Goal: Task Accomplishment & Management: Manage account settings

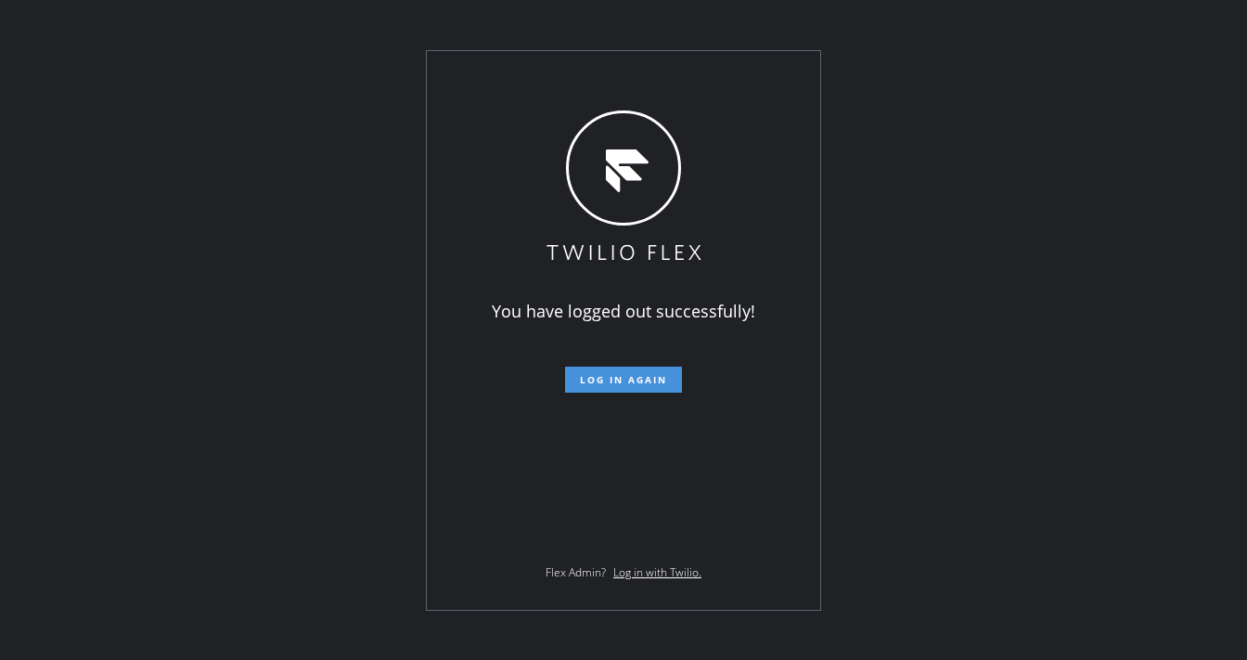
click at [607, 375] on span "Log in again" at bounding box center [623, 379] width 87 height 13
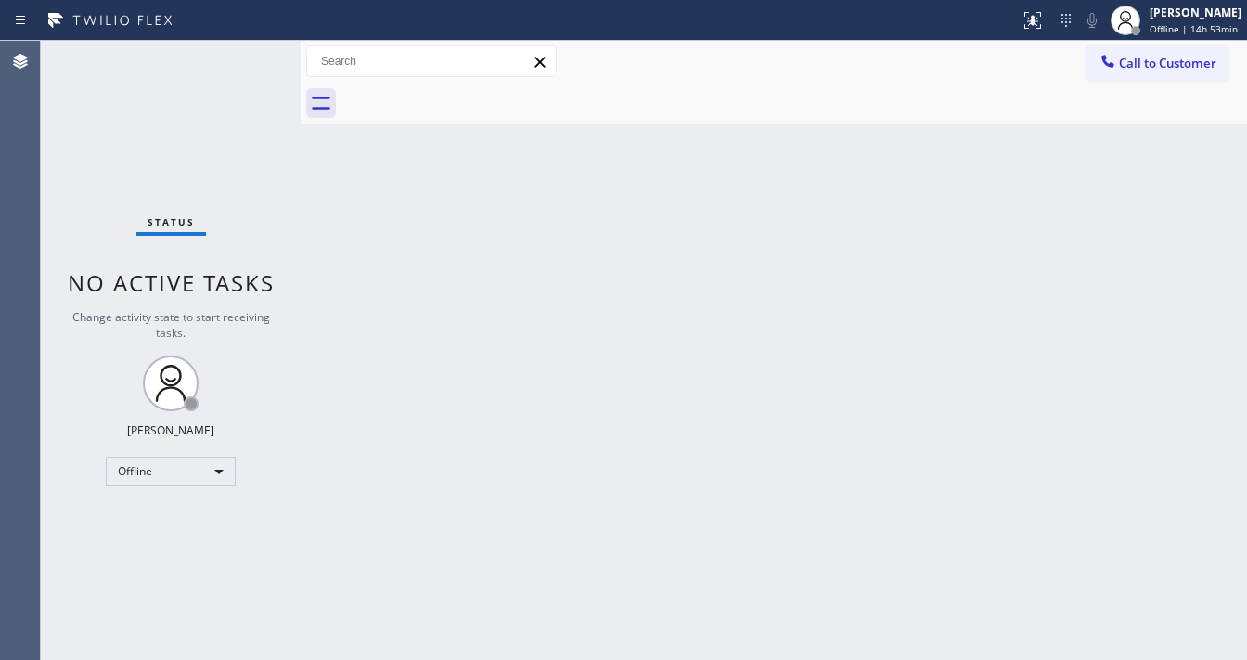
click at [51, 219] on div "Status No active tasks Change activity state to start receiving tasks. Michael …" at bounding box center [171, 350] width 260 height 619
click at [1176, 18] on div "[PERSON_NAME]" at bounding box center [1196, 13] width 92 height 16
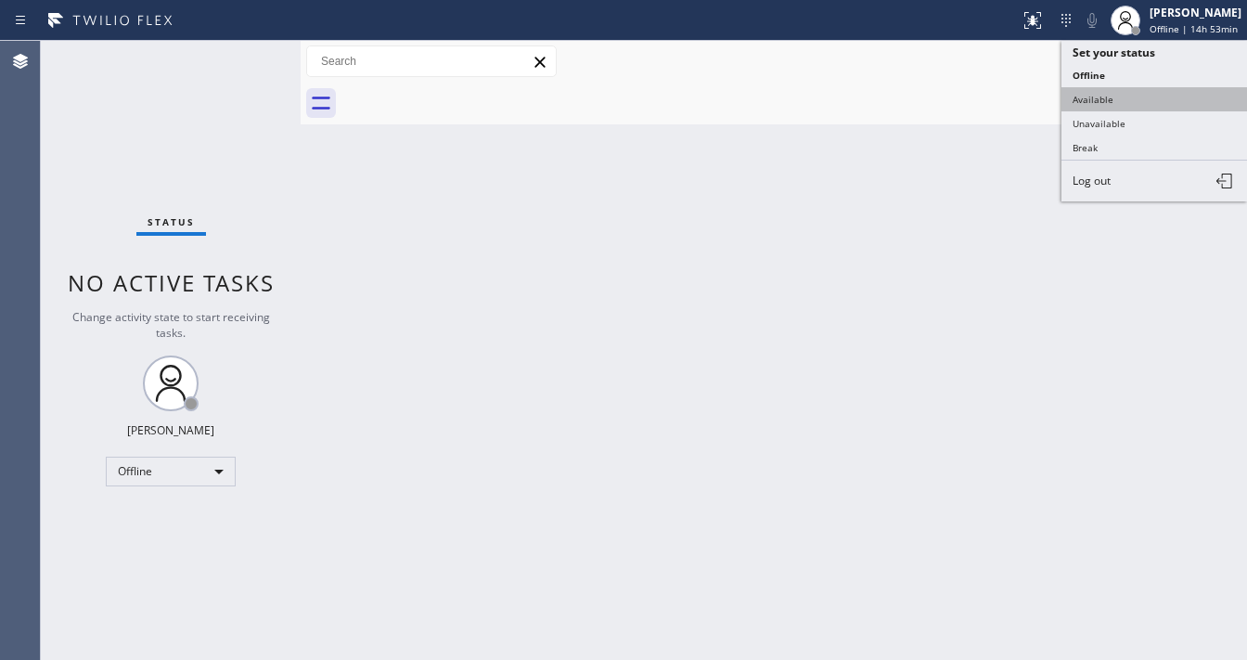
click at [1100, 103] on button "Available" at bounding box center [1154, 99] width 186 height 24
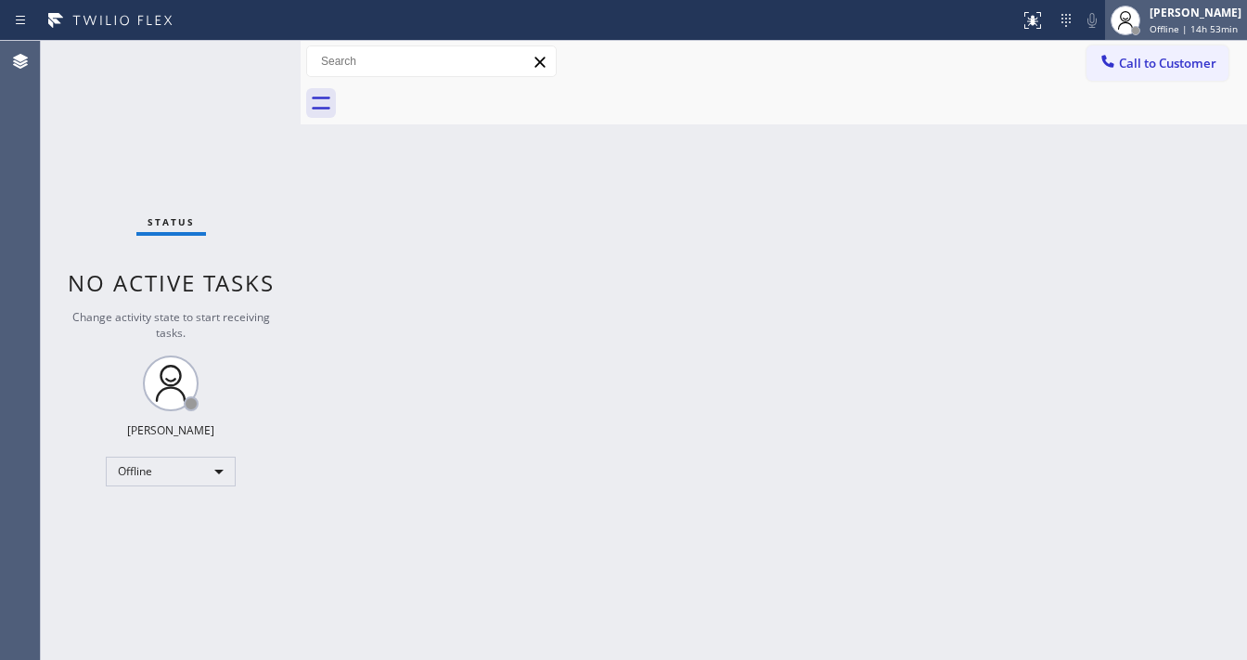
click at [1182, 25] on span "Offline | 14h 53min" at bounding box center [1194, 28] width 88 height 13
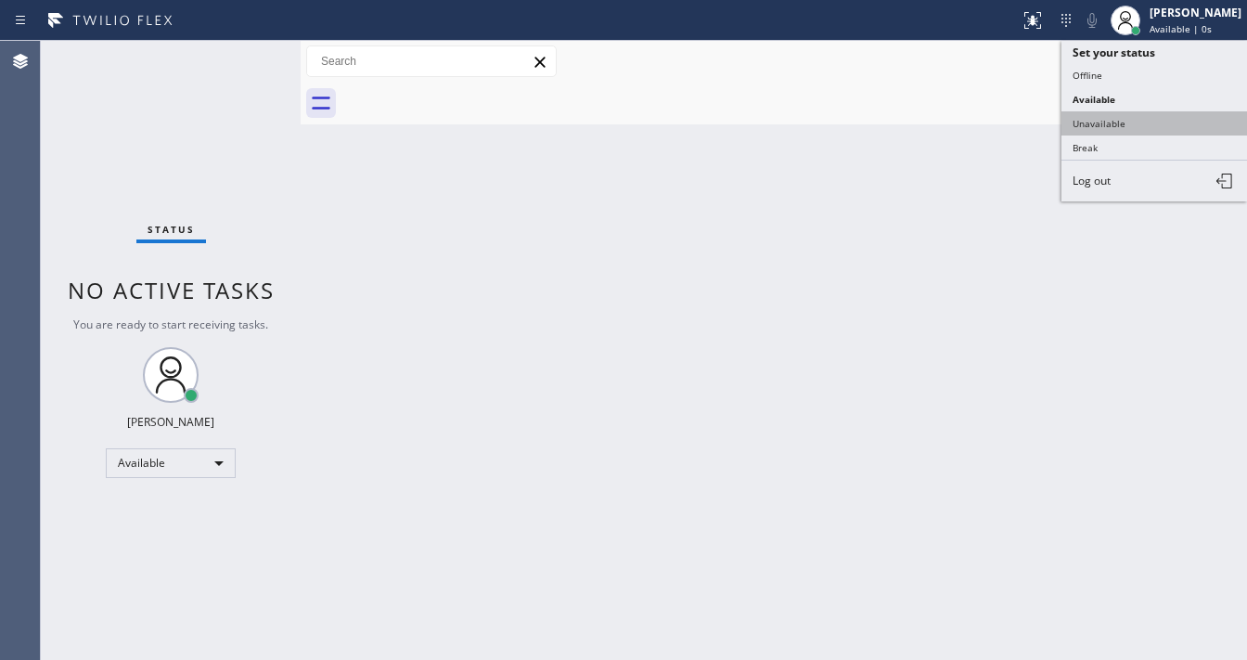
click at [1100, 119] on button "Unavailable" at bounding box center [1154, 123] width 186 height 24
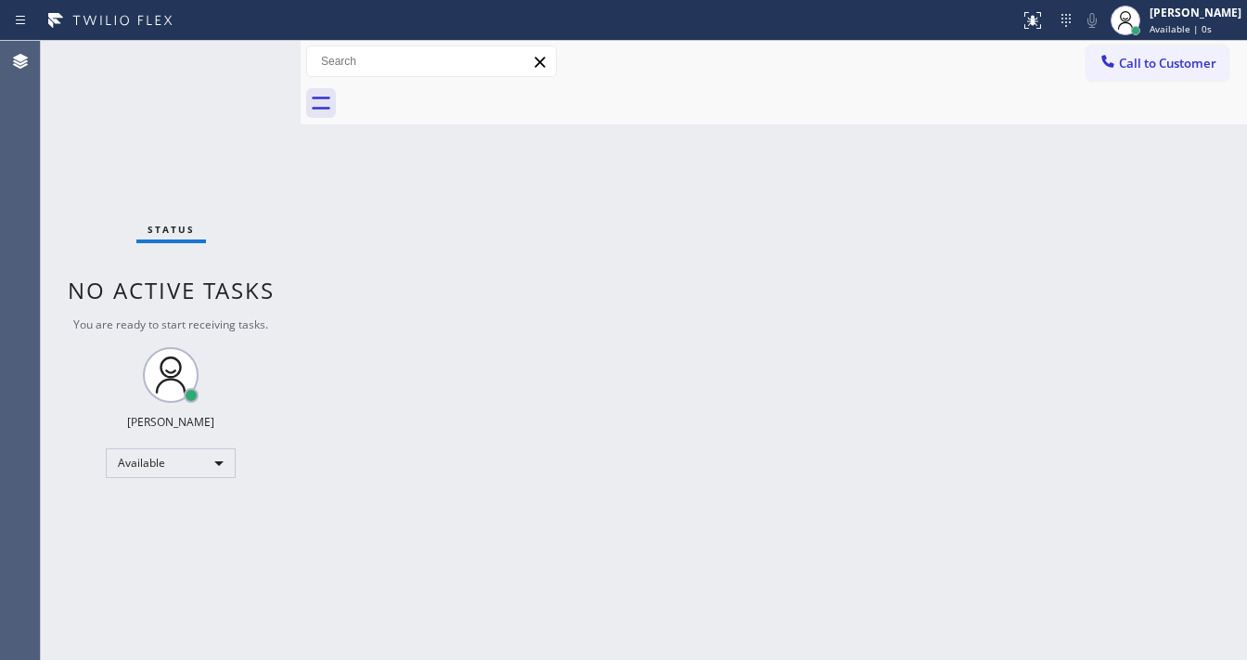
drag, startPoint x: 980, startPoint y: 171, endPoint x: 815, endPoint y: 336, distance: 233.6
click at [976, 175] on div "Back to Dashboard Change Sender ID Customers Technicians Select a contact Outbo…" at bounding box center [774, 350] width 946 height 619
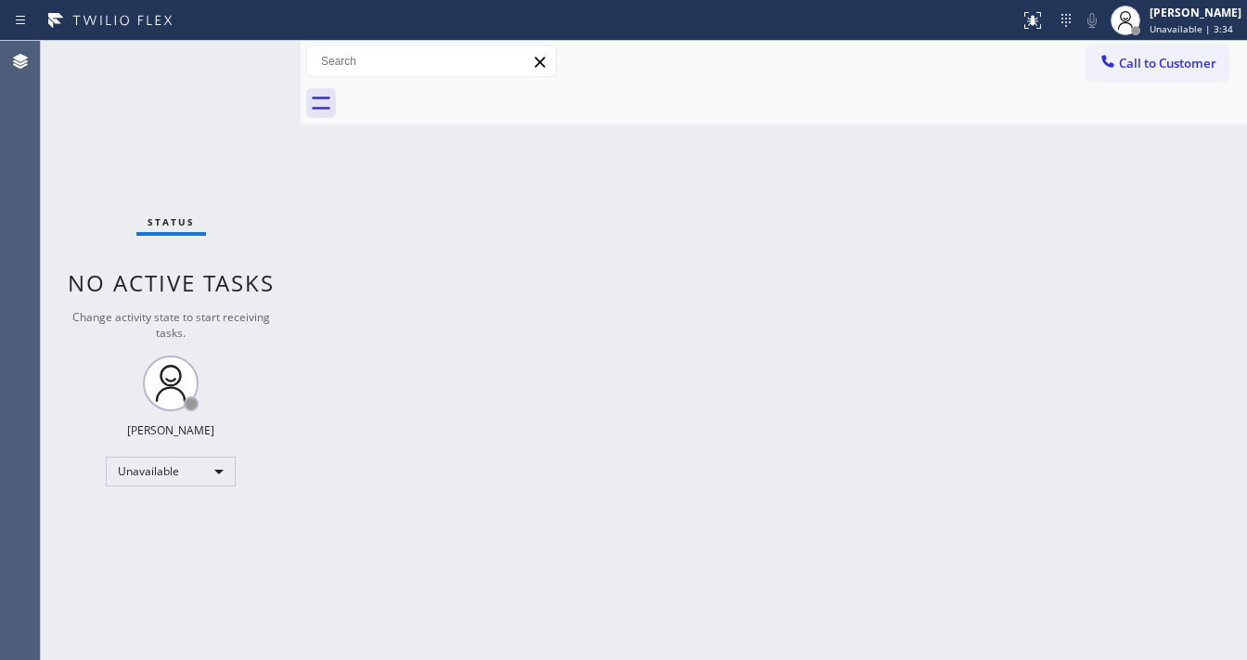
click at [47, 252] on div "Status No active tasks Change activity state to start receiving tasks. Michael …" at bounding box center [171, 350] width 260 height 619
click at [177, 461] on div "Unavailable" at bounding box center [171, 471] width 130 height 30
drag, startPoint x: 156, startPoint y: 523, endPoint x: 432, endPoint y: 460, distance: 283.6
click at [158, 523] on li "Available" at bounding box center [170, 519] width 126 height 22
click at [461, 456] on div "Back to Dashboard Change Sender ID Customers Technicians Select a contact Outbo…" at bounding box center [774, 350] width 946 height 619
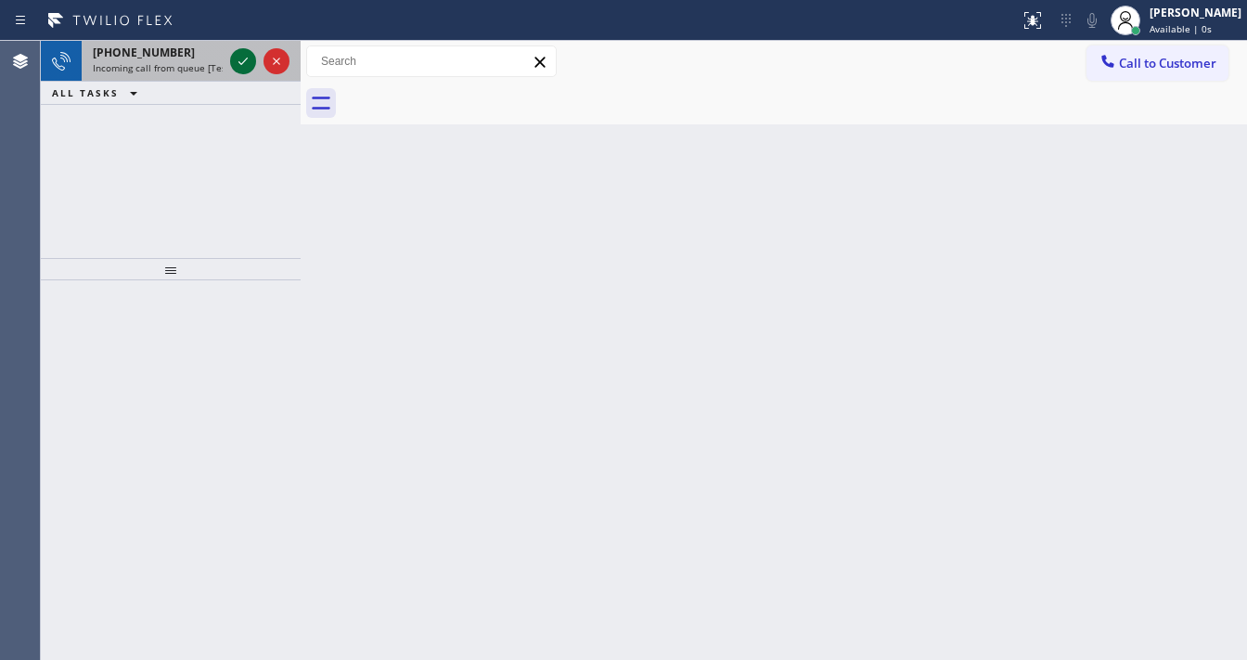
click at [240, 62] on icon at bounding box center [243, 61] width 22 height 22
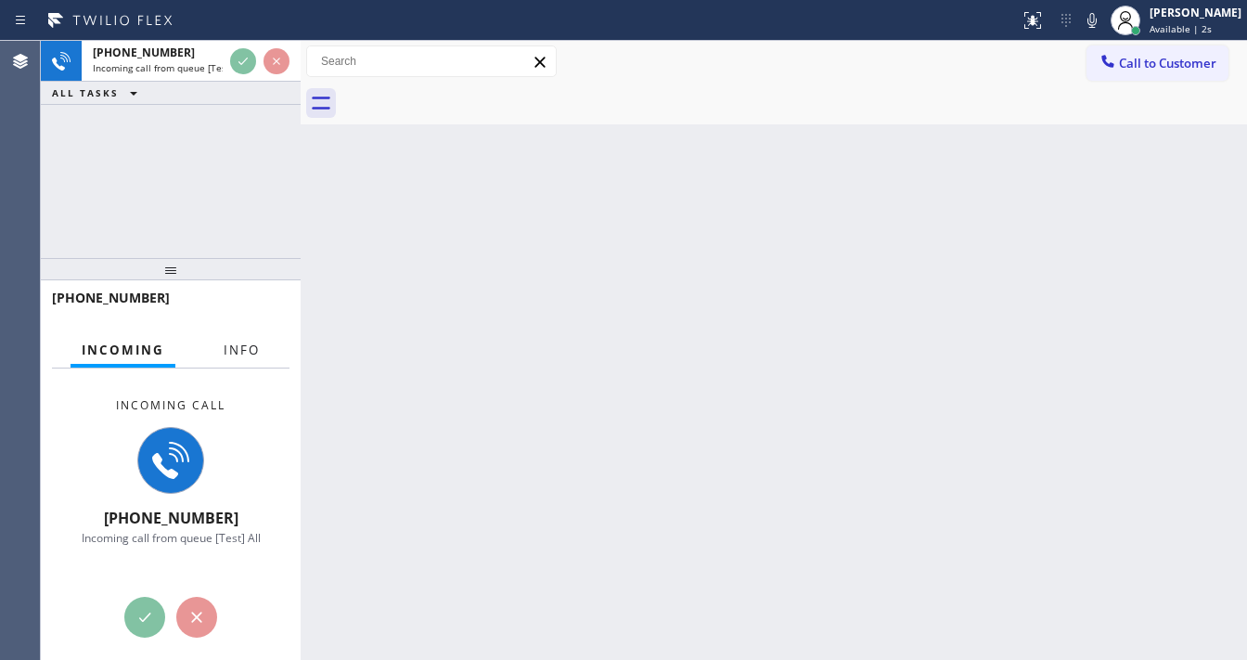
click at [249, 350] on button "Info" at bounding box center [241, 350] width 58 height 36
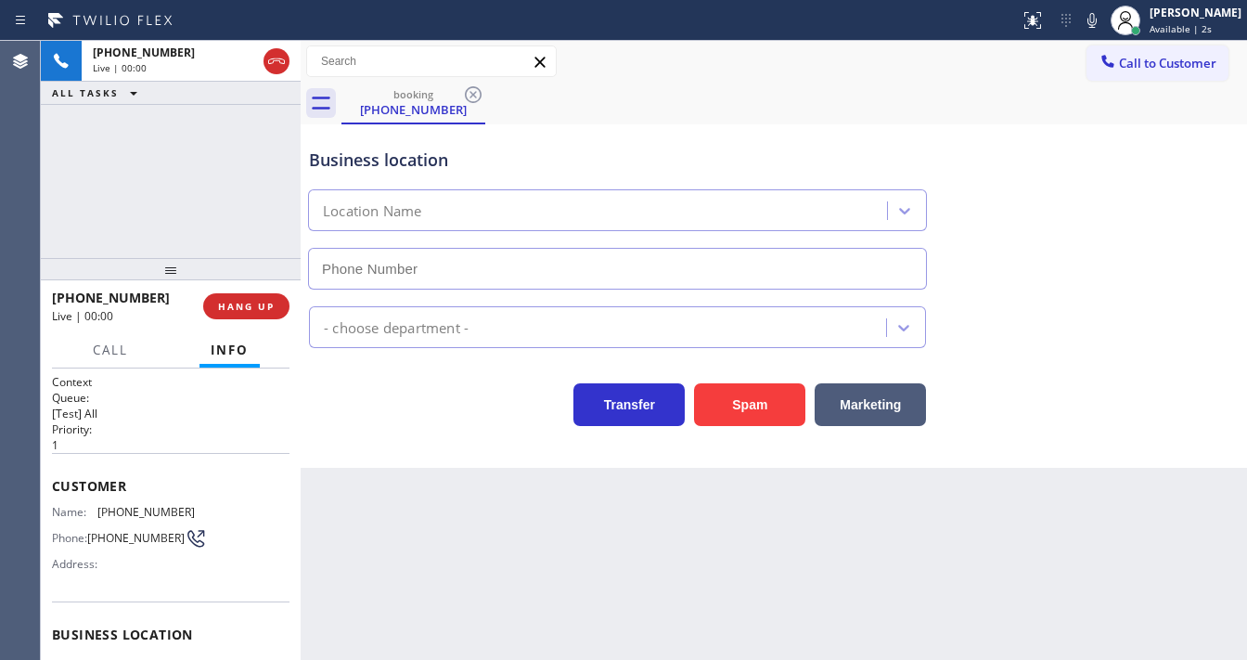
type input "(708) 554-7898"
drag, startPoint x: 173, startPoint y: 229, endPoint x: 161, endPoint y: 213, distance: 19.9
click at [173, 226] on div "+14195124942 Live | 00:00 ALL TASKS ALL TASKS ACTIVE TASKS TASKS IN WRAP UP" at bounding box center [171, 149] width 260 height 217
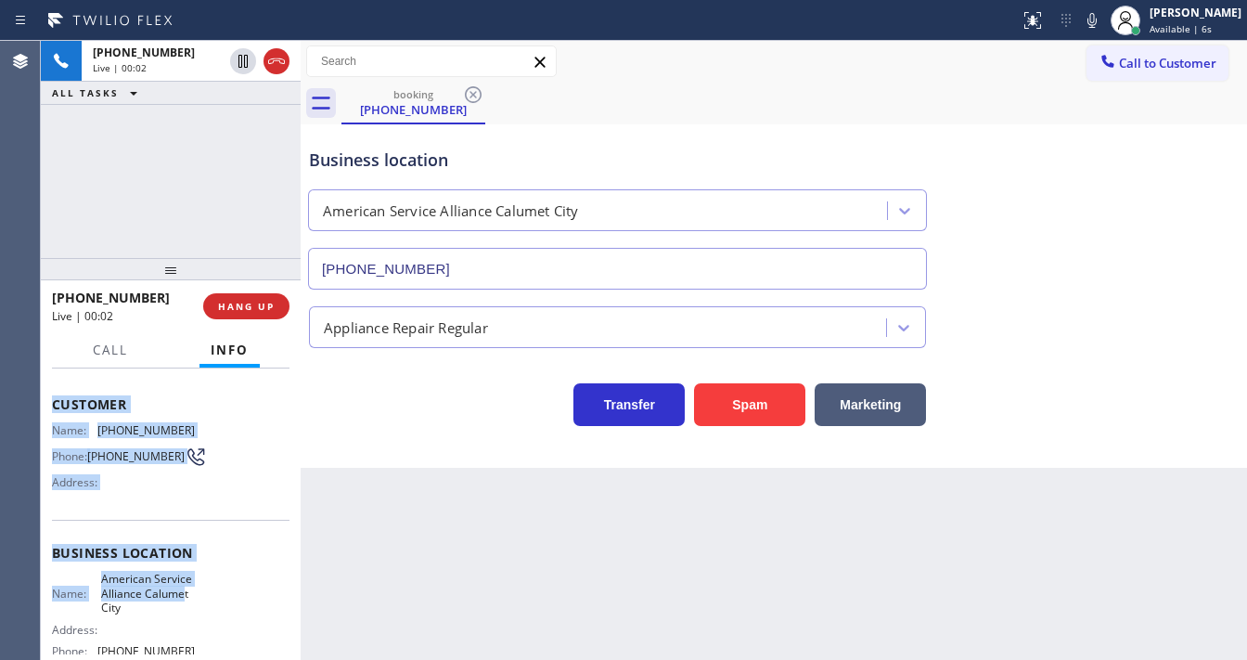
scroll to position [223, 0]
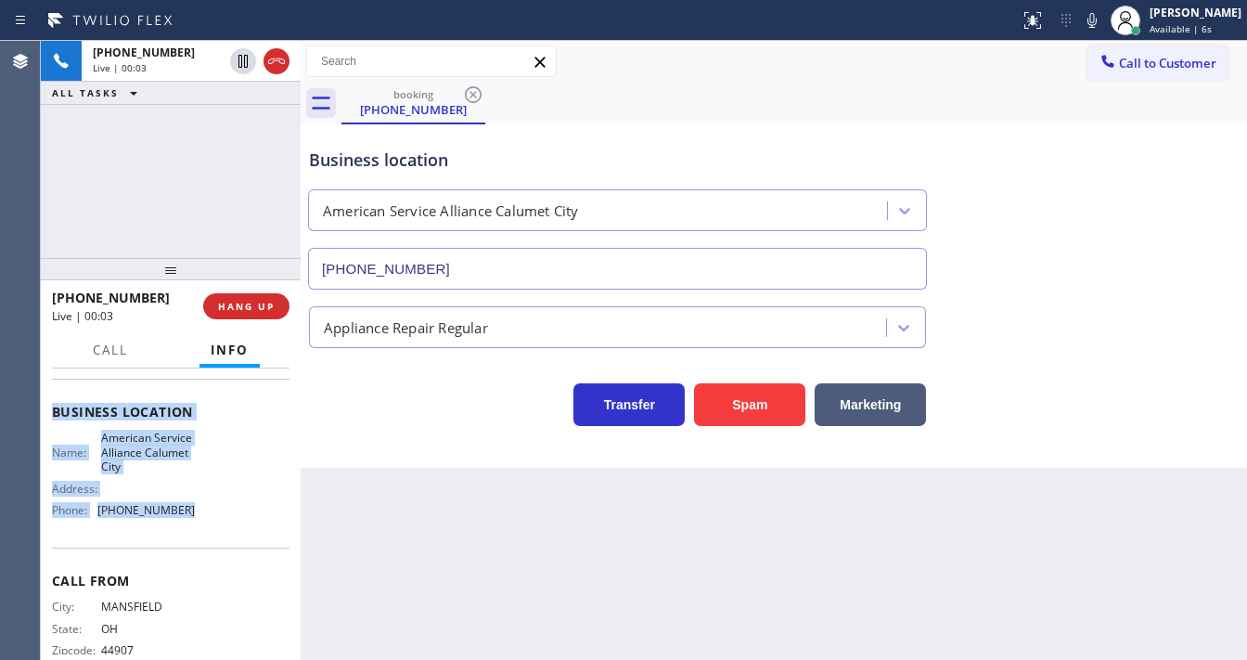
drag, startPoint x: 52, startPoint y: 486, endPoint x: 188, endPoint y: 522, distance: 141.1
click at [188, 522] on div "Context Queue: [Test] All Priority: 1 Customer Name: (419) 512-4942 Phone: (419…" at bounding box center [171, 513] width 260 height 291
copy div "Customer Name: (419) 512-4942 Phone: (419) 512-4942 Address: Business location …"
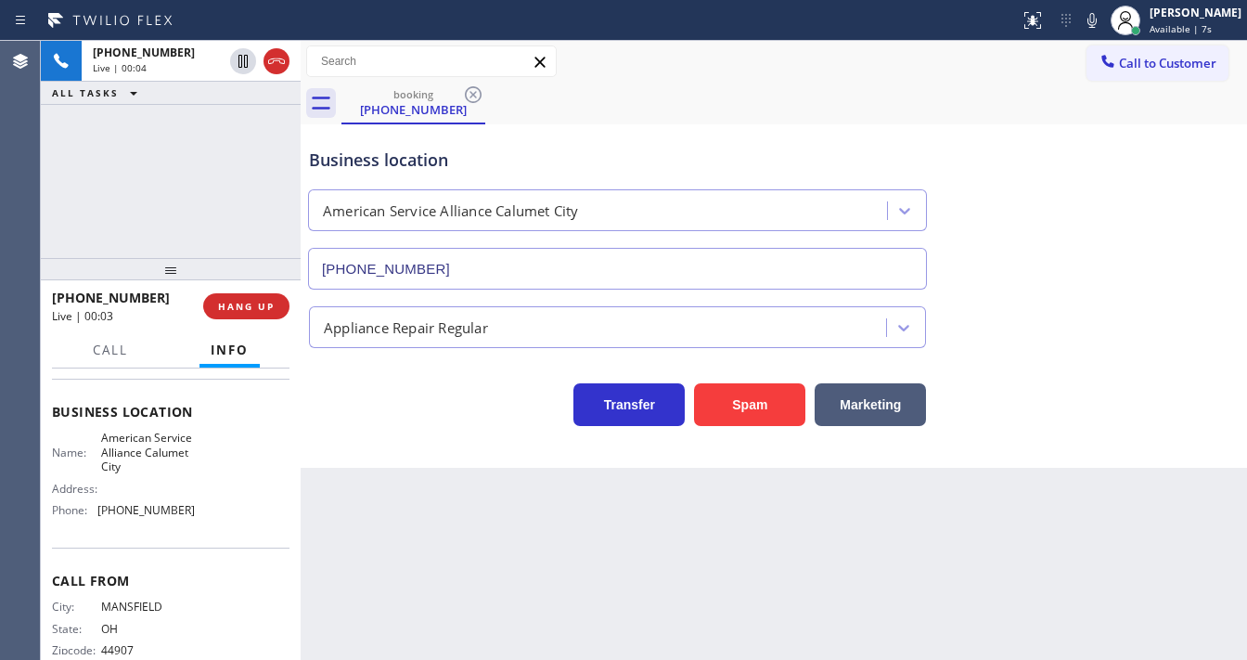
click at [201, 184] on div "+14195124942 Live | 00:04 ALL TASKS ALL TASKS ACTIVE TASKS TASKS IN WRAP UP" at bounding box center [171, 149] width 260 height 217
click at [180, 201] on div "+14195124942 Live | 01:06 ALL TASKS ALL TASKS ACTIVE TASKS TASKS IN WRAP UP" at bounding box center [171, 149] width 260 height 217
click at [1103, 19] on icon at bounding box center [1092, 20] width 22 height 22
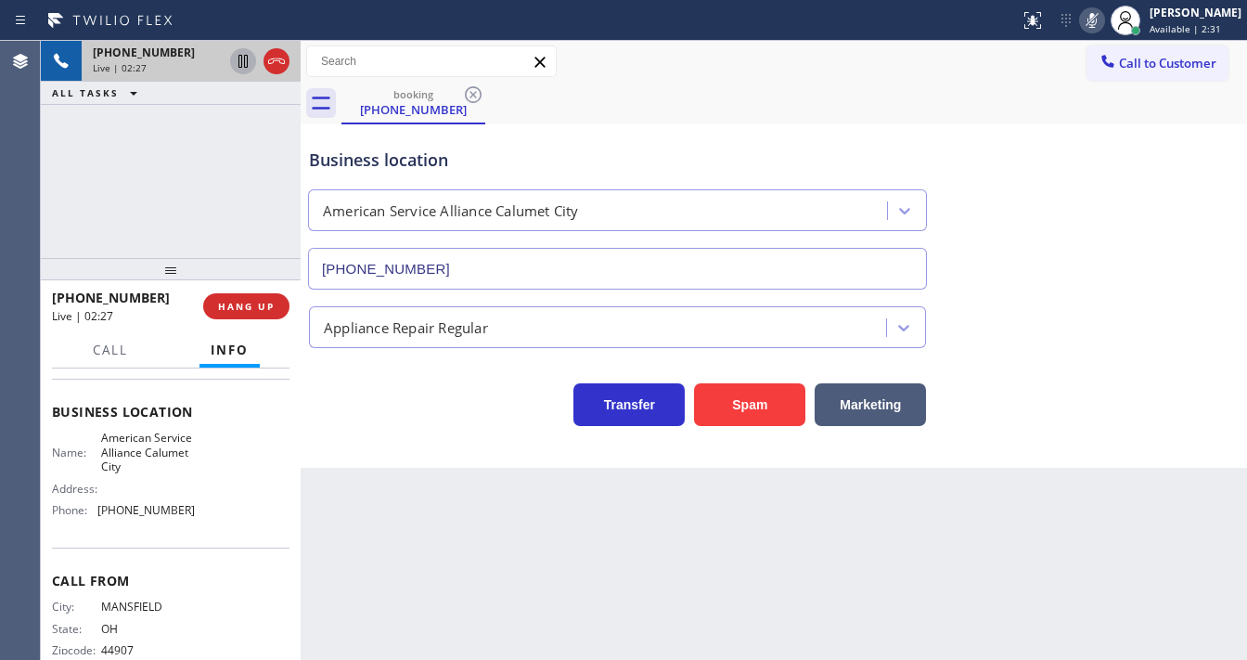
click at [245, 67] on icon at bounding box center [242, 61] width 9 height 13
click at [149, 238] on div "+14195124942 Live | 02:30 ALL TASKS ALL TASKS ACTIVE TASKS TASKS IN WRAP UP" at bounding box center [171, 149] width 260 height 217
click at [238, 59] on icon at bounding box center [243, 61] width 22 height 22
click at [1094, 19] on icon at bounding box center [1092, 20] width 22 height 22
click at [1035, 102] on div "booking (419) 512-4942" at bounding box center [794, 104] width 906 height 42
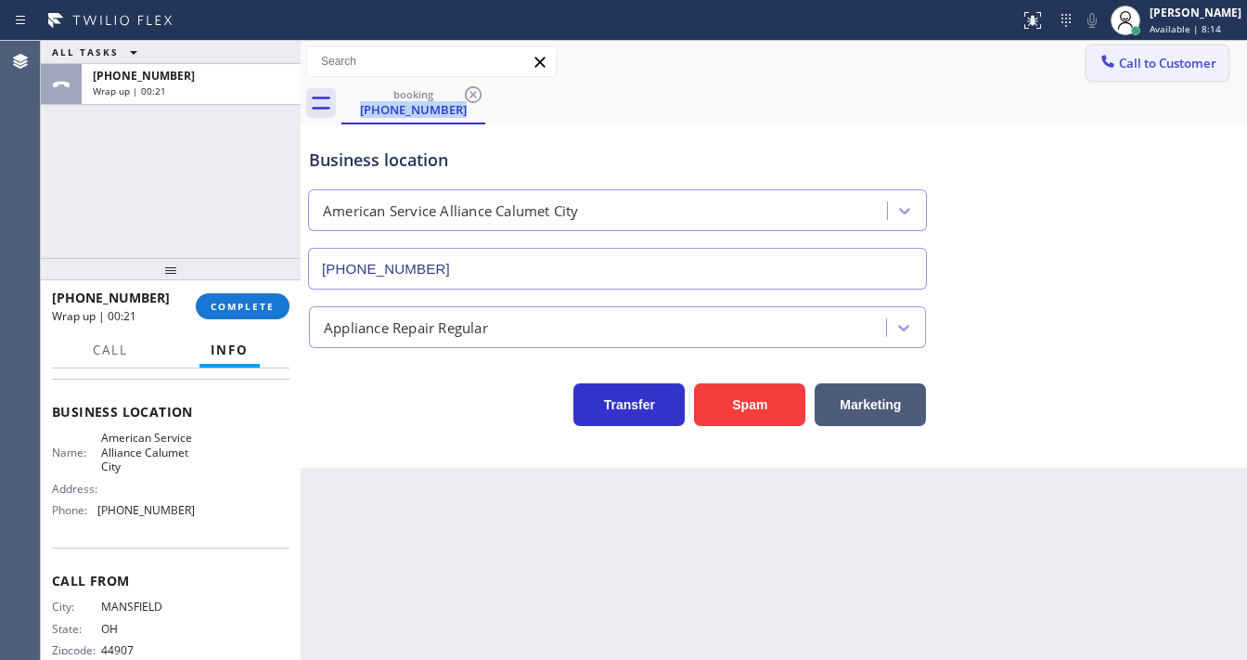
click at [1126, 68] on span "Call to Customer" at bounding box center [1167, 63] width 97 height 17
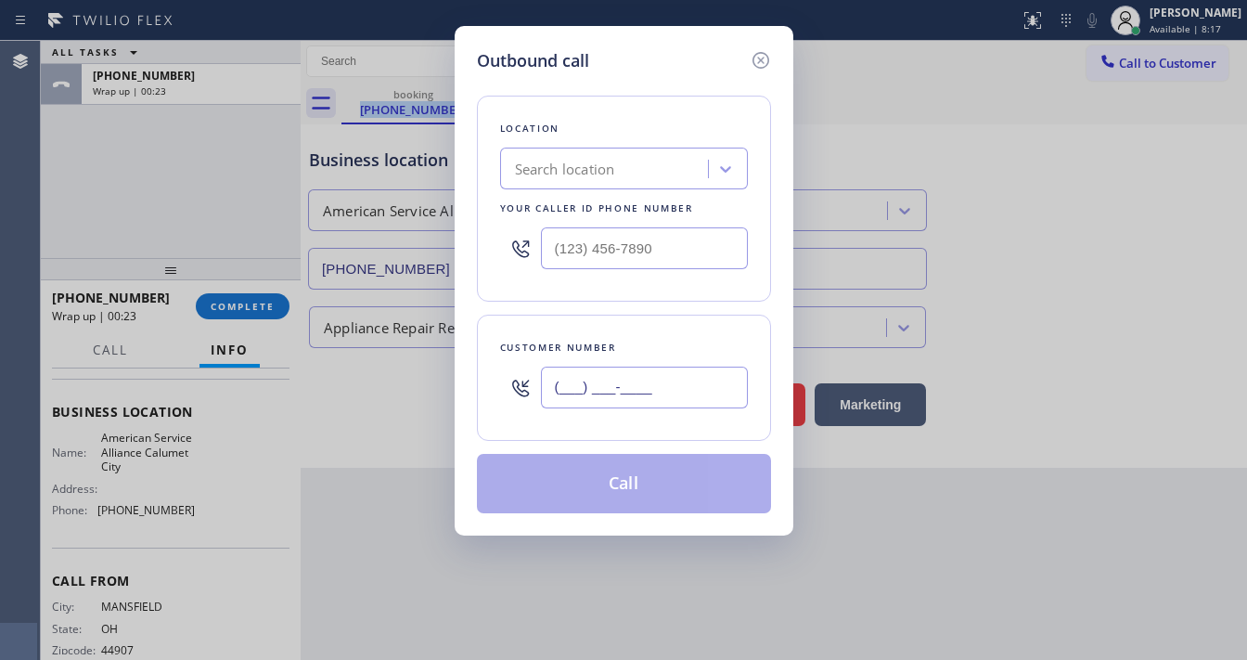
click at [578, 383] on input "(___) ___-____" at bounding box center [644, 387] width 207 height 42
paste input "419) 512-4942"
type input "(419) 512-4942"
type input "(___) ___-____"
click at [610, 264] on input "(___) ___-____" at bounding box center [644, 248] width 207 height 42
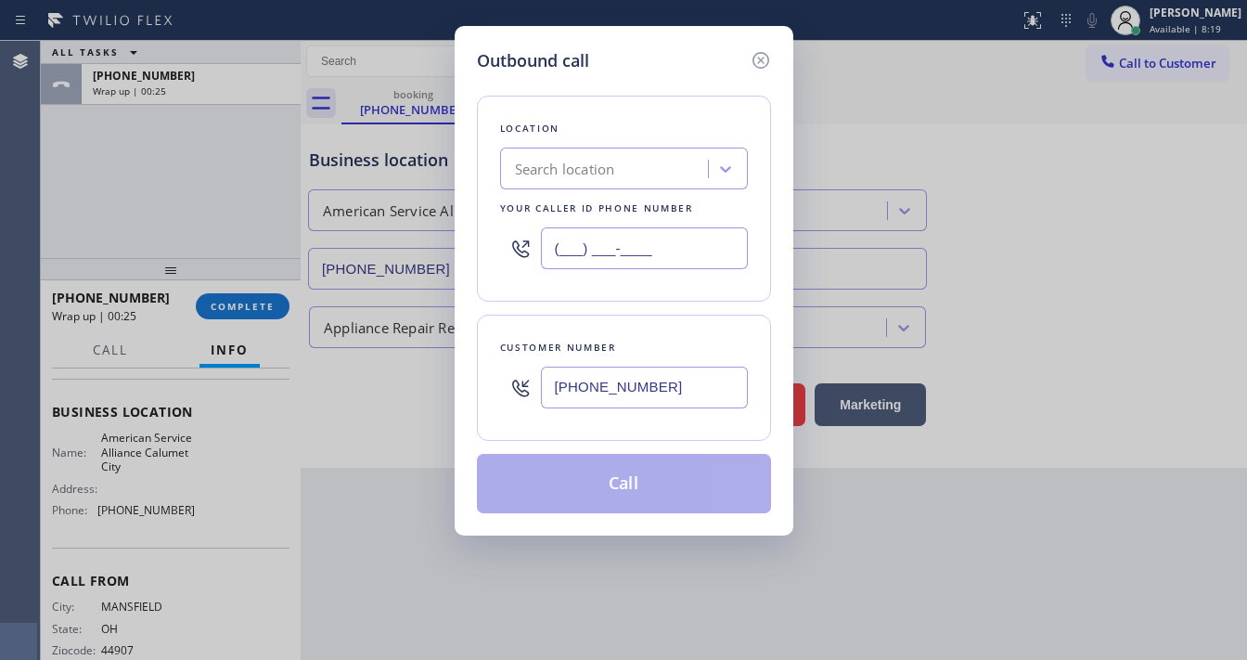
paste input "708) 554-7898"
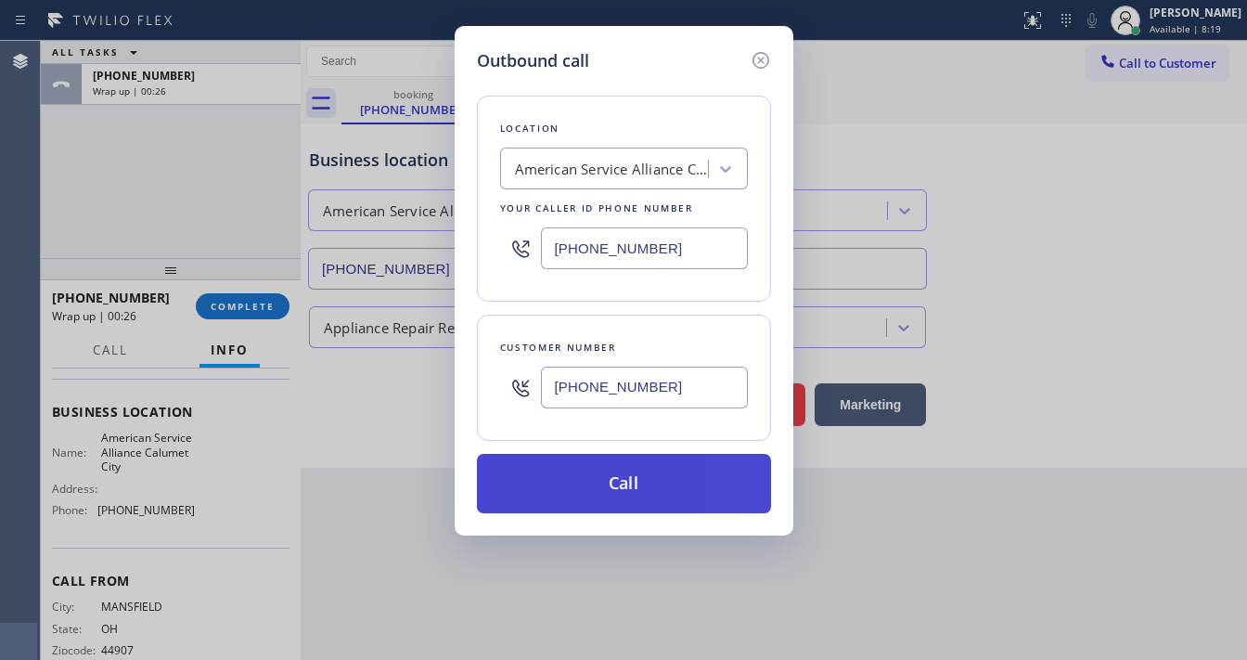
type input "(708) 554-7898"
click at [591, 493] on button "Call" at bounding box center [624, 483] width 294 height 59
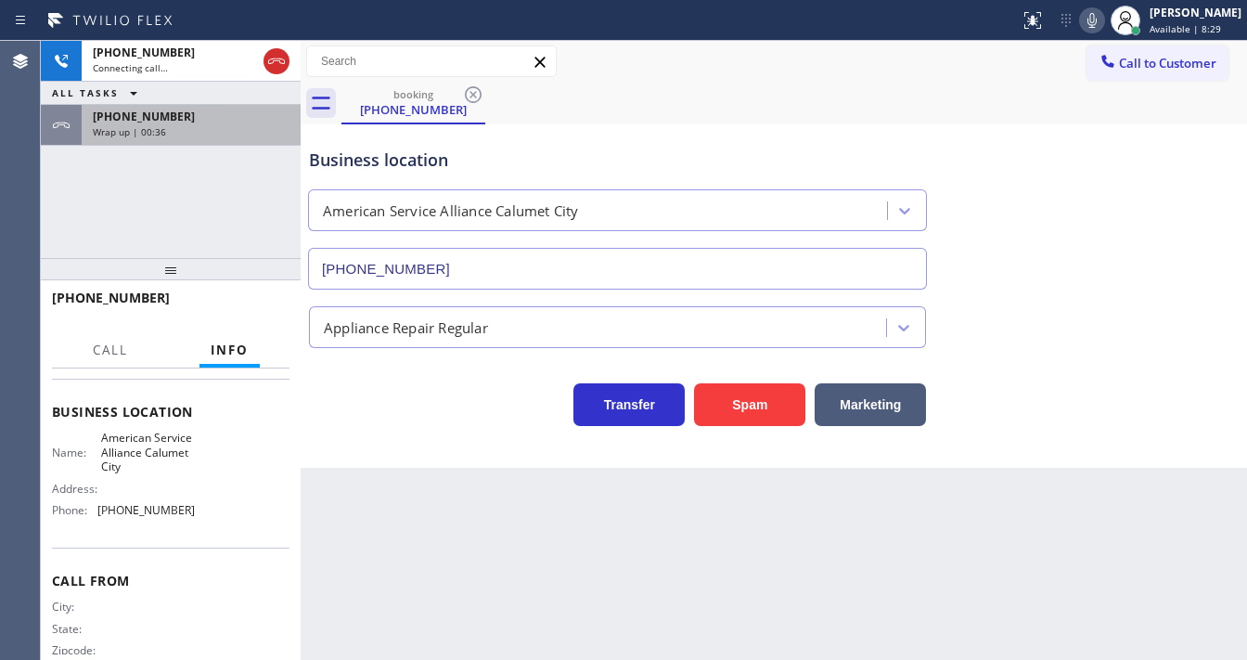
click at [162, 134] on span "Wrap up | 00:36" at bounding box center [129, 131] width 73 height 13
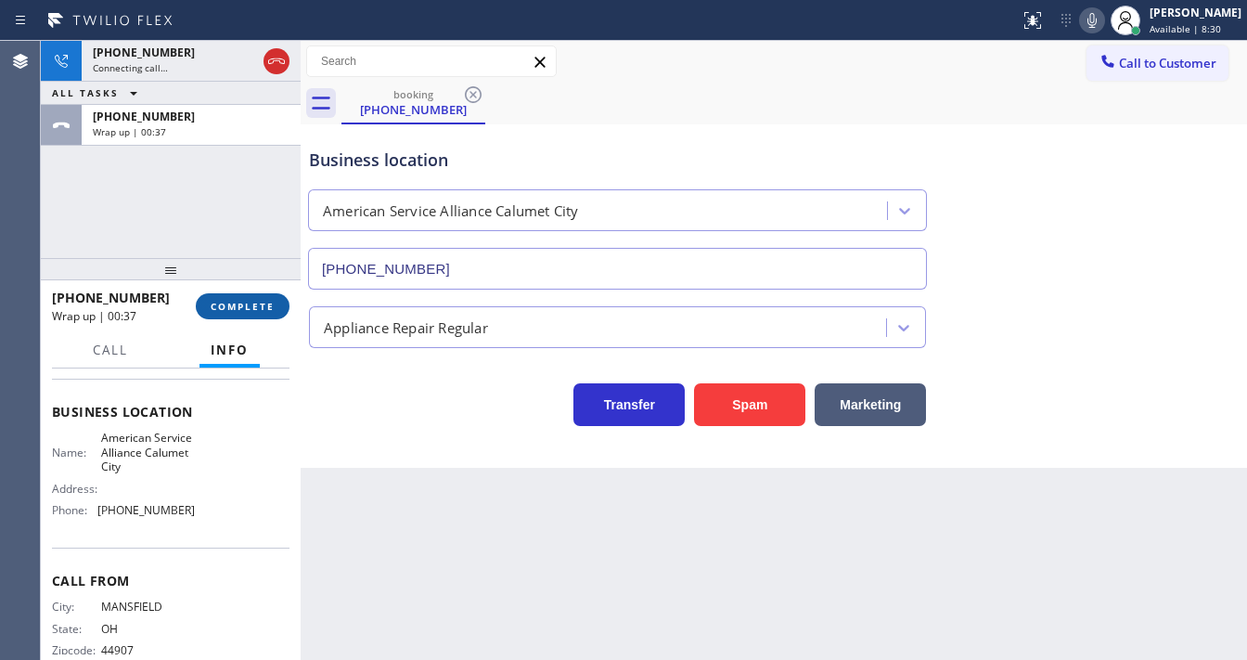
click at [241, 312] on span "COMPLETE" at bounding box center [243, 306] width 64 height 13
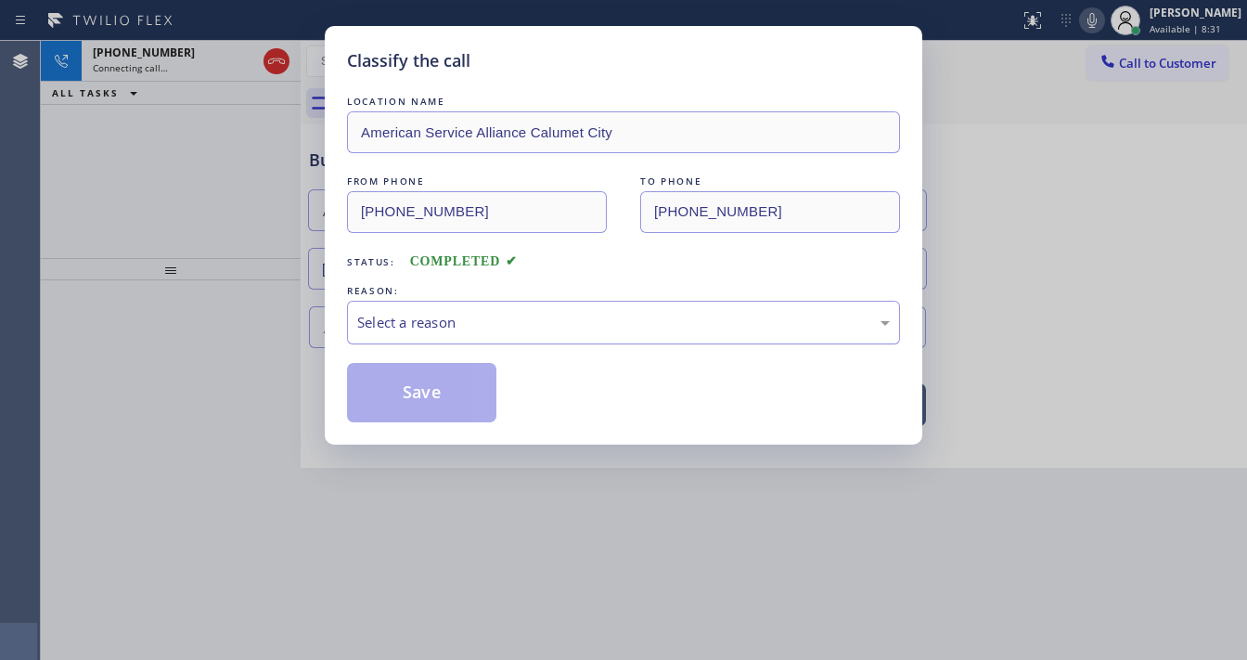
click at [437, 323] on div "Select a reason" at bounding box center [623, 322] width 533 height 21
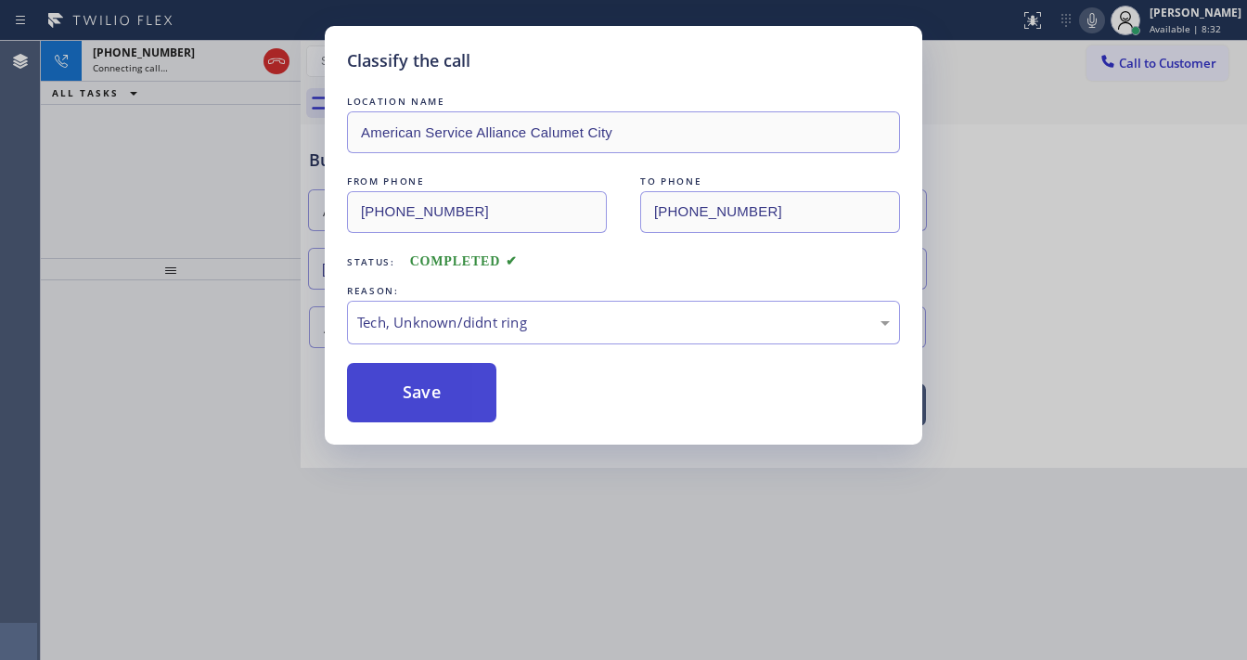
click at [412, 390] on button "Save" at bounding box center [421, 392] width 149 height 59
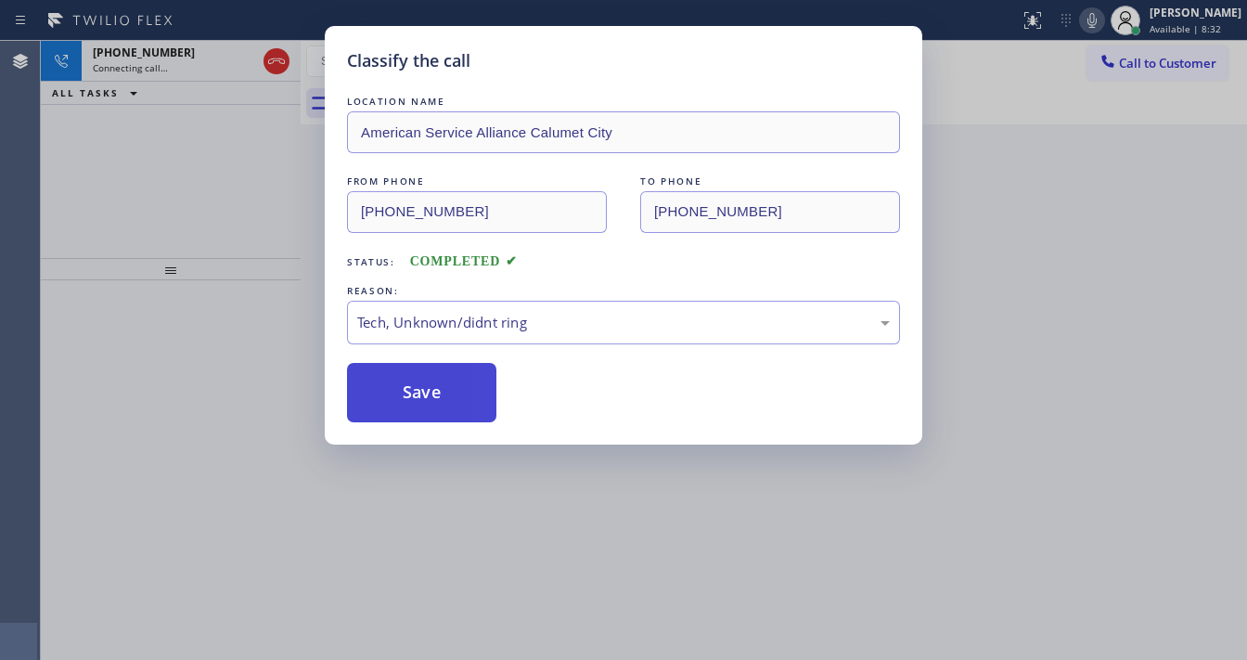
click at [412, 390] on button "Save" at bounding box center [421, 392] width 149 height 59
click at [218, 238] on div "Classify the call LOCATION NAME American Service Alliance Calumet City FROM PHO…" at bounding box center [623, 330] width 1247 height 660
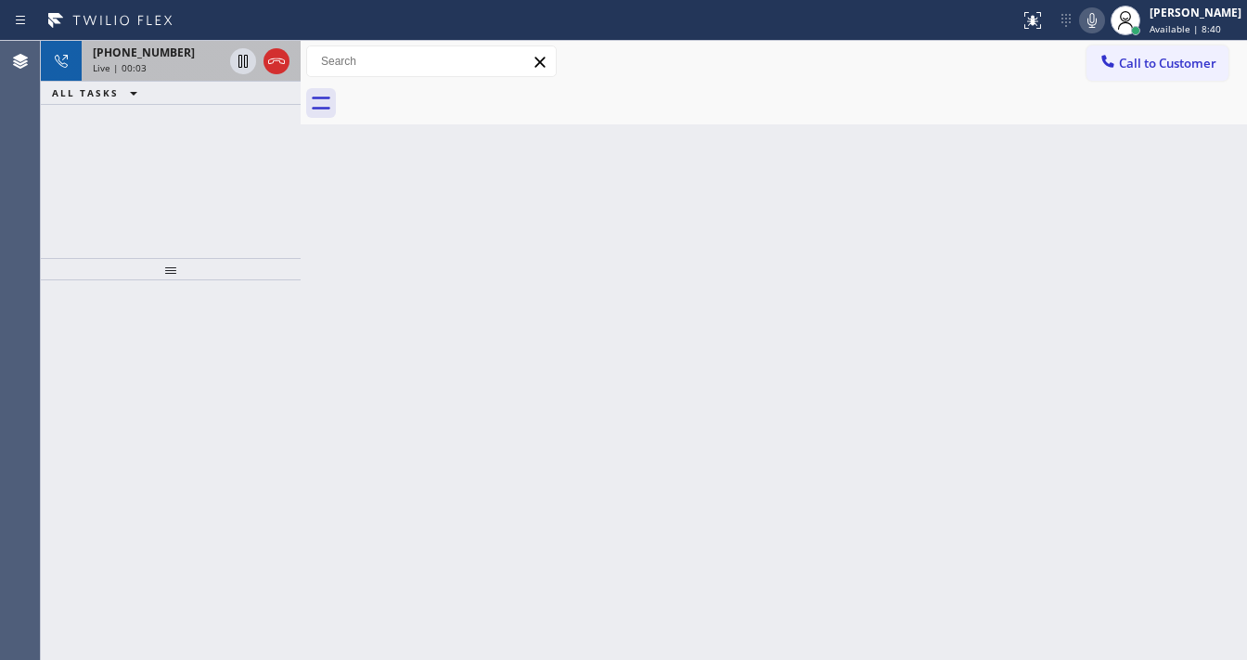
click at [148, 64] on div "Live | 00:03" at bounding box center [158, 67] width 130 height 13
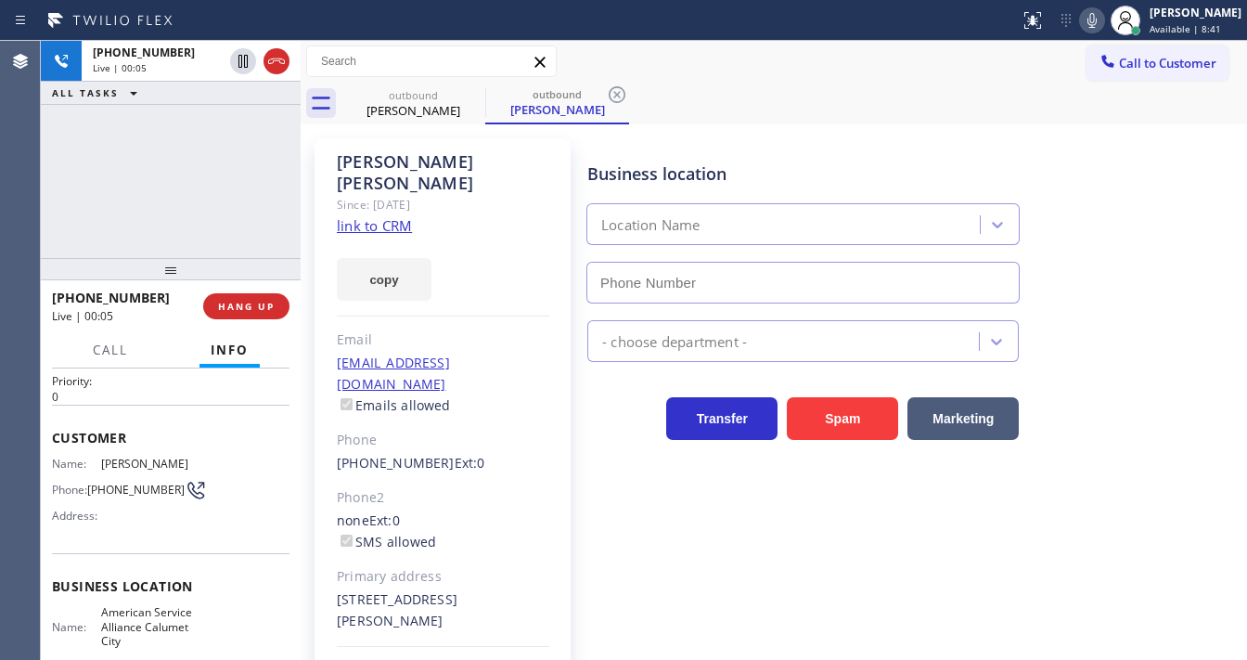
scroll to position [74, 0]
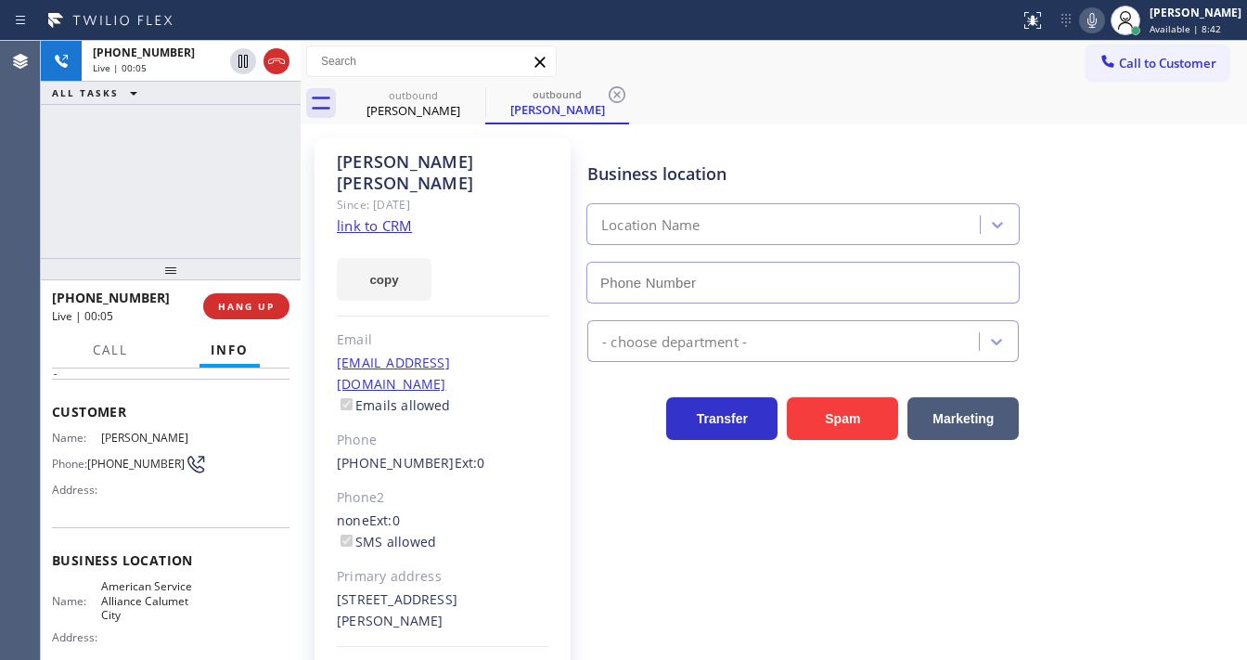
type input "(708) 554-7898"
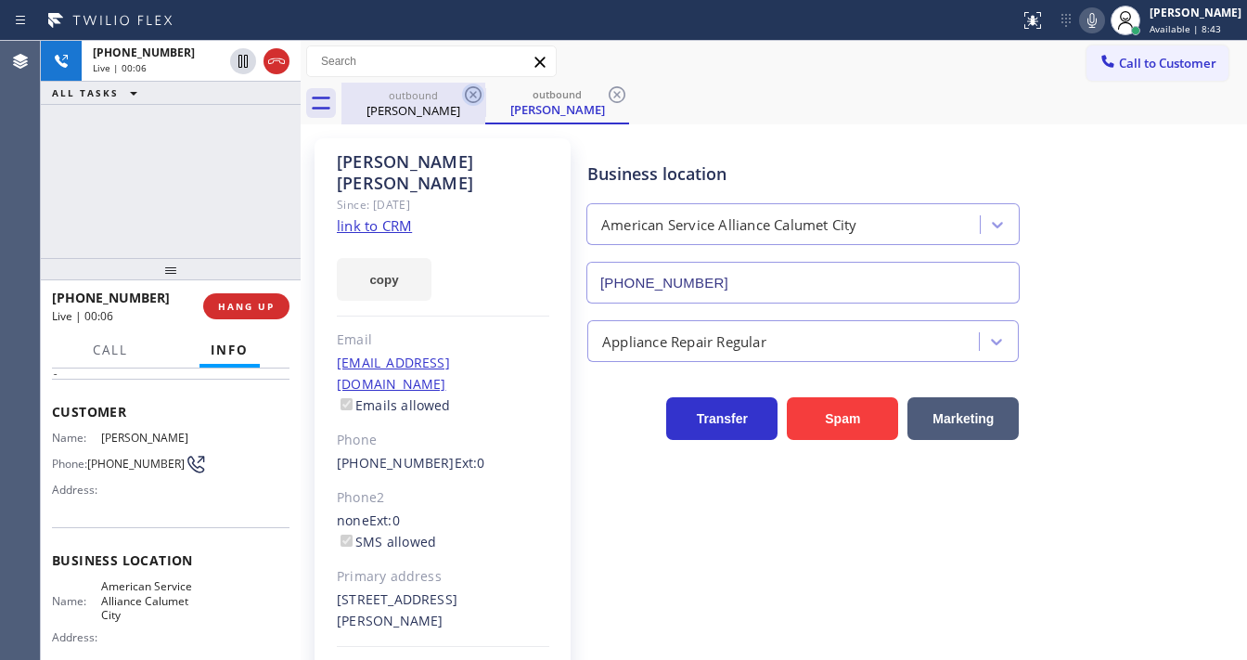
click at [469, 96] on icon at bounding box center [473, 95] width 22 height 22
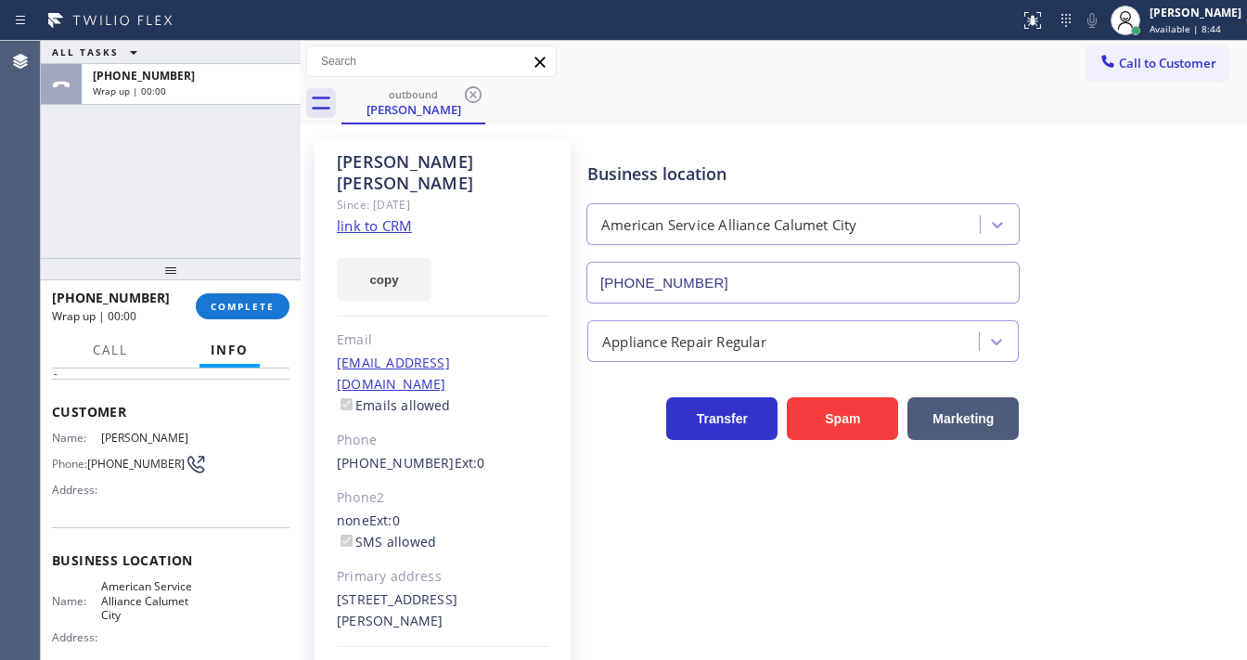
click at [178, 171] on div "ALL TASKS ALL TASKS ACTIVE TASKS TASKS IN WRAP UP +14195124942 Wrap up | 00:00" at bounding box center [171, 149] width 260 height 217
click at [236, 316] on button "COMPLETE" at bounding box center [243, 306] width 94 height 26
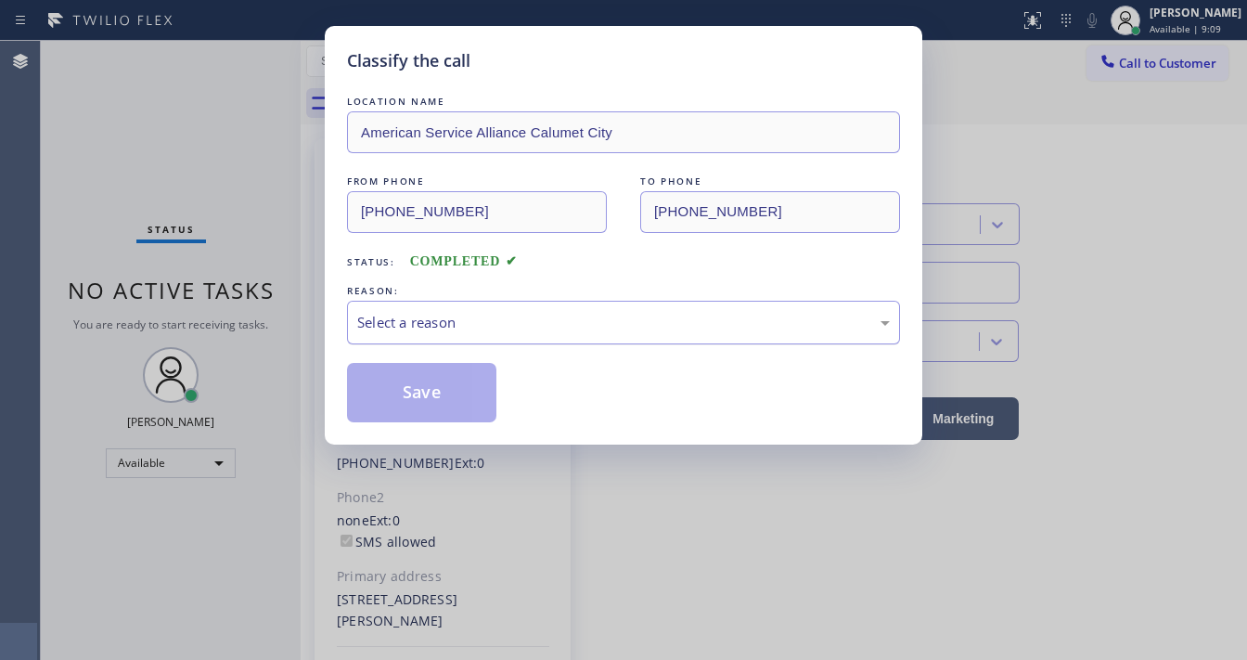
click at [450, 322] on div "Select a reason" at bounding box center [623, 322] width 533 height 21
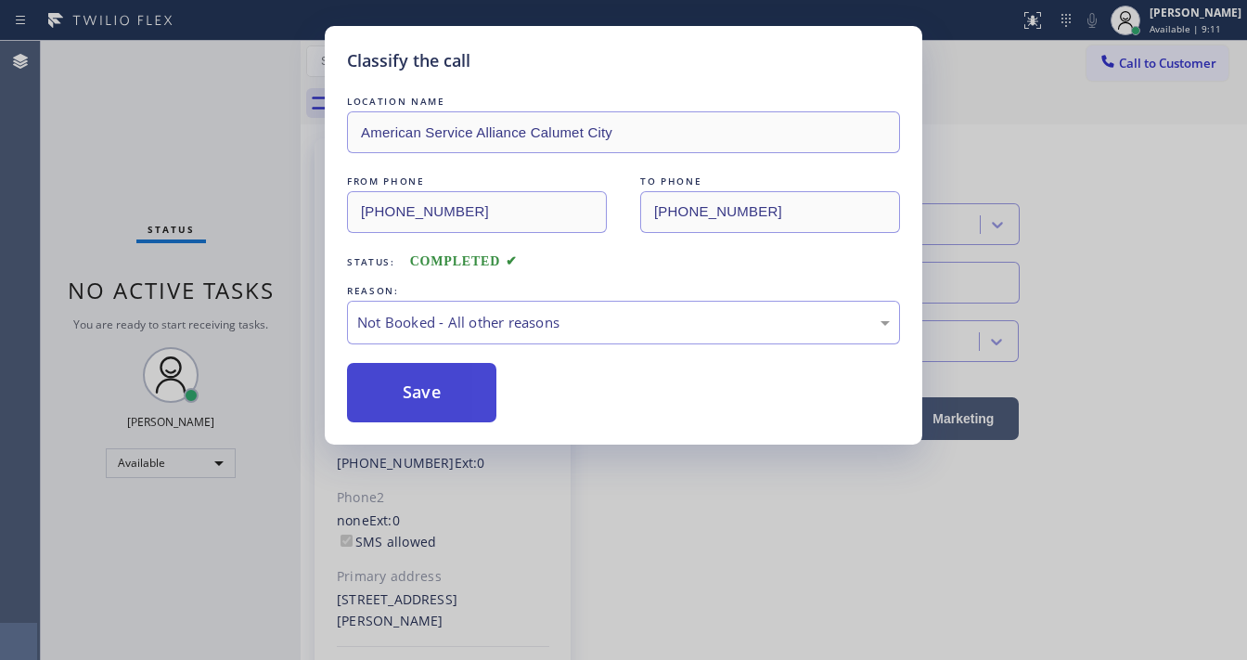
click at [412, 404] on button "Save" at bounding box center [421, 392] width 149 height 59
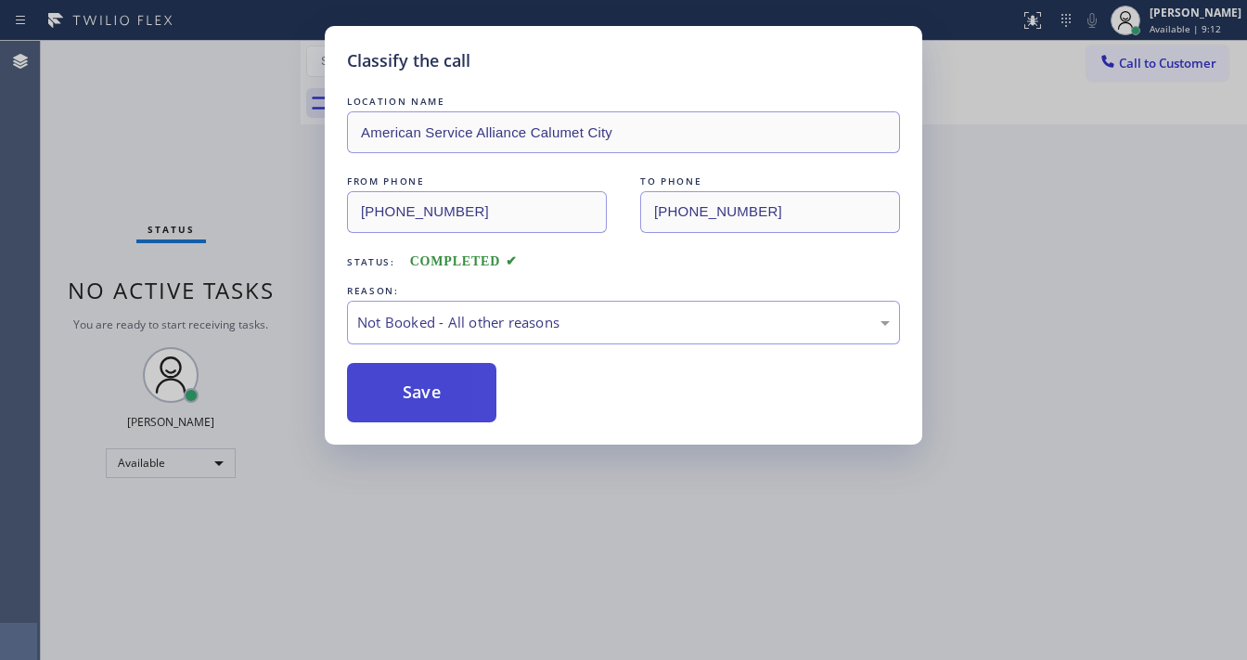
click at [412, 404] on button "Save" at bounding box center [421, 392] width 149 height 59
click at [200, 186] on div "Classify the call LOCATION NAME American Service Alliance Calumet City FROM PHO…" at bounding box center [623, 330] width 1247 height 660
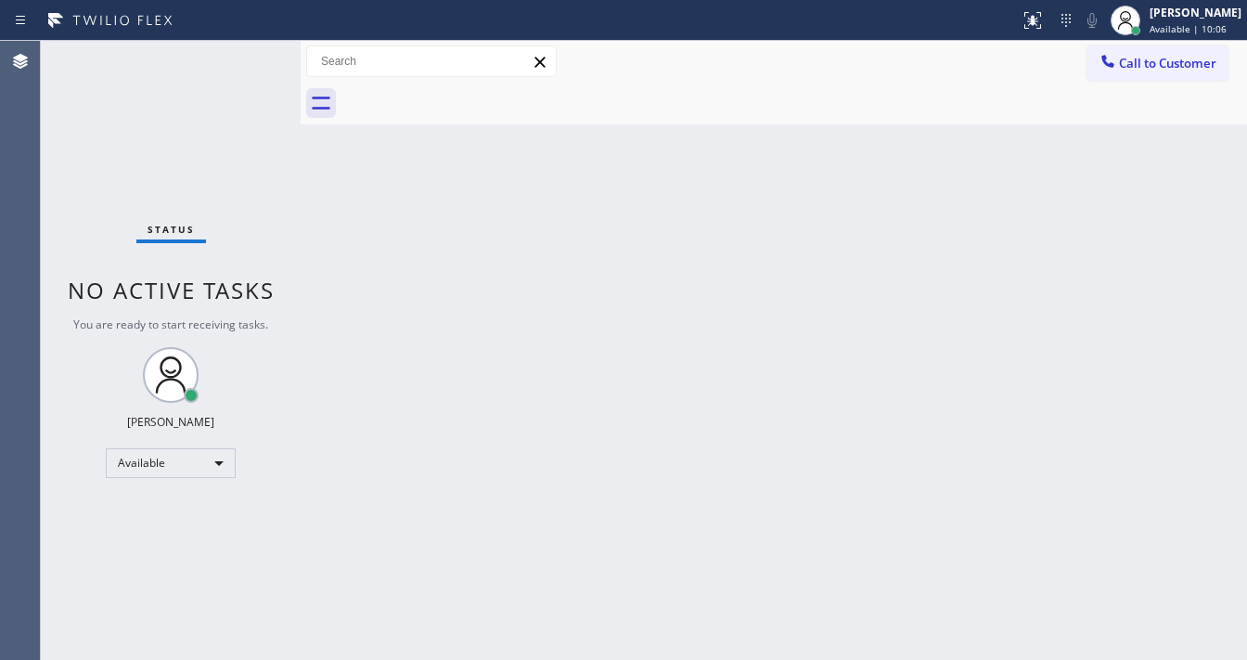
click at [184, 161] on div "Status No active tasks You are ready to start receiving tasks. [PERSON_NAME]" at bounding box center [171, 350] width 260 height 619
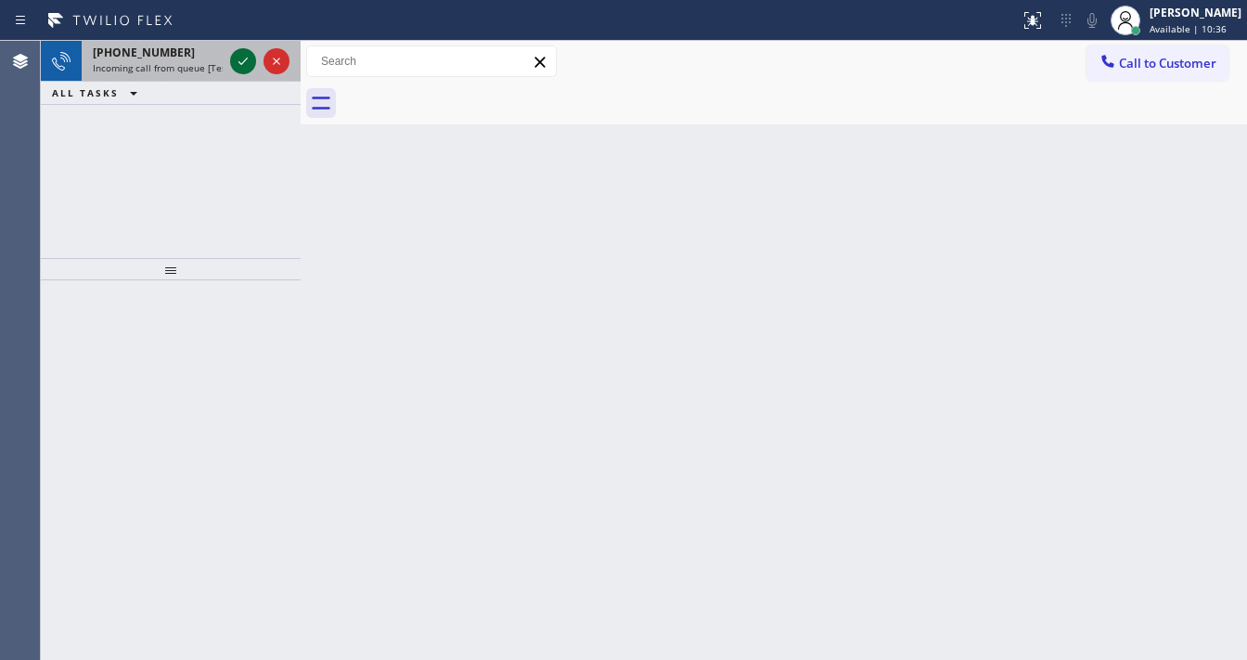
click at [241, 67] on icon at bounding box center [243, 61] width 22 height 22
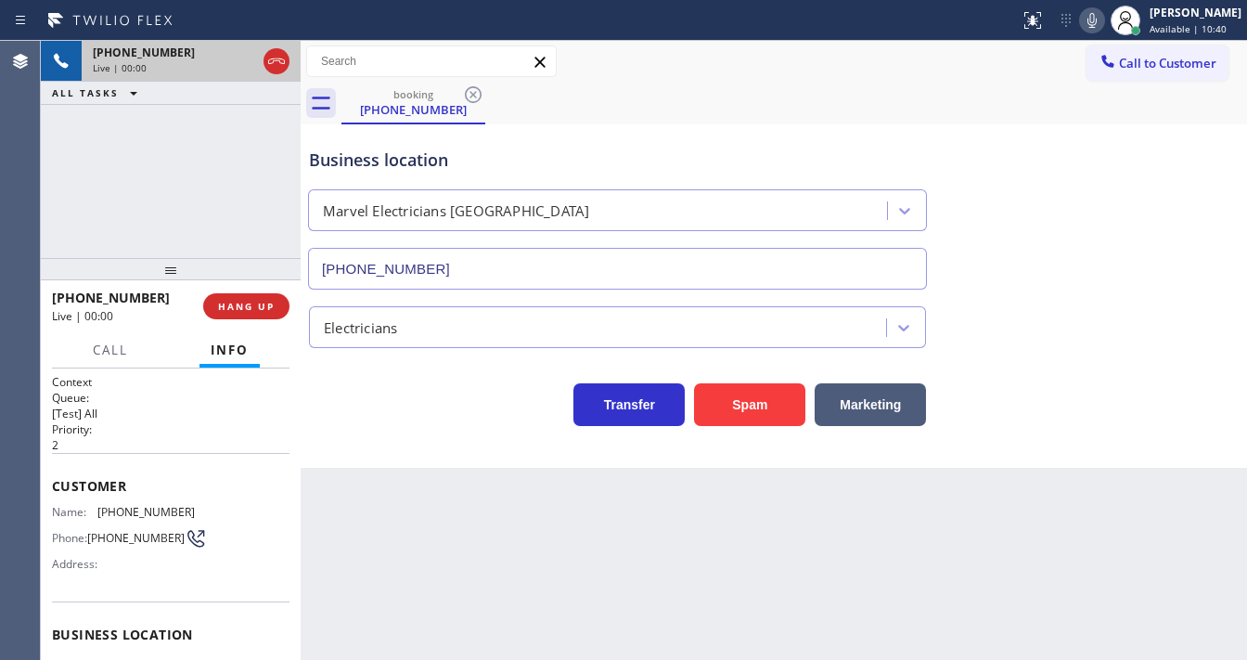
type input "(714) 477-7303"
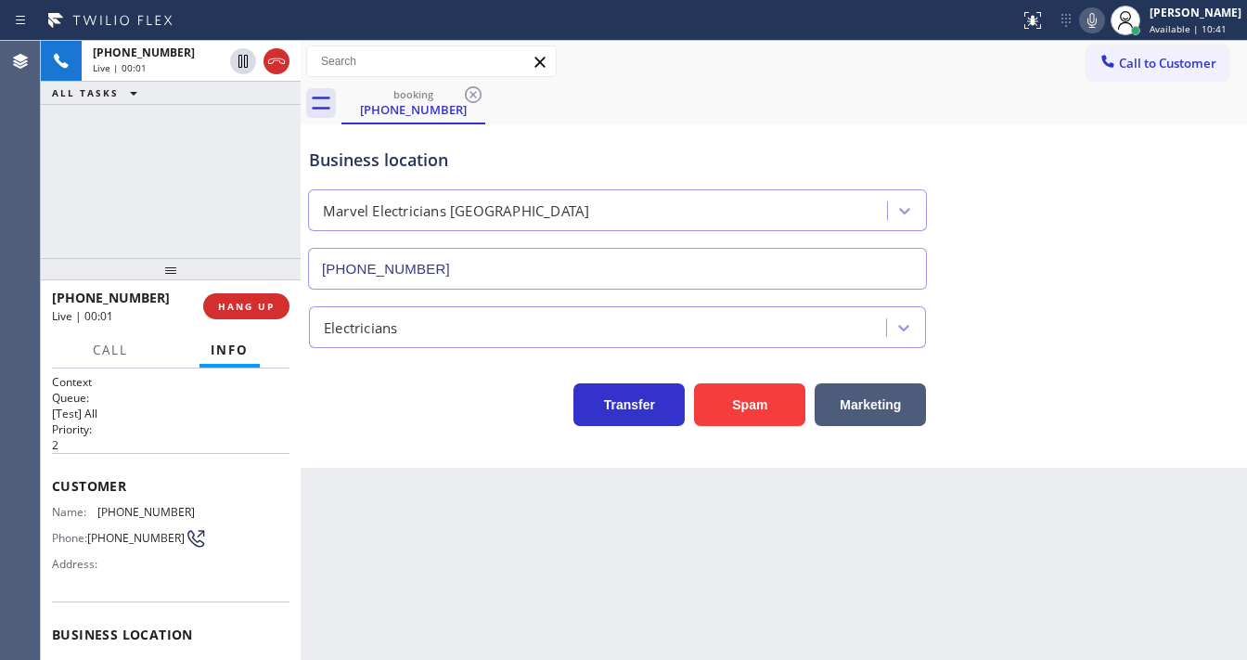
click at [82, 188] on div "+17142576934 Live | 00:01 ALL TASKS ALL TASKS ACTIVE TASKS TASKS IN WRAP UP" at bounding box center [171, 149] width 260 height 217
click at [729, 413] on button "Spam" at bounding box center [749, 404] width 111 height 43
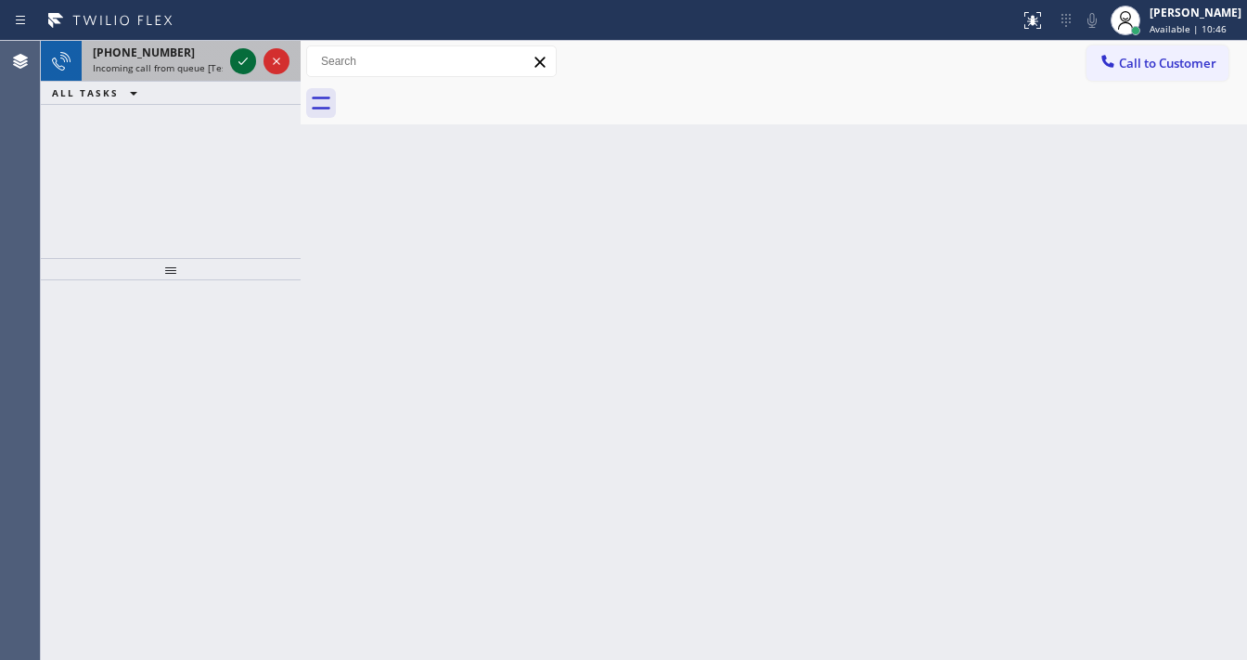
click at [241, 55] on icon at bounding box center [243, 61] width 22 height 22
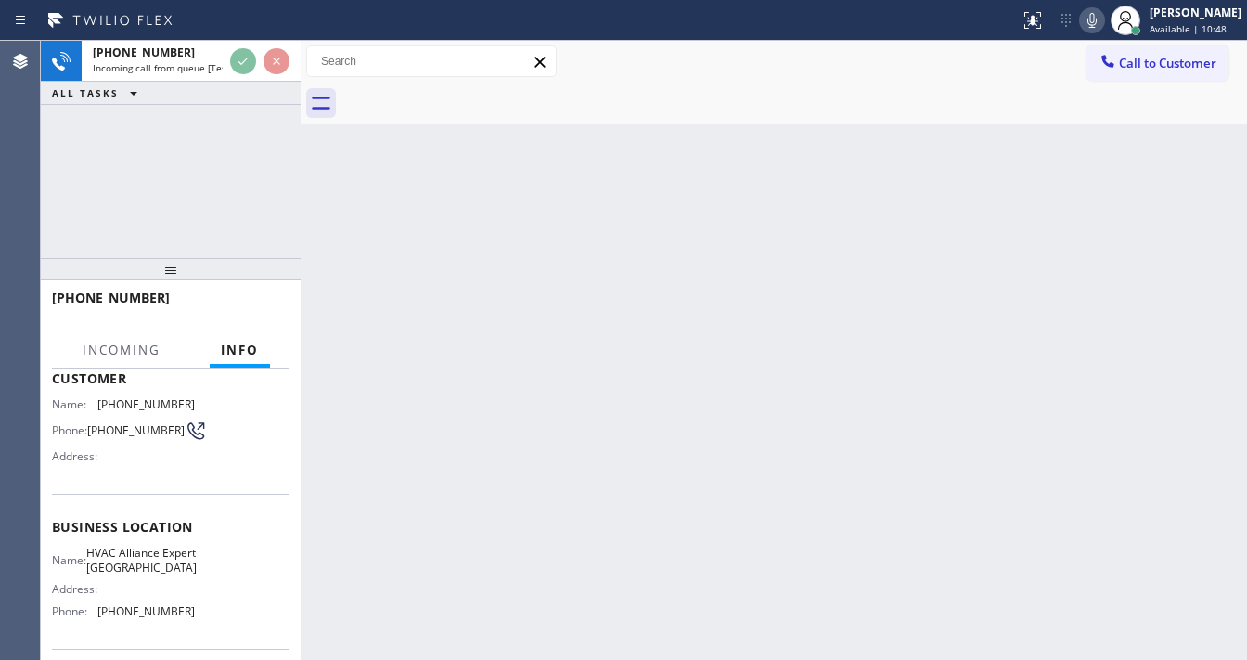
scroll to position [148, 0]
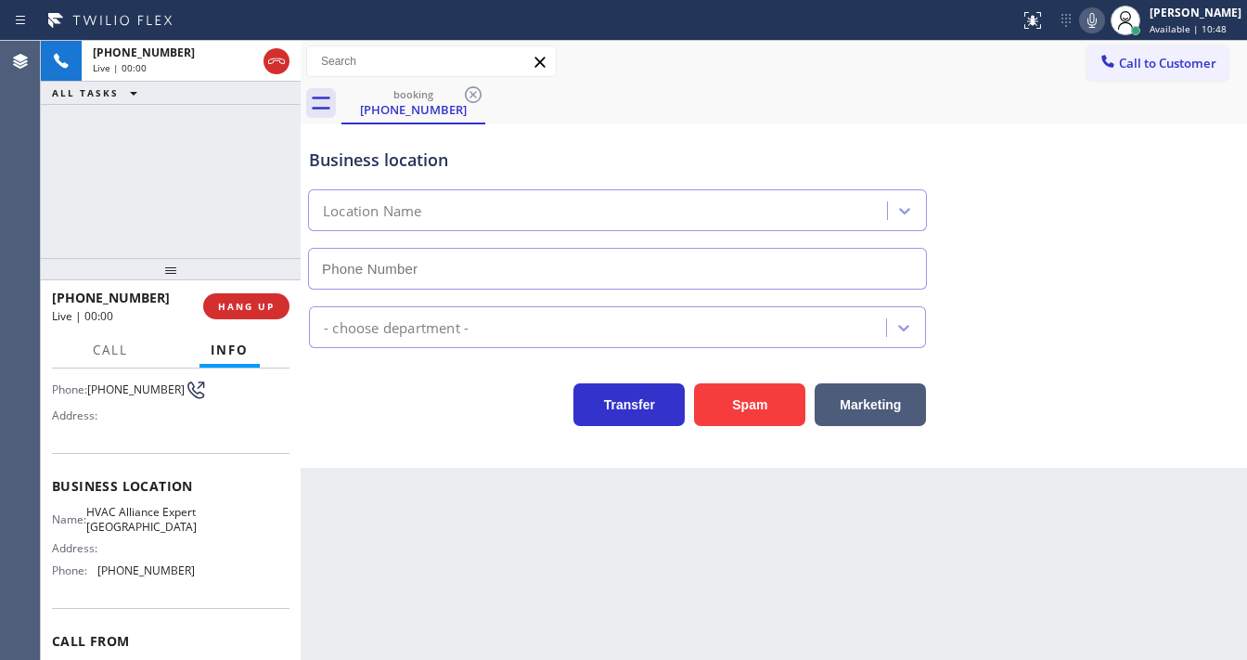
type input "(562) 456-3411"
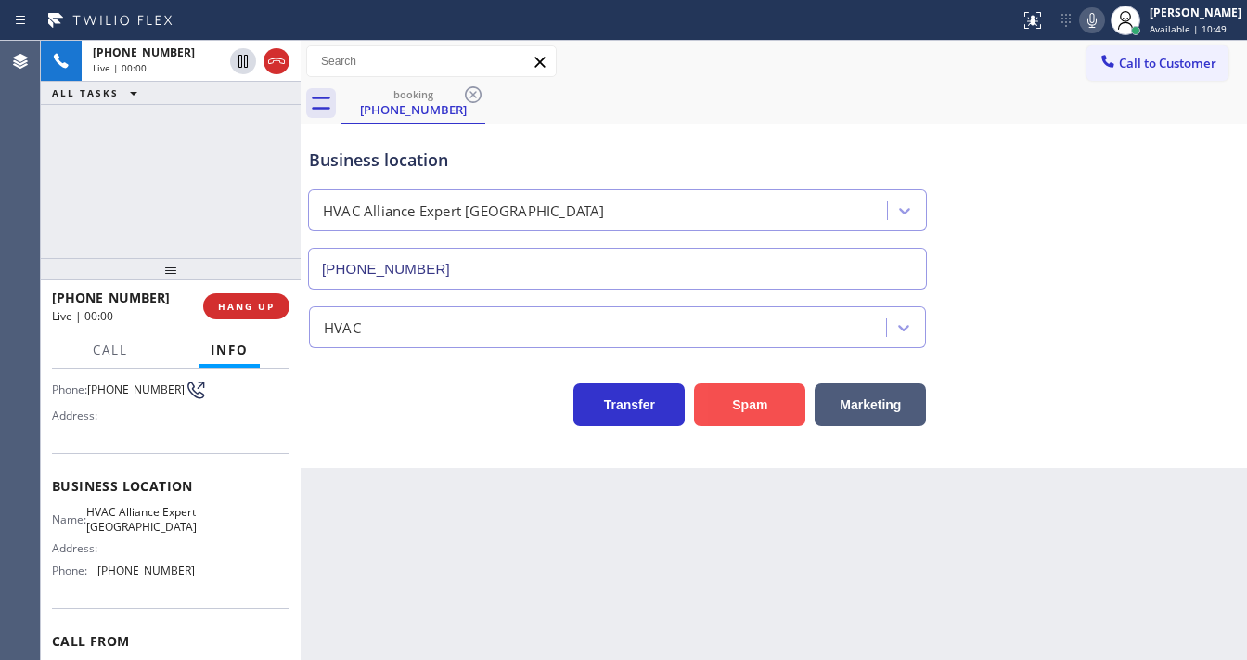
click at [762, 412] on button "Spam" at bounding box center [749, 404] width 111 height 43
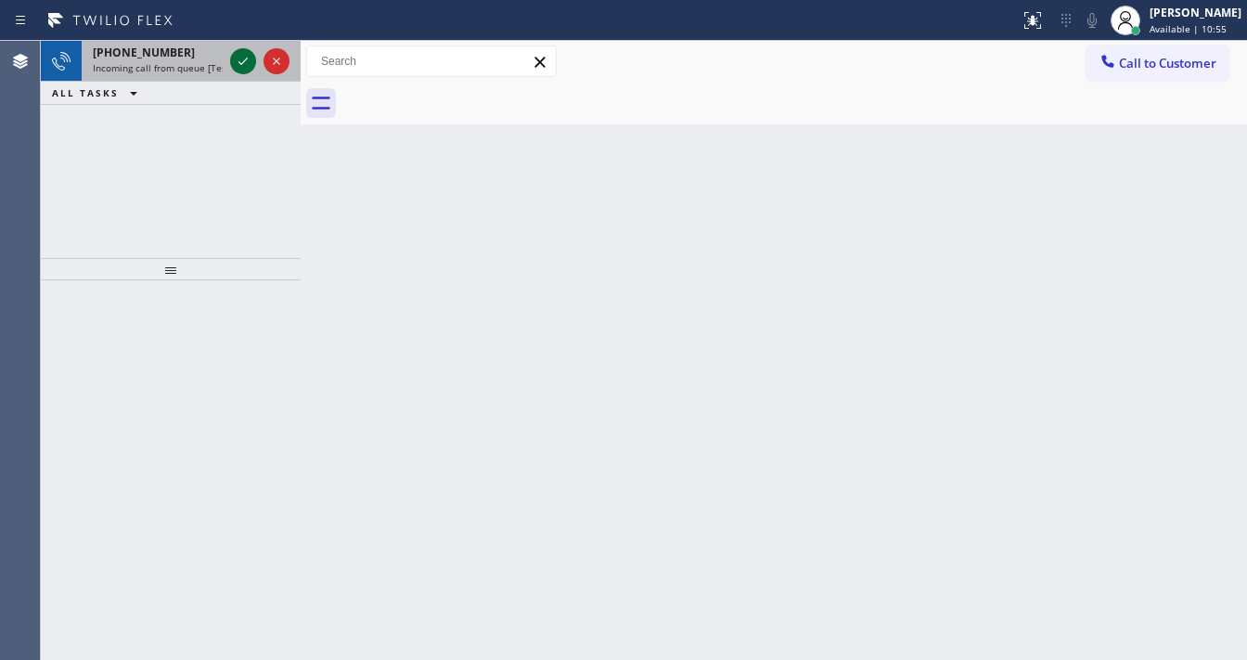
click at [248, 64] on icon at bounding box center [243, 61] width 22 height 22
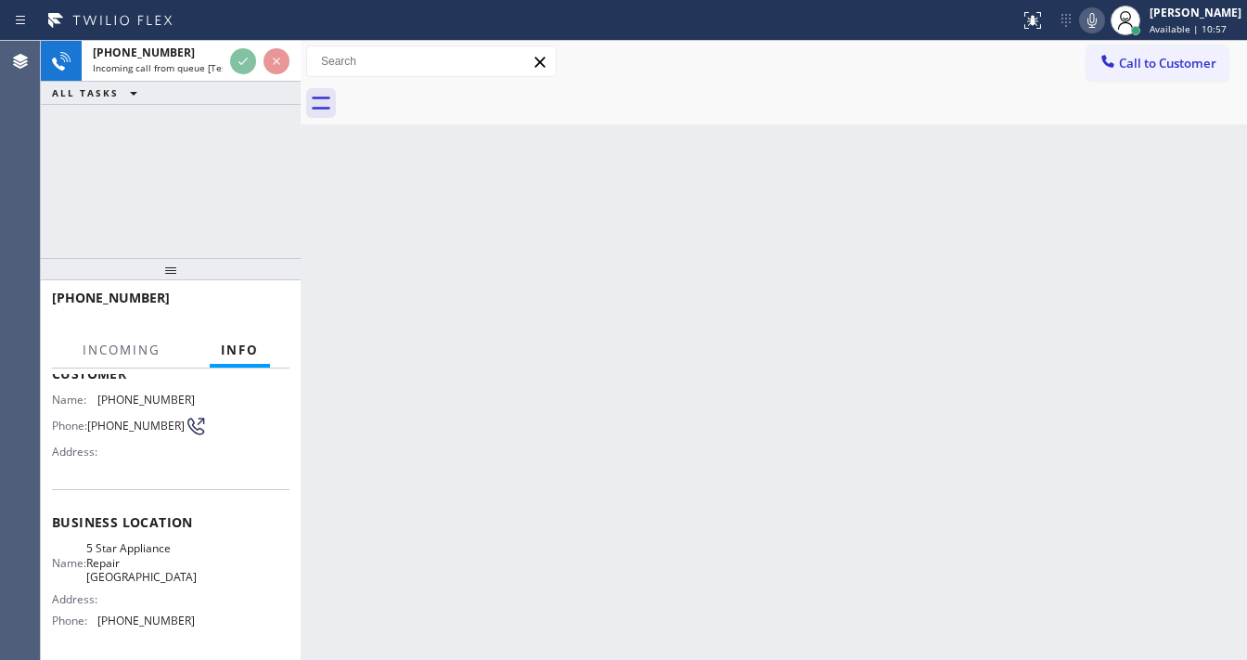
scroll to position [148, 0]
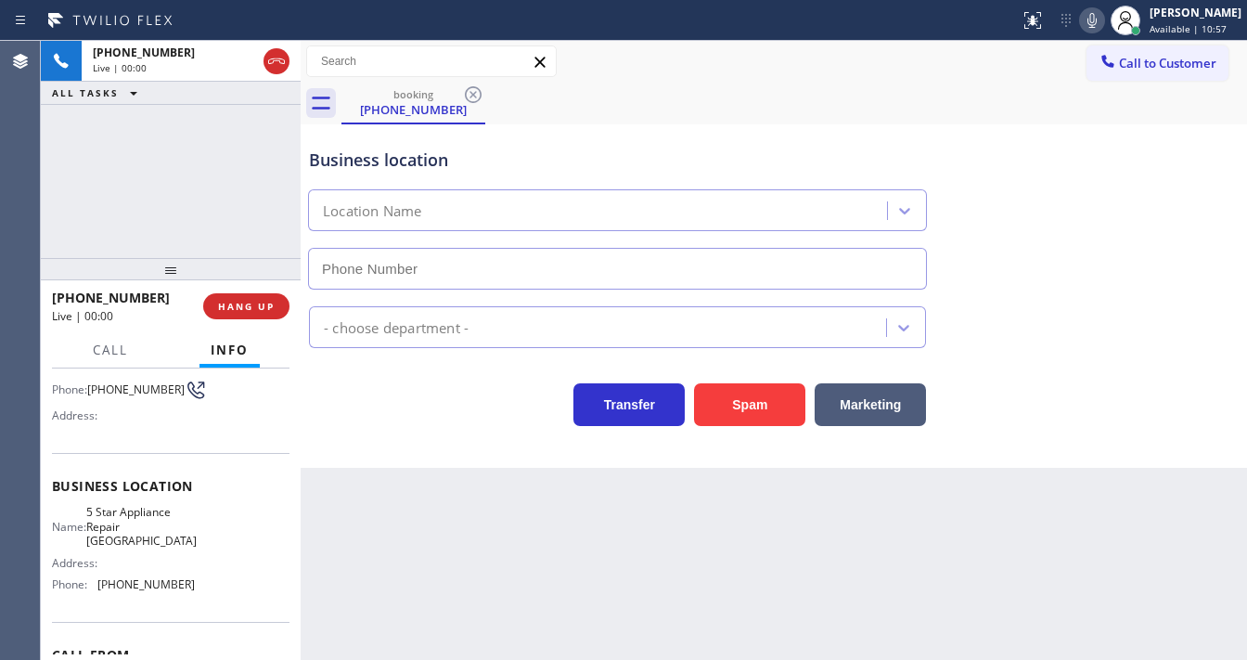
type input "(813) 638-0108"
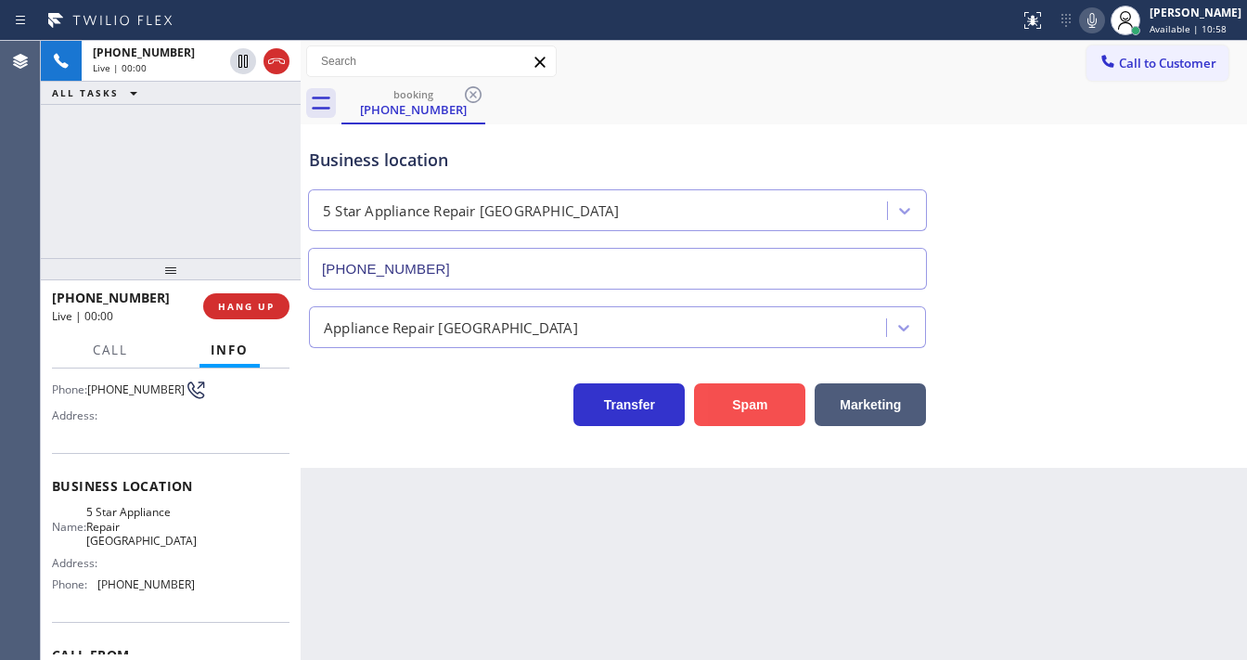
click at [742, 414] on button "Spam" at bounding box center [749, 404] width 111 height 43
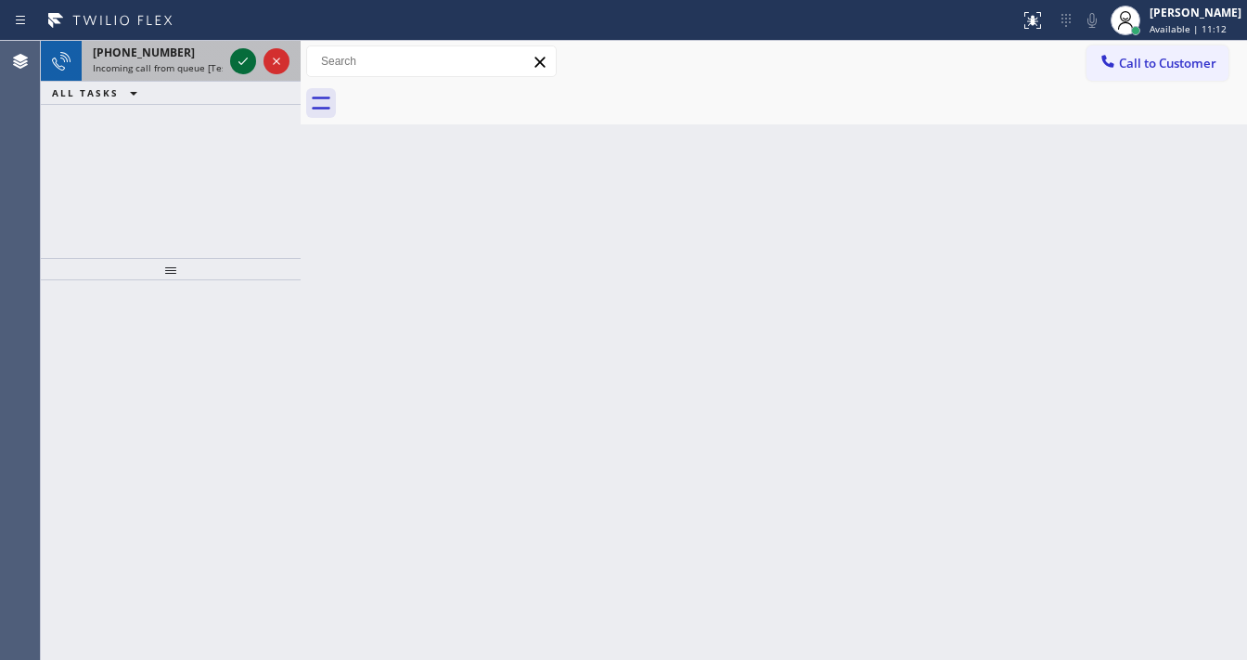
click at [245, 57] on icon at bounding box center [243, 61] width 22 height 22
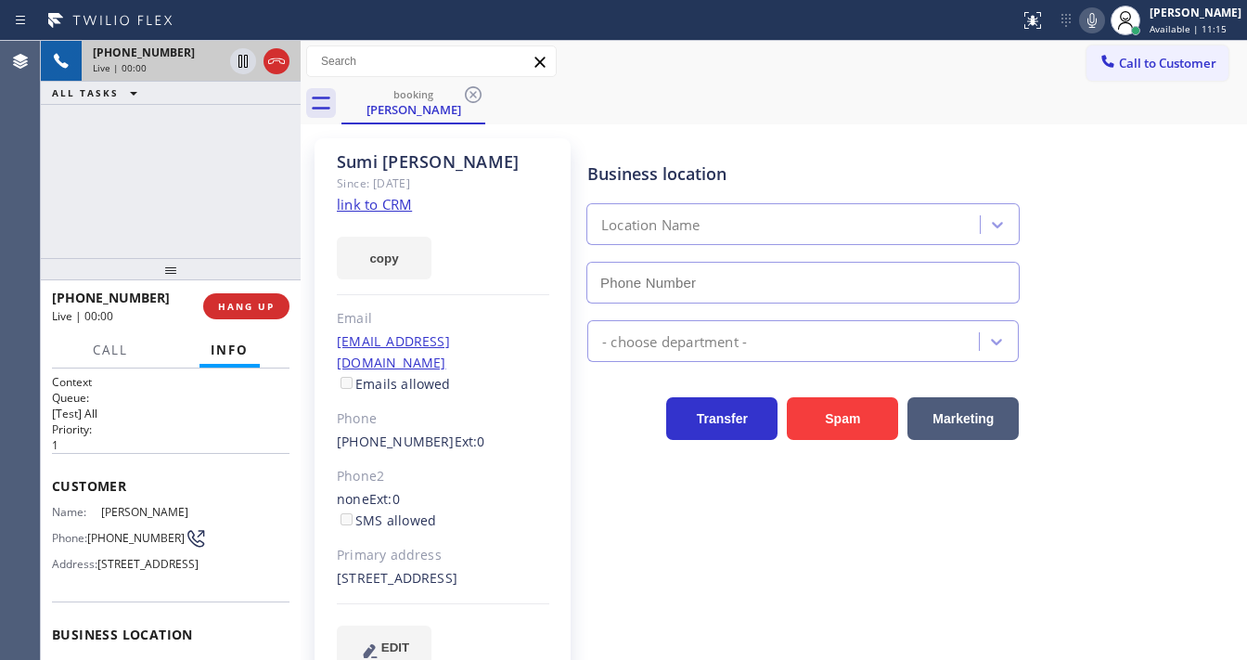
click at [67, 187] on div "+16265249047 Live | 00:00 ALL TASKS ALL TASKS ACTIVE TASKS TASKS IN WRAP UP" at bounding box center [171, 149] width 260 height 217
type input "(213) 722-3593"
click at [50, 183] on div "+16265249047 Live | 00:05 ALL TASKS ALL TASKS ACTIVE TASKS TASKS IN WRAP UP" at bounding box center [171, 149] width 260 height 217
click at [386, 197] on link "link to CRM" at bounding box center [374, 204] width 75 height 19
drag, startPoint x: 153, startPoint y: 297, endPoint x: 68, endPoint y: 297, distance: 85.4
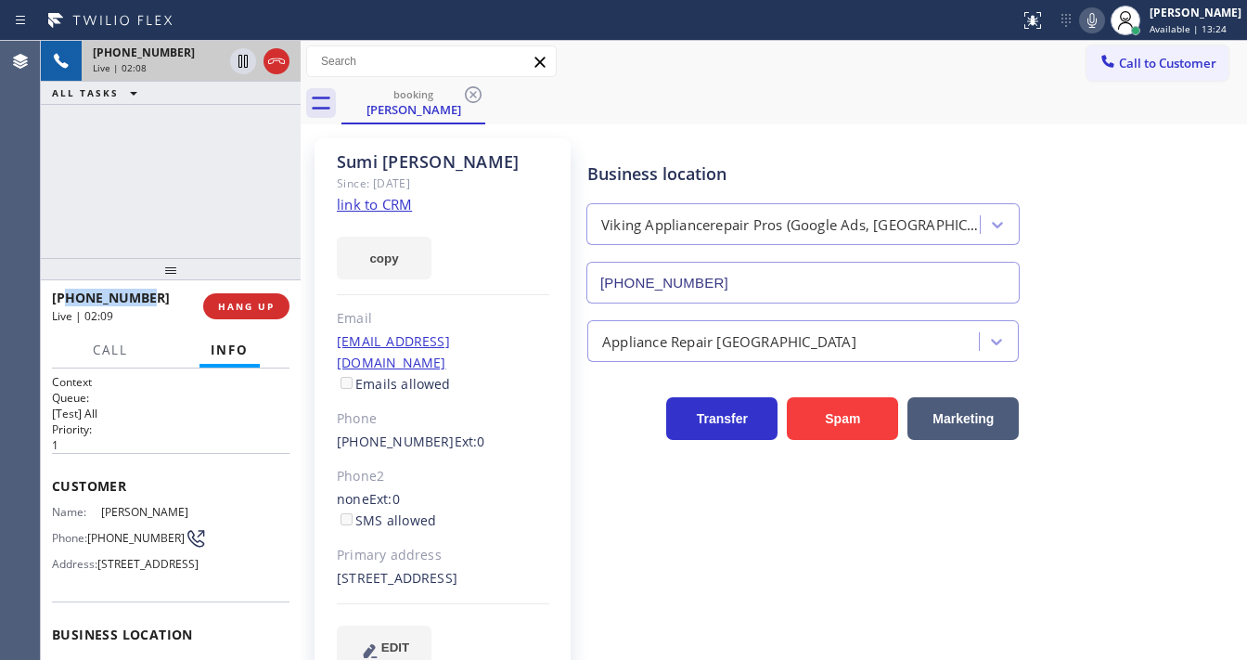
click at [68, 297] on div "+16265249047" at bounding box center [121, 298] width 138 height 18
click at [208, 216] on div "+16265249047 Live | 02:09 ALL TASKS ALL TASKS ACTIVE TASKS TASKS IN WRAP UP" at bounding box center [171, 149] width 260 height 217
drag, startPoint x: 247, startPoint y: 196, endPoint x: 246, endPoint y: 184, distance: 12.1
click at [246, 195] on div "+16265249047 Live | 02:15 ALL TASKS ALL TASKS ACTIVE TASKS TASKS IN WRAP UP" at bounding box center [171, 149] width 260 height 217
click at [273, 55] on icon at bounding box center [276, 61] width 22 height 22
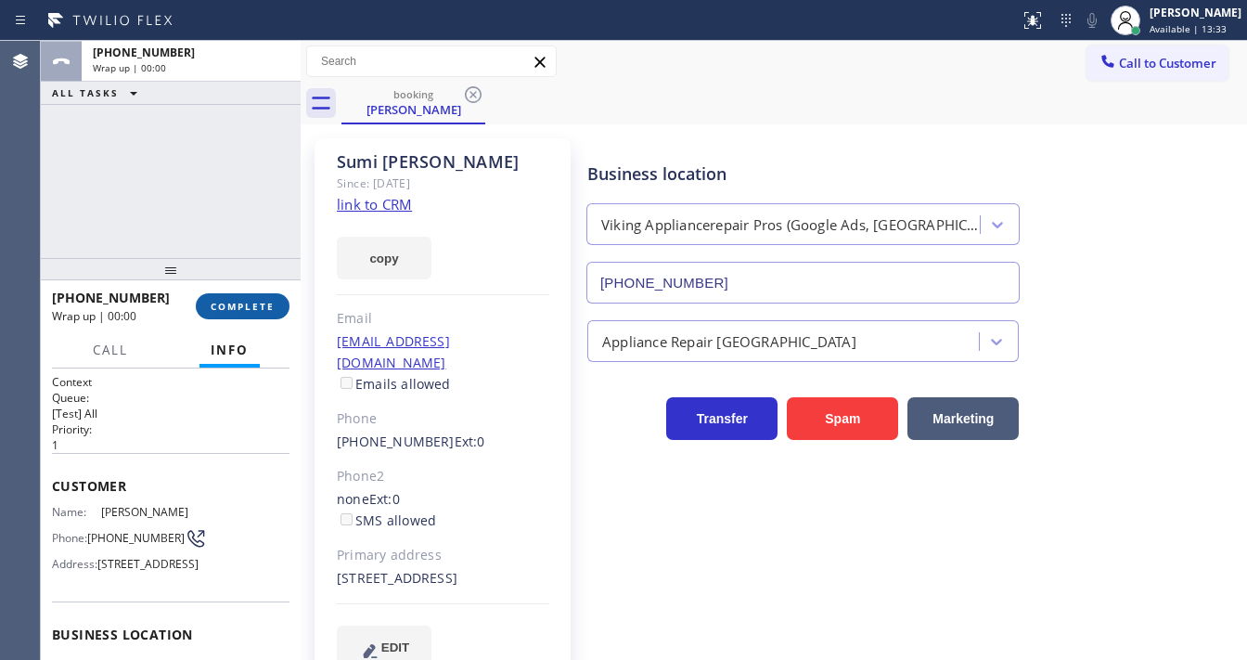
click at [263, 312] on span "COMPLETE" at bounding box center [243, 306] width 64 height 13
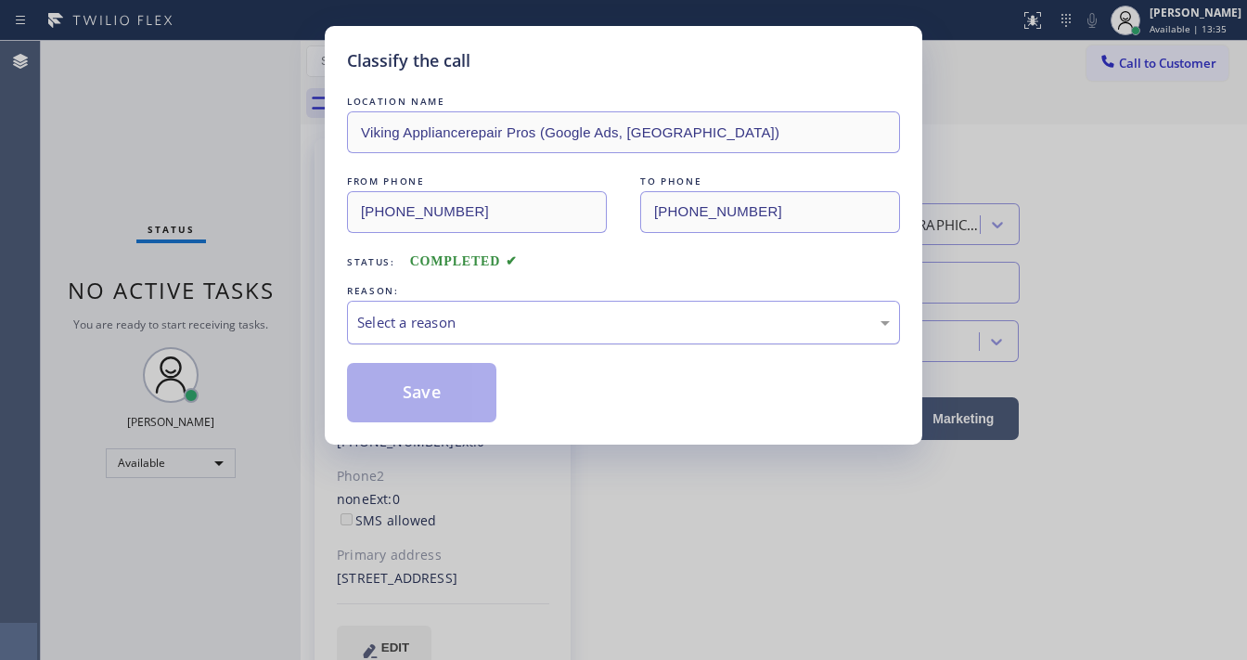
click at [427, 326] on div "Select a reason" at bounding box center [623, 322] width 533 height 21
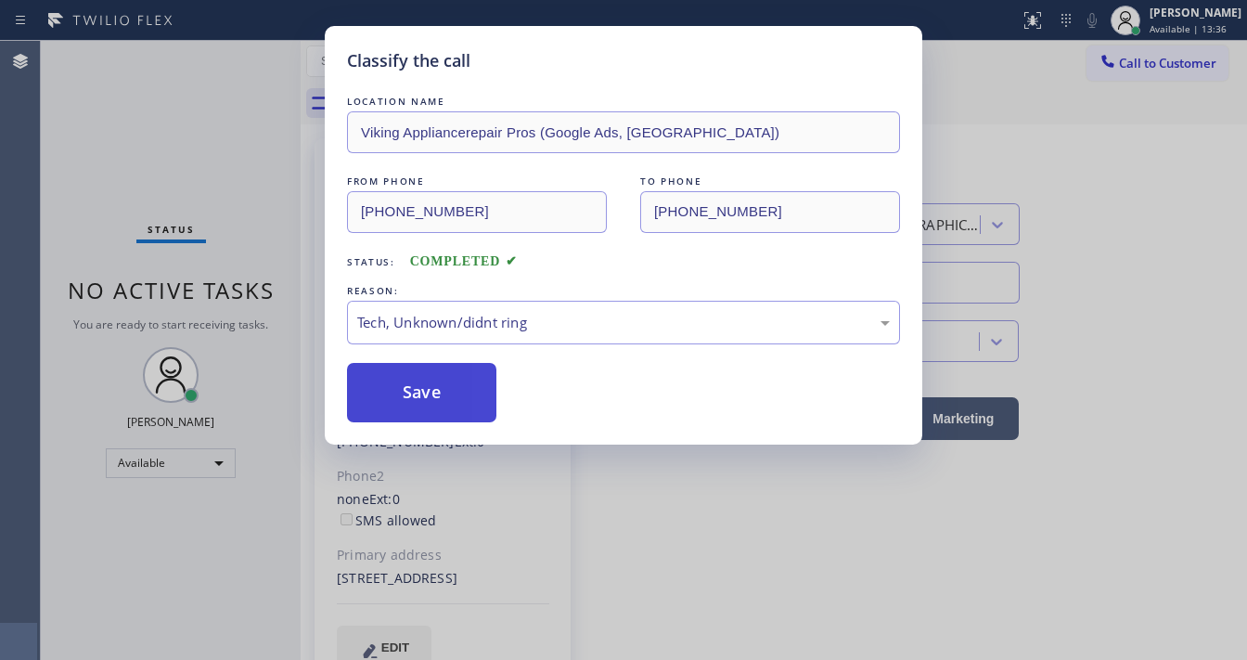
click at [427, 405] on button "Save" at bounding box center [421, 392] width 149 height 59
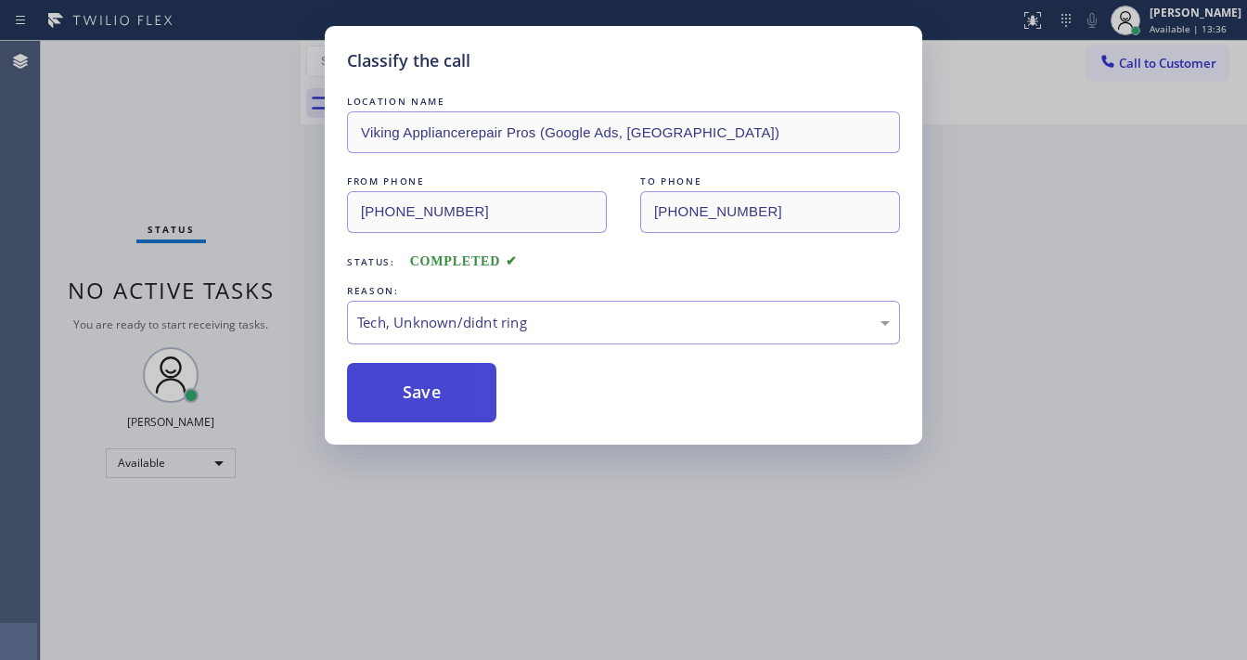
click at [427, 405] on button "Save" at bounding box center [421, 392] width 149 height 59
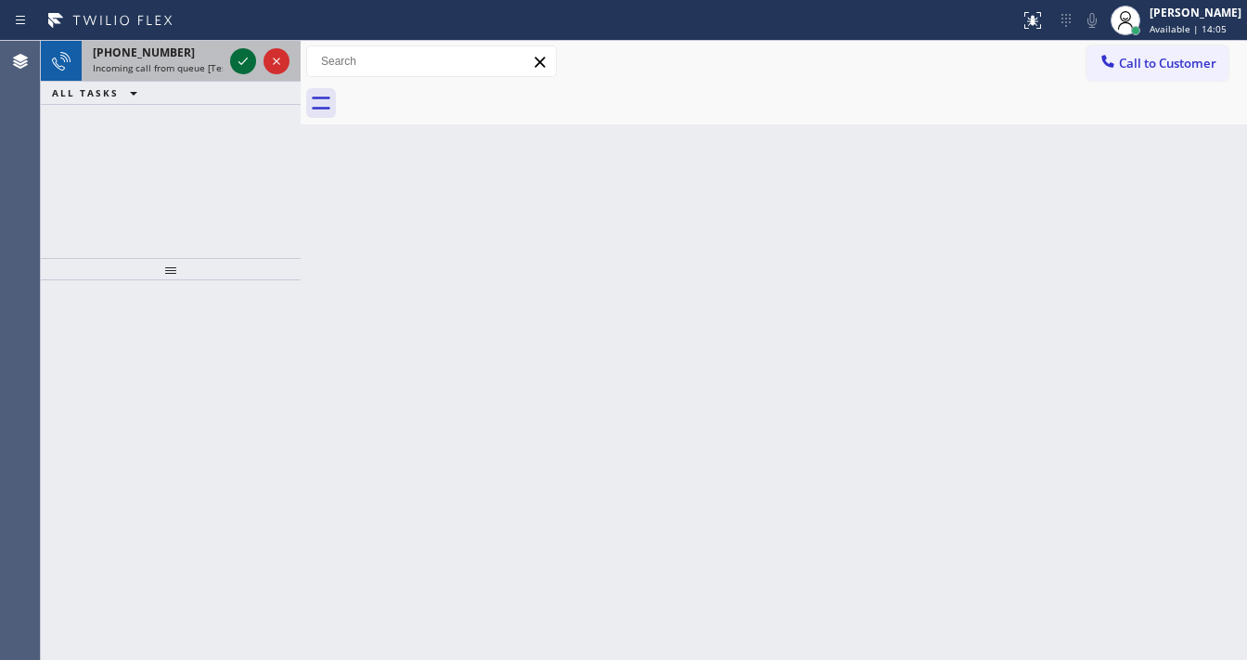
click at [238, 72] on div at bounding box center [259, 61] width 67 height 41
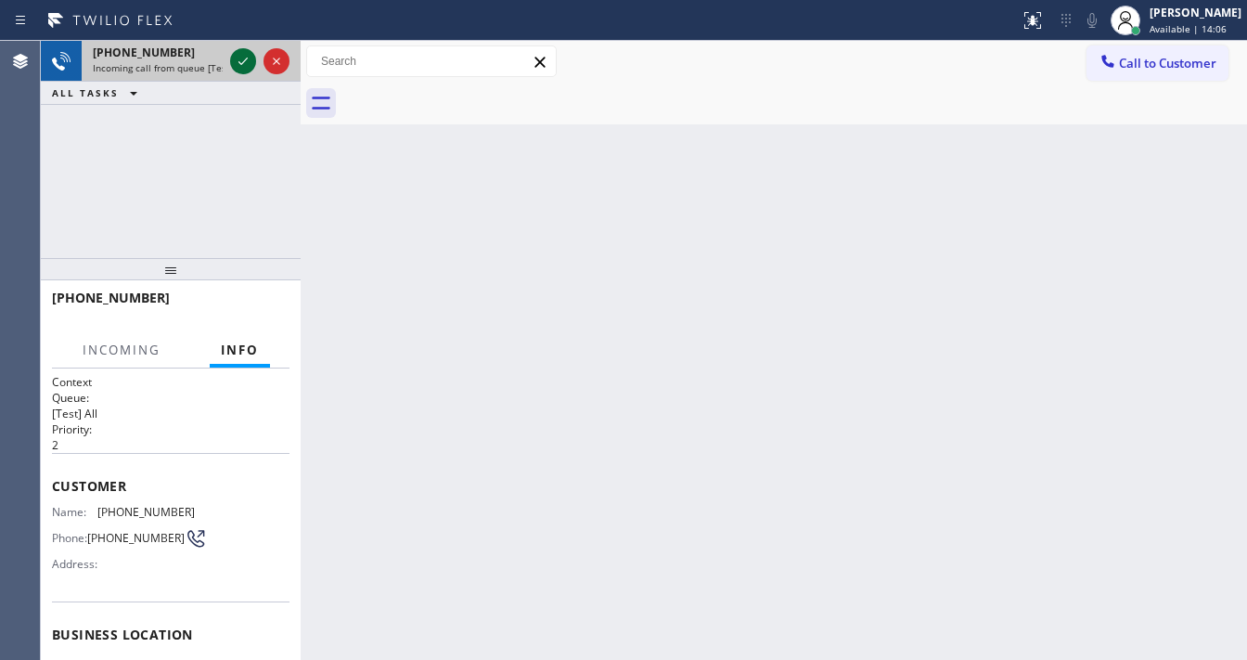
click at [238, 66] on icon at bounding box center [243, 61] width 22 height 22
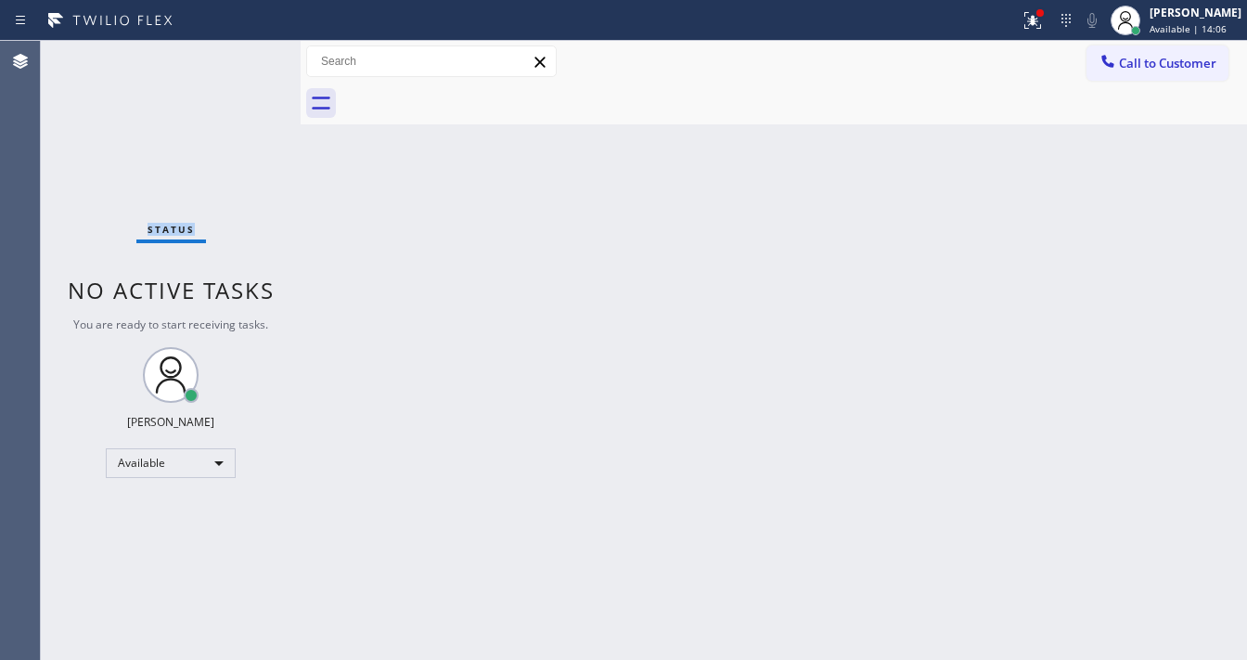
click at [238, 65] on div "Status No active tasks You are ready to start receiving tasks. [PERSON_NAME]" at bounding box center [171, 350] width 260 height 619
click at [1035, 23] on div at bounding box center [1032, 20] width 41 height 22
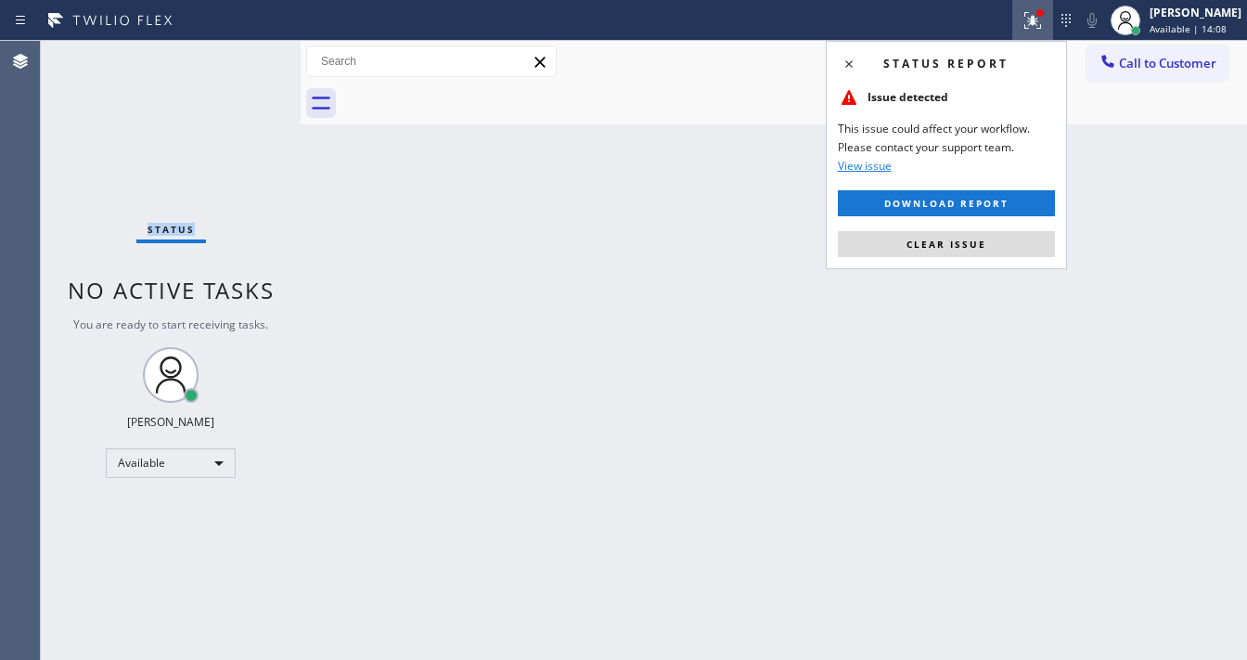
drag, startPoint x: 983, startPoint y: 238, endPoint x: 981, endPoint y: 249, distance: 11.5
click at [983, 238] on span "Clear issue" at bounding box center [946, 244] width 80 height 13
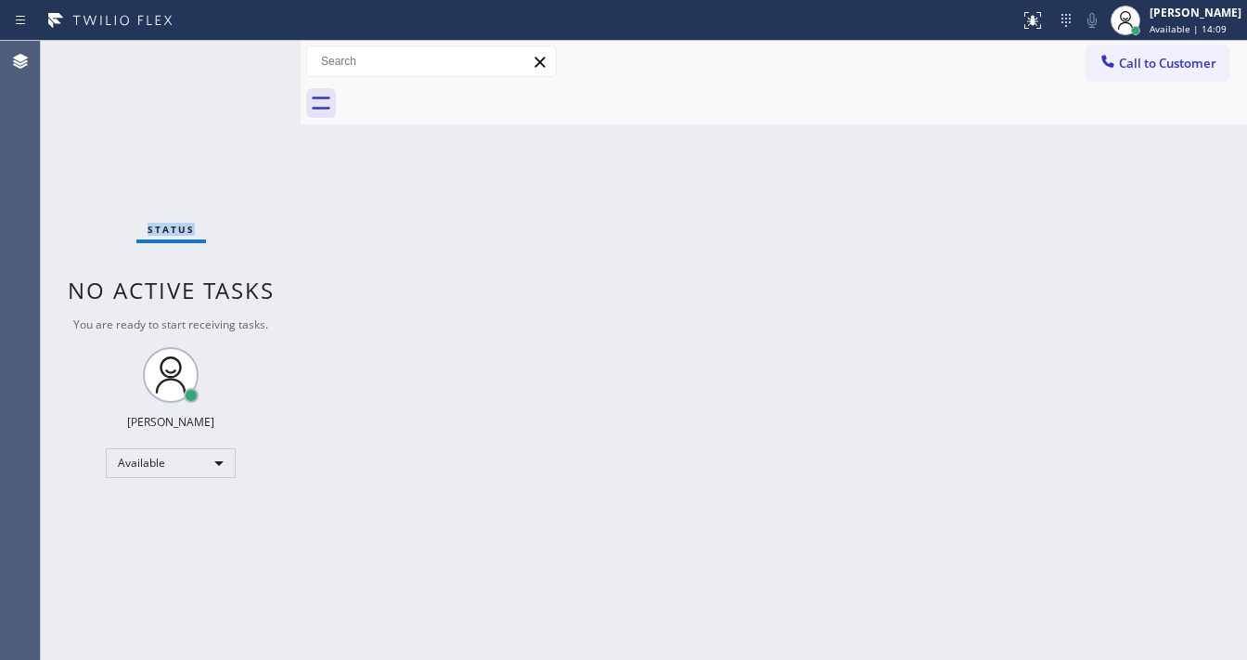
click at [239, 52] on div "Status No active tasks You are ready to start receiving tasks. [PERSON_NAME]" at bounding box center [171, 350] width 260 height 619
click at [240, 51] on div "Status No active tasks You are ready to start receiving tasks. [PERSON_NAME]" at bounding box center [171, 350] width 260 height 619
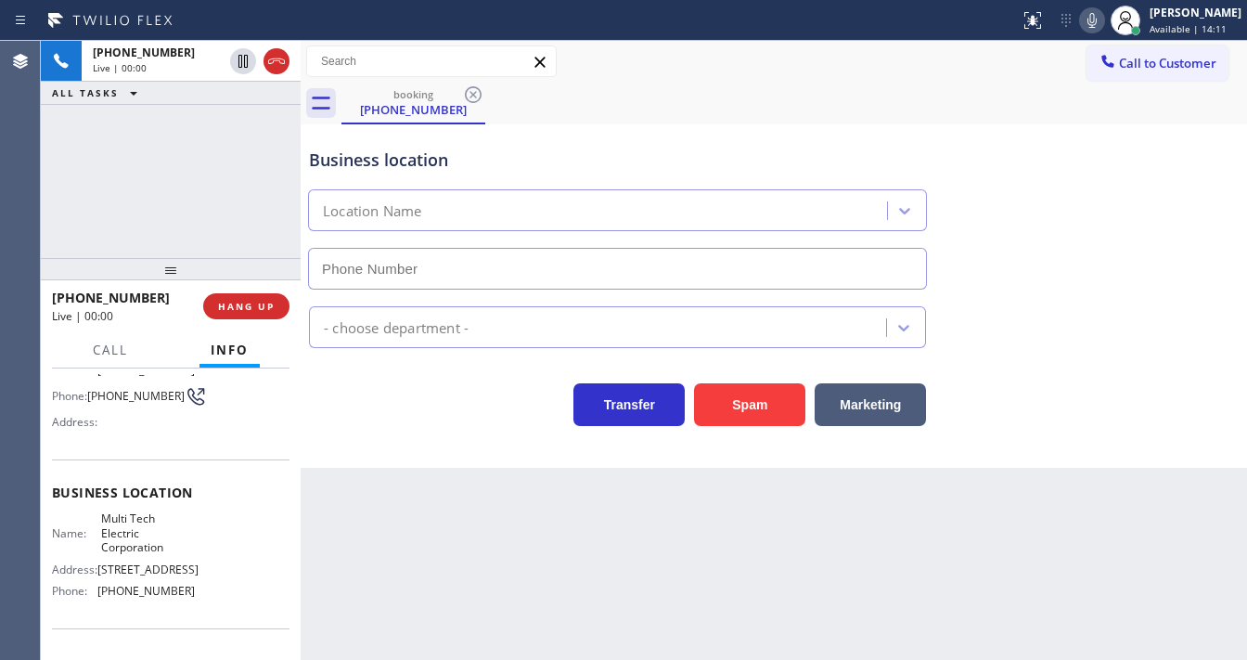
scroll to position [148, 0]
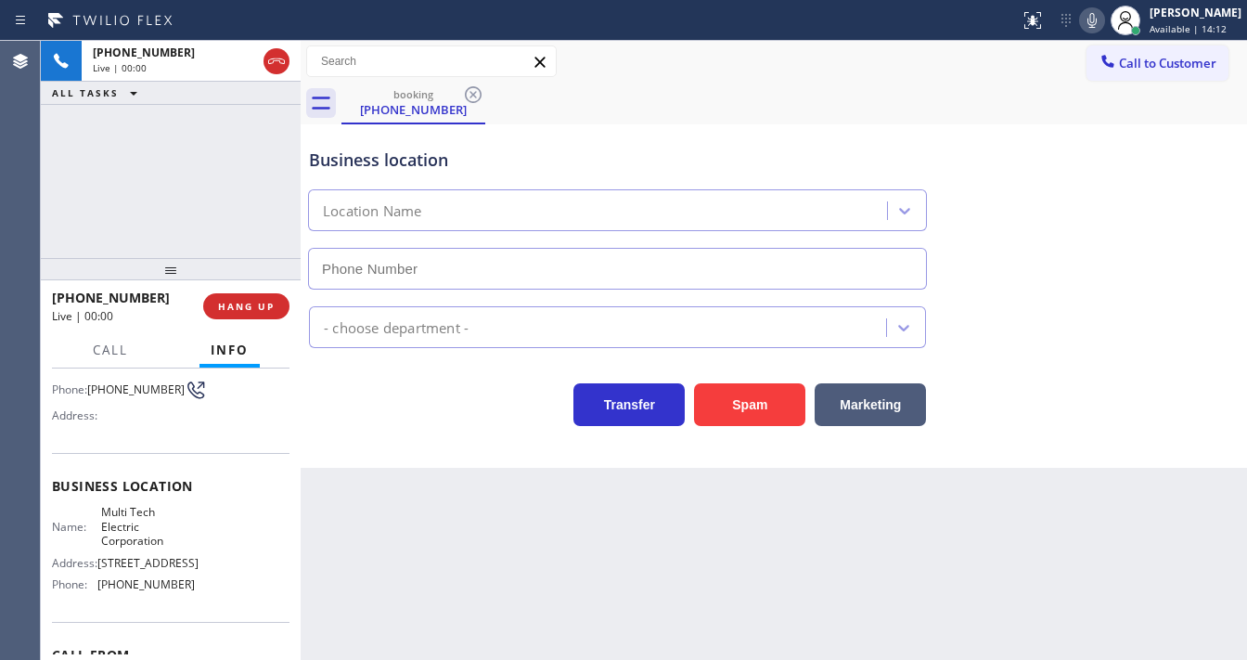
type input "(862) 415-0430"
click at [737, 399] on button "Spam" at bounding box center [749, 404] width 111 height 43
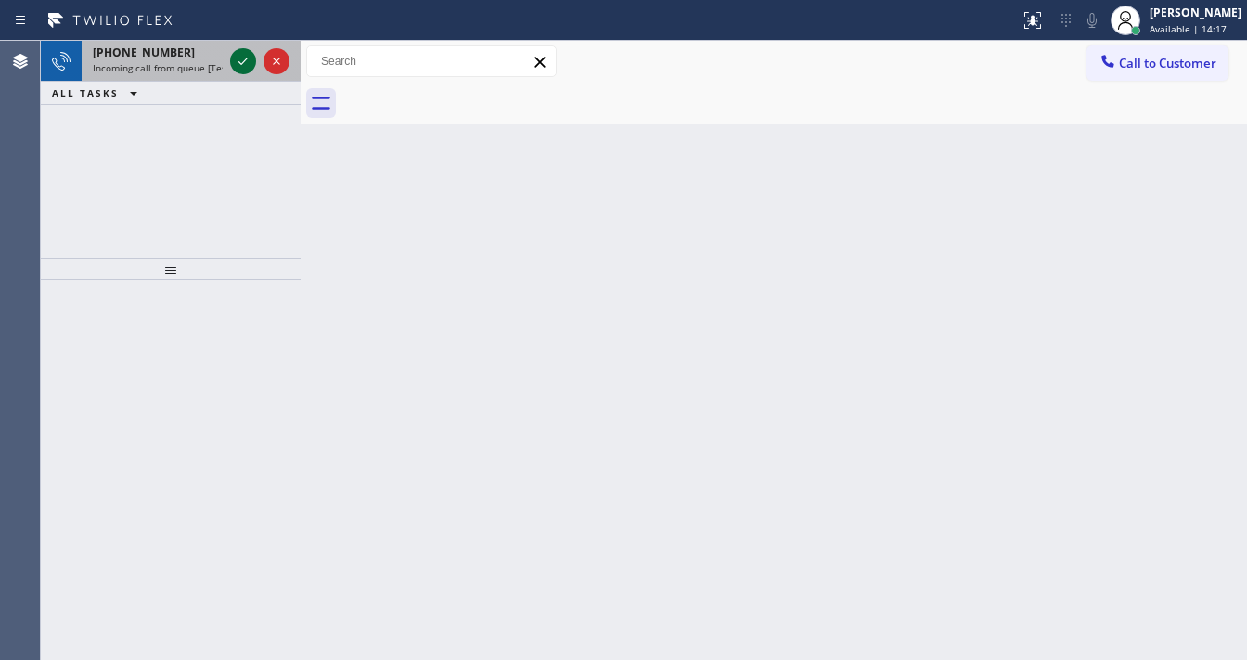
click at [245, 57] on icon at bounding box center [243, 61] width 22 height 22
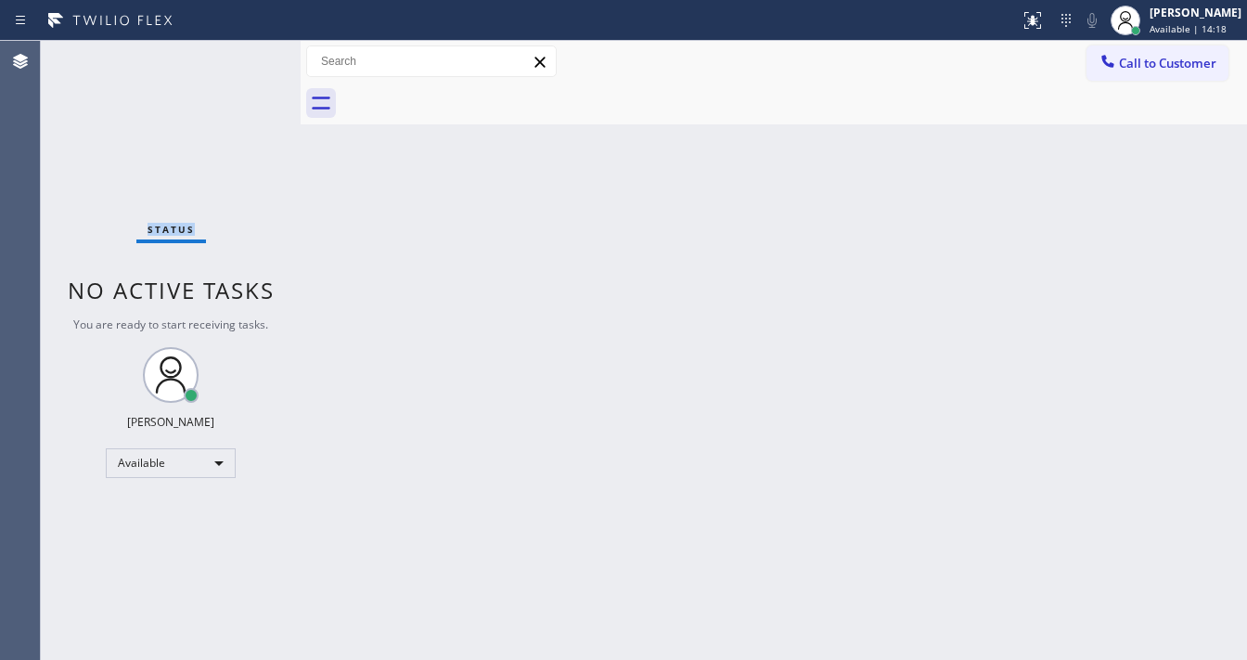
click at [244, 56] on div "Status No active tasks You are ready to start receiving tasks. [PERSON_NAME]" at bounding box center [171, 350] width 260 height 619
click at [1044, 26] on icon at bounding box center [1033, 20] width 22 height 22
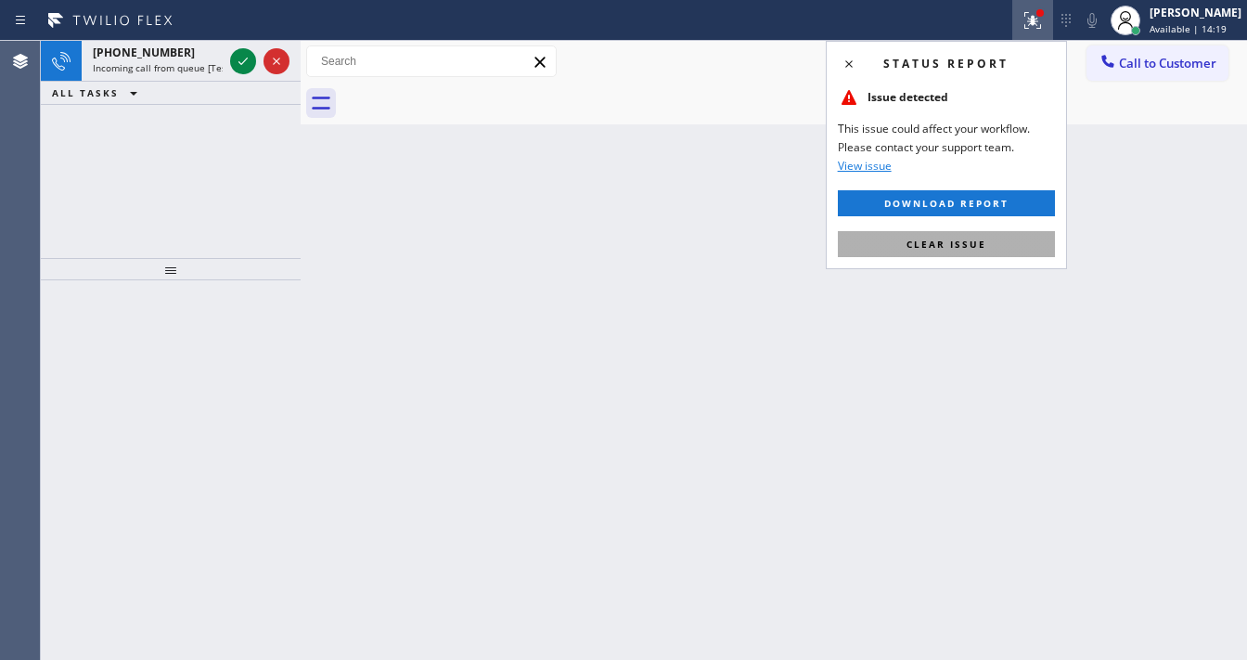
click at [989, 241] on button "Clear issue" at bounding box center [946, 244] width 217 height 26
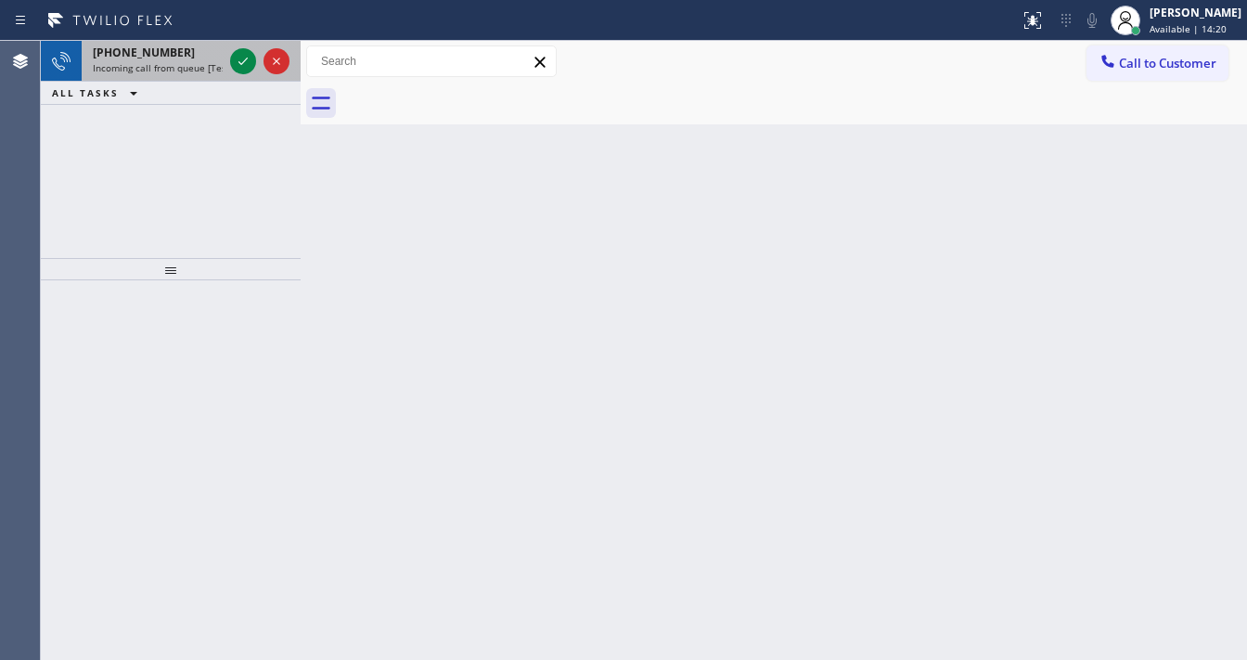
click at [228, 57] on div at bounding box center [259, 61] width 67 height 41
click at [234, 59] on div at bounding box center [259, 61] width 67 height 41
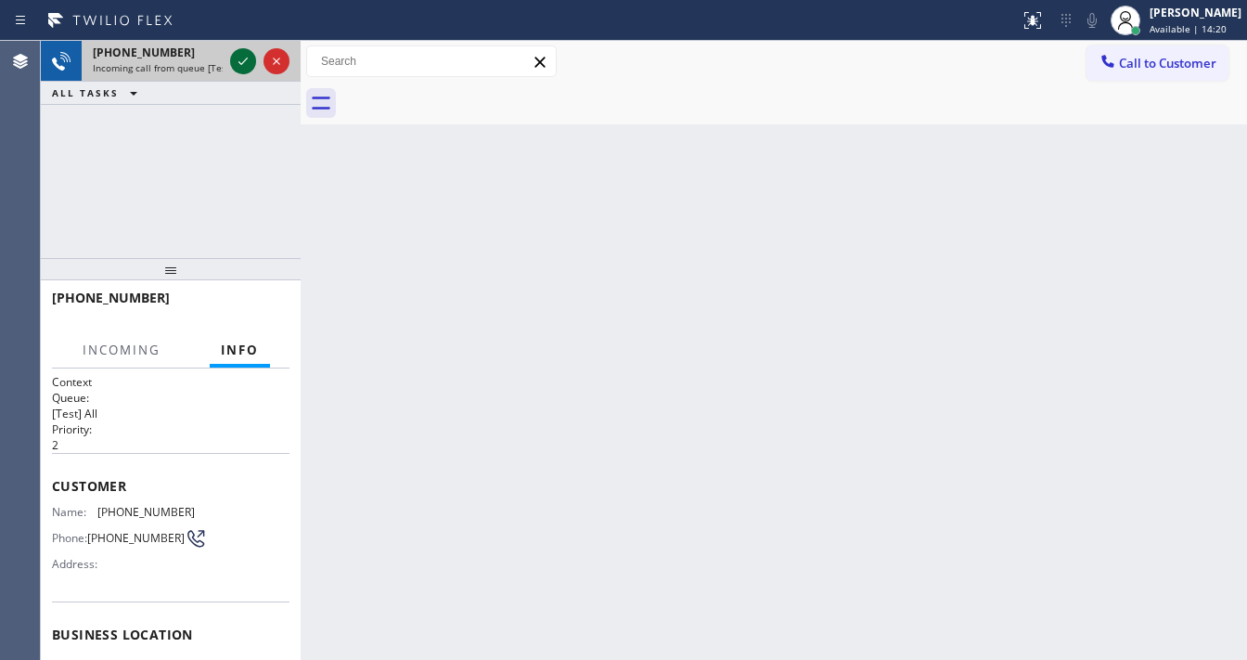
click at [238, 64] on icon at bounding box center [243, 61] width 22 height 22
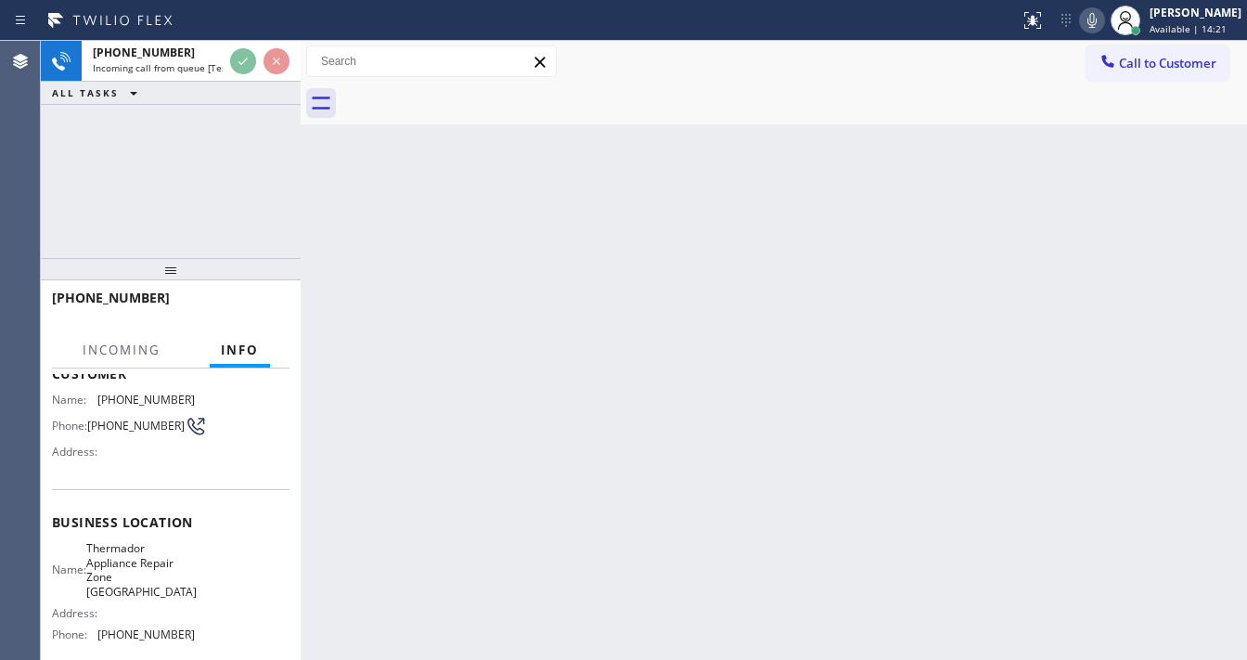
scroll to position [148, 0]
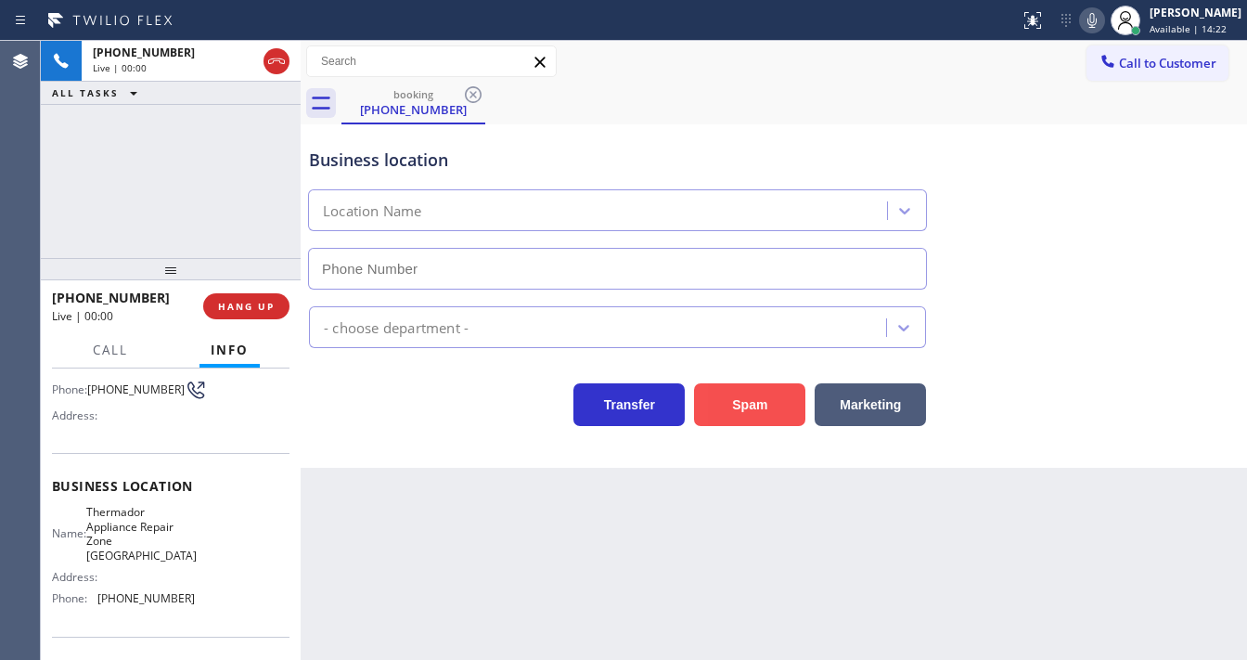
type input "(562) 548-8677"
click at [773, 396] on button "Spam" at bounding box center [749, 404] width 111 height 43
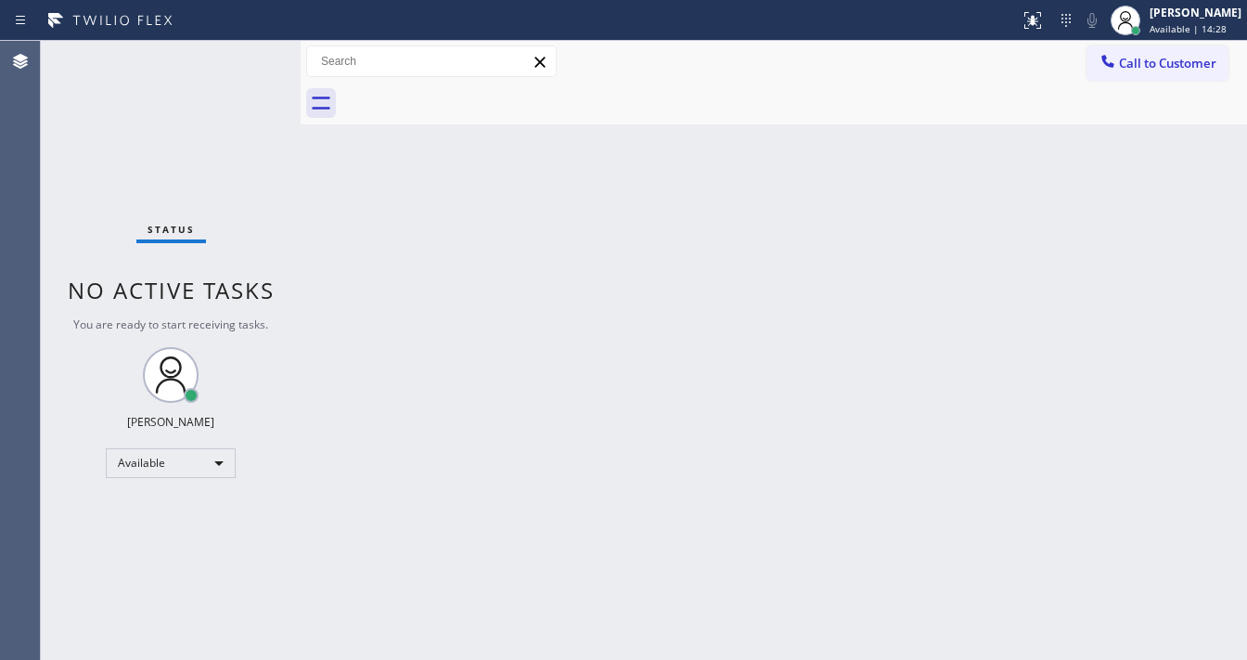
click at [248, 59] on div "Status No active tasks You are ready to start receiving tasks. [PERSON_NAME]" at bounding box center [171, 350] width 260 height 619
click at [241, 58] on div "Status No active tasks You are ready to start receiving tasks. [PERSON_NAME]" at bounding box center [171, 350] width 260 height 619
click at [241, 56] on div "Status No active tasks You are ready to start receiving tasks. [PERSON_NAME]" at bounding box center [171, 350] width 260 height 619
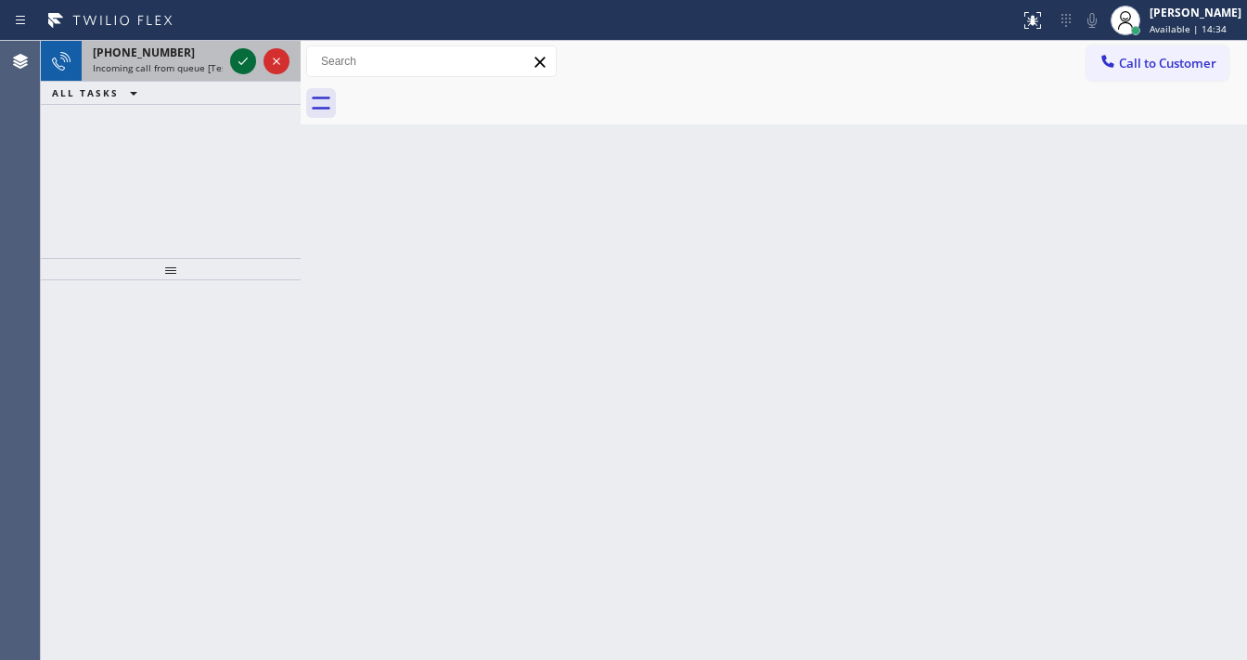
click at [243, 63] on icon at bounding box center [243, 61] width 22 height 22
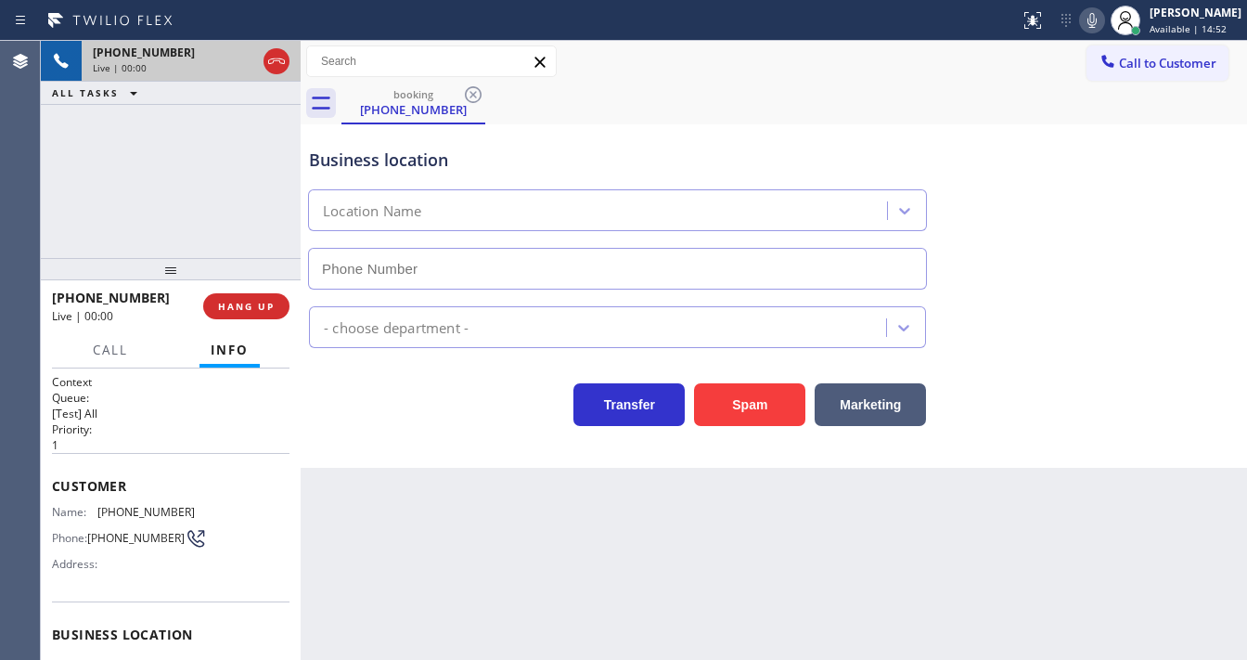
click at [84, 167] on div "+12092973924 Live | 00:00 ALL TASKS ALL TASKS ACTIVE TASKS TASKS IN WRAP UP" at bounding box center [171, 149] width 260 height 217
type input "(805) 819-5676"
click at [720, 416] on button "Spam" at bounding box center [749, 404] width 111 height 43
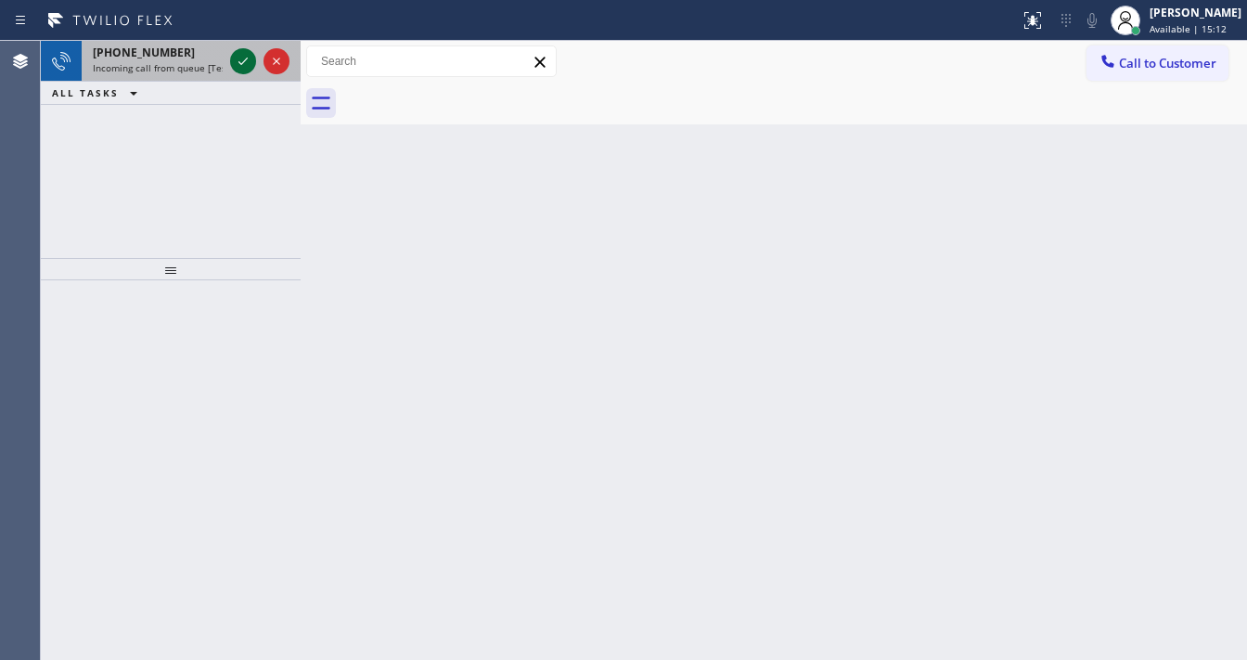
click at [241, 65] on icon at bounding box center [243, 61] width 22 height 22
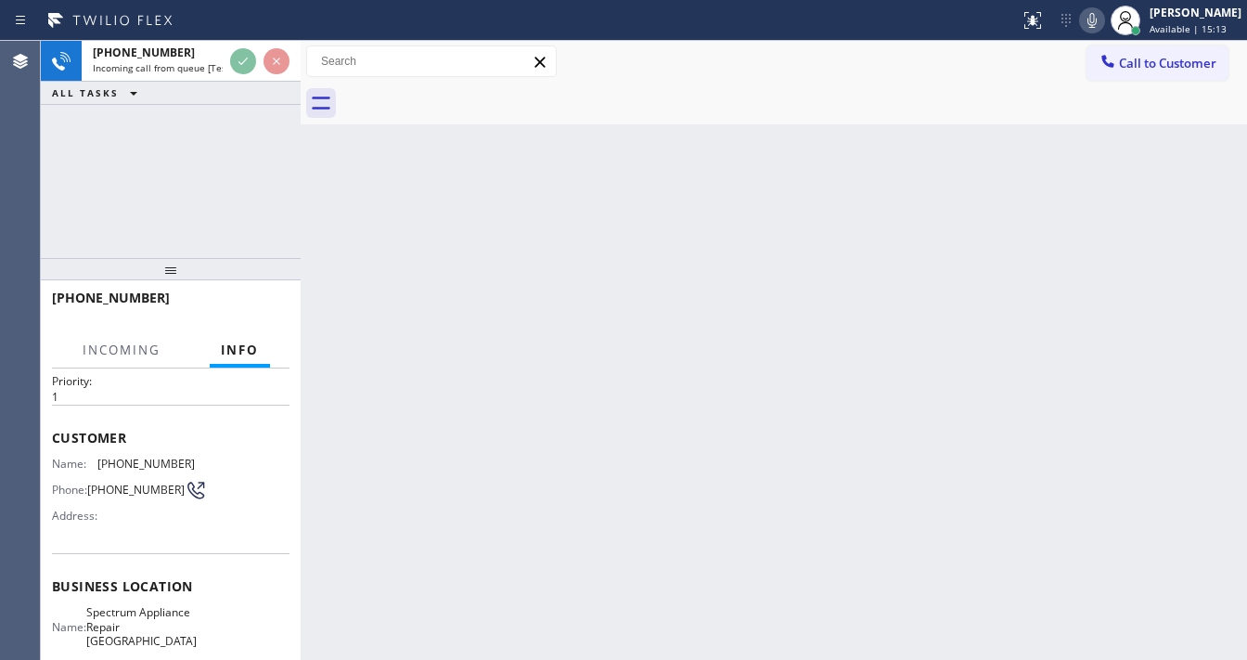
scroll to position [148, 0]
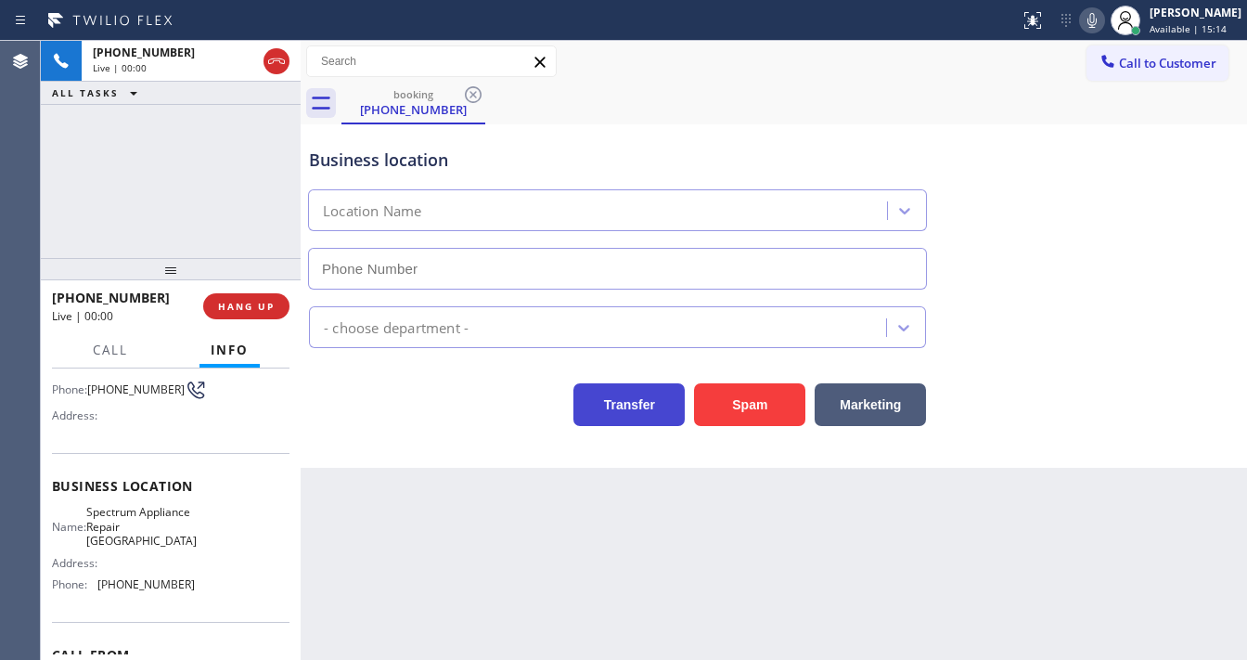
type input "(949) 635-4717"
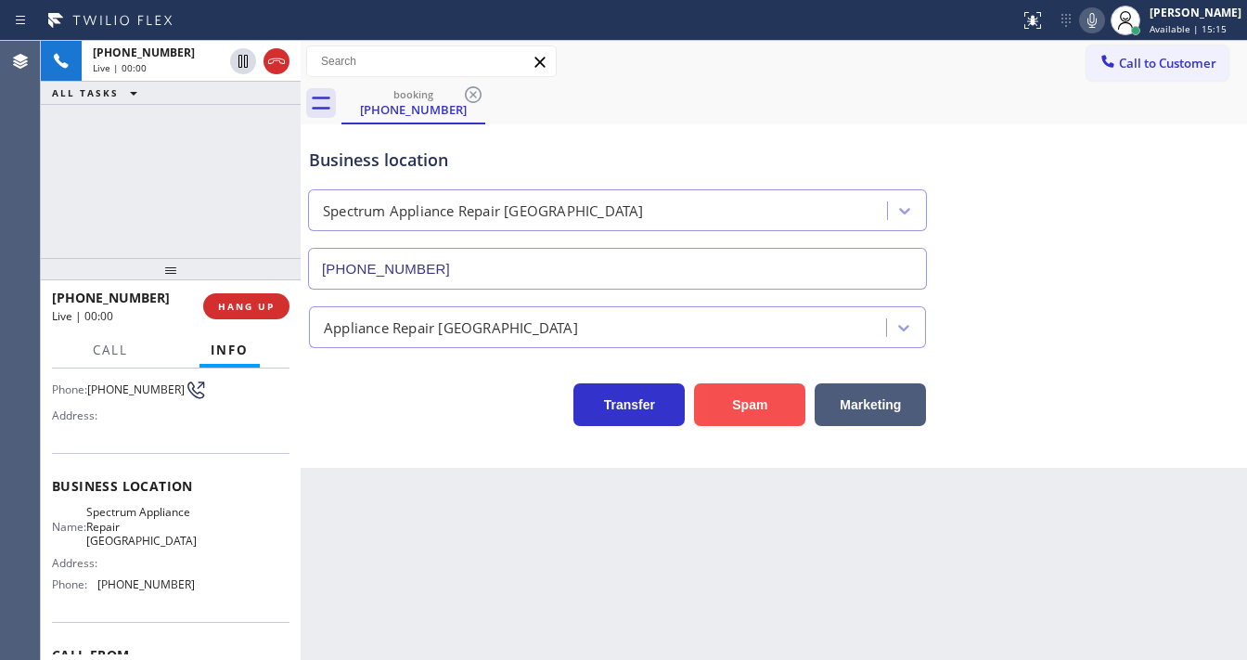
click at [766, 386] on button "Spam" at bounding box center [749, 404] width 111 height 43
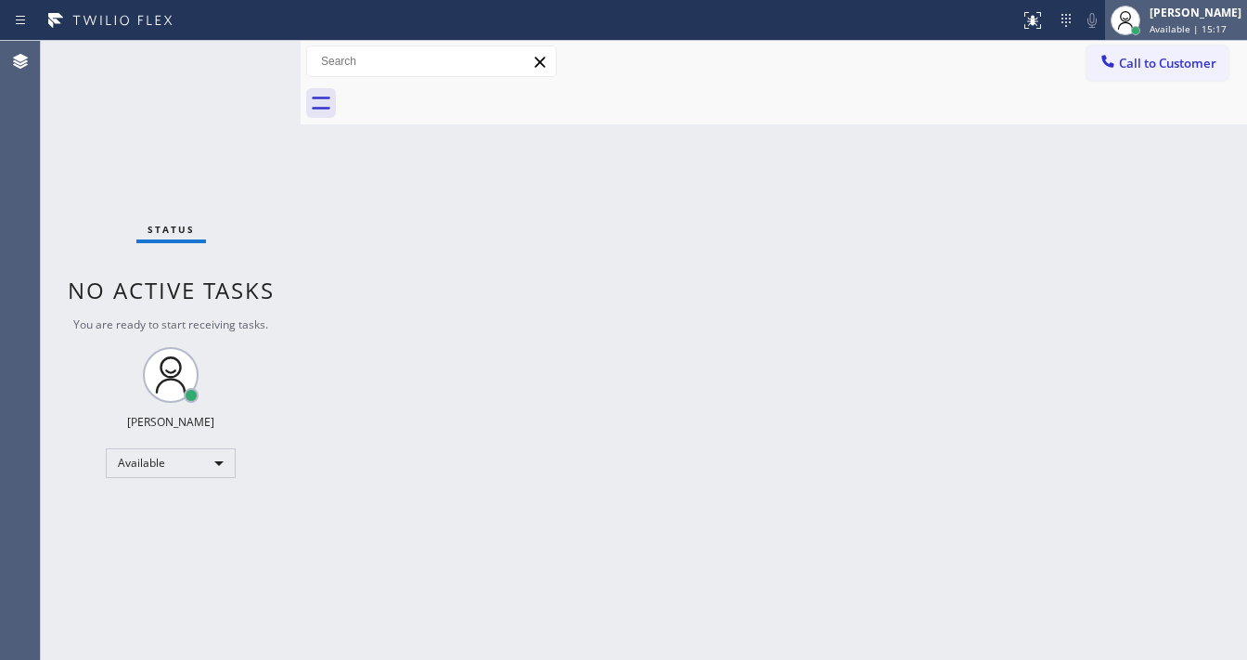
click at [1199, 25] on span "Available | 15:17" at bounding box center [1188, 28] width 77 height 13
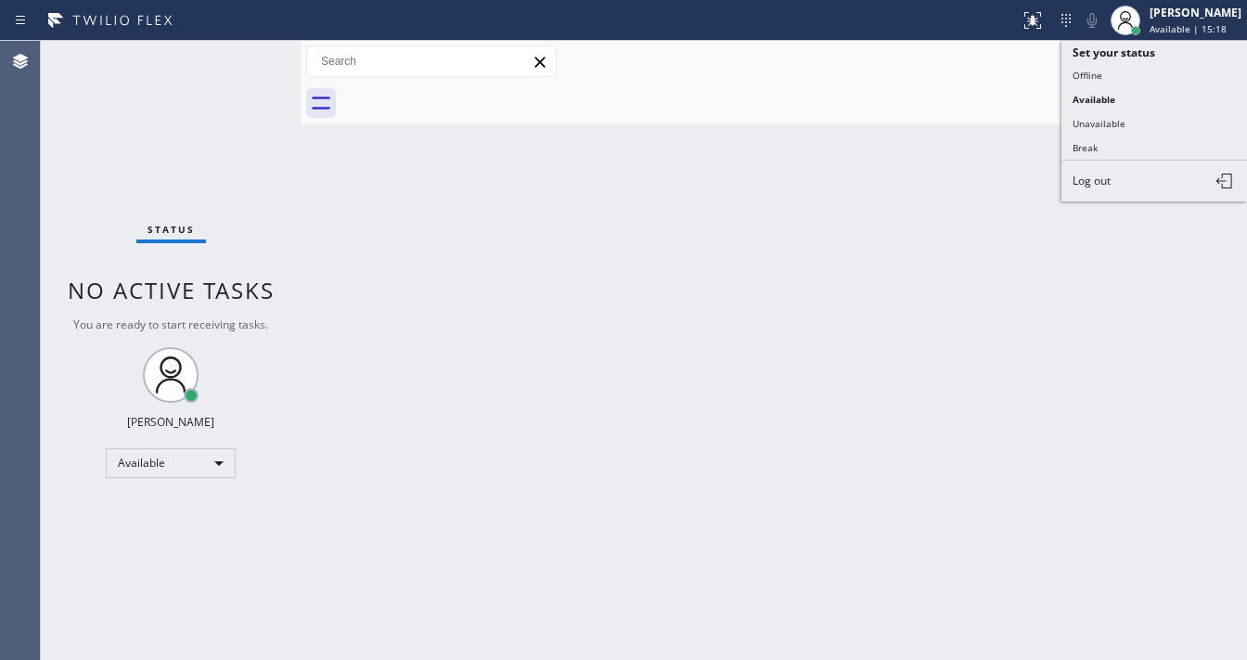
click at [618, 174] on div "Back to Dashboard Change Sender ID Customers Technicians Select a contact Outbo…" at bounding box center [774, 350] width 946 height 619
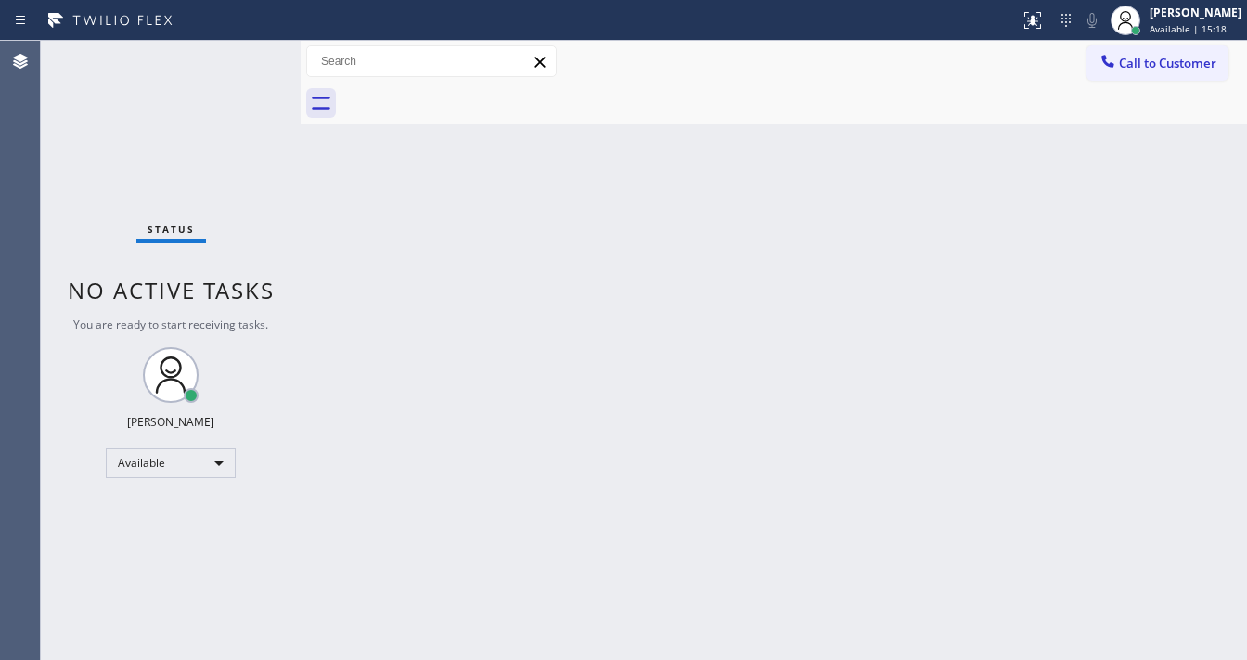
click at [252, 58] on div "Status No active tasks You are ready to start receiving tasks. [PERSON_NAME]" at bounding box center [171, 350] width 260 height 619
click at [251, 57] on div "Status No active tasks You are ready to start receiving tasks. [PERSON_NAME]" at bounding box center [171, 350] width 260 height 619
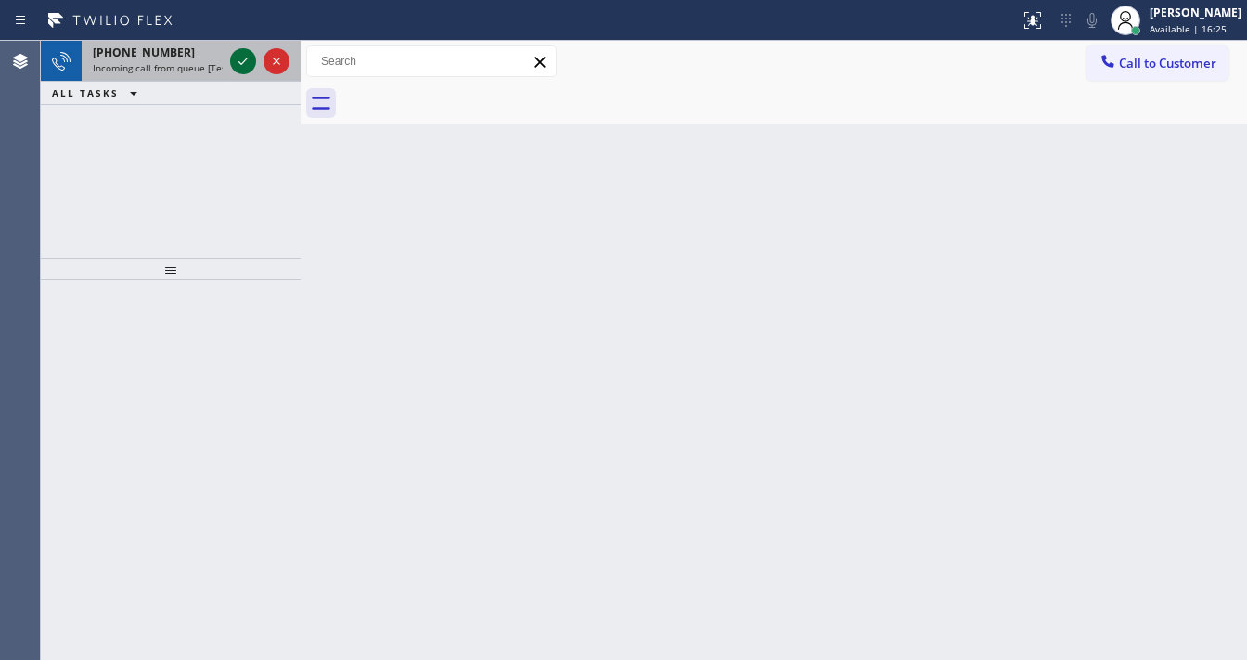
click at [246, 63] on icon at bounding box center [243, 61] width 22 height 22
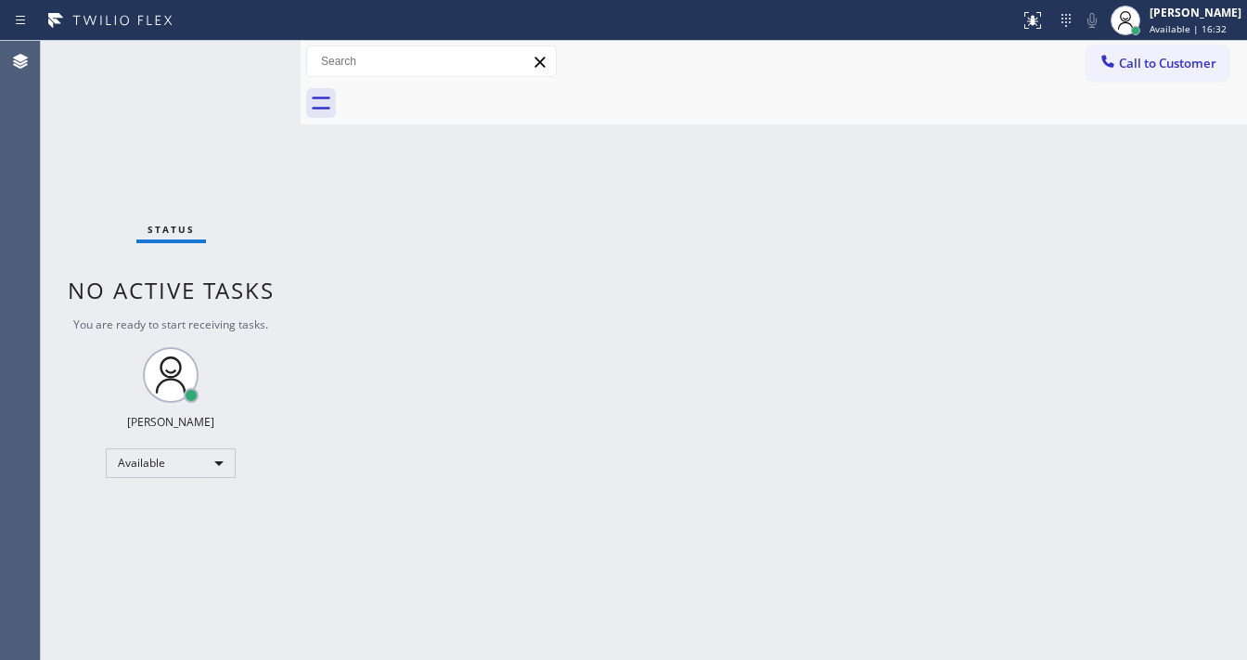
click at [252, 55] on div "Status No active tasks You are ready to start receiving tasks. [PERSON_NAME]" at bounding box center [171, 350] width 260 height 619
click at [249, 55] on div "Status No active tasks You are ready to start receiving tasks. [PERSON_NAME]" at bounding box center [171, 350] width 260 height 619
click at [246, 56] on div "Status No active tasks You are ready to start receiving tasks. [PERSON_NAME]" at bounding box center [171, 350] width 260 height 619
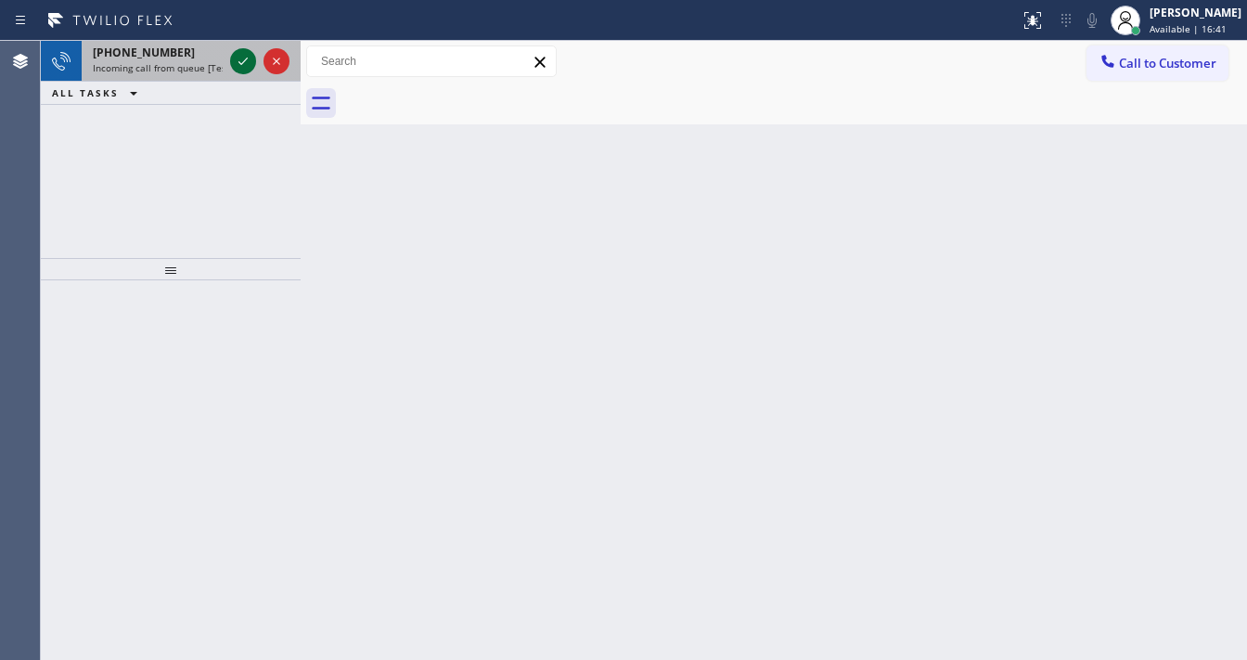
click at [245, 65] on icon at bounding box center [243, 61] width 22 height 22
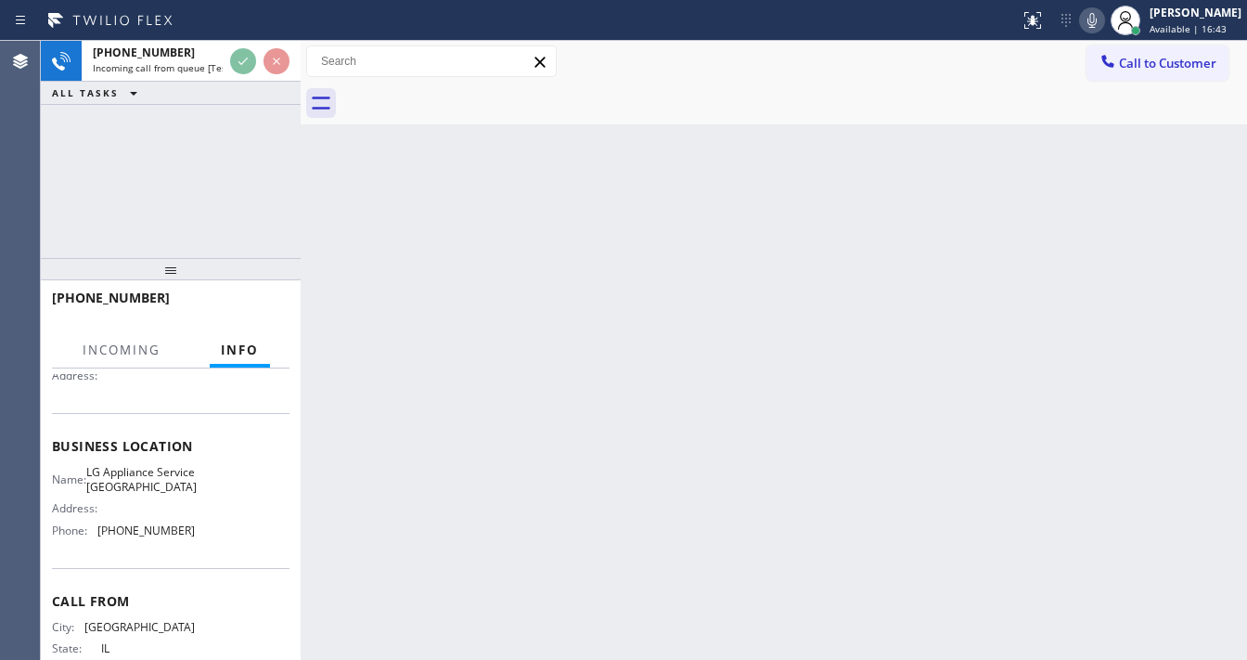
scroll to position [223, 0]
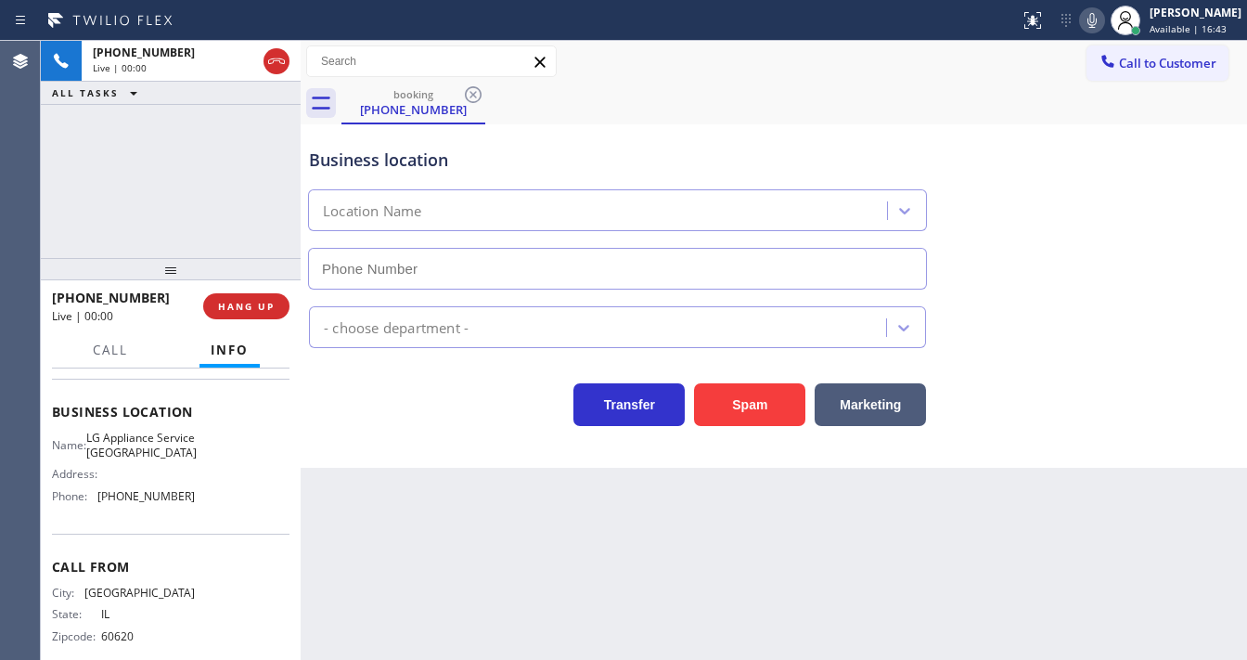
type input "(312) 779-6509"
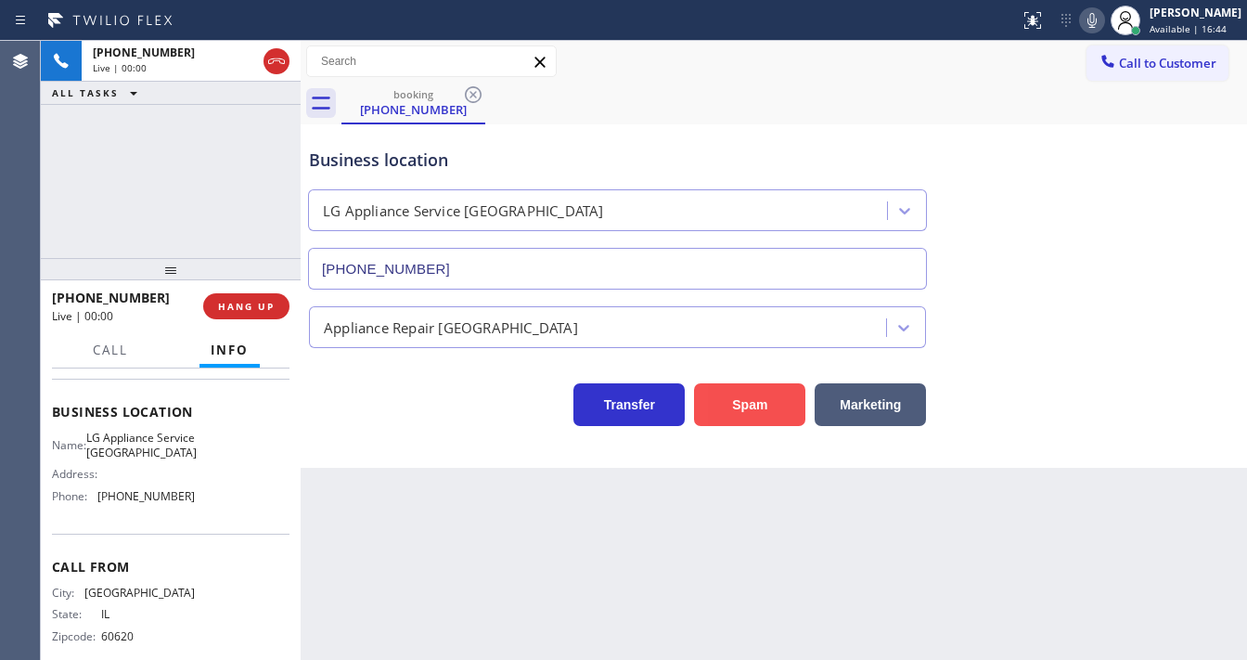
click at [772, 400] on button "Spam" at bounding box center [749, 404] width 111 height 43
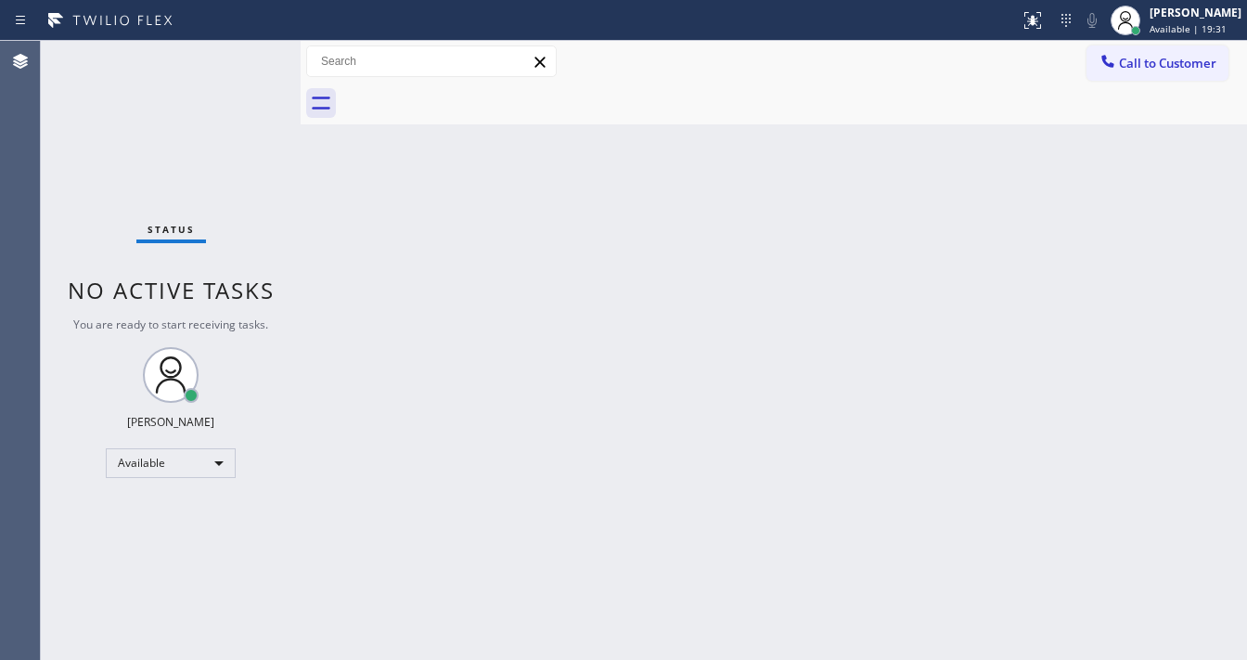
click at [239, 62] on div "Status No active tasks You are ready to start receiving tasks. [PERSON_NAME]" at bounding box center [171, 350] width 260 height 619
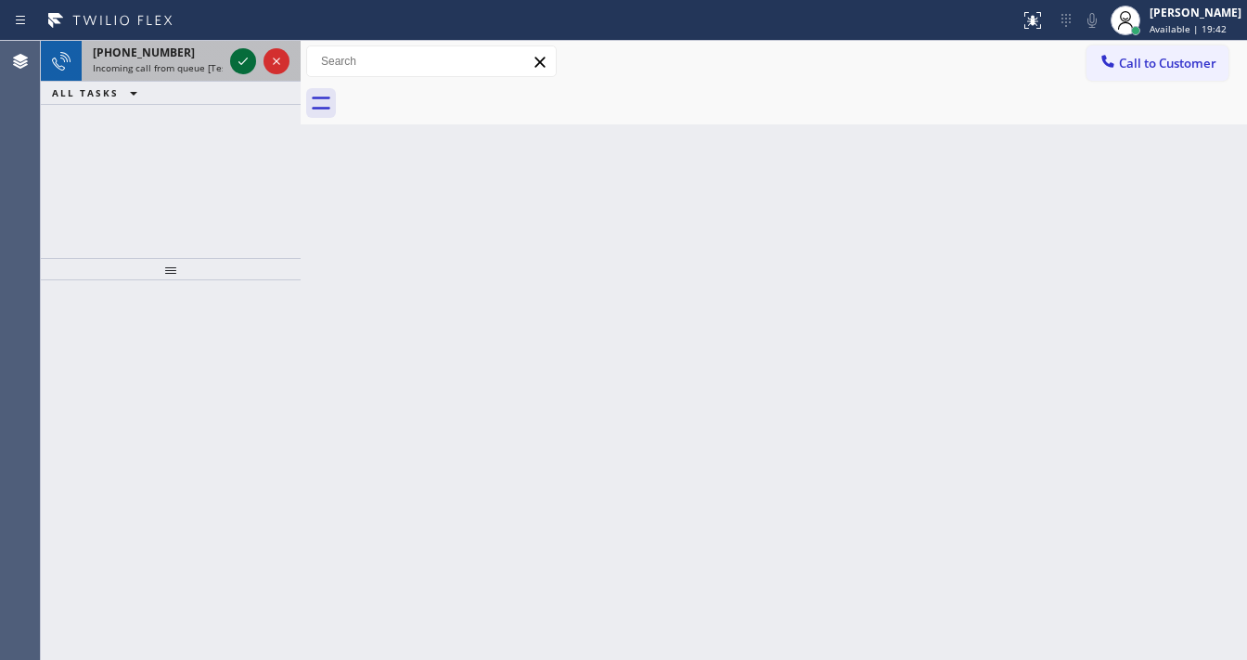
click at [238, 58] on icon at bounding box center [243, 61] width 22 height 22
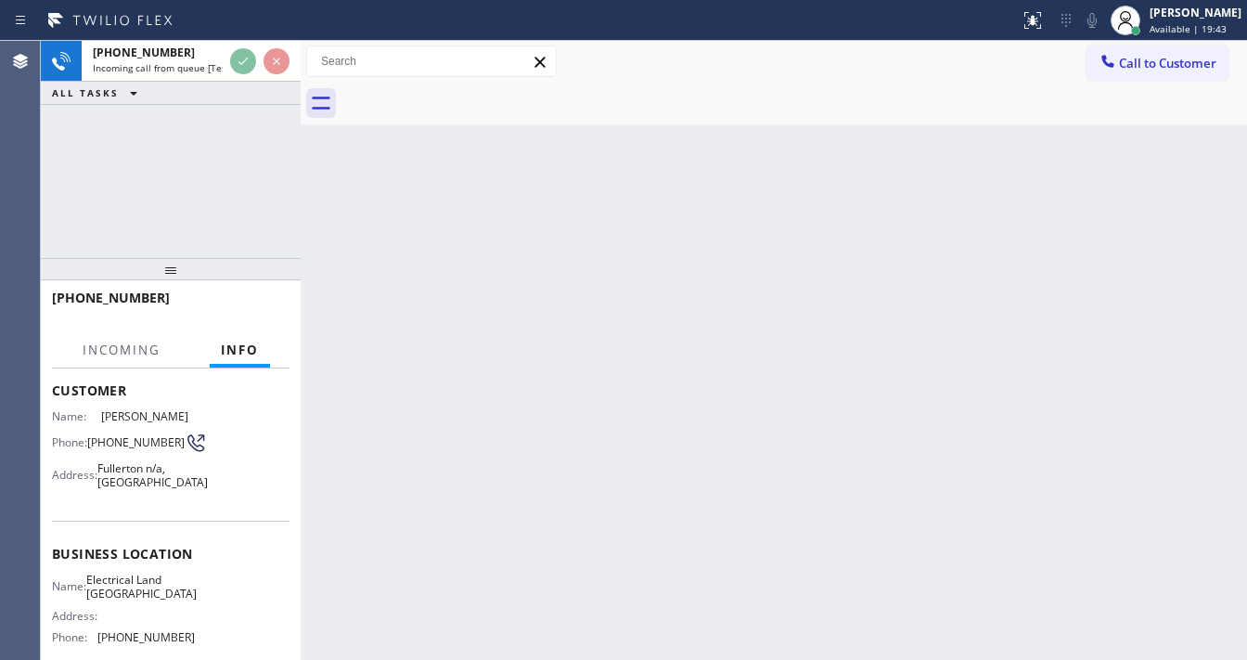
scroll to position [148, 0]
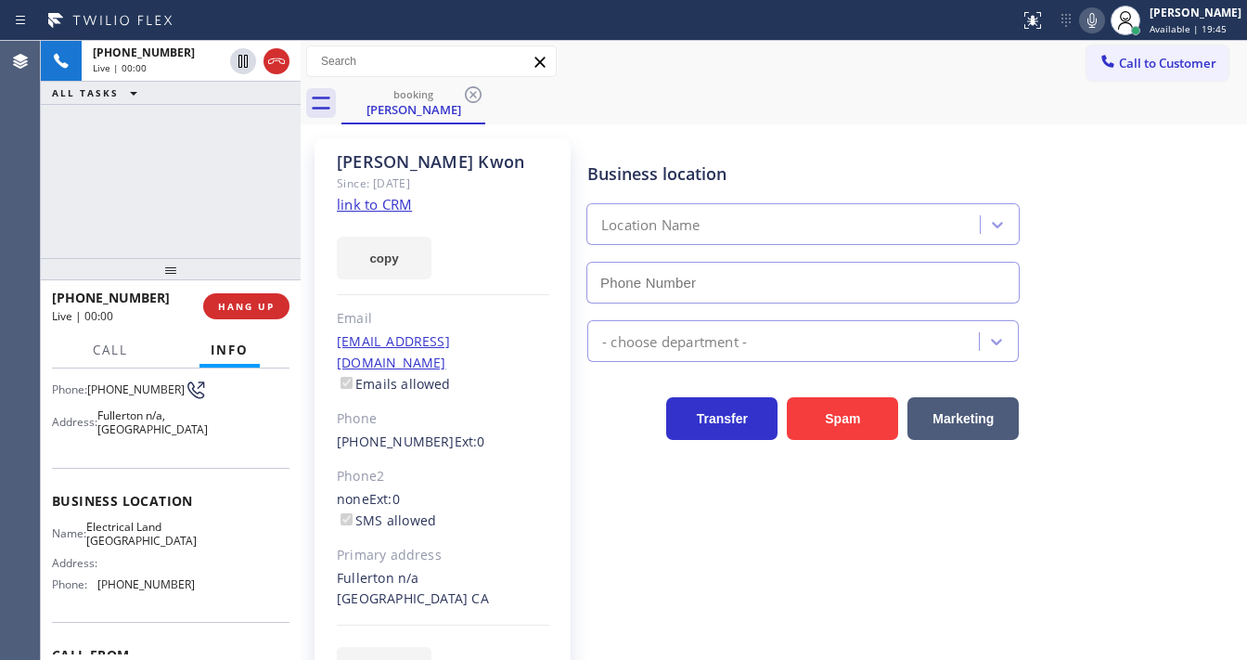
type input "(562) 309-4505"
click at [373, 203] on link "link to CRM" at bounding box center [374, 204] width 75 height 19
click at [1103, 23] on icon at bounding box center [1092, 20] width 22 height 22
drag, startPoint x: 145, startPoint y: 291, endPoint x: 67, endPoint y: 299, distance: 78.3
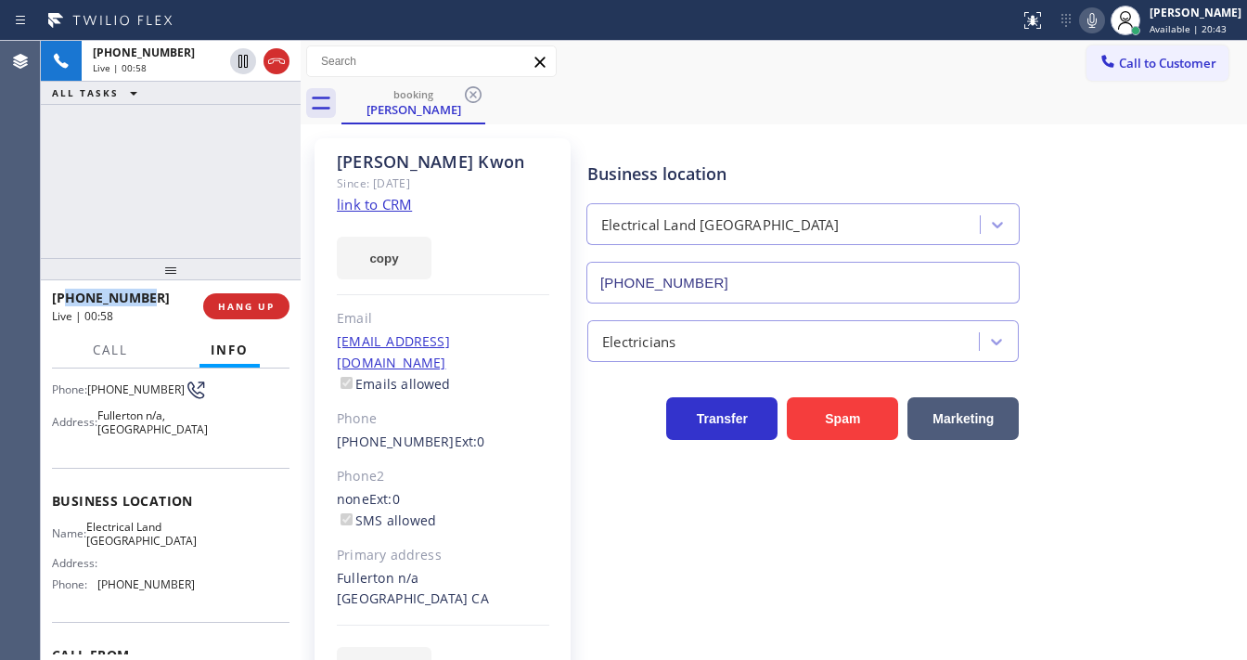
click at [67, 299] on div "+15103836269" at bounding box center [121, 298] width 138 height 18
click at [145, 301] on div "+15103836269" at bounding box center [121, 298] width 138 height 18
drag, startPoint x: 156, startPoint y: 223, endPoint x: 148, endPoint y: 234, distance: 13.9
click at [156, 223] on div "+15103836269 Live | 01:18 ALL TASKS ALL TASKS ACTIVE TASKS TASKS IN WRAP UP" at bounding box center [171, 149] width 260 height 217
drag, startPoint x: 144, startPoint y: 295, endPoint x: 69, endPoint y: 297, distance: 75.2
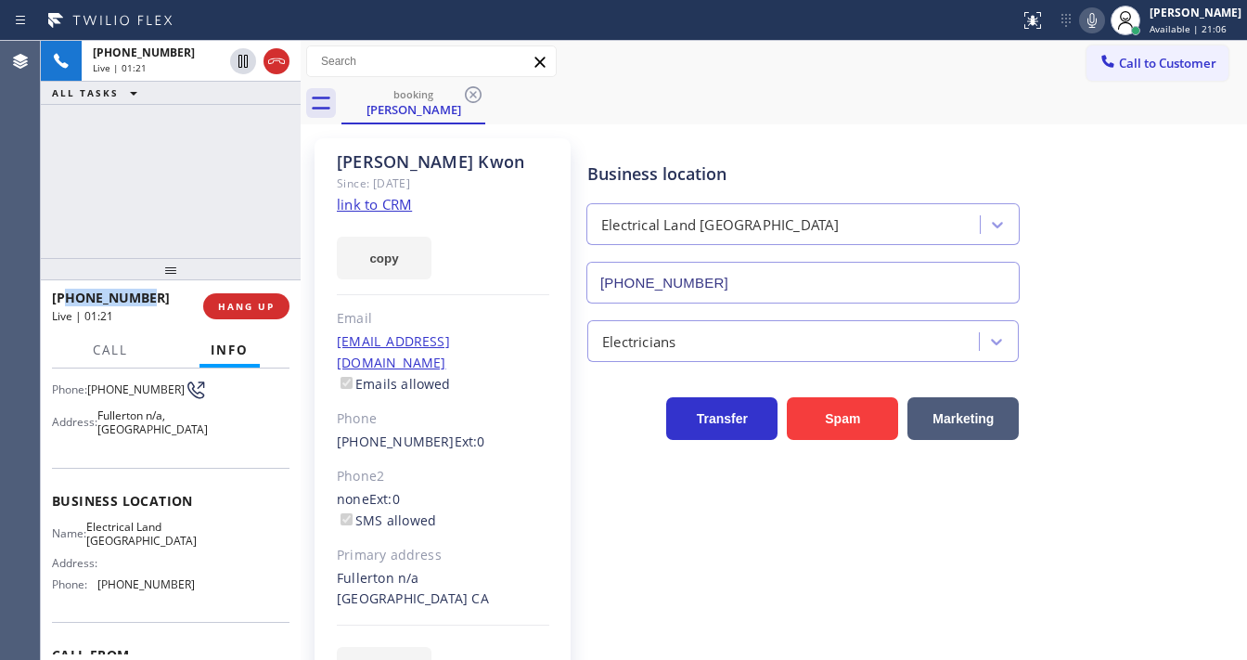
click at [69, 297] on div "+15103836269" at bounding box center [121, 298] width 138 height 18
copy span "5103836269"
click at [77, 212] on div "+15103836269 Live | 01:32 ALL TASKS ALL TASKS ACTIVE TASKS TASKS IN WRAP UP" at bounding box center [171, 149] width 260 height 217
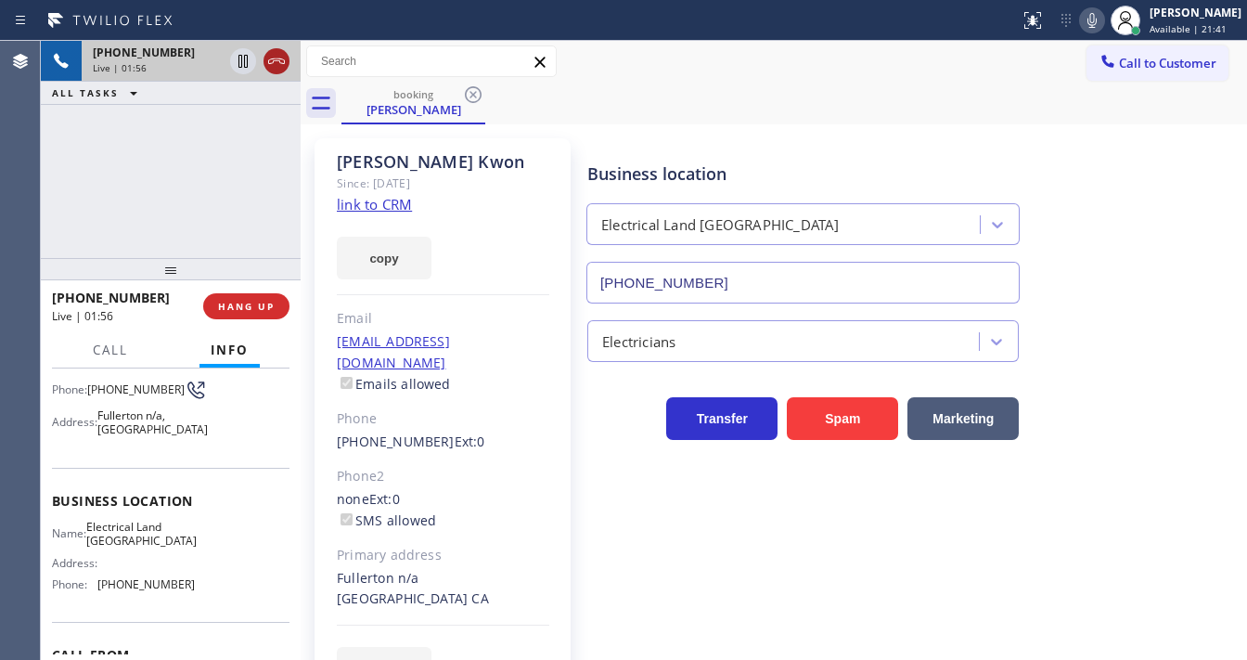
click at [278, 61] on icon at bounding box center [276, 61] width 22 height 22
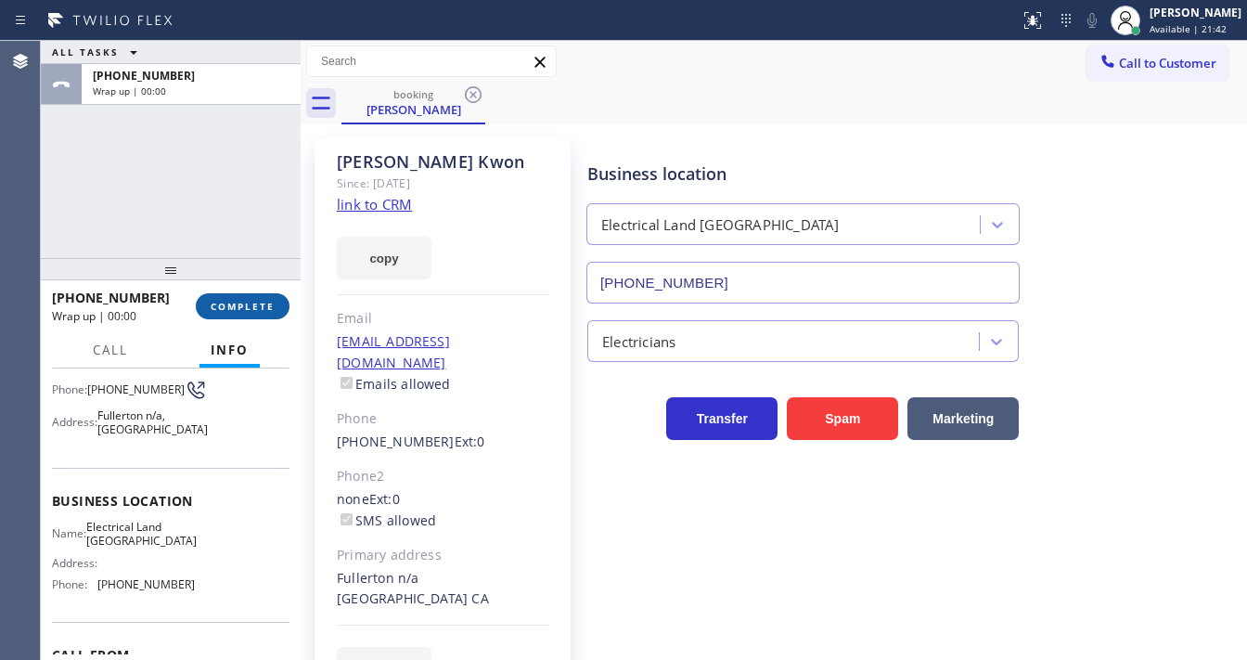
click at [242, 300] on span "COMPLETE" at bounding box center [243, 306] width 64 height 13
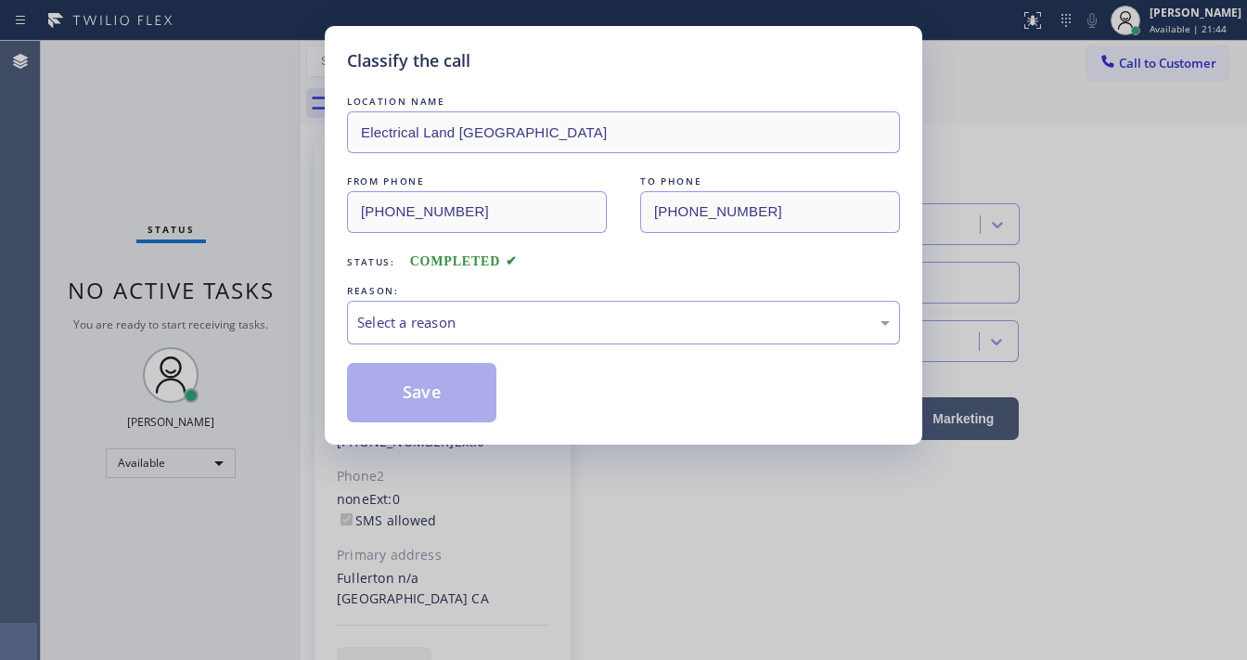
click at [449, 330] on div "Select a reason" at bounding box center [623, 322] width 533 height 21
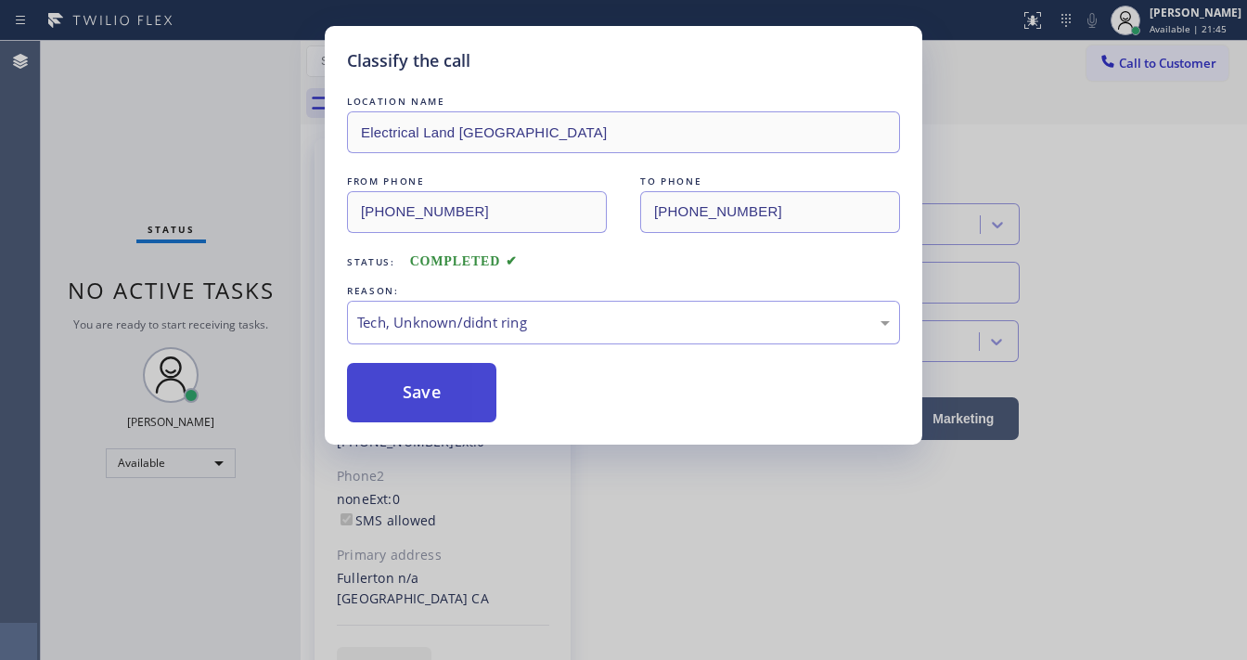
click at [431, 382] on button "Save" at bounding box center [421, 392] width 149 height 59
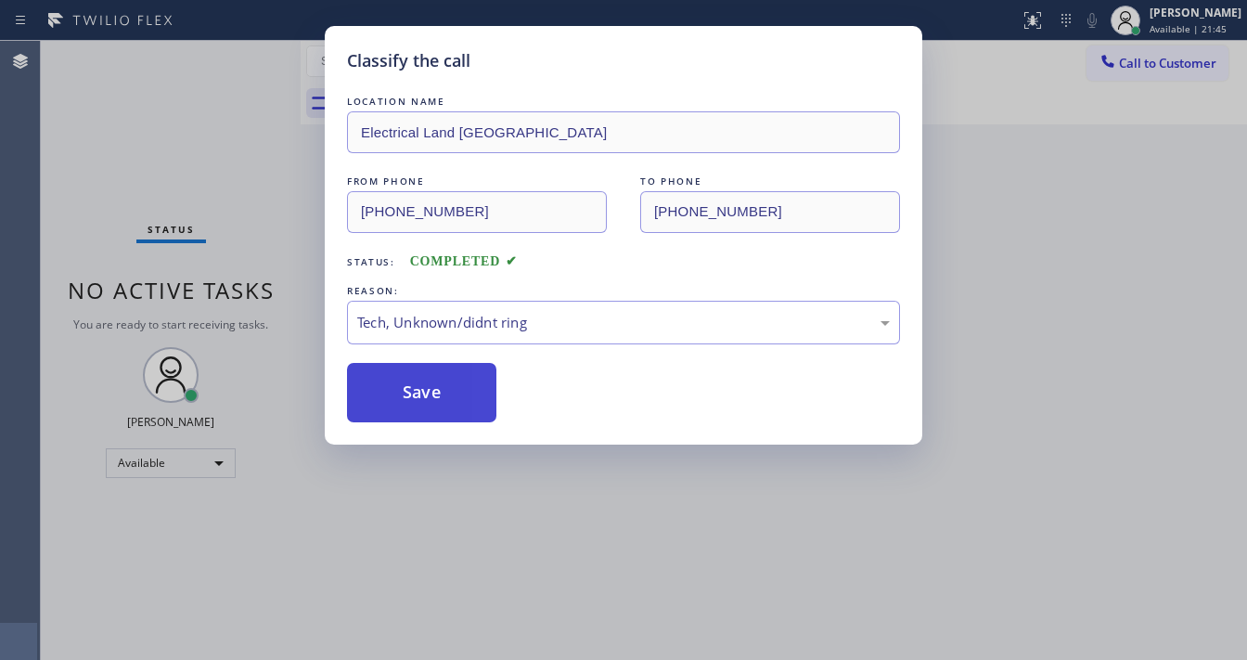
click at [431, 382] on button "Save" at bounding box center [421, 392] width 149 height 59
drag, startPoint x: 431, startPoint y: 382, endPoint x: 431, endPoint y: 392, distance: 10.2
click at [431, 389] on button "Save" at bounding box center [421, 392] width 149 height 59
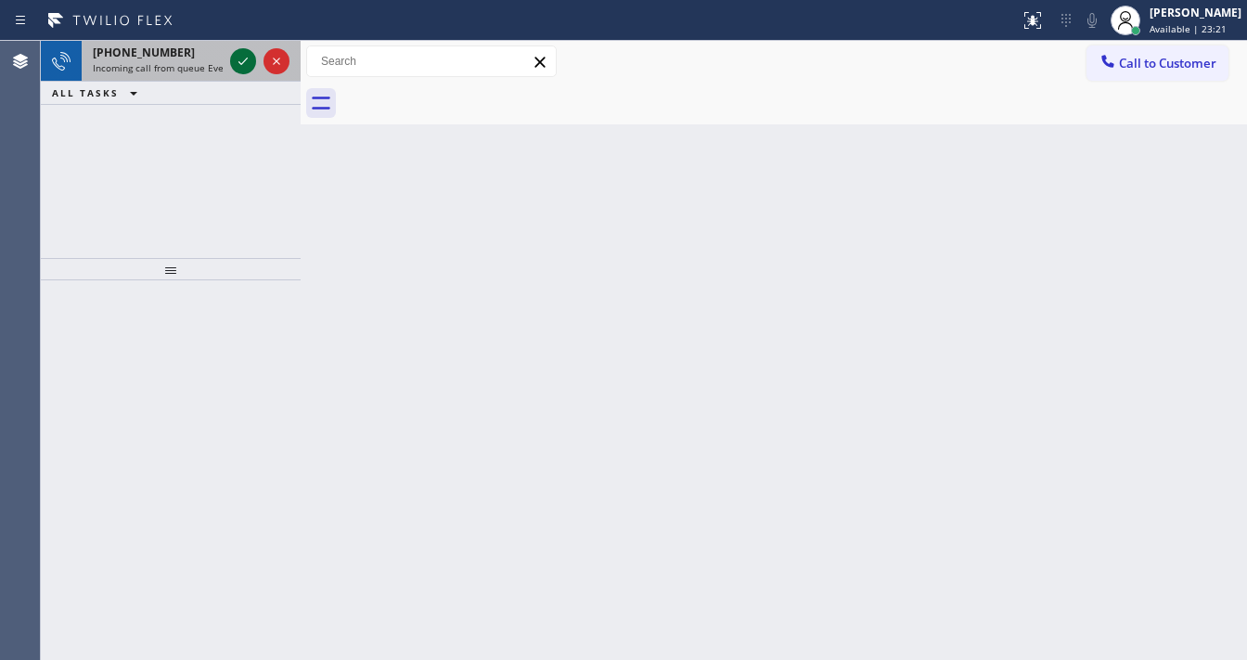
click at [250, 63] on icon at bounding box center [243, 61] width 22 height 22
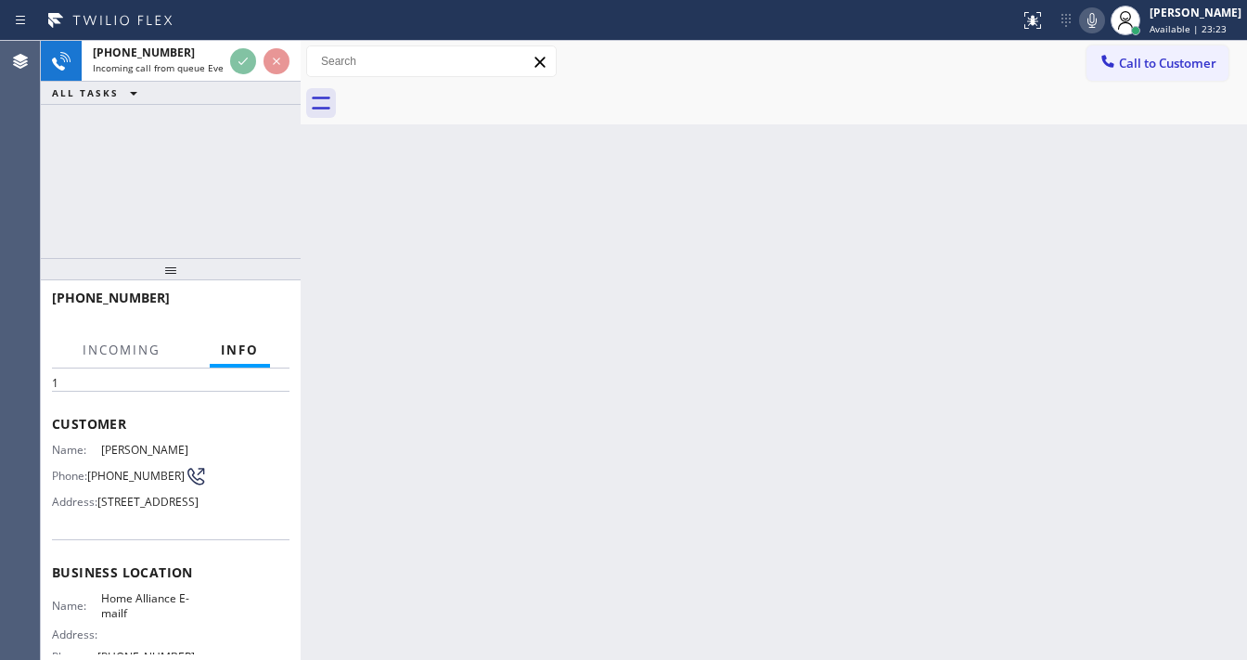
scroll to position [148, 0]
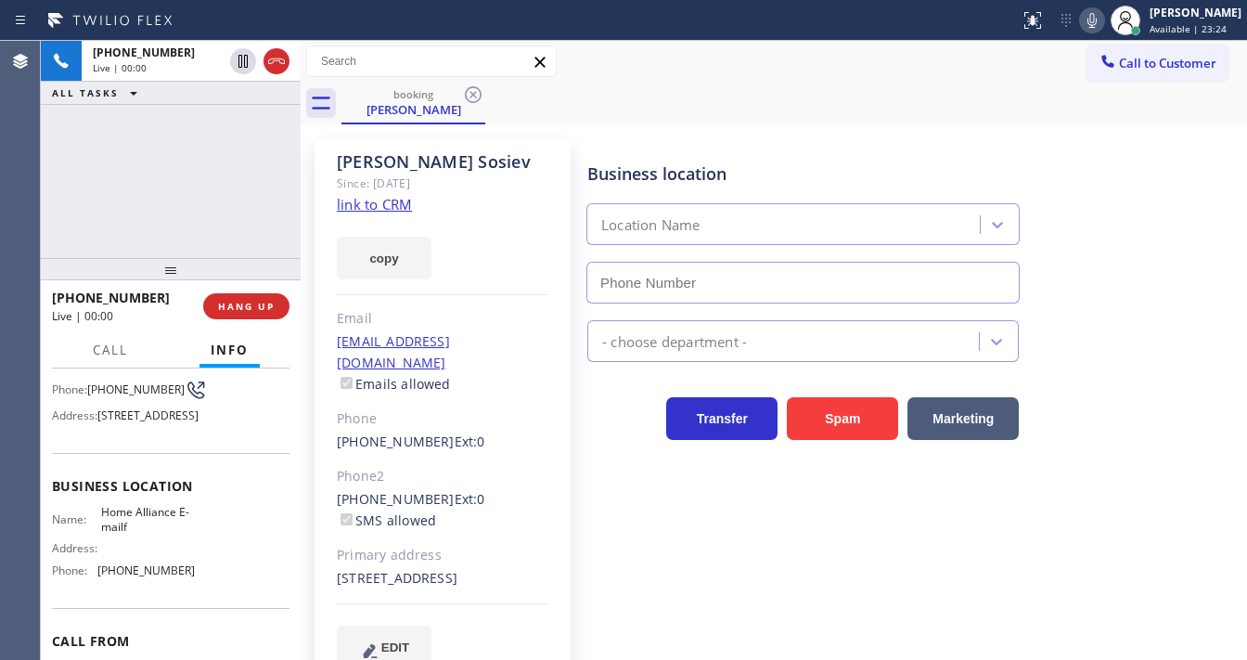
type input "(888) 996-5659"
click at [391, 208] on link "link to CRM" at bounding box center [374, 204] width 75 height 19
click at [155, 212] on div "+17187918049 Live | 02:32 ALL TASKS ALL TASKS ACTIVE TASKS TASKS IN WRAP UP" at bounding box center [171, 149] width 260 height 217
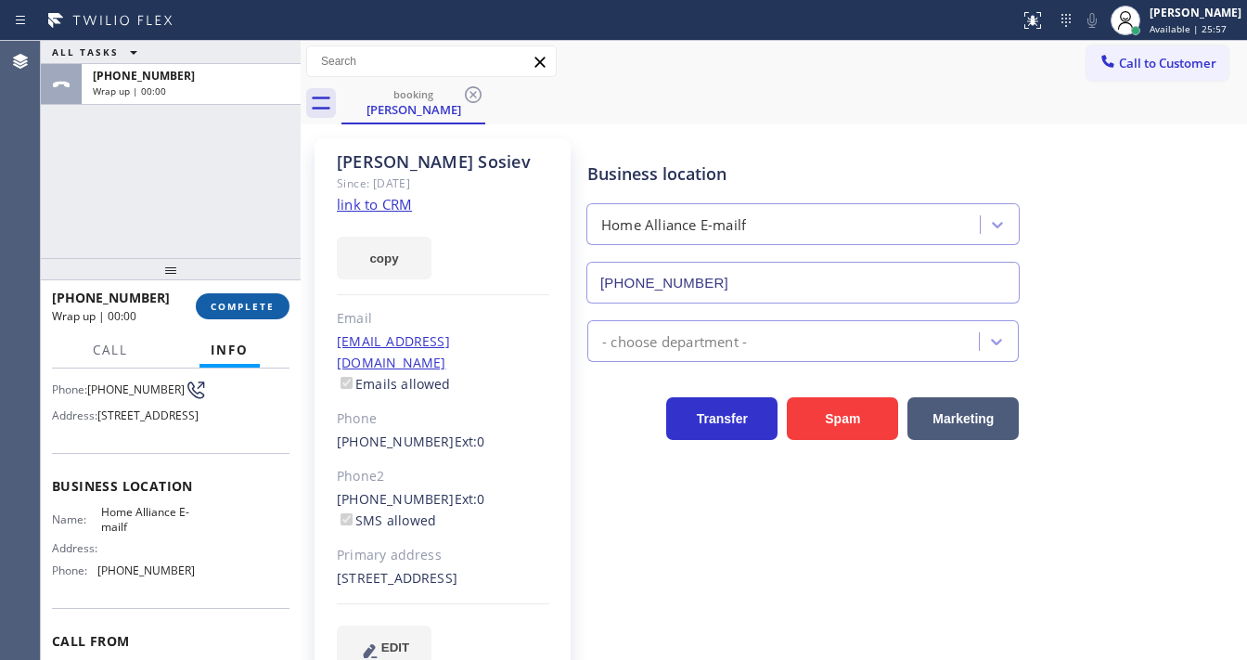
click at [241, 303] on span "COMPLETE" at bounding box center [243, 306] width 64 height 13
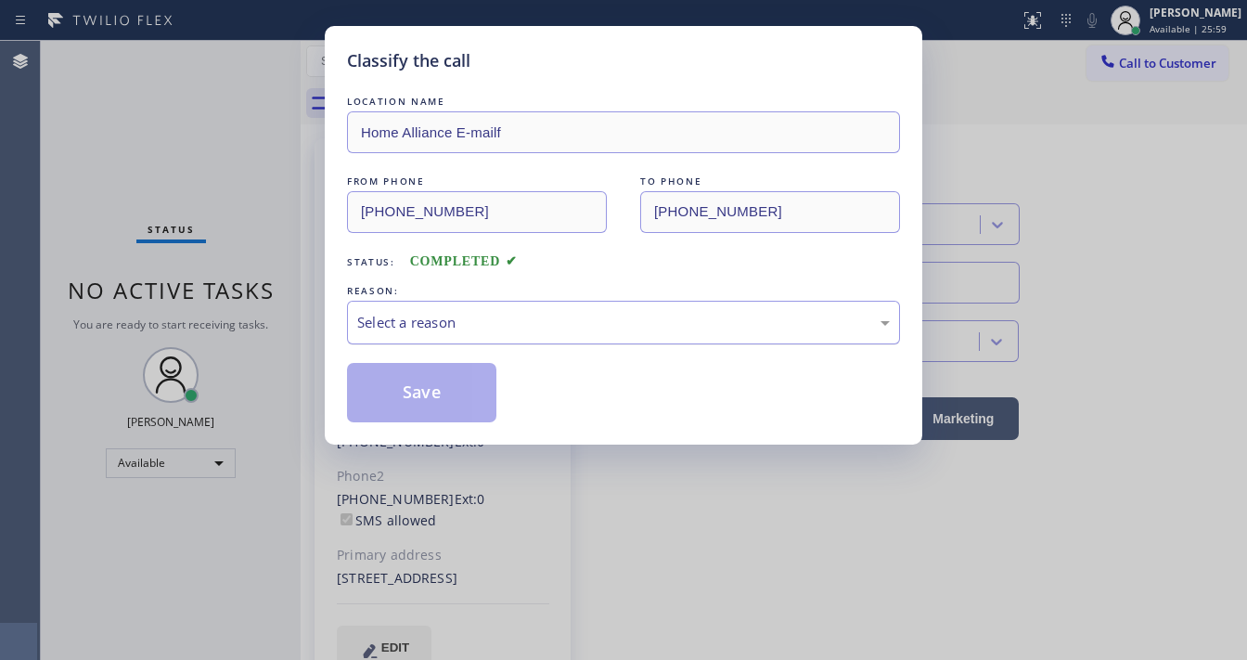
click at [511, 328] on div "Select a reason" at bounding box center [623, 322] width 533 height 21
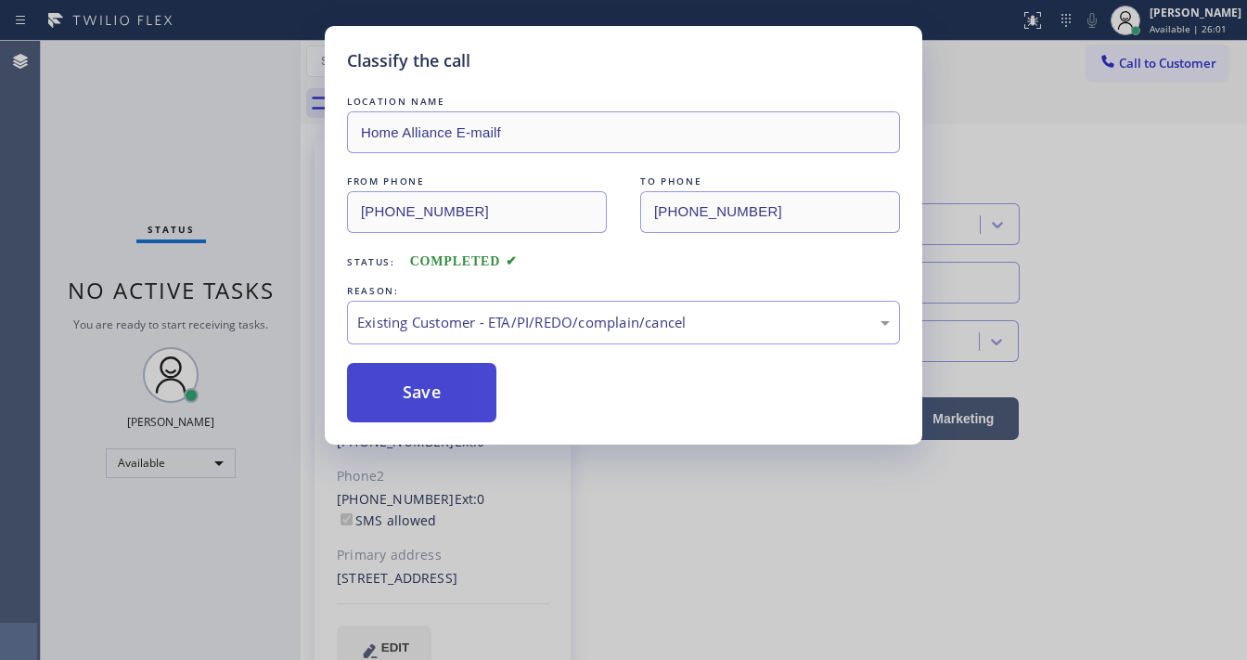
click at [444, 386] on button "Save" at bounding box center [421, 392] width 149 height 59
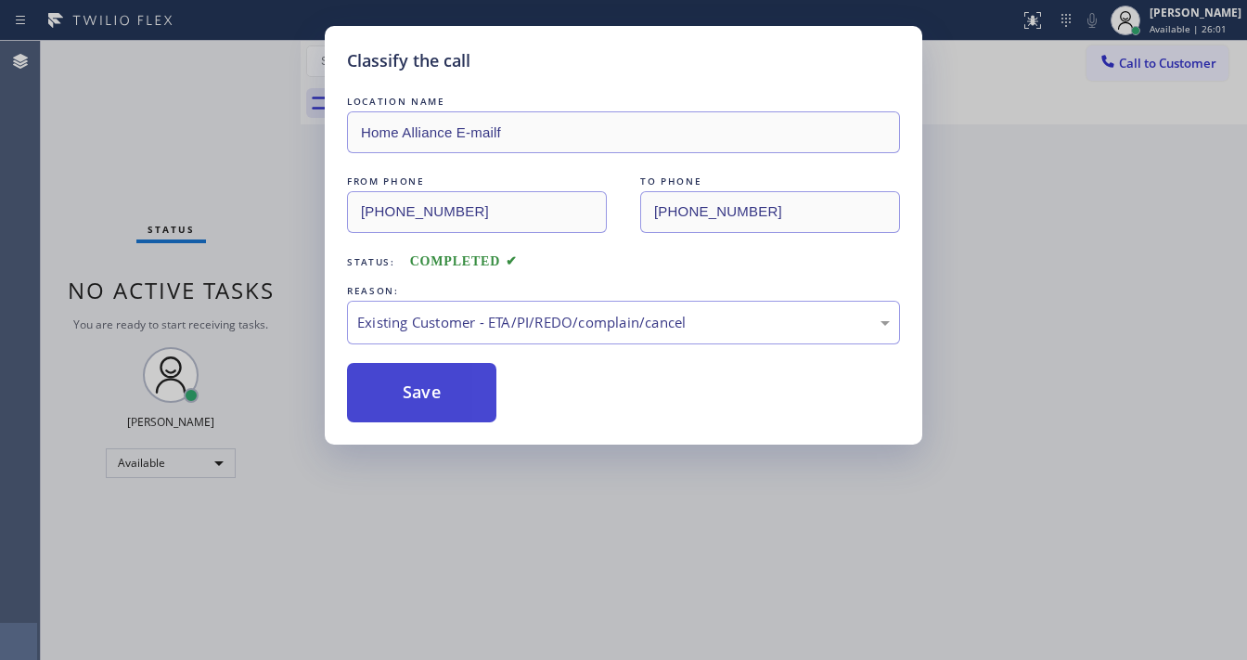
click at [444, 386] on button "Save" at bounding box center [421, 392] width 149 height 59
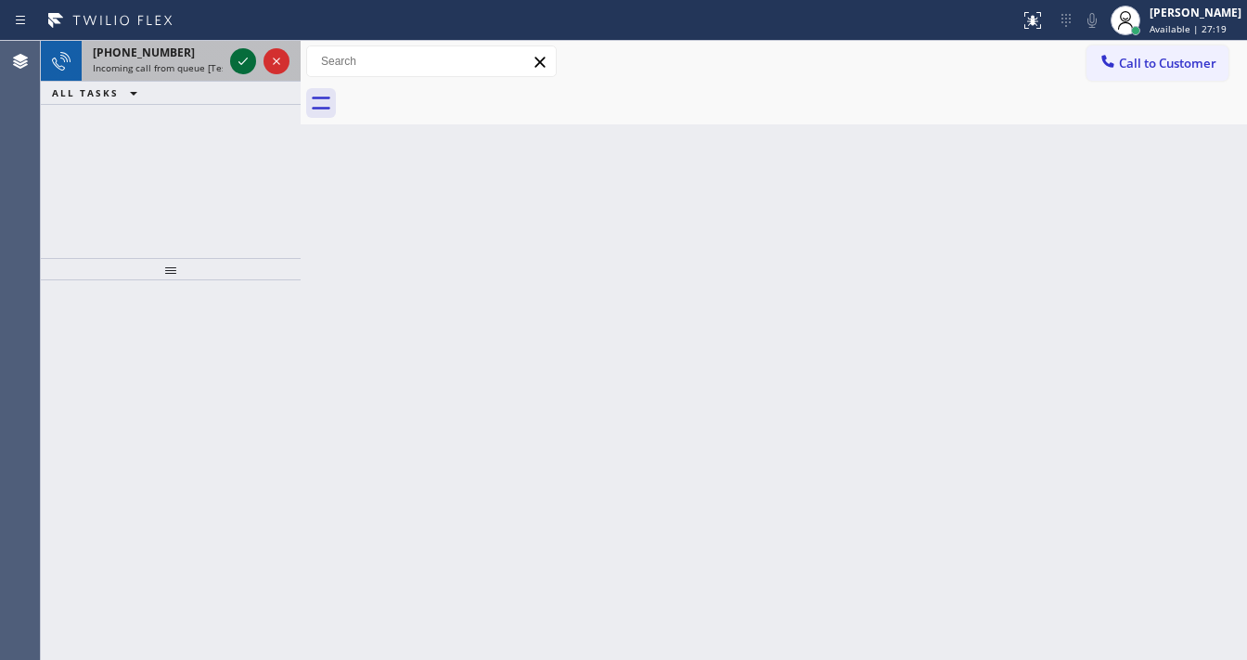
click at [247, 59] on icon at bounding box center [243, 61] width 22 height 22
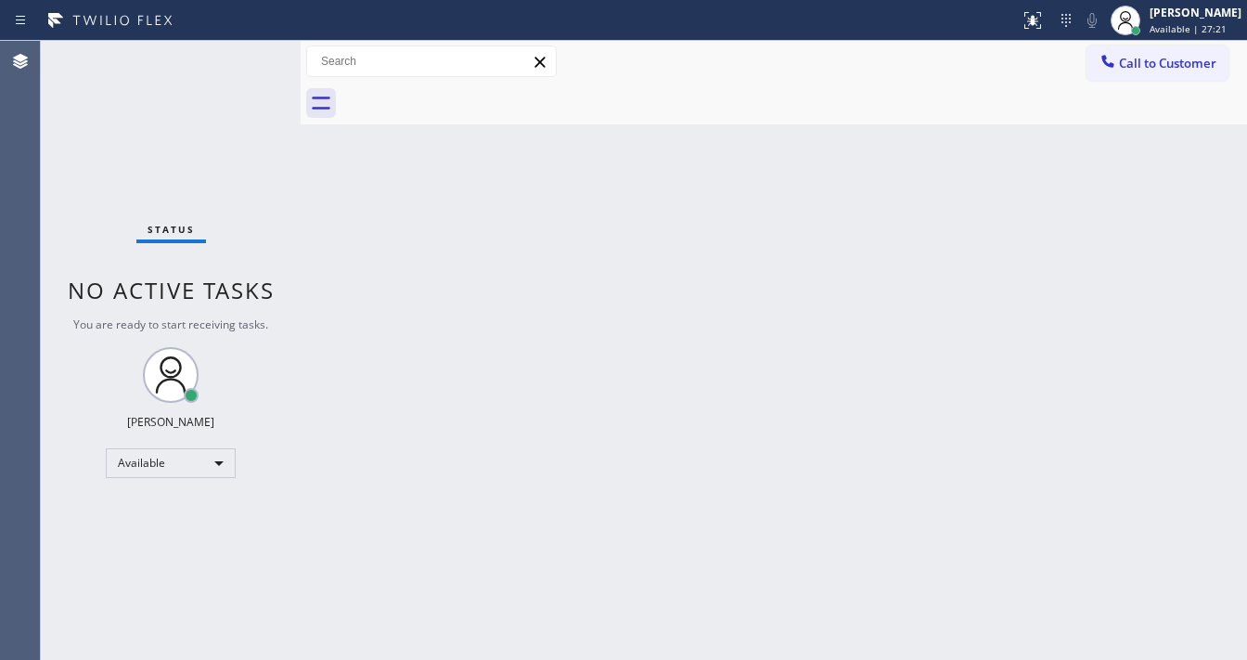
click at [247, 60] on div "Status No active tasks You are ready to start receiving tasks. [PERSON_NAME]" at bounding box center [171, 350] width 260 height 619
click at [1044, 30] on icon at bounding box center [1033, 20] width 22 height 22
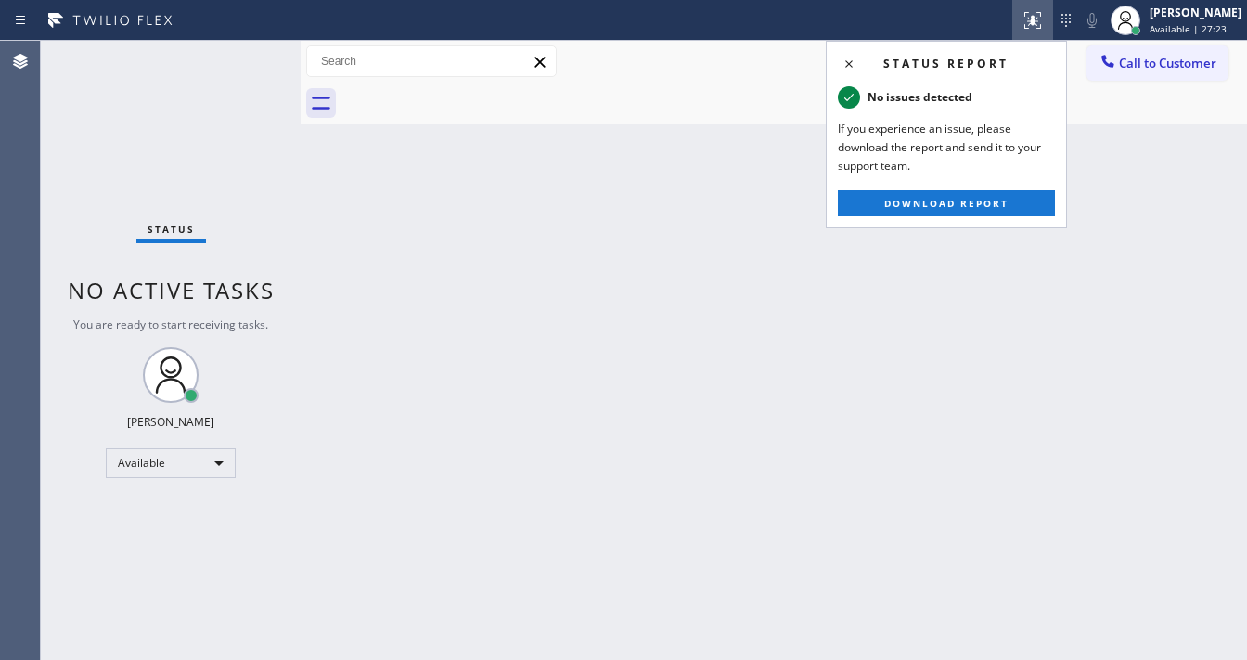
click at [668, 211] on div "Back to Dashboard Change Sender ID Customers Technicians Select a contact Outbo…" at bounding box center [774, 350] width 946 height 619
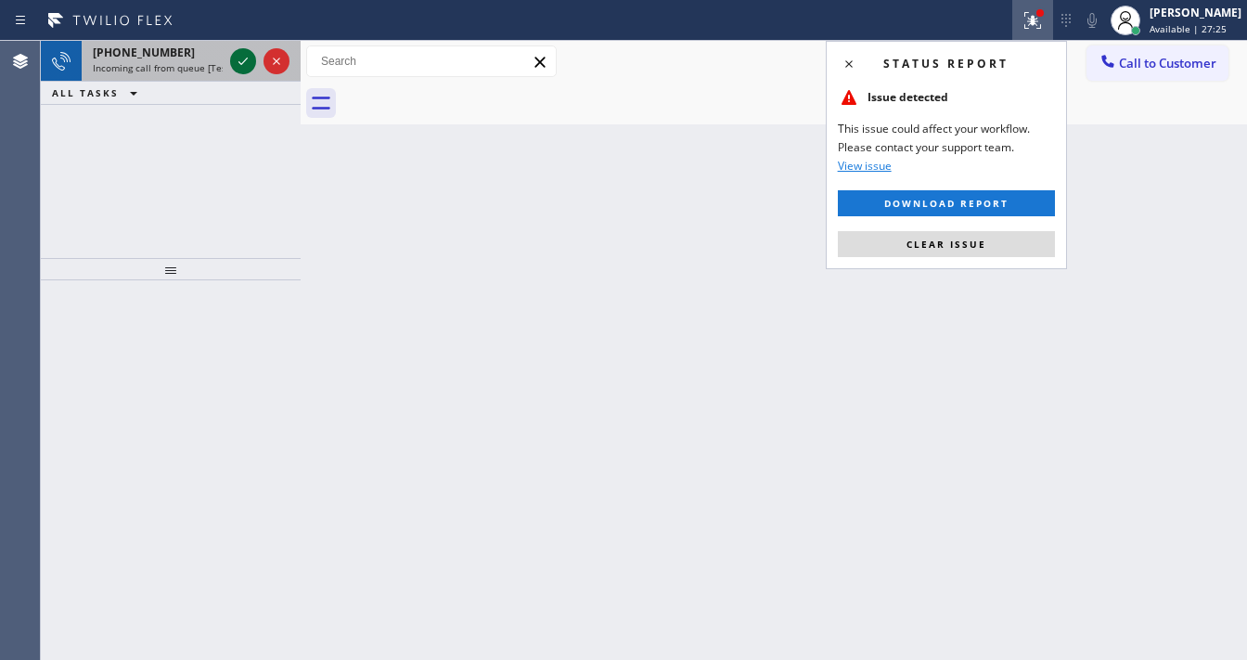
click at [244, 57] on icon at bounding box center [243, 61] width 22 height 22
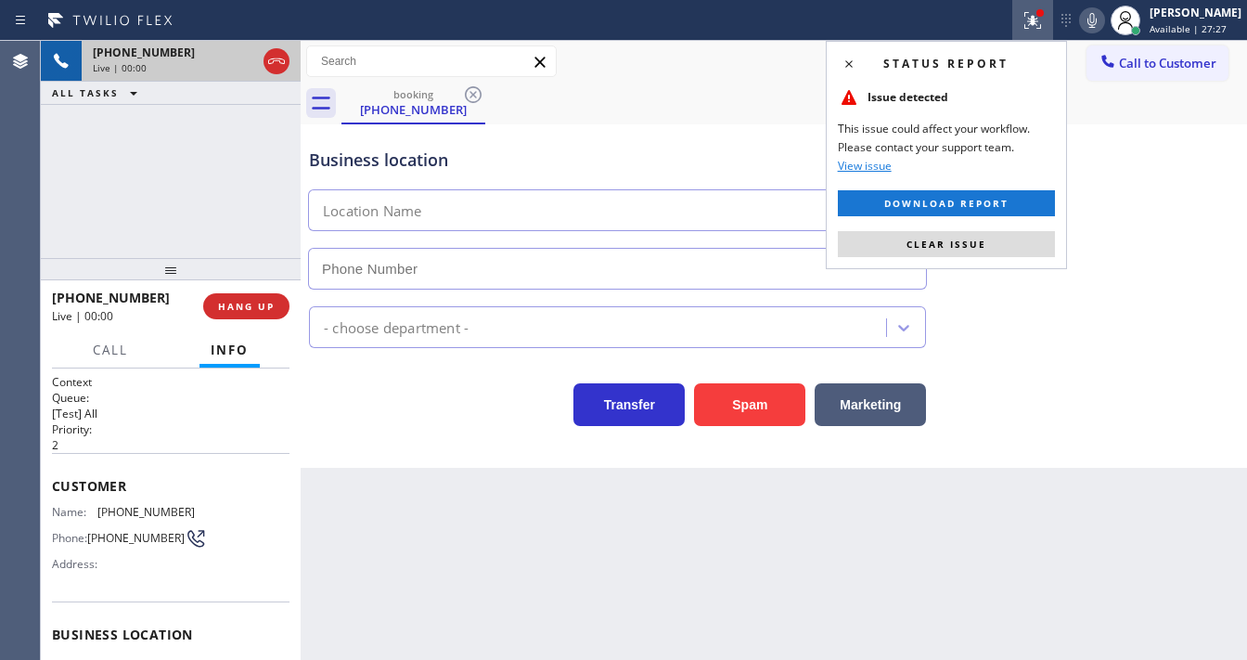
type input "(805) 222-7315"
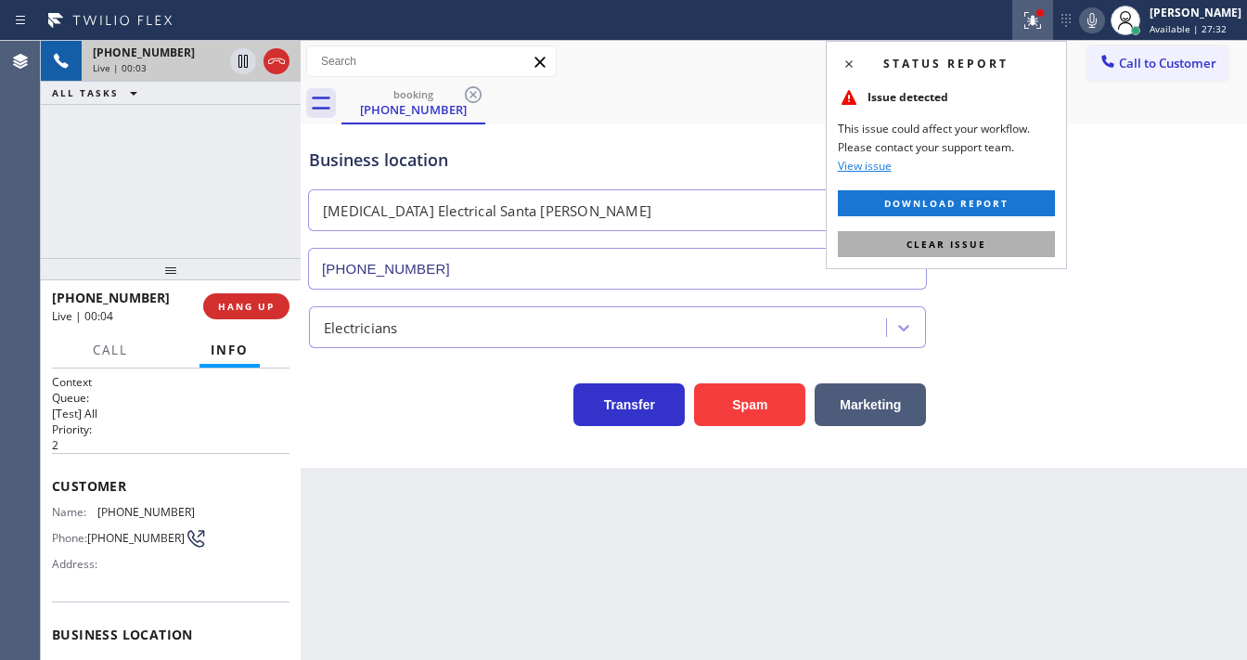
click at [978, 238] on span "Clear issue" at bounding box center [946, 244] width 80 height 13
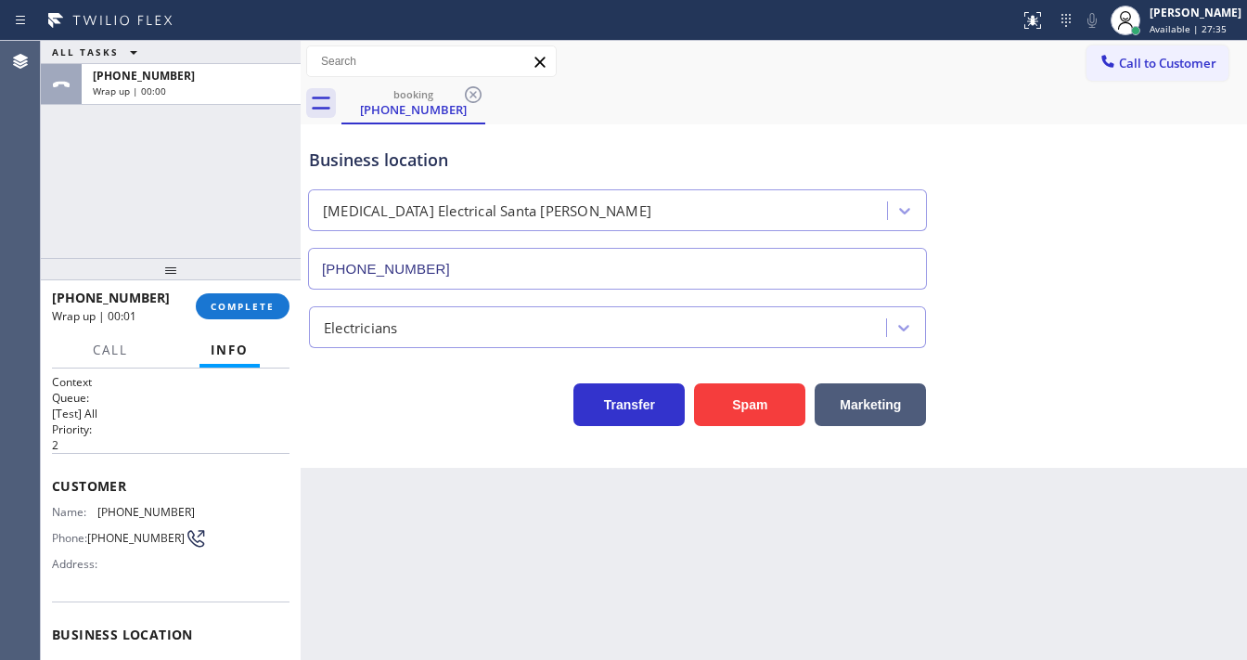
click at [22, 208] on div "Agent Desktop" at bounding box center [20, 350] width 40 height 619
click at [268, 312] on span "COMPLETE" at bounding box center [243, 306] width 64 height 13
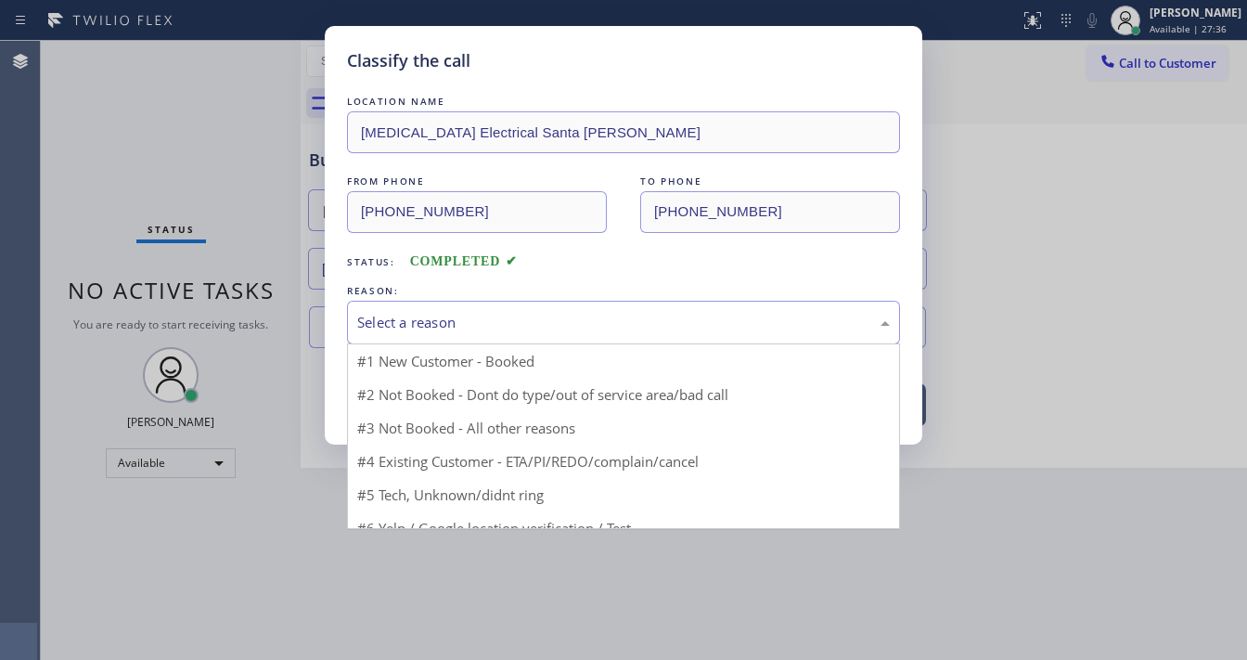
click at [463, 319] on div "Select a reason" at bounding box center [623, 322] width 533 height 21
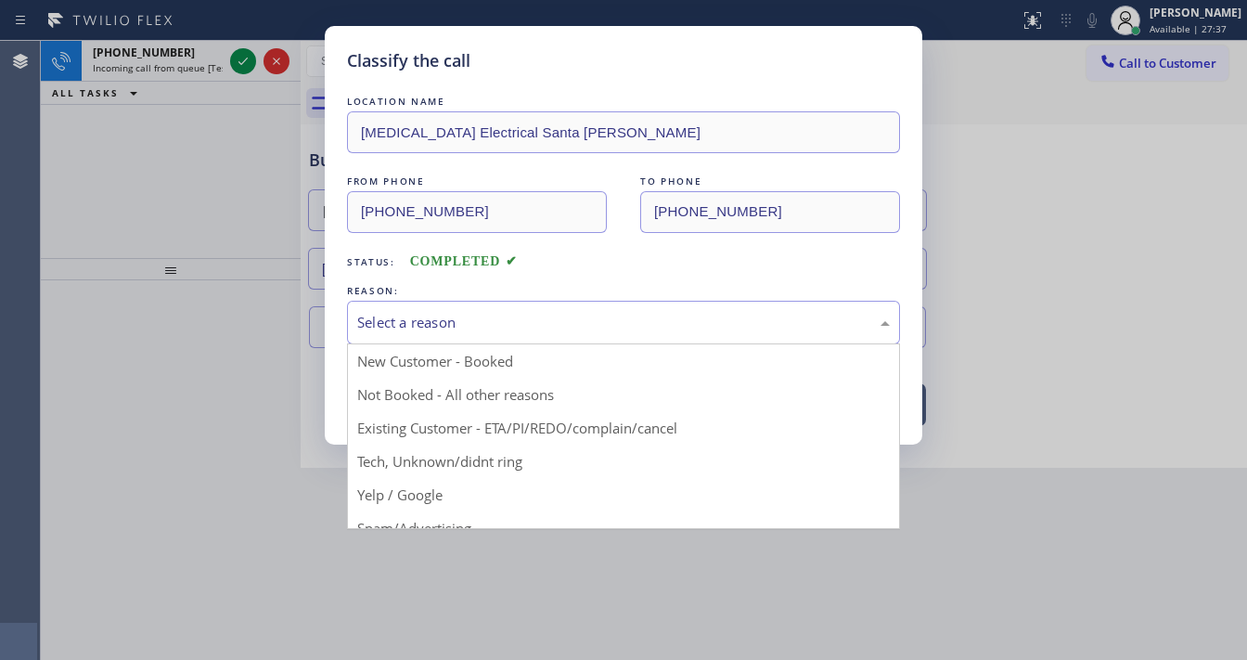
drag, startPoint x: 438, startPoint y: 466, endPoint x: 437, endPoint y: 440, distance: 26.0
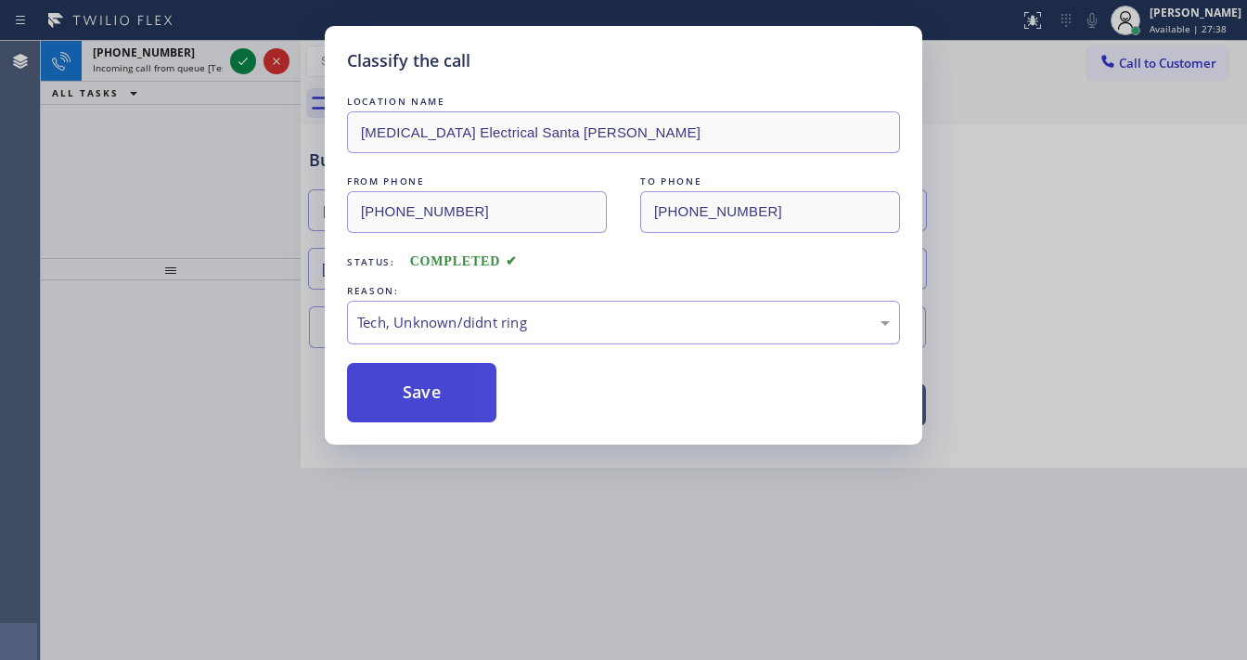
click at [427, 392] on button "Save" at bounding box center [421, 392] width 149 height 59
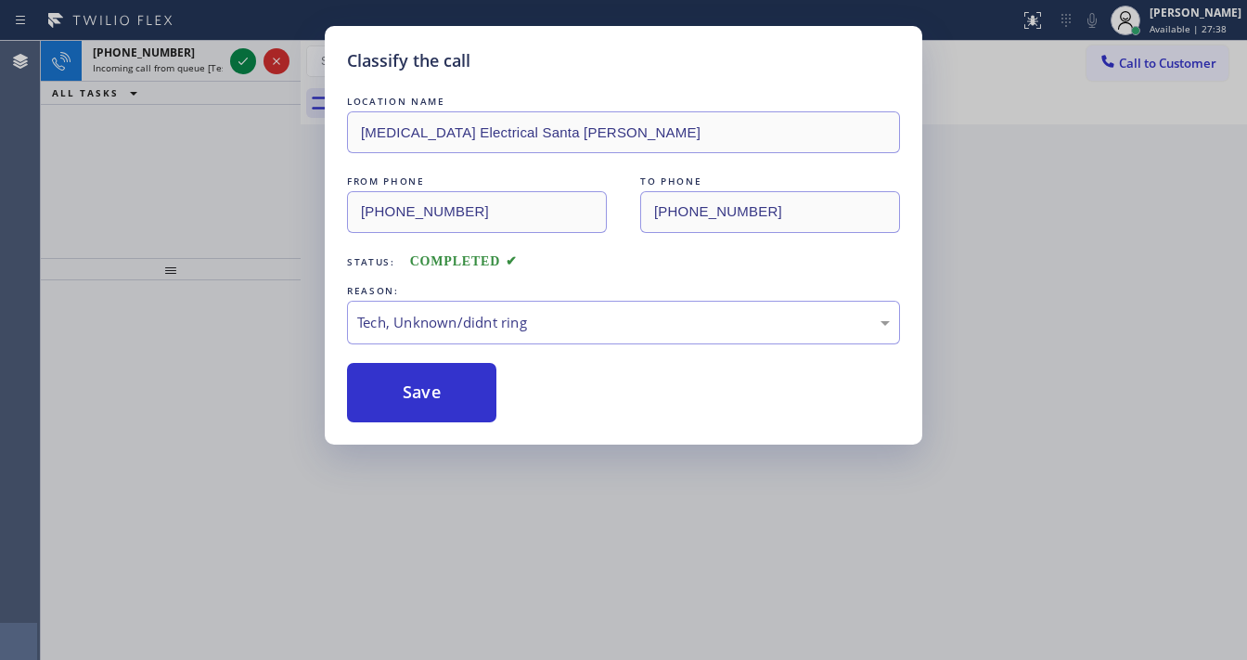
click at [241, 62] on div "Classify the call LOCATION NAME High Voltage Electrical Santa Paula FROM PHONE …" at bounding box center [623, 330] width 1247 height 660
click at [241, 62] on div "Classify the call LOCATION NAME American Service Alliance Calumet City FROM PHO…" at bounding box center [644, 350] width 1206 height 619
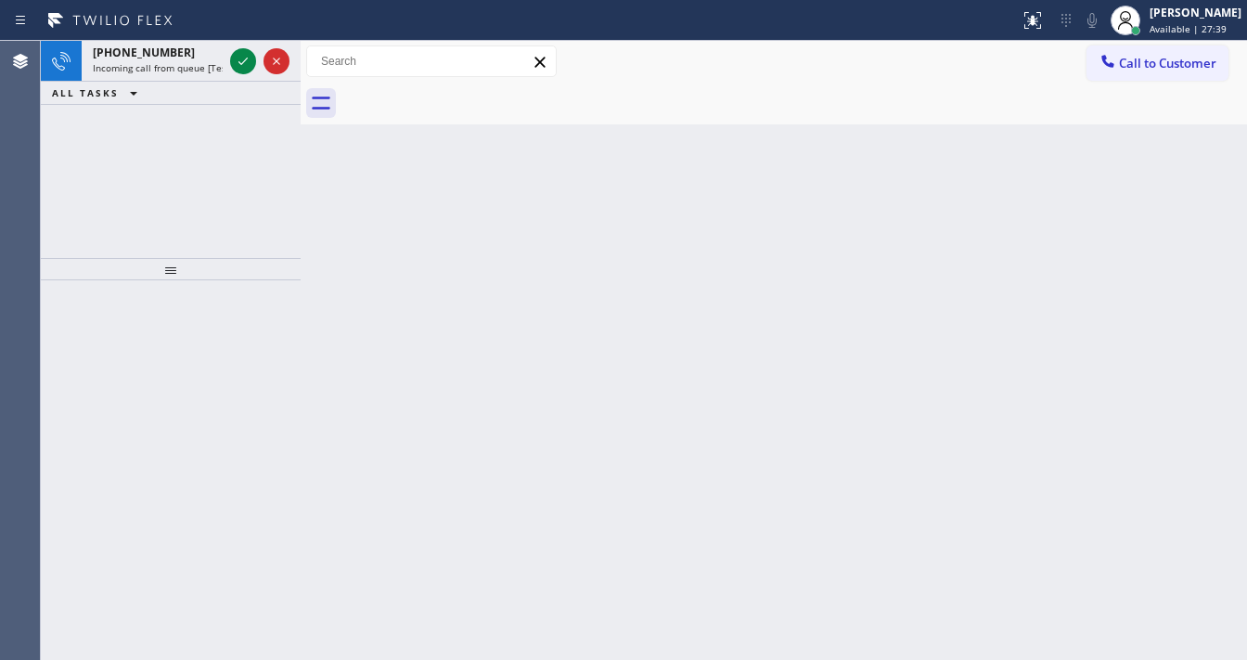
click at [241, 62] on icon at bounding box center [243, 61] width 22 height 22
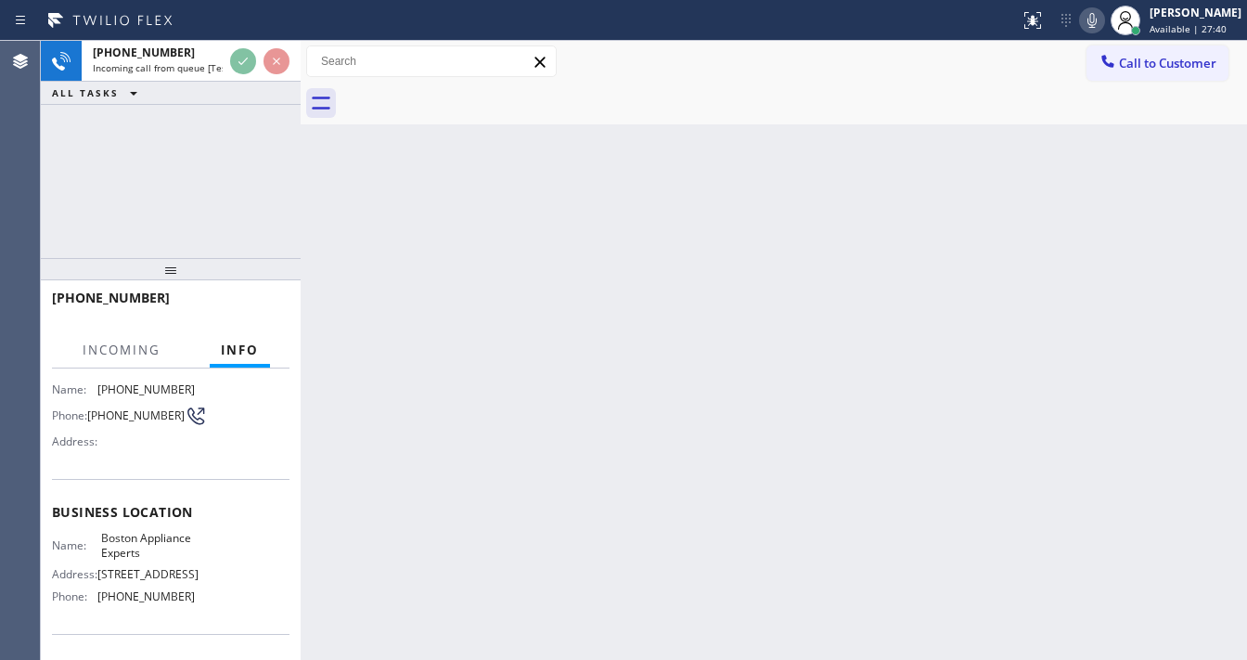
scroll to position [148, 0]
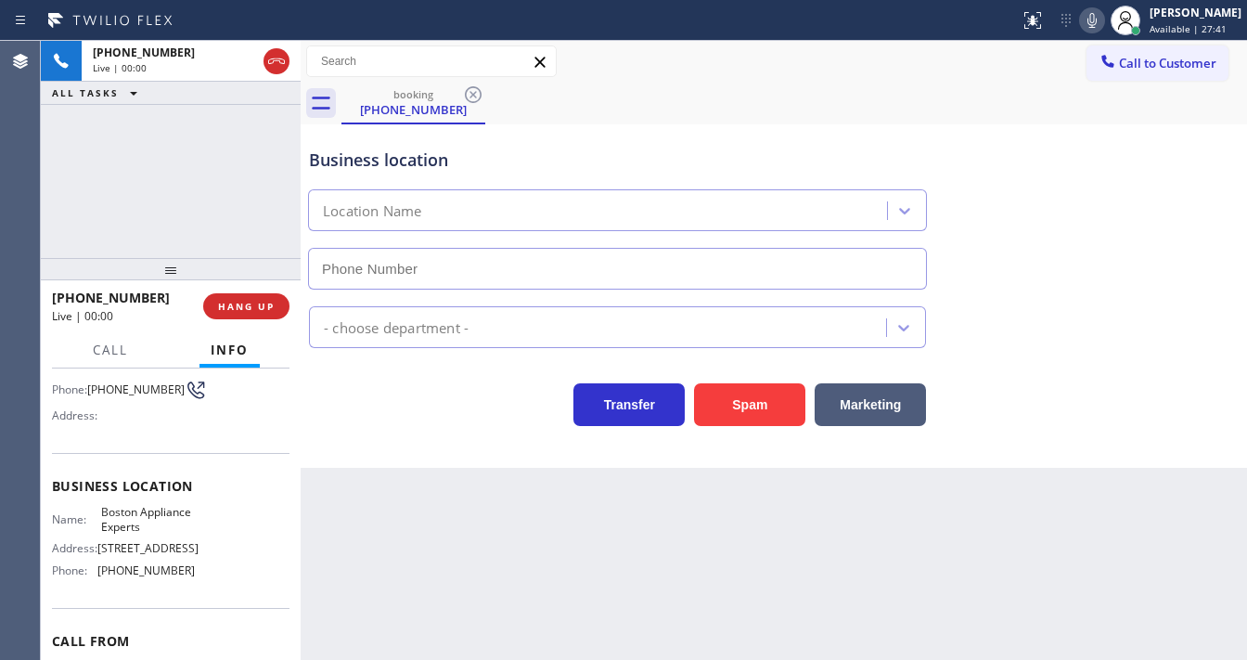
type input "(617) 275-2257"
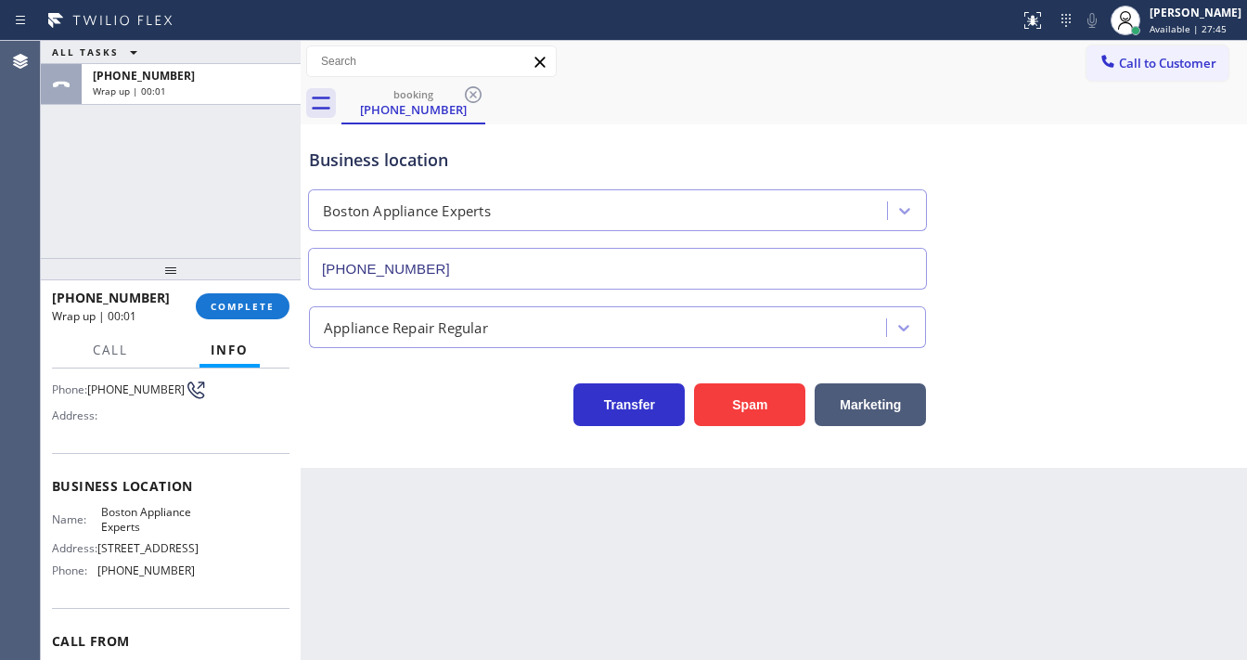
click at [68, 197] on div "ALL TASKS ALL TASKS ACTIVE TASKS TASKS IN WRAP UP +16173297746 Wrap up | 00:01" at bounding box center [171, 149] width 260 height 217
click at [224, 294] on button "COMPLETE" at bounding box center [243, 306] width 94 height 26
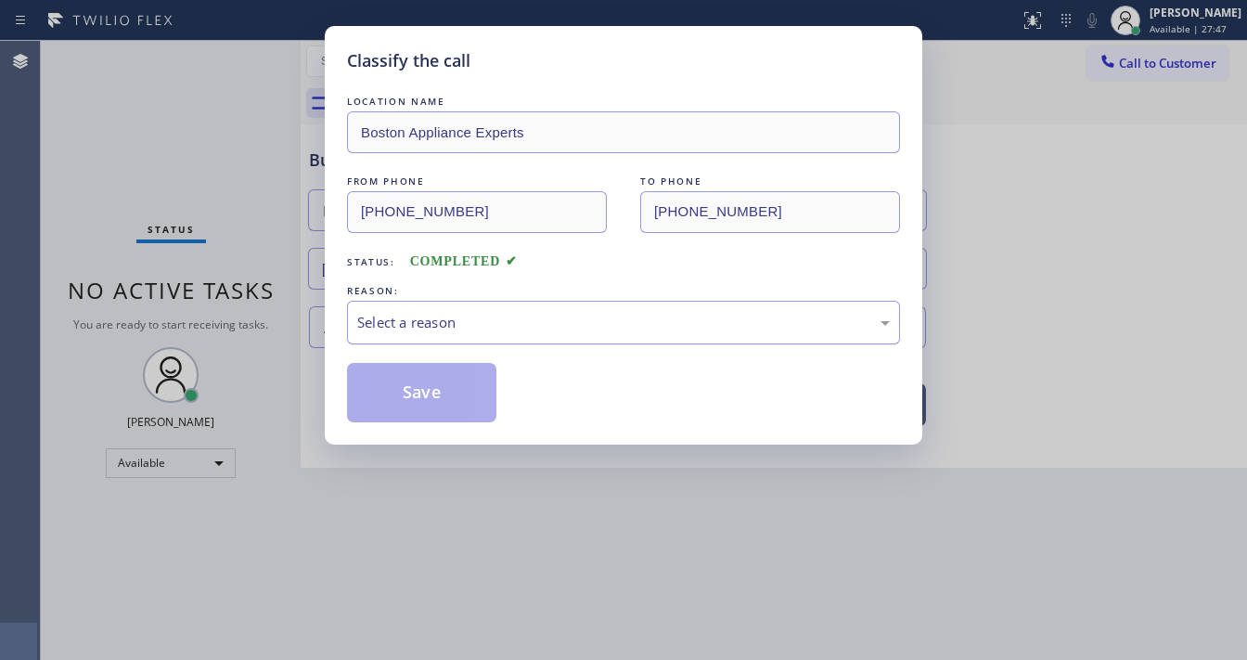
drag, startPoint x: 422, startPoint y: 325, endPoint x: 453, endPoint y: 336, distance: 32.6
click at [407, 326] on div "Select a reason" at bounding box center [623, 322] width 533 height 21
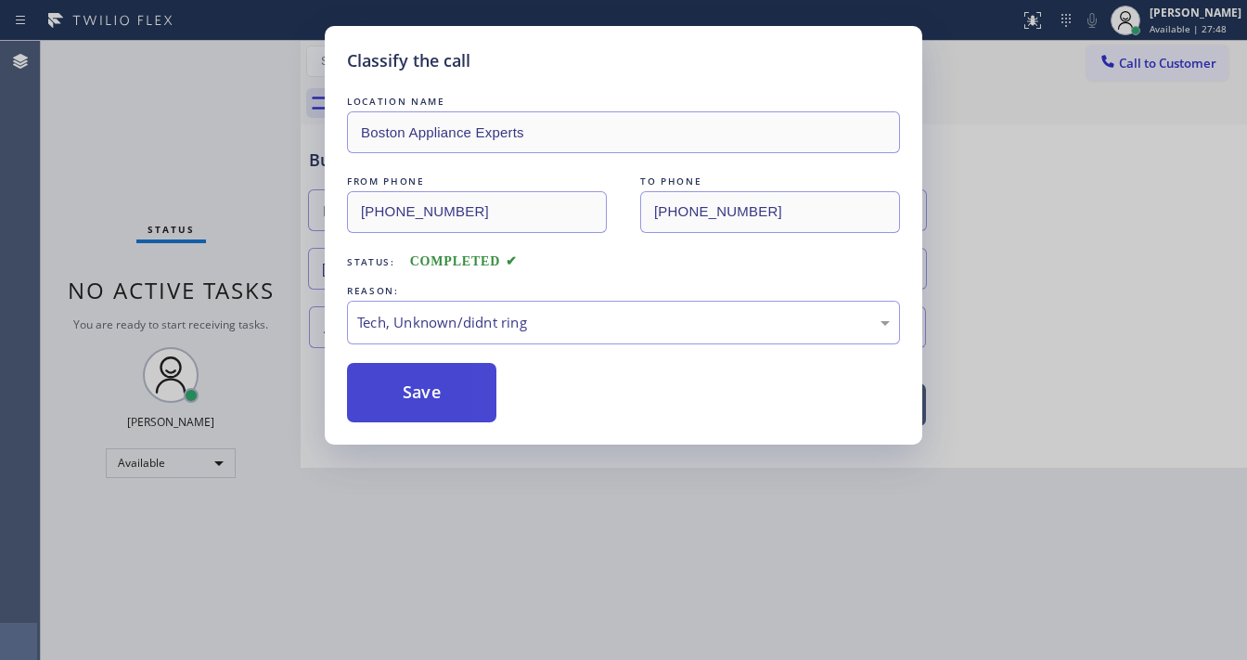
click at [444, 380] on button "Save" at bounding box center [421, 392] width 149 height 59
drag, startPoint x: 444, startPoint y: 380, endPoint x: 584, endPoint y: 472, distance: 166.7
click at [445, 379] on button "Save" at bounding box center [421, 392] width 149 height 59
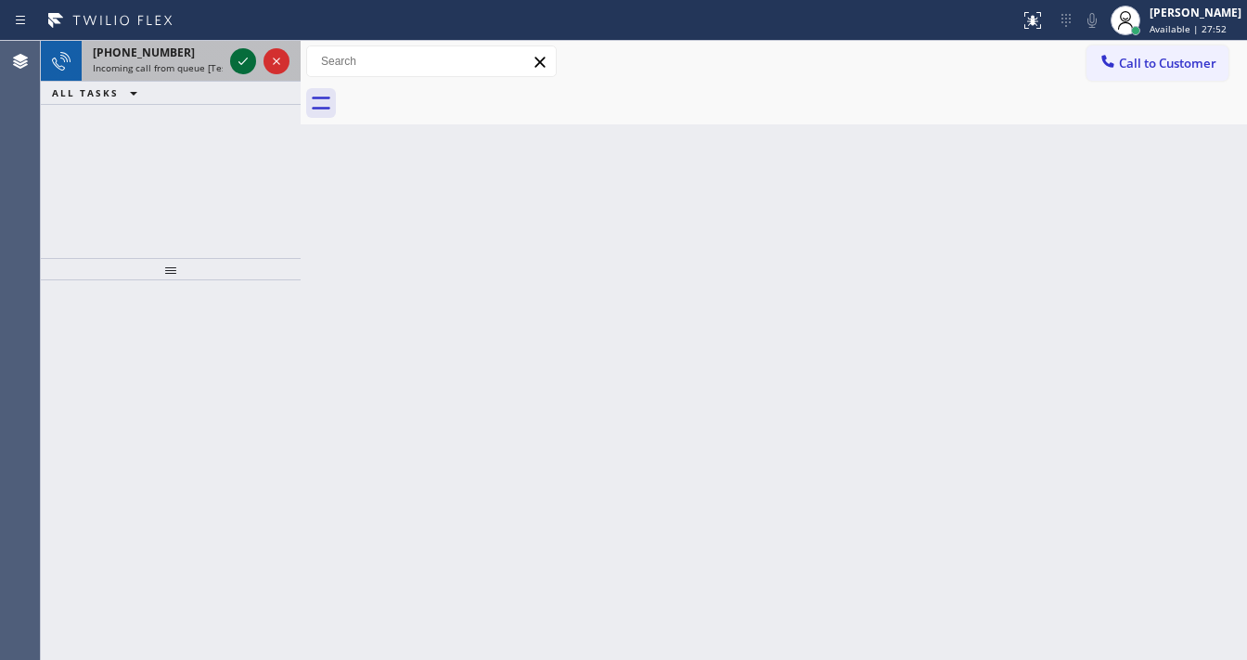
click at [245, 61] on icon at bounding box center [243, 61] width 22 height 22
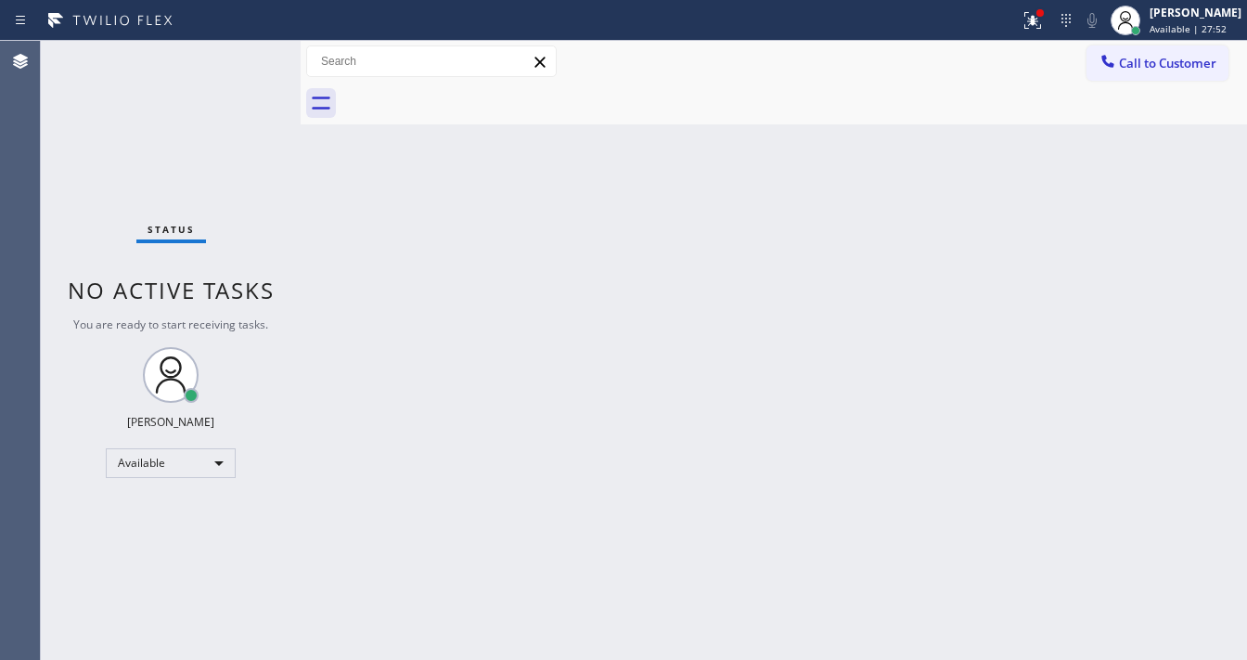
click at [245, 61] on div "Status No active tasks You are ready to start receiving tasks. [PERSON_NAME]" at bounding box center [171, 350] width 260 height 619
click at [1044, 28] on icon at bounding box center [1033, 20] width 22 height 22
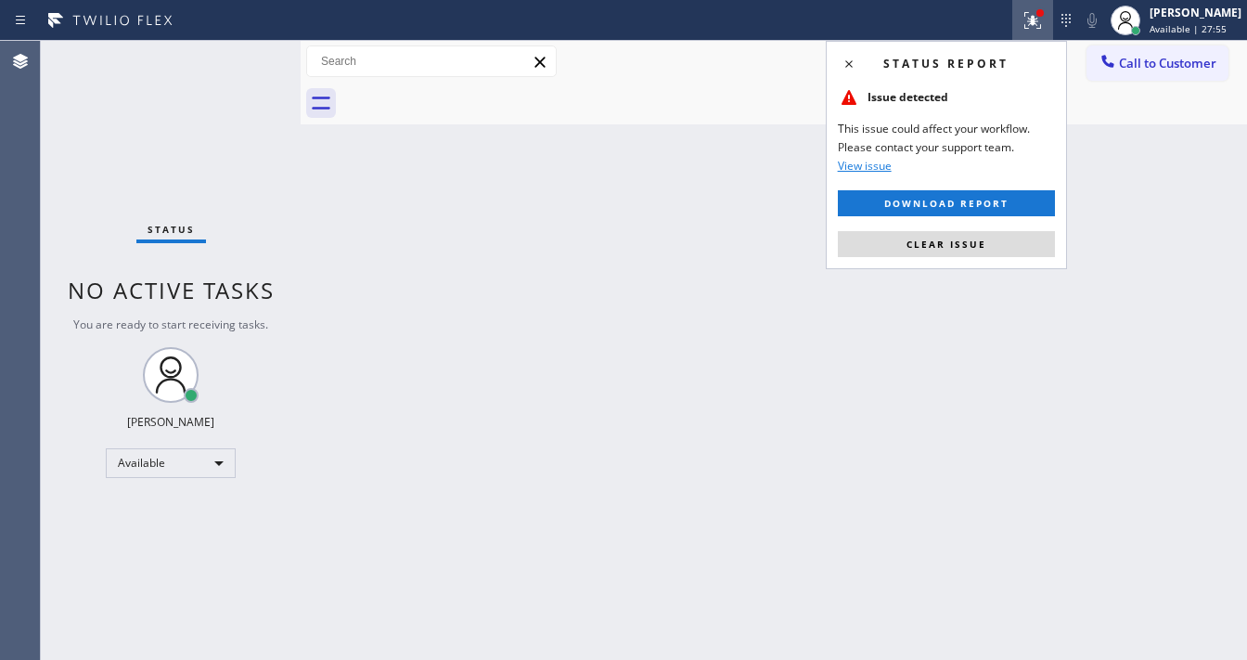
click at [966, 259] on div "Status report Issue detected This issue could affect your workflow. Please cont…" at bounding box center [946, 155] width 241 height 228
click at [968, 249] on span "Clear issue" at bounding box center [946, 244] width 80 height 13
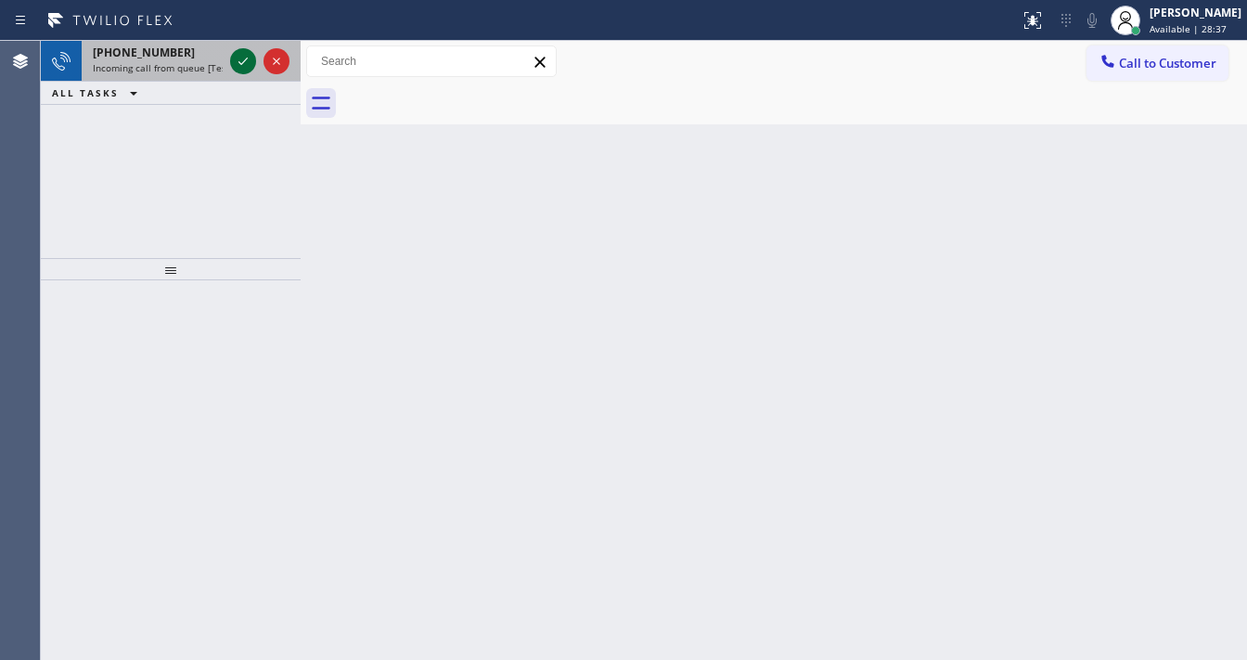
click at [238, 60] on icon at bounding box center [243, 61] width 22 height 22
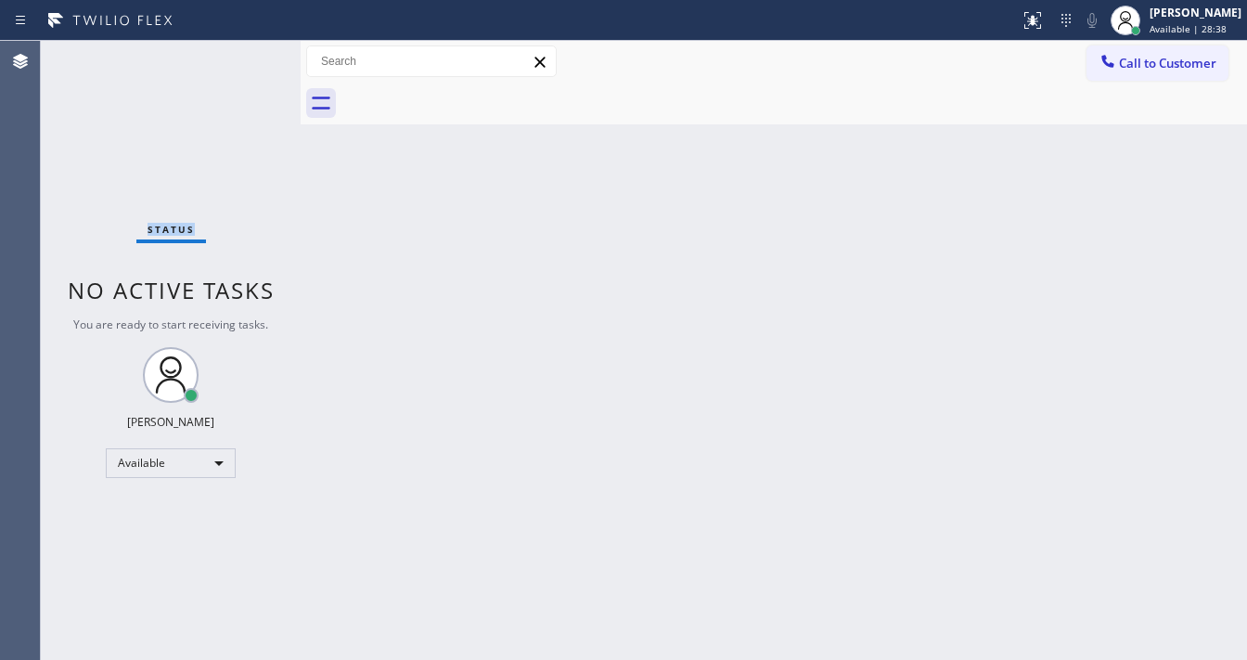
click at [238, 60] on div "Status No active tasks You are ready to start receiving tasks. [PERSON_NAME]" at bounding box center [171, 350] width 260 height 619
click at [1035, 30] on div at bounding box center [1032, 20] width 41 height 22
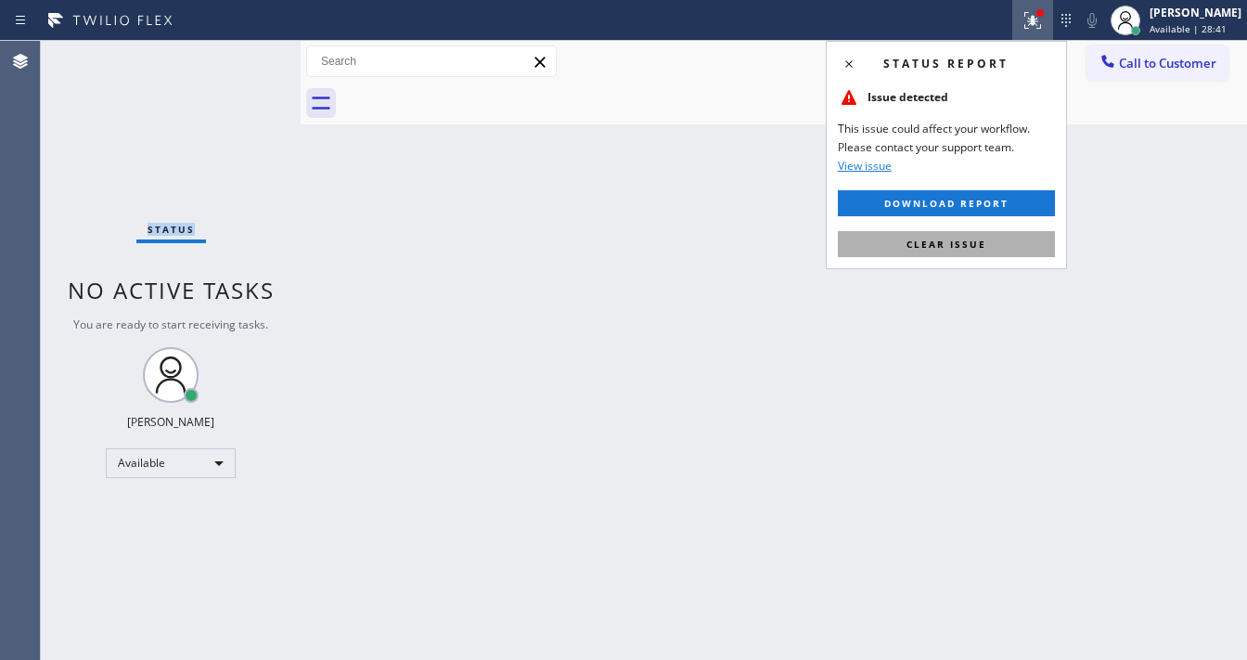
click at [964, 238] on button "Clear issue" at bounding box center [946, 244] width 217 height 26
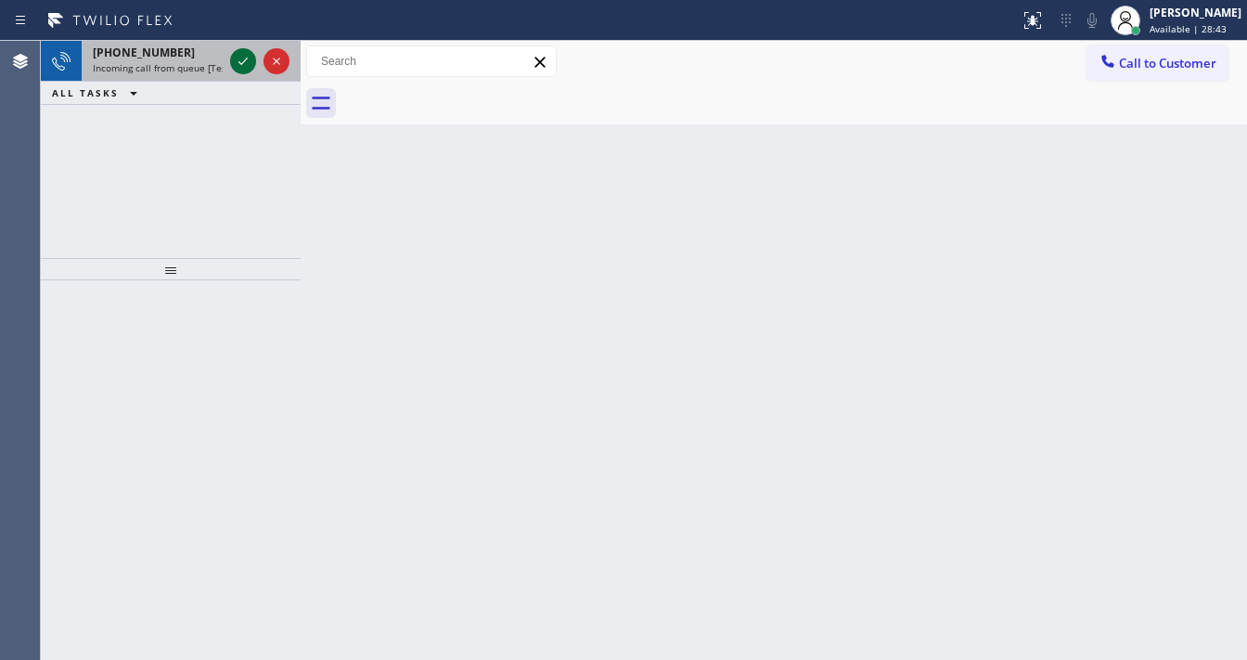
click at [241, 61] on icon at bounding box center [243, 61] width 22 height 22
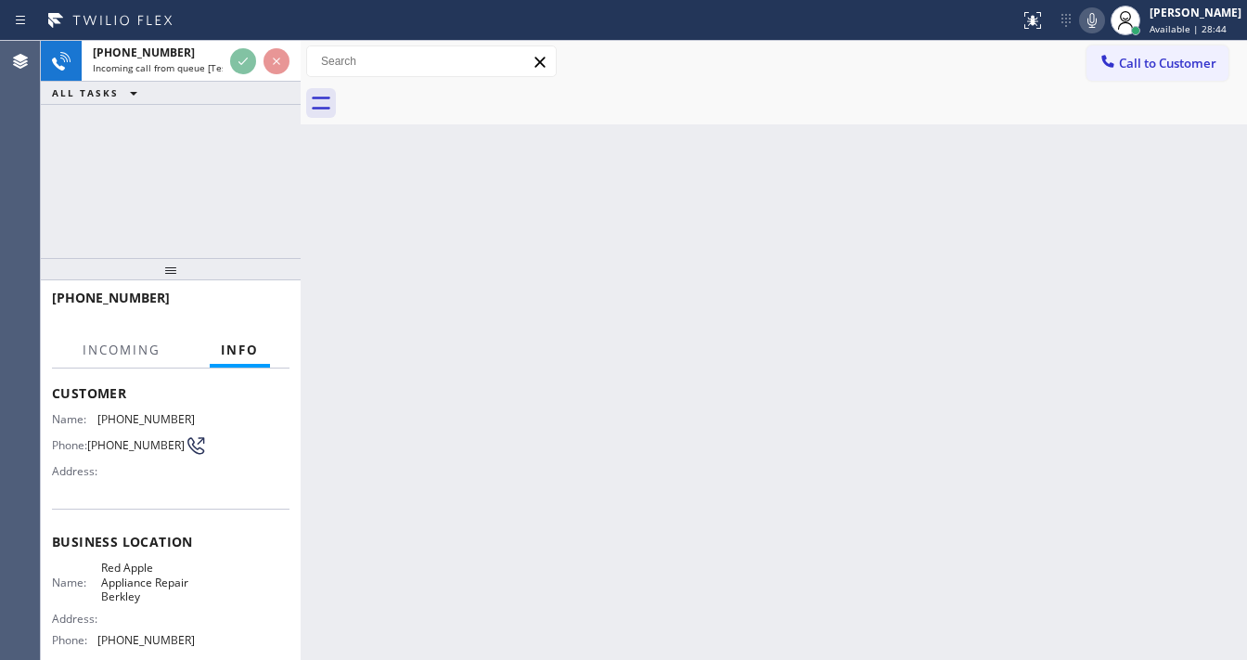
scroll to position [148, 0]
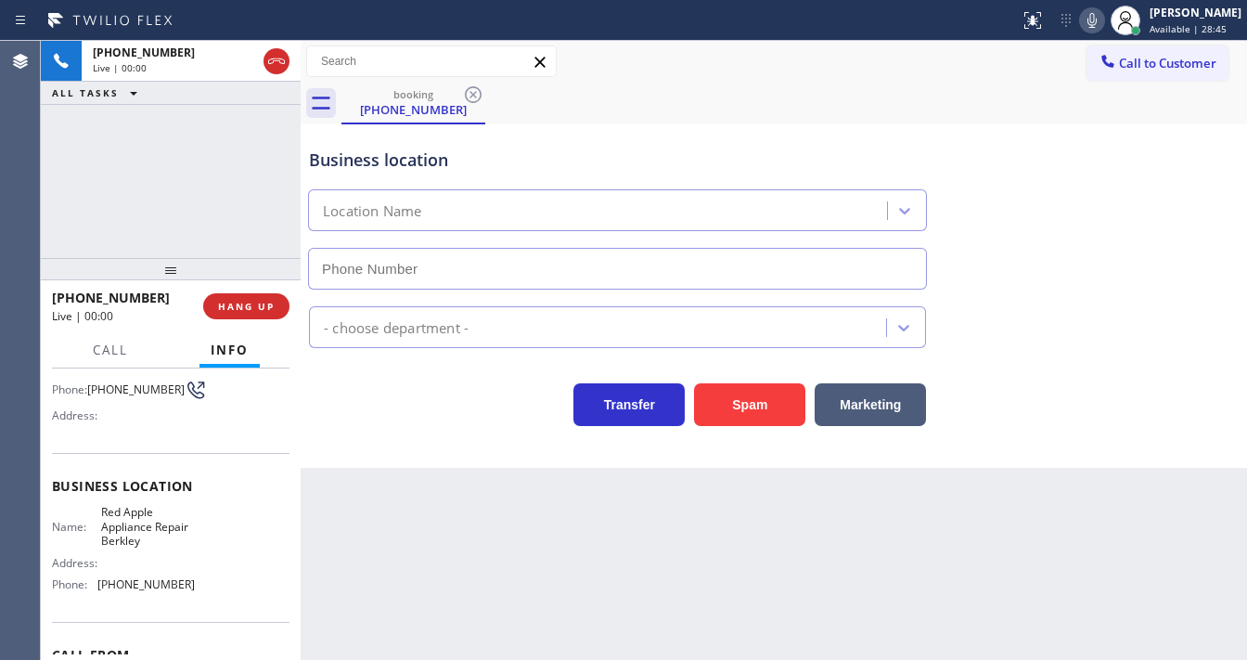
type input "(510) 876-4484"
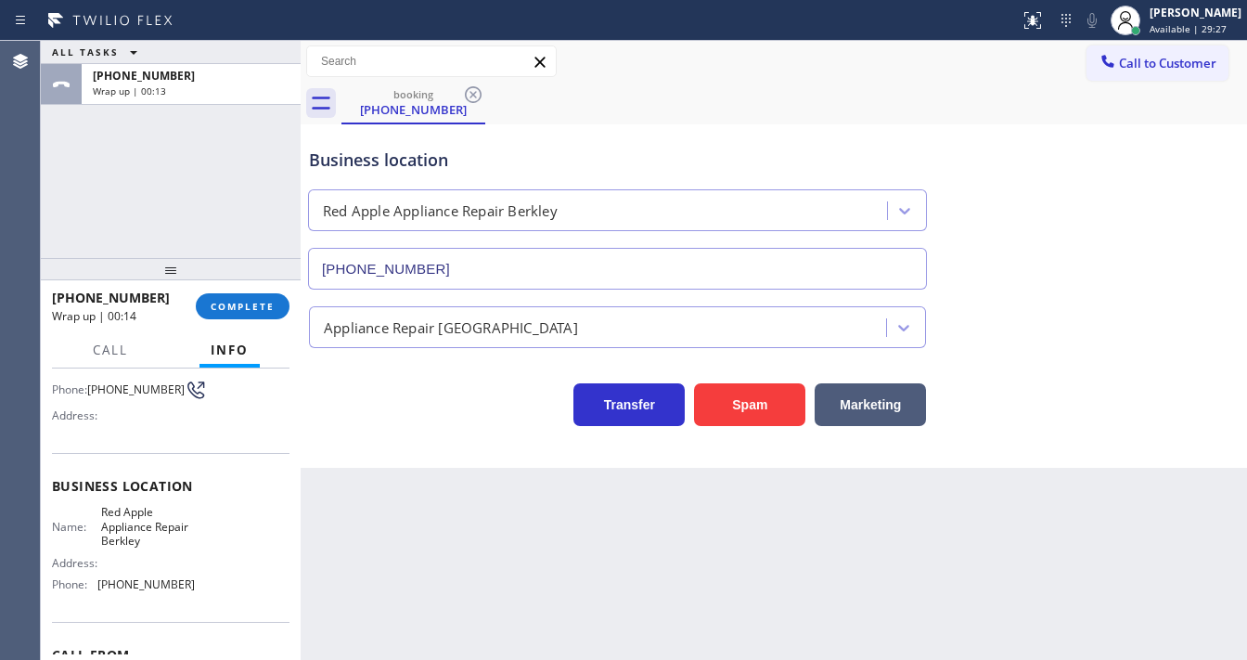
click at [95, 225] on div "ALL TASKS ALL TASKS ACTIVE TASKS TASKS IN WRAP UP +12092973924 Wrap up | 00:13" at bounding box center [171, 149] width 260 height 217
click at [253, 307] on span "COMPLETE" at bounding box center [243, 306] width 64 height 13
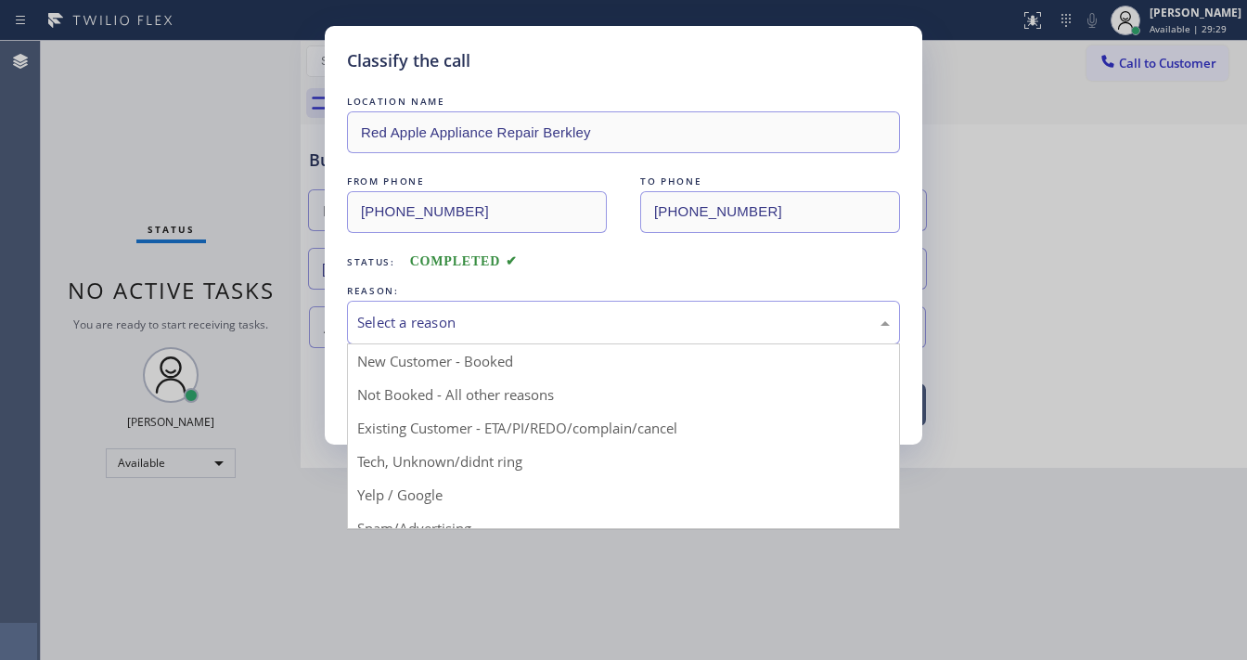
click at [479, 315] on div "Select a reason" at bounding box center [623, 322] width 533 height 21
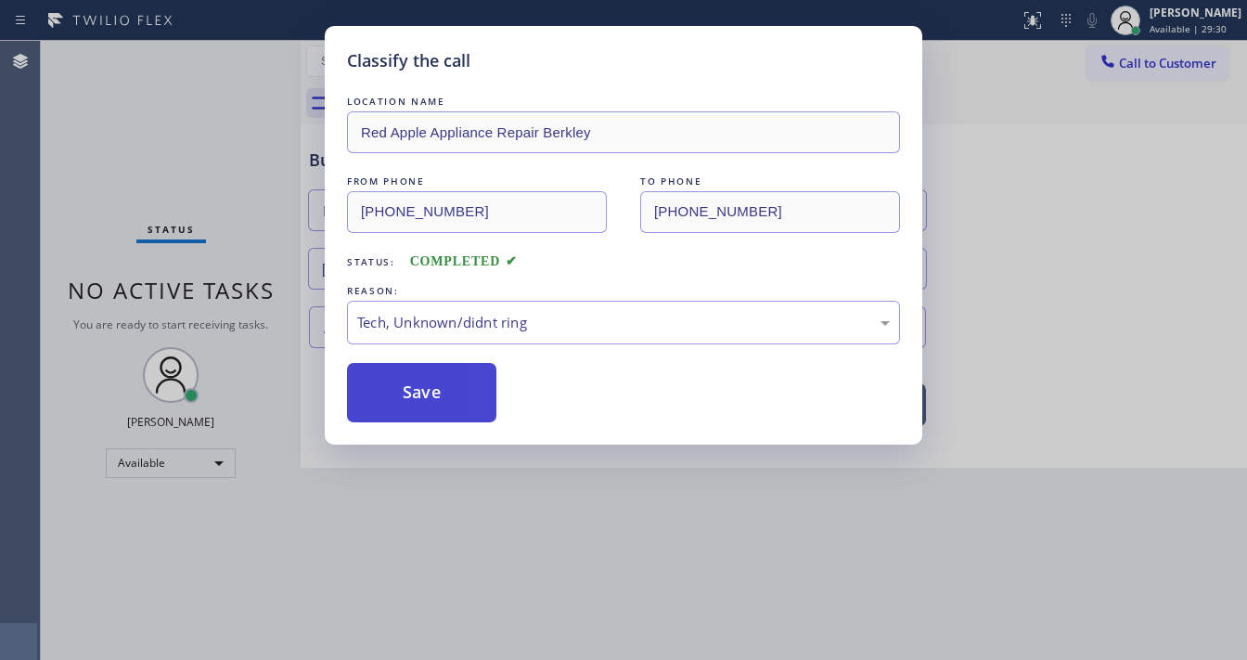
click at [453, 398] on button "Save" at bounding box center [421, 392] width 149 height 59
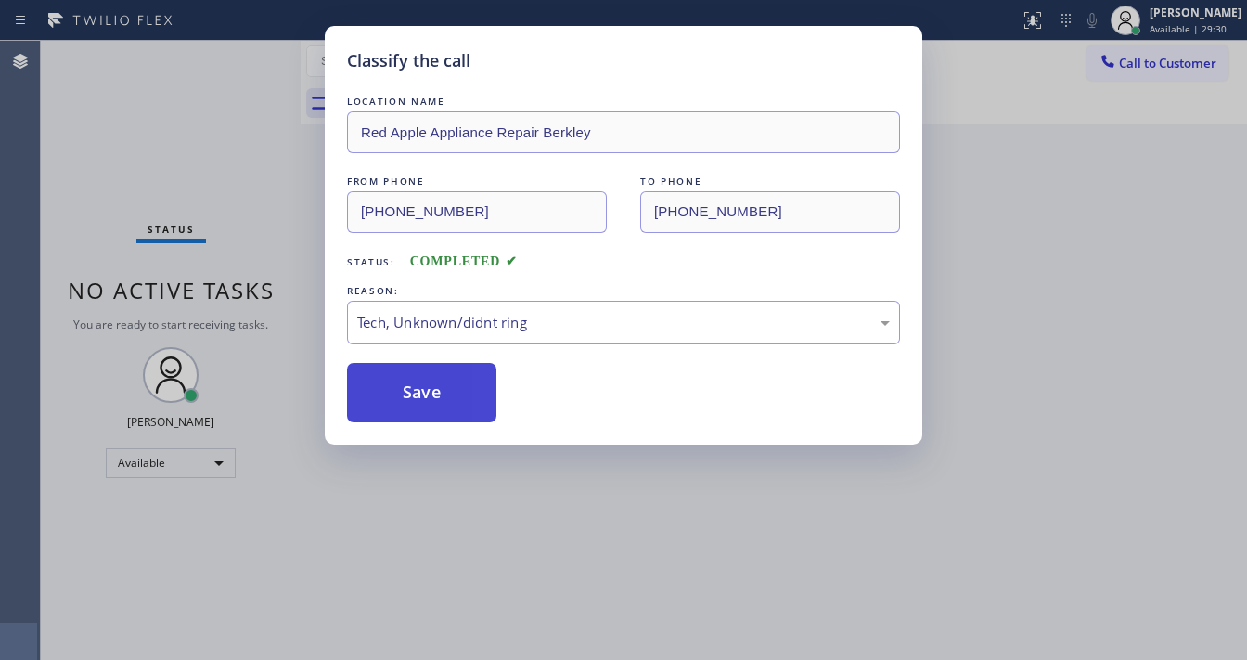
click at [453, 397] on button "Save" at bounding box center [421, 392] width 149 height 59
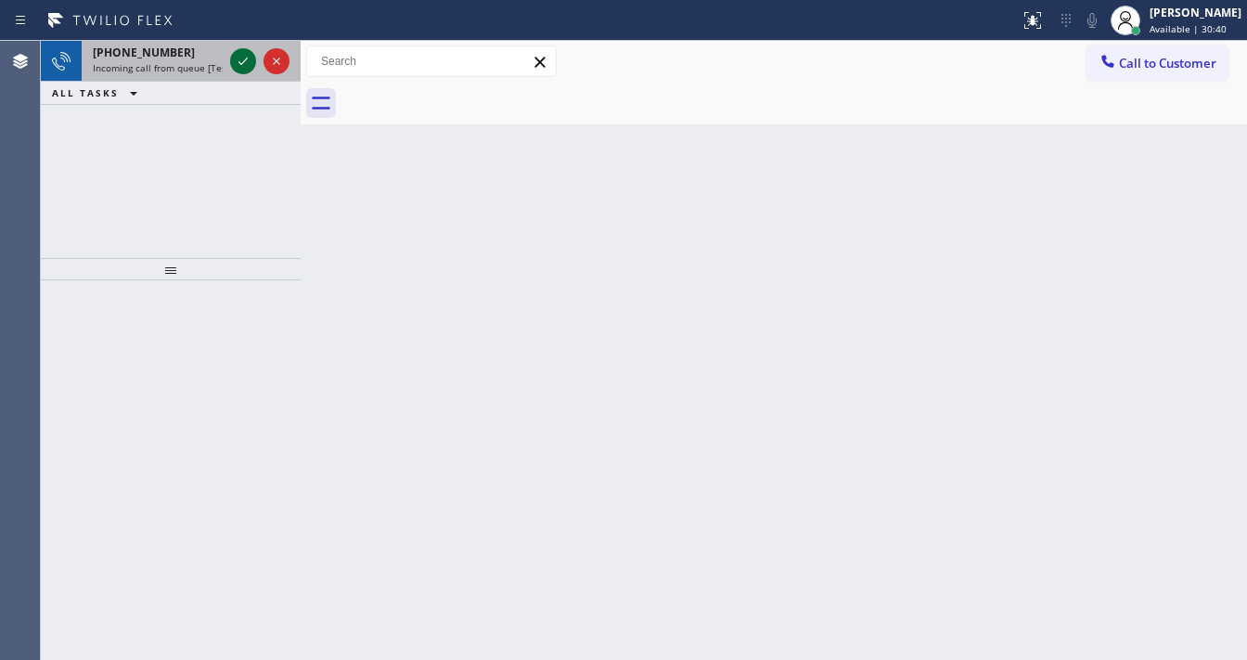
click at [252, 63] on icon at bounding box center [243, 61] width 22 height 22
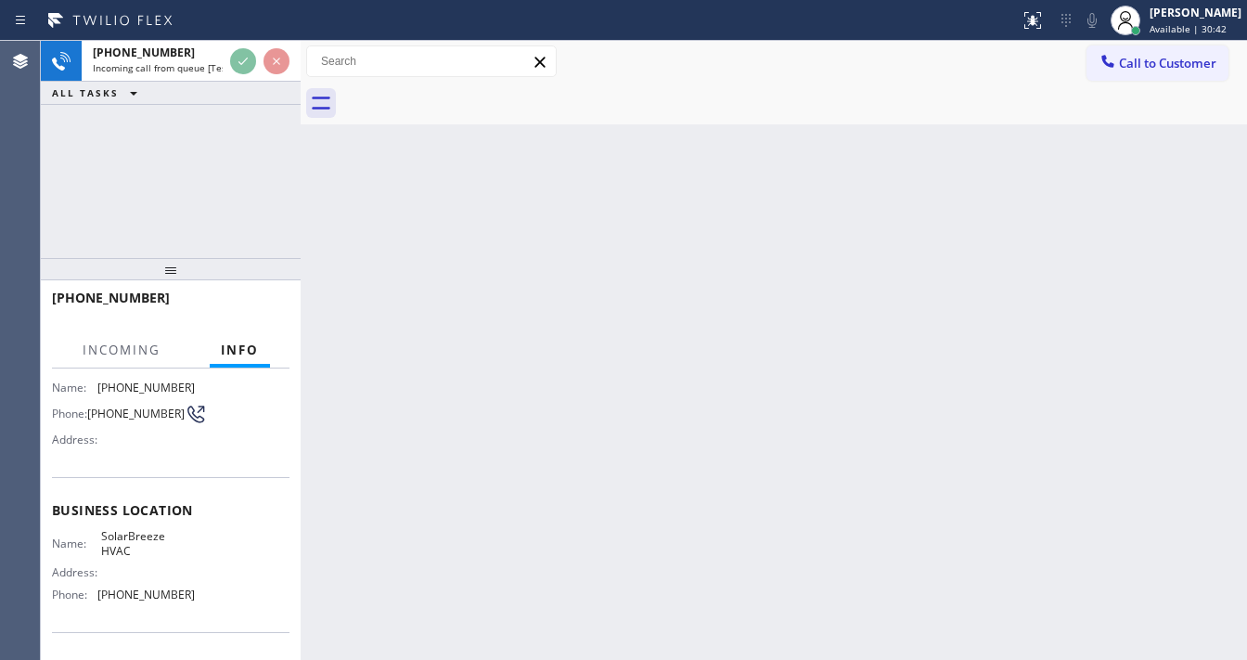
scroll to position [148, 0]
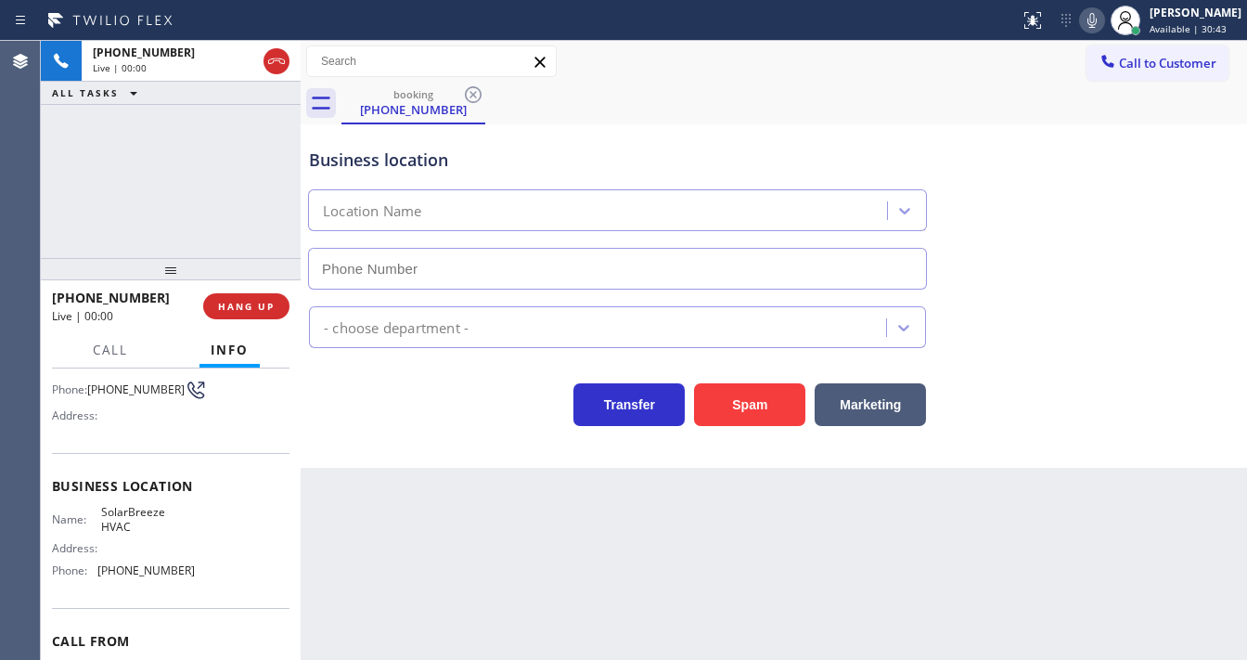
type input "(818) 665-7891"
click at [35, 195] on div "Agent Desktop" at bounding box center [20, 350] width 40 height 619
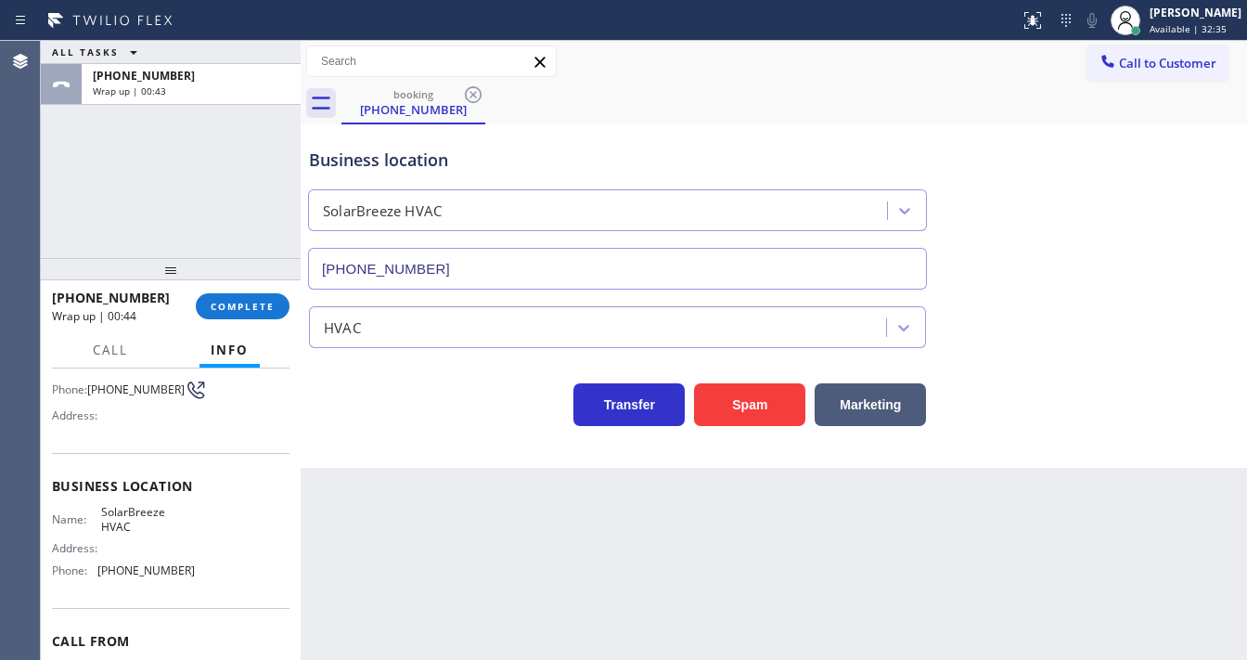
click at [65, 198] on div "ALL TASKS ALL TASKS ACTIVE TASKS TASKS IN WRAP UP +18186290467 Wrap up | 00:43" at bounding box center [171, 149] width 260 height 217
click at [215, 310] on span "COMPLETE" at bounding box center [243, 306] width 64 height 13
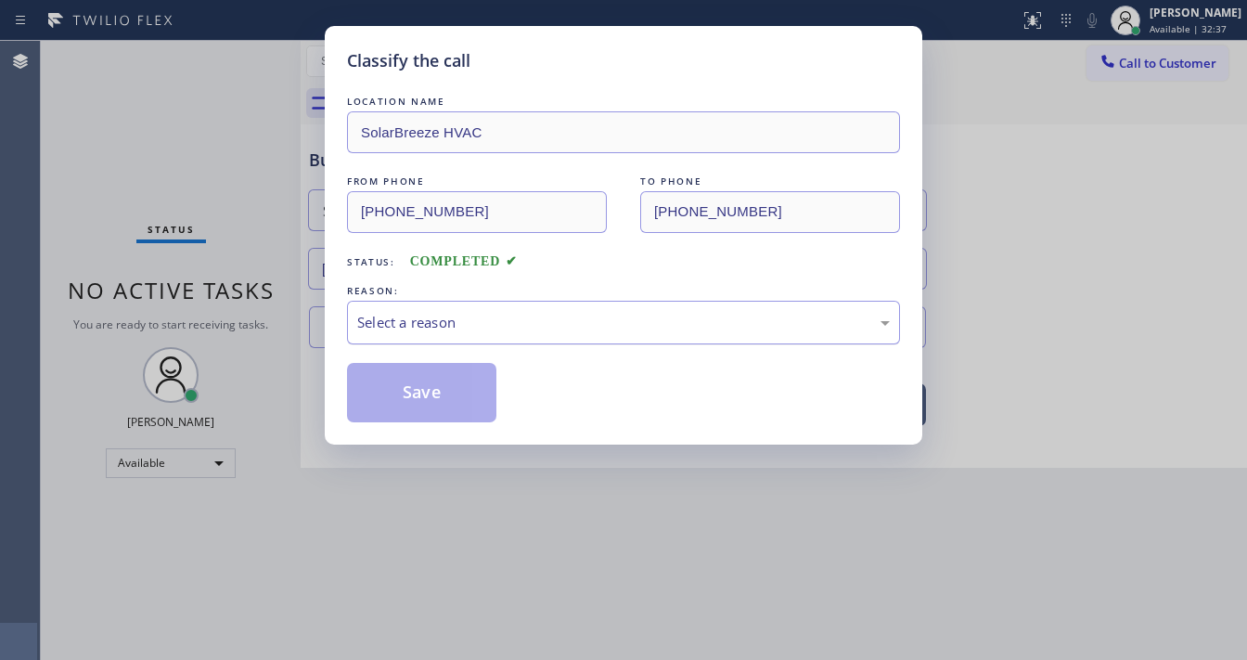
click at [462, 333] on div "Select a reason" at bounding box center [623, 323] width 553 height 44
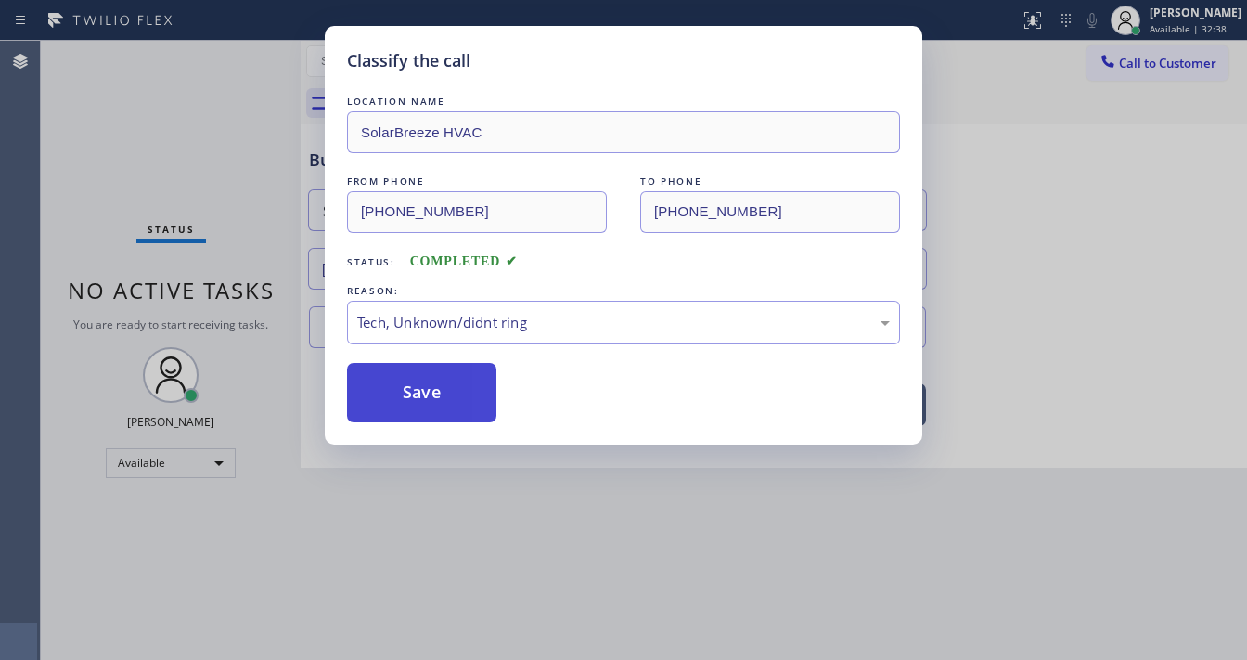
click at [418, 393] on button "Save" at bounding box center [421, 392] width 149 height 59
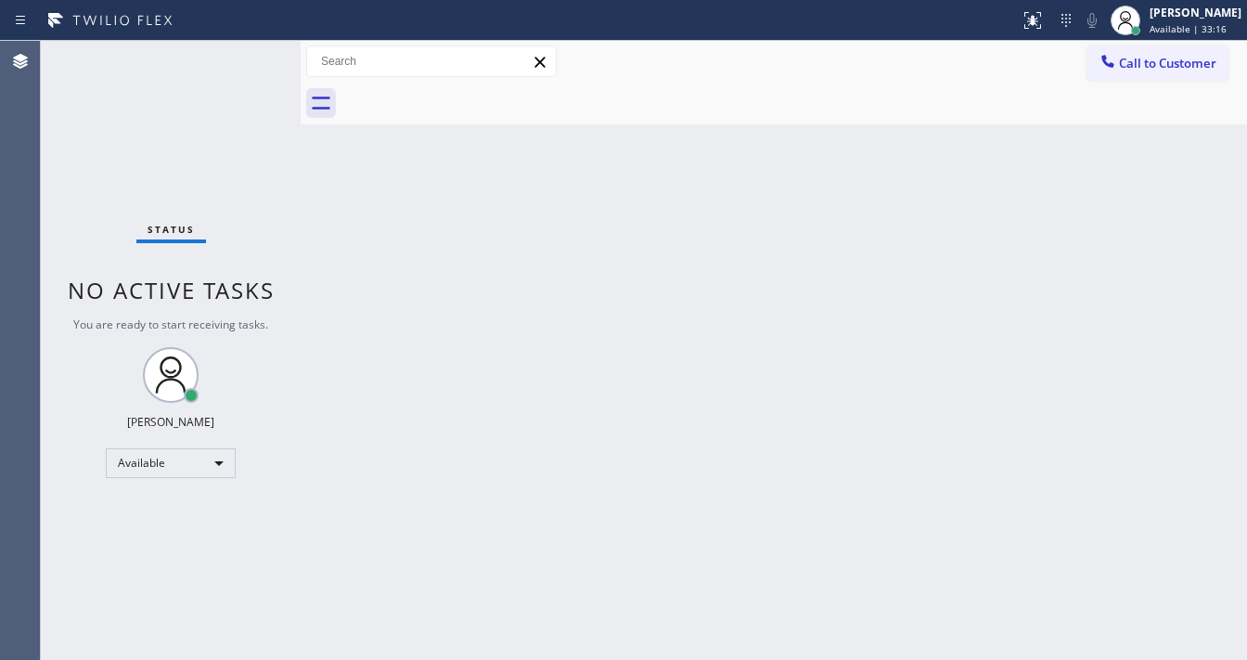
click at [5, 315] on div "Agent Desktop" at bounding box center [20, 350] width 40 height 619
click at [239, 52] on div "Status No active tasks You are ready to start receiving tasks. [PERSON_NAME]" at bounding box center [171, 350] width 260 height 619
click at [245, 54] on div "Status No active tasks You are ready to start receiving tasks. [PERSON_NAME]" at bounding box center [171, 350] width 260 height 619
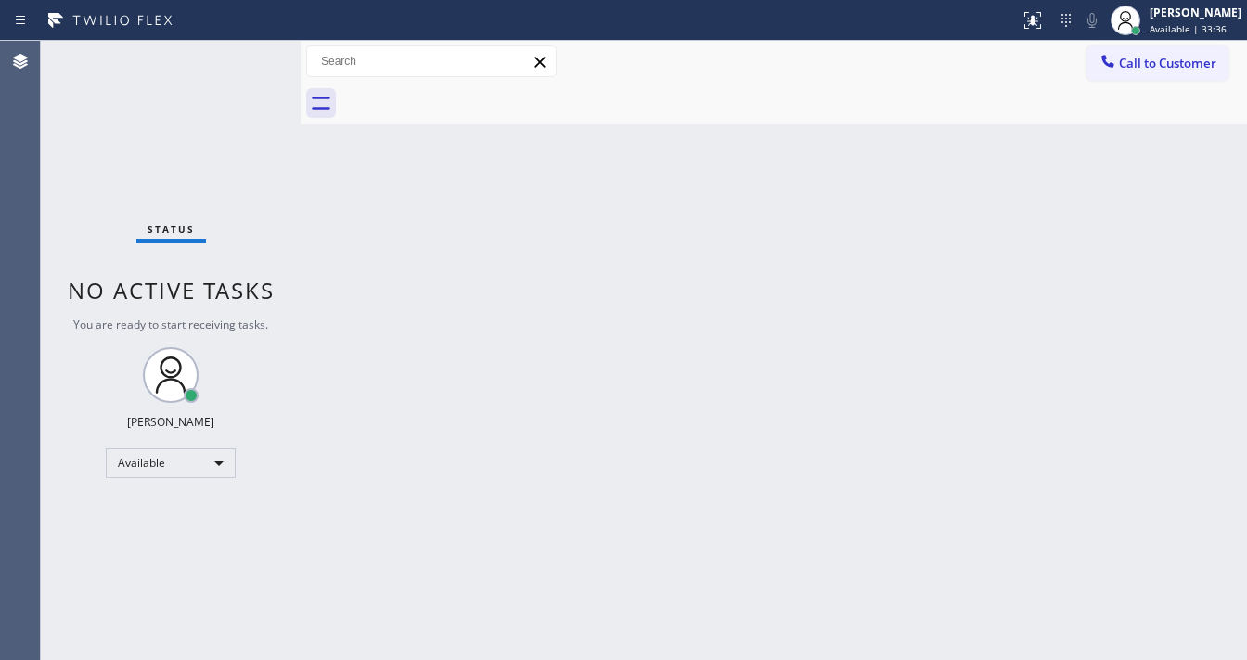
click at [245, 54] on div "Status No active tasks You are ready to start receiving tasks. [PERSON_NAME]" at bounding box center [171, 350] width 260 height 619
click at [246, 52] on div "Status No active tasks You are ready to start receiving tasks. [PERSON_NAME]" at bounding box center [171, 350] width 260 height 619
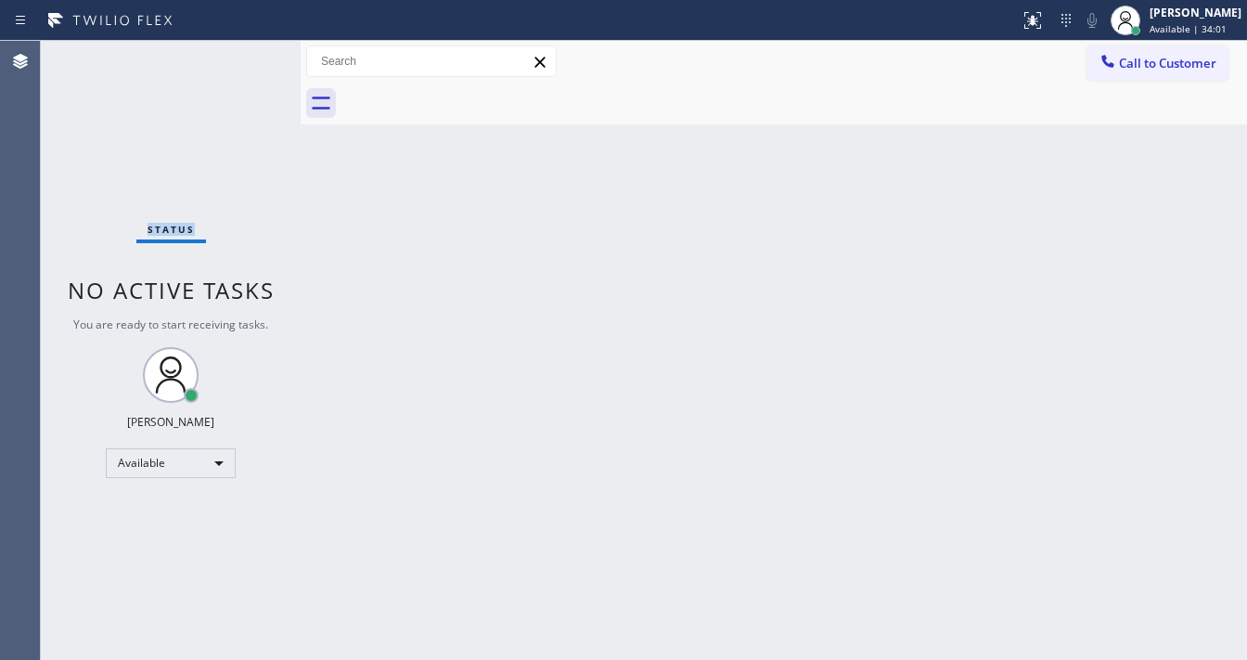
click at [246, 52] on div "Status No active tasks You are ready to start receiving tasks. [PERSON_NAME]" at bounding box center [171, 350] width 260 height 619
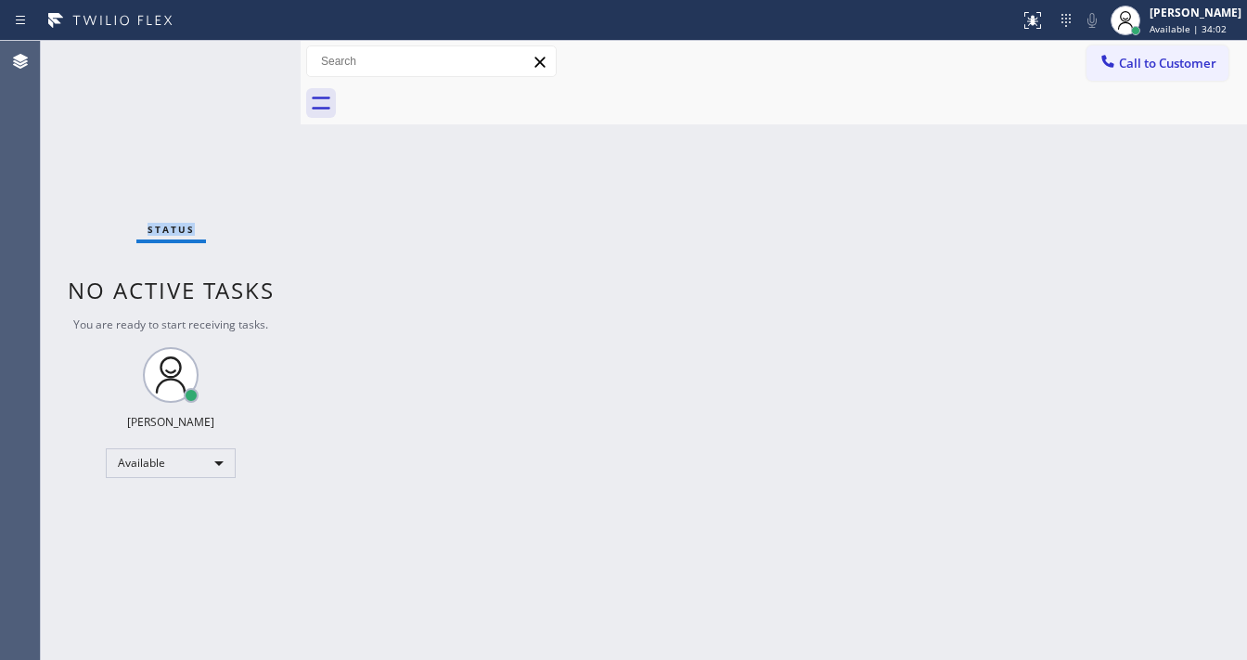
click at [246, 52] on div "Status No active tasks You are ready to start receiving tasks. [PERSON_NAME]" at bounding box center [171, 350] width 260 height 619
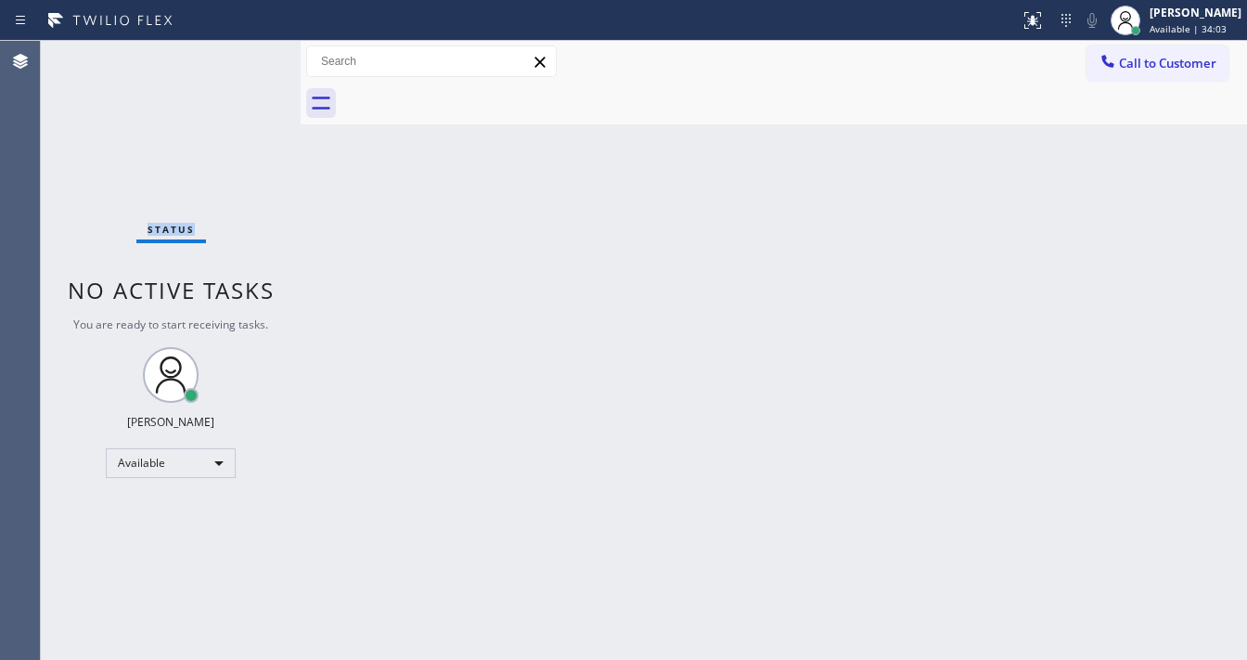
click at [246, 52] on div "Status No active tasks You are ready to start receiving tasks. [PERSON_NAME]" at bounding box center [171, 350] width 260 height 619
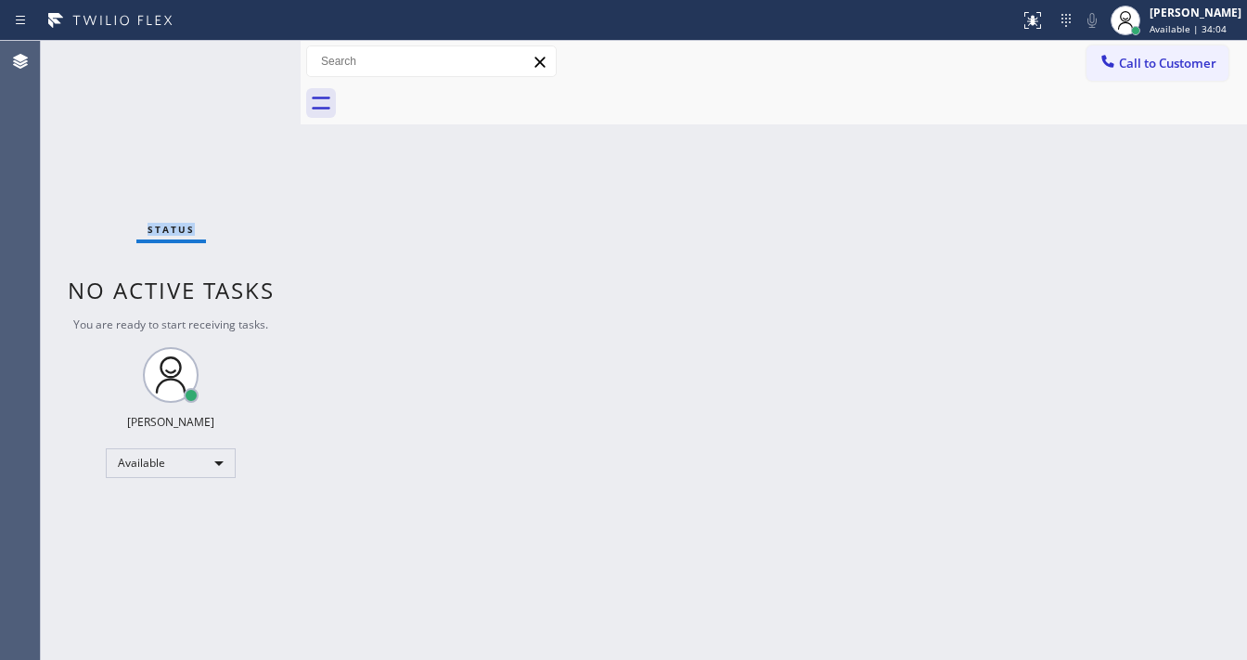
click at [246, 52] on div "Status No active tasks You are ready to start receiving tasks. [PERSON_NAME]" at bounding box center [171, 350] width 260 height 619
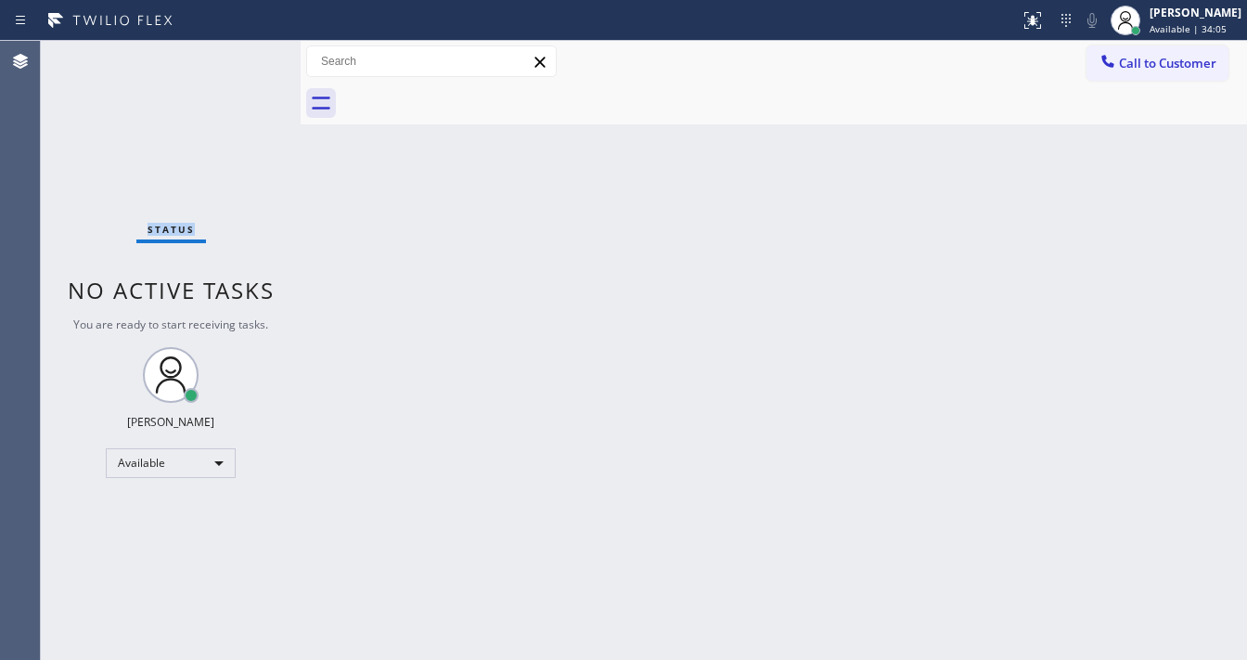
click at [246, 52] on div "Status No active tasks You are ready to start receiving tasks. [PERSON_NAME]" at bounding box center [171, 350] width 260 height 619
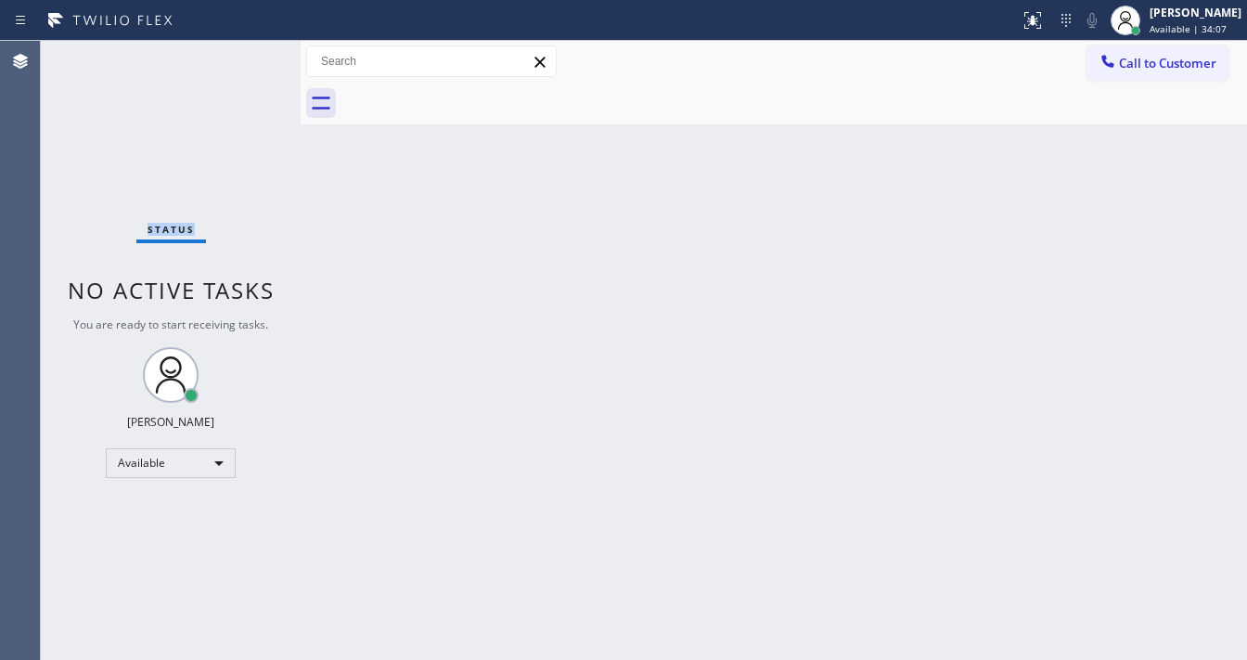
click at [246, 52] on div "Status No active tasks You are ready to start receiving tasks. [PERSON_NAME]" at bounding box center [171, 350] width 260 height 619
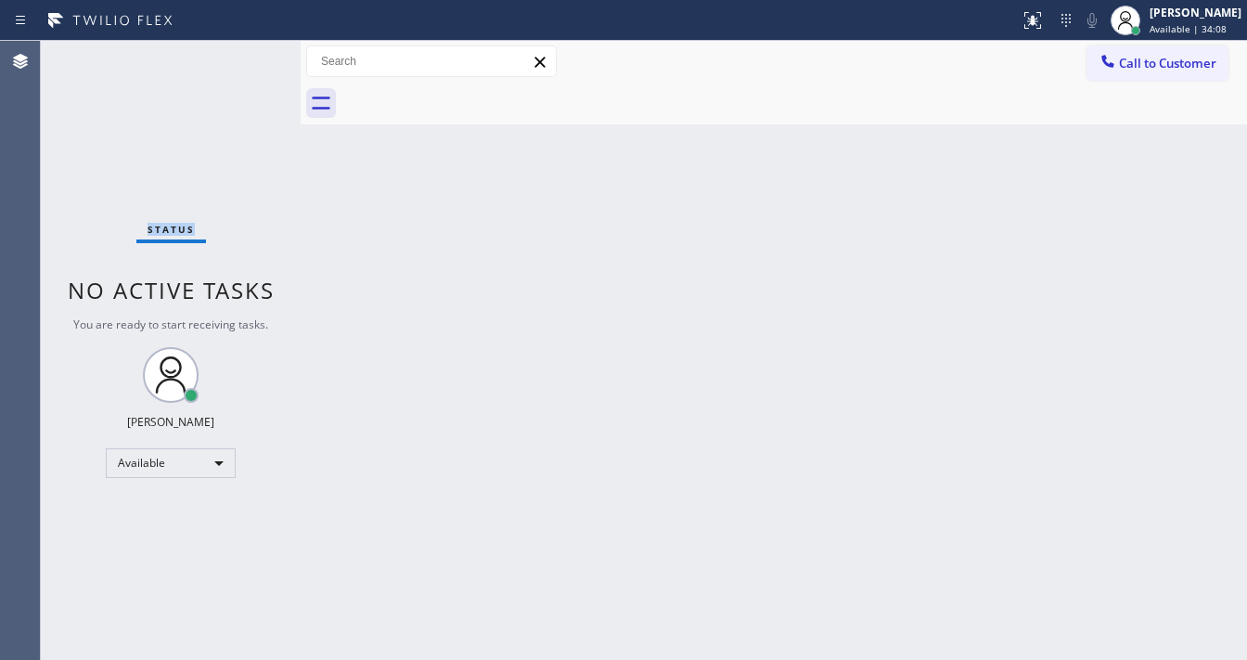
click at [246, 52] on div "Status No active tasks You are ready to start receiving tasks. [PERSON_NAME]" at bounding box center [171, 350] width 260 height 619
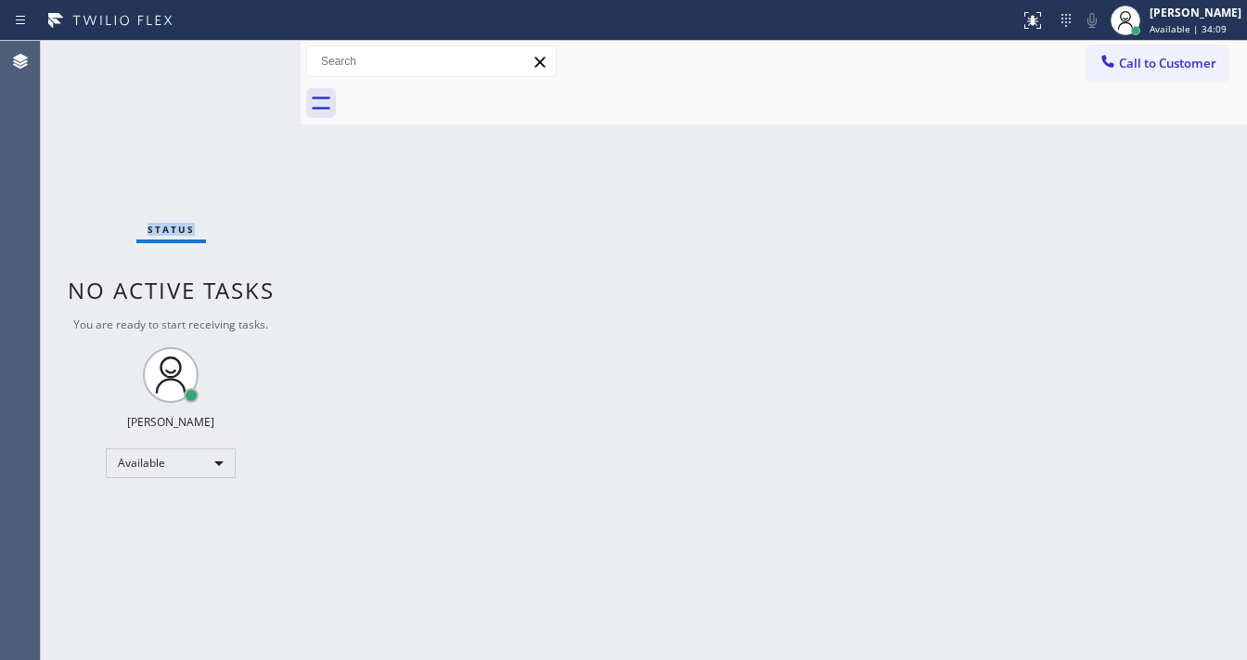
click at [246, 52] on div "Status No active tasks You are ready to start receiving tasks. [PERSON_NAME]" at bounding box center [171, 350] width 260 height 619
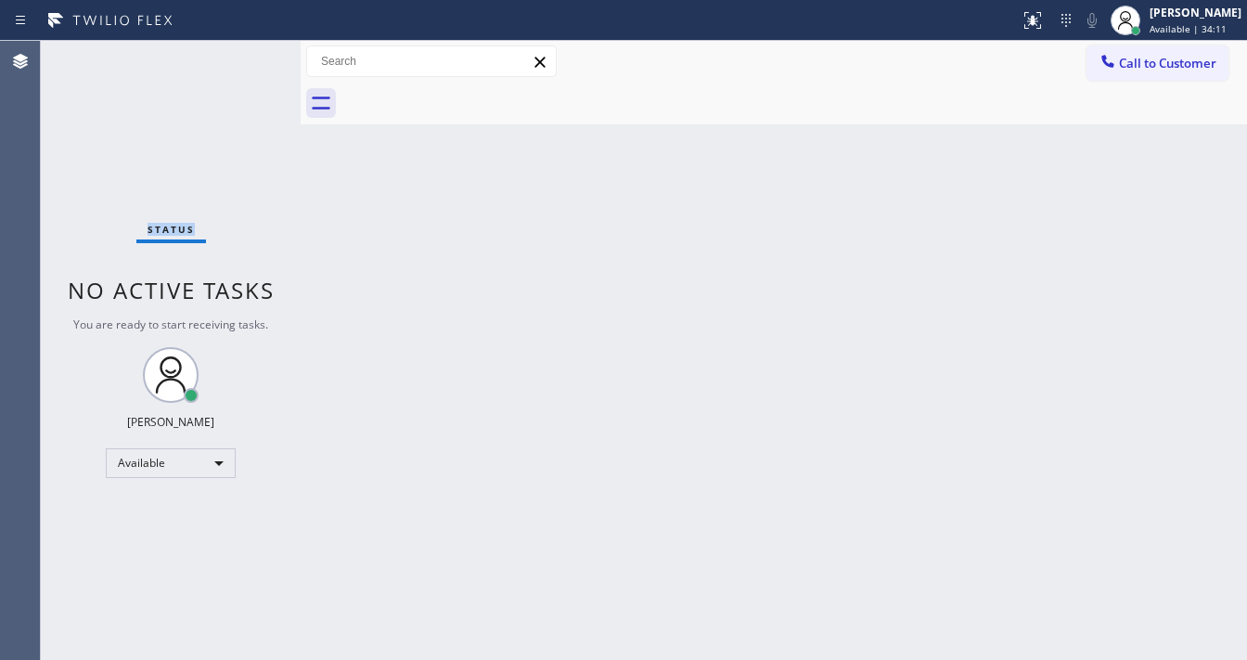
click at [246, 52] on div "Status No active tasks You are ready to start receiving tasks. [PERSON_NAME]" at bounding box center [171, 350] width 260 height 619
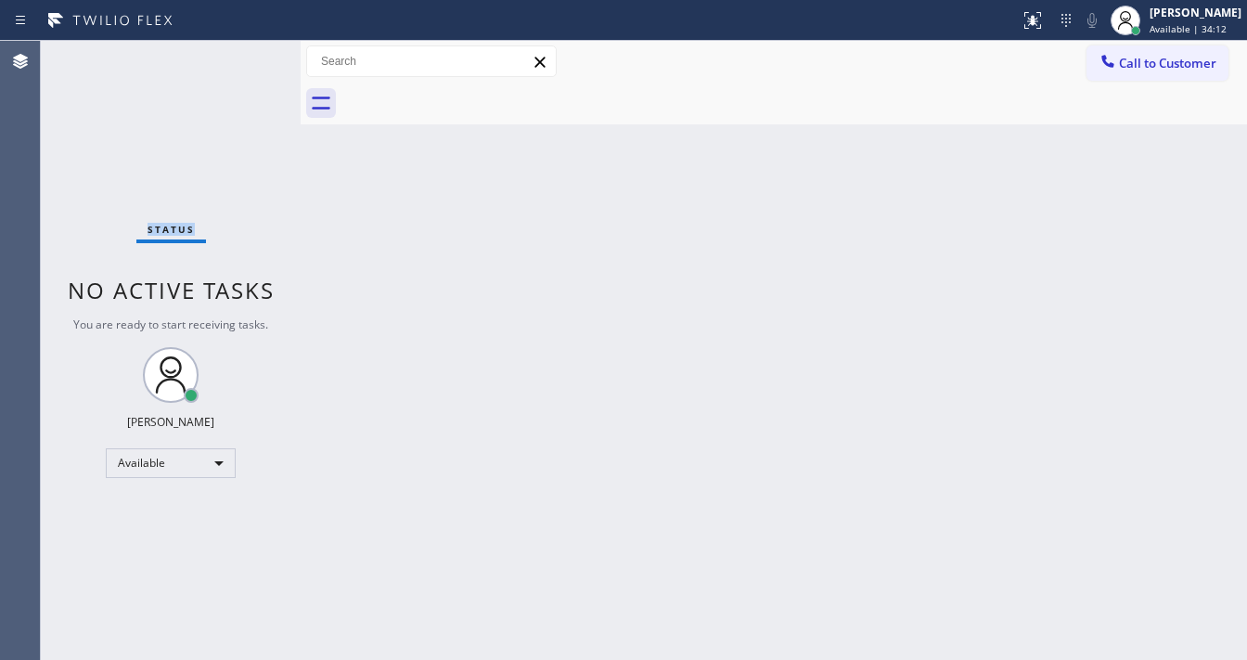
click at [246, 52] on div "Status No active tasks You are ready to start receiving tasks. [PERSON_NAME]" at bounding box center [171, 350] width 260 height 619
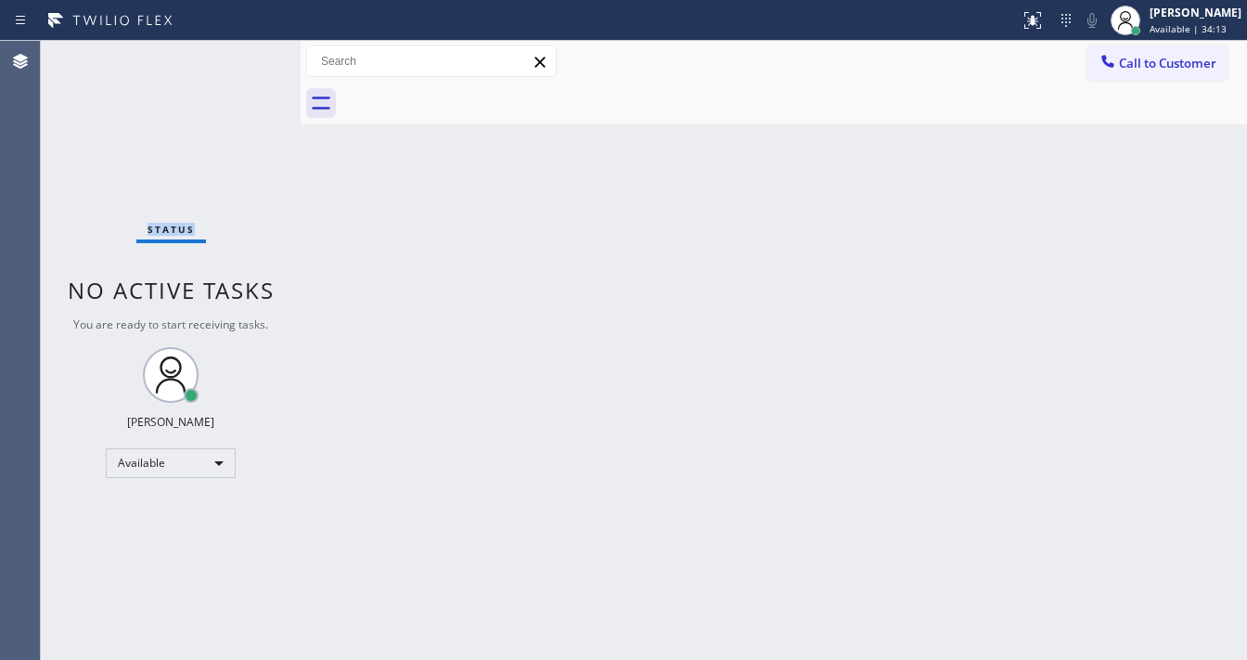
click at [246, 52] on div "Status No active tasks You are ready to start receiving tasks. [PERSON_NAME]" at bounding box center [171, 350] width 260 height 619
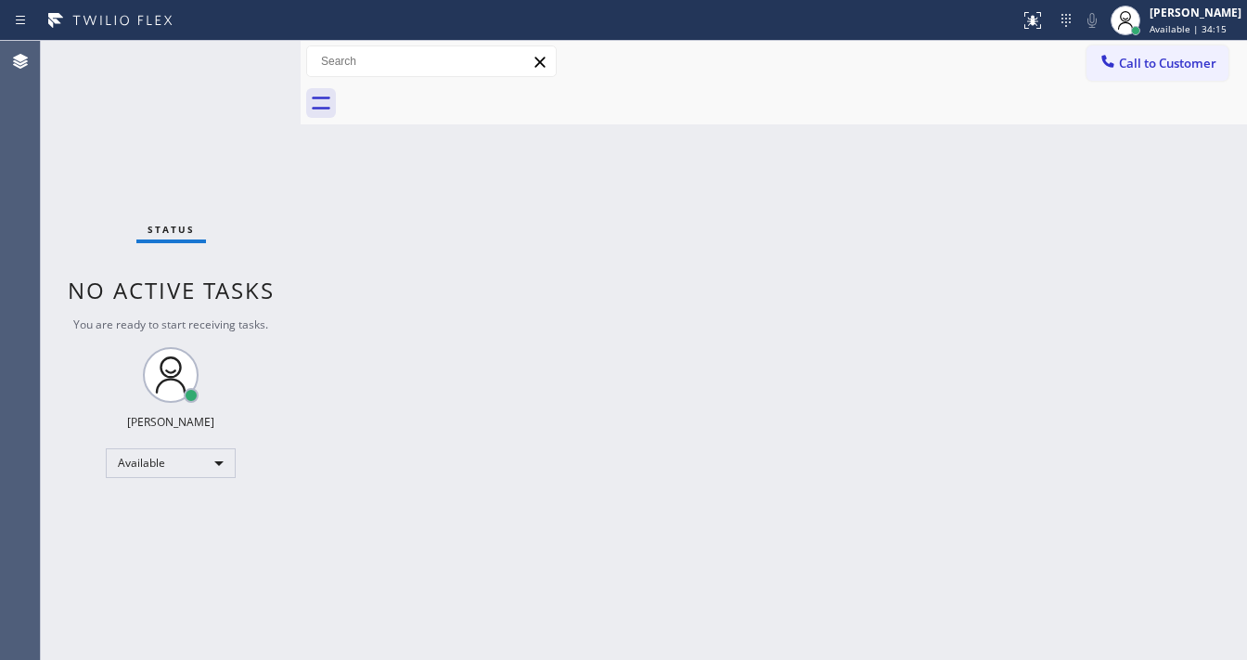
click at [246, 52] on div "Status No active tasks You are ready to start receiving tasks. [PERSON_NAME]" at bounding box center [171, 350] width 260 height 619
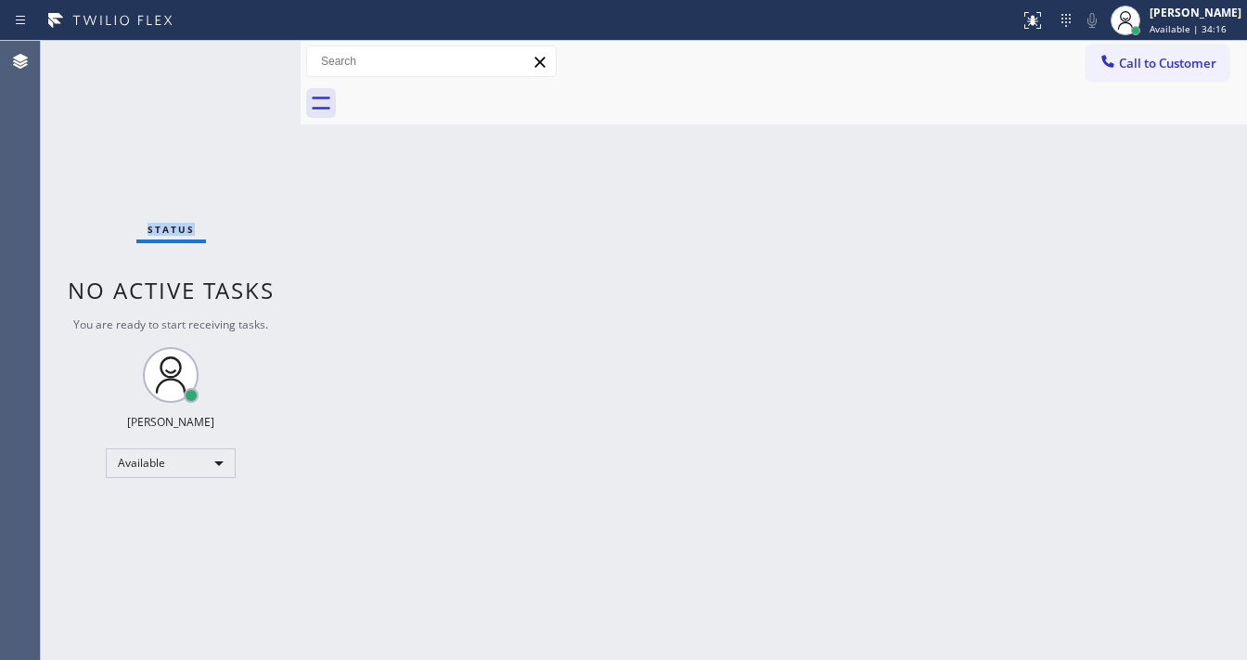
click at [246, 52] on div "Status No active tasks You are ready to start receiving tasks. [PERSON_NAME]" at bounding box center [171, 350] width 260 height 619
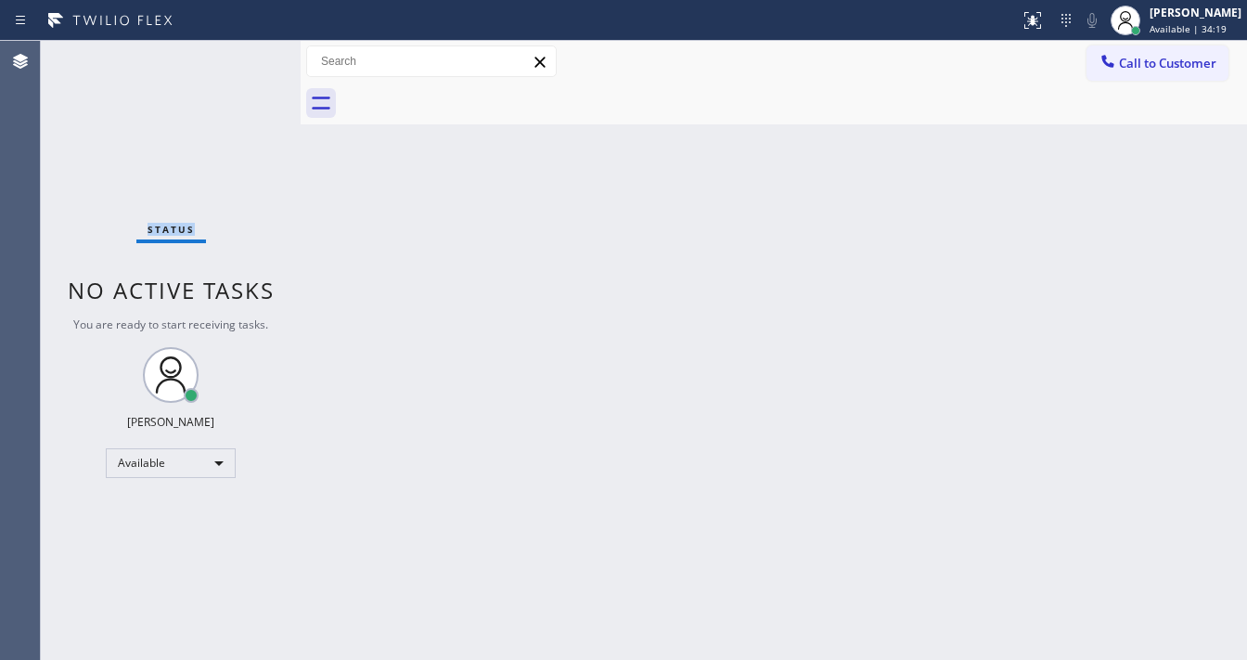
click at [246, 52] on div "Status No active tasks You are ready to start receiving tasks. [PERSON_NAME]" at bounding box center [171, 350] width 260 height 619
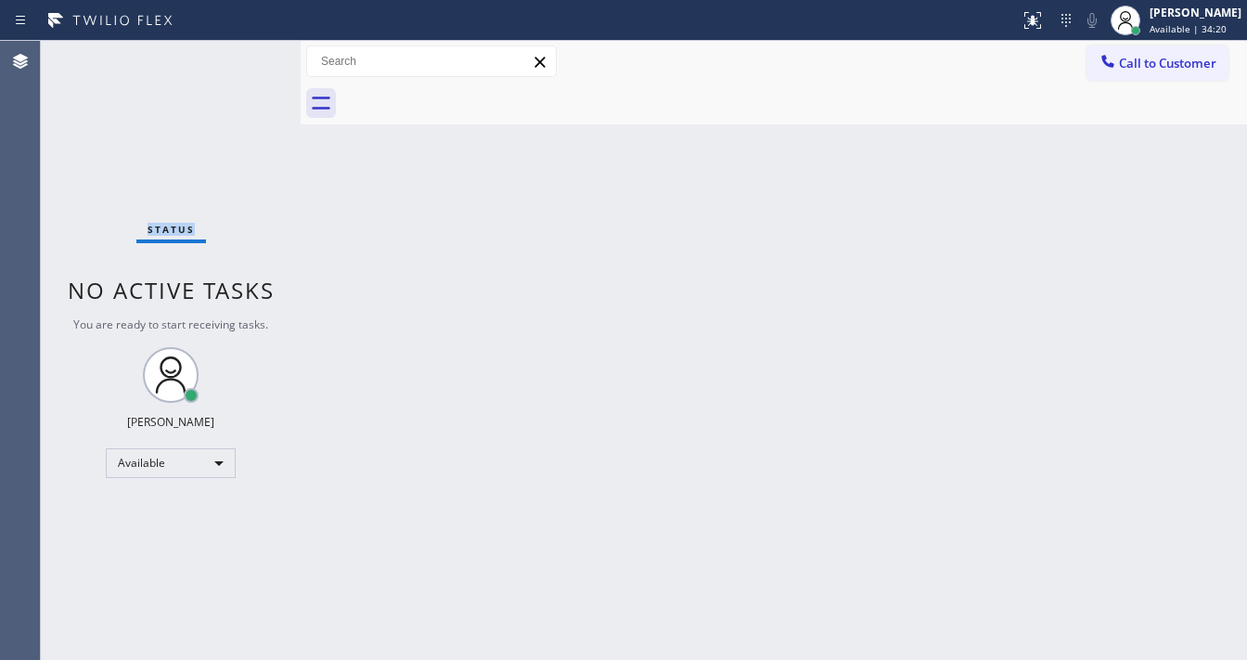
click at [246, 52] on div "Status No active tasks You are ready to start receiving tasks. [PERSON_NAME]" at bounding box center [171, 350] width 260 height 619
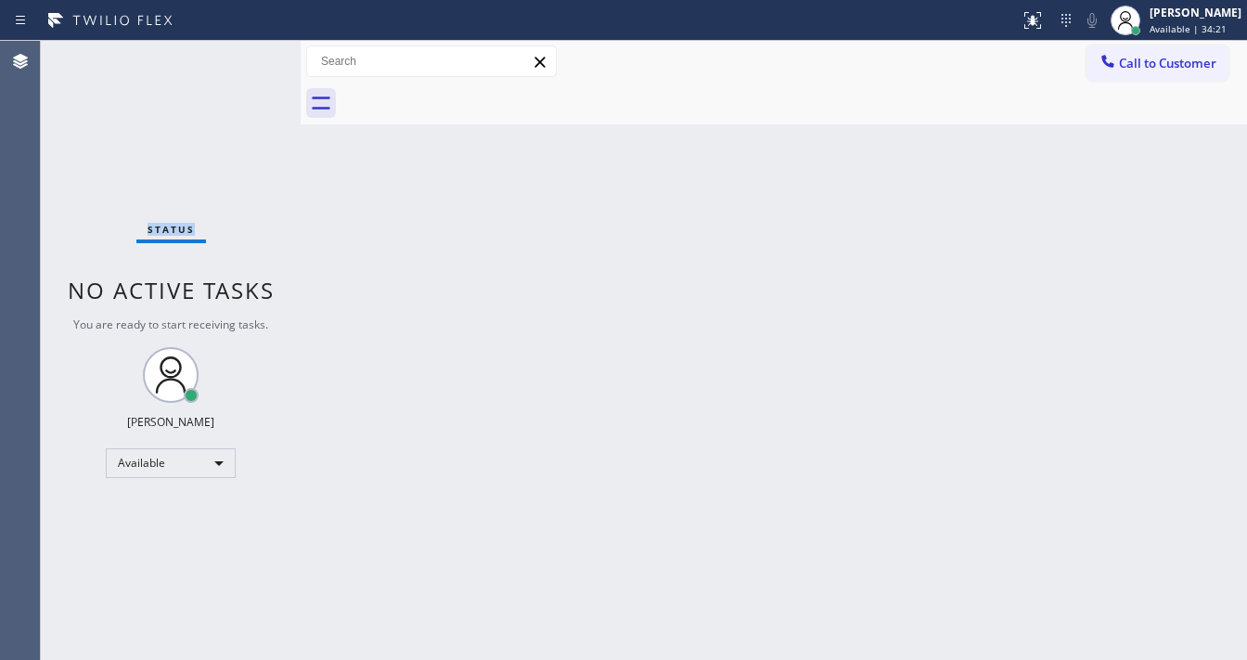
click at [246, 52] on div "Status No active tasks You are ready to start receiving tasks. [PERSON_NAME]" at bounding box center [171, 350] width 260 height 619
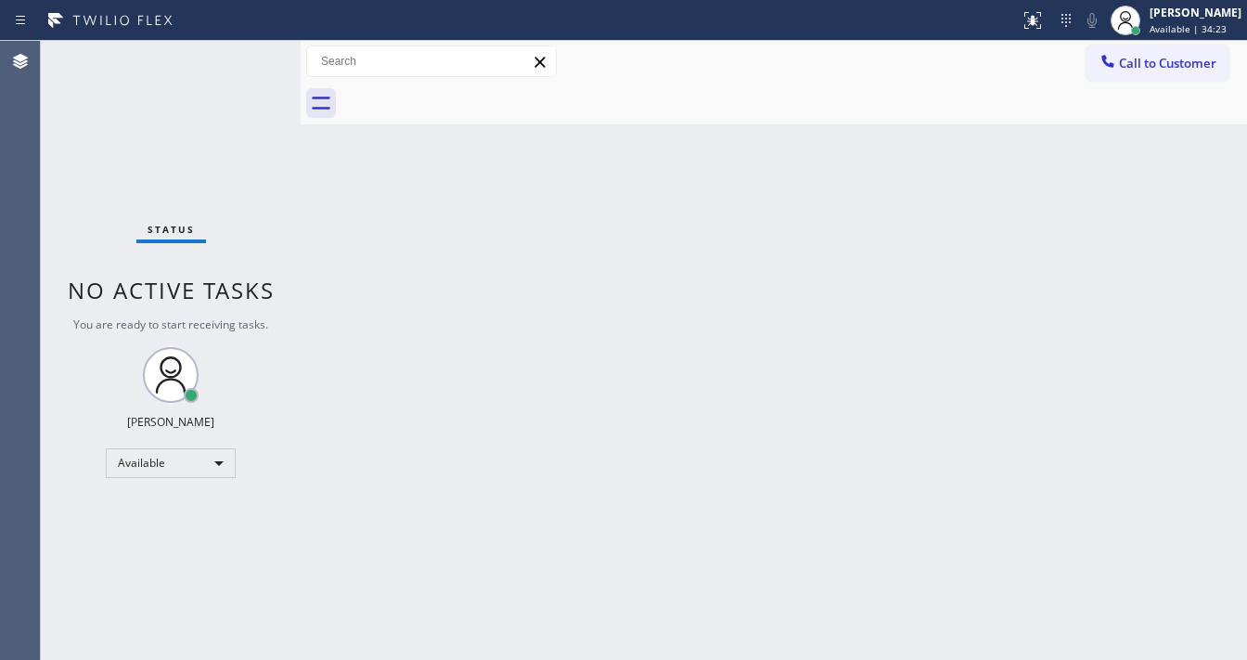
click at [246, 52] on div "Status No active tasks You are ready to start receiving tasks. [PERSON_NAME]" at bounding box center [171, 350] width 260 height 619
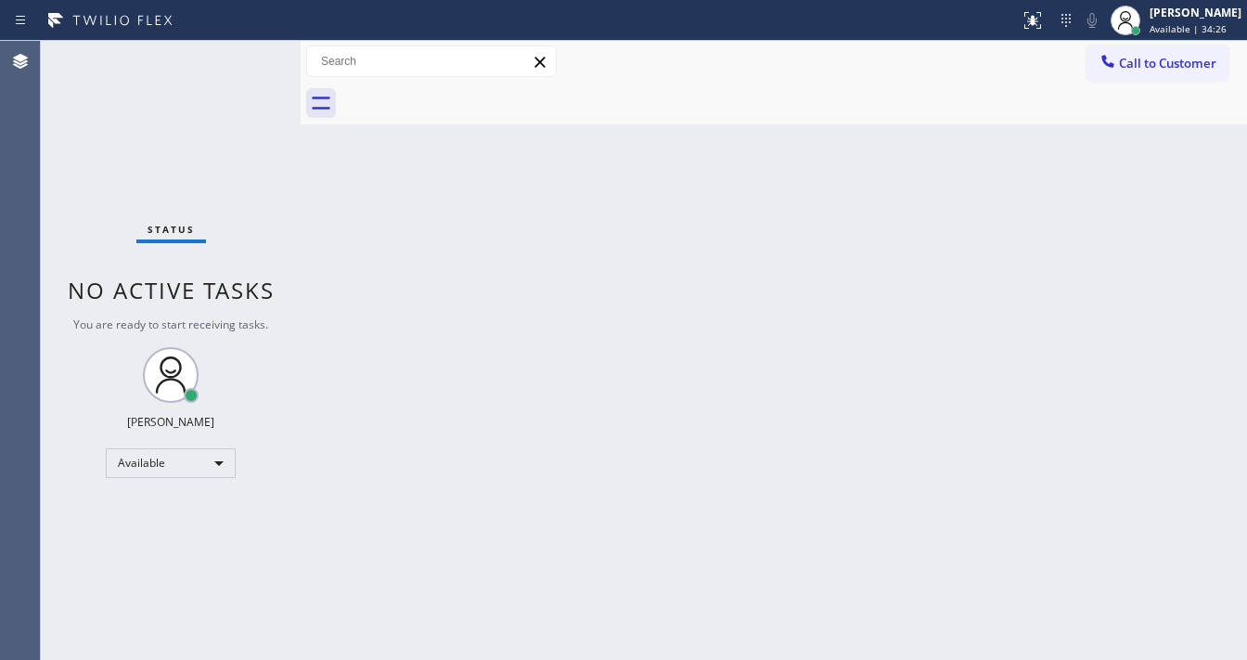
click at [246, 52] on div "Status No active tasks You are ready to start receiving tasks. [PERSON_NAME]" at bounding box center [171, 350] width 260 height 619
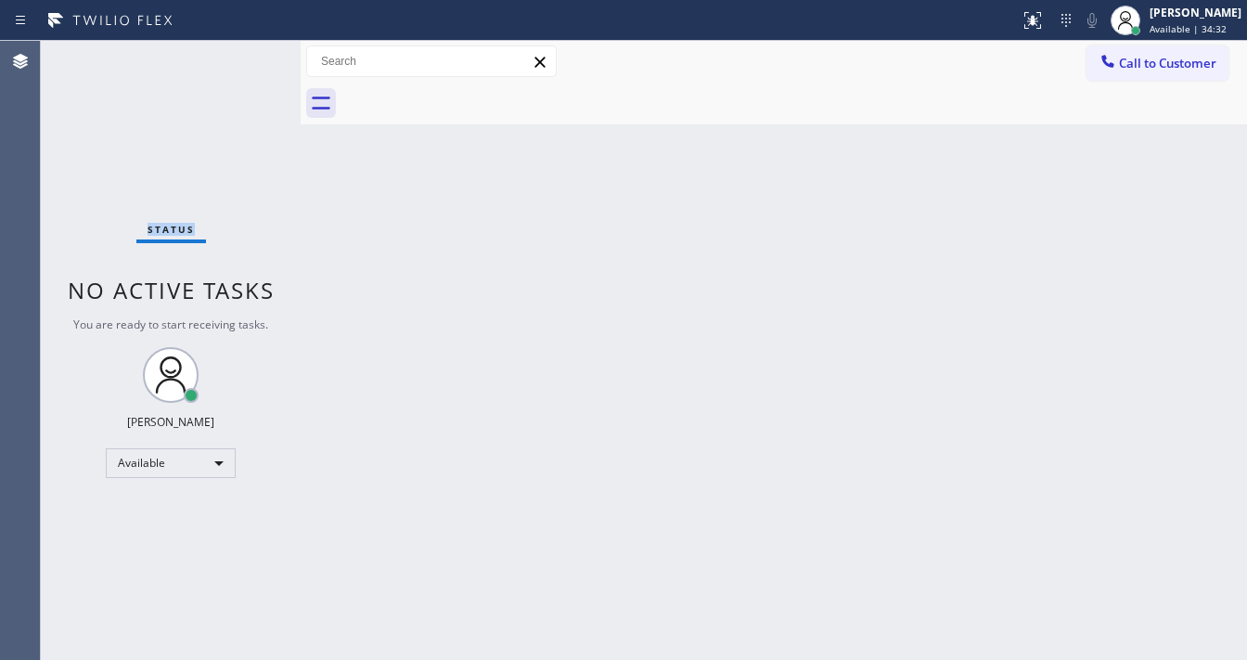
click at [246, 52] on div "Status No active tasks You are ready to start receiving tasks. [PERSON_NAME]" at bounding box center [171, 350] width 260 height 619
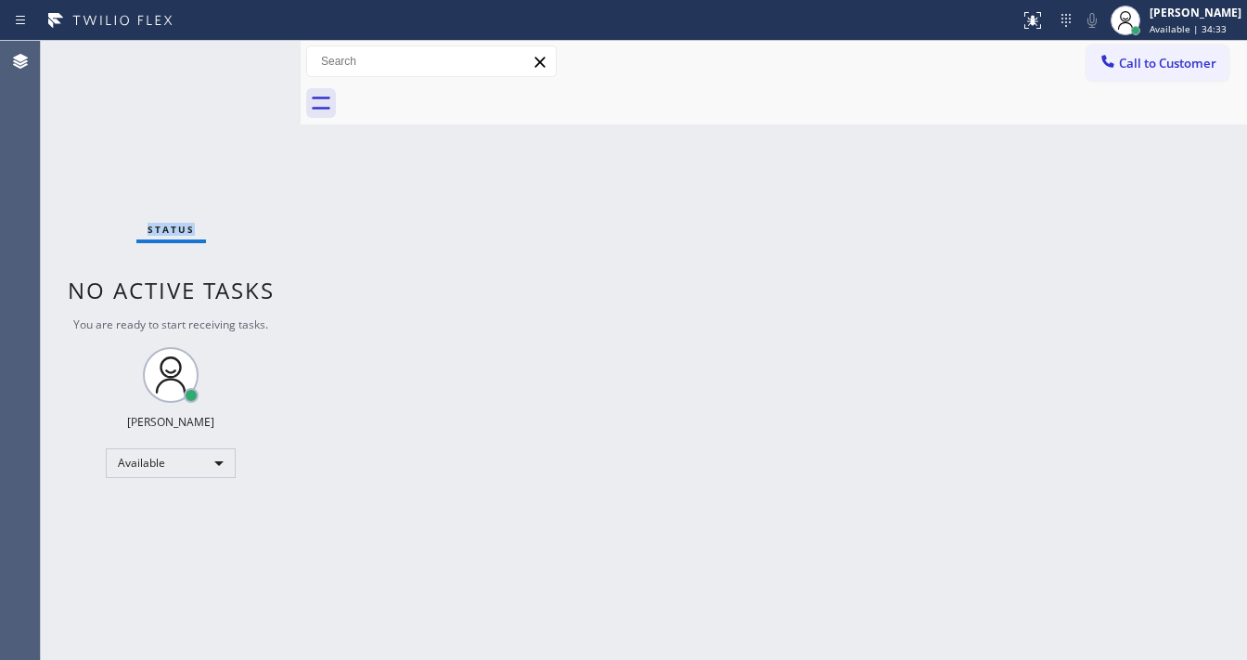
click at [246, 52] on div "Status No active tasks You are ready to start receiving tasks. [PERSON_NAME]" at bounding box center [171, 350] width 260 height 619
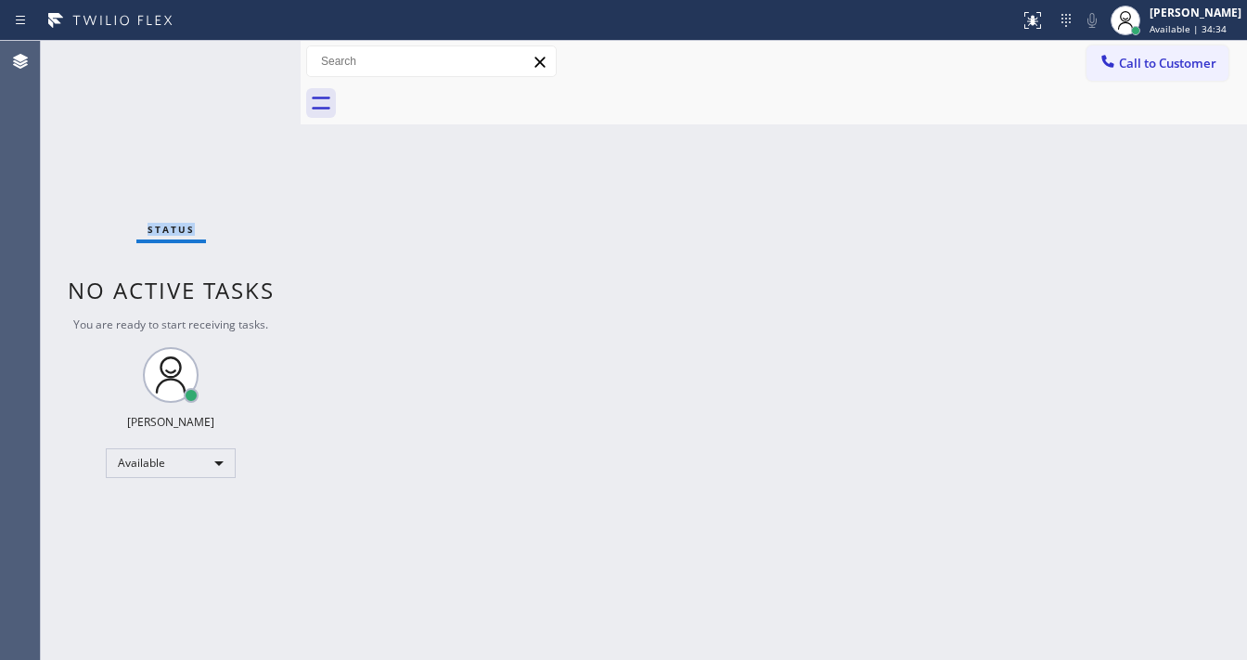
click at [246, 52] on div "Status No active tasks You are ready to start receiving tasks. [PERSON_NAME]" at bounding box center [171, 350] width 260 height 619
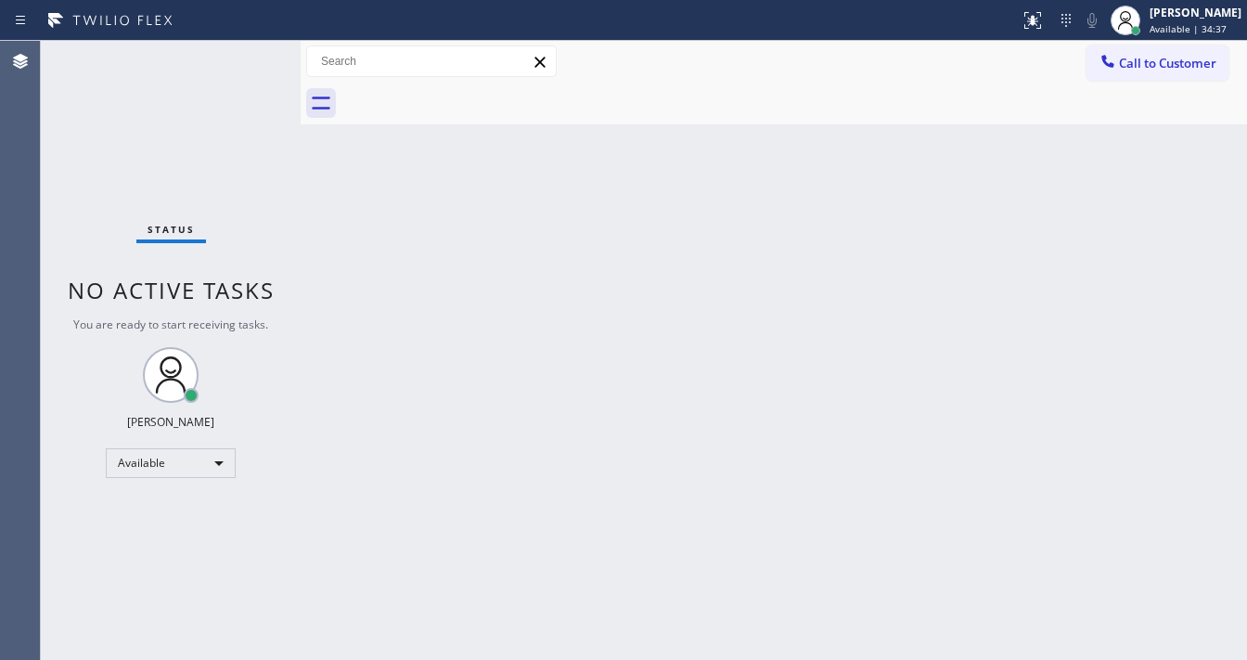
click at [246, 52] on div "Status No active tasks You are ready to start receiving tasks. [PERSON_NAME]" at bounding box center [171, 350] width 260 height 619
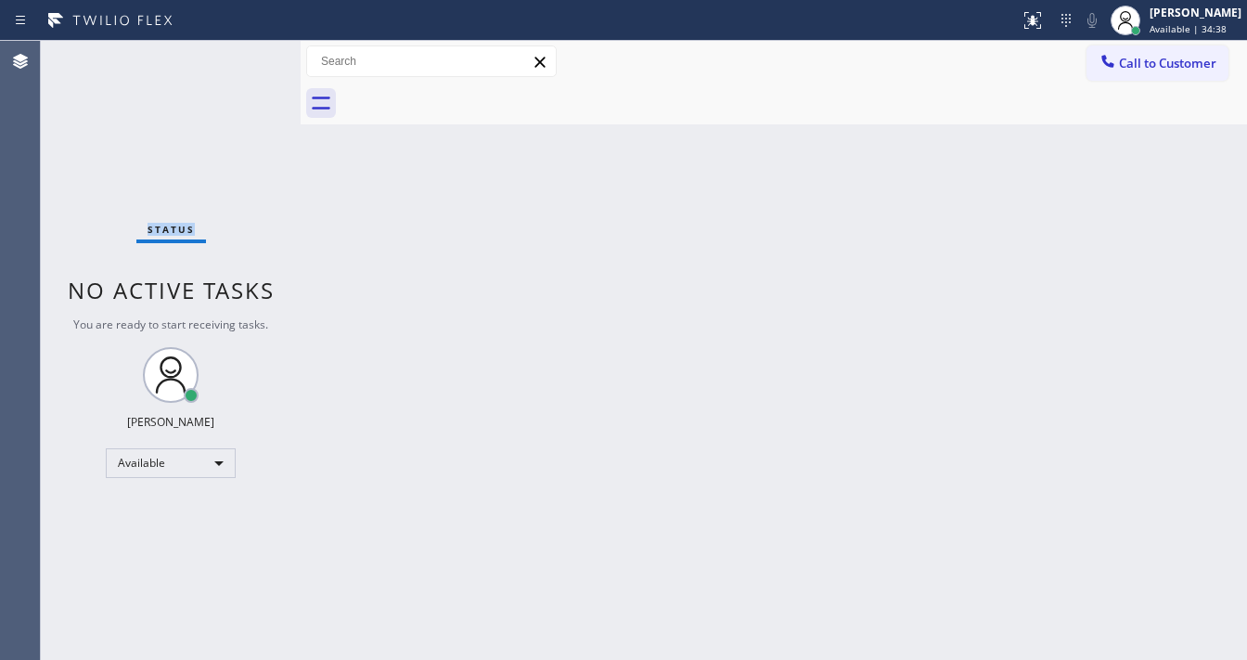
click at [246, 52] on div "Status No active tasks You are ready to start receiving tasks. [PERSON_NAME]" at bounding box center [171, 350] width 260 height 619
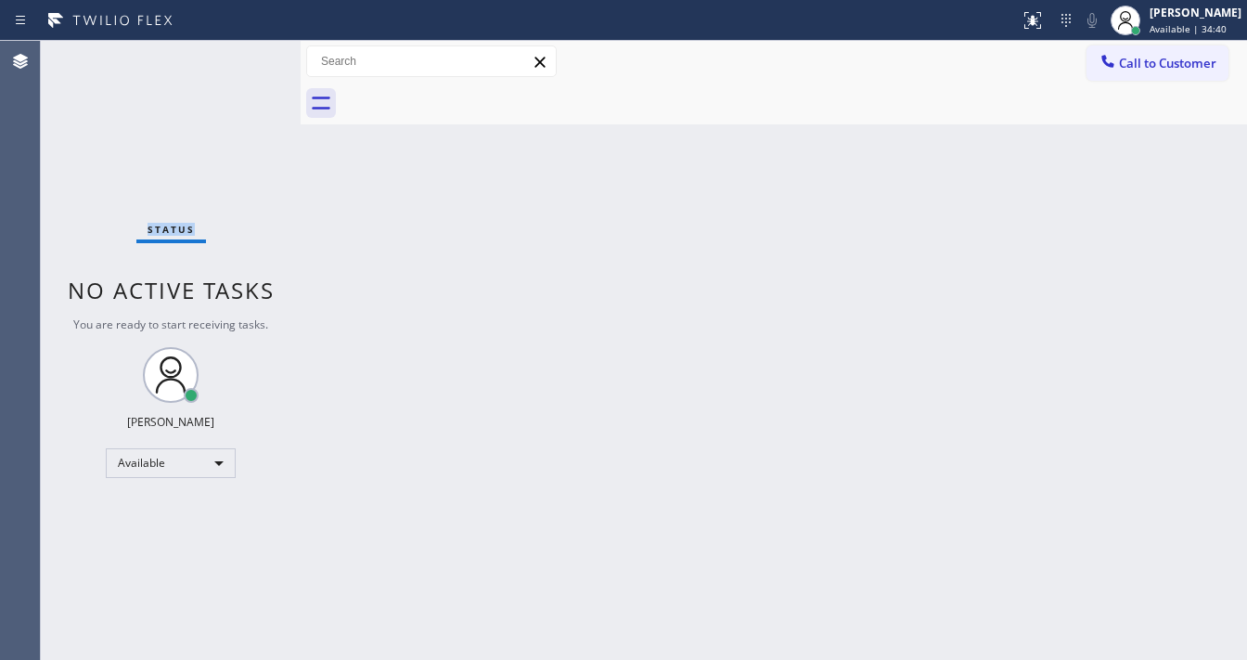
click at [246, 52] on div "Status No active tasks You are ready to start receiving tasks. [PERSON_NAME]" at bounding box center [171, 350] width 260 height 619
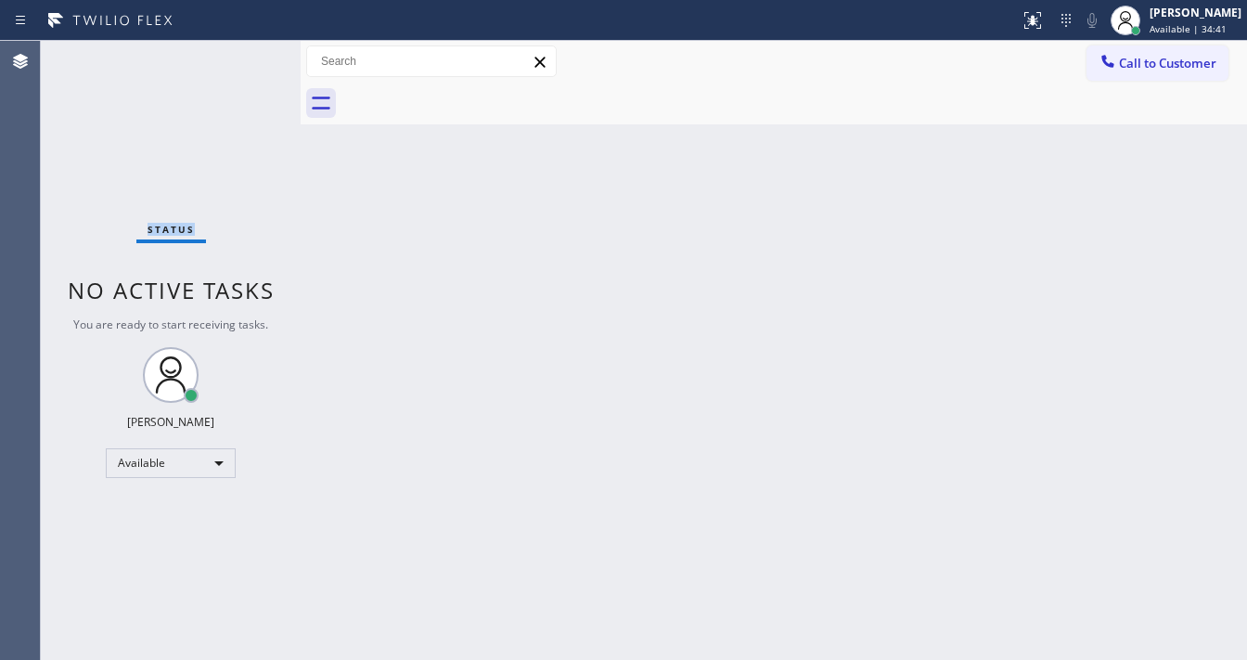
click at [246, 52] on div "Status No active tasks You are ready to start receiving tasks. [PERSON_NAME]" at bounding box center [171, 350] width 260 height 619
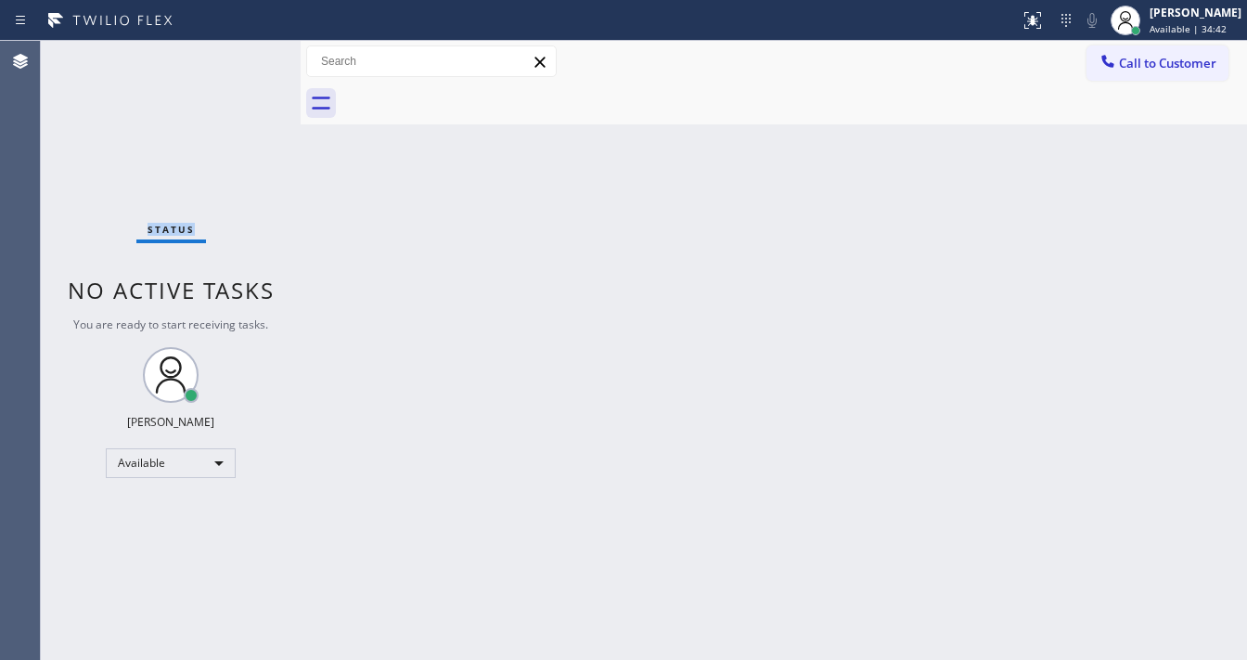
click at [246, 52] on div "Status No active tasks You are ready to start receiving tasks. [PERSON_NAME]" at bounding box center [171, 350] width 260 height 619
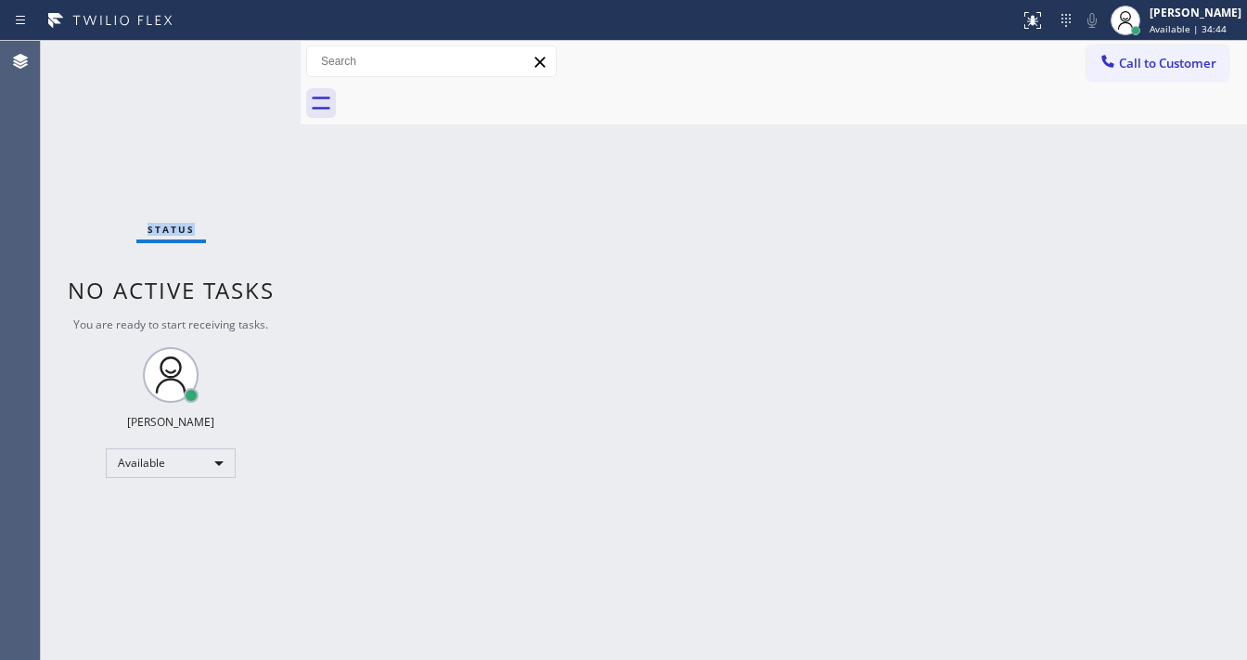
click at [246, 52] on div "Status No active tasks You are ready to start receiving tasks. [PERSON_NAME]" at bounding box center [171, 350] width 260 height 619
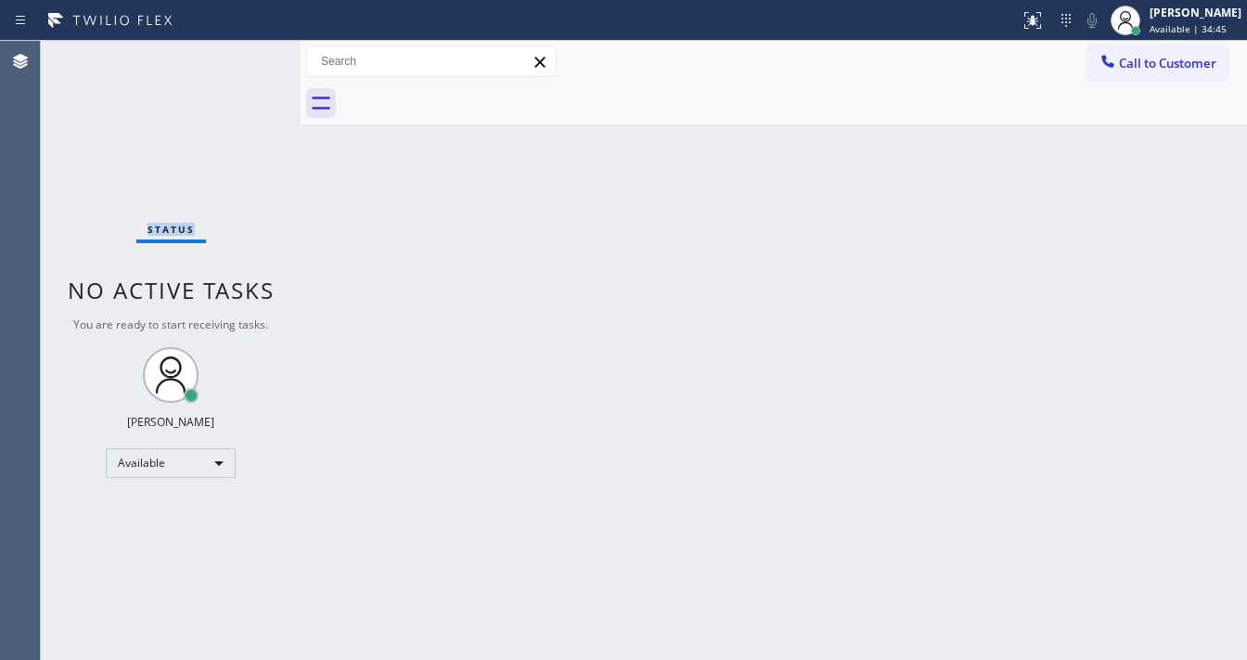
click at [246, 52] on div "Status No active tasks You are ready to start receiving tasks. [PERSON_NAME]" at bounding box center [171, 350] width 260 height 619
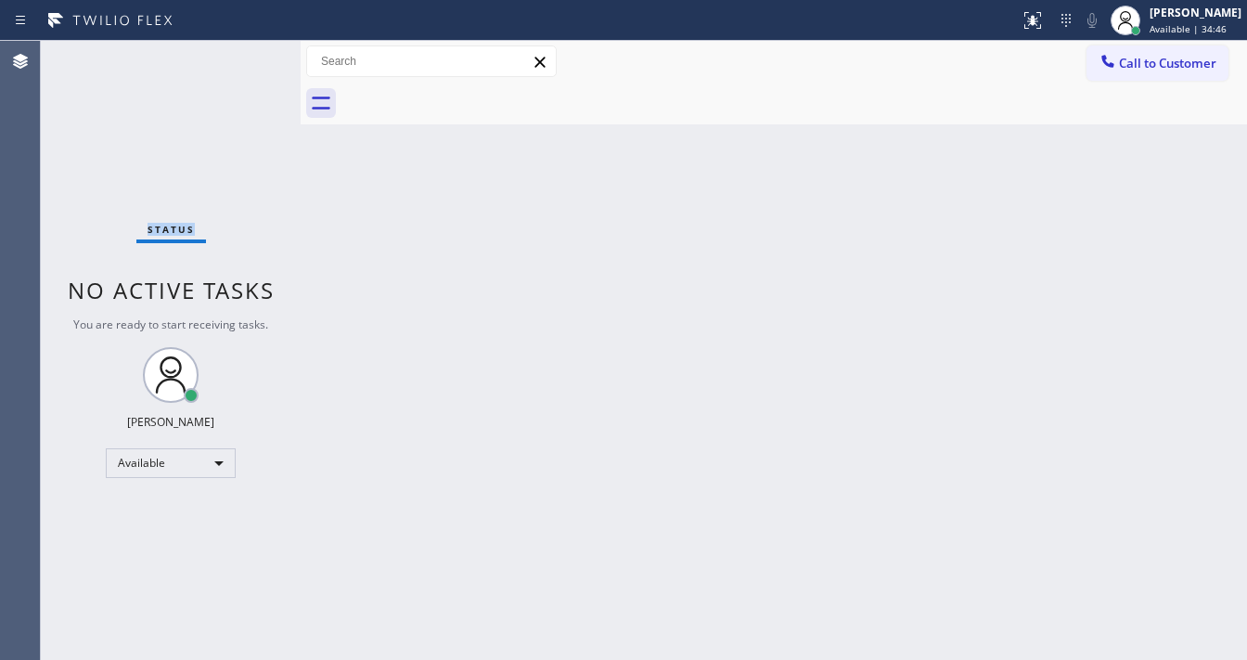
click at [246, 52] on div "Status No active tasks You are ready to start receiving tasks. [PERSON_NAME]" at bounding box center [171, 350] width 260 height 619
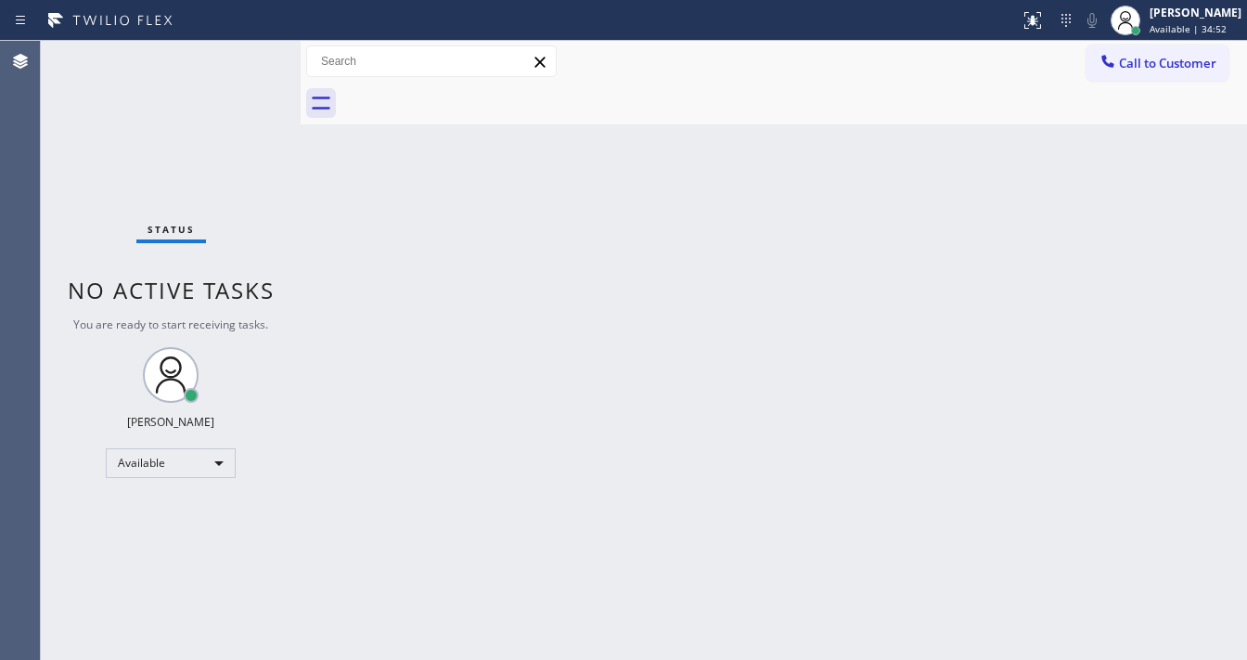
click at [250, 45] on div "Status No active tasks You are ready to start receiving tasks. [PERSON_NAME]" at bounding box center [171, 350] width 260 height 619
click at [250, 48] on div "Status No active tasks You are ready to start receiving tasks. [PERSON_NAME]" at bounding box center [171, 350] width 260 height 619
click at [248, 48] on div "Status No active tasks You are ready to start receiving tasks. [PERSON_NAME]" at bounding box center [171, 350] width 260 height 619
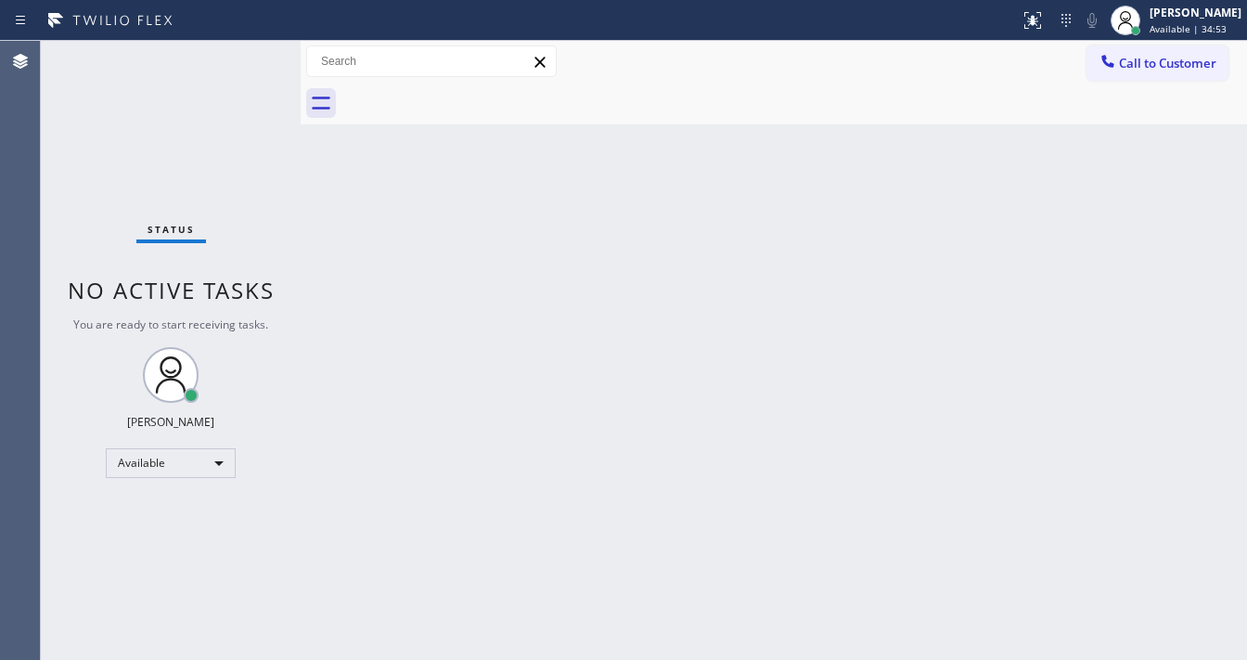
click at [248, 48] on div "Status No active tasks You are ready to start receiving tasks. [PERSON_NAME]" at bounding box center [171, 350] width 260 height 619
click at [249, 50] on div "Status No active tasks You are ready to start receiving tasks. [PERSON_NAME]" at bounding box center [171, 350] width 260 height 619
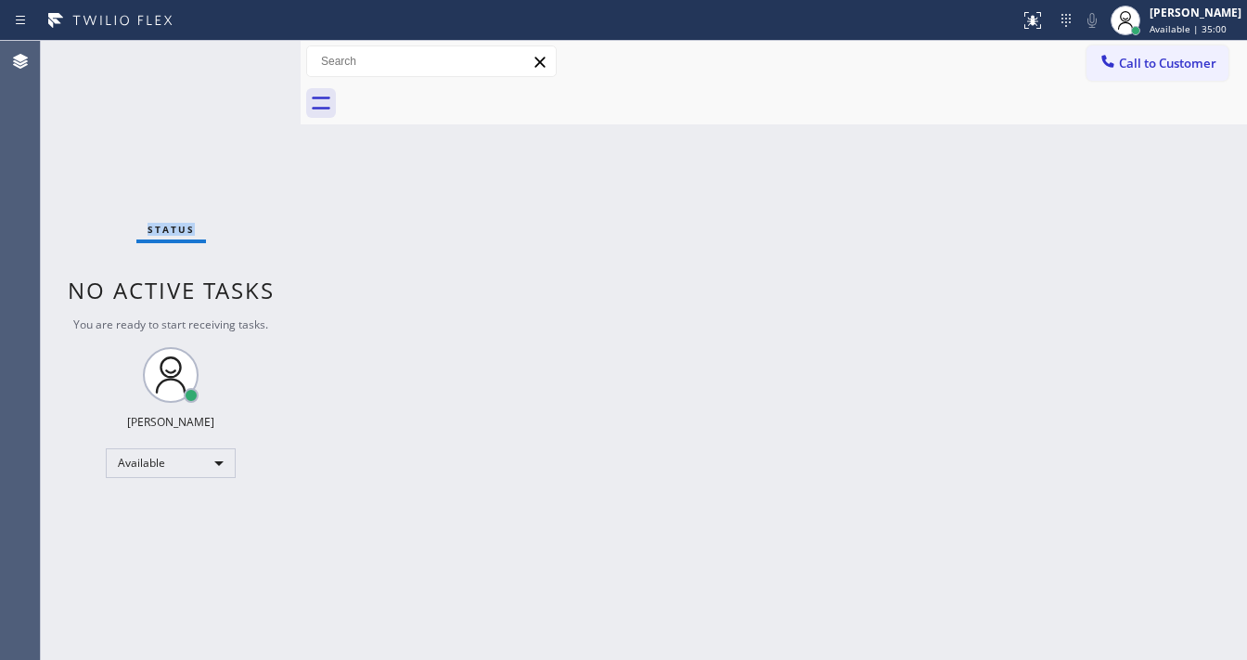
click at [249, 50] on div "Status No active tasks You are ready to start receiving tasks. [PERSON_NAME]" at bounding box center [171, 350] width 260 height 619
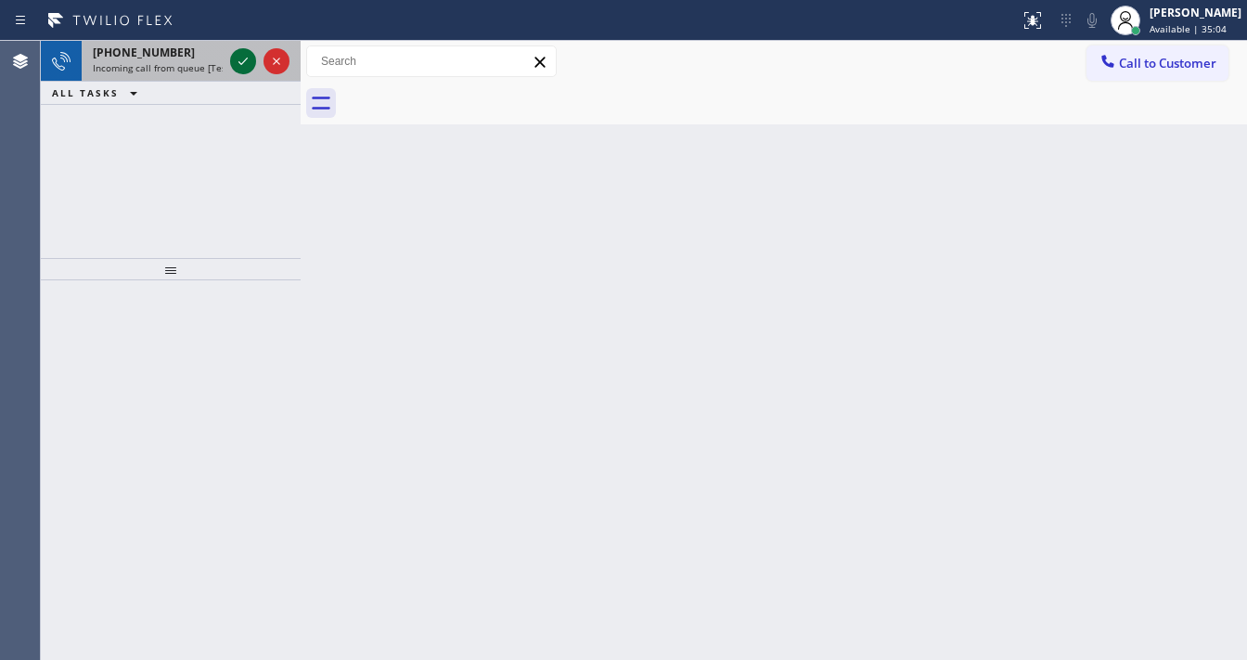
click at [249, 50] on icon at bounding box center [243, 61] width 22 height 22
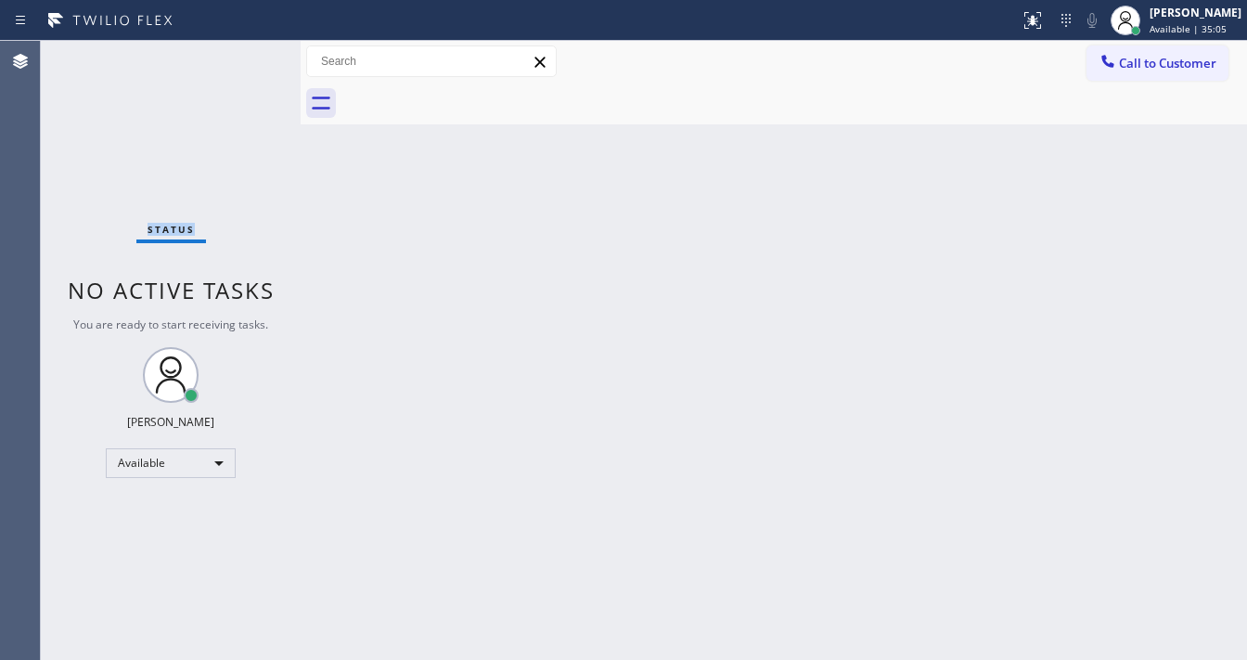
click at [249, 50] on div "Status No active tasks You are ready to start receiving tasks. [PERSON_NAME]" at bounding box center [171, 350] width 260 height 619
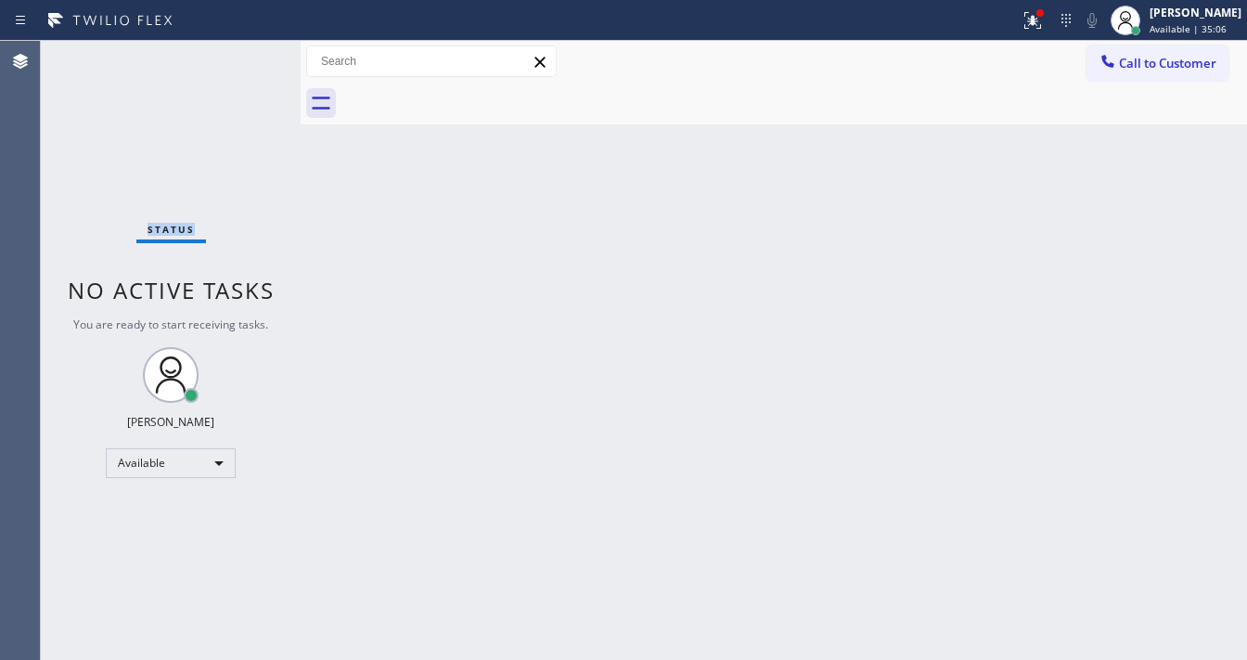
click at [249, 50] on div "Status No active tasks You are ready to start receiving tasks. [PERSON_NAME]" at bounding box center [171, 350] width 260 height 619
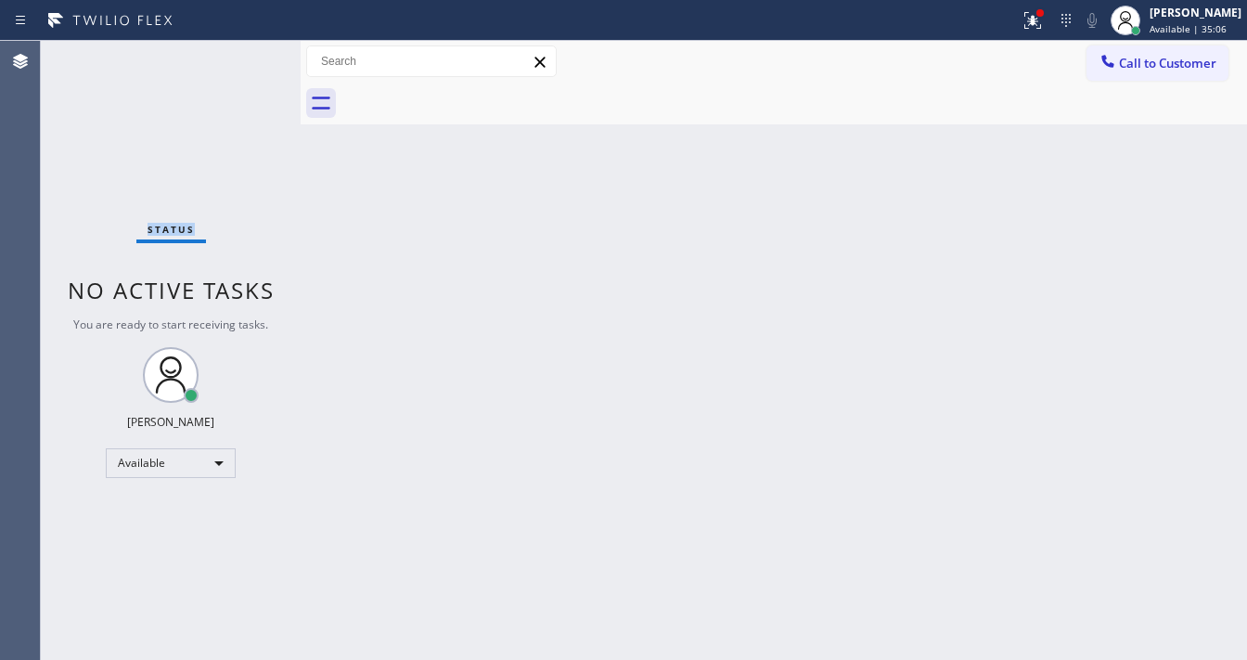
click at [249, 50] on div "Status No active tasks You are ready to start receiving tasks. [PERSON_NAME]" at bounding box center [171, 350] width 260 height 619
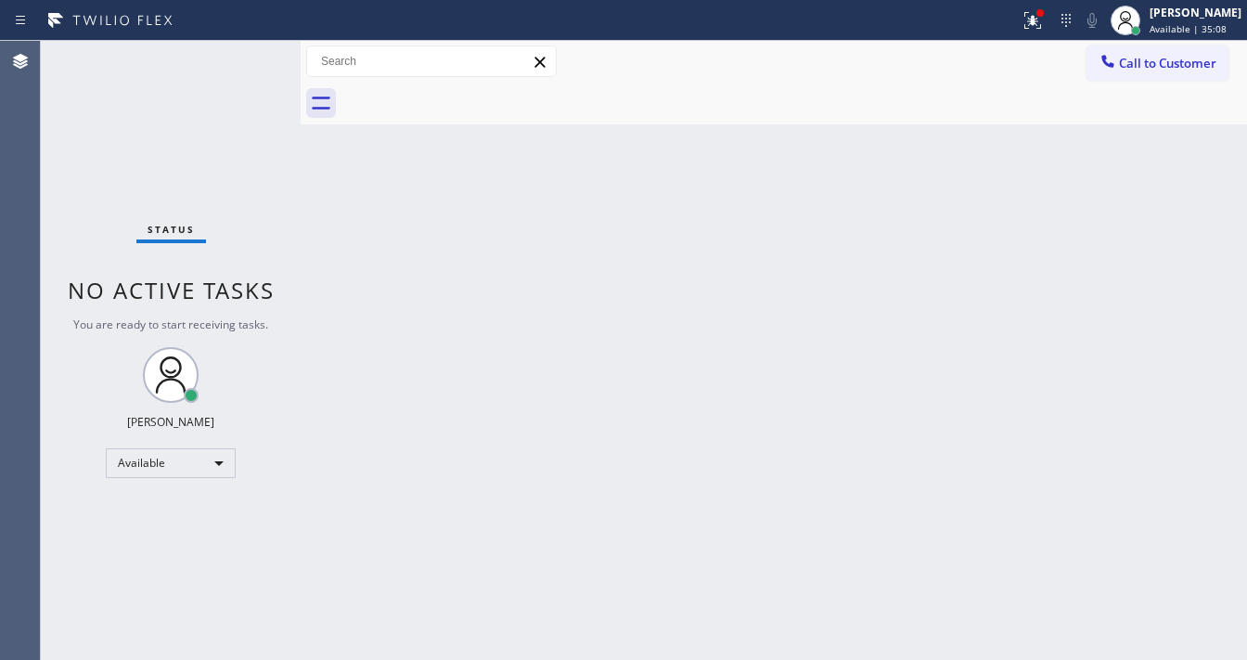
click at [249, 50] on div "Status No active tasks You are ready to start receiving tasks. [PERSON_NAME]" at bounding box center [171, 350] width 260 height 619
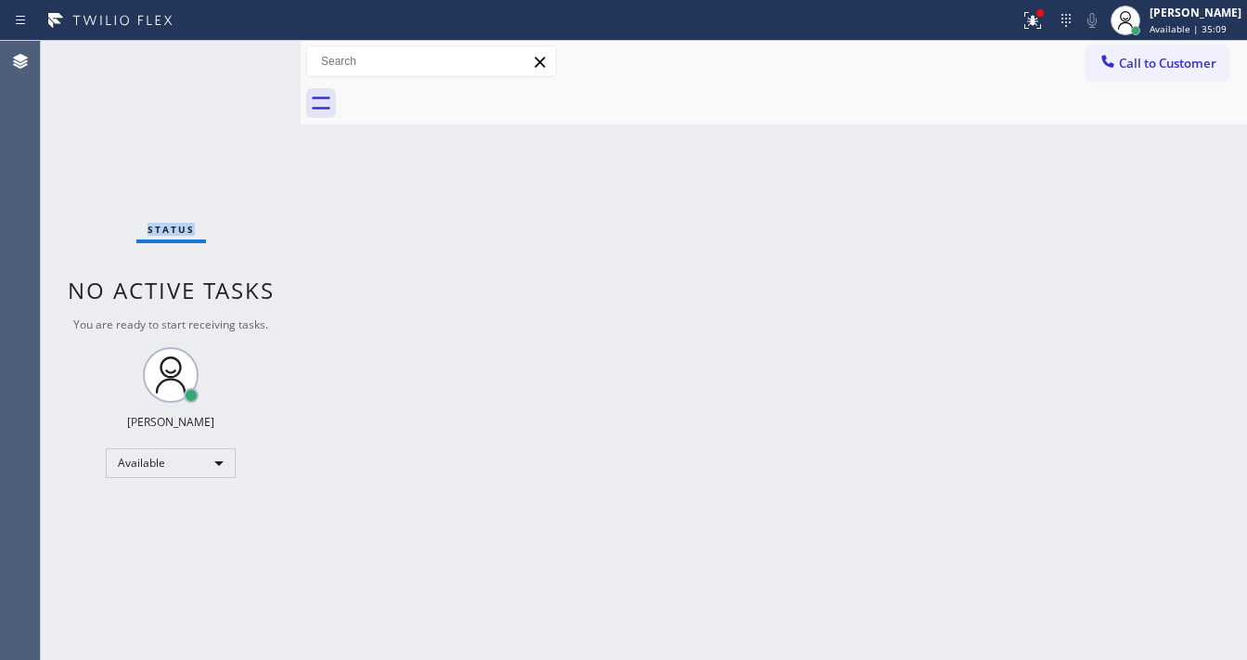
click at [249, 50] on div "Status No active tasks You are ready to start receiving tasks. [PERSON_NAME]" at bounding box center [171, 350] width 260 height 619
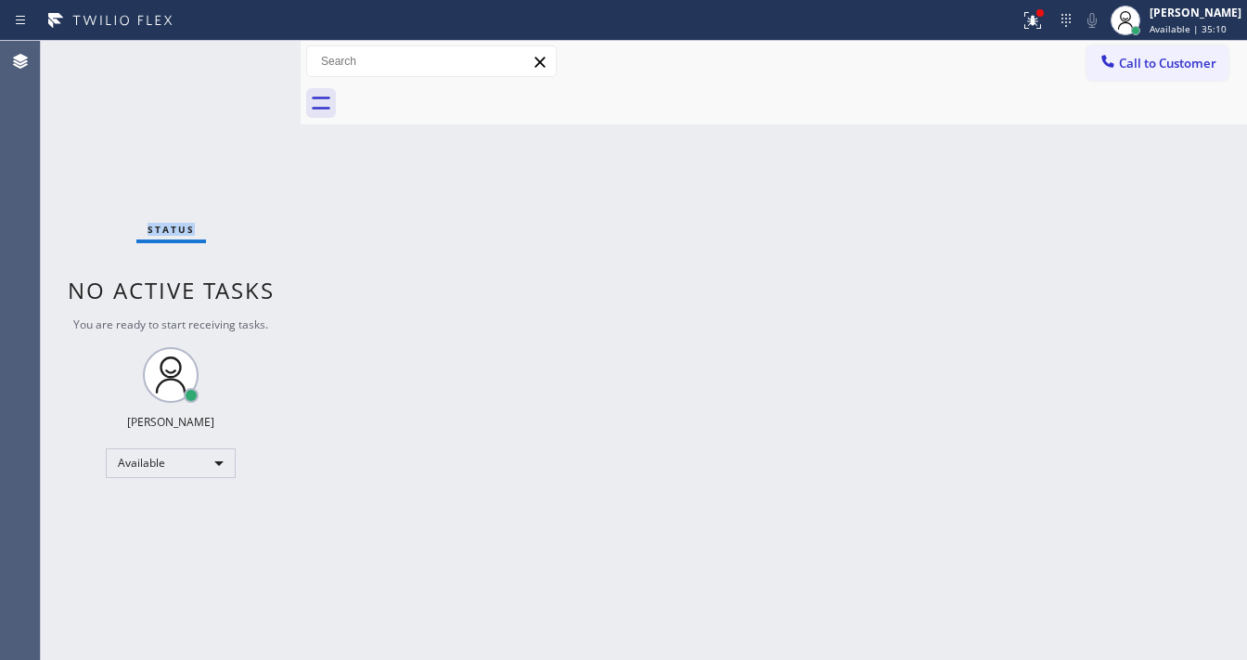
click at [249, 50] on div "Status No active tasks You are ready to start receiving tasks. [PERSON_NAME]" at bounding box center [171, 350] width 260 height 619
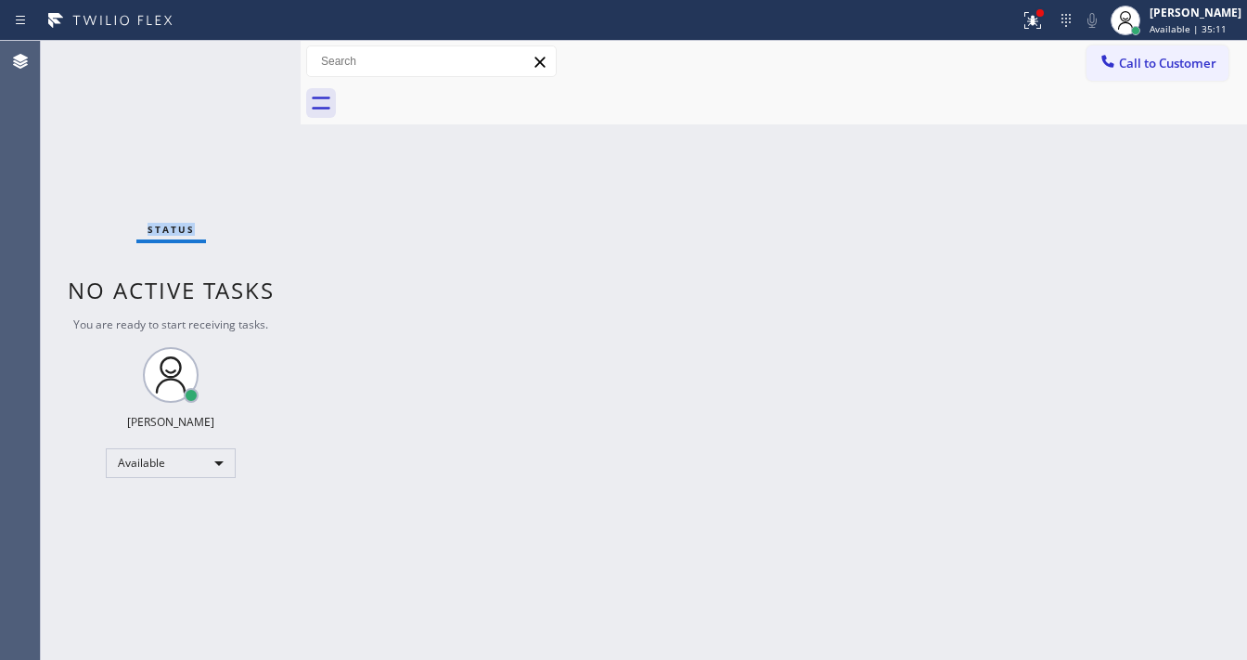
click at [249, 50] on div "Status No active tasks You are ready to start receiving tasks. [PERSON_NAME]" at bounding box center [171, 350] width 260 height 619
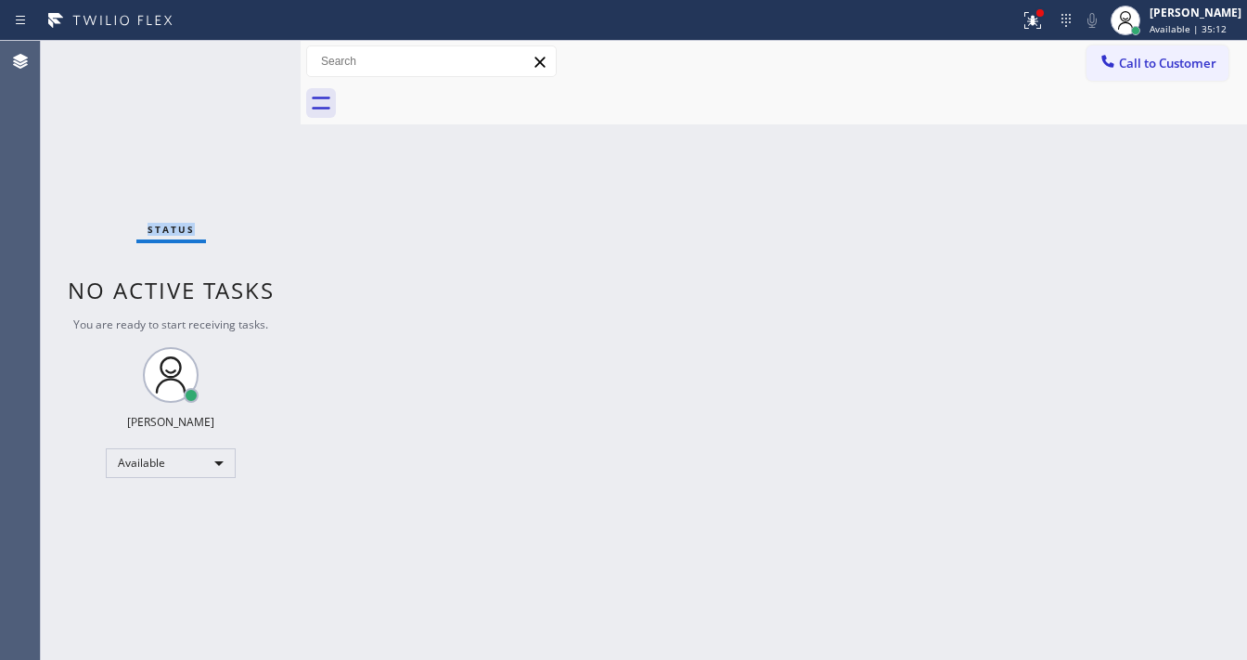
click at [249, 50] on div "Status No active tasks You are ready to start receiving tasks. [PERSON_NAME]" at bounding box center [171, 350] width 260 height 619
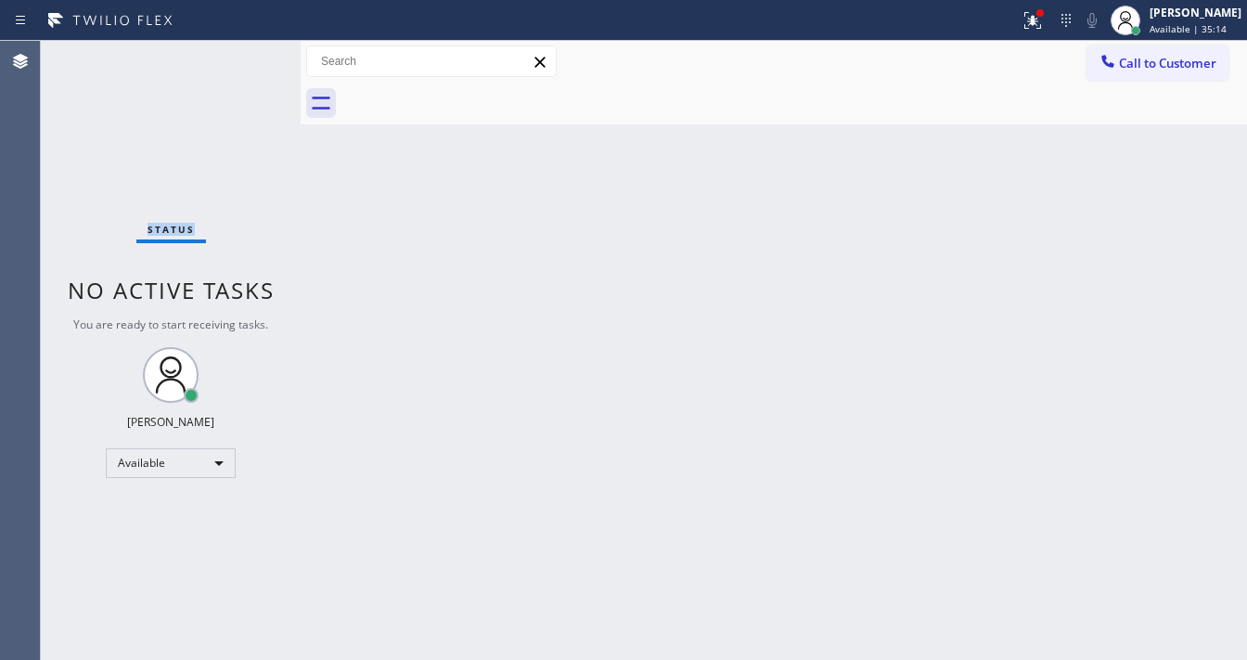
click at [249, 50] on div "Status No active tasks You are ready to start receiving tasks. [PERSON_NAME]" at bounding box center [171, 350] width 260 height 619
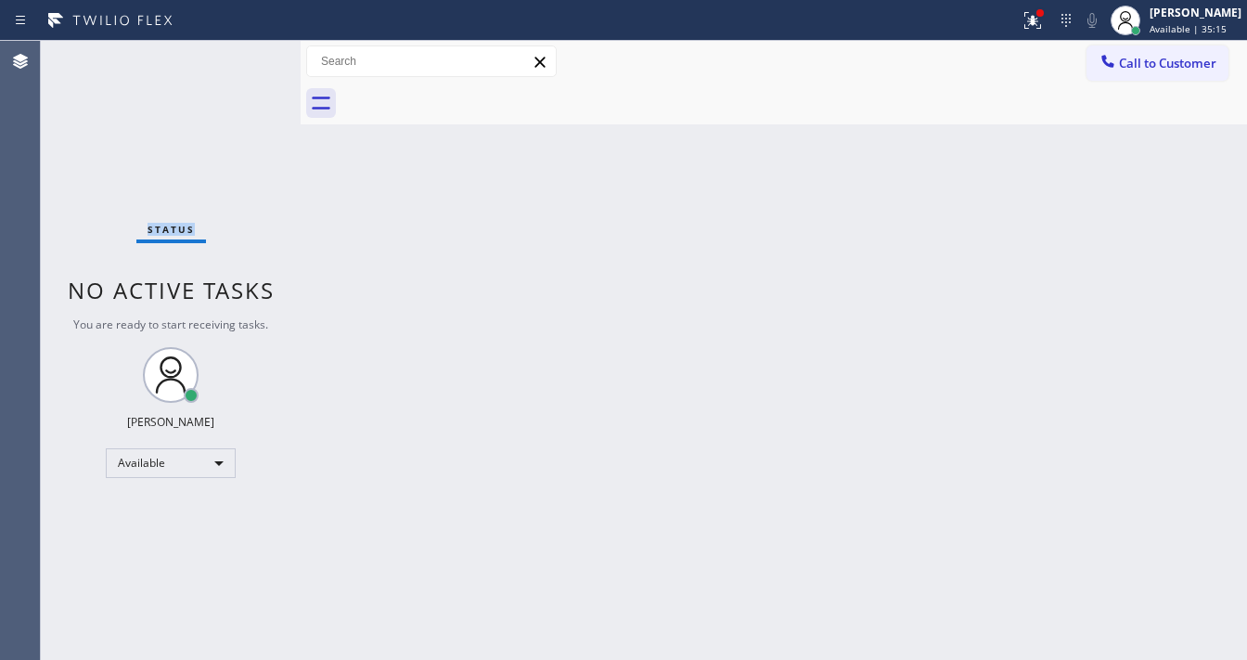
click at [249, 50] on div "Status No active tasks You are ready to start receiving tasks. [PERSON_NAME]" at bounding box center [171, 350] width 260 height 619
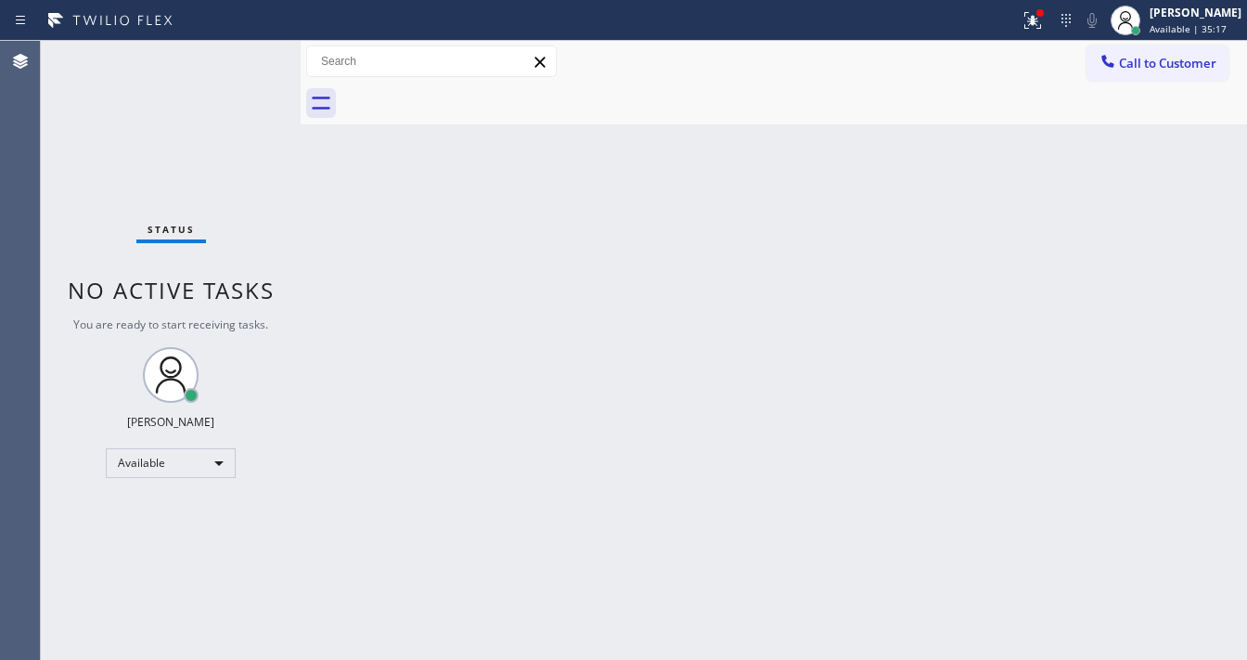
click at [249, 50] on div "Status No active tasks You are ready to start receiving tasks. [PERSON_NAME]" at bounding box center [171, 350] width 260 height 619
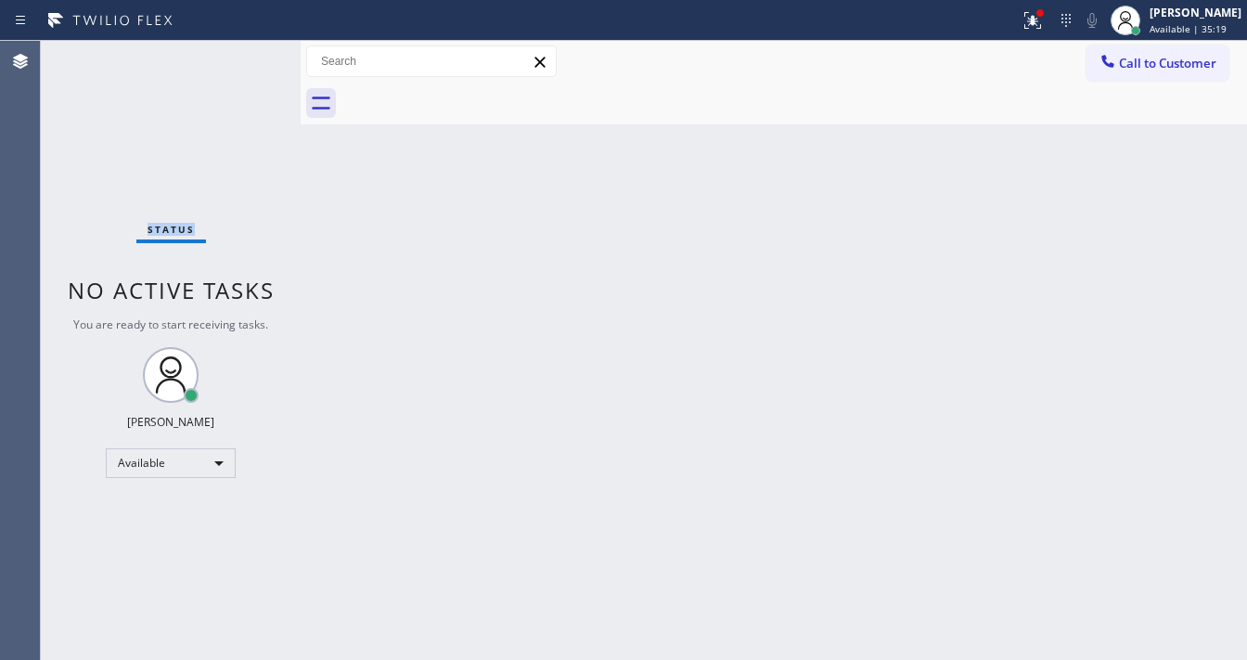
click at [249, 50] on div "Status No active tasks You are ready to start receiving tasks. [PERSON_NAME]" at bounding box center [171, 350] width 260 height 619
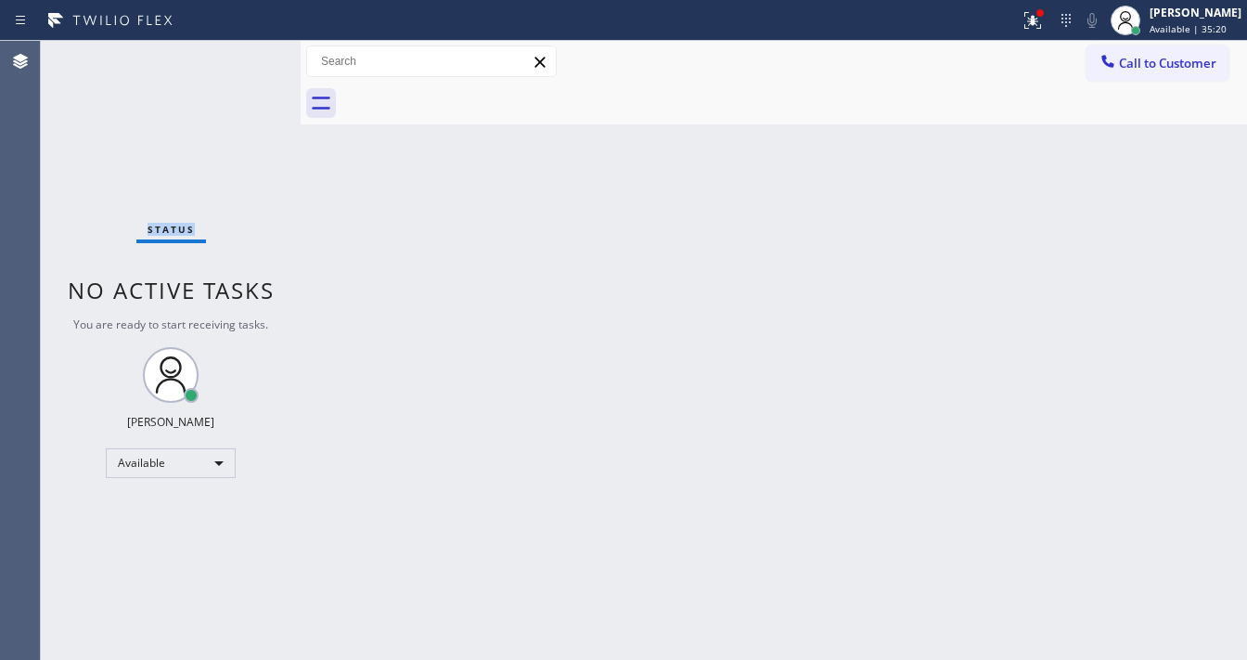
click at [249, 50] on div "Status No active tasks You are ready to start receiving tasks. [PERSON_NAME]" at bounding box center [171, 350] width 260 height 619
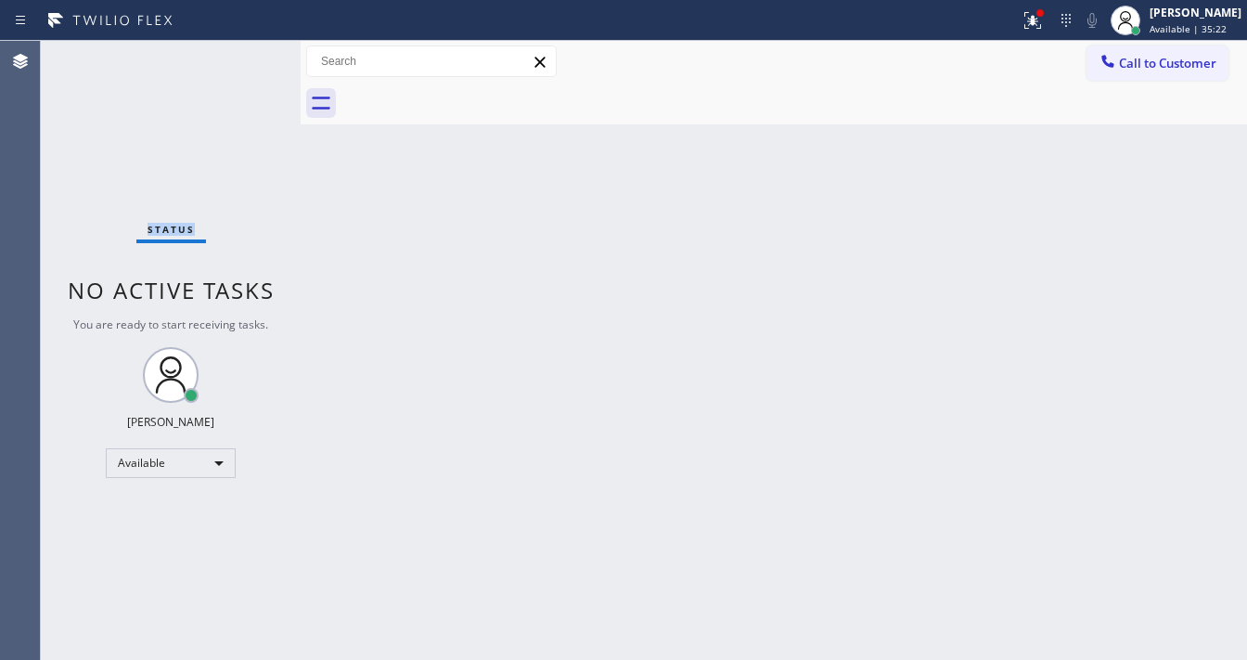
click at [249, 50] on div "Status No active tasks You are ready to start receiving tasks. [PERSON_NAME]" at bounding box center [171, 350] width 260 height 619
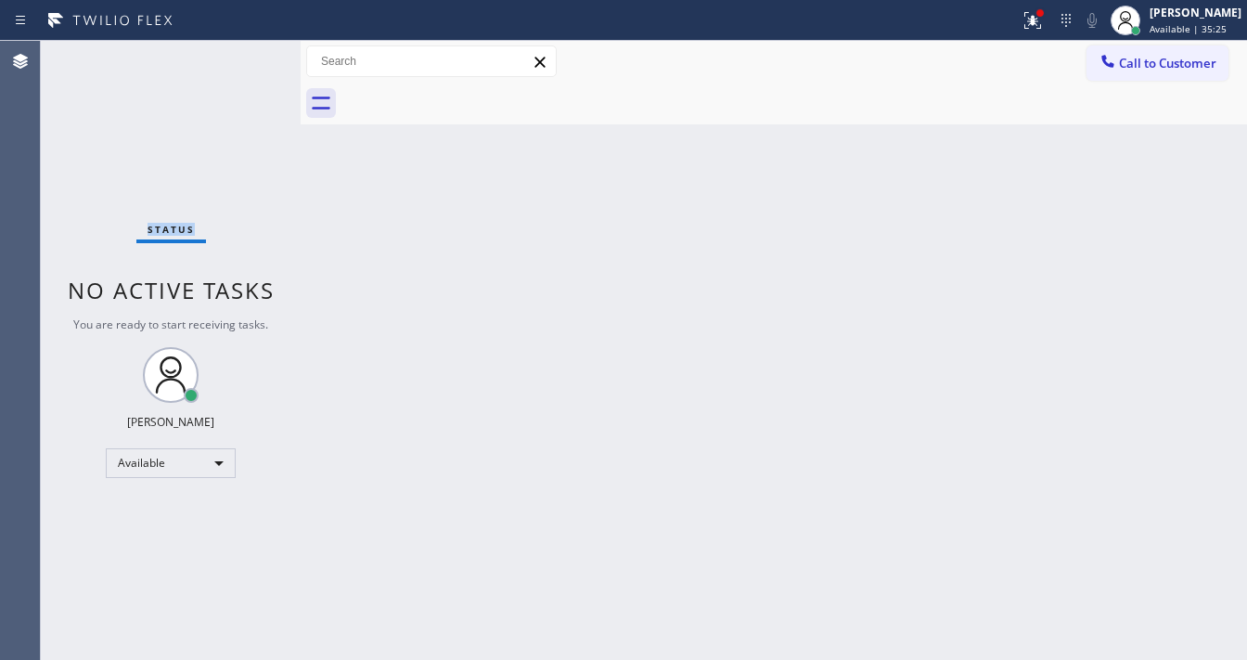
click at [249, 50] on div "Status No active tasks You are ready to start receiving tasks. [PERSON_NAME]" at bounding box center [171, 350] width 260 height 619
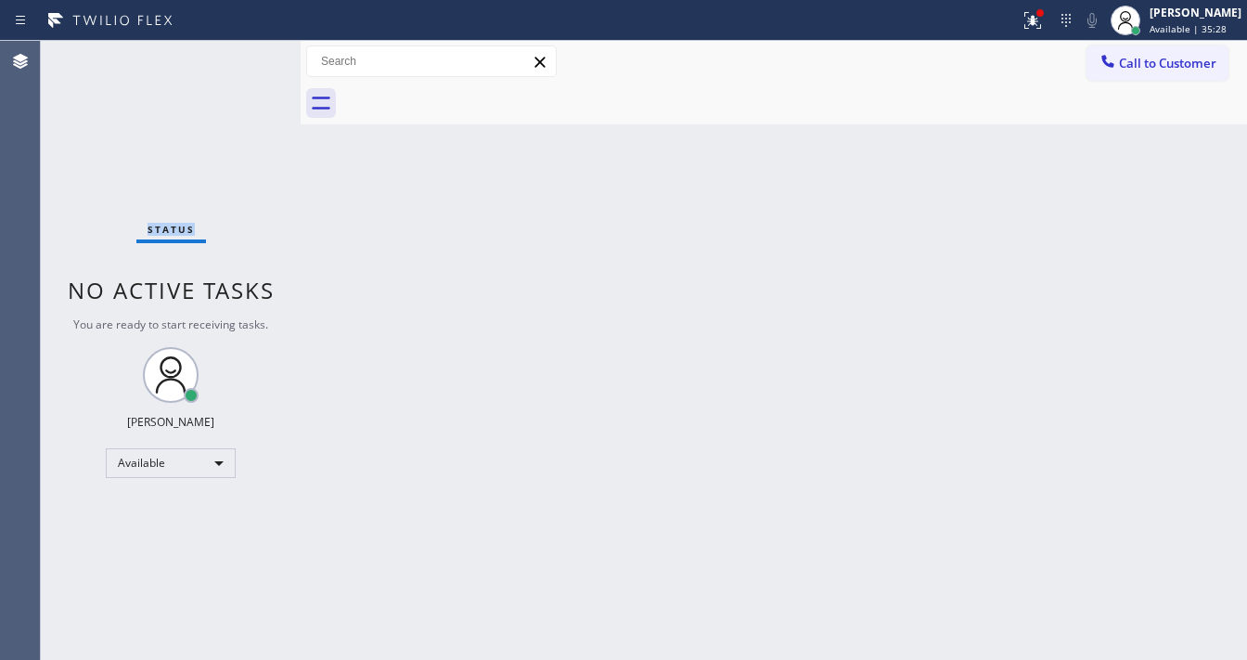
click at [249, 50] on div "Status No active tasks You are ready to start receiving tasks. [PERSON_NAME]" at bounding box center [171, 350] width 260 height 619
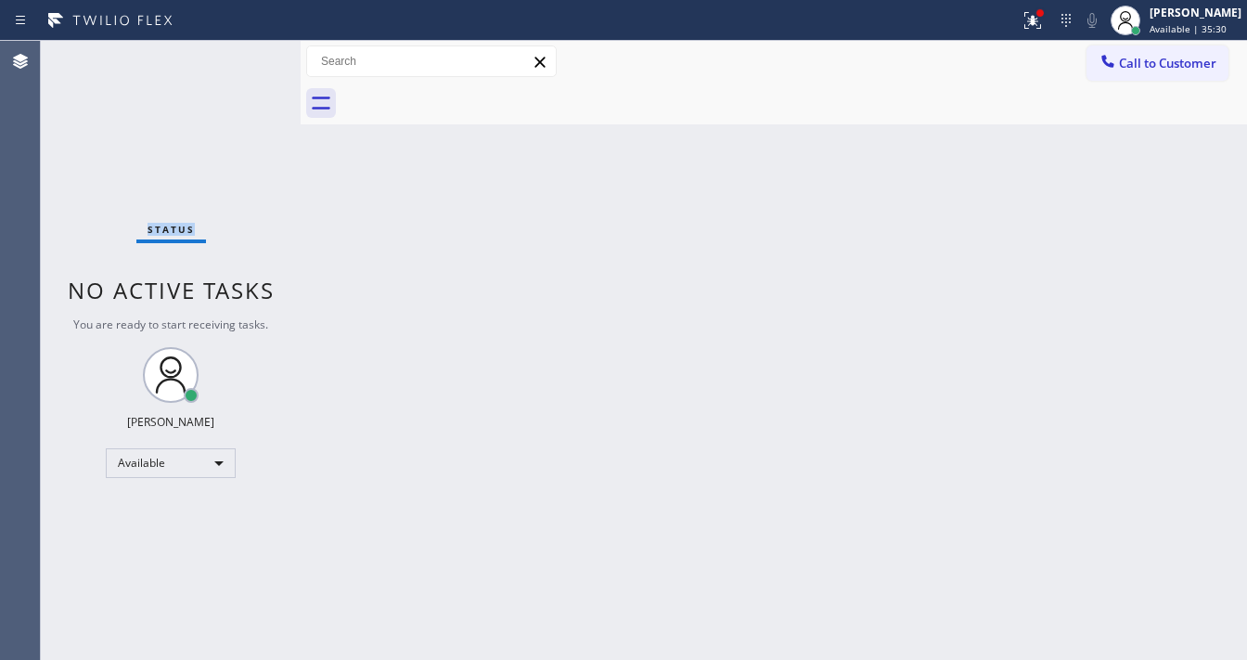
click at [249, 50] on div "Status No active tasks You are ready to start receiving tasks. [PERSON_NAME]" at bounding box center [171, 350] width 260 height 619
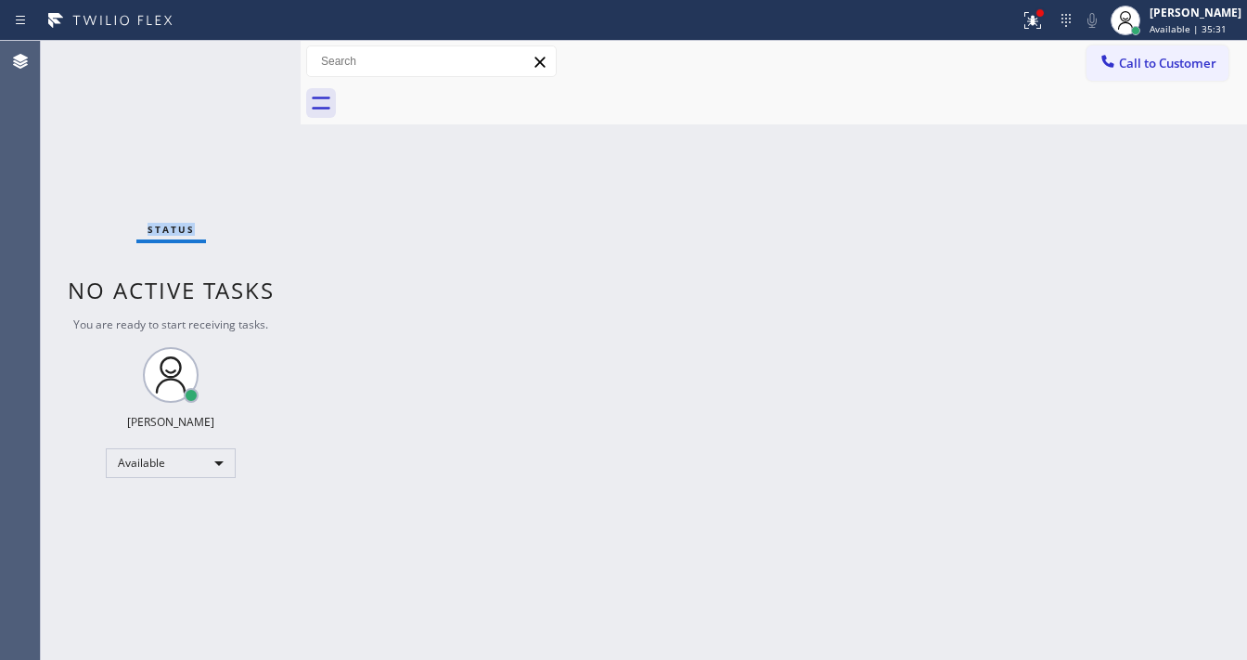
click at [249, 50] on div "Status No active tasks You are ready to start receiving tasks. [PERSON_NAME]" at bounding box center [171, 350] width 260 height 619
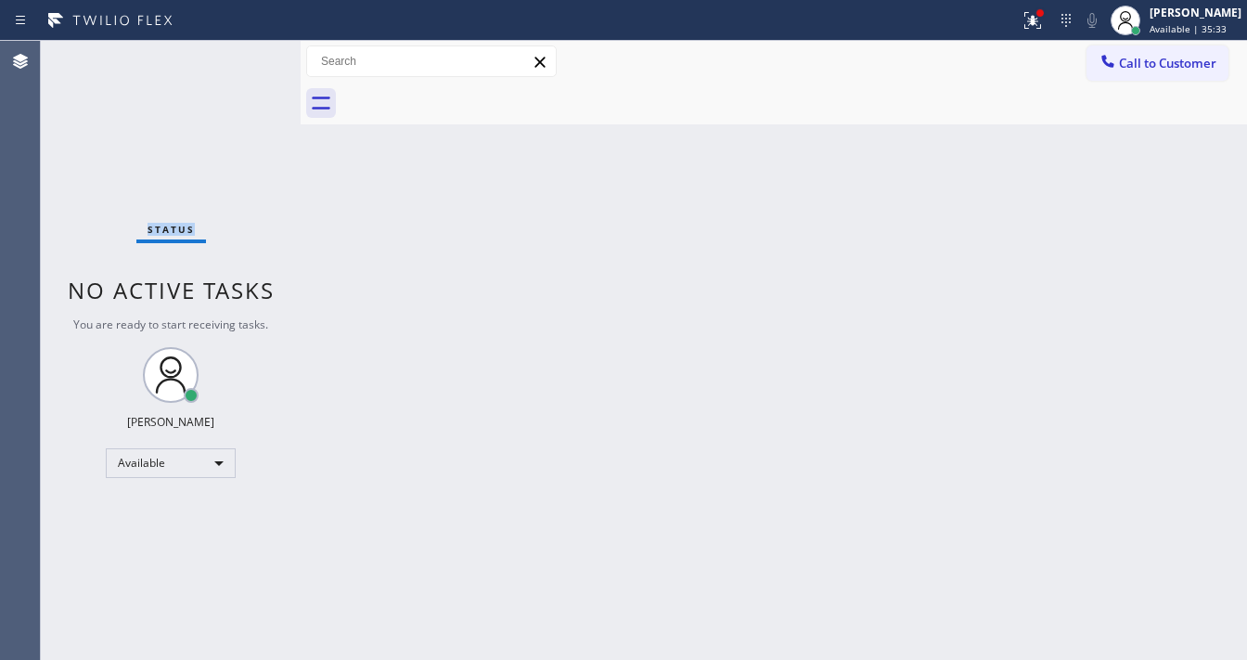
click at [249, 50] on div "Status No active tasks You are ready to start receiving tasks. [PERSON_NAME]" at bounding box center [171, 350] width 260 height 619
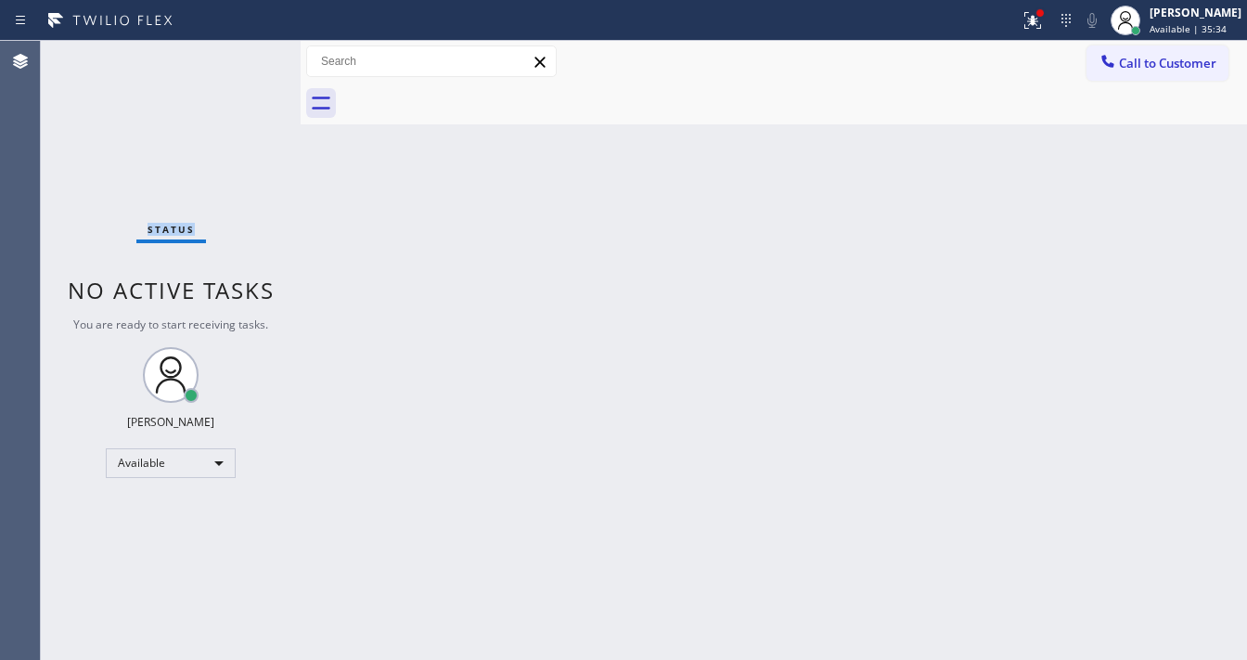
click at [249, 50] on div "Status No active tasks You are ready to start receiving tasks. [PERSON_NAME]" at bounding box center [171, 350] width 260 height 619
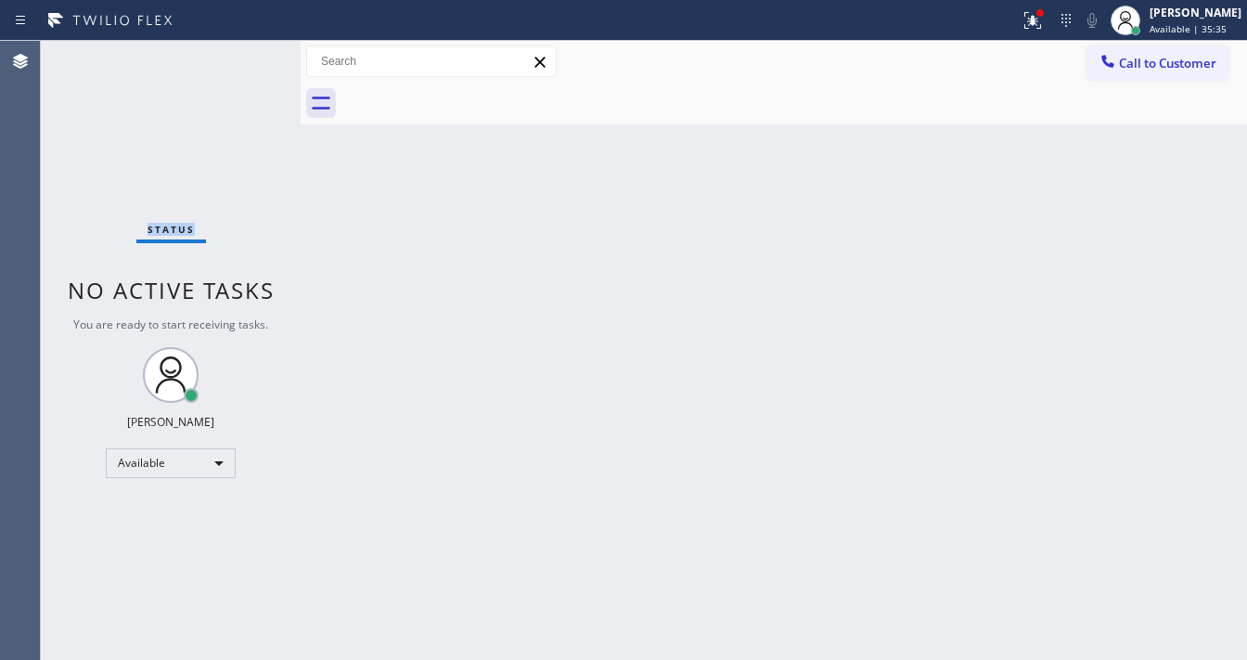
click at [249, 50] on div "Status No active tasks You are ready to start receiving tasks. [PERSON_NAME]" at bounding box center [171, 350] width 260 height 619
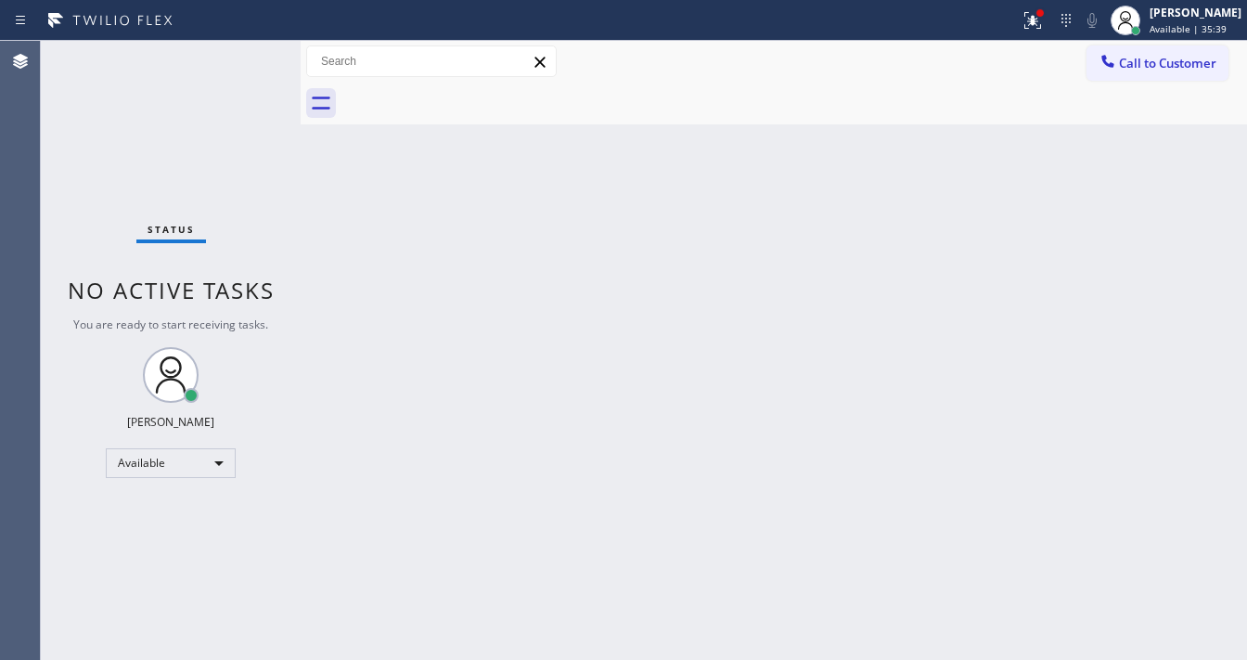
click at [249, 50] on div "Status No active tasks You are ready to start receiving tasks. [PERSON_NAME]" at bounding box center [171, 350] width 260 height 619
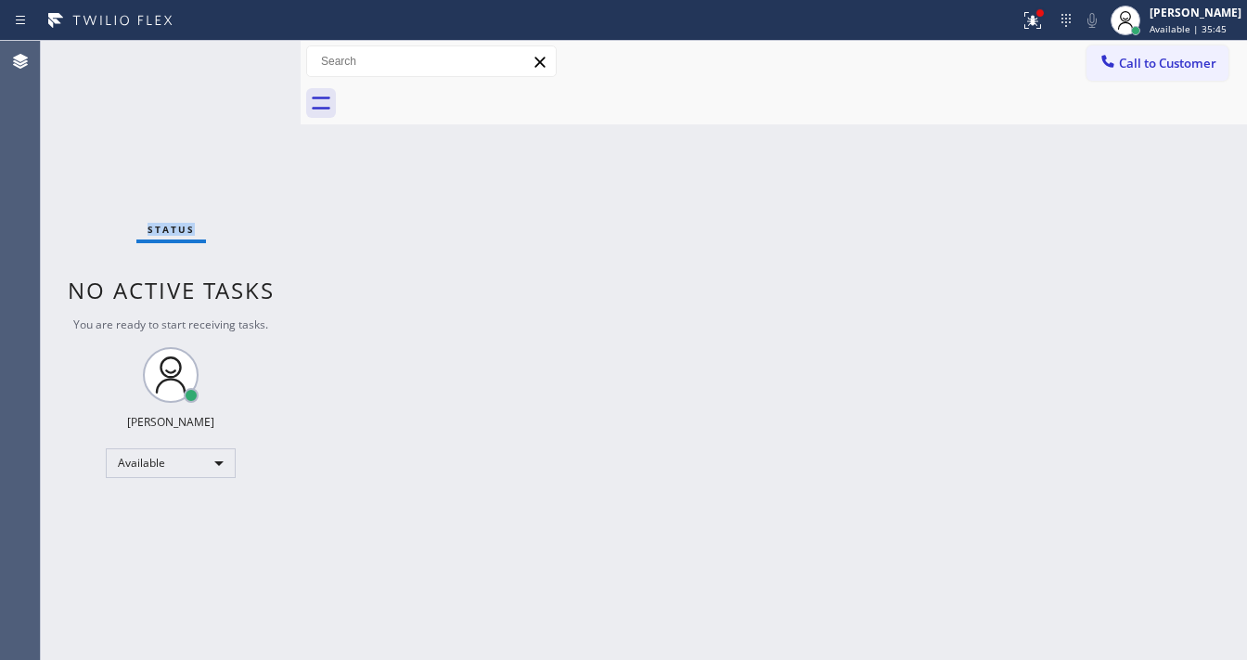
click at [249, 50] on div "Status No active tasks You are ready to start receiving tasks. [PERSON_NAME]" at bounding box center [171, 350] width 260 height 619
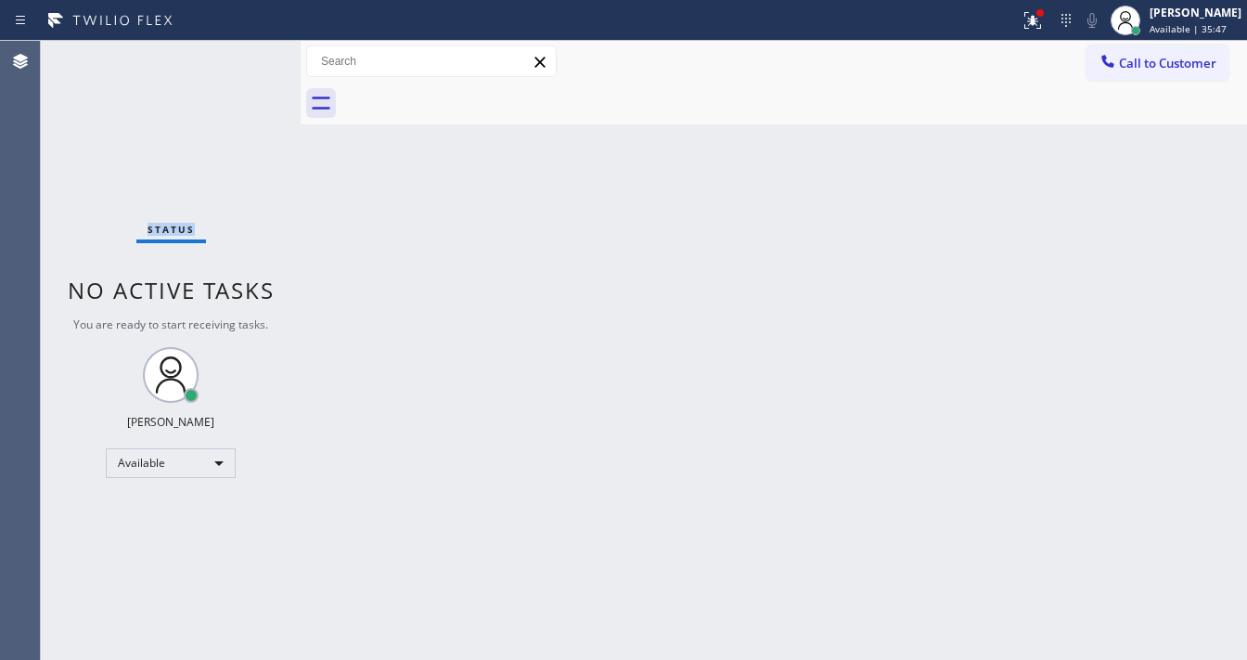
click at [249, 50] on div "Status No active tasks You are ready to start receiving tasks. [PERSON_NAME]" at bounding box center [171, 350] width 260 height 619
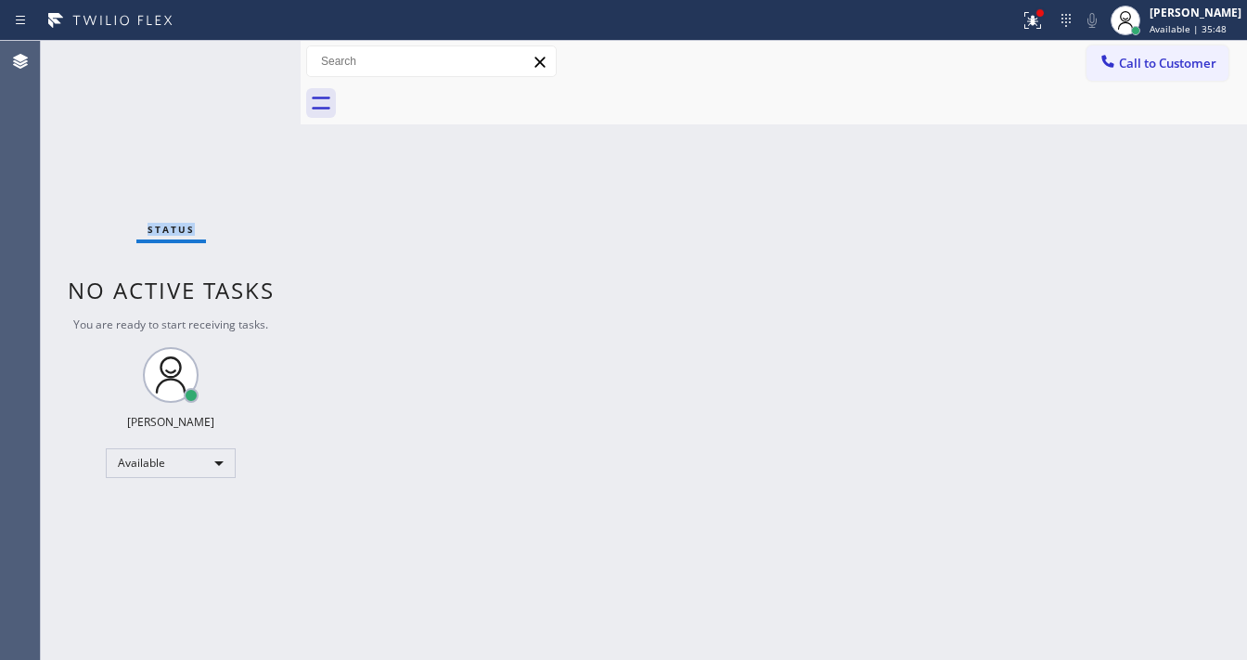
click at [249, 50] on div "Status No active tasks You are ready to start receiving tasks. [PERSON_NAME]" at bounding box center [171, 350] width 260 height 619
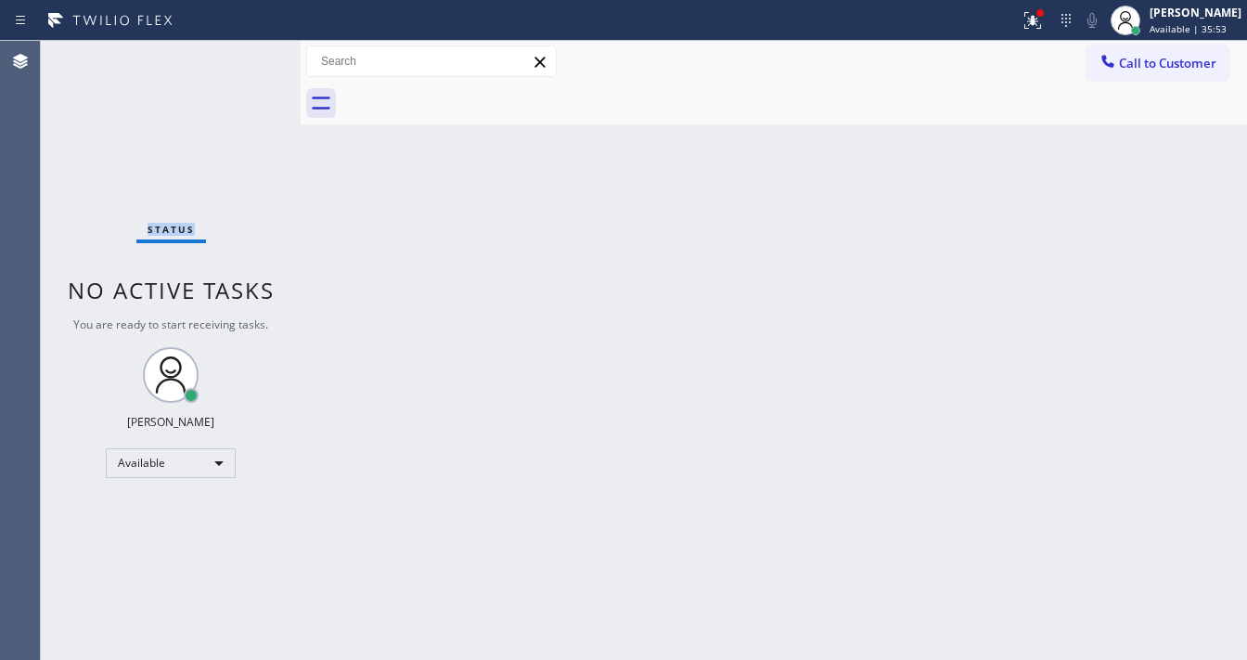
click at [249, 50] on div "Status No active tasks You are ready to start receiving tasks. [PERSON_NAME]" at bounding box center [171, 350] width 260 height 619
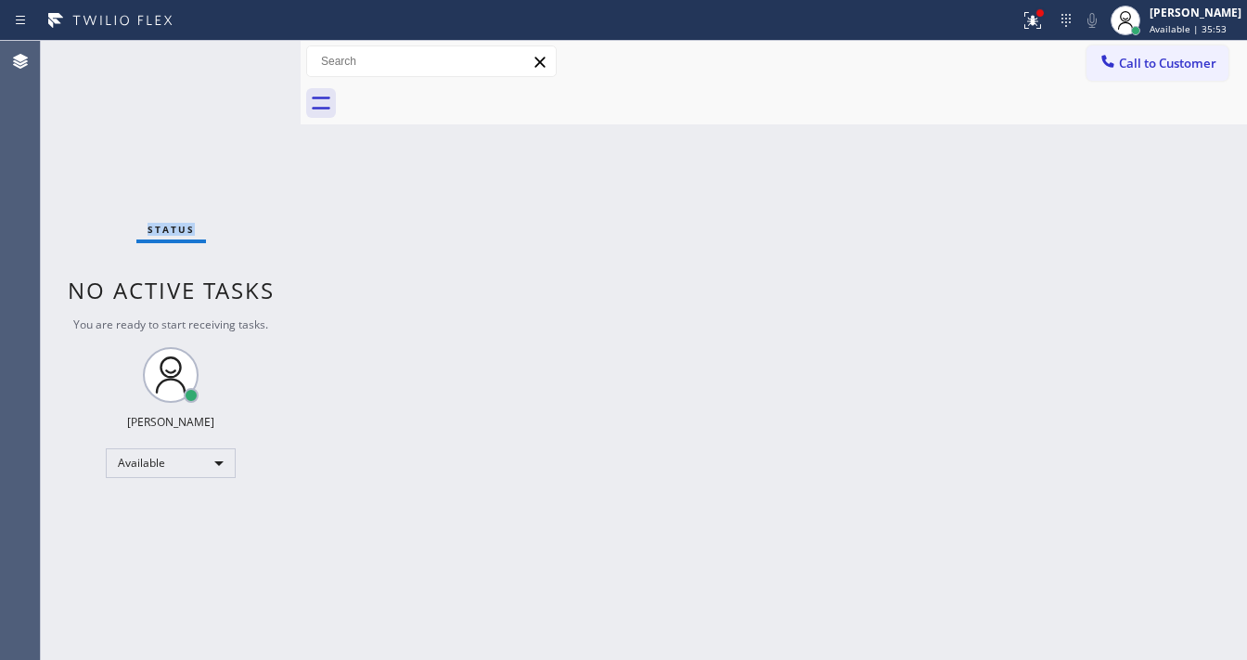
click at [249, 50] on div "Status No active tasks You are ready to start receiving tasks. [PERSON_NAME]" at bounding box center [171, 350] width 260 height 619
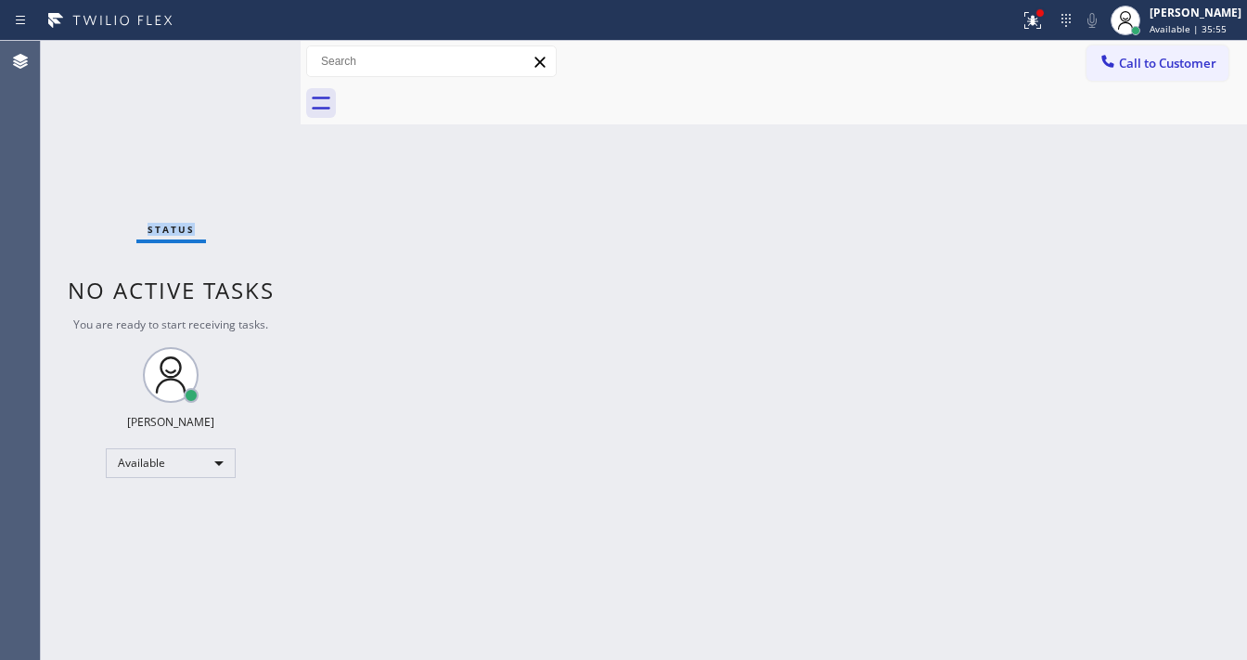
click at [249, 50] on div "Status No active tasks You are ready to start receiving tasks. [PERSON_NAME]" at bounding box center [171, 350] width 260 height 619
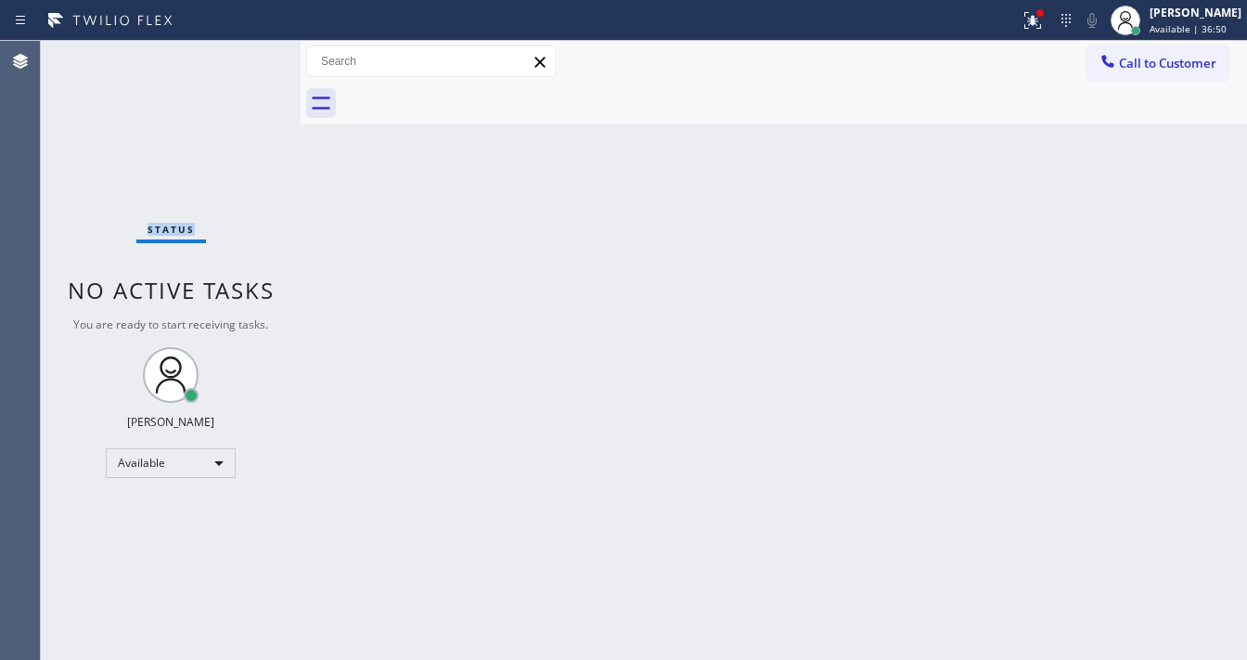
click at [248, 53] on div "Status No active tasks You are ready to start receiving tasks. [PERSON_NAME]" at bounding box center [171, 350] width 260 height 619
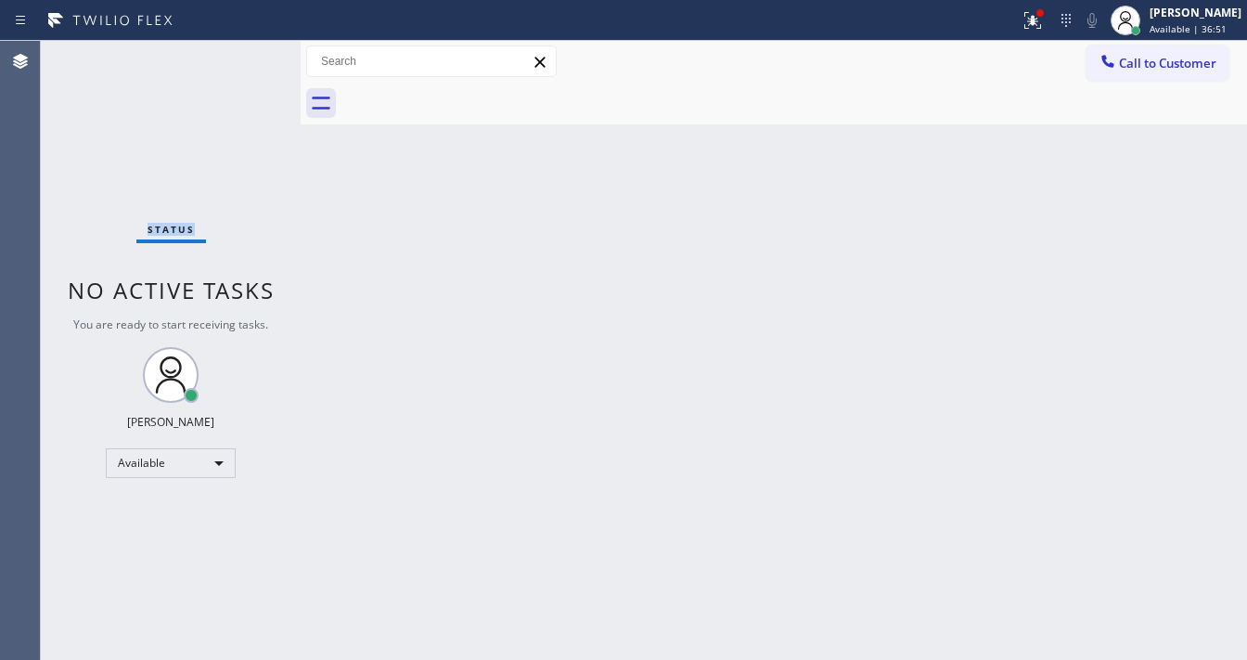
click at [248, 53] on div "Status No active tasks You are ready to start receiving tasks. [PERSON_NAME]" at bounding box center [171, 350] width 260 height 619
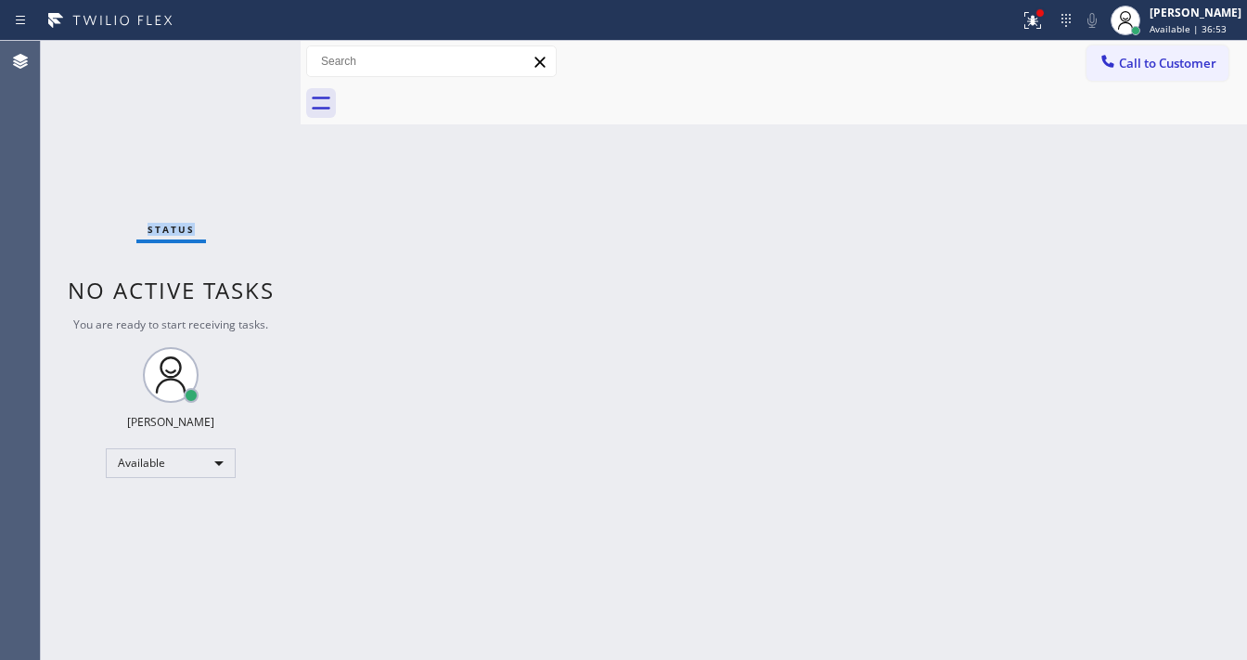
click at [248, 53] on div "Status No active tasks You are ready to start receiving tasks. [PERSON_NAME]" at bounding box center [171, 350] width 260 height 619
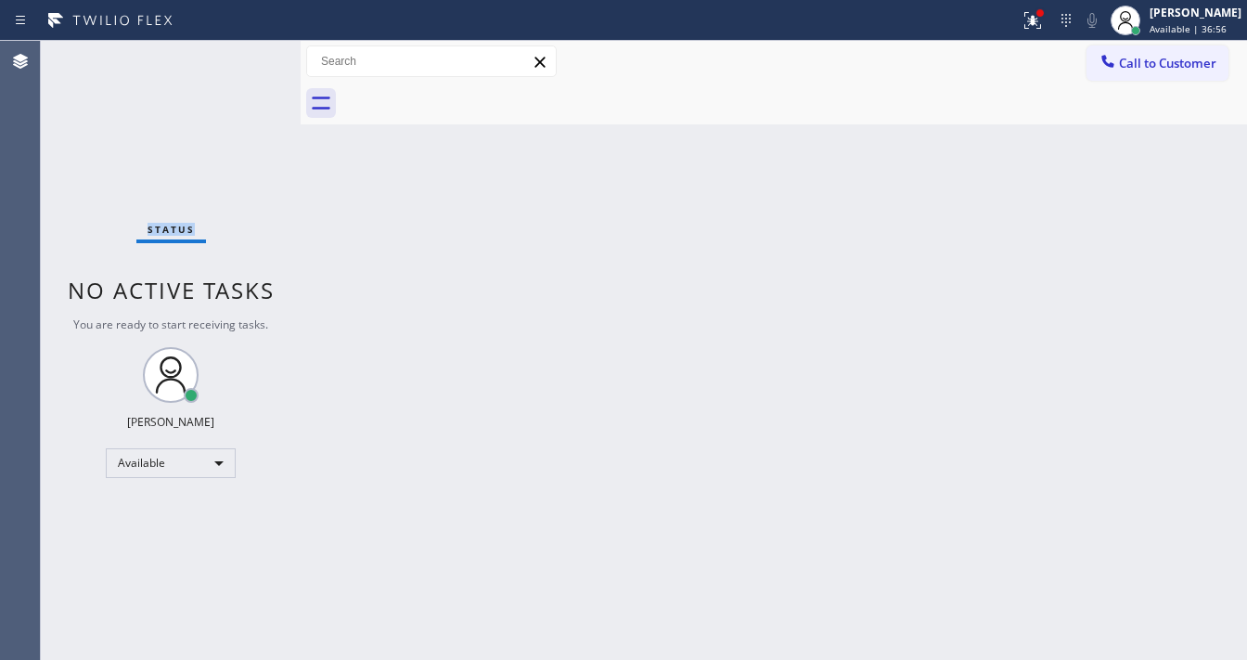
click at [248, 53] on div "Status No active tasks You are ready to start receiving tasks. [PERSON_NAME]" at bounding box center [171, 350] width 260 height 619
click at [1043, 21] on icon at bounding box center [1033, 20] width 22 height 22
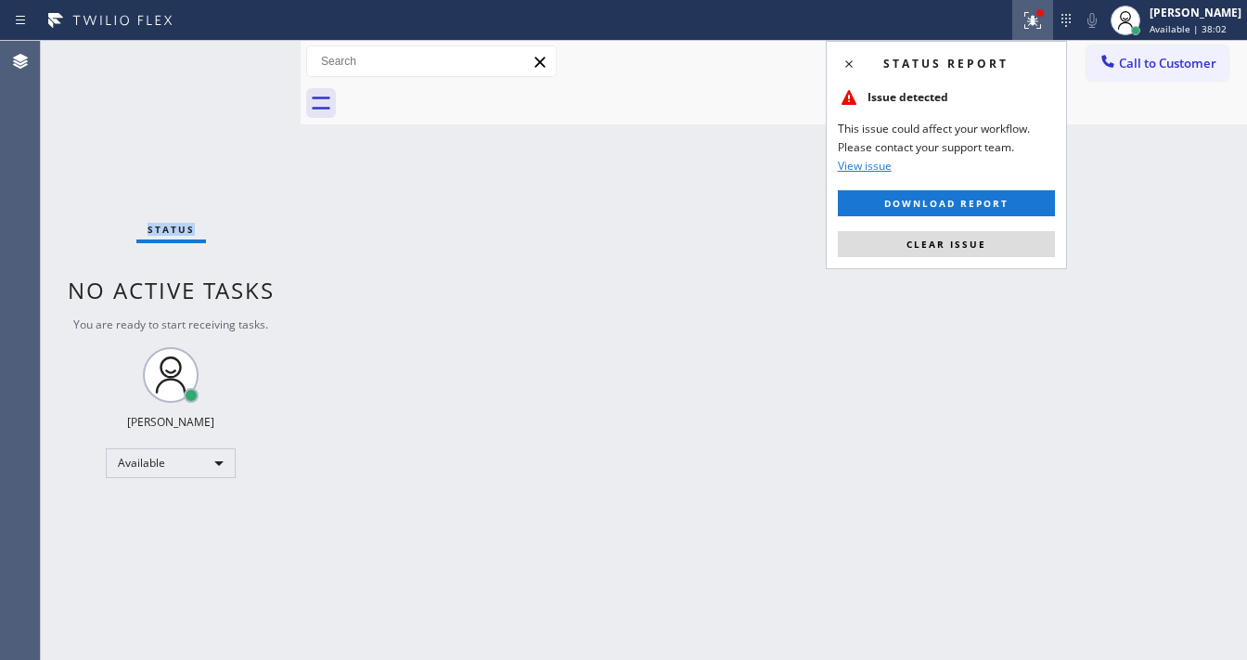
click at [974, 249] on button "Clear issue" at bounding box center [946, 244] width 217 height 26
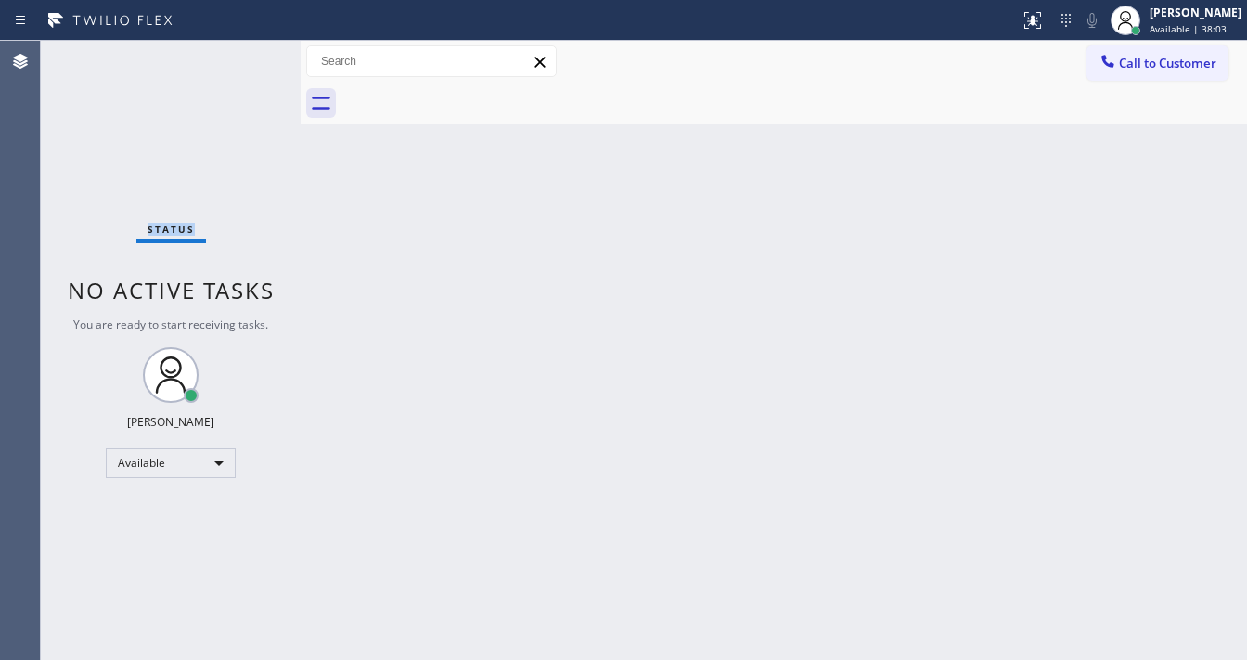
click at [198, 89] on div "Status No active tasks You are ready to start receiving tasks. [PERSON_NAME]" at bounding box center [171, 350] width 260 height 619
click at [198, 87] on div "Status No active tasks You are ready to start receiving tasks. [PERSON_NAME]" at bounding box center [171, 350] width 260 height 619
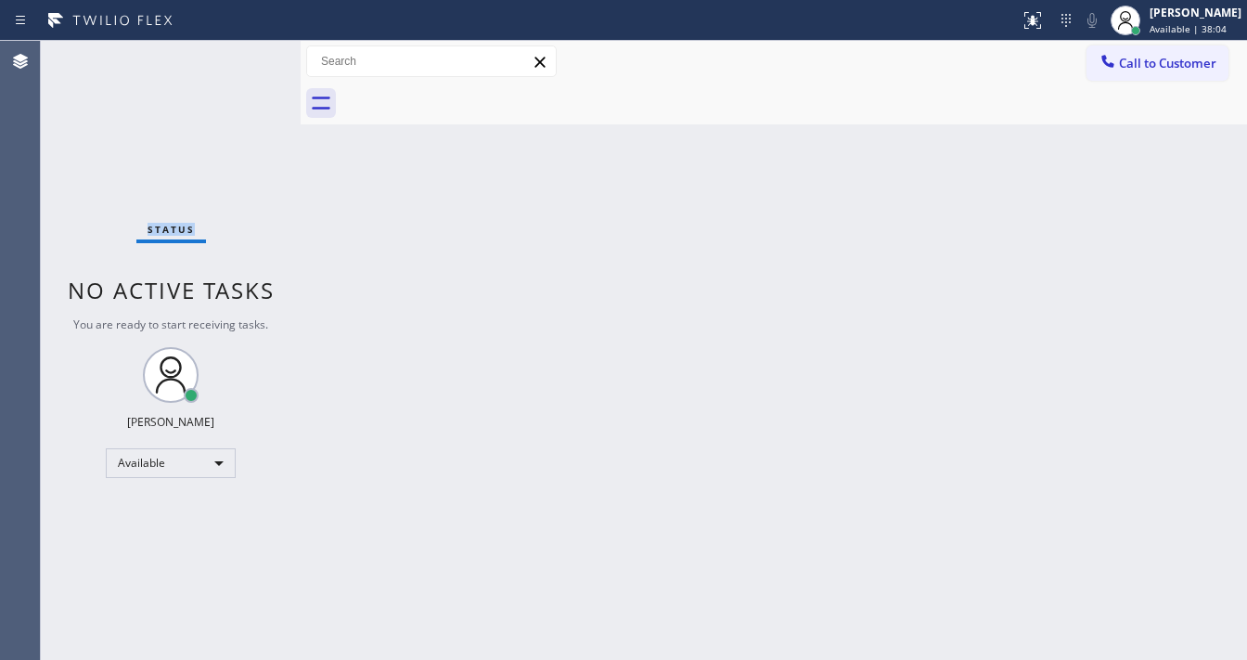
click at [198, 88] on div "Status No active tasks You are ready to start receiving tasks. [PERSON_NAME]" at bounding box center [171, 350] width 260 height 619
click at [245, 55] on div "Status No active tasks You are ready to start receiving tasks. [PERSON_NAME]" at bounding box center [171, 350] width 260 height 619
click at [245, 54] on div "Status No active tasks You are ready to start receiving tasks. [PERSON_NAME]" at bounding box center [171, 350] width 260 height 619
click at [241, 51] on div "Status No active tasks You are ready to start receiving tasks. [PERSON_NAME]" at bounding box center [171, 350] width 260 height 619
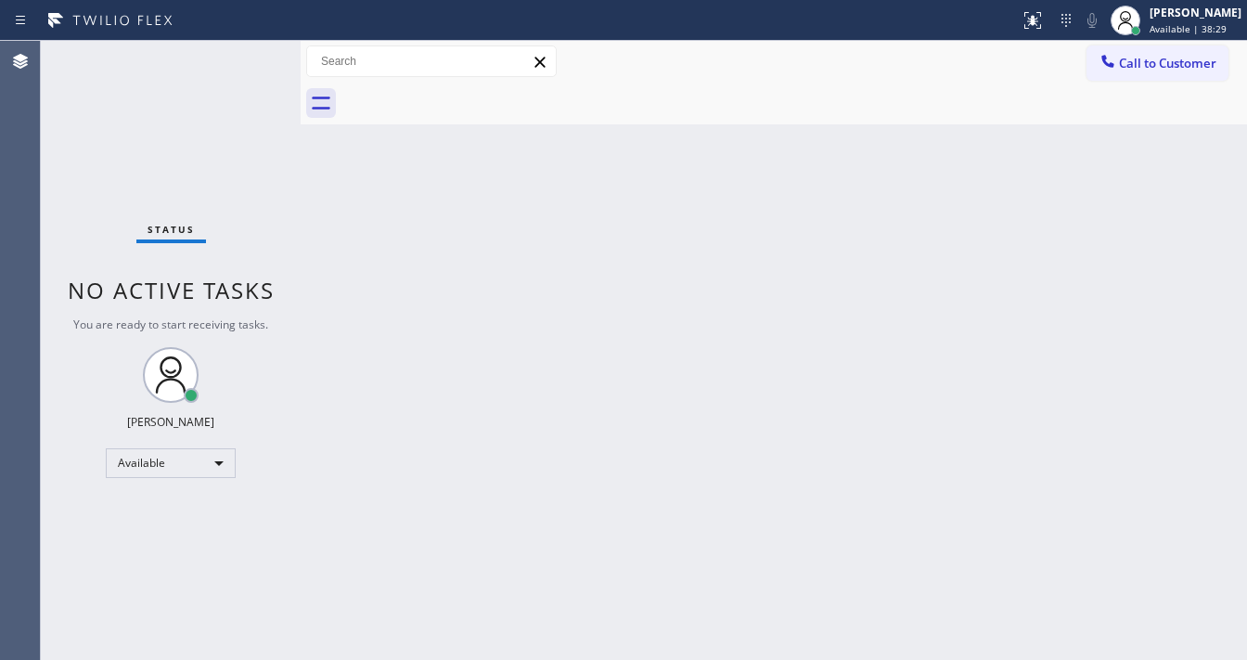
click at [241, 51] on div "Status No active tasks You are ready to start receiving tasks. [PERSON_NAME]" at bounding box center [171, 350] width 260 height 619
click at [238, 49] on div "Status No active tasks You are ready to start receiving tasks. [PERSON_NAME]" at bounding box center [171, 350] width 260 height 619
click at [242, 50] on div "Status No active tasks You are ready to start receiving tasks. [PERSON_NAME]" at bounding box center [171, 350] width 260 height 619
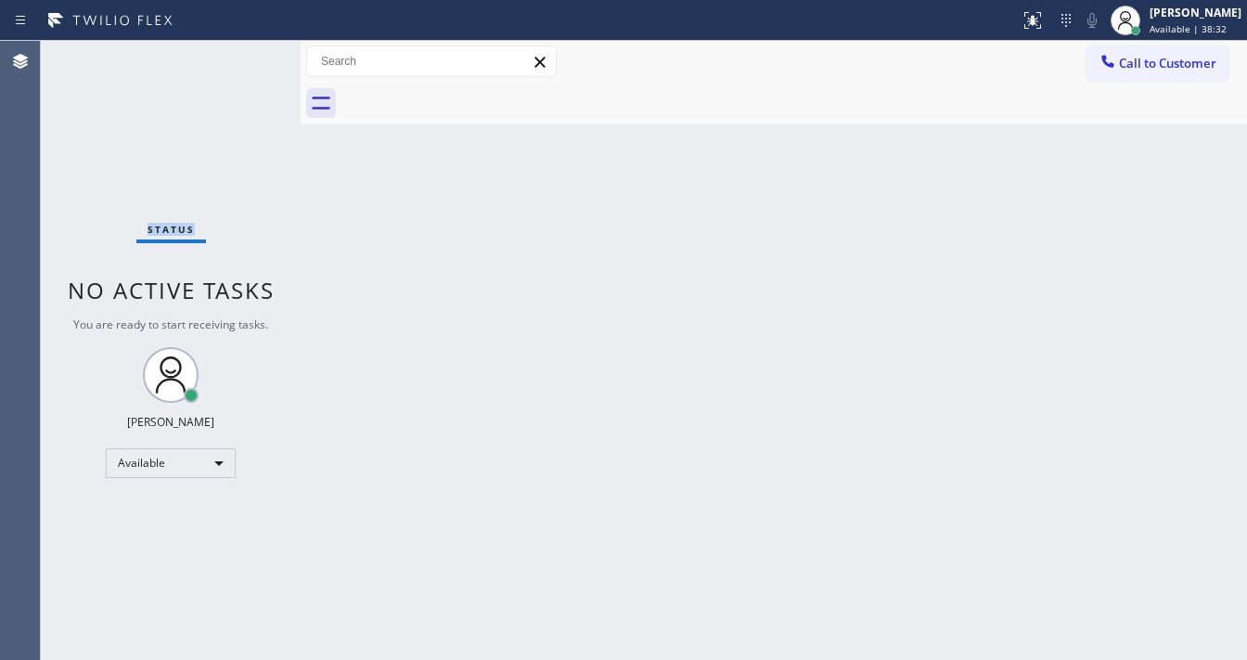
click at [242, 50] on div "Status No active tasks You are ready to start receiving tasks. [PERSON_NAME]" at bounding box center [171, 350] width 260 height 619
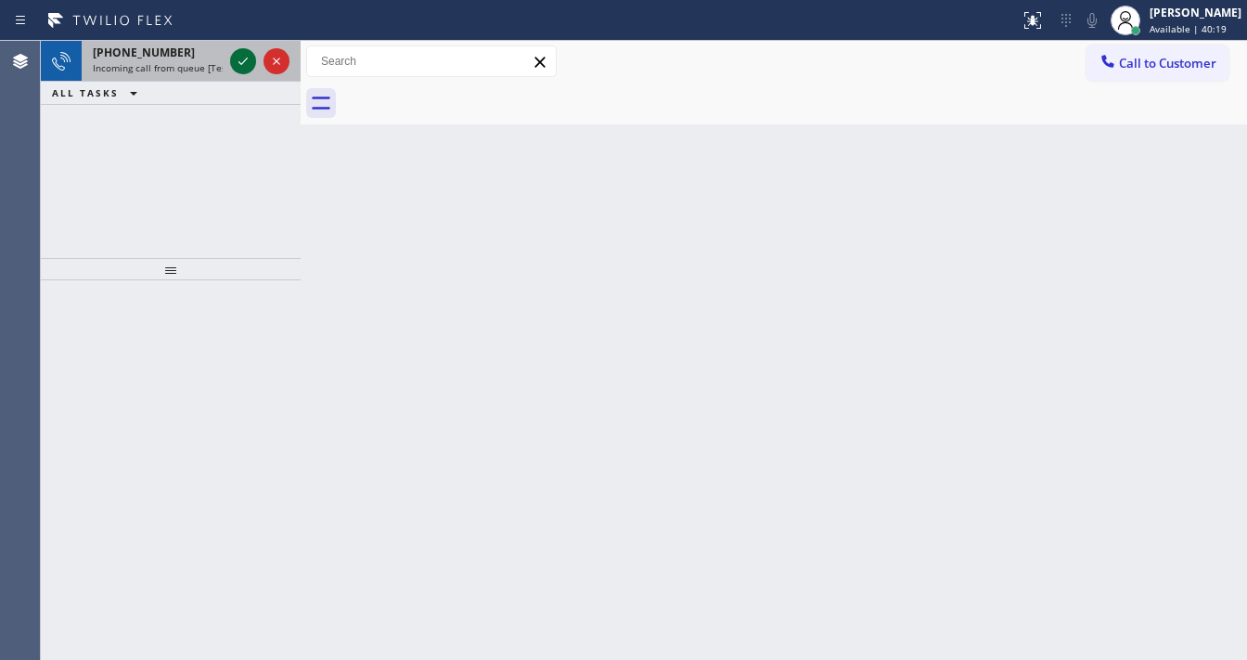
click at [232, 62] on icon at bounding box center [243, 61] width 22 height 22
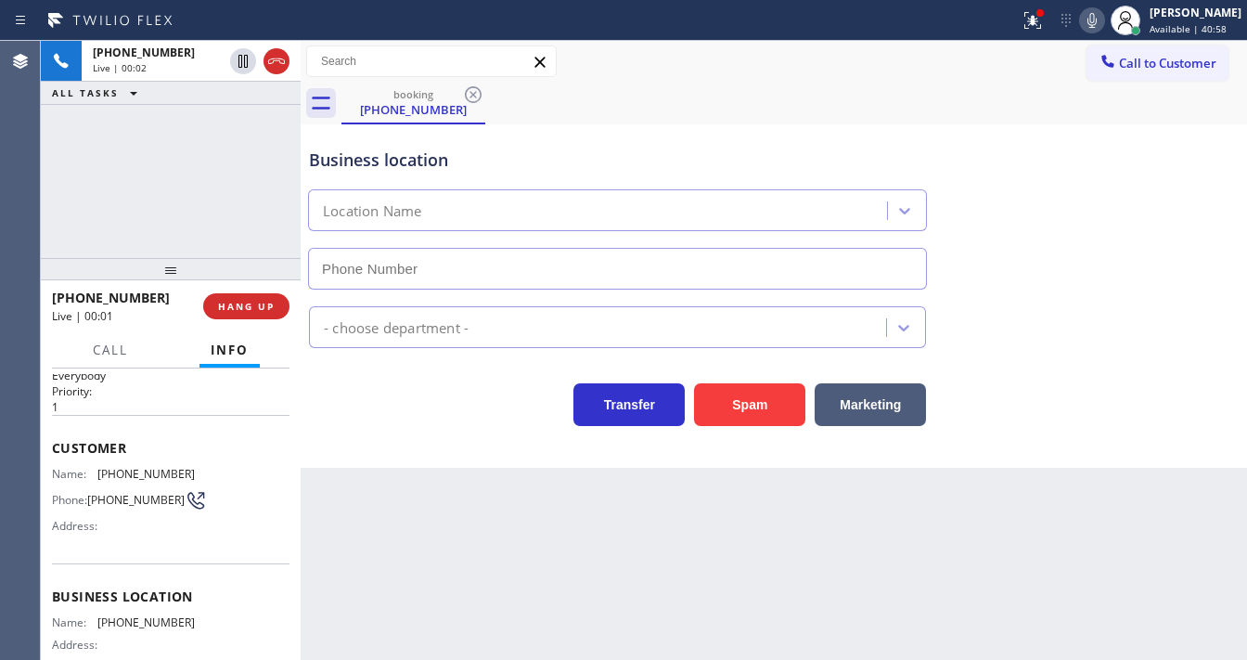
scroll to position [148, 0]
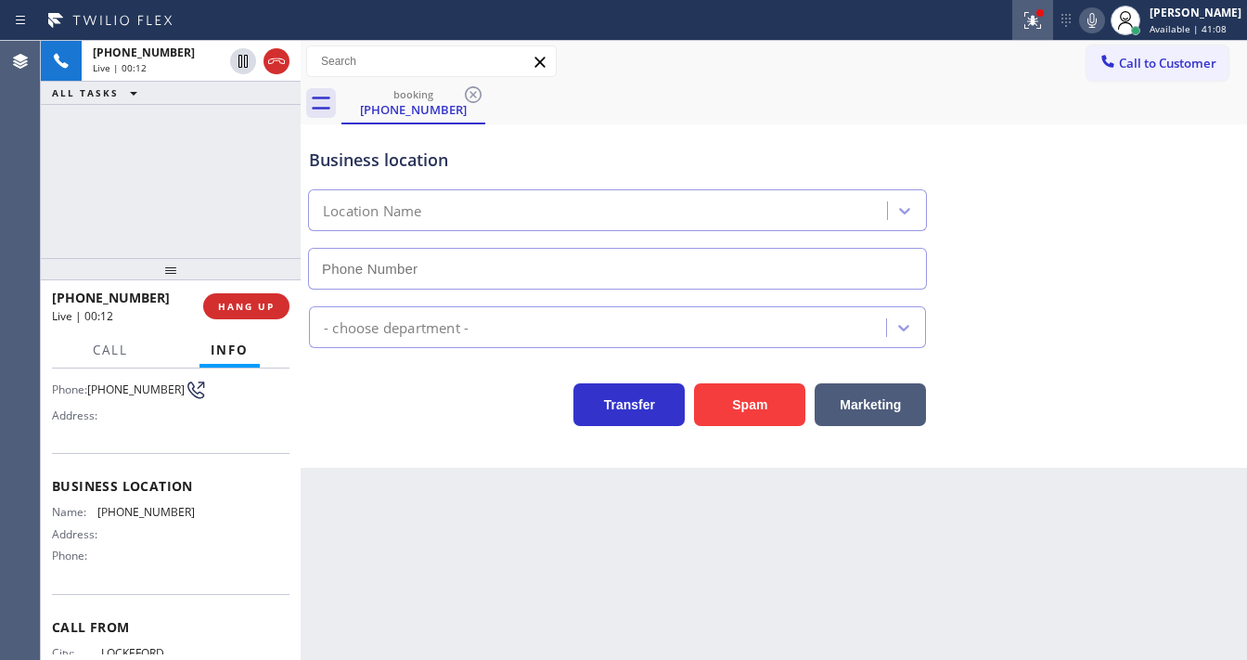
click at [1044, 30] on icon at bounding box center [1033, 20] width 22 height 22
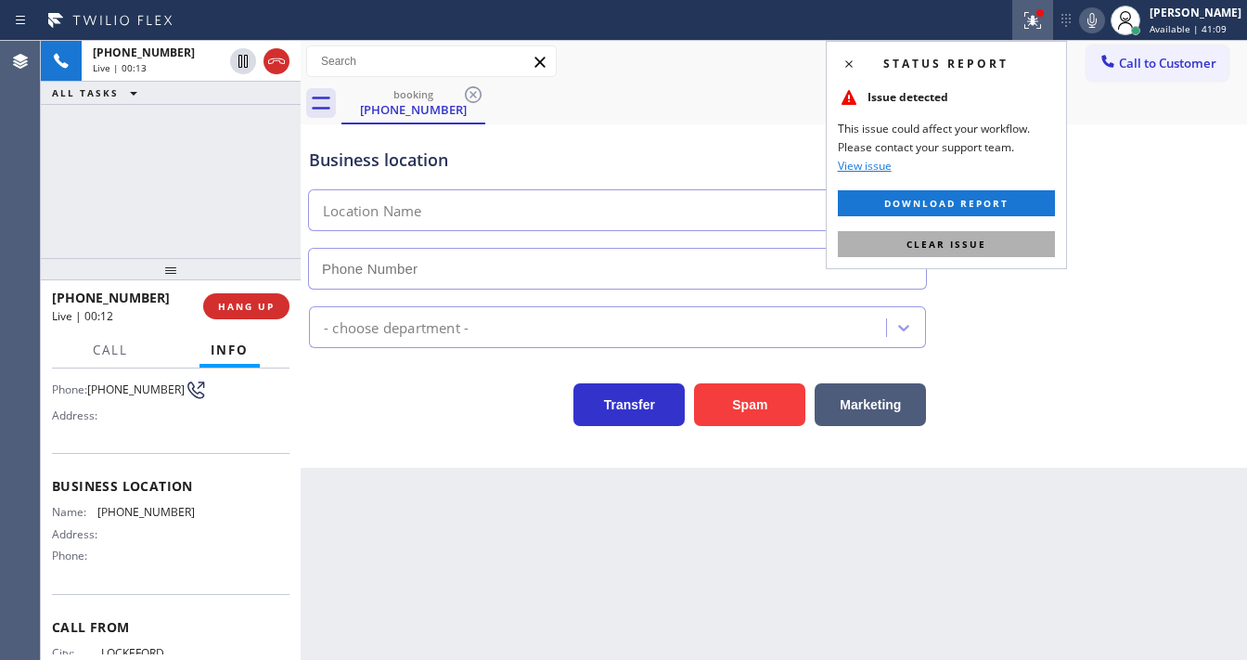
click at [964, 238] on span "Clear issue" at bounding box center [946, 244] width 80 height 13
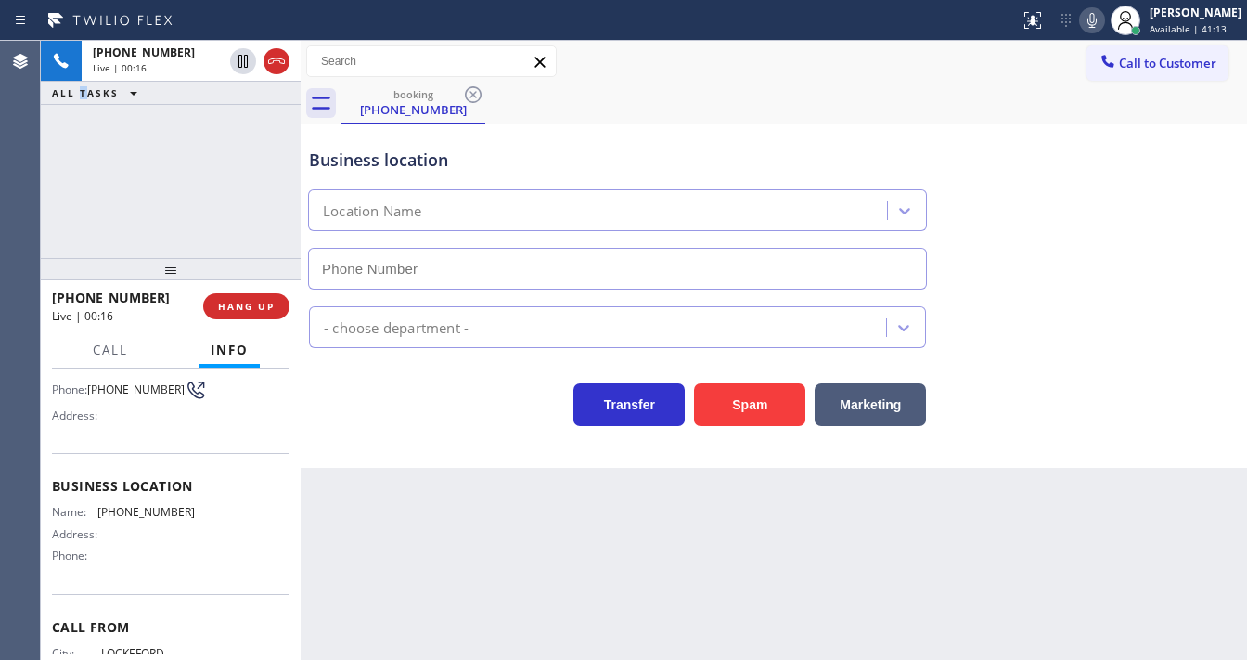
click at [80, 200] on div "+12094333125 Live | 00:16 ALL TASKS ALL TASKS ACTIVE TASKS TASKS IN WRAP UP" at bounding box center [171, 149] width 260 height 217
click at [726, 410] on button "Spam" at bounding box center [749, 404] width 111 height 43
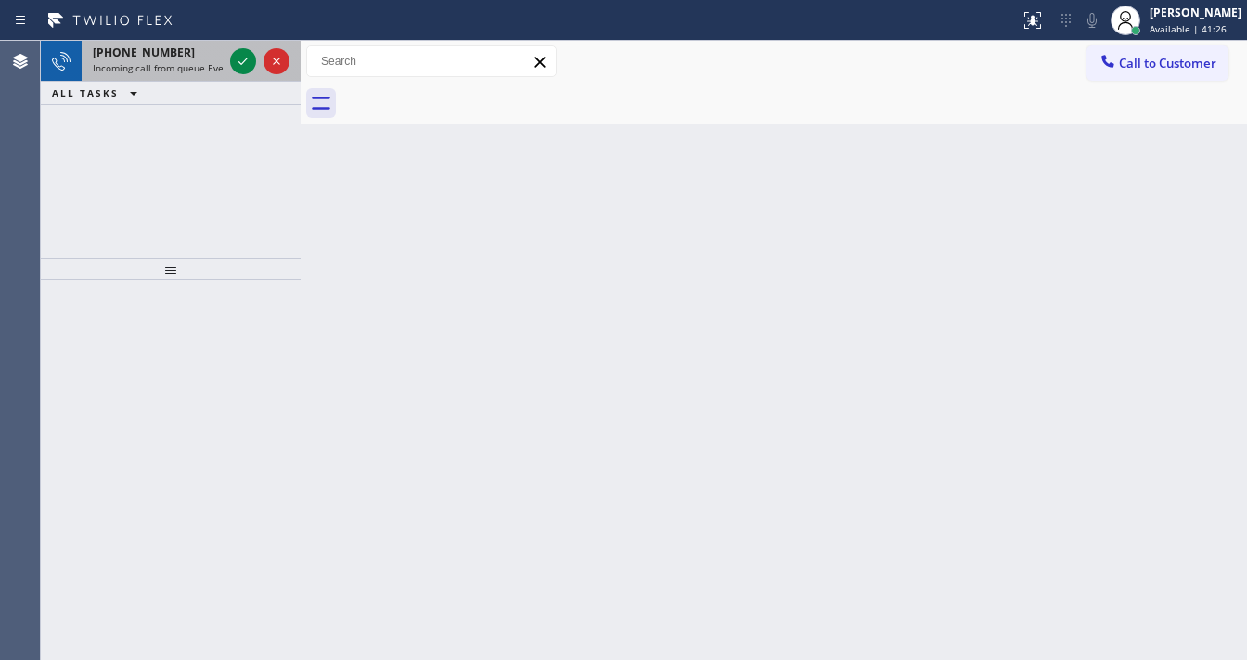
click at [252, 75] on div at bounding box center [259, 61] width 67 height 41
drag, startPoint x: 251, startPoint y: 73, endPoint x: 246, endPoint y: 64, distance: 10.8
click at [249, 69] on div at bounding box center [259, 61] width 67 height 41
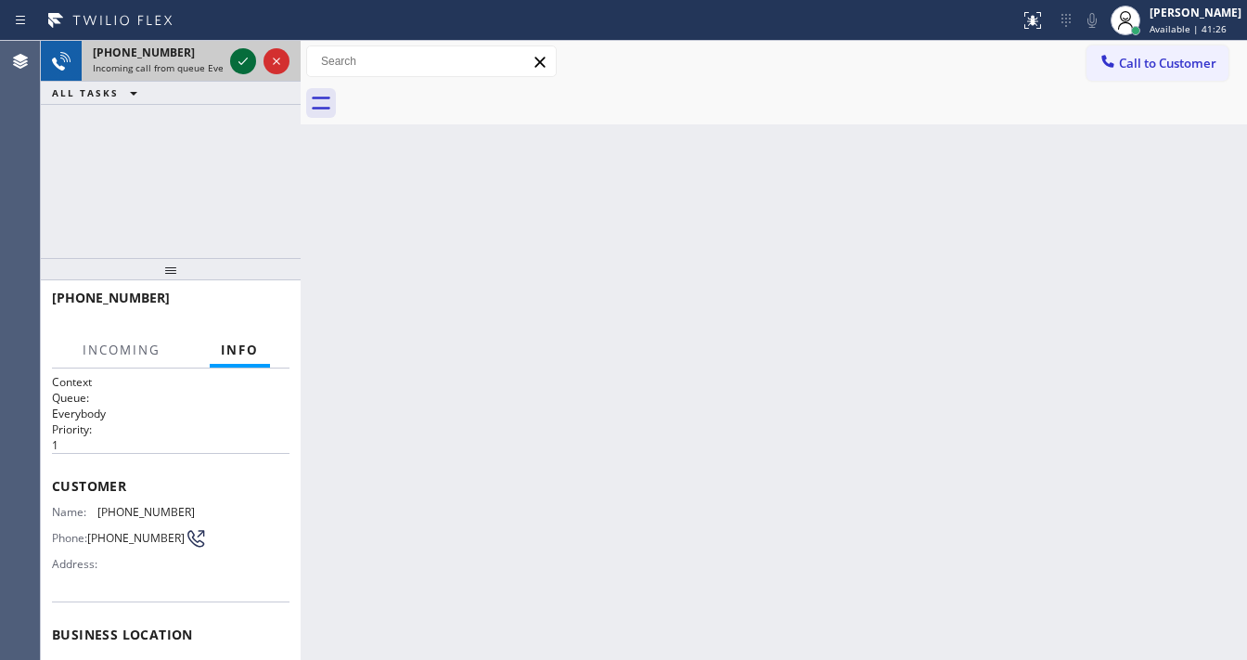
click at [244, 60] on icon at bounding box center [243, 61] width 22 height 22
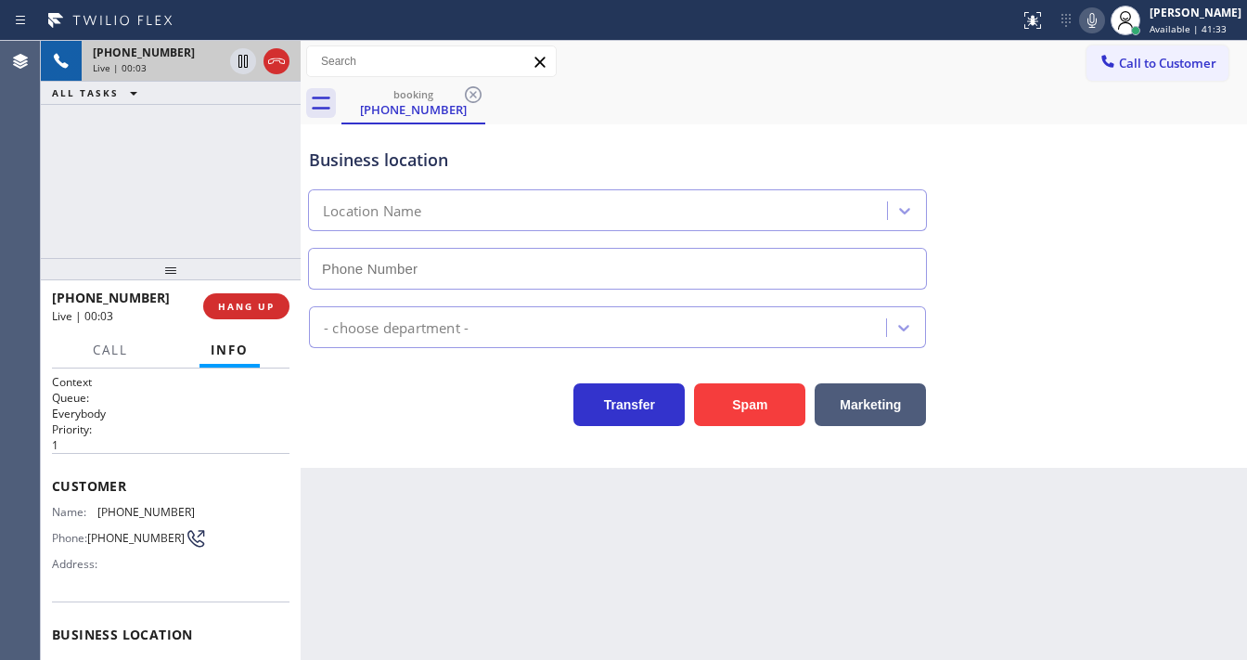
click at [173, 211] on div "+18058860664 Live | 00:03 ALL TASKS ALL TASKS ACTIVE TASKS TASKS IN WRAP UP" at bounding box center [171, 149] width 260 height 217
click at [48, 178] on div "+18058860664 Live | 00:19 ALL TASKS ALL TASKS ACTIVE TASKS TASKS IN WRAP UP" at bounding box center [171, 149] width 260 height 217
click at [753, 397] on button "Spam" at bounding box center [749, 404] width 111 height 43
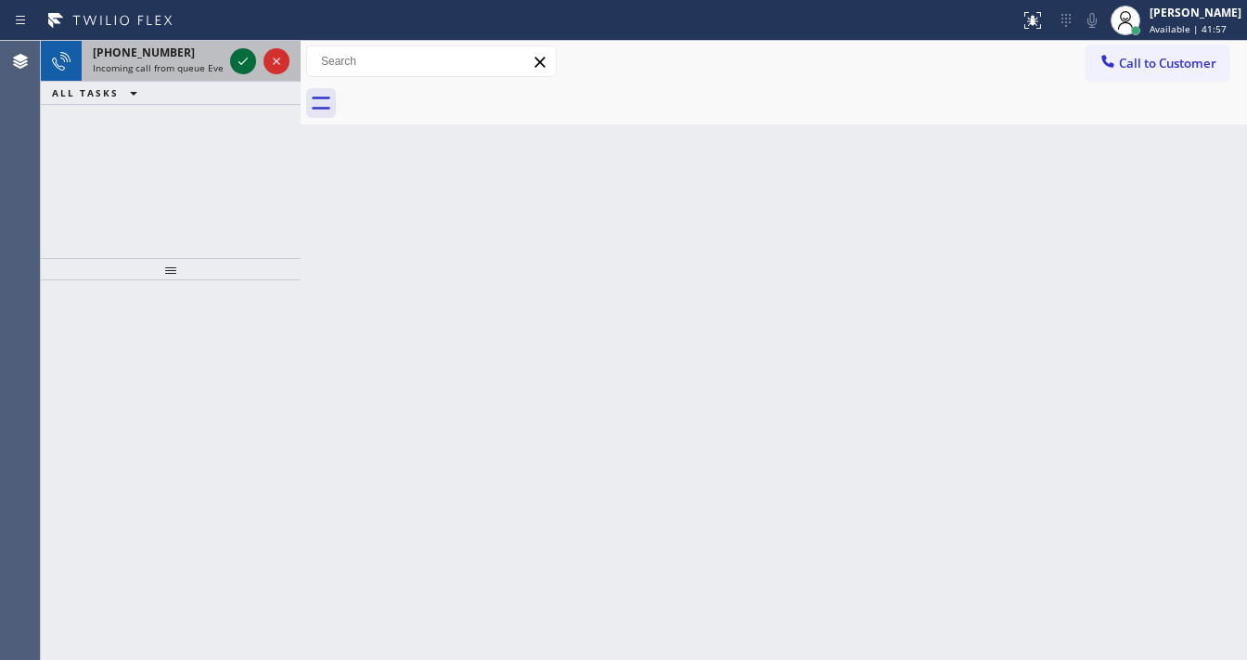
click at [241, 62] on icon at bounding box center [243, 61] width 22 height 22
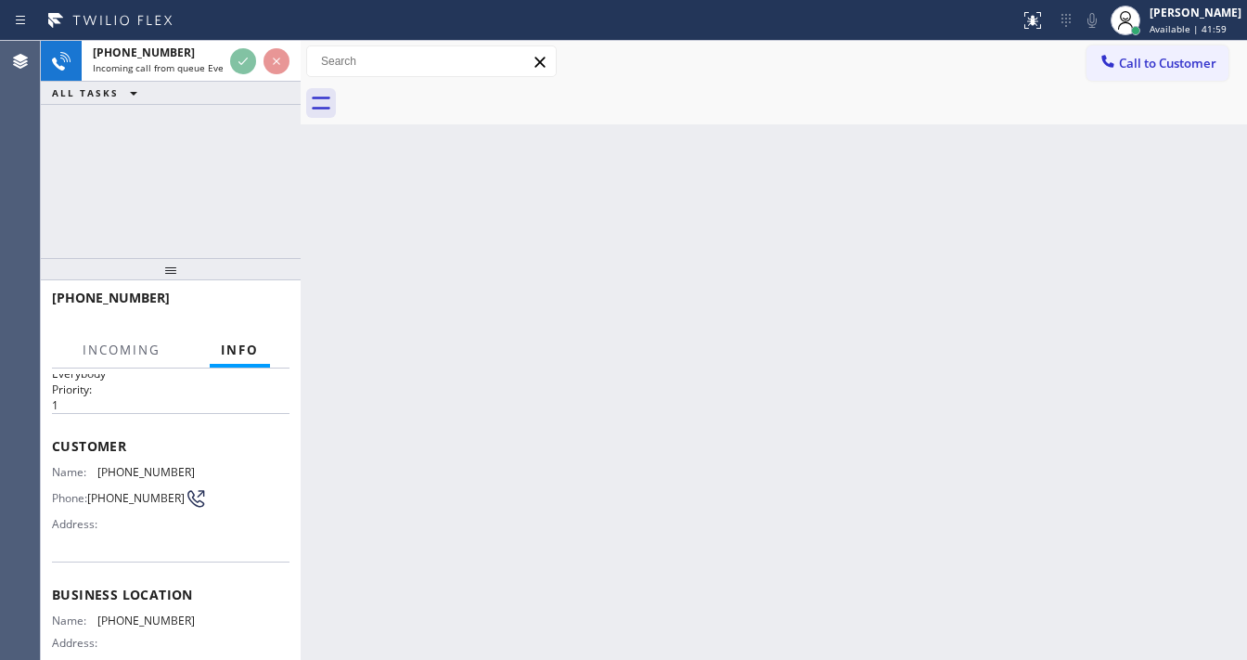
scroll to position [74, 0]
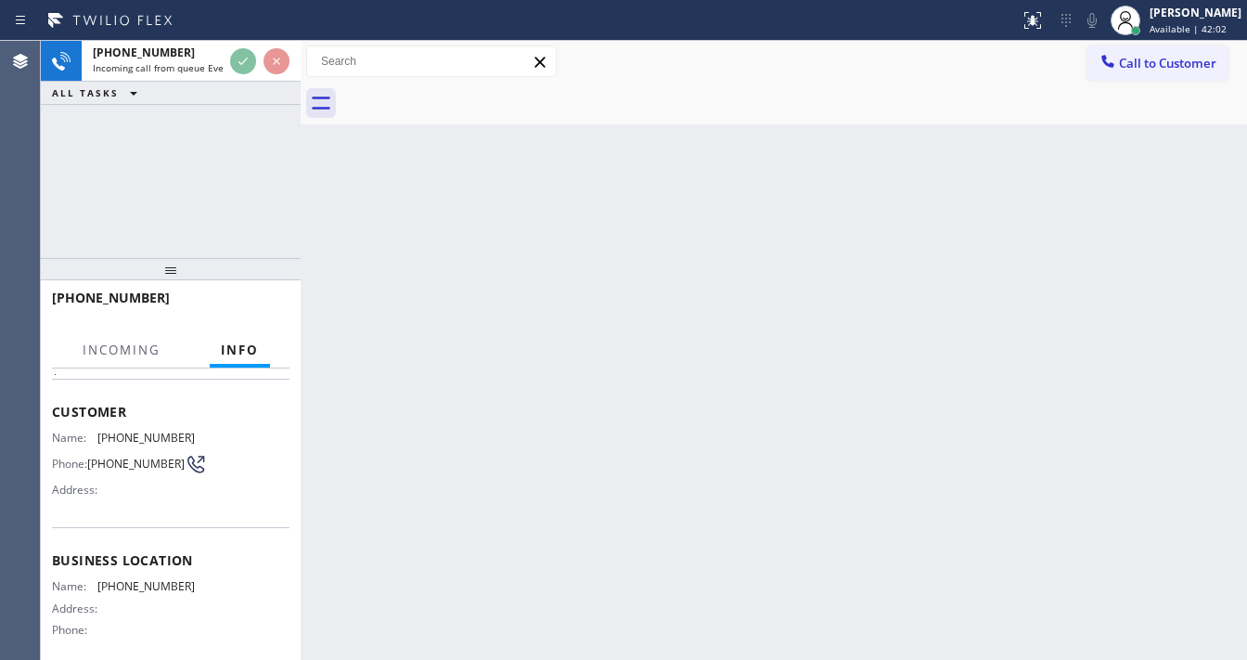
drag, startPoint x: 73, startPoint y: 213, endPoint x: 211, endPoint y: 119, distance: 166.8
click at [75, 212] on div "+18058860664 Incoming call from queue Everybody ALL TASKS ALL TASKS ACTIVE TASK…" at bounding box center [171, 149] width 260 height 217
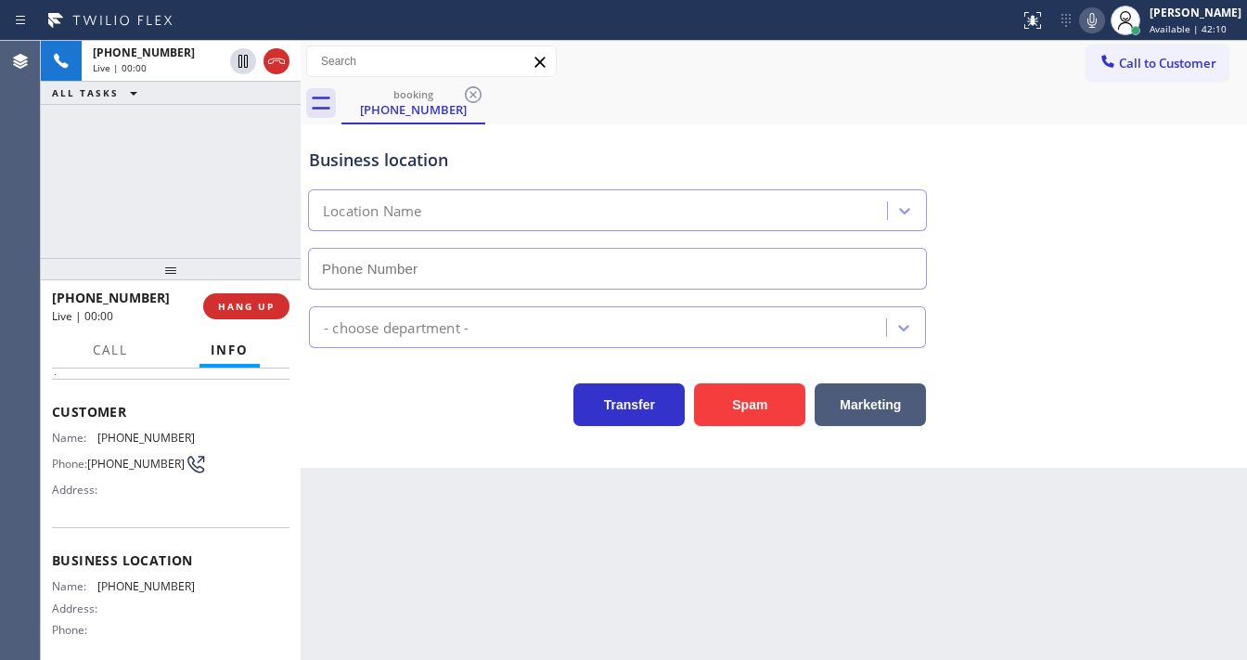
drag, startPoint x: 67, startPoint y: 198, endPoint x: 243, endPoint y: 222, distance: 177.9
click at [70, 198] on div "+18058860664 Live | 00:00 ALL TASKS ALL TASKS ACTIVE TASKS TASKS IN WRAP UP" at bounding box center [171, 149] width 260 height 217
click at [771, 413] on button "Spam" at bounding box center [749, 404] width 111 height 43
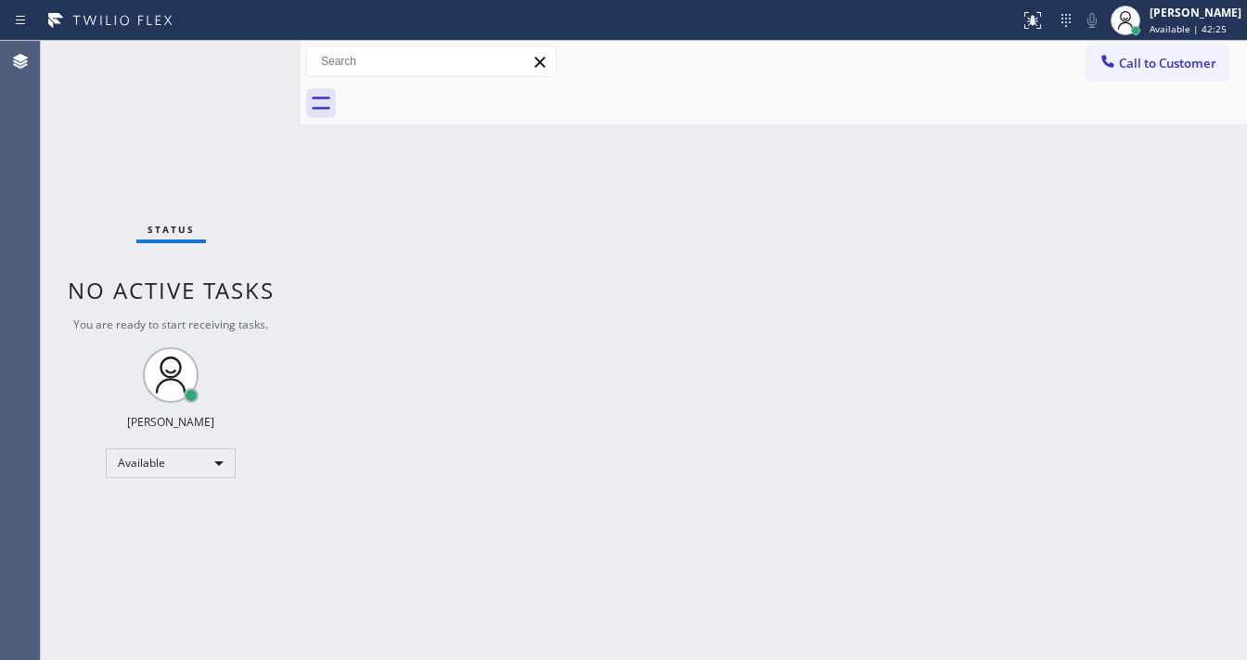
click at [849, 59] on div "Call to Customer Outbound call Location Search location Your caller id phone nu…" at bounding box center [774, 61] width 946 height 32
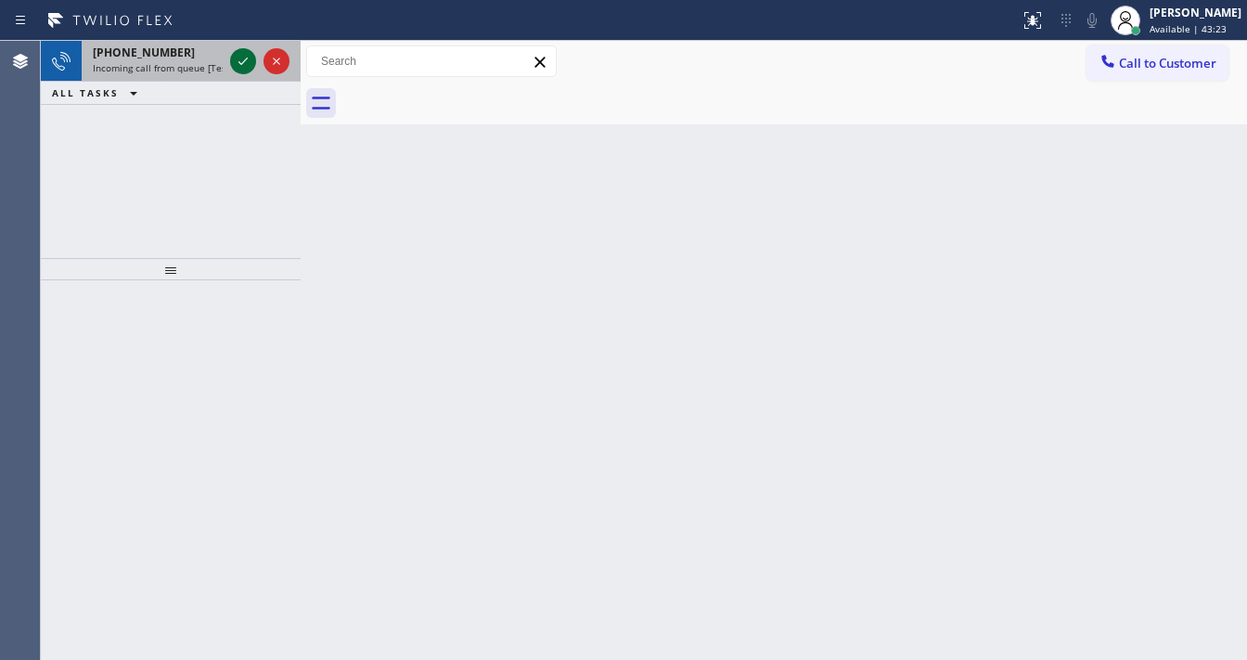
click at [241, 60] on icon at bounding box center [243, 61] width 22 height 22
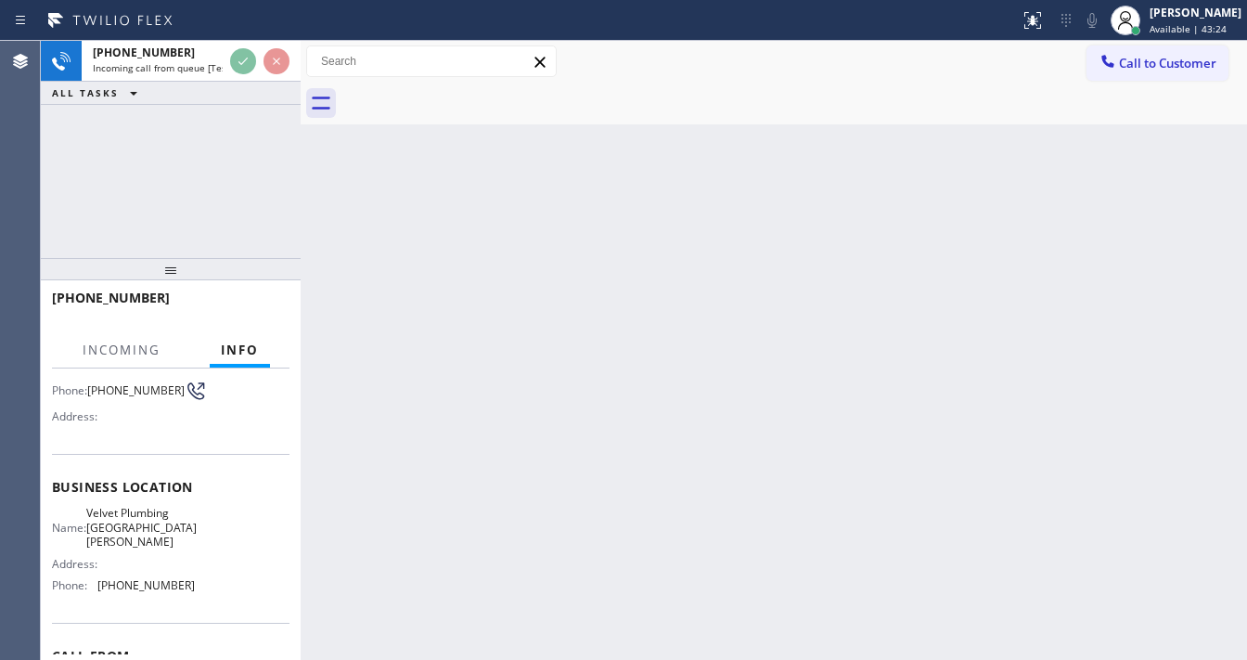
scroll to position [148, 0]
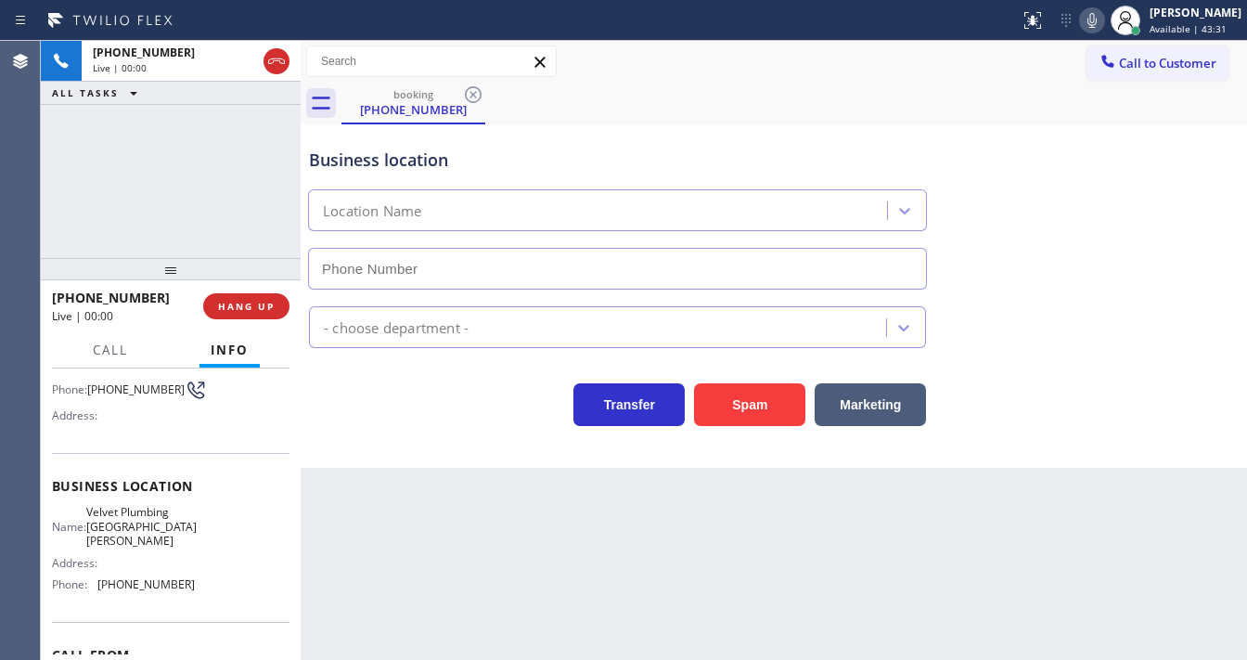
type input "(805) 608-3787"
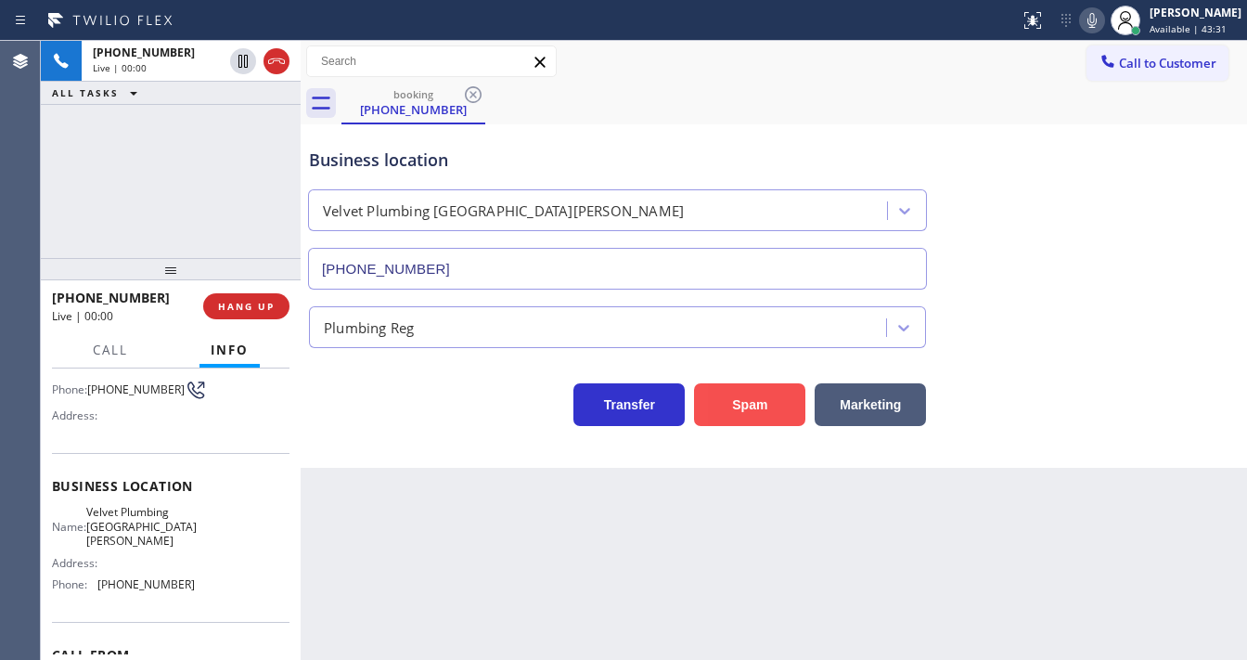
click at [724, 407] on button "Spam" at bounding box center [749, 404] width 111 height 43
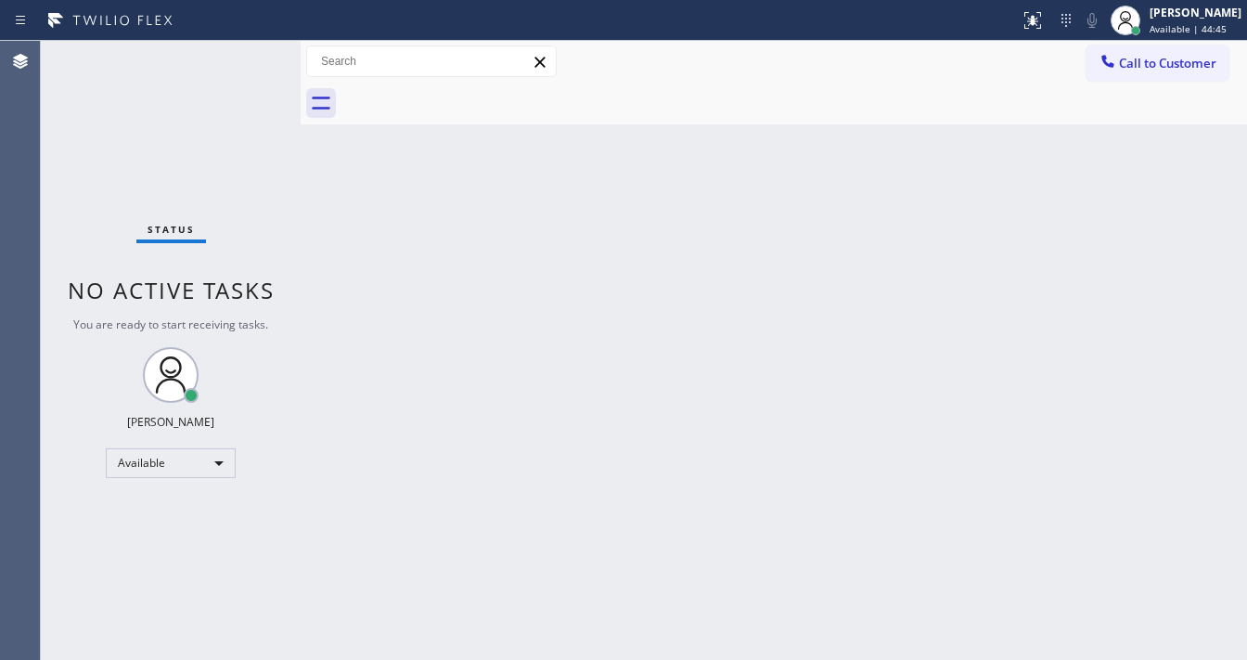
click at [227, 73] on div "Status No active tasks You are ready to start receiving tasks. [PERSON_NAME]" at bounding box center [171, 350] width 260 height 619
click at [264, 58] on div "Status No active tasks You are ready to start receiving tasks. [PERSON_NAME]" at bounding box center [171, 350] width 260 height 619
drag, startPoint x: 874, startPoint y: 65, endPoint x: 860, endPoint y: 92, distance: 30.3
click at [874, 65] on div "Call to Customer Outbound call Location Search location Your caller id phone nu…" at bounding box center [774, 61] width 946 height 32
click at [82, 408] on div "Status No active tasks You are ready to start receiving tasks. [PERSON_NAME]" at bounding box center [171, 350] width 260 height 619
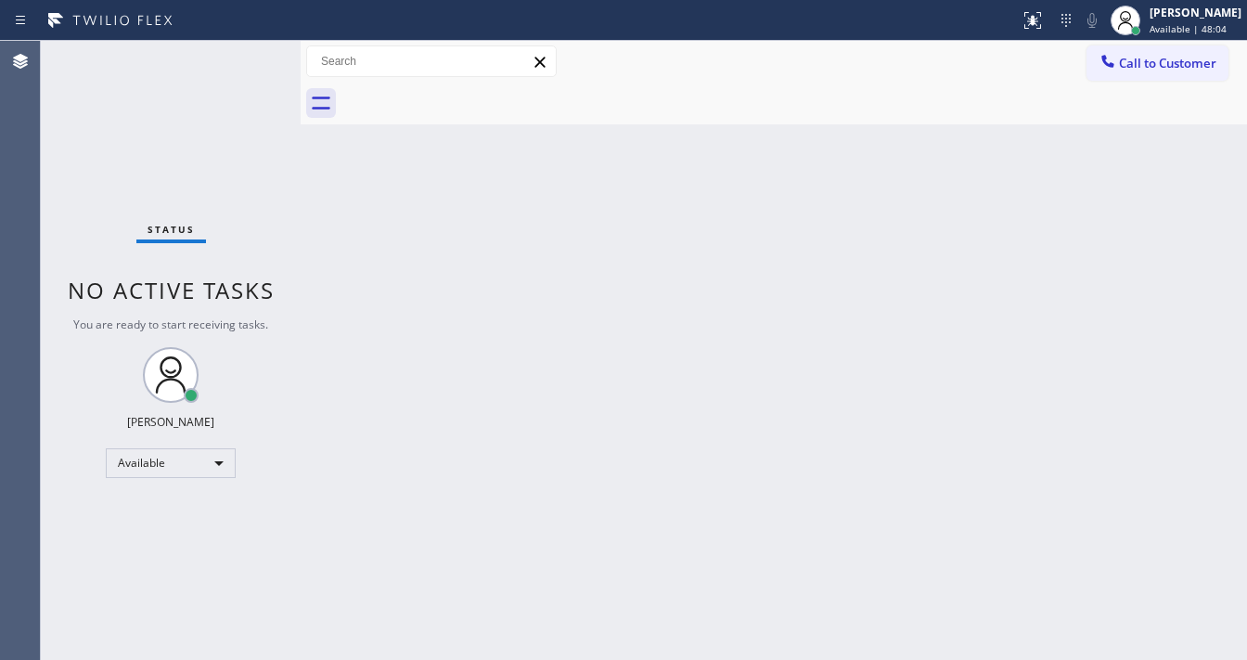
click at [19, 368] on div "Agent Desktop" at bounding box center [20, 350] width 40 height 619
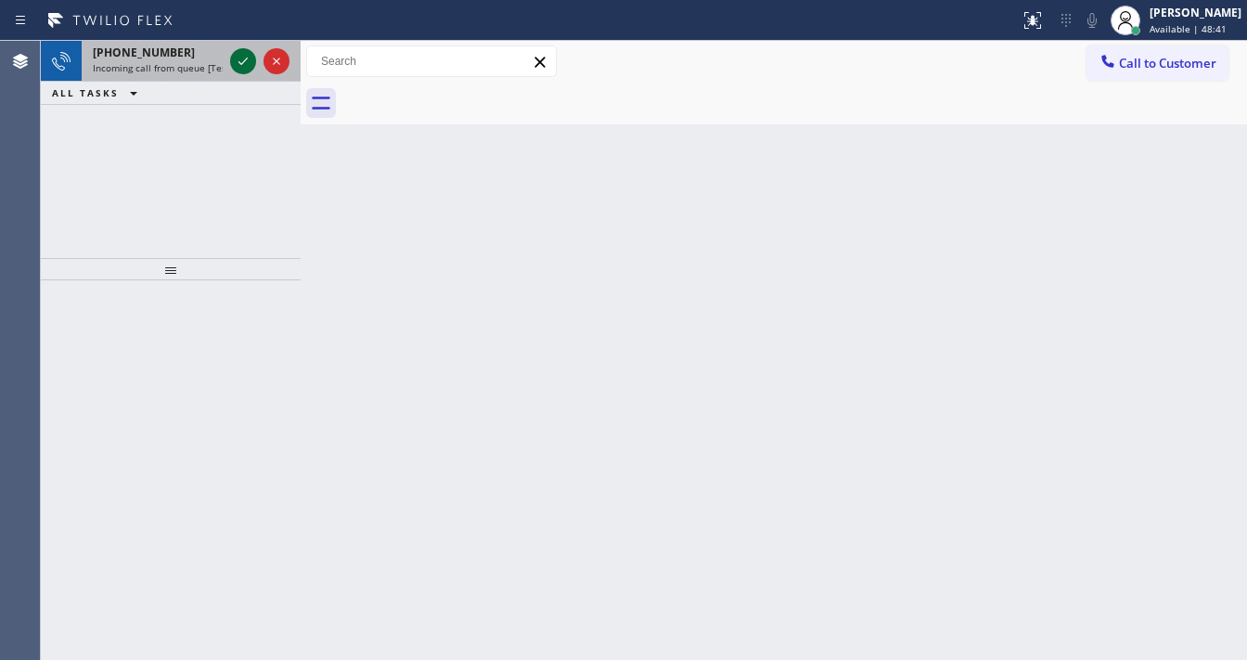
drag, startPoint x: 235, startPoint y: 56, endPoint x: 245, endPoint y: 57, distance: 10.2
click at [238, 54] on div at bounding box center [259, 61] width 67 height 41
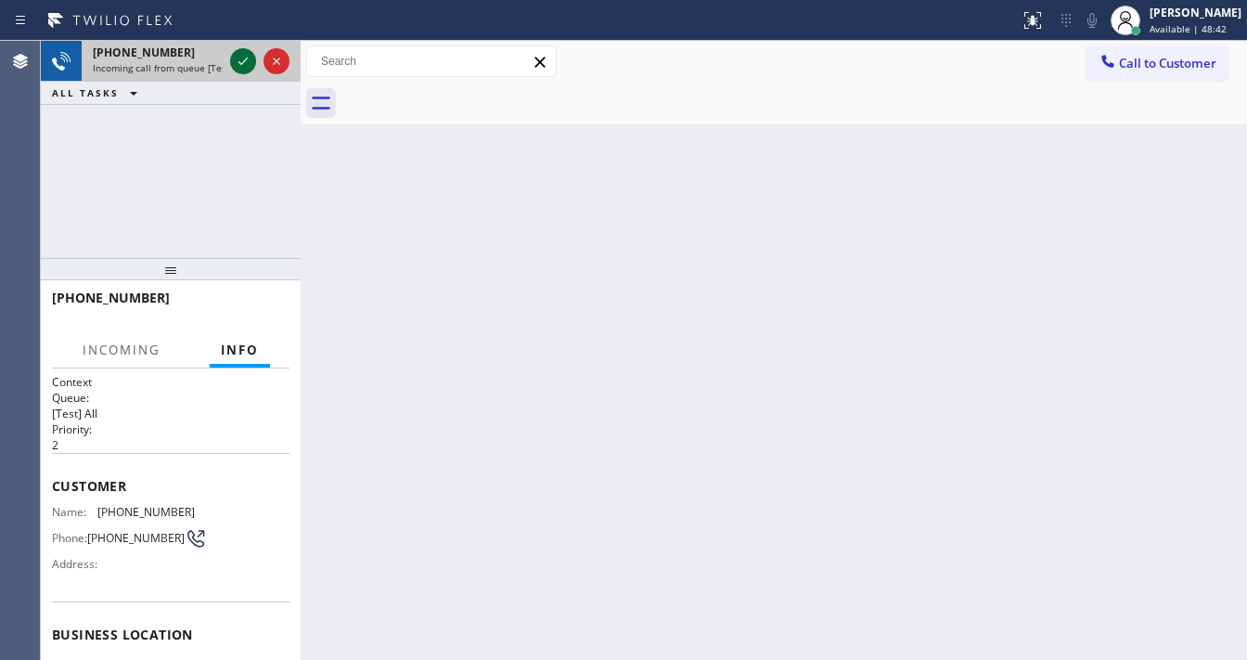
click at [245, 57] on icon at bounding box center [243, 61] width 22 height 22
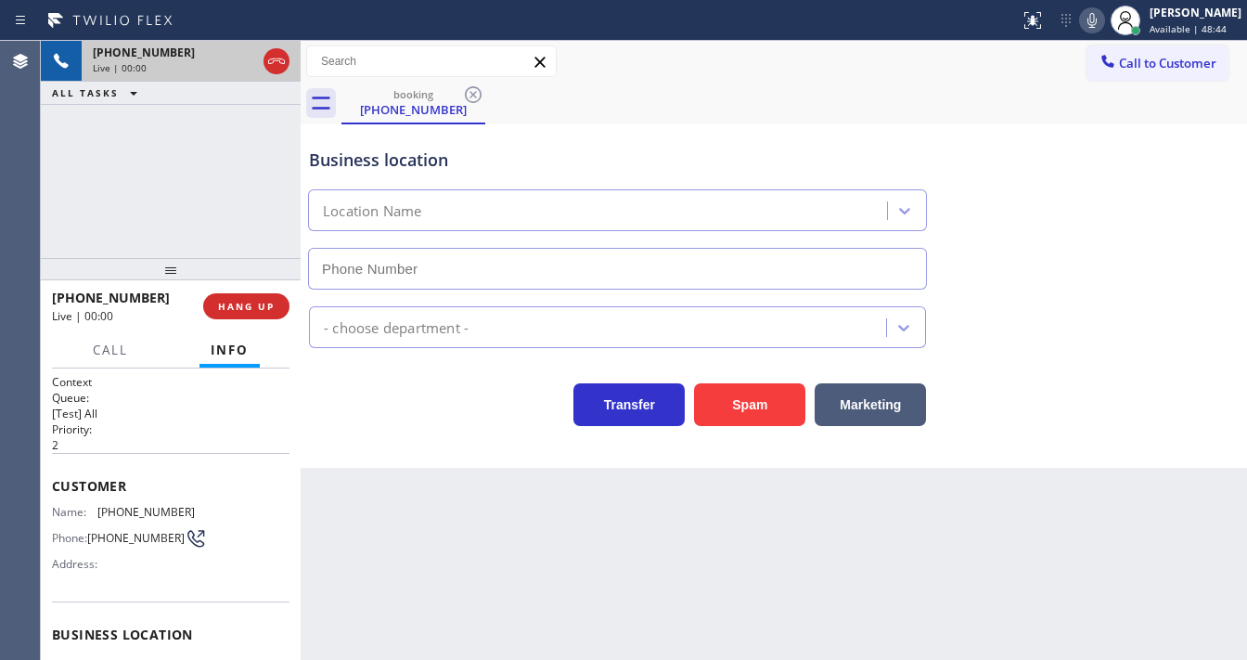
type input "(305) 501-8647"
click at [66, 220] on div "+13056479083 Live | 00:18 ALL TASKS ALL TASKS ACTIVE TASKS TASKS IN WRAP UP" at bounding box center [171, 149] width 260 height 217
click at [139, 157] on div "+13056479083 Live | 01:03 ALL TASKS ALL TASKS ACTIVE TASKS TASKS IN WRAP UP" at bounding box center [171, 149] width 260 height 217
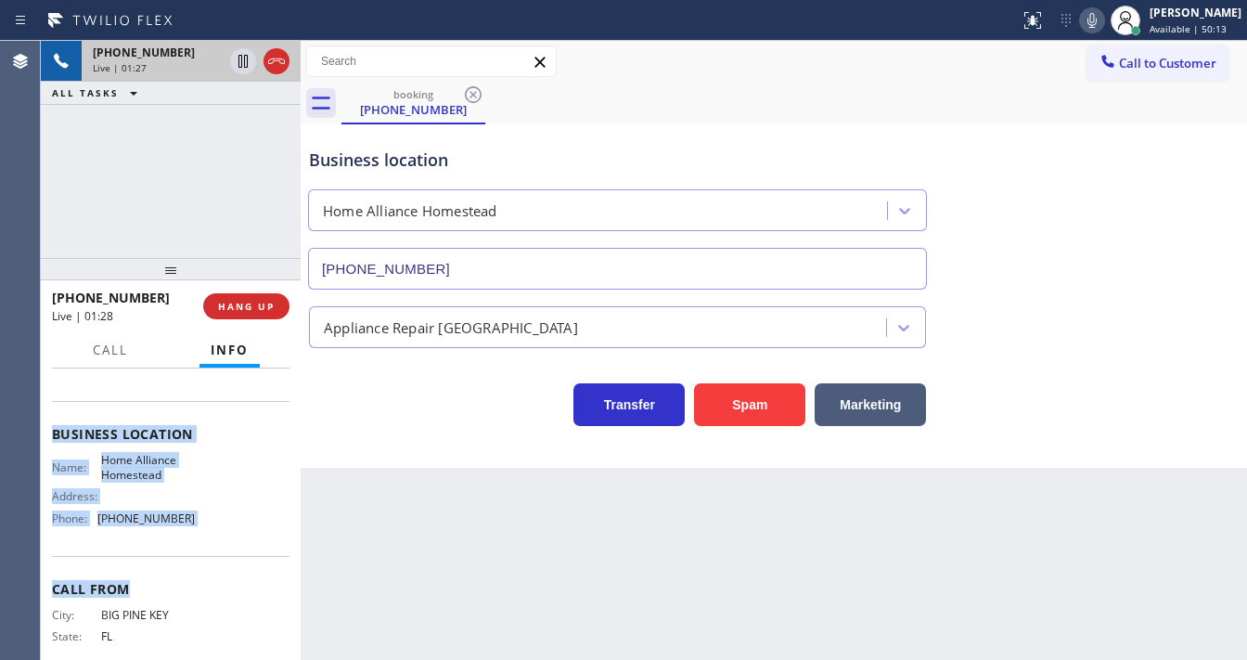
scroll to position [244, 0]
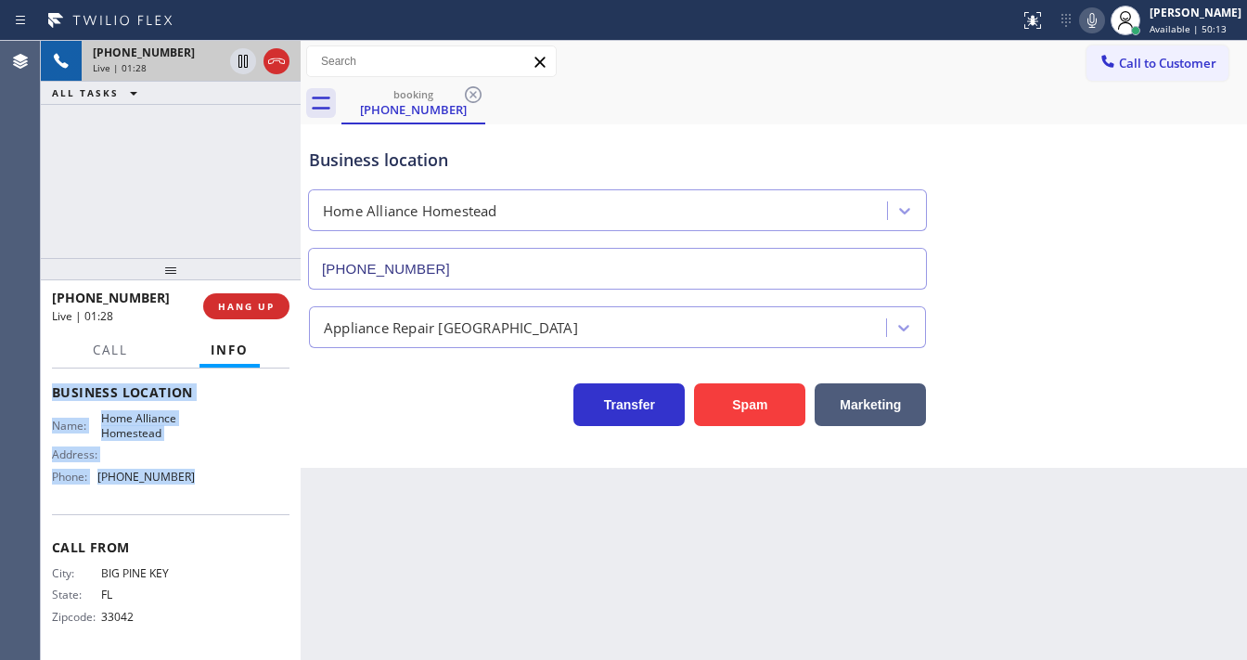
drag, startPoint x: 48, startPoint y: 469, endPoint x: 199, endPoint y: 494, distance: 152.2
click at [199, 494] on div "Context Queue: [Test] All Priority: 2 Customer Name: (305) 647-9083 Phone: (305…" at bounding box center [171, 513] width 260 height 291
copy div "Customer Name: (305) 647-9083 Phone: (305) 647-9083 Address: Business location …"
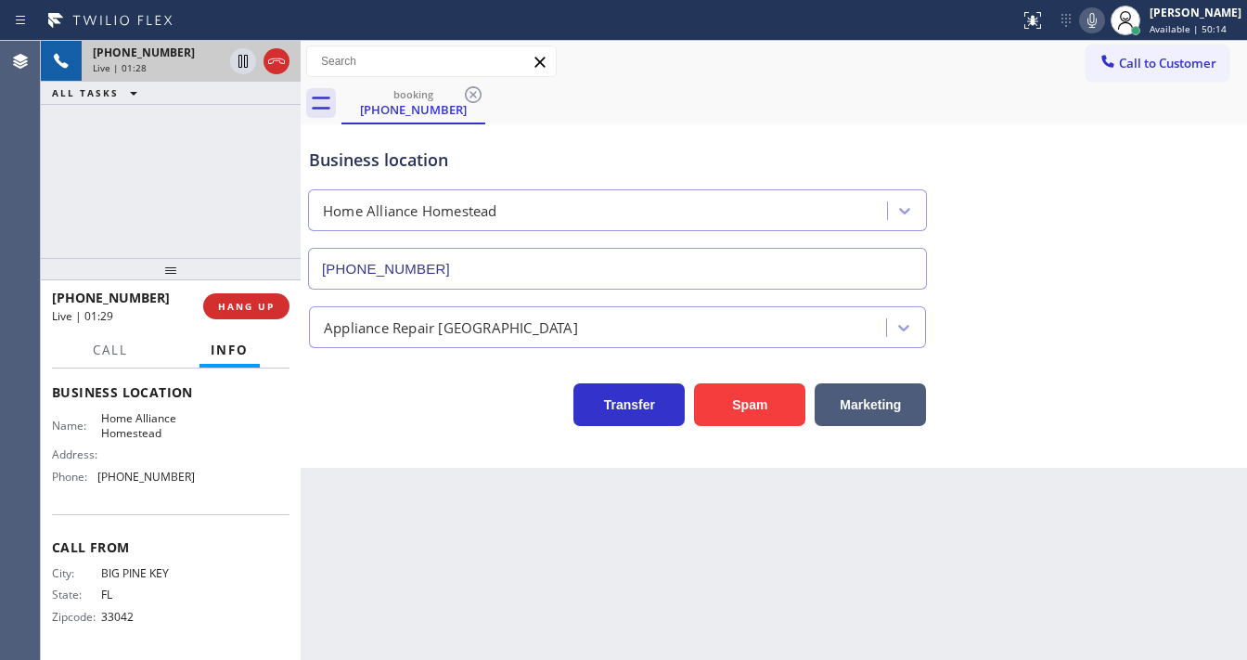
click at [171, 212] on div "+13056479083 Live | 01:28 ALL TASKS ALL TASKS ACTIVE TASKS TASKS IN WRAP UP" at bounding box center [171, 149] width 260 height 217
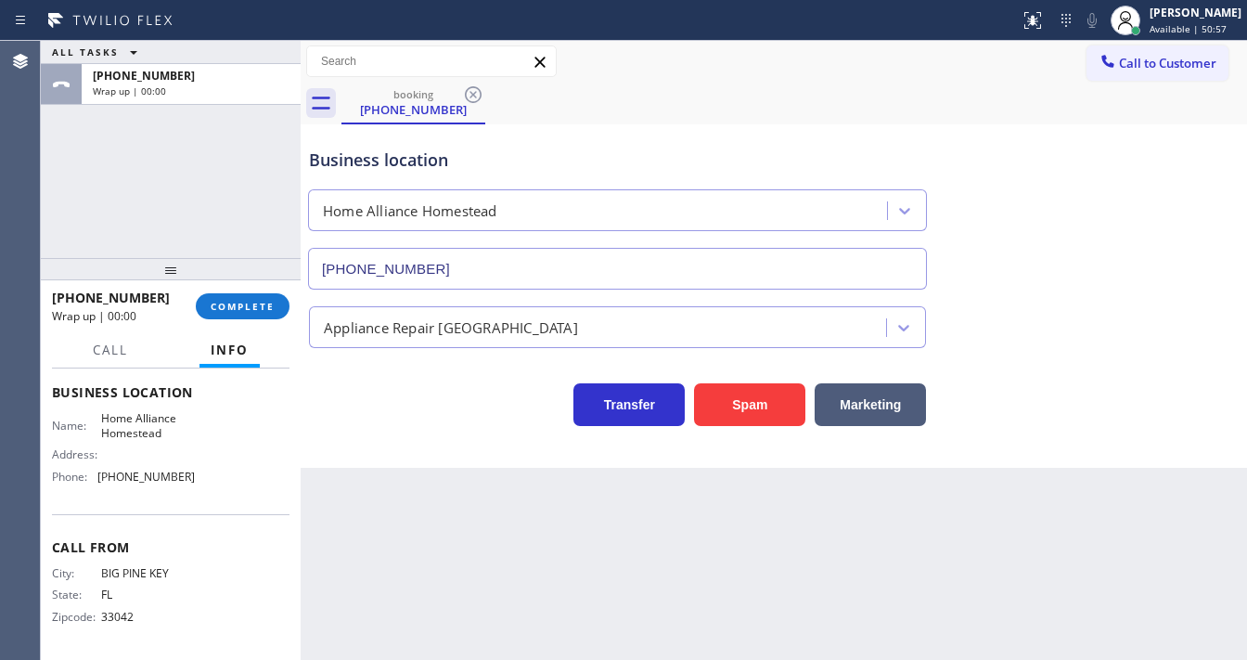
click at [202, 168] on div "ALL TASKS ALL TASKS ACTIVE TASKS TASKS IN WRAP UP +13056479083 Wrap up | 00:00" at bounding box center [171, 149] width 260 height 217
click at [260, 298] on button "COMPLETE" at bounding box center [243, 306] width 94 height 26
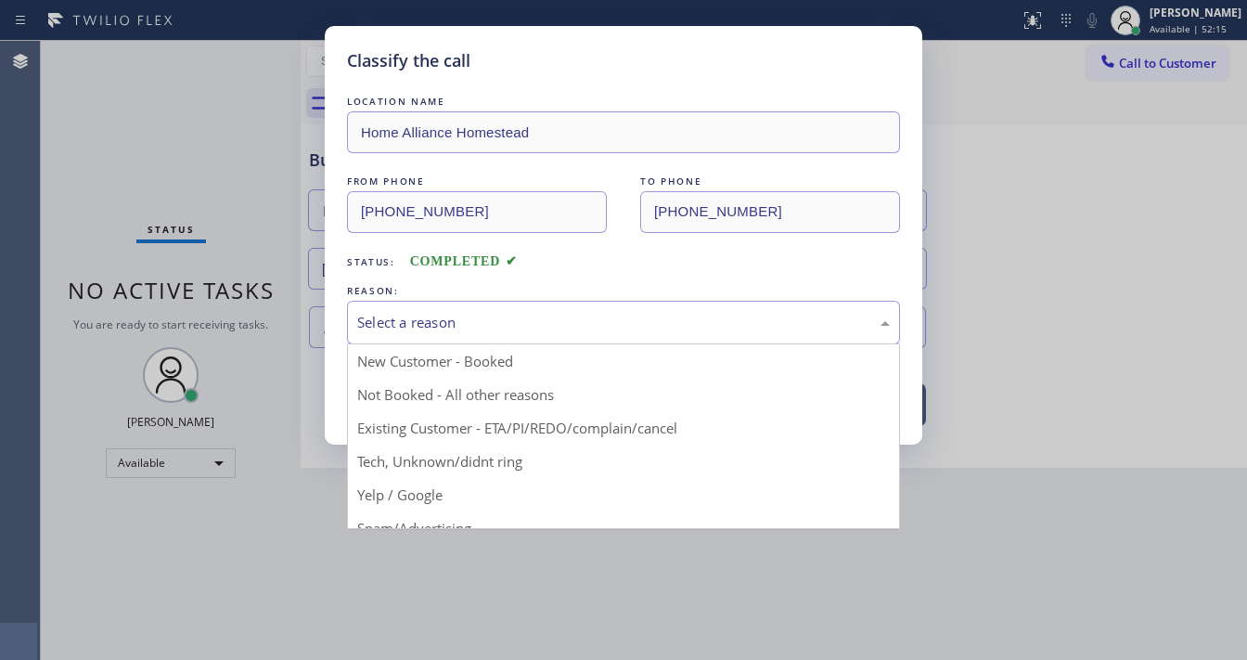
click at [443, 330] on div "Select a reason" at bounding box center [623, 322] width 533 height 21
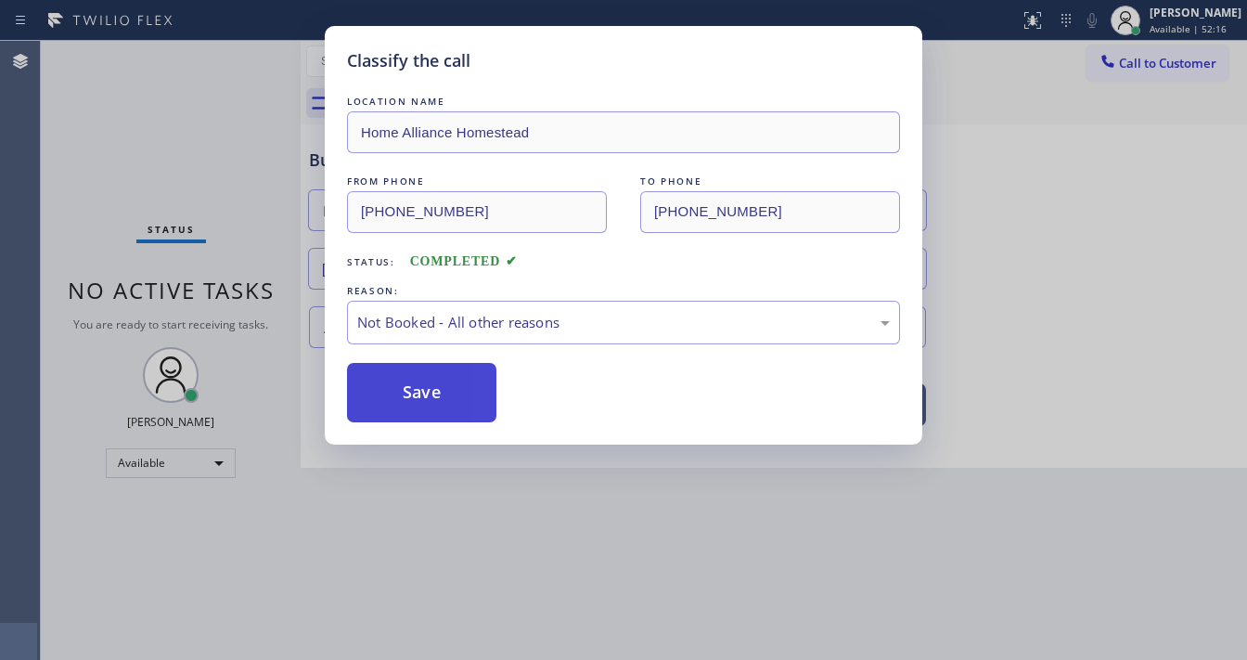
click at [440, 388] on button "Save" at bounding box center [421, 392] width 149 height 59
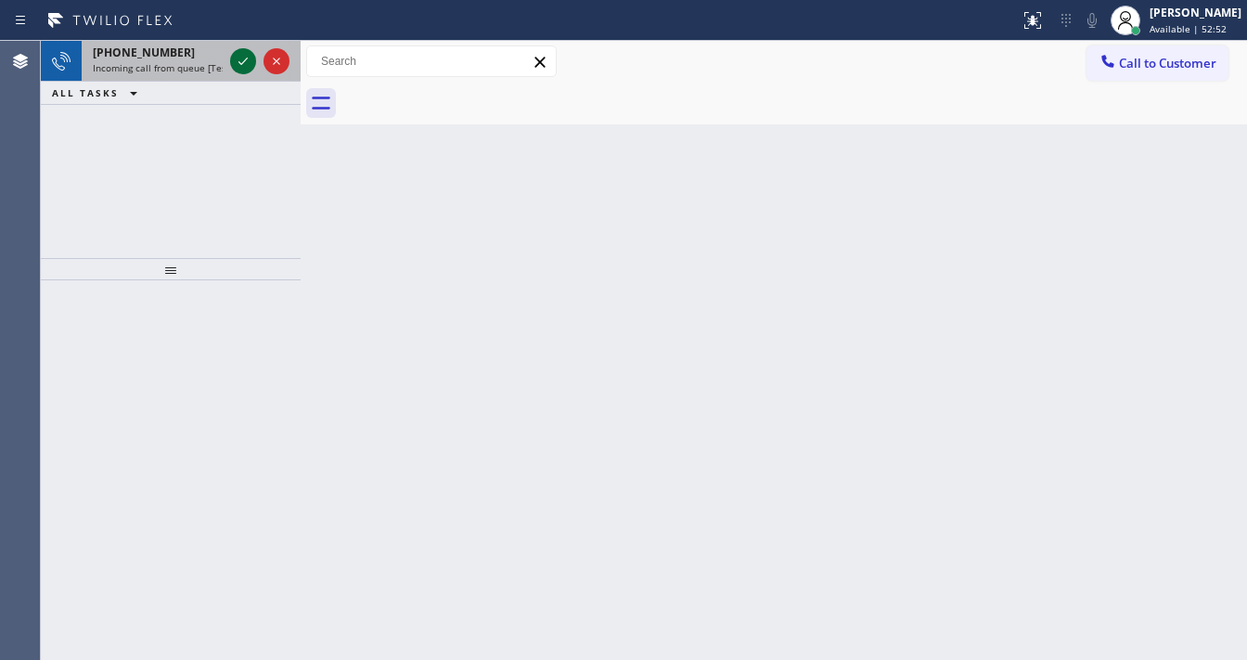
click at [244, 56] on icon at bounding box center [243, 61] width 22 height 22
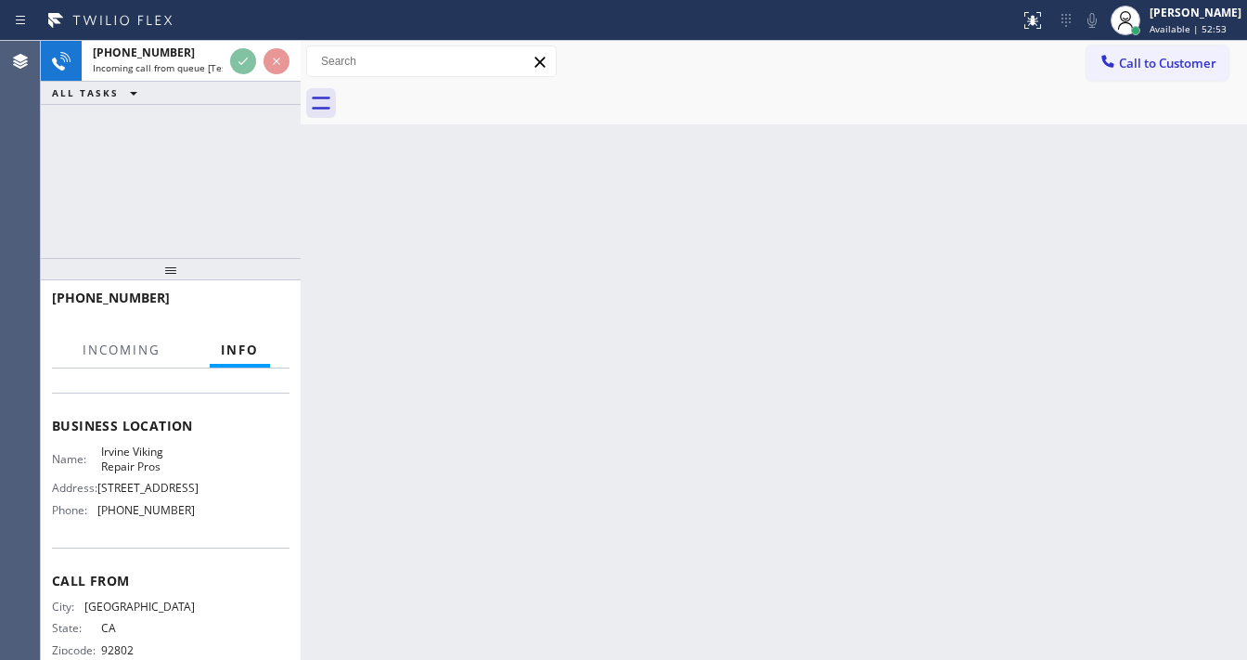
scroll to position [223, 0]
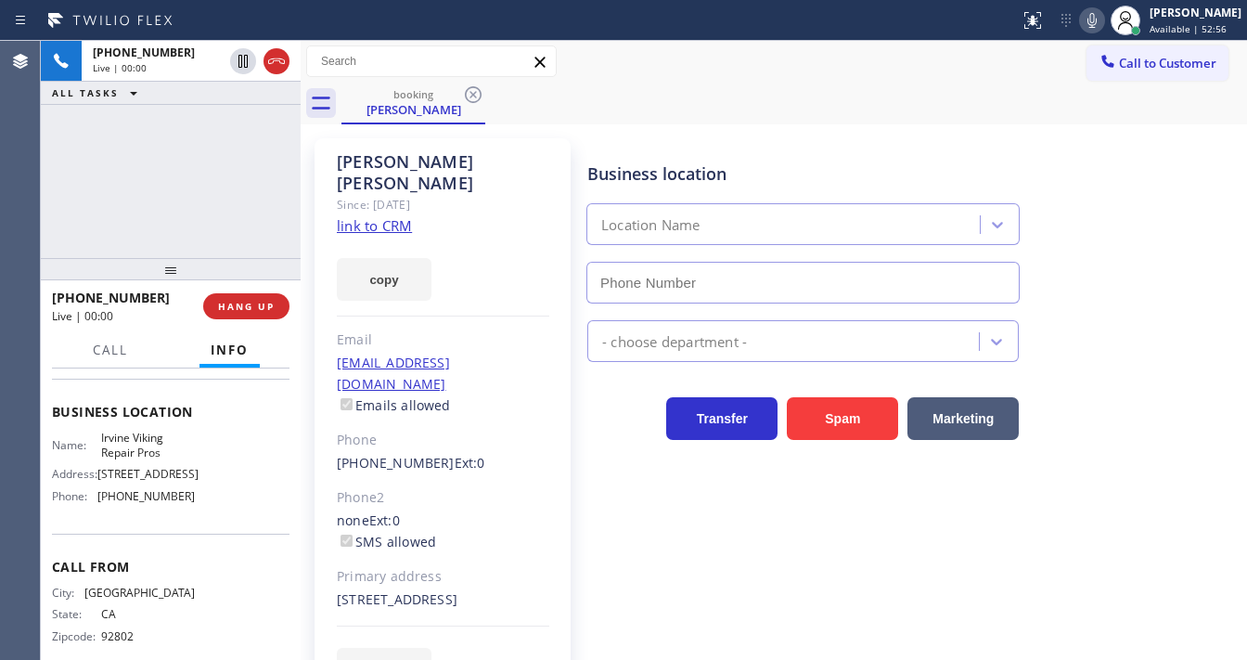
type input "(949) 398-2139"
click at [178, 141] on div "+17145883705 Live | 00:08 ALL TASKS ALL TASKS ACTIVE TASKS TASKS IN WRAP UP" at bounding box center [171, 149] width 260 height 217
click at [152, 173] on div "+17145883705 Live | 00:11 ALL TASKS ALL TASKS ACTIVE TASKS TASKS IN WRAP UP" at bounding box center [171, 149] width 260 height 217
click at [391, 216] on link "link to CRM" at bounding box center [374, 225] width 75 height 19
drag, startPoint x: 1104, startPoint y: 20, endPoint x: 1086, endPoint y: 26, distance: 19.4
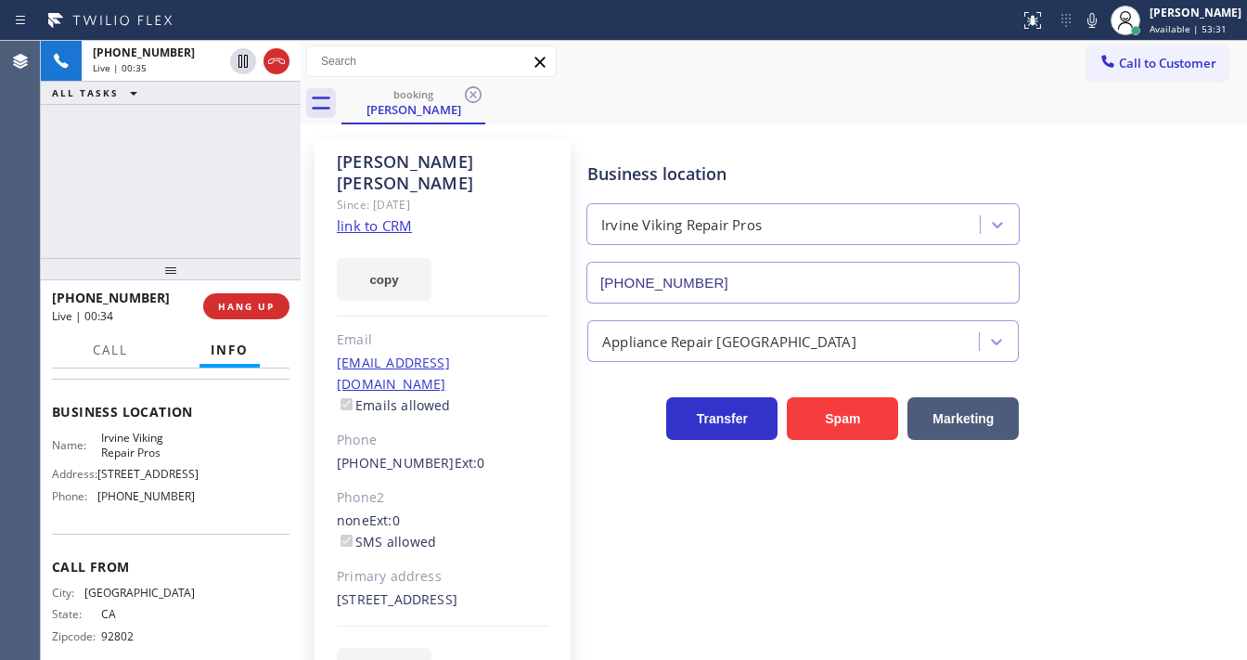
click at [1102, 20] on icon at bounding box center [1092, 20] width 22 height 22
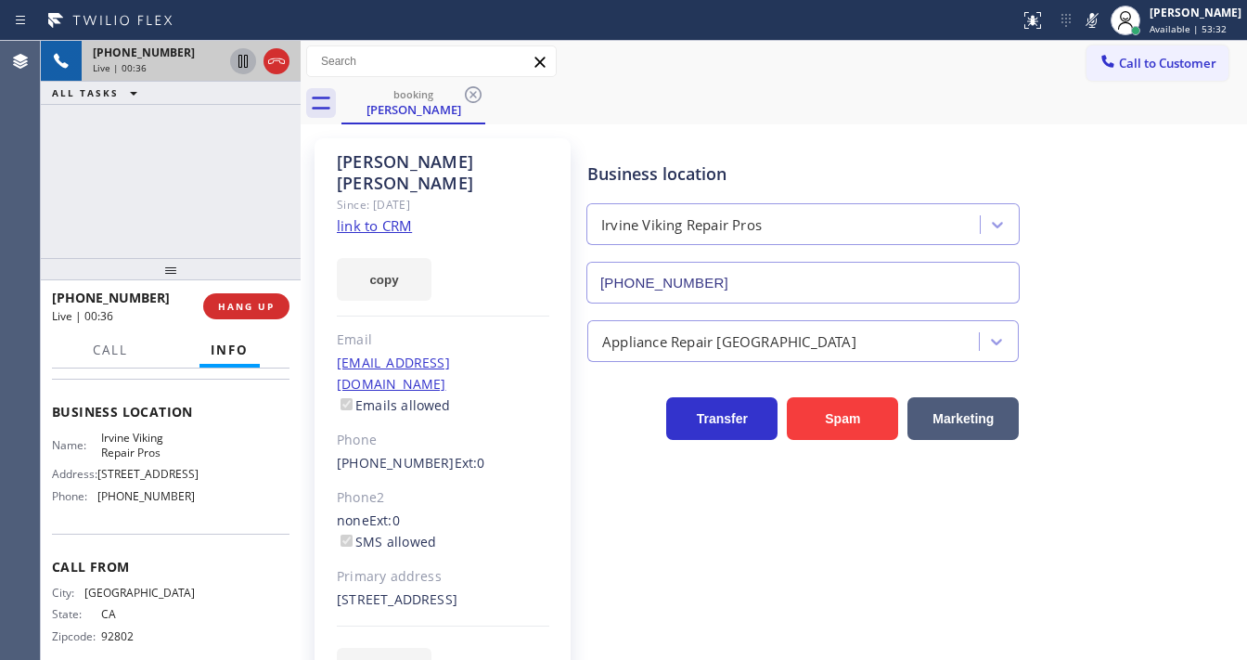
click at [244, 67] on icon at bounding box center [243, 61] width 22 height 22
click at [167, 182] on div "+17145883705 Live | 01:05 ALL TASKS ALL TASKS ACTIVE TASKS TASKS IN WRAP UP" at bounding box center [171, 149] width 260 height 217
click at [237, 57] on icon at bounding box center [243, 61] width 22 height 22
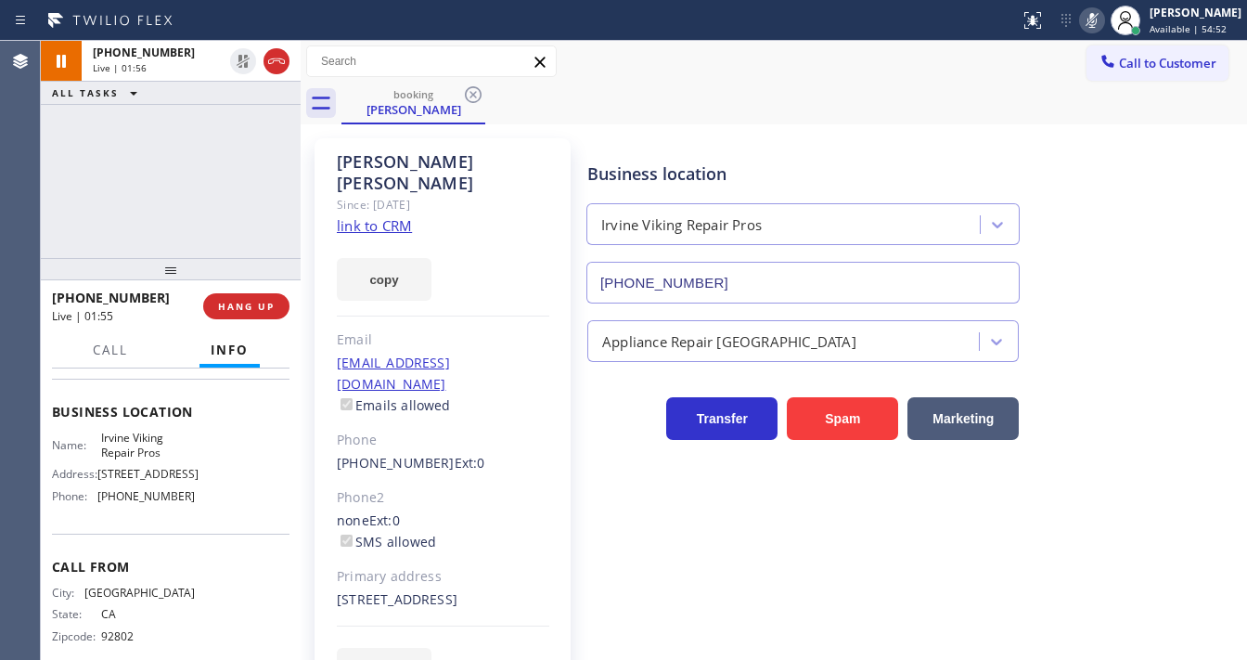
click at [1103, 27] on icon at bounding box center [1092, 20] width 22 height 22
click at [222, 173] on div "+17145883705 Live | 01:56 ALL TASKS ALL TASKS ACTIVE TASKS TASKS IN WRAP UP" at bounding box center [171, 149] width 260 height 217
click at [141, 242] on div "+17145883705 Live | 04:03 ALL TASKS ALL TASKS ACTIVE TASKS TASKS IN WRAP UP" at bounding box center [171, 149] width 260 height 217
click at [192, 234] on div "+17145883705 Live | 04:04 ALL TASKS ALL TASKS ACTIVE TASKS TASKS IN WRAP UP" at bounding box center [171, 149] width 260 height 217
click at [256, 307] on span "HANG UP" at bounding box center [246, 306] width 57 height 13
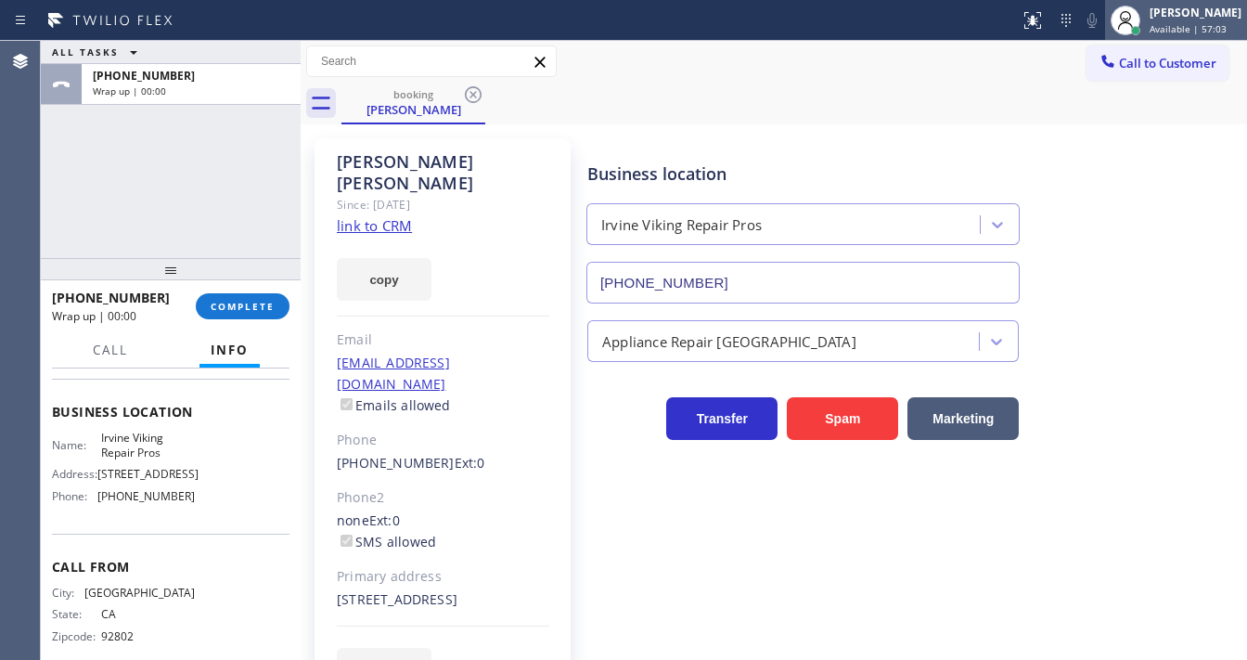
click at [1164, 17] on div "[PERSON_NAME]" at bounding box center [1196, 13] width 92 height 16
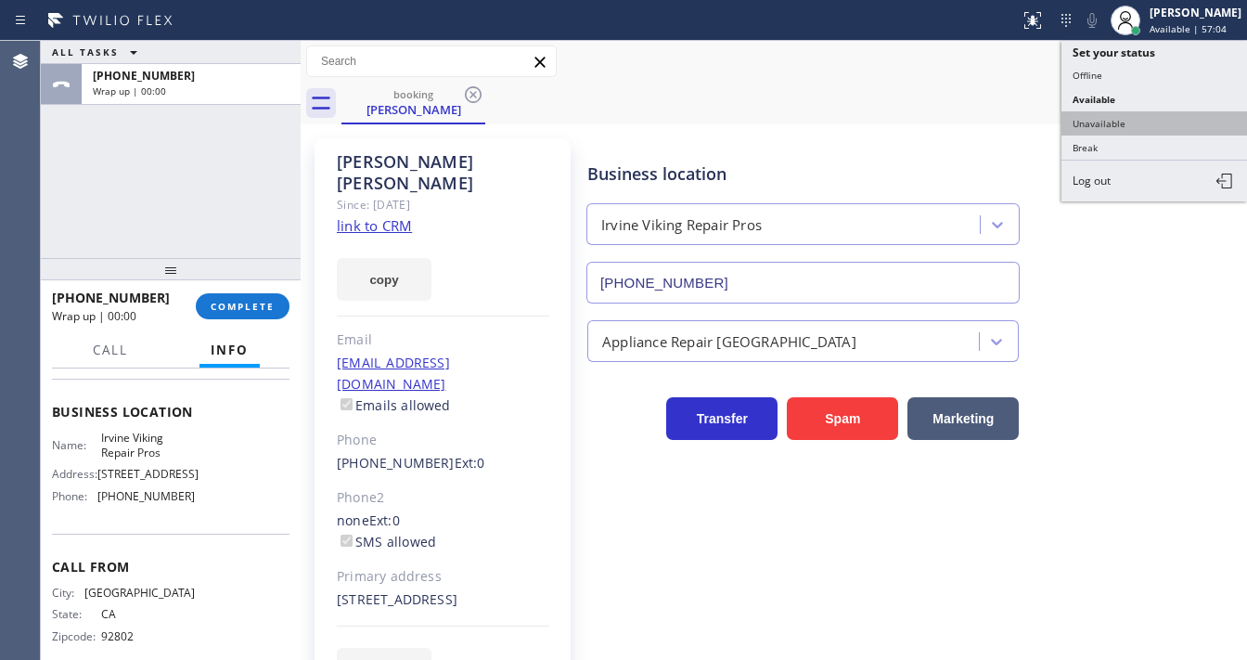
click at [1117, 116] on button "Unavailable" at bounding box center [1154, 123] width 186 height 24
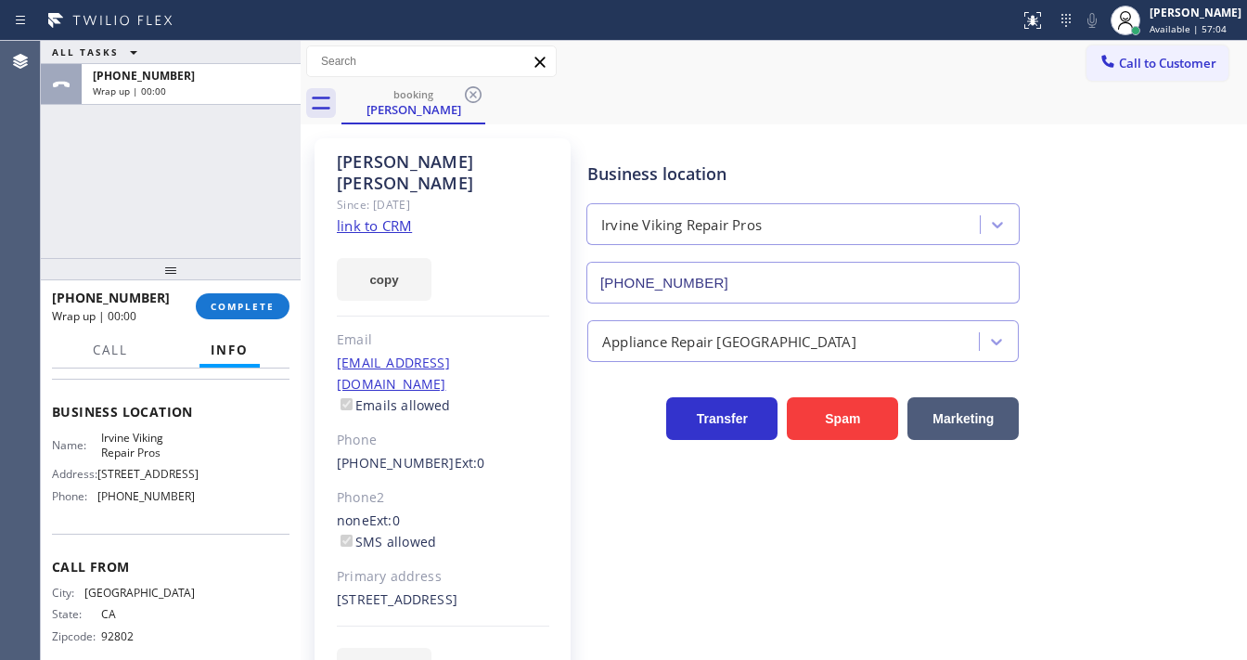
click at [203, 217] on div "ALL TASKS ALL TASKS ACTIVE TASKS TASKS IN WRAP UP +17145883705 Wrap up | 00:00" at bounding box center [171, 149] width 260 height 217
click at [256, 311] on span "COMPLETE" at bounding box center [243, 306] width 64 height 13
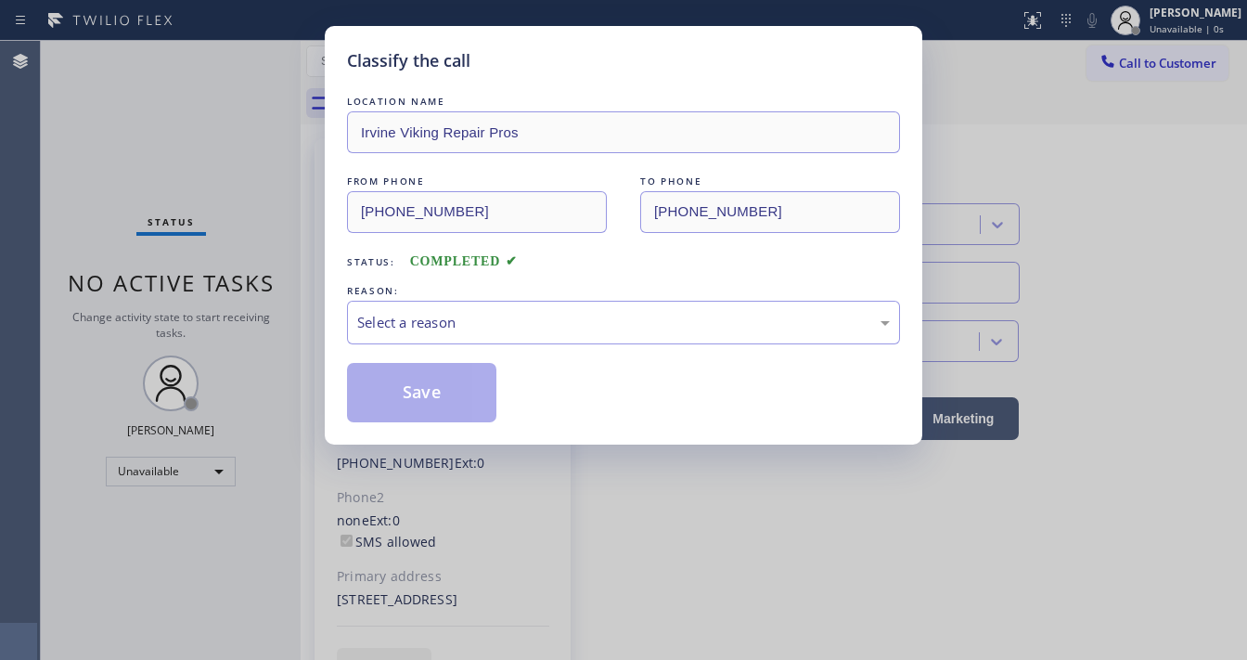
click at [473, 345] on div "LOCATION NAME Irvine Viking Repair Pros FROM PHONE (714) 588-3705 TO PHONE (949…" at bounding box center [623, 257] width 553 height 330
click at [437, 336] on div "Select a reason" at bounding box center [623, 323] width 553 height 44
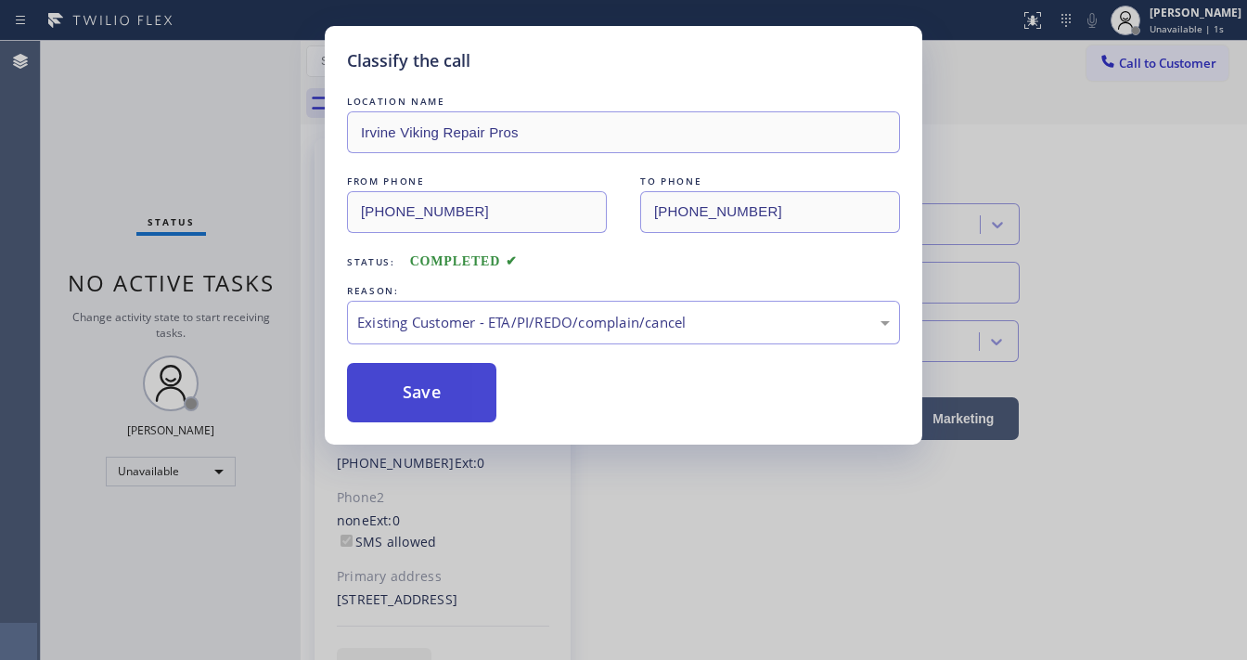
click at [426, 381] on button "Save" at bounding box center [421, 392] width 149 height 59
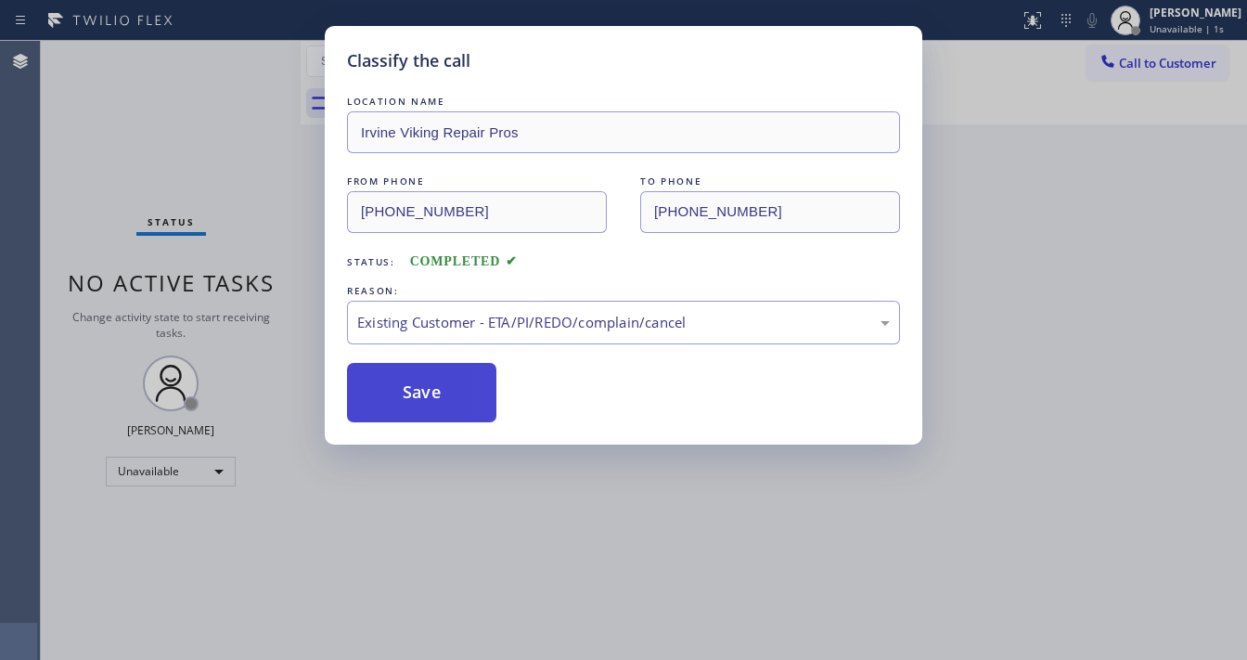
click at [426, 381] on button "Save" at bounding box center [421, 392] width 149 height 59
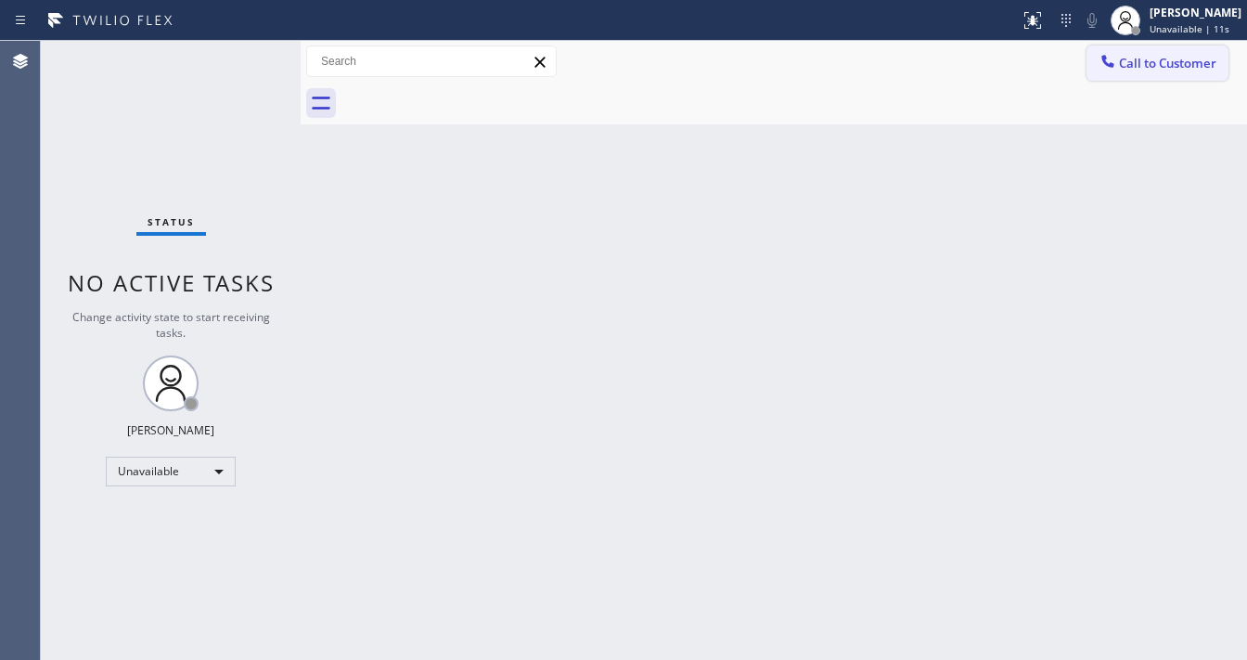
click at [1154, 63] on span "Call to Customer" at bounding box center [1167, 63] width 97 height 17
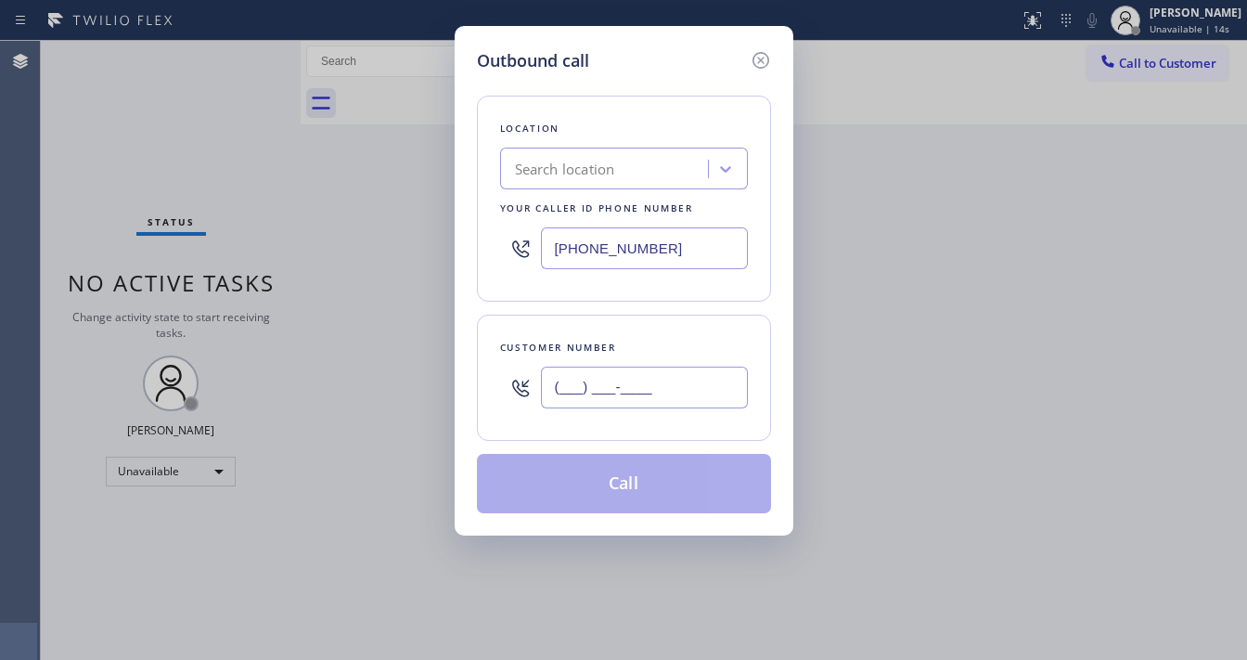
drag, startPoint x: 614, startPoint y: 392, endPoint x: 608, endPoint y: 347, distance: 45.0
click at [614, 391] on input "(___) ___-____" at bounding box center [644, 387] width 207 height 42
paste input "305) 647-9083"
type input "(305) 647-9083"
click at [659, 248] on input "(818) 877-4875" at bounding box center [644, 248] width 207 height 42
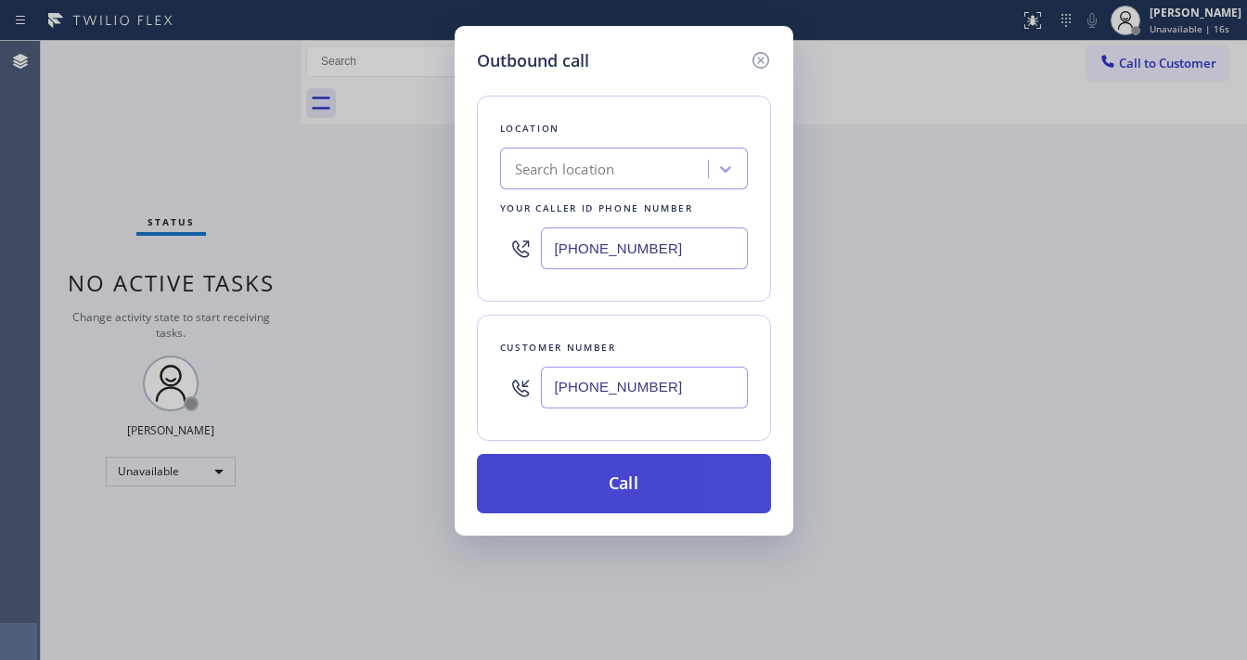
paste input "305) 501-8647"
type input "(305) 501-8647"
click at [635, 487] on button "Call" at bounding box center [624, 483] width 294 height 59
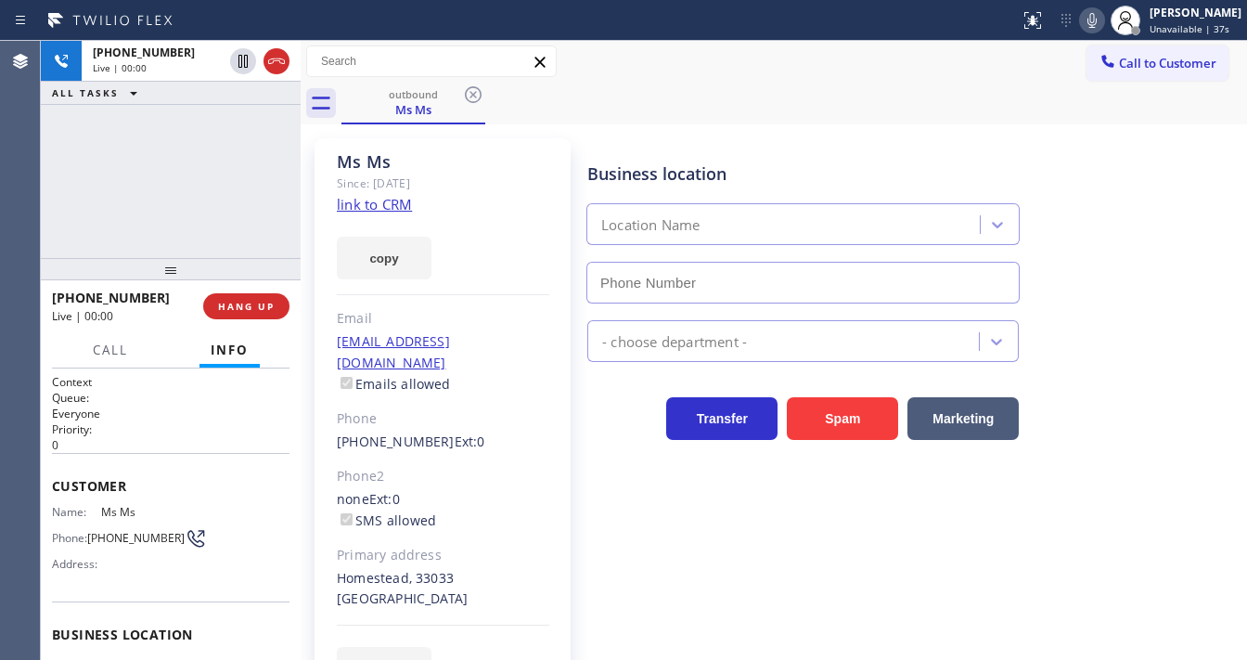
type input "(305) 501-8647"
click at [101, 207] on div "+13056479083 Live | 00:02 ALL TASKS ALL TASKS ACTIVE TASKS TASKS IN WRAP UP" at bounding box center [171, 149] width 260 height 217
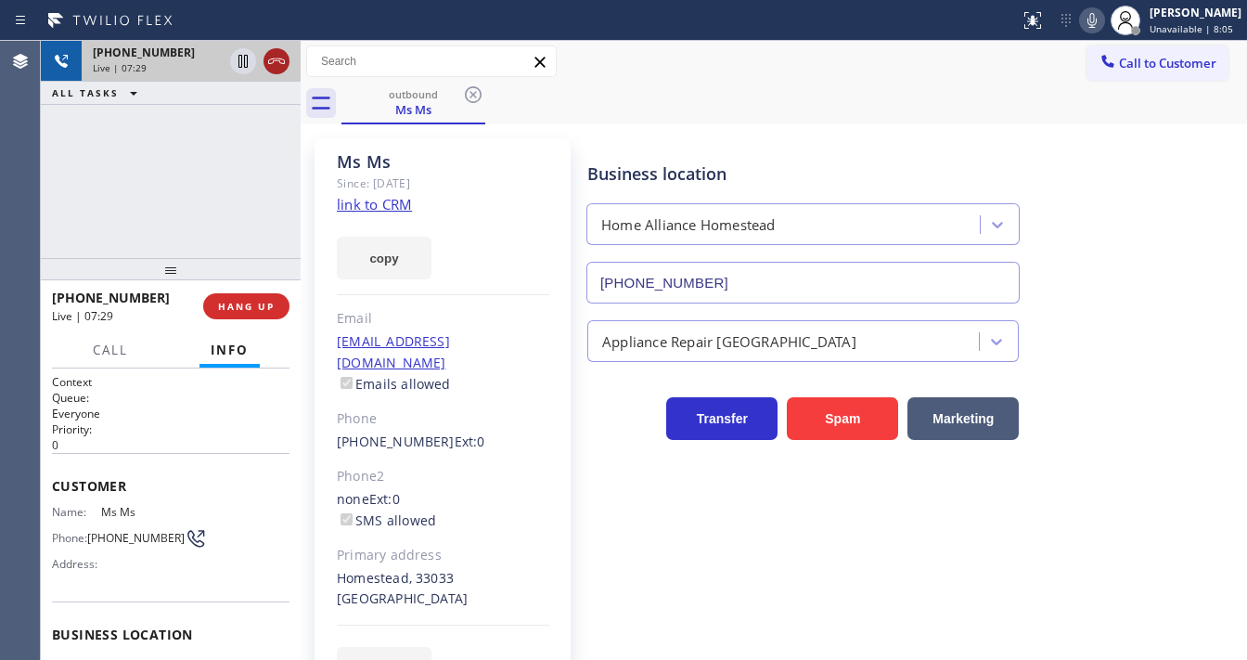
click at [282, 63] on icon at bounding box center [276, 61] width 17 height 6
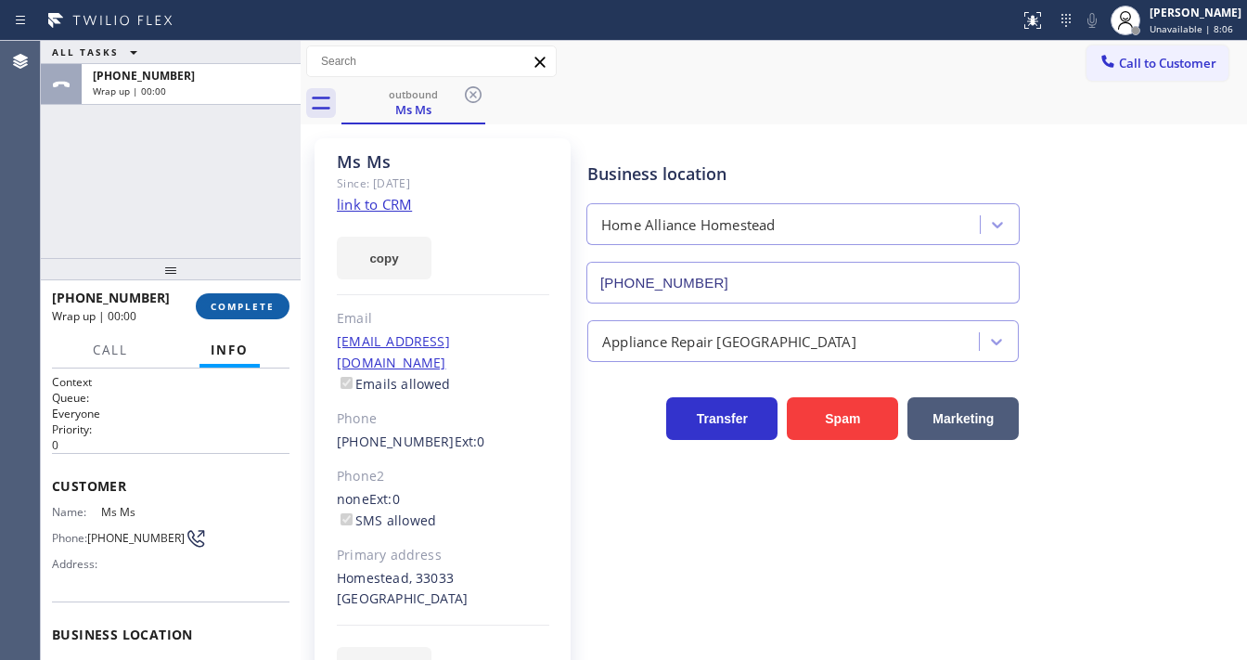
click at [263, 309] on span "COMPLETE" at bounding box center [243, 306] width 64 height 13
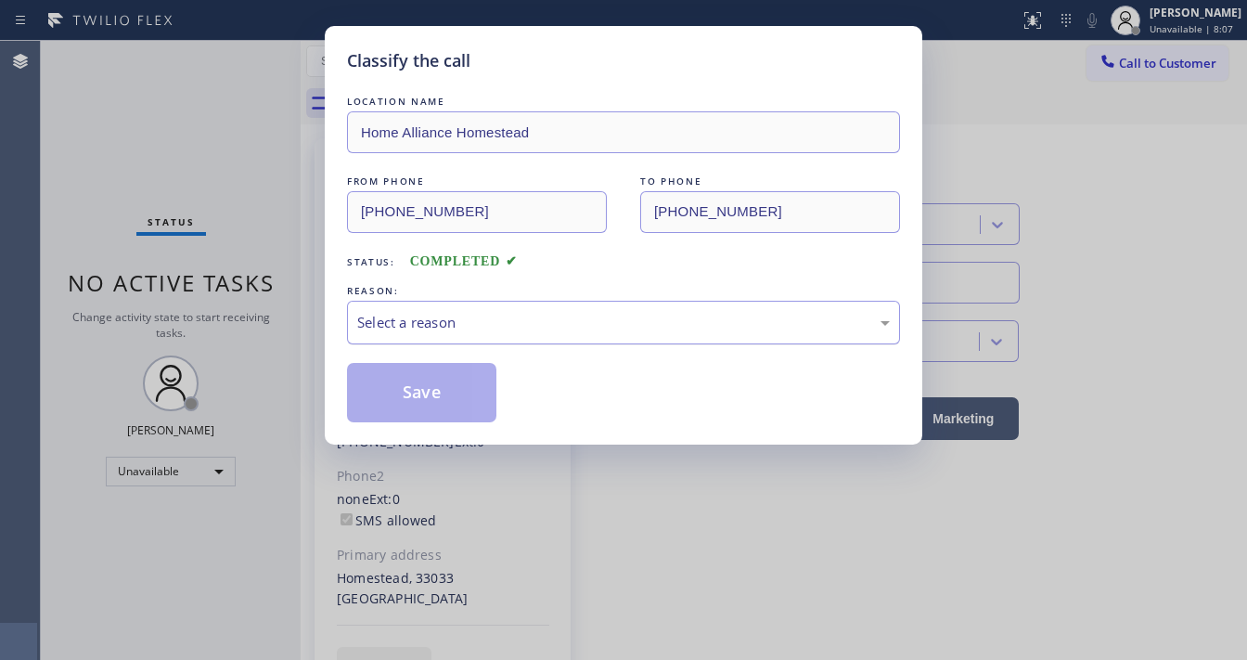
click at [393, 320] on div "Select a reason" at bounding box center [623, 322] width 533 height 21
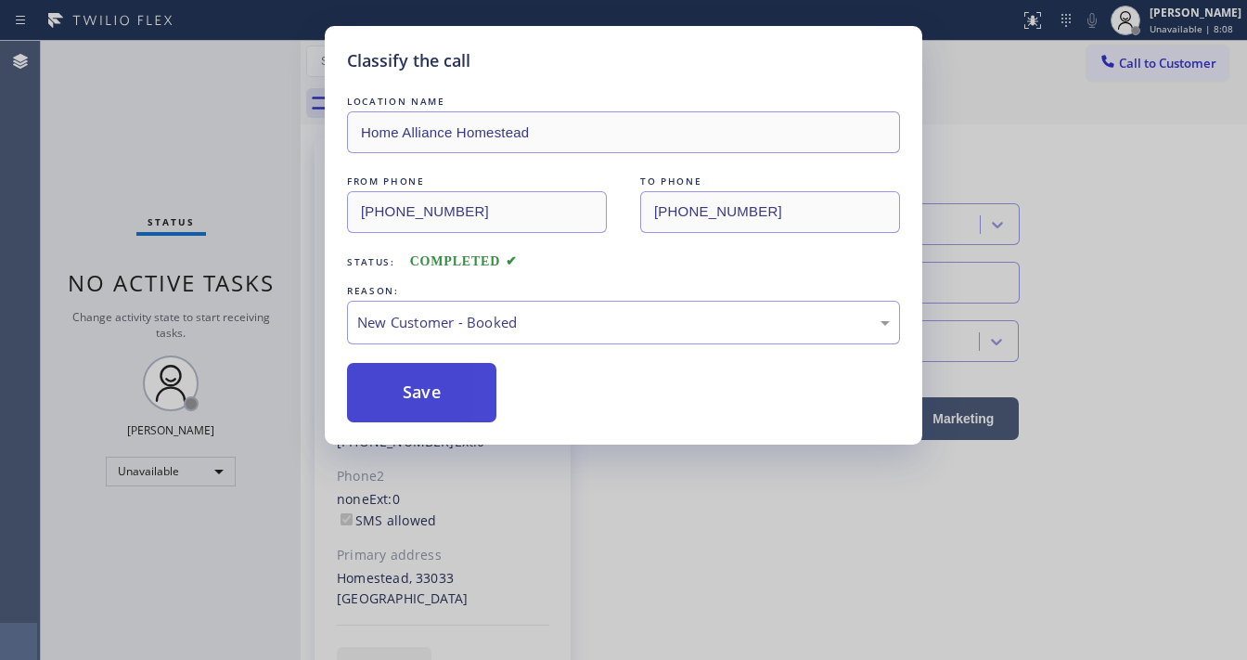
click at [403, 382] on button "Save" at bounding box center [421, 392] width 149 height 59
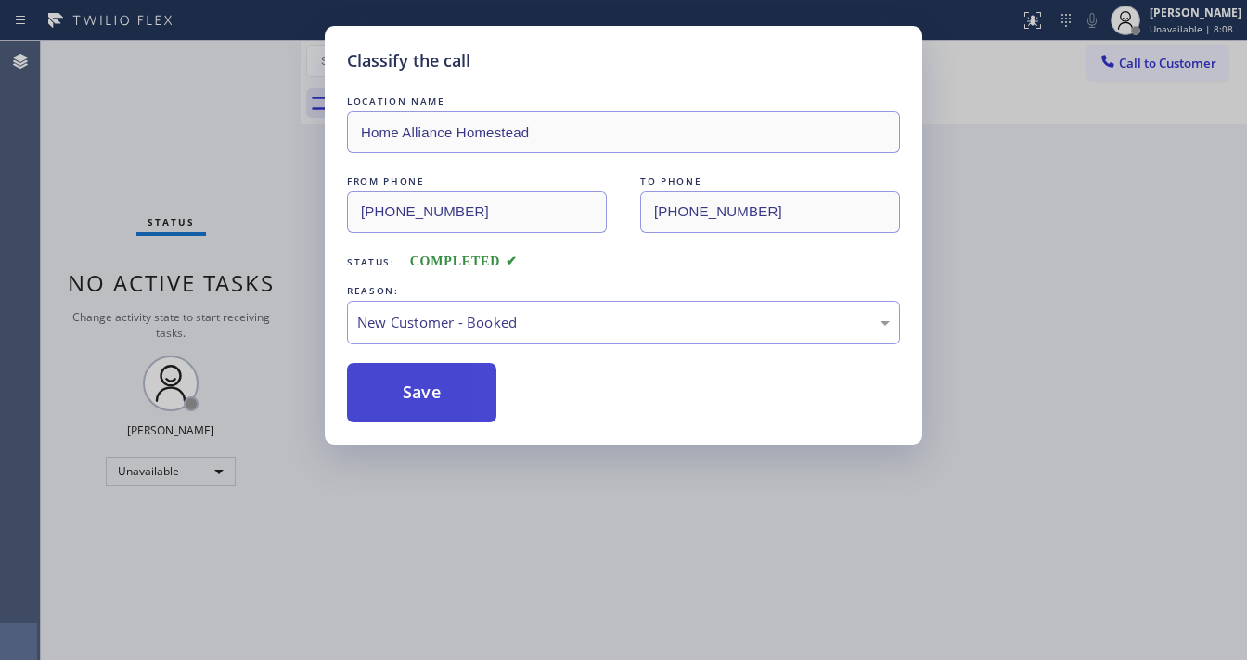
click at [403, 383] on button "Save" at bounding box center [421, 392] width 149 height 59
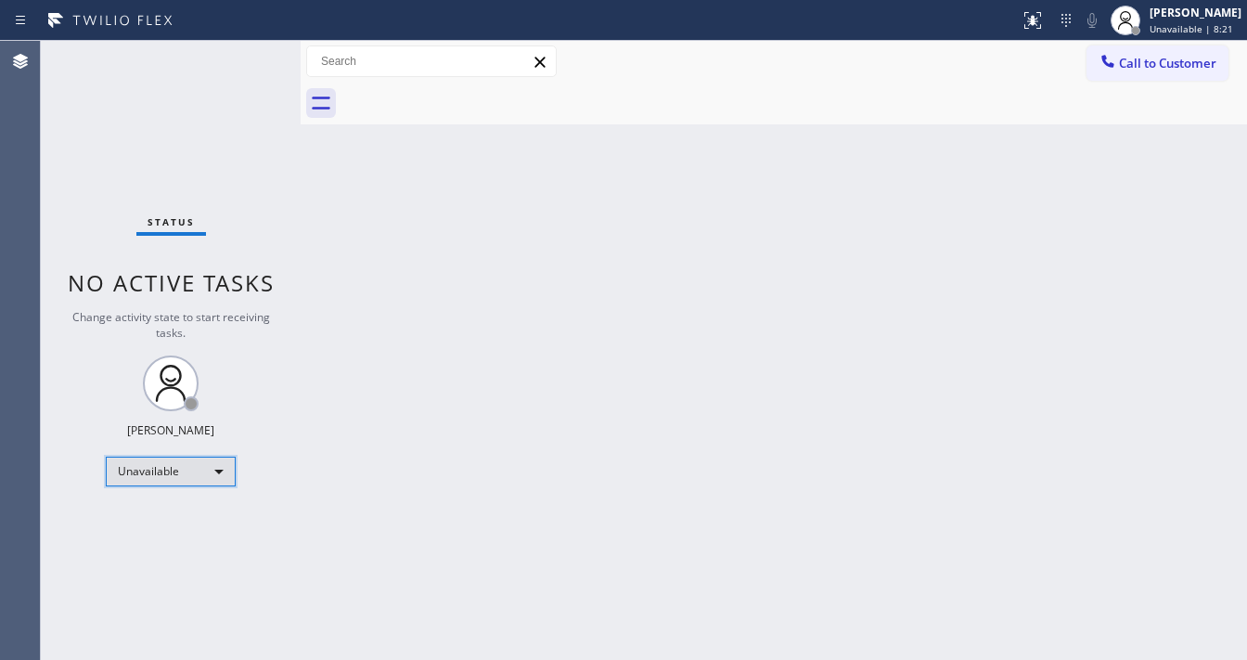
click at [181, 465] on div "Unavailable" at bounding box center [171, 471] width 130 height 30
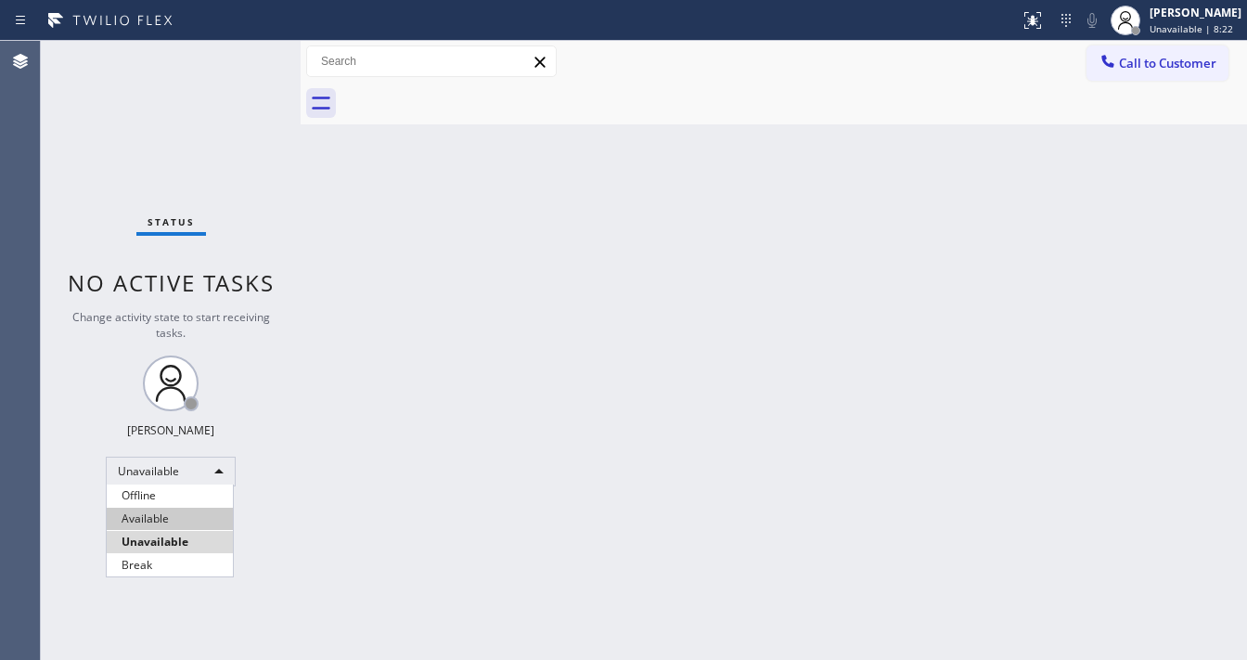
click at [157, 523] on li "Available" at bounding box center [170, 519] width 126 height 22
click at [534, 435] on div "Back to Dashboard Change Sender ID Customers Technicians Select a contact Outbo…" at bounding box center [774, 350] width 946 height 619
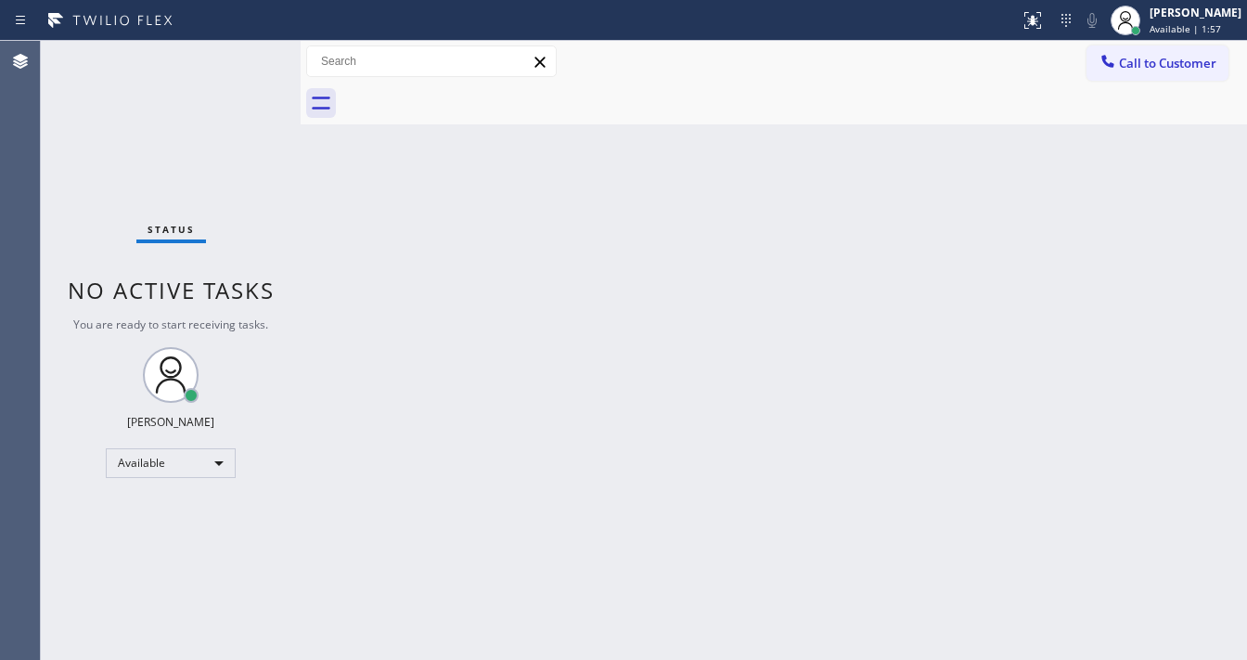
click at [63, 230] on div "Status No active tasks You are ready to start receiving tasks. [PERSON_NAME]" at bounding box center [171, 350] width 260 height 619
click at [210, 217] on div "Status No active tasks You are ready to start receiving tasks. [PERSON_NAME]" at bounding box center [171, 350] width 260 height 619
click at [222, 326] on span "You are ready to start receiving tasks." at bounding box center [170, 324] width 195 height 16
click at [71, 230] on div "Status No active tasks You are ready to start receiving tasks. [PERSON_NAME]" at bounding box center [171, 350] width 260 height 619
click at [239, 71] on div "Status No active tasks You are ready to start receiving tasks. [PERSON_NAME]" at bounding box center [171, 350] width 260 height 619
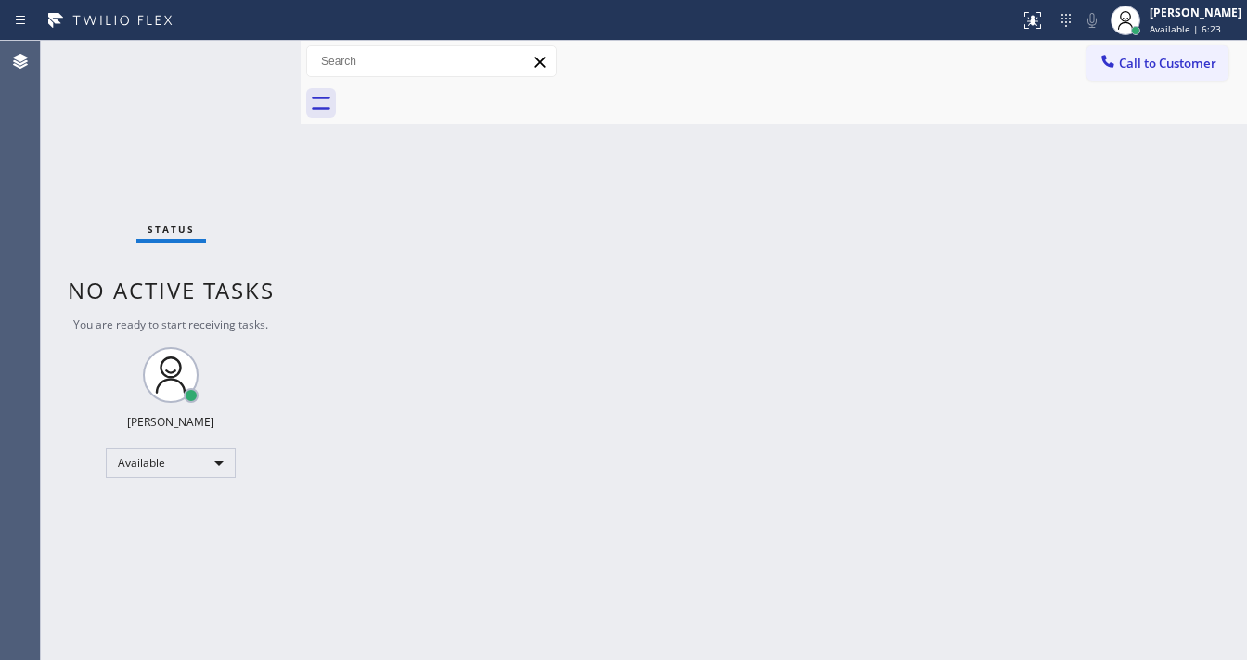
click at [239, 71] on div "Status No active tasks You are ready to start receiving tasks. [PERSON_NAME]" at bounding box center [171, 350] width 260 height 619
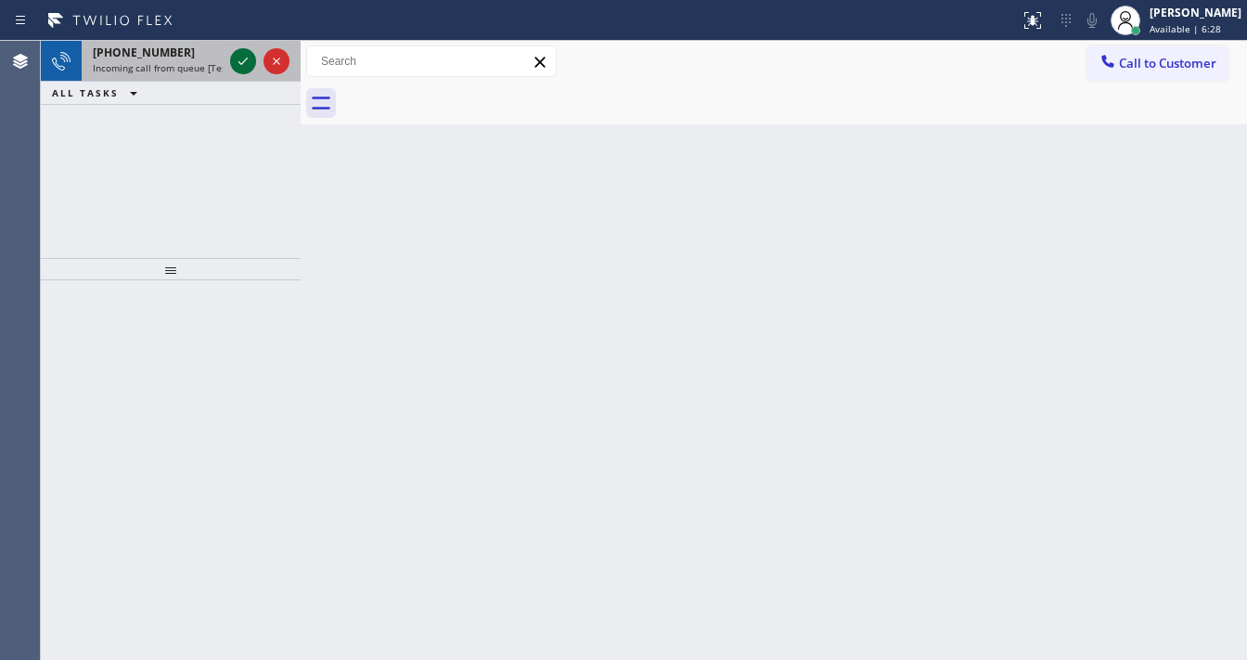
click at [242, 63] on icon at bounding box center [243, 61] width 22 height 22
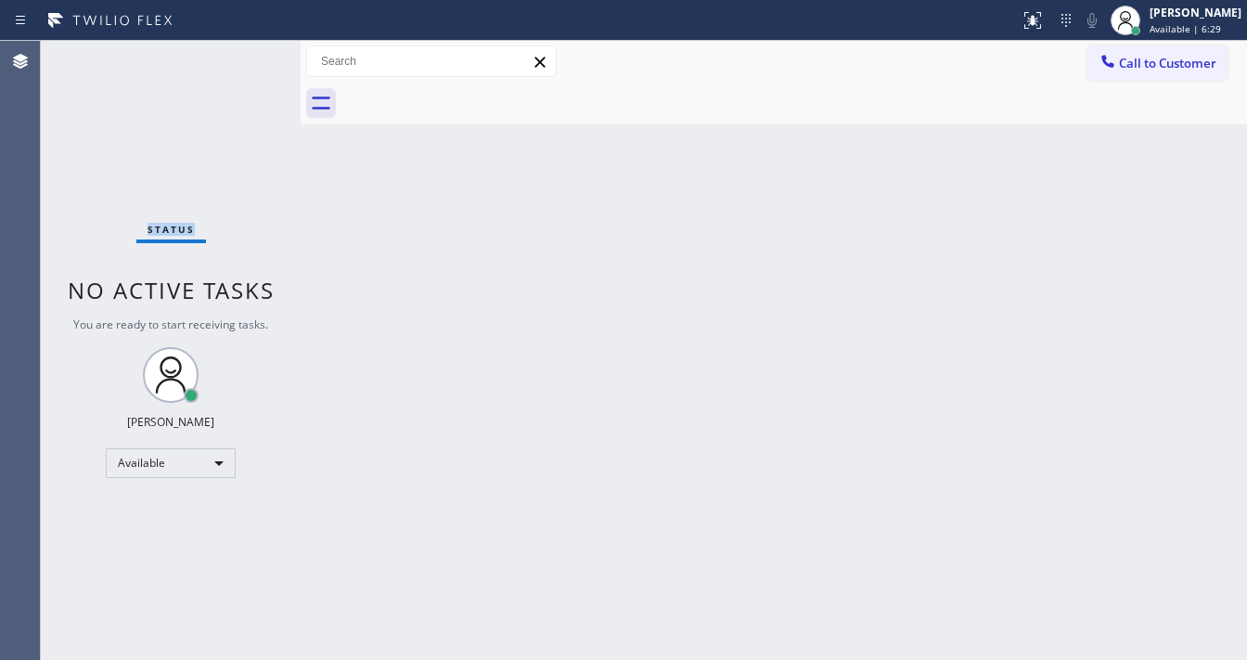
click at [242, 63] on div "Status No active tasks You are ready to start receiving tasks. [PERSON_NAME]" at bounding box center [171, 350] width 260 height 619
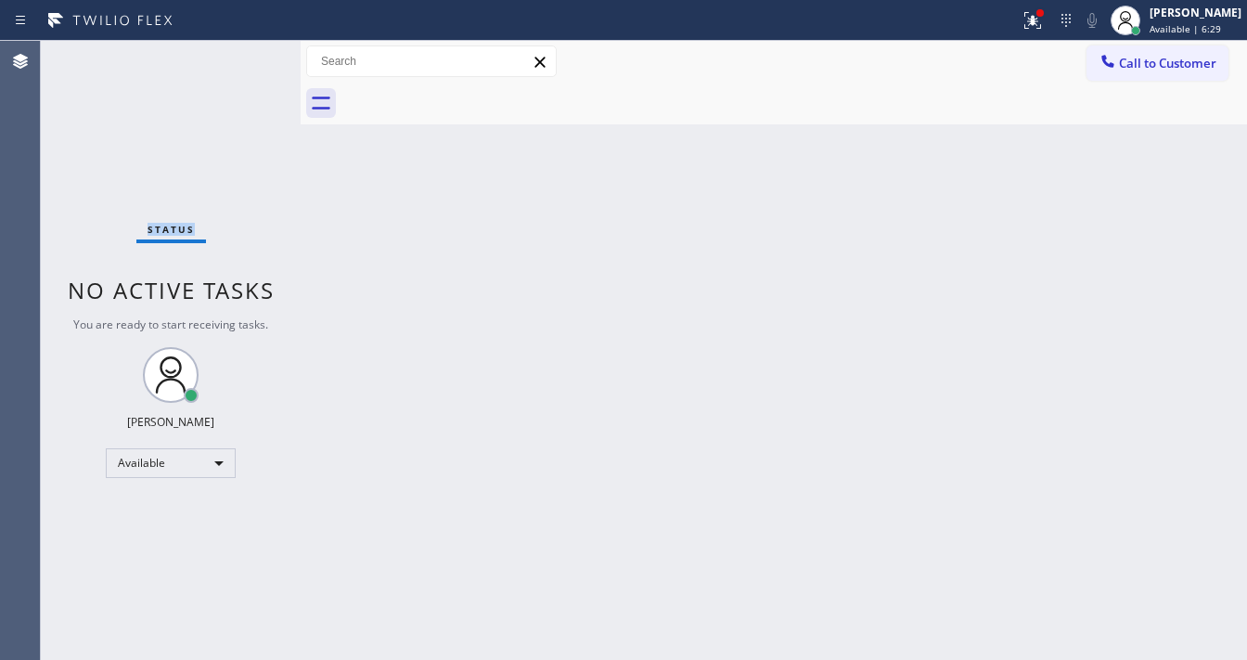
click at [242, 63] on div "Status No active tasks You are ready to start receiving tasks. [PERSON_NAME]" at bounding box center [171, 350] width 260 height 619
click at [168, 241] on div "Status" at bounding box center [171, 233] width 70 height 20
click at [181, 289] on span "No active tasks" at bounding box center [171, 290] width 207 height 31
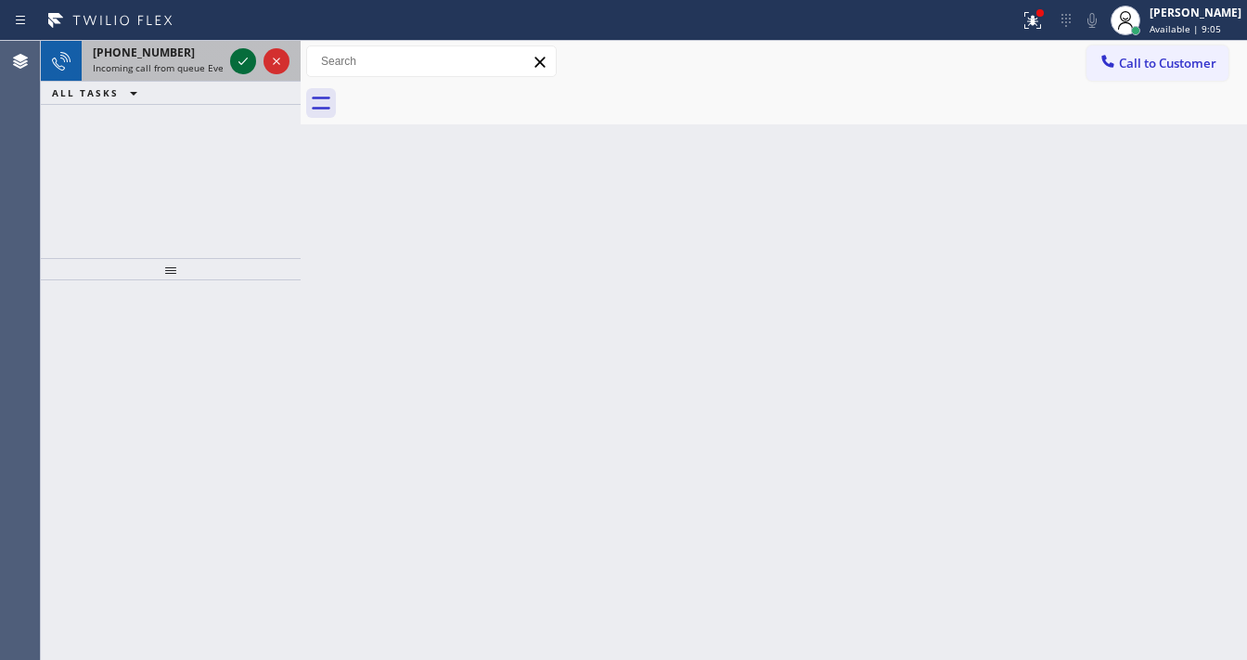
click at [238, 64] on icon at bounding box center [243, 61] width 22 height 22
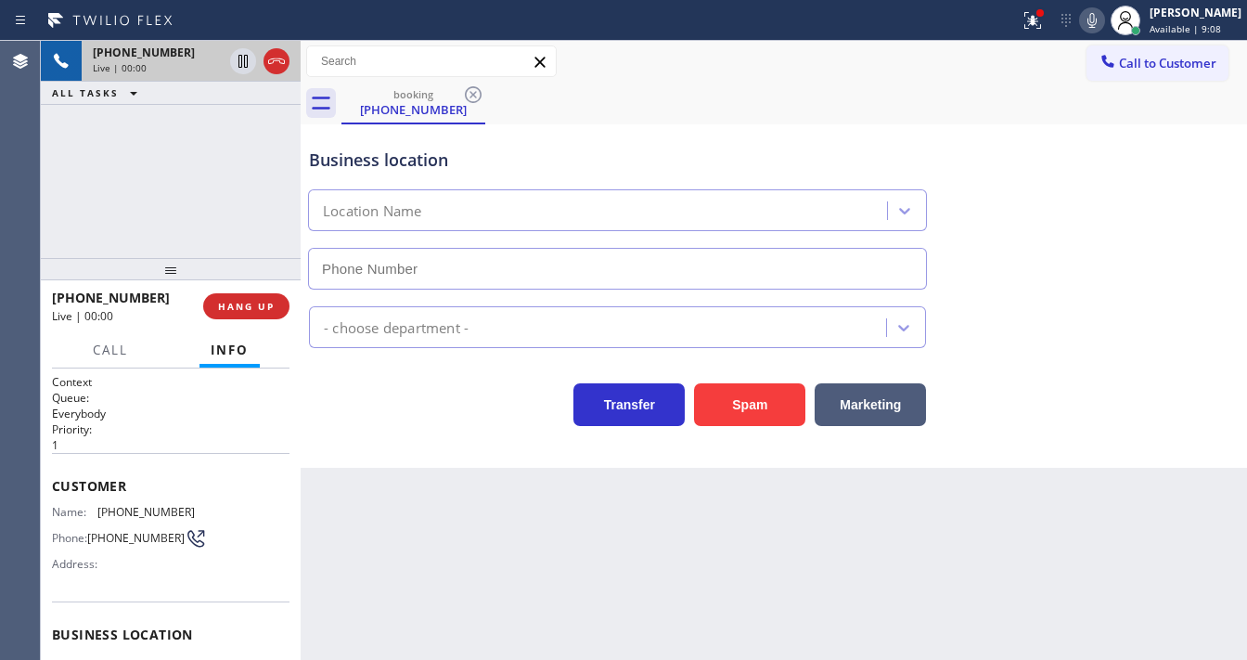
click at [118, 176] on div "+18005921160 Live | 00:00 ALL TASKS ALL TASKS ACTIVE TASKS TASKS IN WRAP UP" at bounding box center [171, 149] width 260 height 217
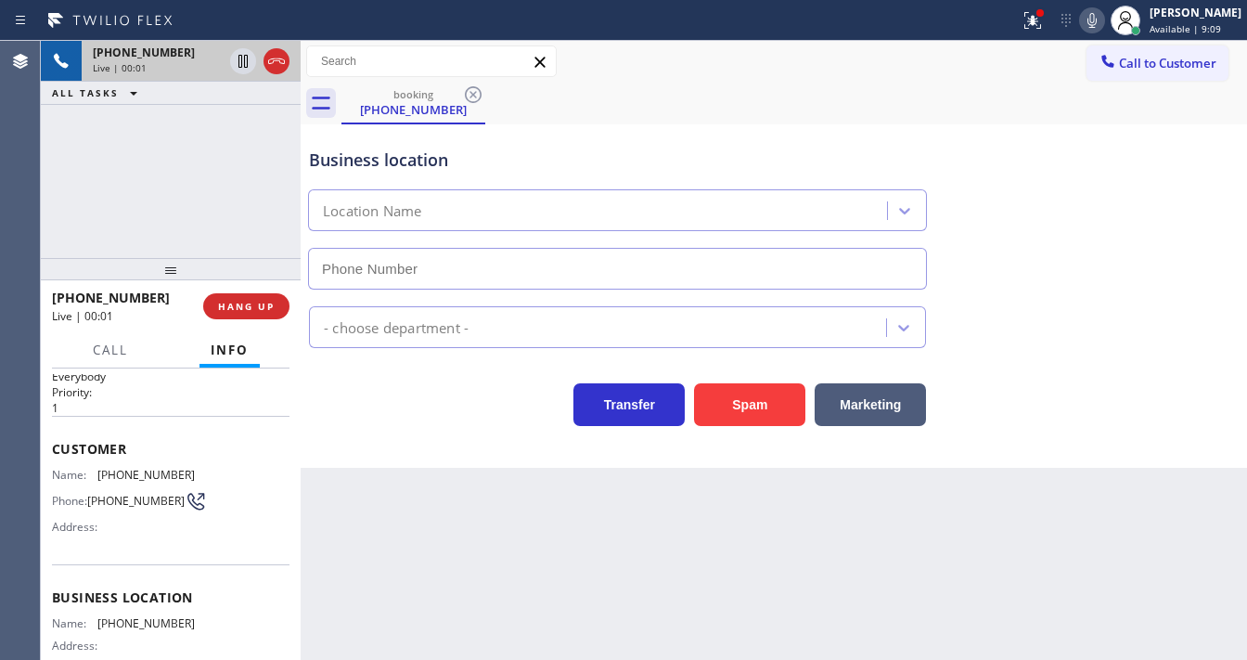
scroll to position [74, 0]
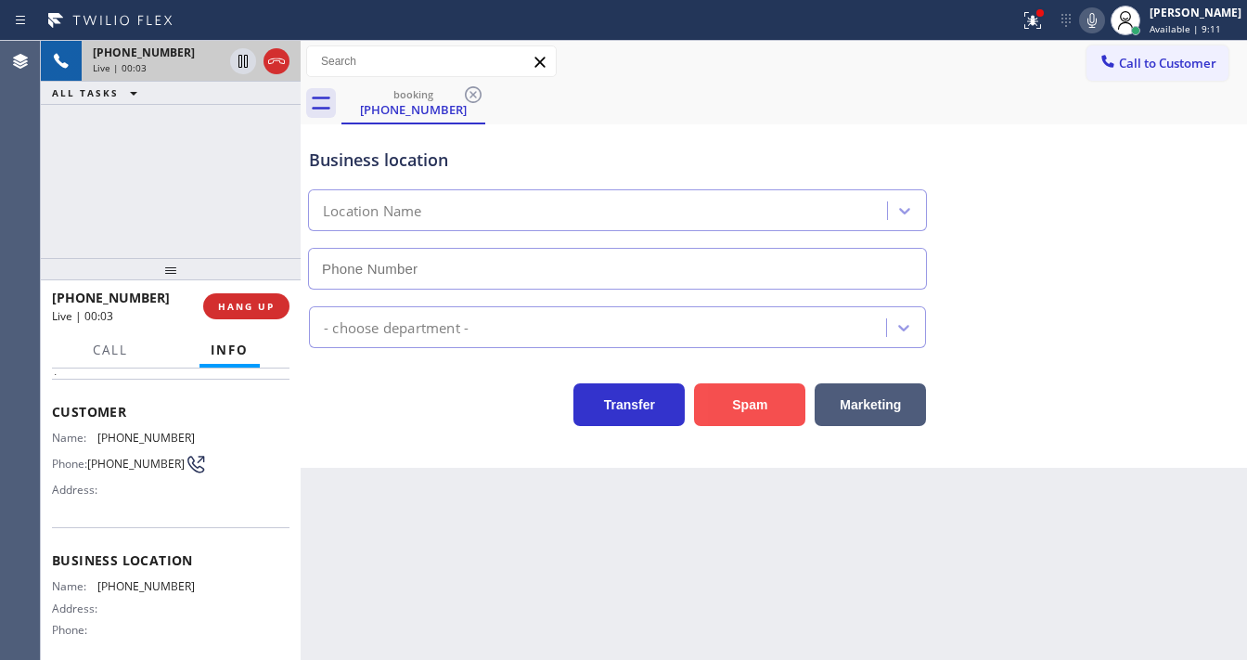
click at [779, 408] on button "Spam" at bounding box center [749, 404] width 111 height 43
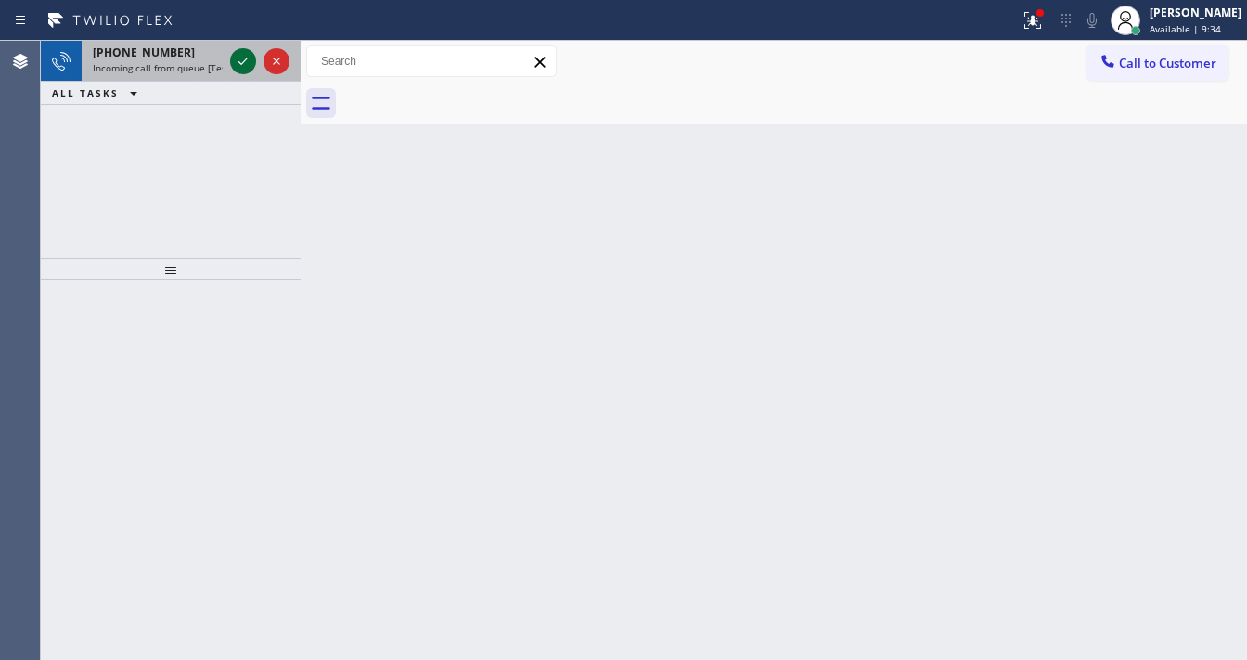
click at [240, 71] on button at bounding box center [243, 61] width 26 height 26
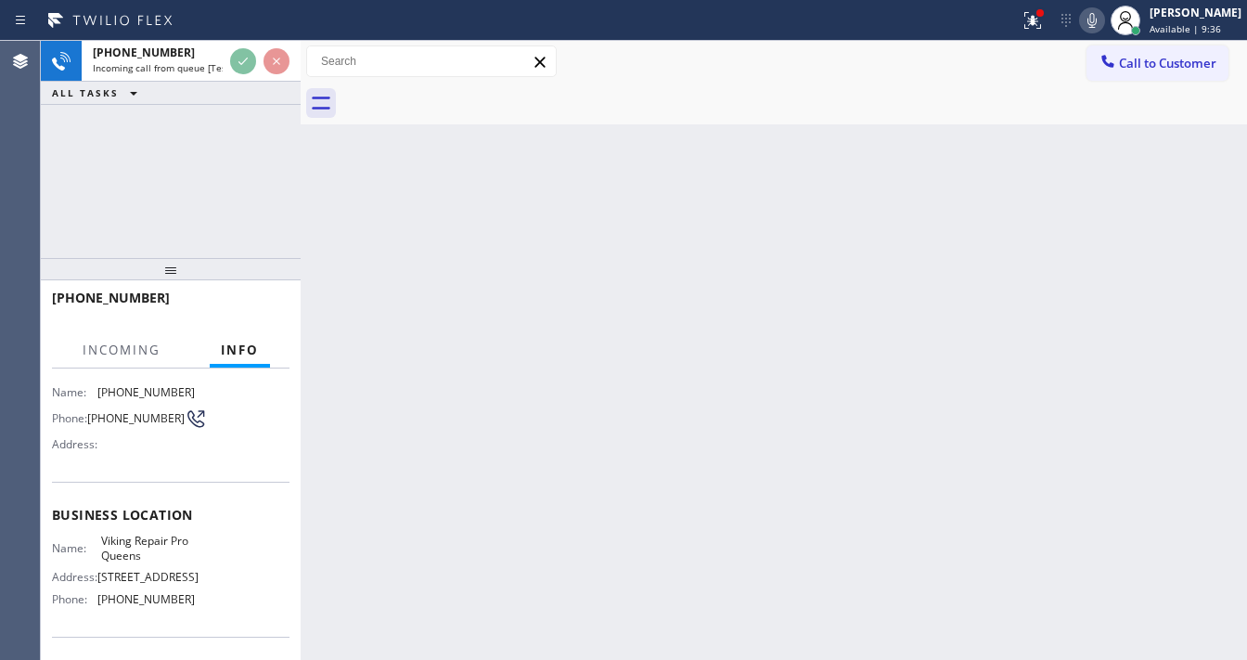
scroll to position [148, 0]
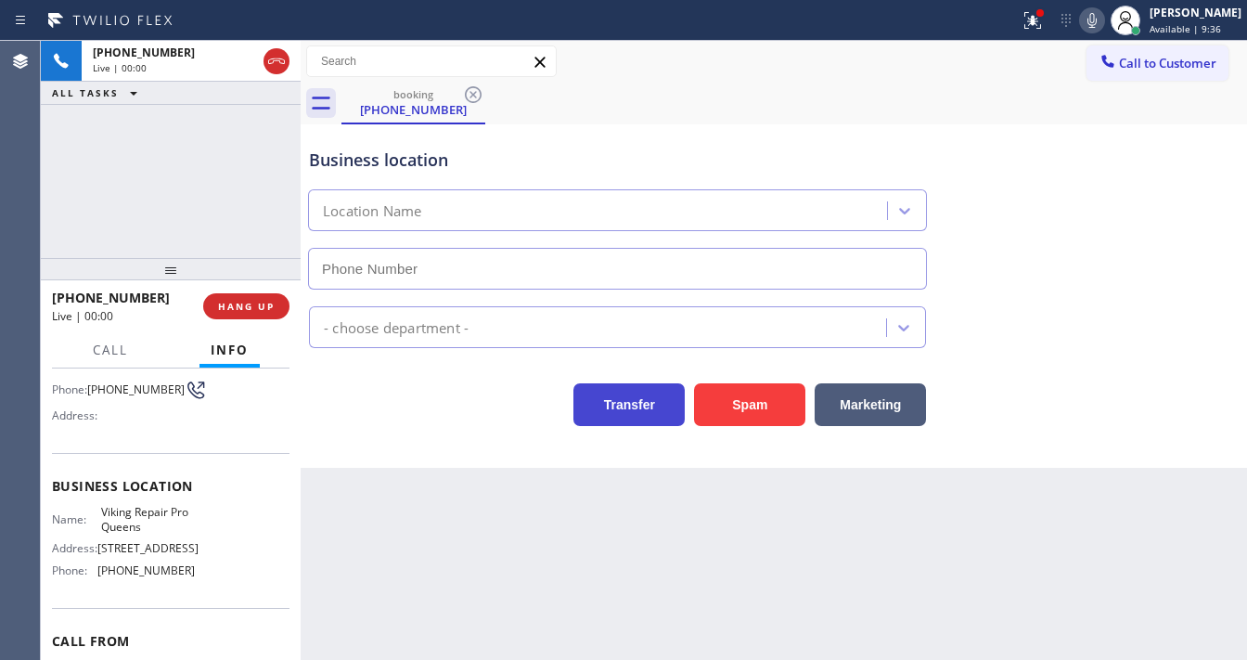
type input "(347) 697-4228"
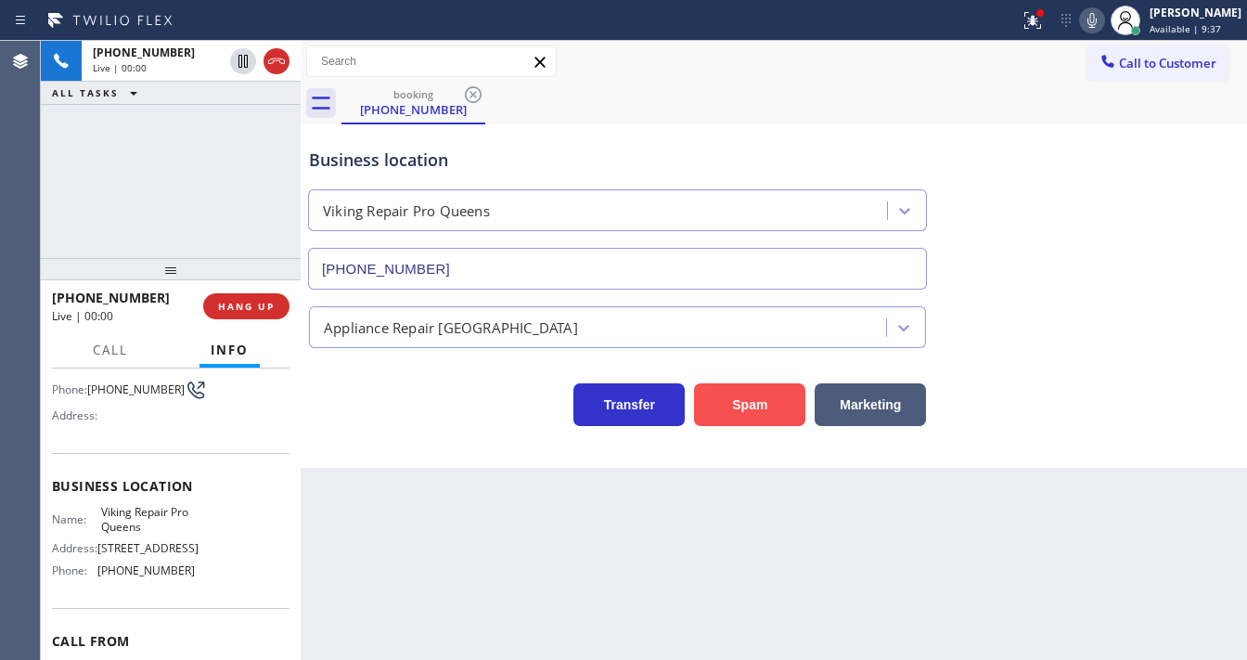
click at [745, 399] on button "Spam" at bounding box center [749, 404] width 111 height 43
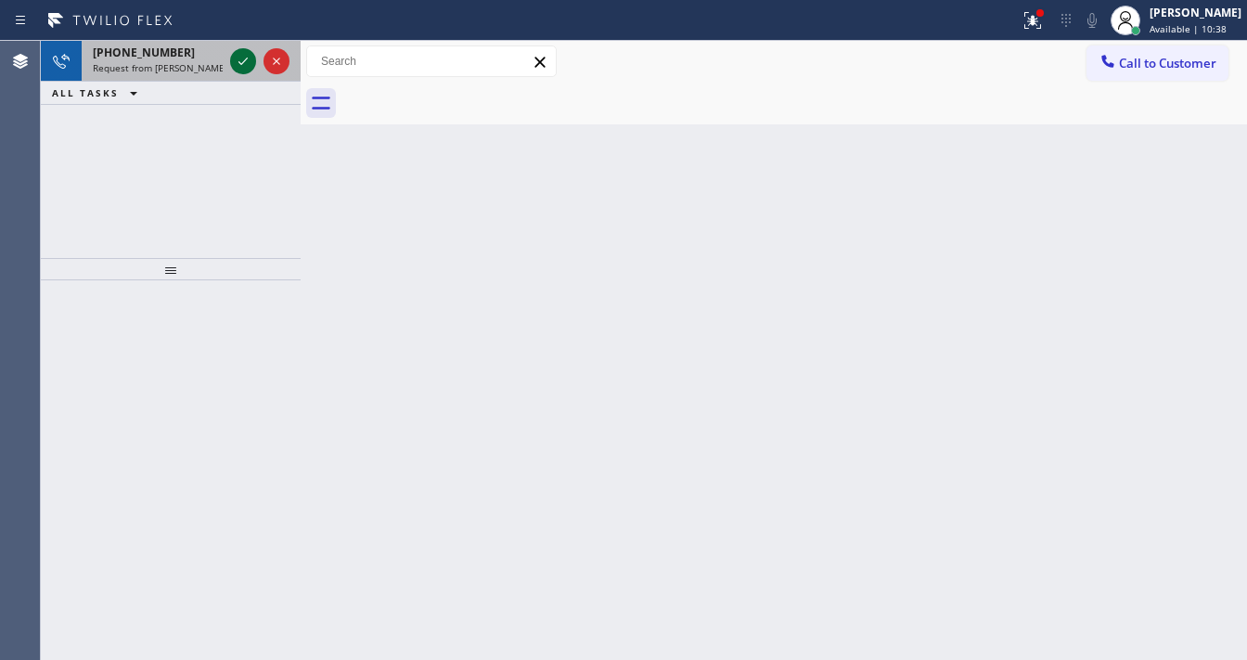
drag, startPoint x: 226, startPoint y: 60, endPoint x: 245, endPoint y: 61, distance: 18.6
click at [235, 60] on div at bounding box center [259, 61] width 67 height 41
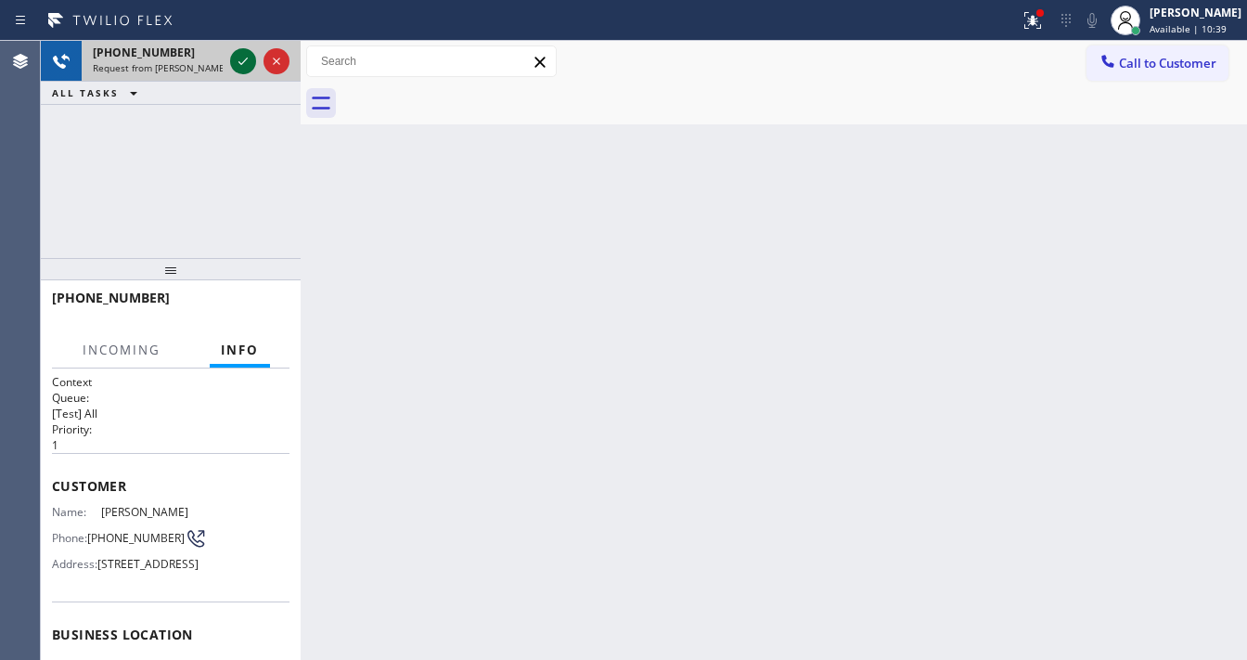
click at [245, 61] on icon at bounding box center [243, 61] width 22 height 22
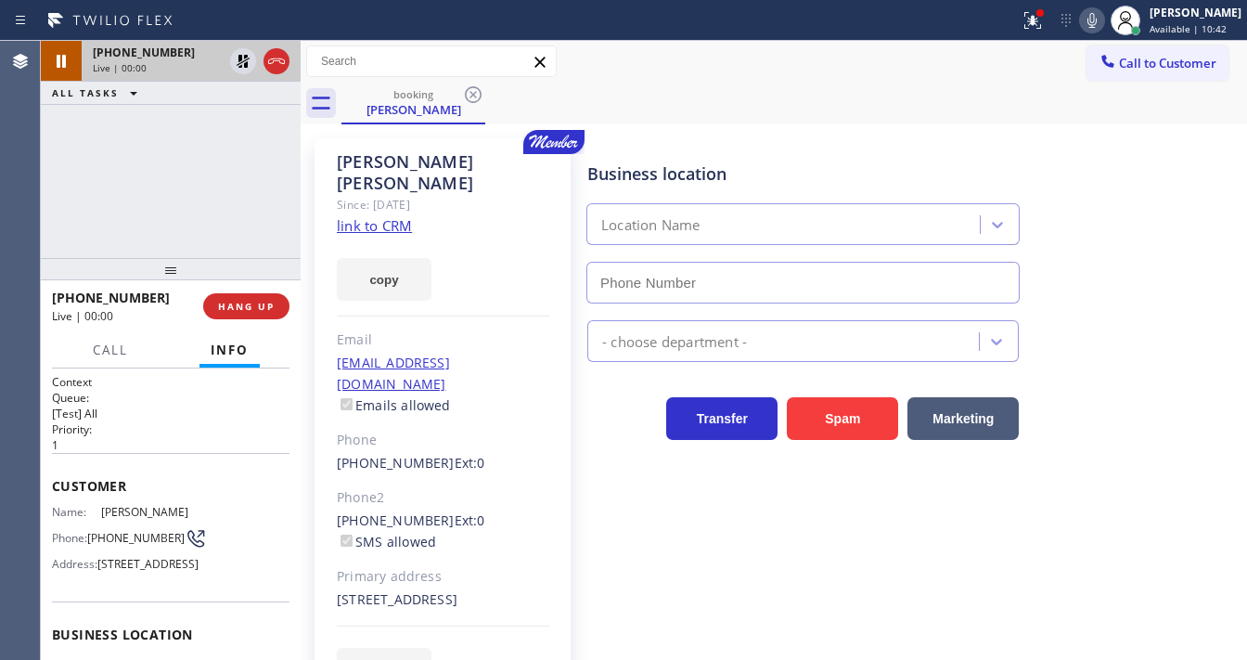
type input "(855) 731-4952"
click at [384, 216] on link "link to CRM" at bounding box center [374, 225] width 75 height 19
click at [242, 63] on icon at bounding box center [243, 61] width 22 height 22
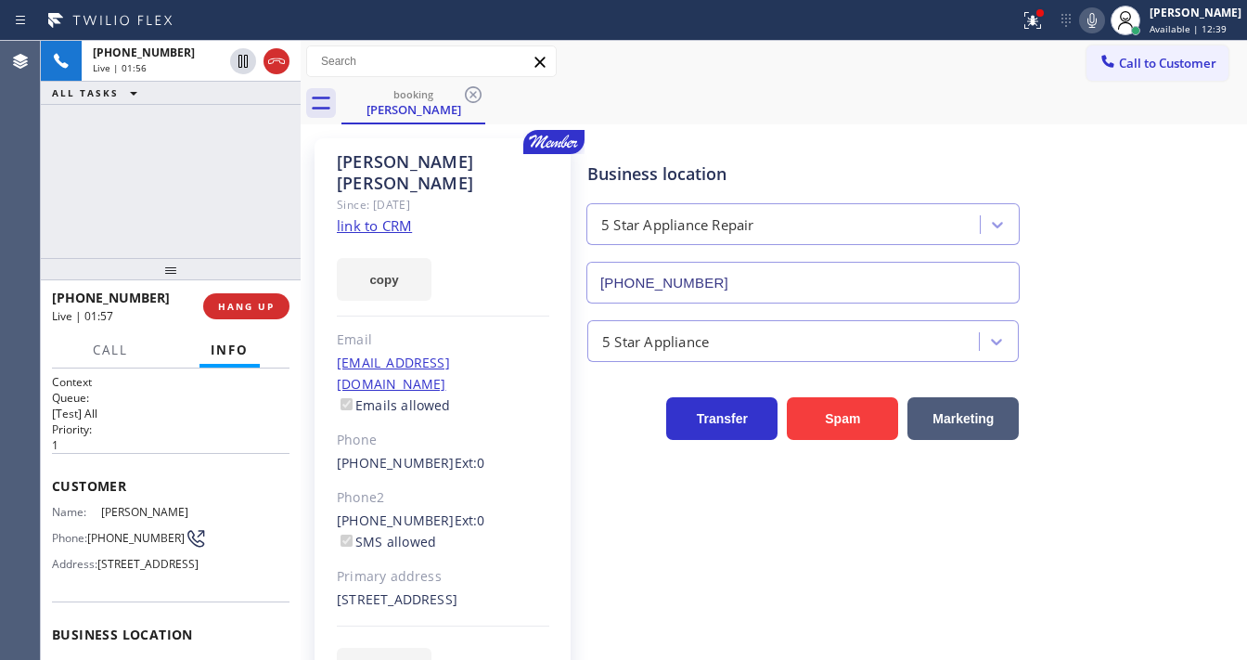
click at [1099, 31] on button at bounding box center [1092, 20] width 26 height 26
click at [1044, 27] on icon at bounding box center [1033, 20] width 22 height 22
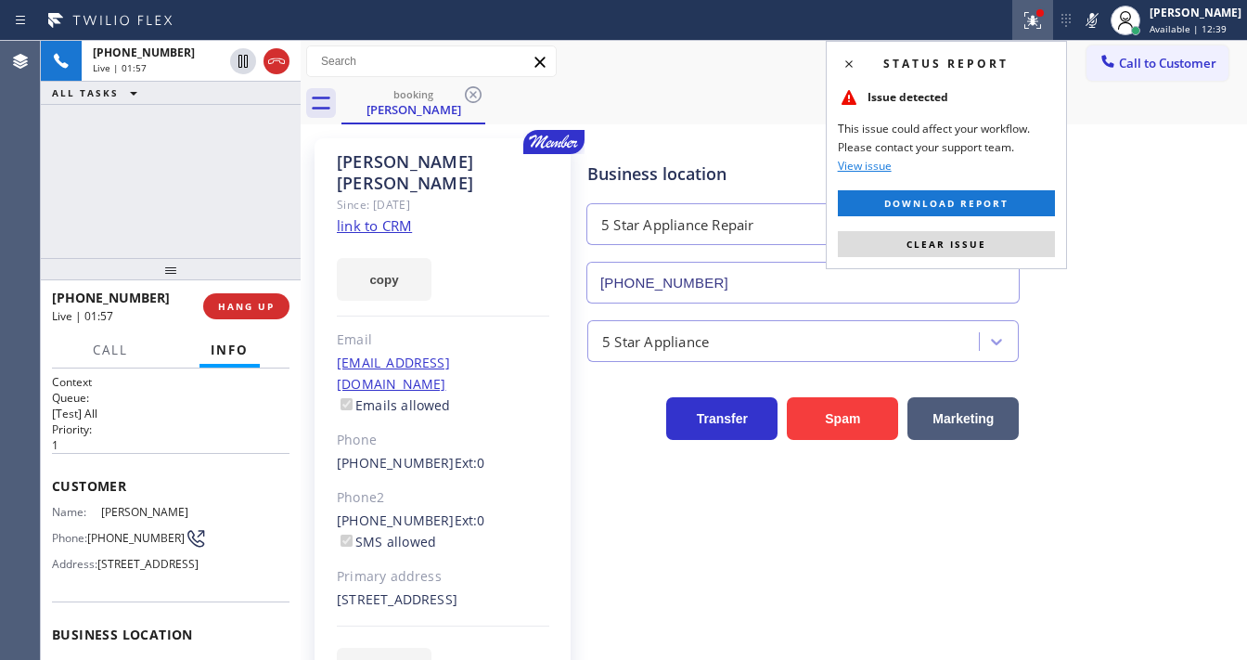
click at [987, 234] on button "Clear issue" at bounding box center [946, 244] width 217 height 26
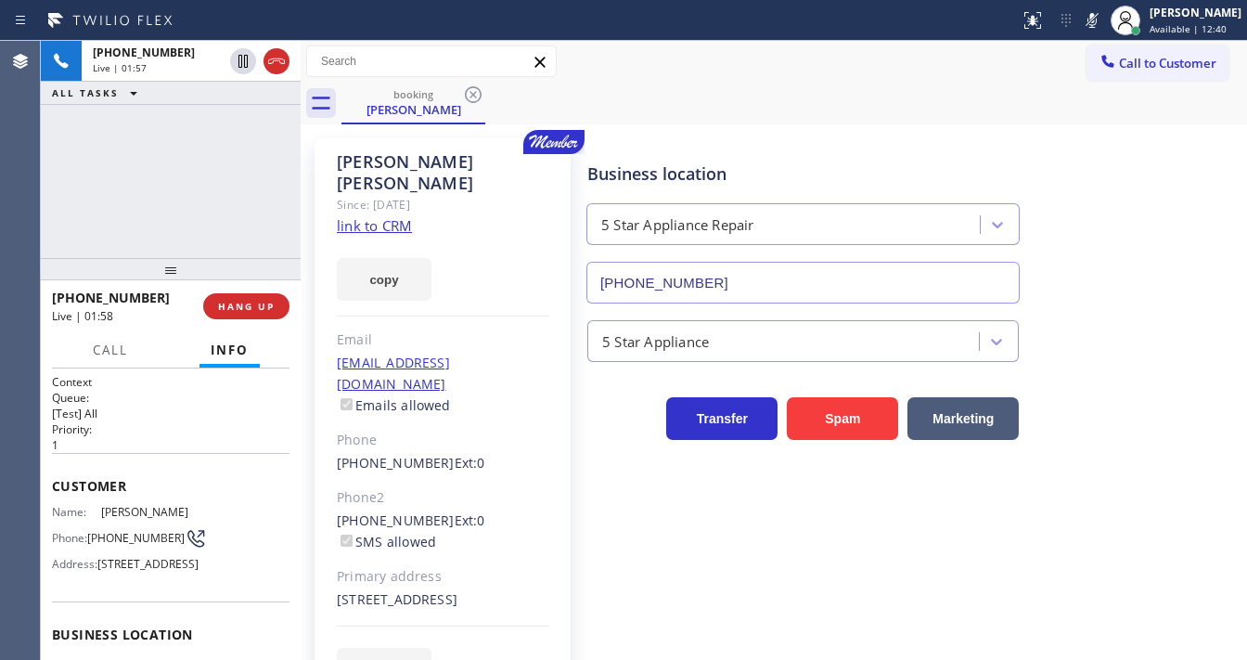
click at [223, 205] on div "+15105821414 Live | 01:57 ALL TASKS ALL TASKS ACTIVE TASKS TASKS IN WRAP UP" at bounding box center [171, 149] width 260 height 217
click at [189, 175] on div "+15105821414 Live | 02:13 ALL TASKS ALL TASKS ACTIVE TASKS TASKS IN WRAP UP" at bounding box center [171, 149] width 260 height 217
click at [51, 216] on div "+15105821414 Live | 02:42 ALL TASKS ALL TASKS ACTIVE TASKS TASKS IN WRAP UP" at bounding box center [171, 149] width 260 height 217
click at [148, 144] on div "+15105821414 Live | 02:44 ALL TASKS ALL TASKS ACTIVE TASKS TASKS IN WRAP UP" at bounding box center [171, 149] width 260 height 217
click at [213, 178] on div "+15105821414 Live | 03:01 ALL TASKS ALL TASKS ACTIVE TASKS TASKS IN WRAP UP" at bounding box center [171, 149] width 260 height 217
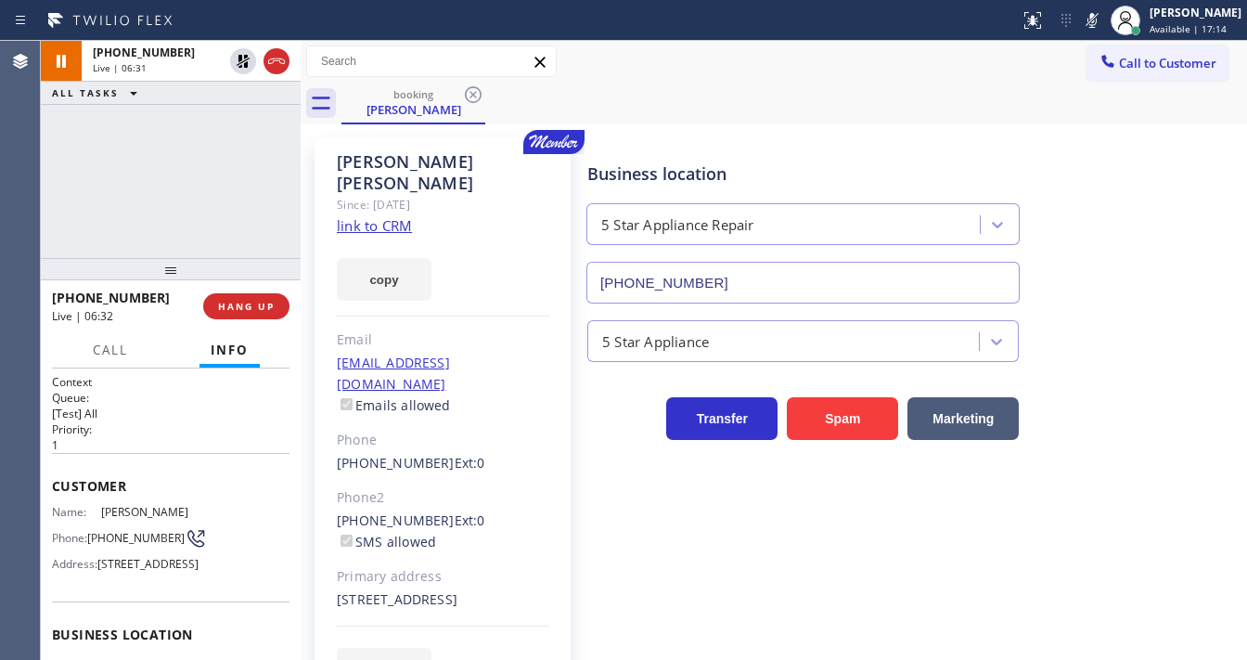
click at [6, 226] on div "Agent Desktop" at bounding box center [20, 350] width 40 height 619
click at [56, 224] on div "+15105821414 Live | 07:30 ALL TASKS ALL TASKS ACTIVE TASKS TASKS IN WRAP UP" at bounding box center [171, 149] width 260 height 217
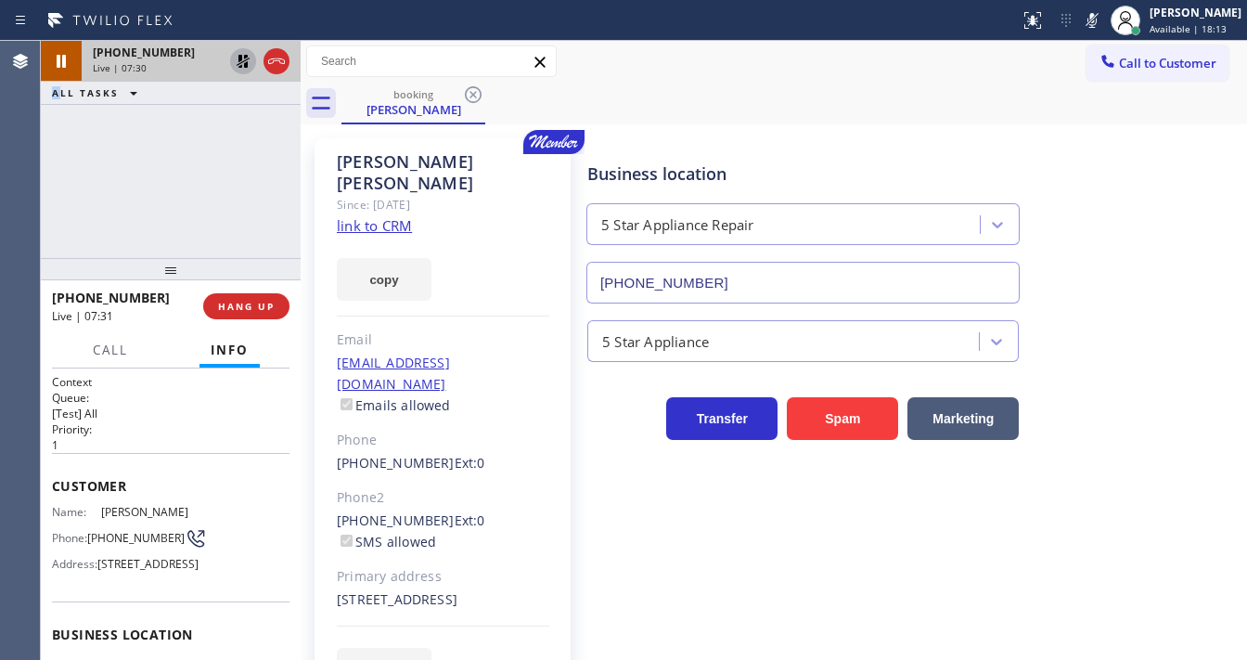
click at [239, 59] on icon at bounding box center [243, 61] width 13 height 13
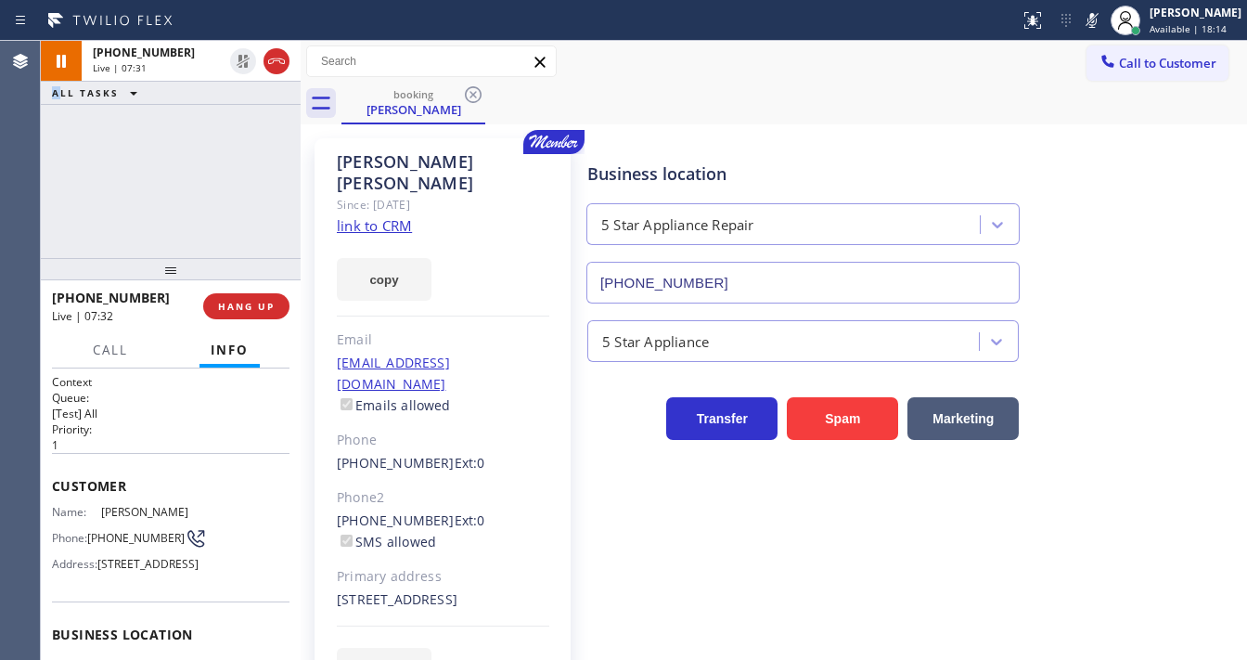
click at [1095, 19] on icon at bounding box center [1092, 20] width 22 height 22
click at [188, 189] on div "+15105821414 Live | 07:33 ALL TASKS ALL TASKS ACTIVE TASKS TASKS IN WRAP UP" at bounding box center [171, 149] width 260 height 217
drag, startPoint x: 122, startPoint y: 540, endPoint x: 90, endPoint y: 527, distance: 35.0
click at [90, 527] on div "Phone: (510) 582-1414" at bounding box center [123, 538] width 143 height 22
copy span "(510) 582-1414"
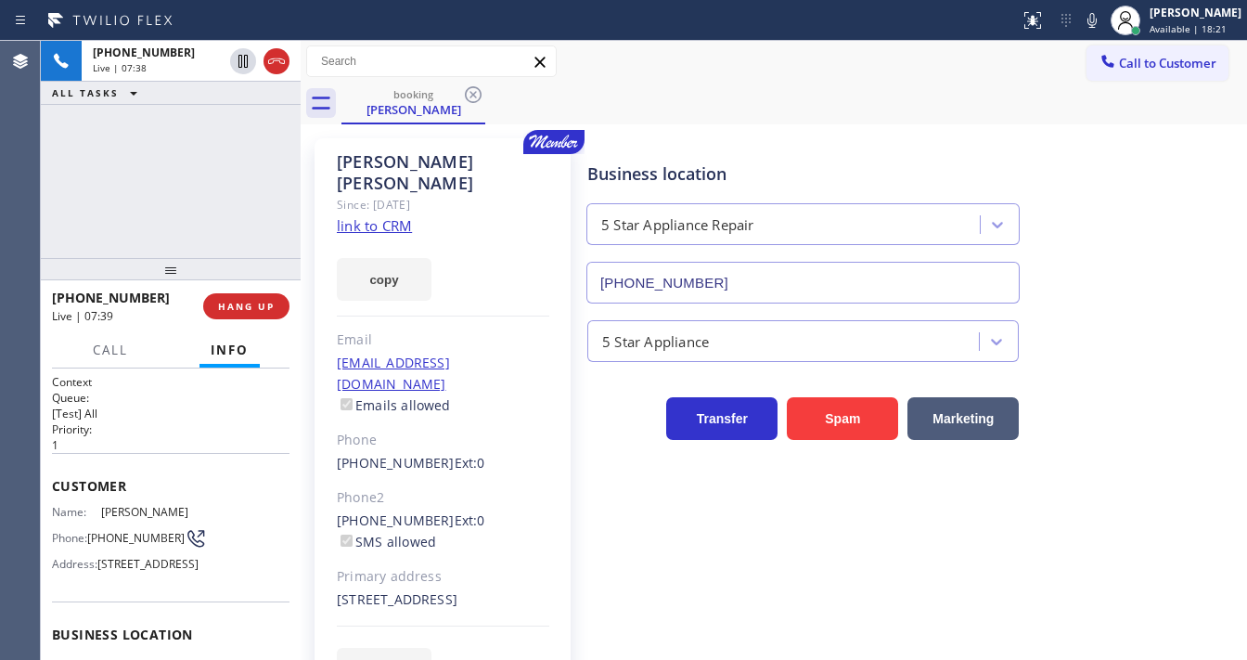
click at [212, 238] on div "+15105821414 Live | 07:38 ALL TASKS ALL TASKS ACTIVE TASKS TASKS IN WRAP UP" at bounding box center [171, 149] width 260 height 217
click at [56, 162] on div "+15105821414 Live | 07:48 ALL TASKS ALL TASKS ACTIVE TASKS TASKS IN WRAP UP" at bounding box center [171, 149] width 260 height 217
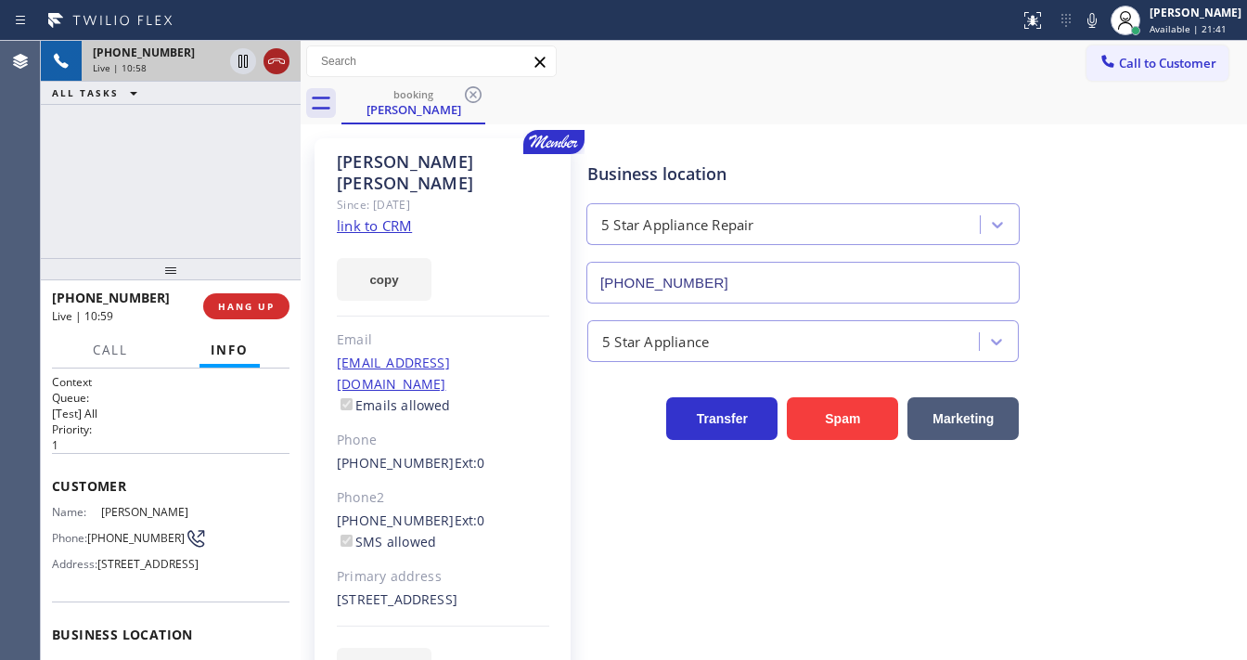
click at [285, 62] on icon at bounding box center [276, 61] width 22 height 22
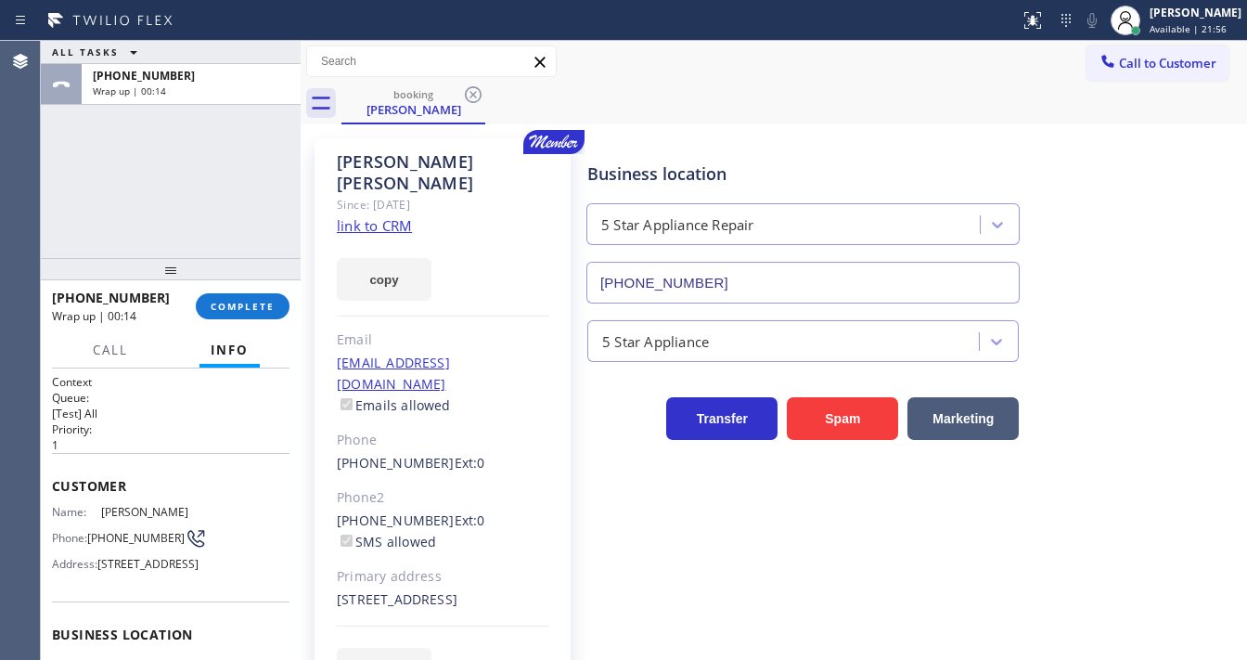
click at [177, 276] on div at bounding box center [171, 269] width 260 height 22
click at [220, 304] on span "COMPLETE" at bounding box center [243, 306] width 64 height 13
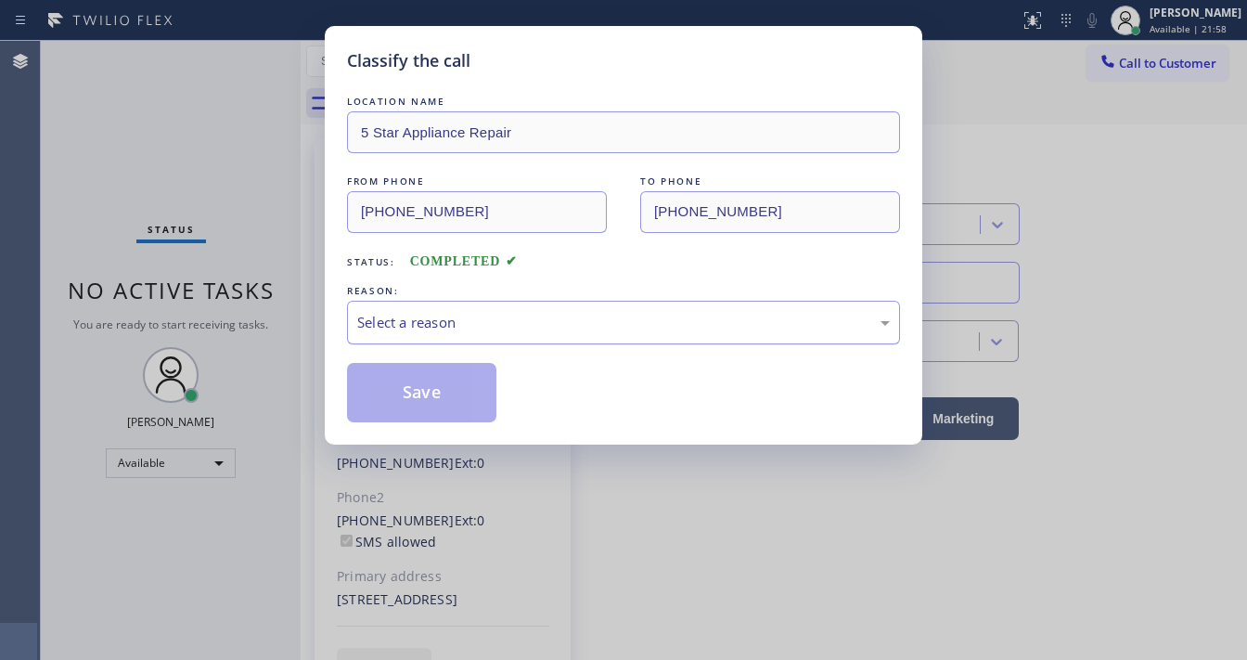
click at [396, 327] on div "Select a reason" at bounding box center [623, 322] width 533 height 21
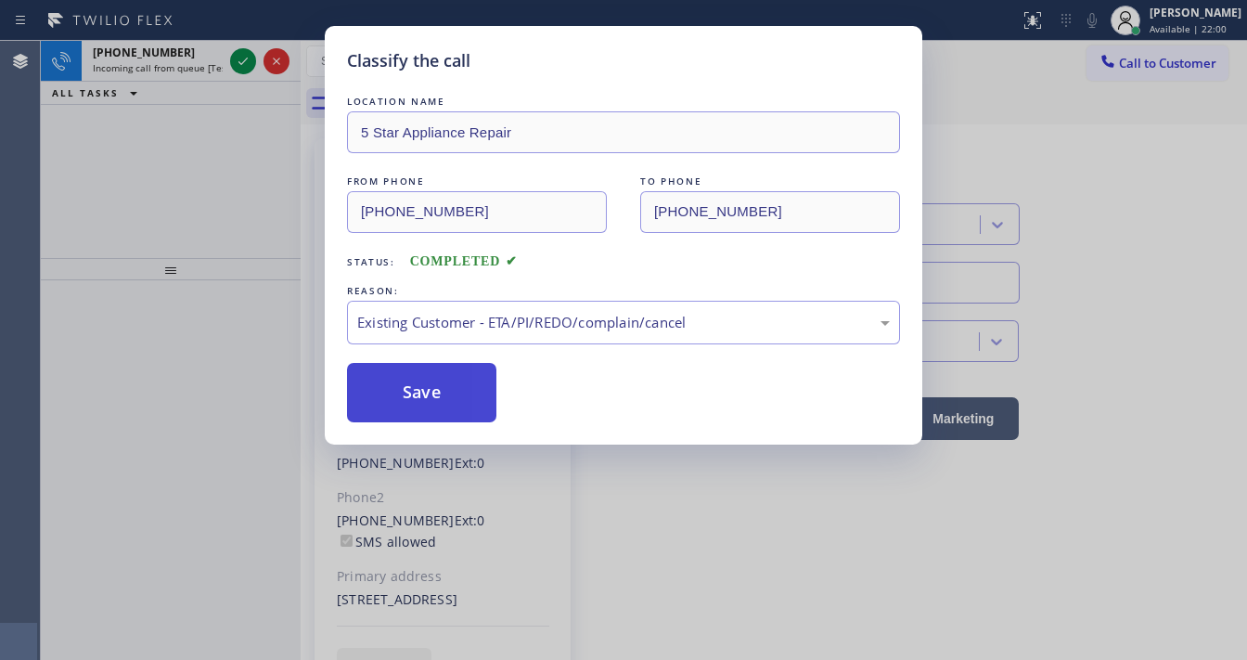
click at [407, 386] on button "Save" at bounding box center [421, 392] width 149 height 59
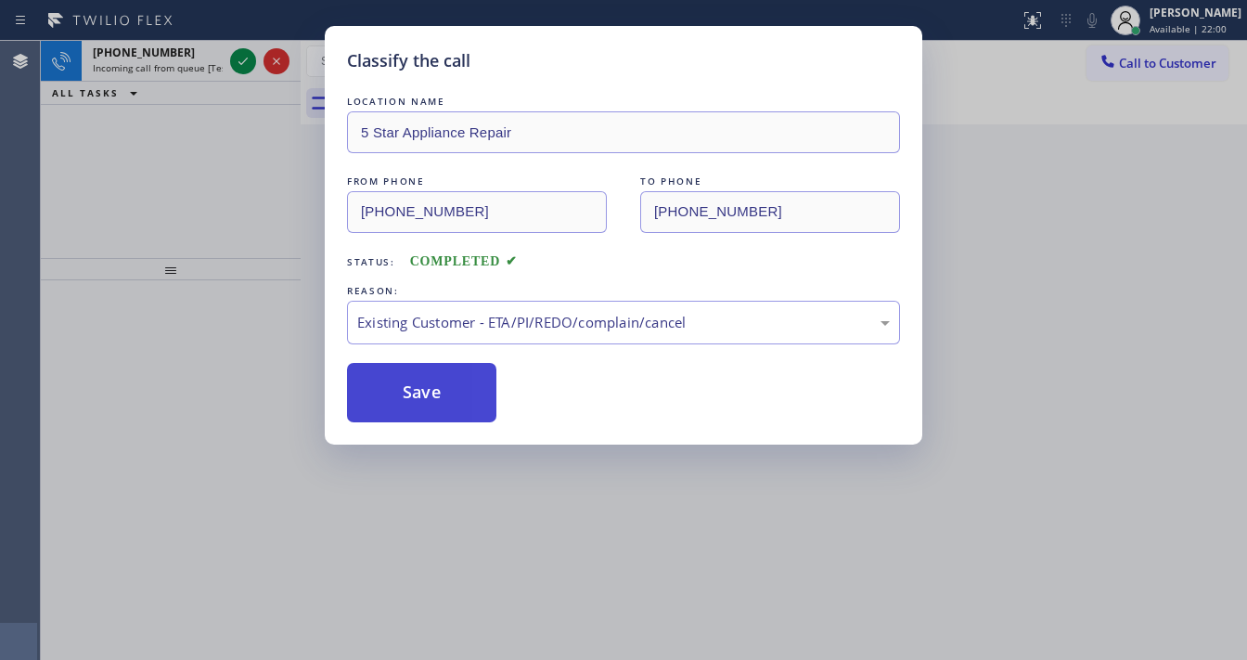
click at [407, 386] on button "Save" at bounding box center [421, 392] width 149 height 59
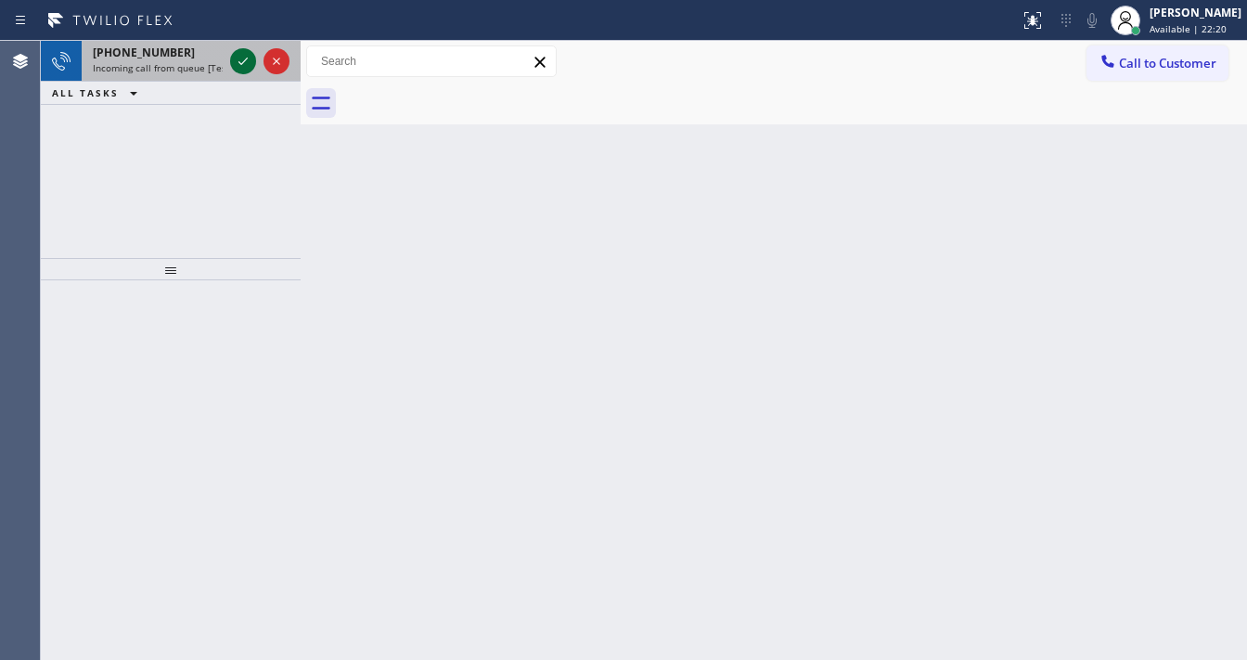
click at [252, 60] on icon at bounding box center [243, 61] width 22 height 22
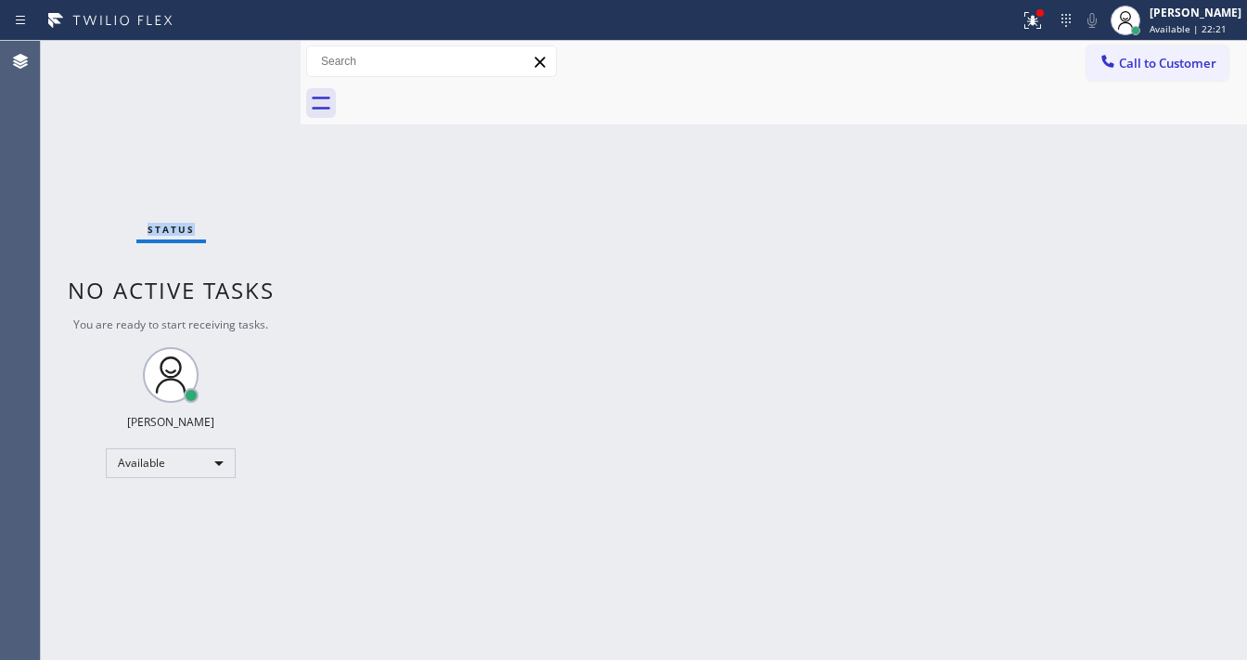
click at [251, 61] on div "Status No active tasks You are ready to start receiving tasks. [PERSON_NAME]" at bounding box center [171, 350] width 260 height 619
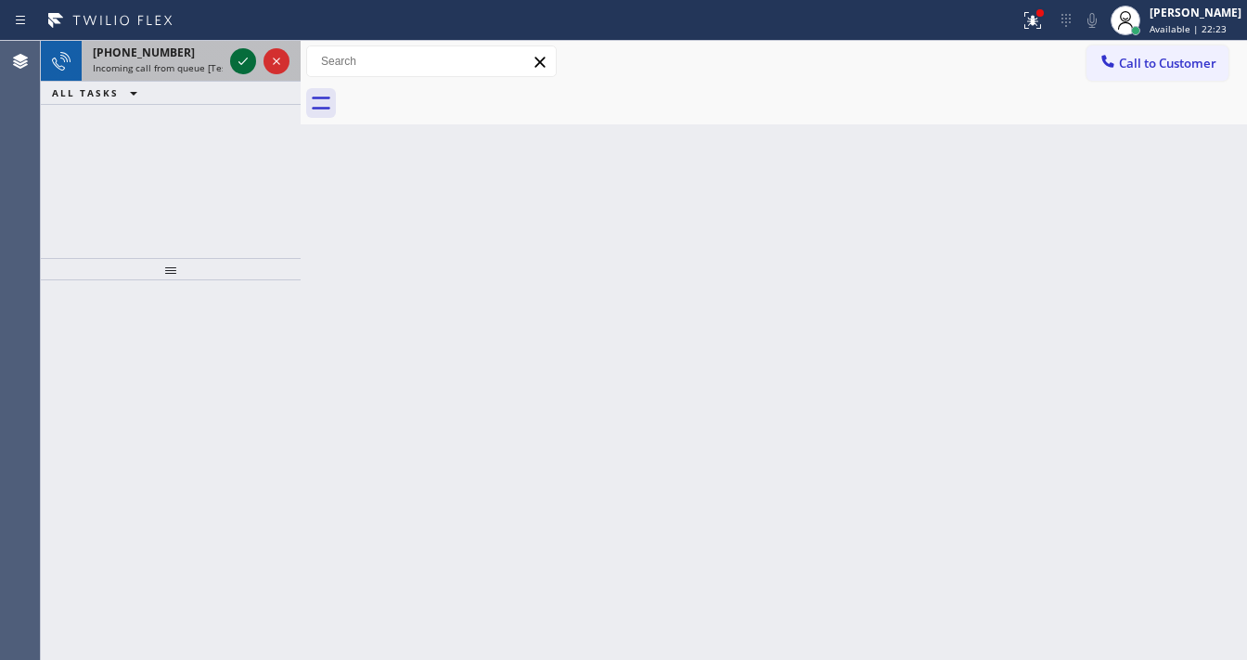
click at [245, 65] on icon at bounding box center [243, 61] width 22 height 22
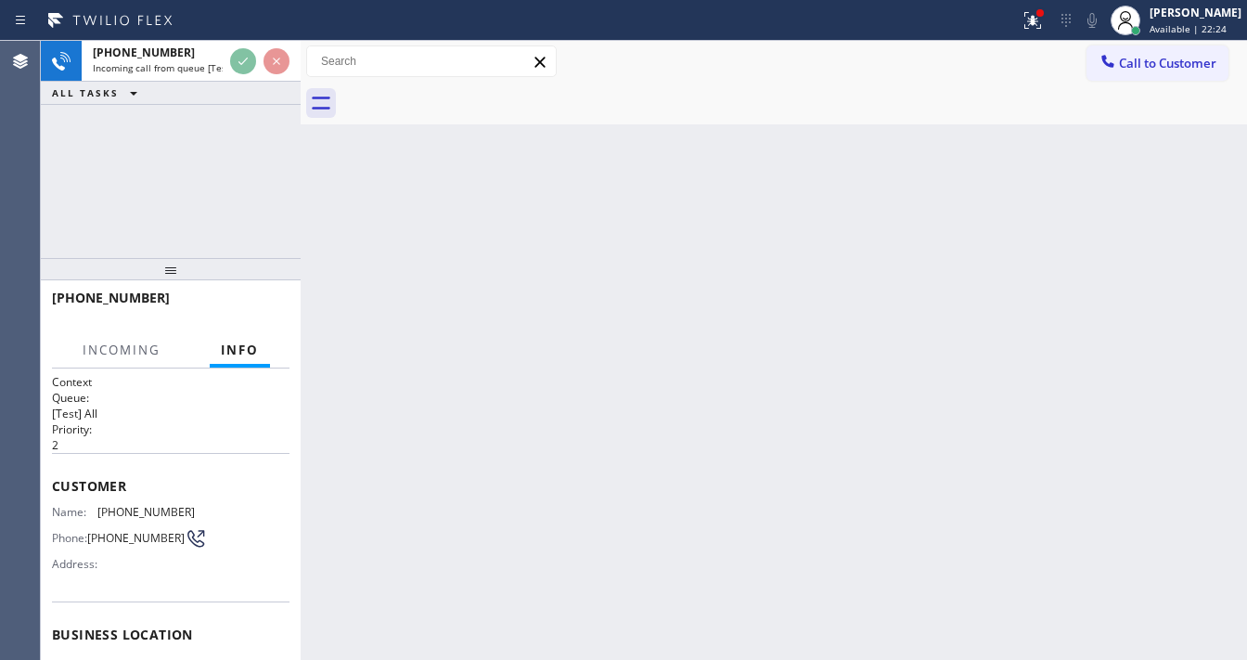
scroll to position [148, 0]
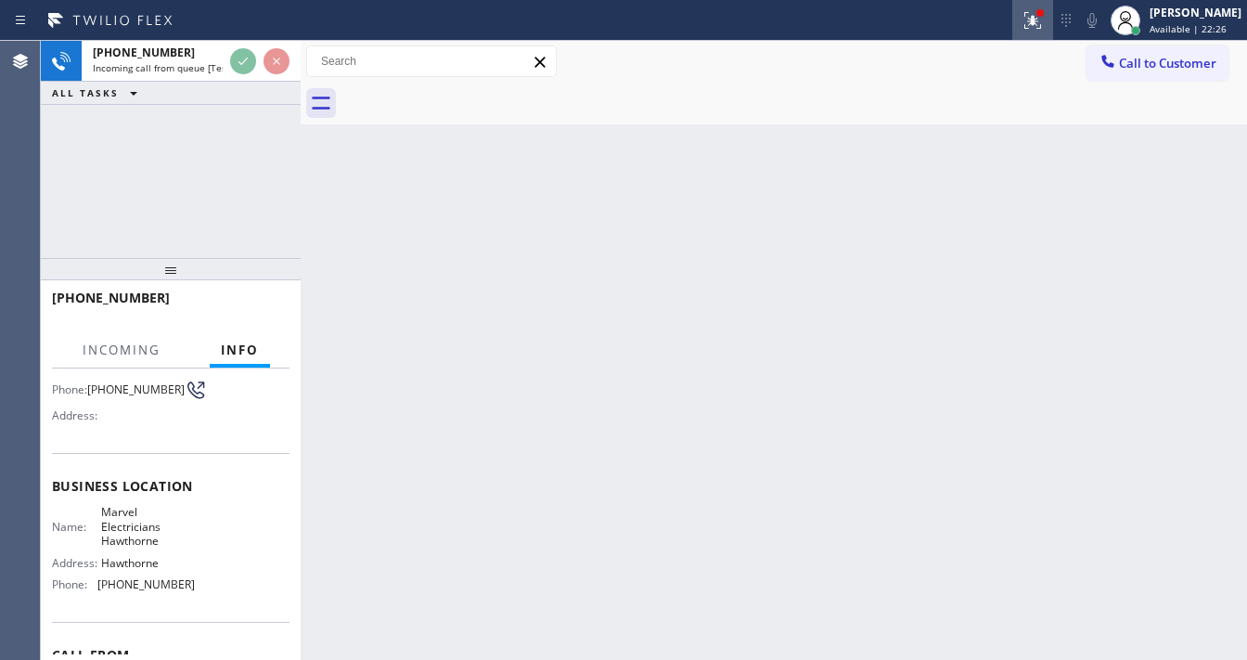
click at [1046, 33] on button at bounding box center [1032, 20] width 41 height 41
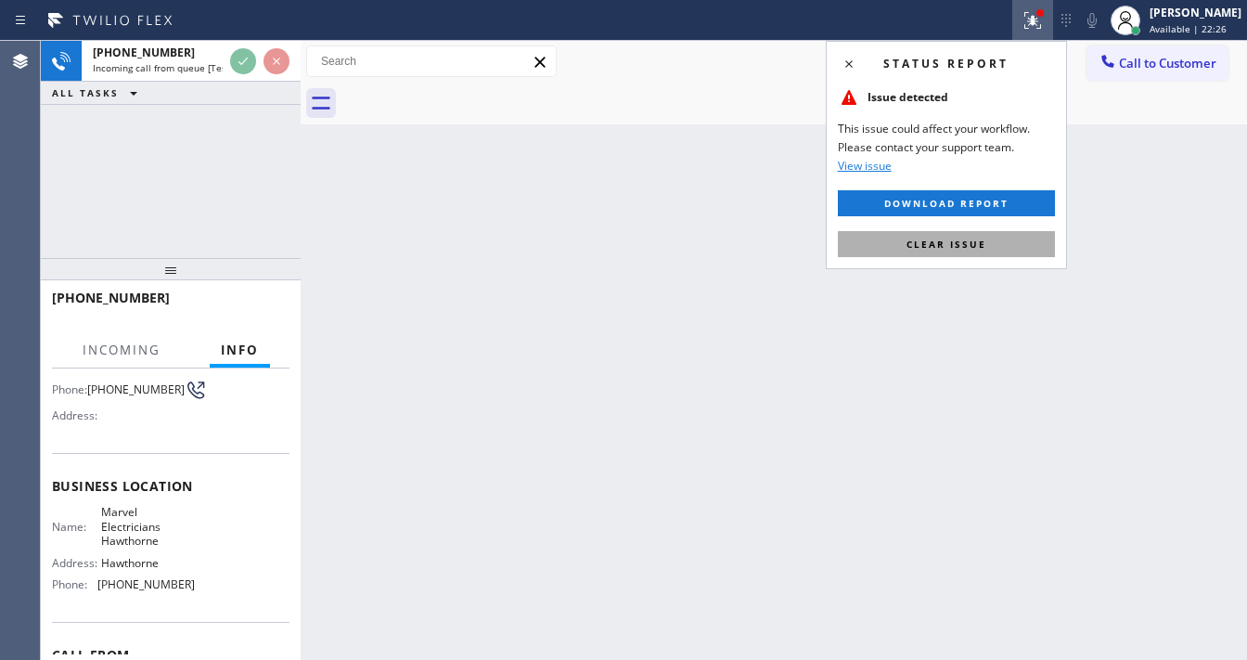
click at [976, 242] on span "Clear issue" at bounding box center [946, 244] width 80 height 13
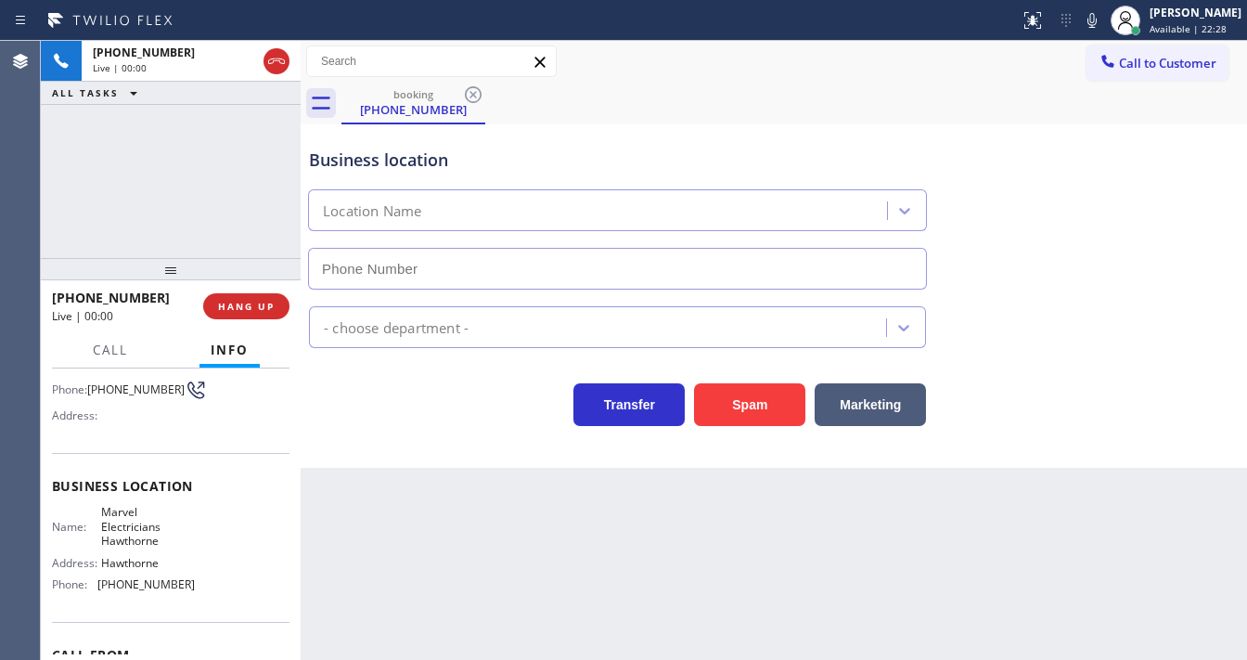
type input "(310) 807-3055"
click at [1103, 25] on icon at bounding box center [1092, 20] width 22 height 22
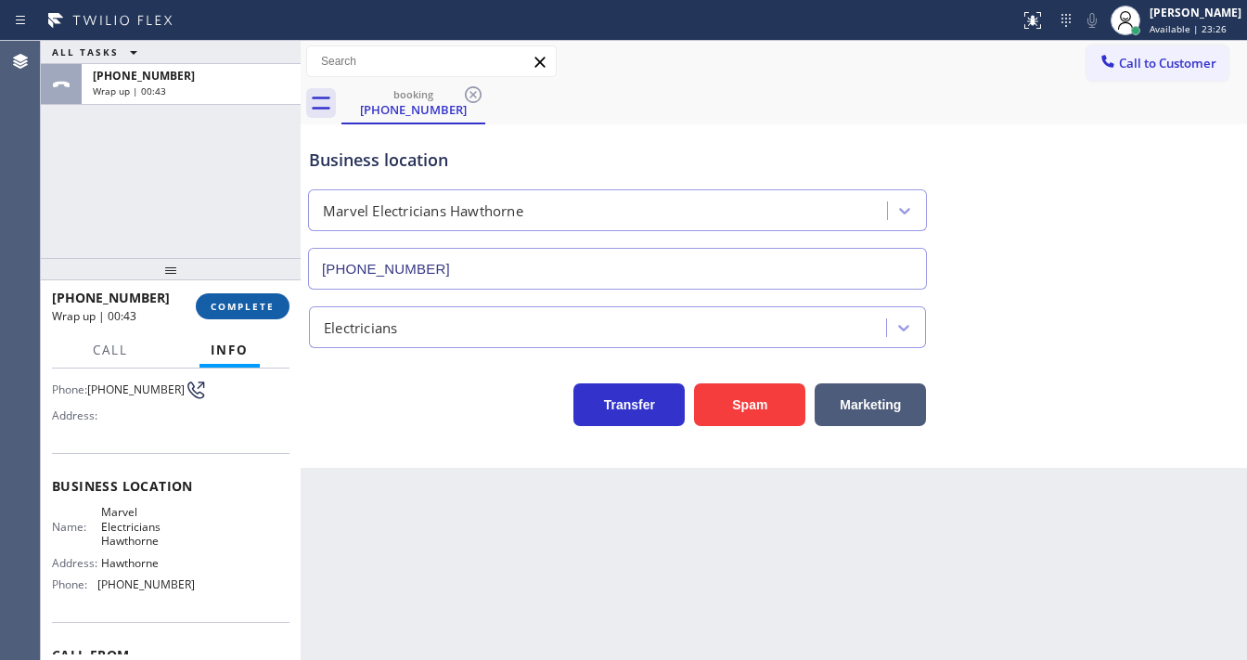
click at [244, 302] on span "COMPLETE" at bounding box center [243, 306] width 64 height 13
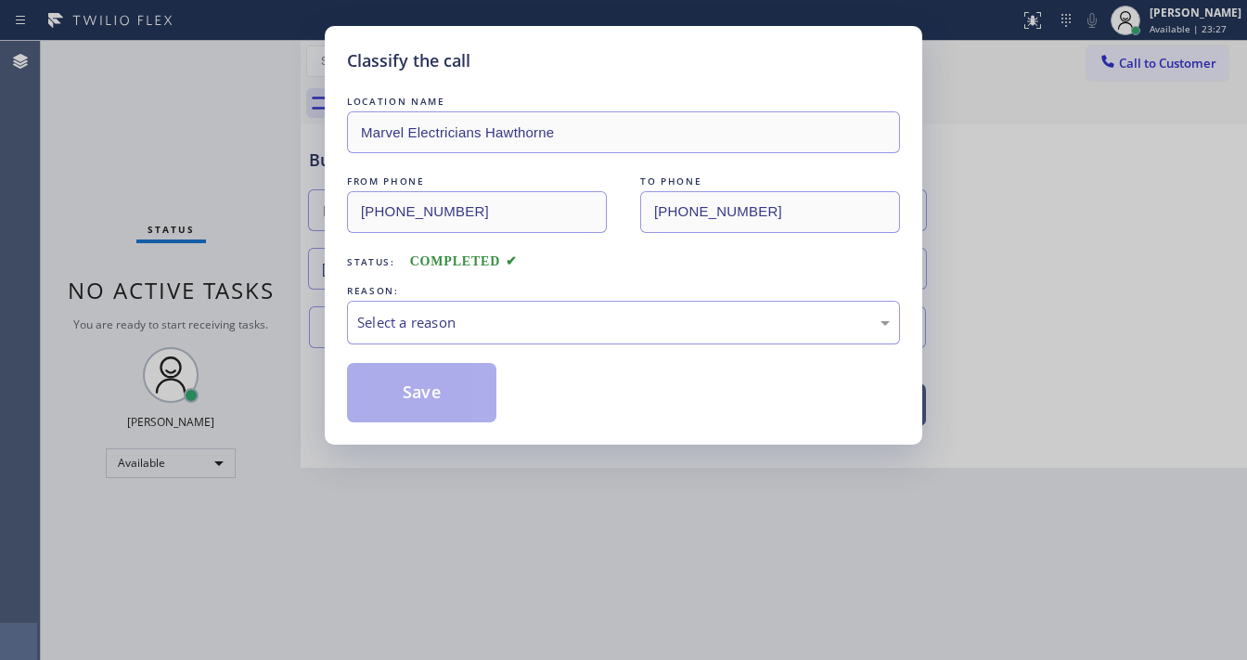
drag, startPoint x: 414, startPoint y: 325, endPoint x: 417, endPoint y: 314, distance: 11.5
click at [416, 324] on div "Select a reason" at bounding box center [623, 322] width 533 height 21
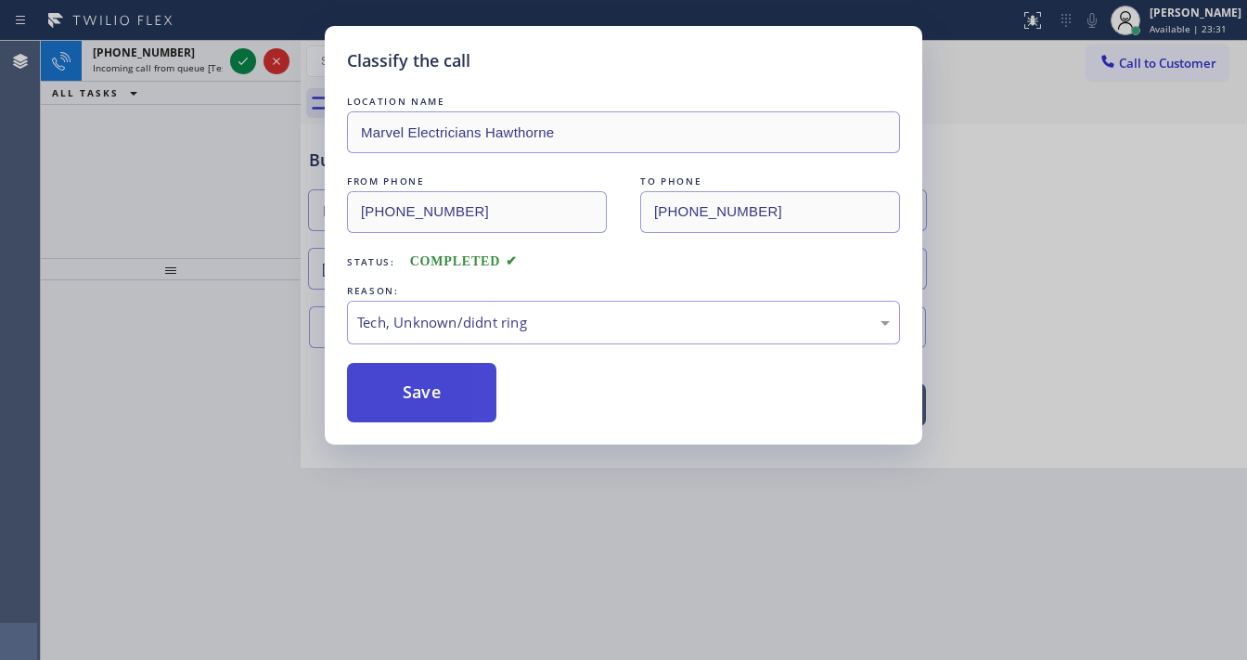
click at [448, 394] on button "Save" at bounding box center [421, 392] width 149 height 59
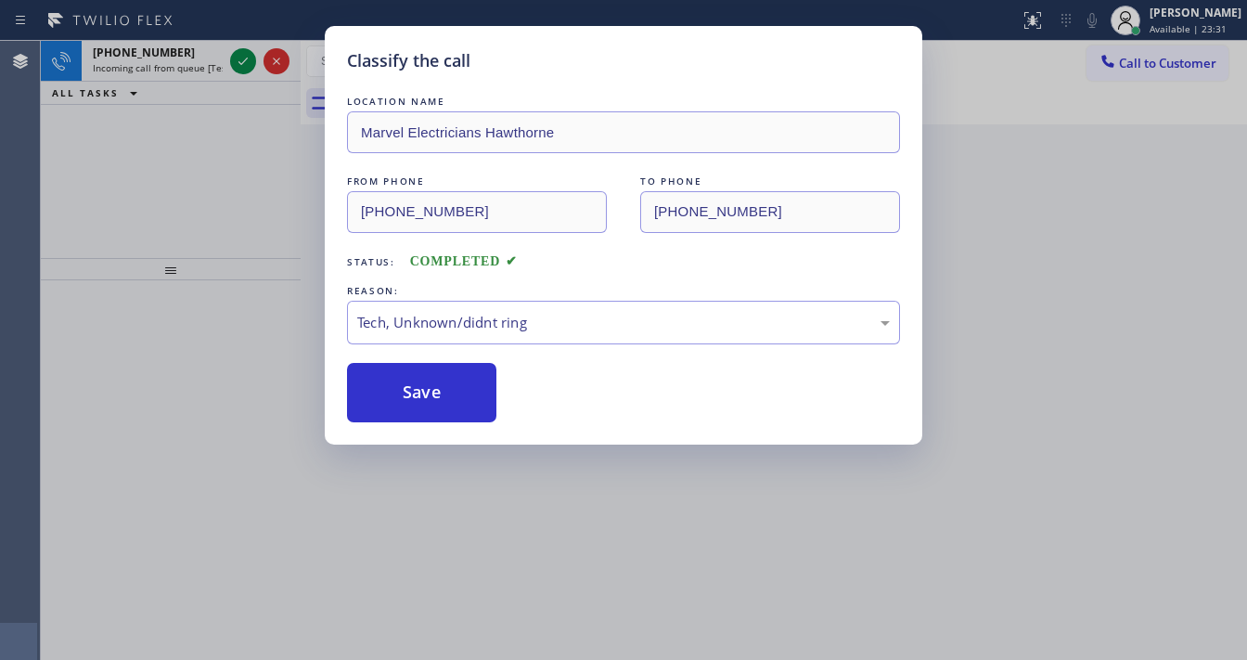
click at [238, 58] on div "Classify the call LOCATION NAME Marvel Electricians Hawthorne FROM PHONE (310) …" at bounding box center [623, 330] width 1247 height 660
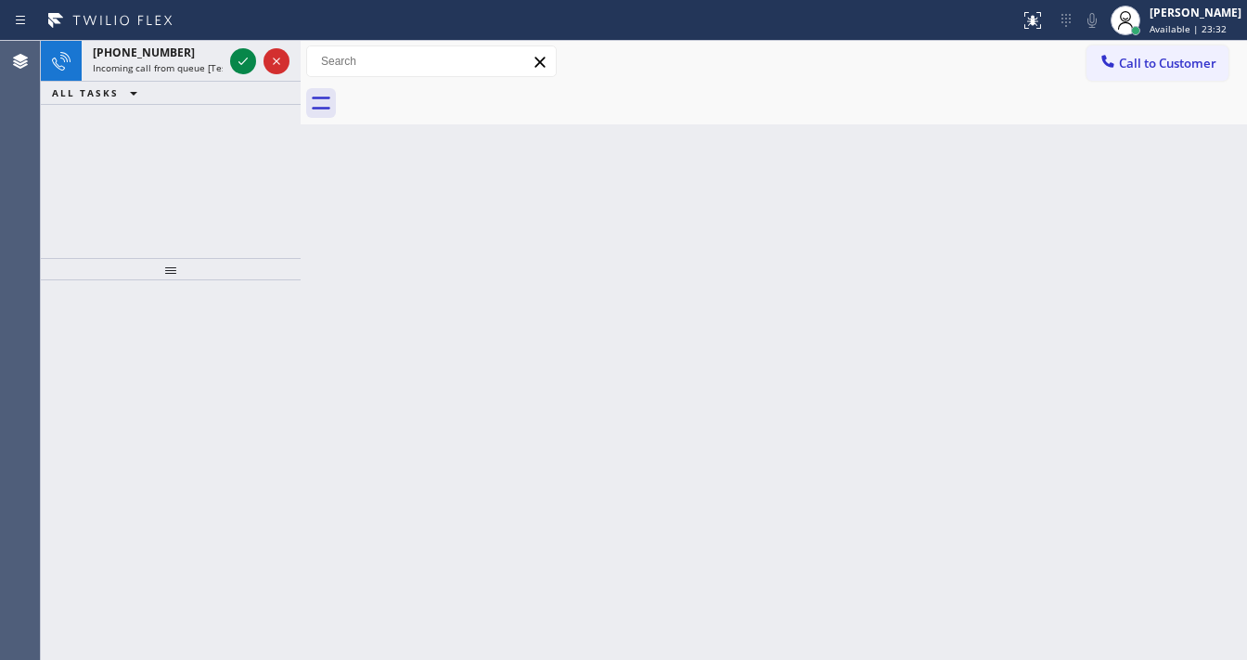
click at [238, 58] on icon at bounding box center [243, 61] width 22 height 22
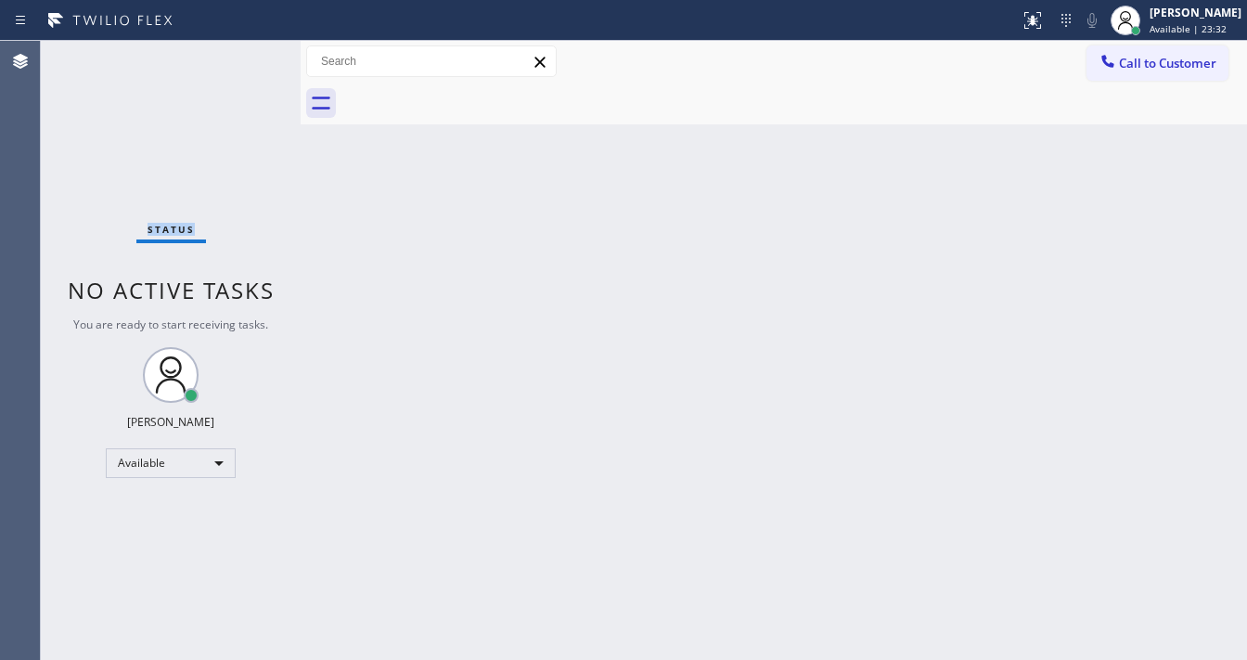
click at [238, 58] on div "Status No active tasks You are ready to start receiving tasks. [PERSON_NAME]" at bounding box center [171, 350] width 260 height 619
click at [1036, 23] on icon at bounding box center [1033, 20] width 22 height 22
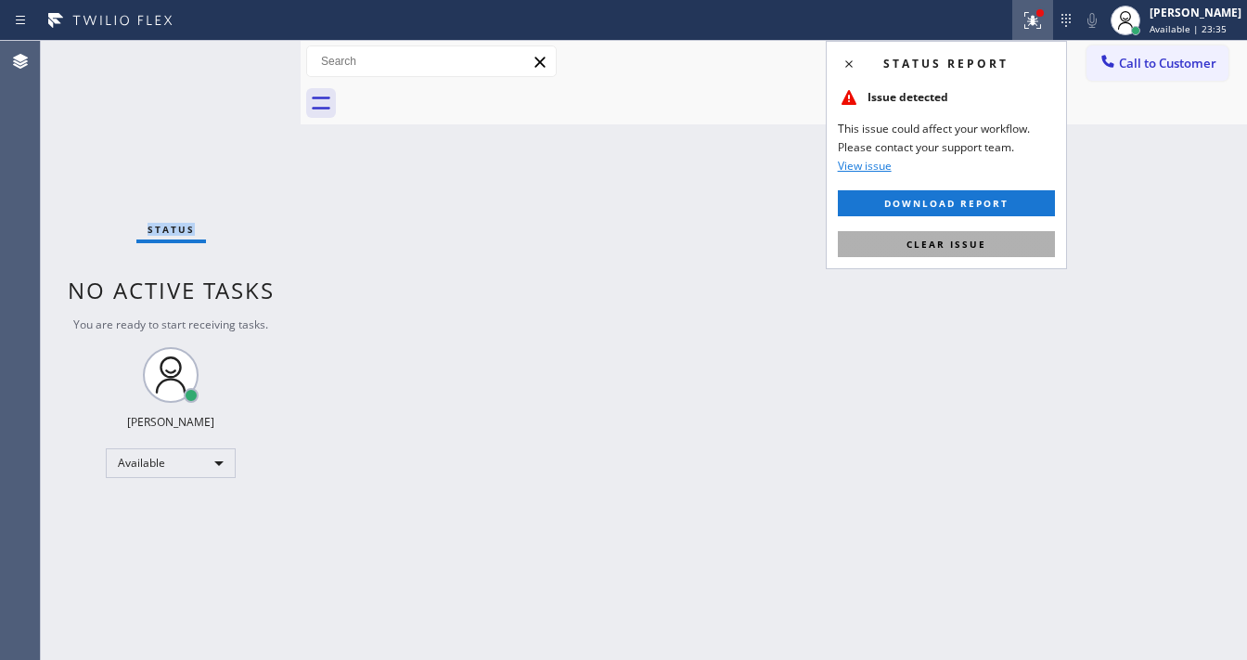
click at [976, 235] on button "Clear issue" at bounding box center [946, 244] width 217 height 26
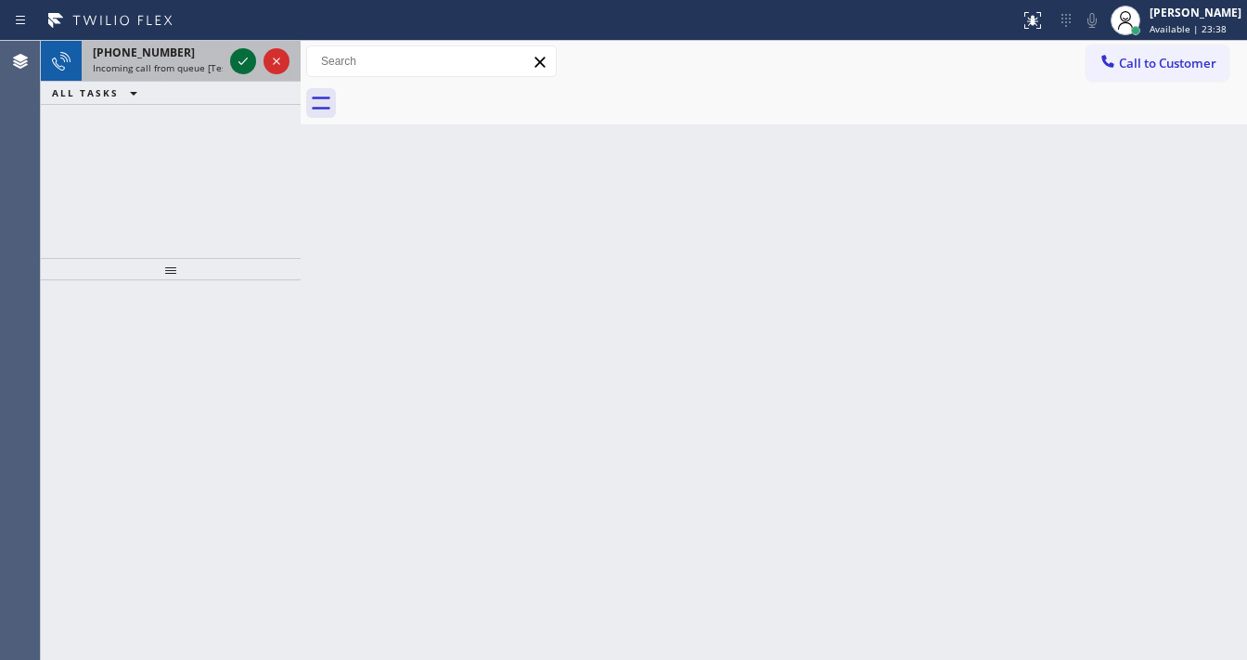
click at [242, 67] on icon at bounding box center [243, 61] width 22 height 22
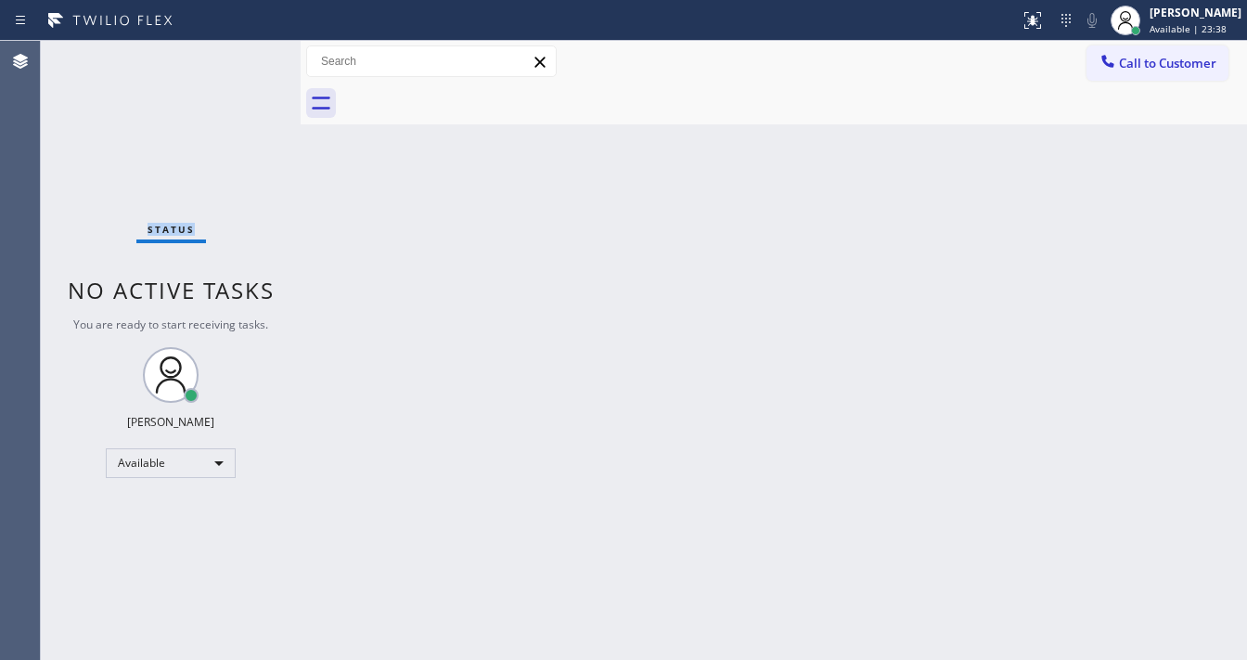
click at [242, 67] on div "Status No active tasks You are ready to start receiving tasks. [PERSON_NAME]" at bounding box center [171, 350] width 260 height 619
click at [1043, 11] on icon at bounding box center [1033, 20] width 22 height 22
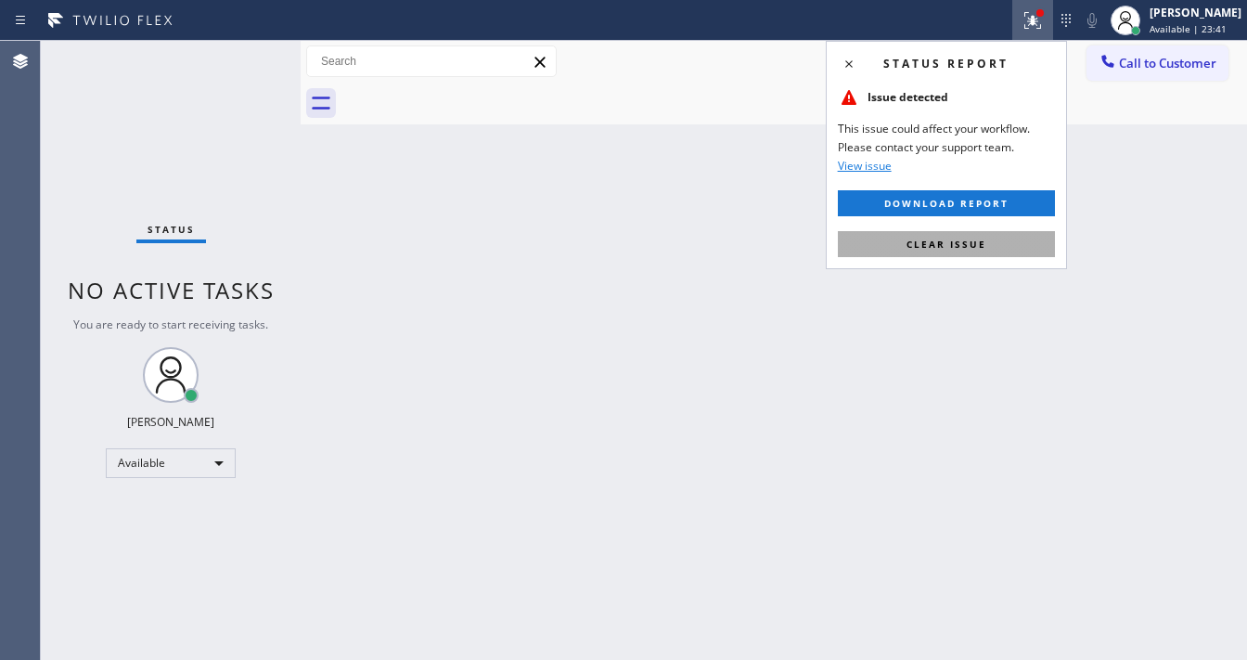
click at [1009, 230] on div "Status report Issue detected This issue could affect your workflow. Please cont…" at bounding box center [946, 155] width 241 height 228
click at [952, 221] on div "Status report Issue detected This issue could affect your workflow. Please cont…" at bounding box center [946, 155] width 241 height 228
click at [948, 226] on div "Status report Issue detected This issue could affect your workflow. Please cont…" at bounding box center [946, 155] width 241 height 228
click at [945, 234] on button "Clear issue" at bounding box center [946, 244] width 217 height 26
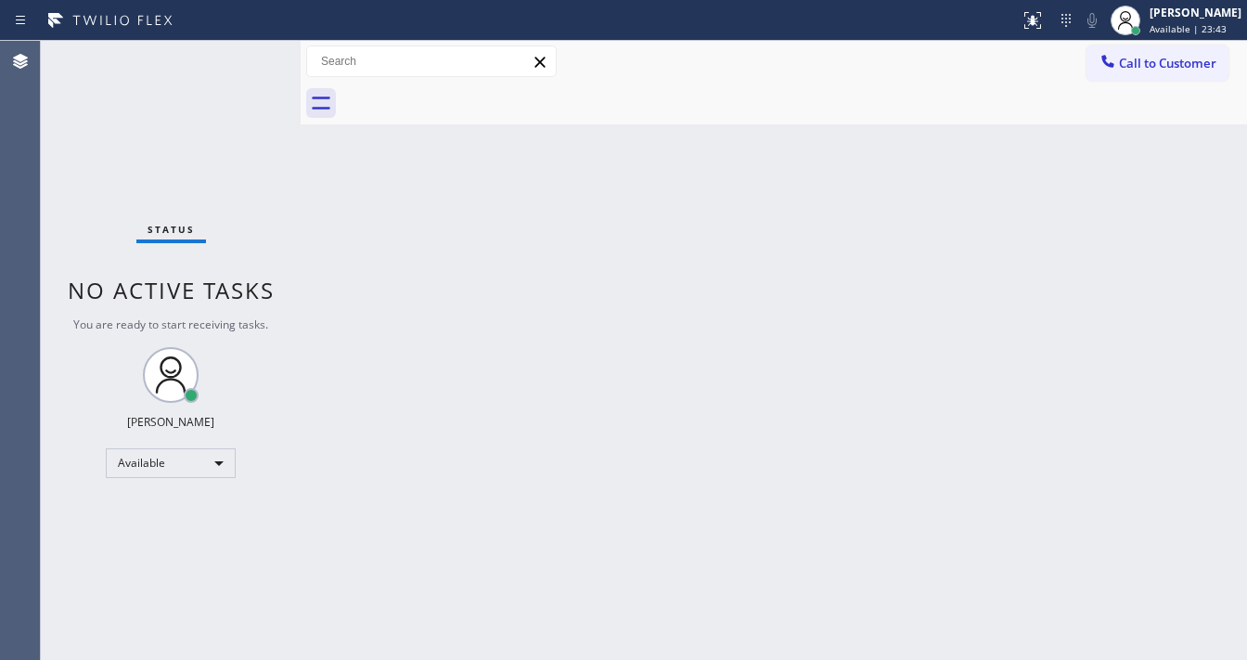
click at [573, 659] on html "Status report No issues detected If you experience an issue, please download th…" at bounding box center [623, 330] width 1247 height 660
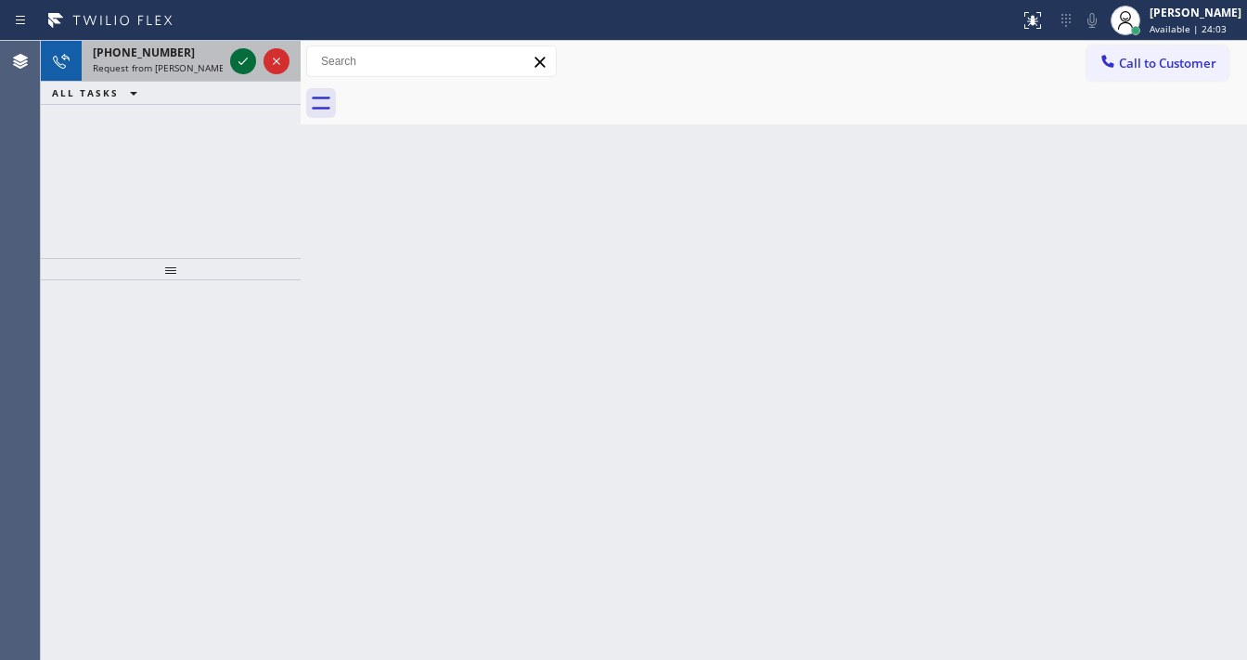
click at [249, 57] on icon at bounding box center [243, 61] width 22 height 22
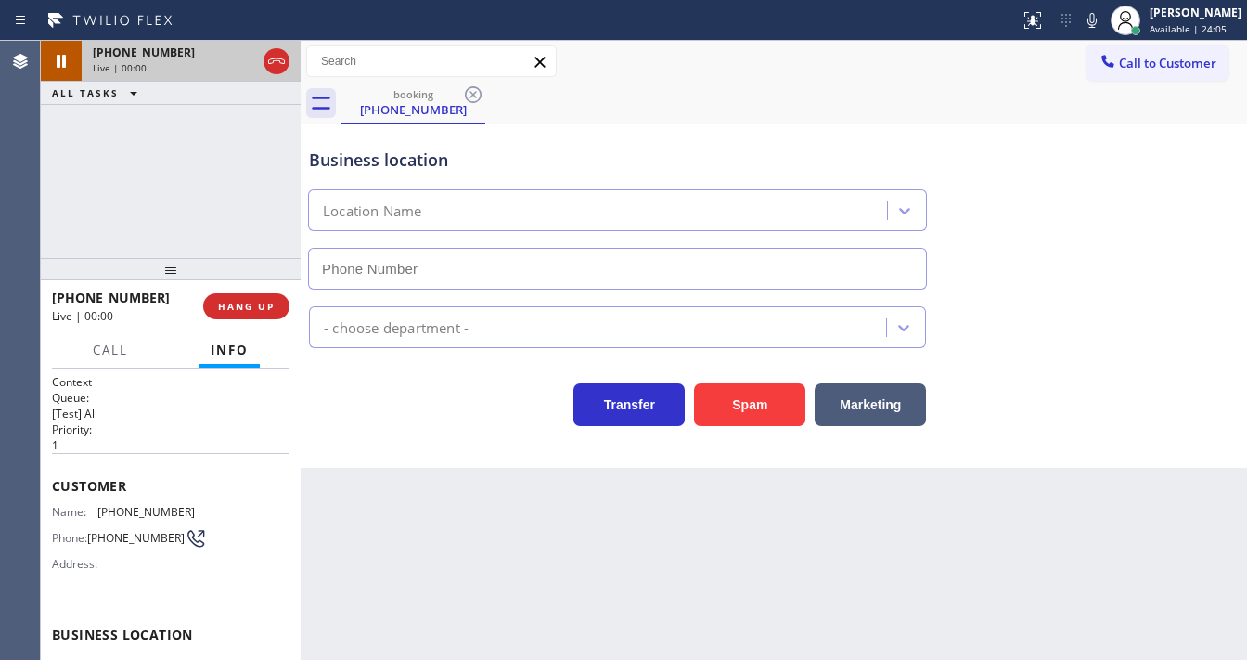
type input "(855) 393-3634"
click at [196, 127] on div "+17132916531 Live | 01:26 ALL TASKS ALL TASKS ACTIVE TASKS TASKS IN WRAP UP" at bounding box center [171, 149] width 260 height 217
drag, startPoint x: 33, startPoint y: 208, endPoint x: 76, endPoint y: 206, distance: 42.7
click at [33, 208] on div "Agent Desktop" at bounding box center [20, 350] width 40 height 619
drag, startPoint x: 900, startPoint y: 56, endPoint x: 1110, endPoint y: 15, distance: 213.6
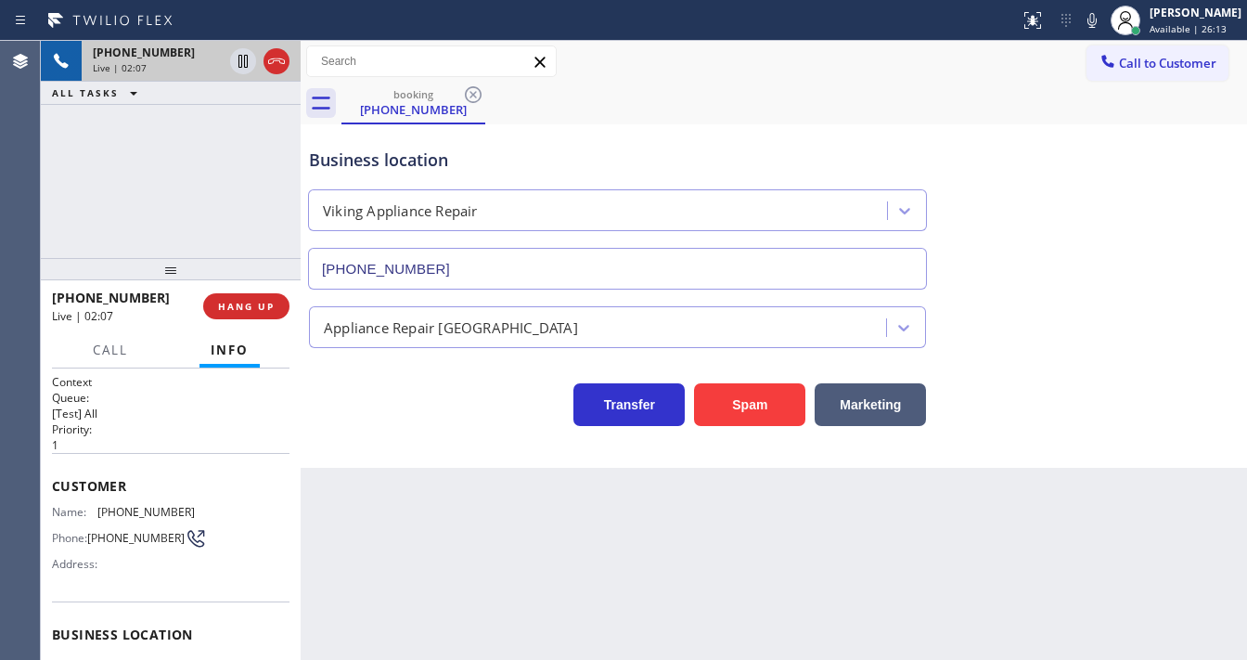
click at [900, 56] on div "Call to Customer Outbound call Location Search location Your caller id phone nu…" at bounding box center [774, 61] width 946 height 32
click at [1102, 22] on icon at bounding box center [1092, 20] width 22 height 22
click at [243, 61] on icon at bounding box center [243, 61] width 22 height 22
drag, startPoint x: 111, startPoint y: 226, endPoint x: 215, endPoint y: 147, distance: 131.0
click at [110, 226] on div "+17132916531 Live | 03:05 ALL TASKS ALL TASKS ACTIVE TASKS TASKS IN WRAP UP" at bounding box center [171, 149] width 260 height 217
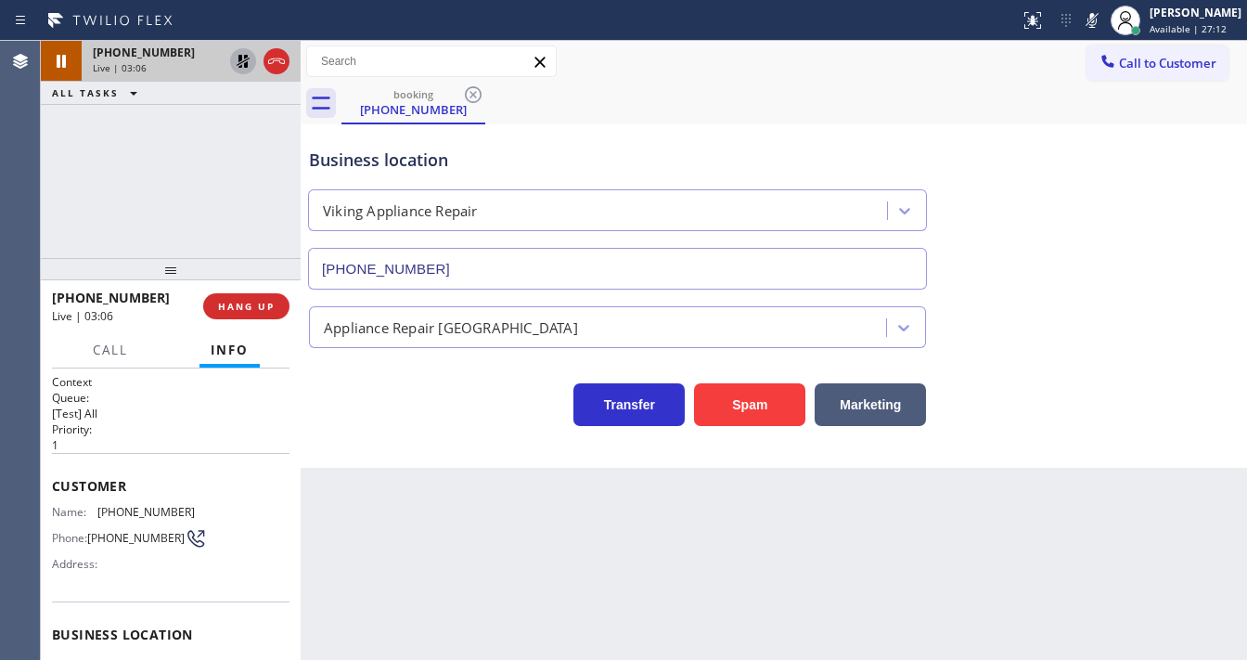
click at [248, 67] on icon at bounding box center [243, 61] width 22 height 22
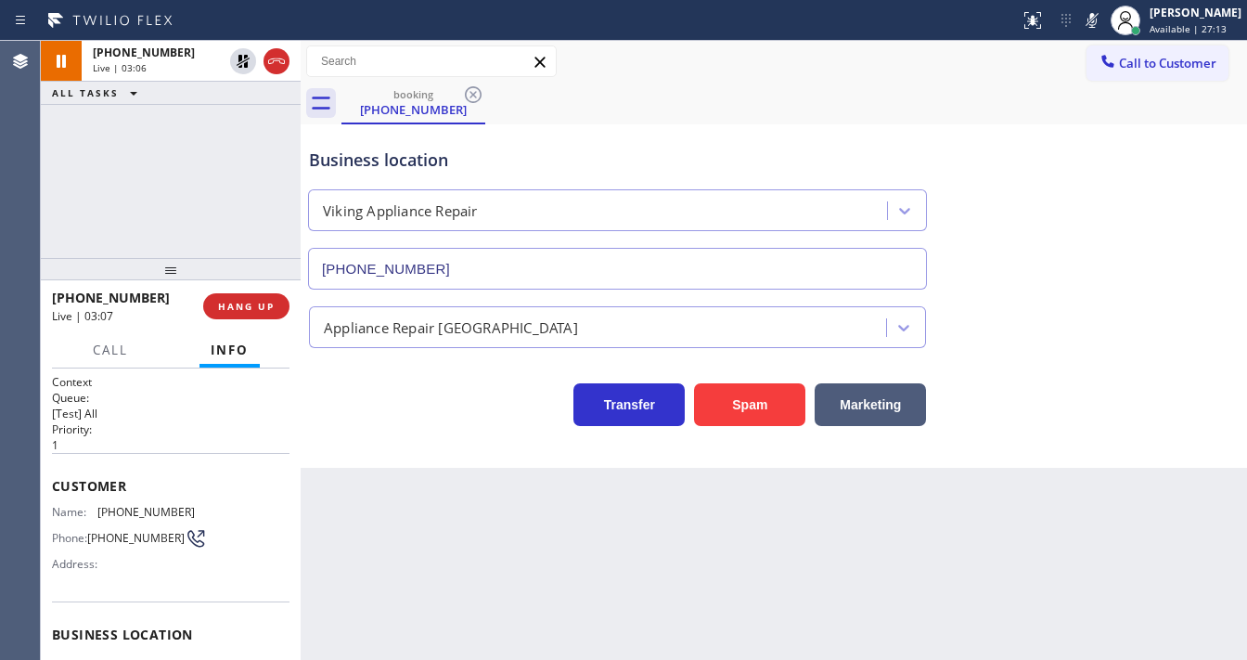
click at [1097, 27] on icon at bounding box center [1091, 20] width 9 height 15
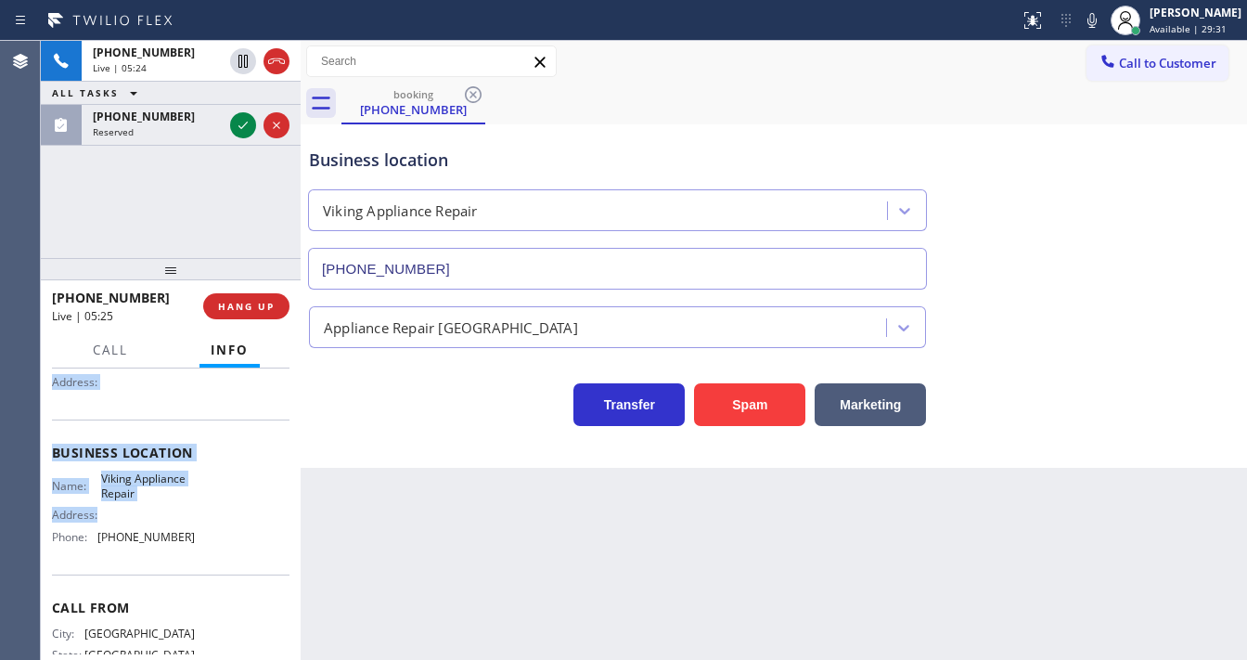
scroll to position [244, 0]
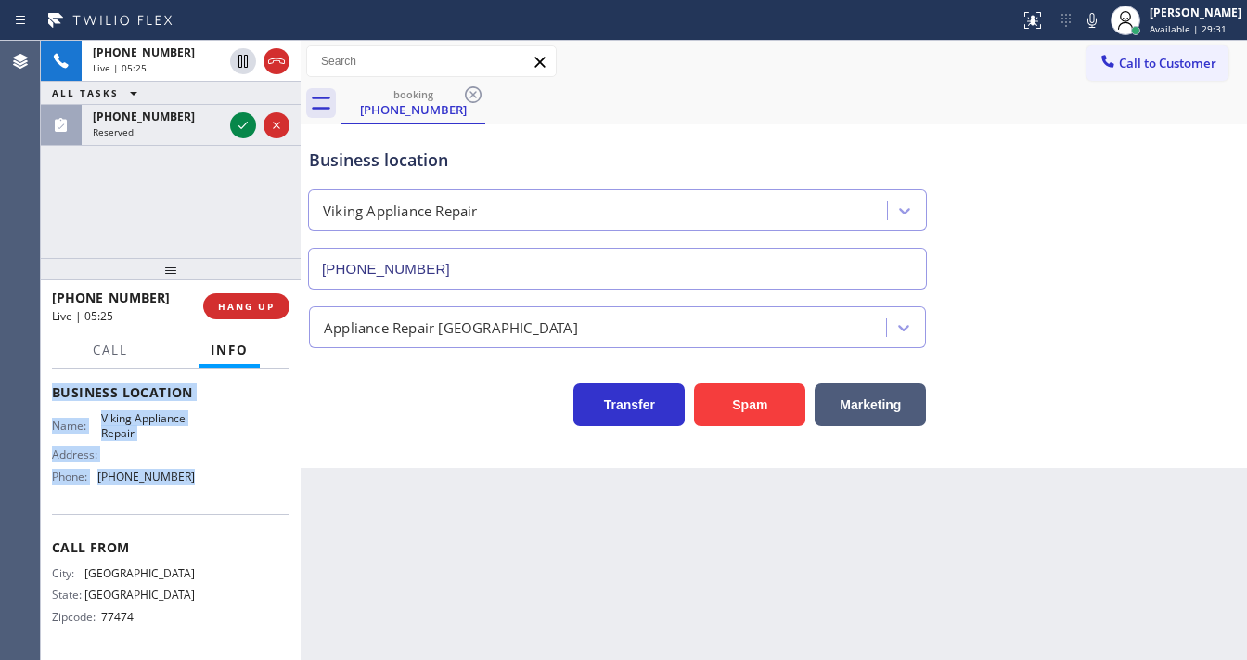
drag, startPoint x: 61, startPoint y: 479, endPoint x: 223, endPoint y: 486, distance: 161.6
click at [223, 486] on div "Context Queue: [Test] All Priority: 1 Customer Name: (713) 291-6531 Phone: (713…" at bounding box center [171, 393] width 238 height 522
copy div "ustomer Name: (713) 291-6531 Phone: (713) 291-6531 Address: Business location N…"
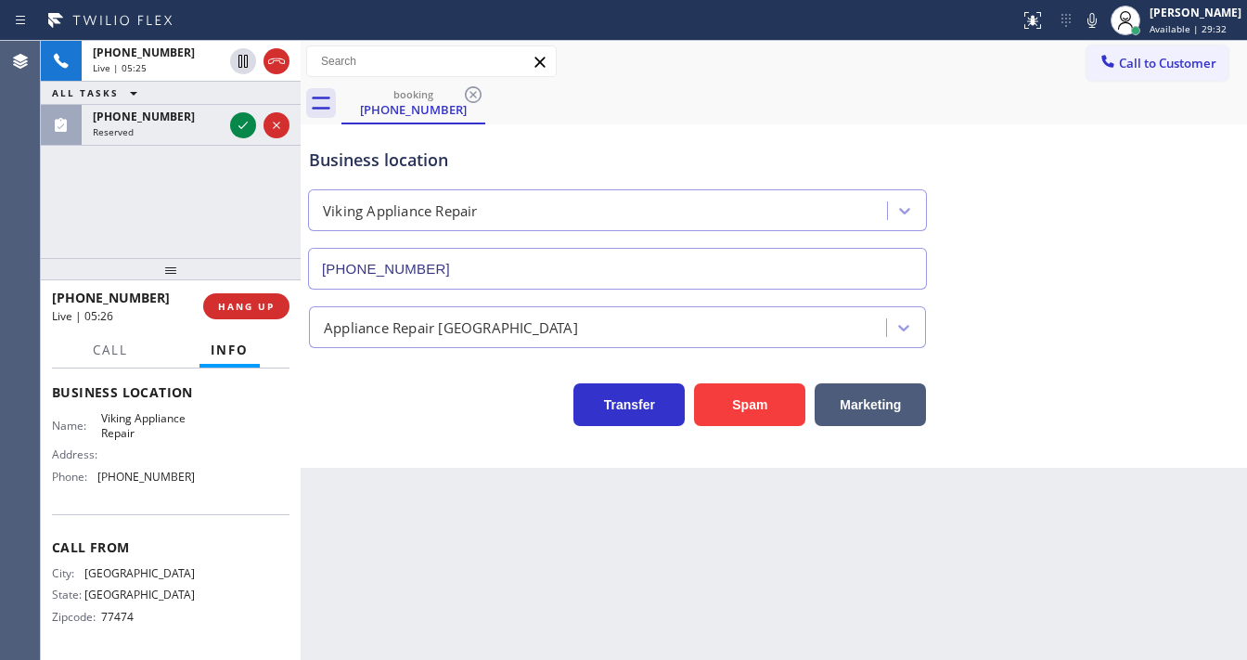
click at [182, 201] on div "+17132916531 Live | 05:25 ALL TASKS ALL TASKS ACTIVE TASKS TASKS IN WRAP UP (31…" at bounding box center [171, 149] width 260 height 217
click at [1099, 33] on div "Status report No issues detected If you experience an issue, please download th…" at bounding box center [1129, 20] width 235 height 41
click at [1097, 25] on icon at bounding box center [1091, 20] width 9 height 15
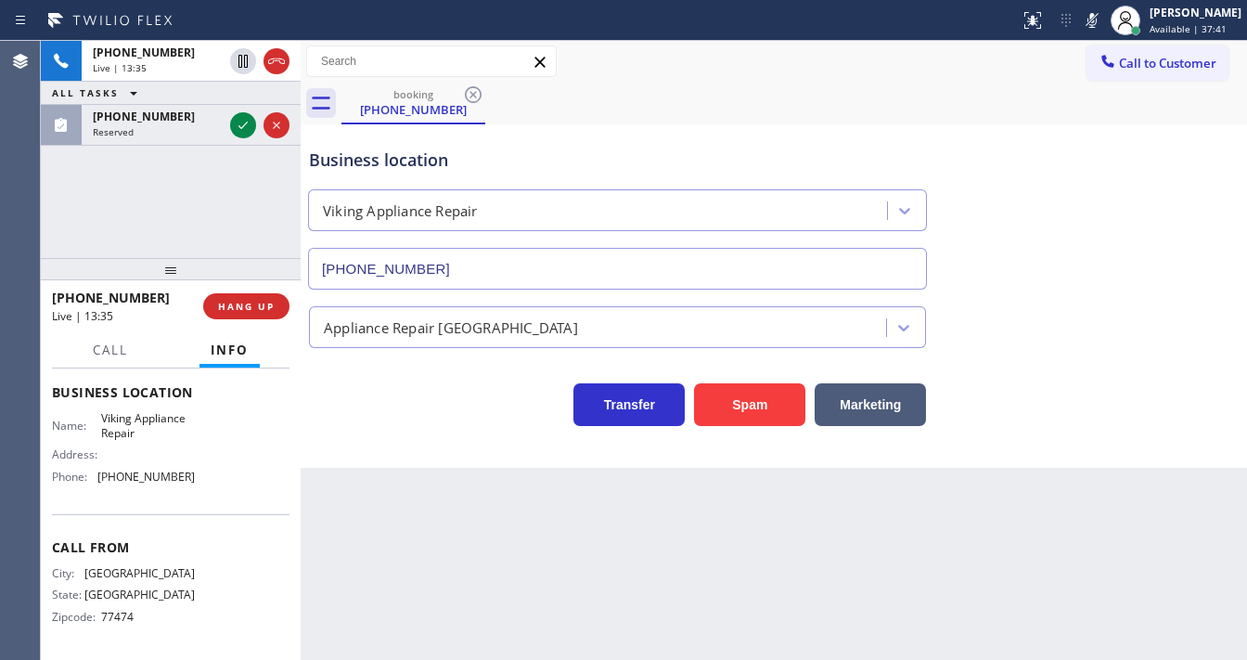
click at [1097, 25] on icon at bounding box center [1091, 20] width 9 height 15
click at [1178, 348] on div "Transfer Spam Marketing" at bounding box center [773, 387] width 937 height 78
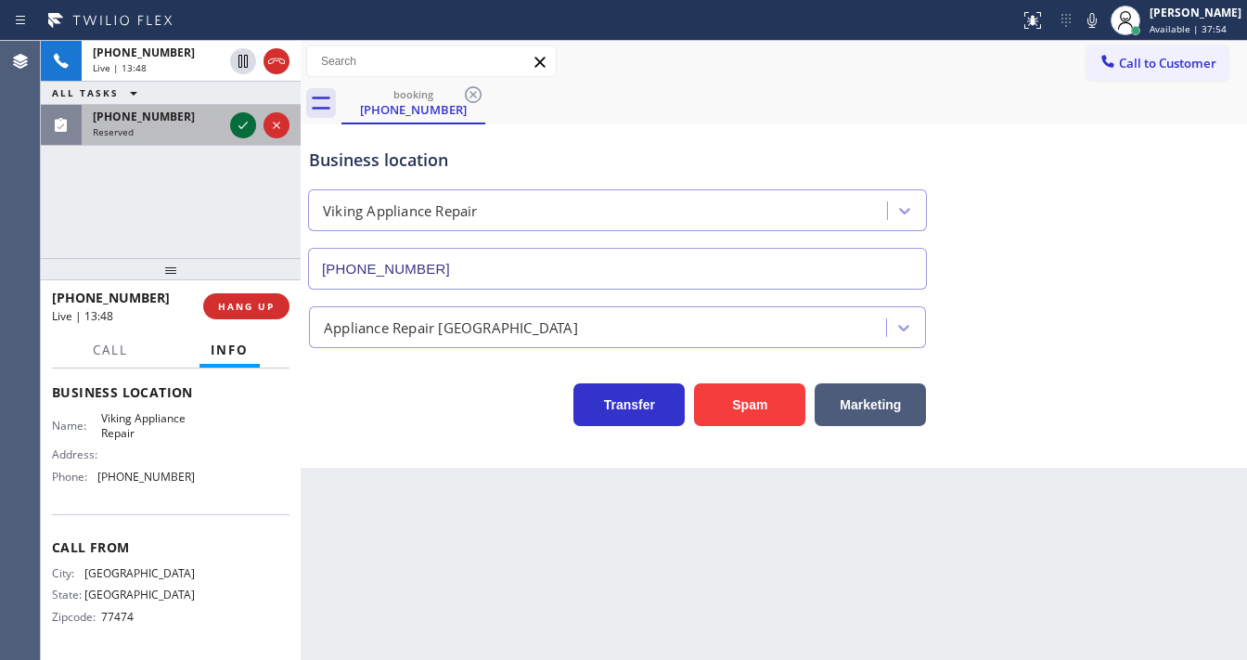
click at [239, 125] on icon at bounding box center [243, 125] width 22 height 22
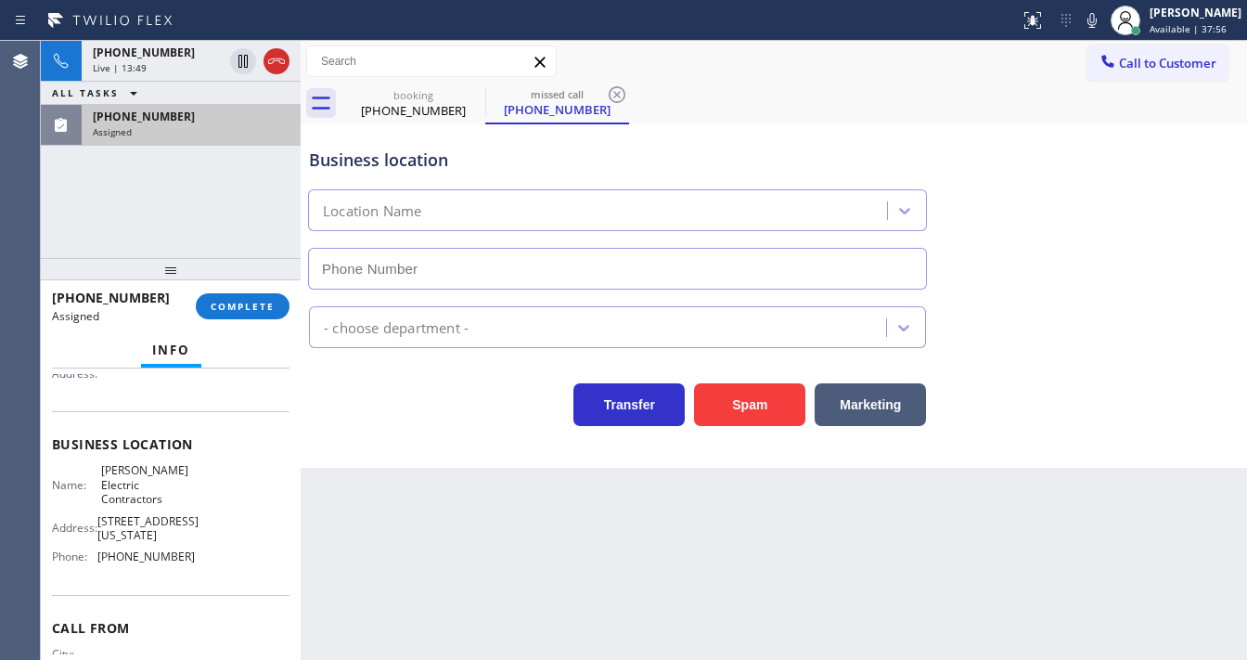
scroll to position [51, 0]
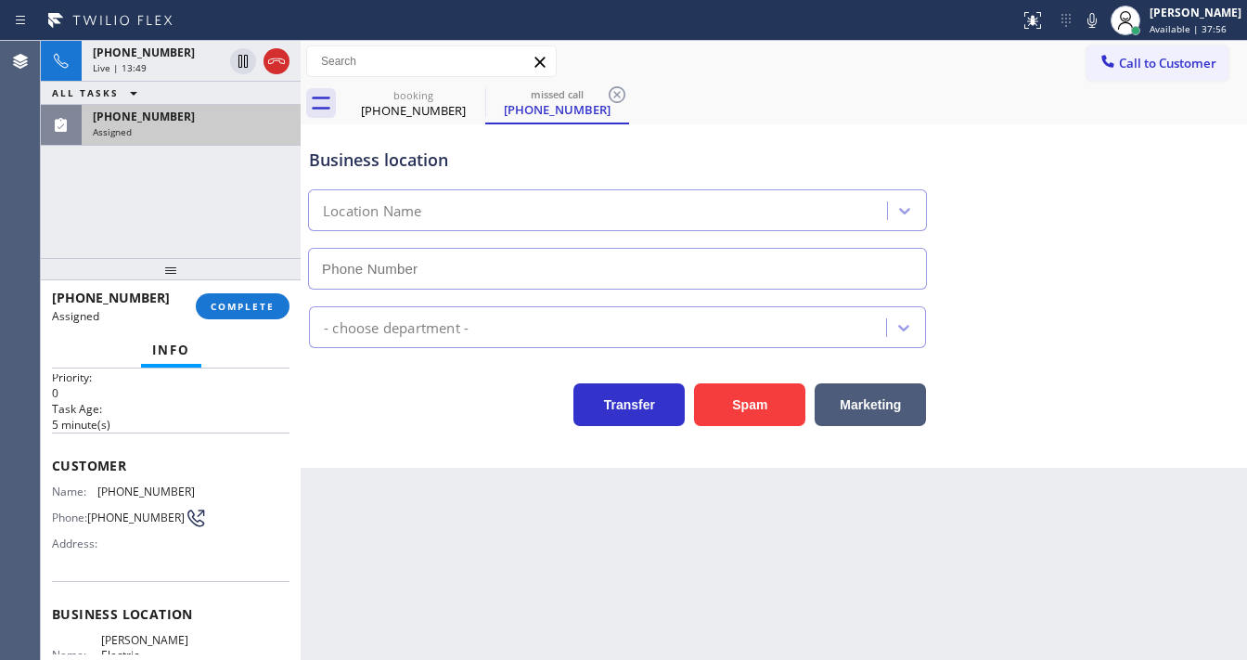
type input "(856) 548-5833"
click at [238, 308] on span "COMPLETE" at bounding box center [243, 306] width 64 height 13
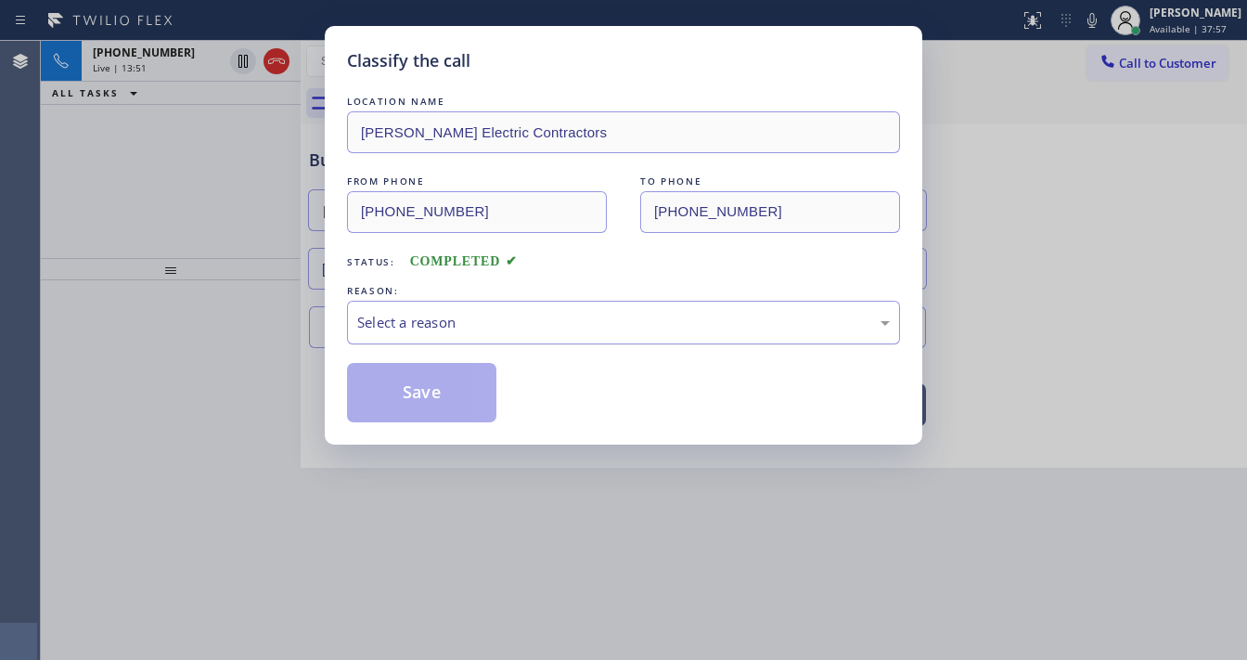
click at [434, 320] on div "Select a reason" at bounding box center [623, 322] width 533 height 21
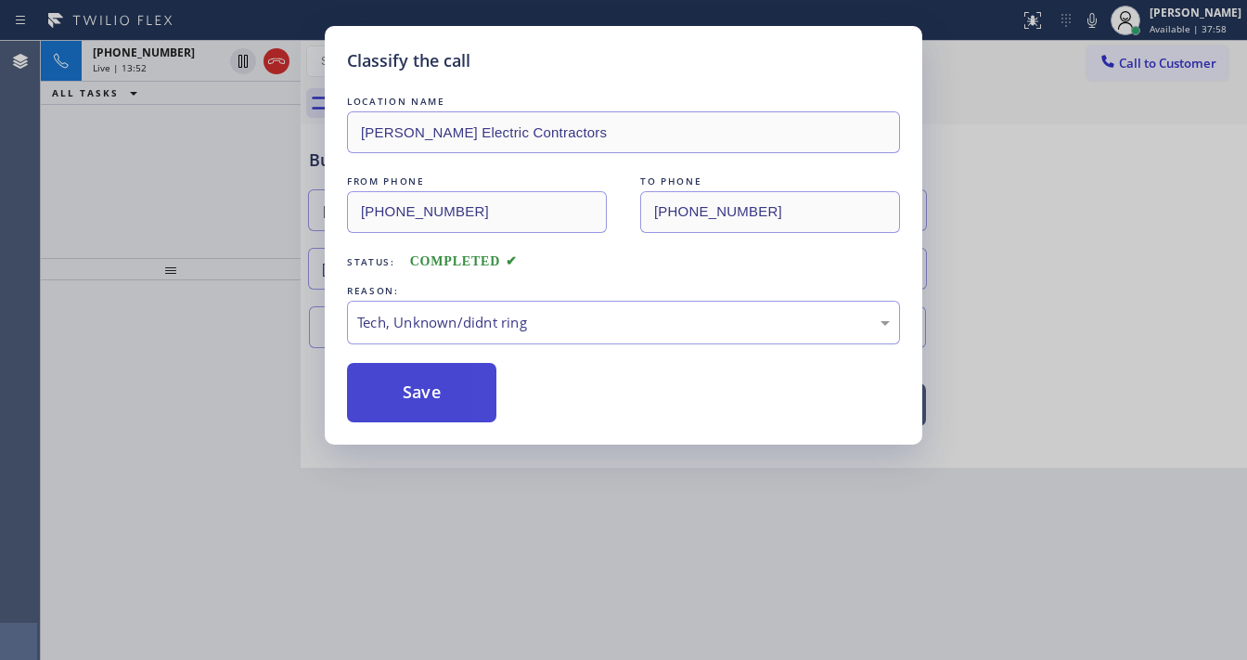
click at [422, 388] on button "Save" at bounding box center [421, 392] width 149 height 59
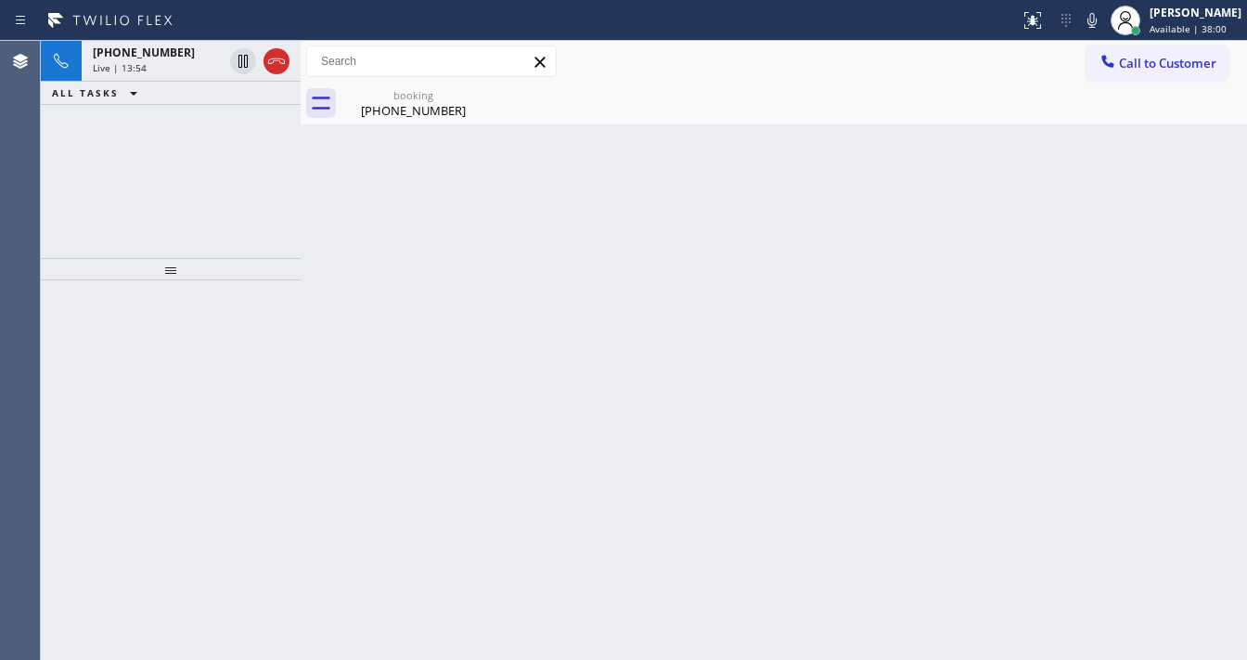
click at [200, 188] on div "+17132916531 Live | 13:54 ALL TASKS ALL TASKS ACTIVE TASKS TASKS IN WRAP UP" at bounding box center [171, 149] width 260 height 217
click at [799, 67] on div "Call to Customer Outbound call Location Search location Your caller id phone nu…" at bounding box center [774, 61] width 946 height 32
click at [1102, 27] on icon at bounding box center [1092, 20] width 22 height 22
click at [1103, 23] on icon at bounding box center [1092, 20] width 22 height 22
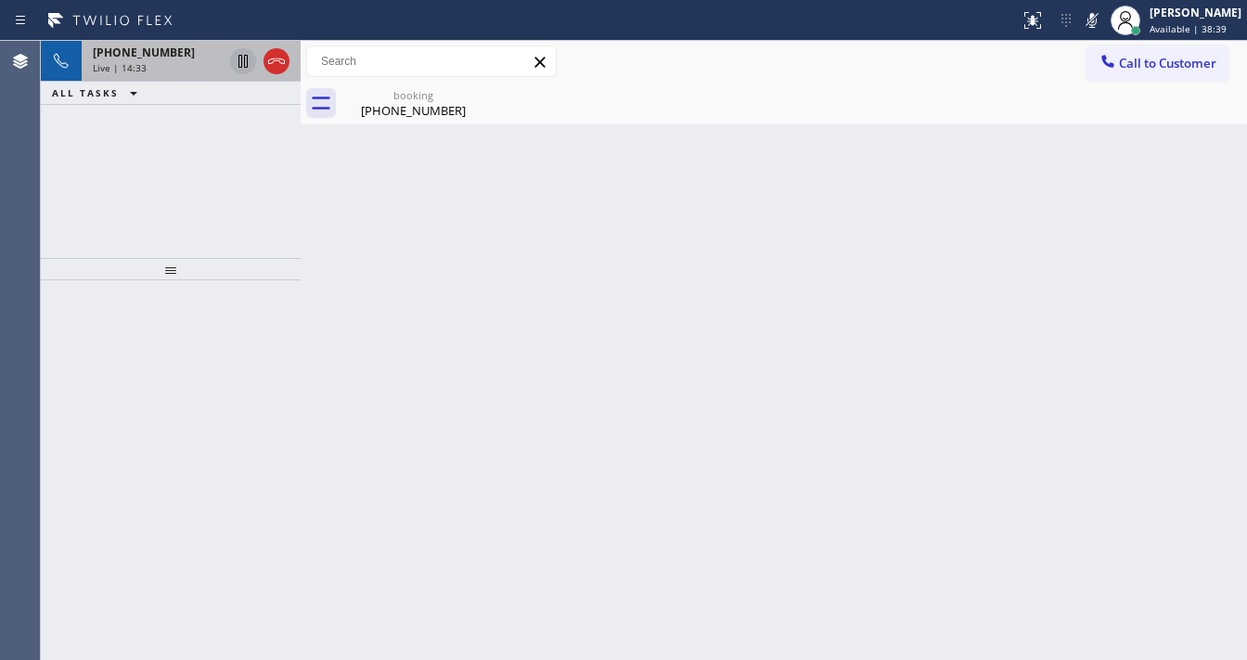
click at [243, 60] on icon at bounding box center [243, 61] width 22 height 22
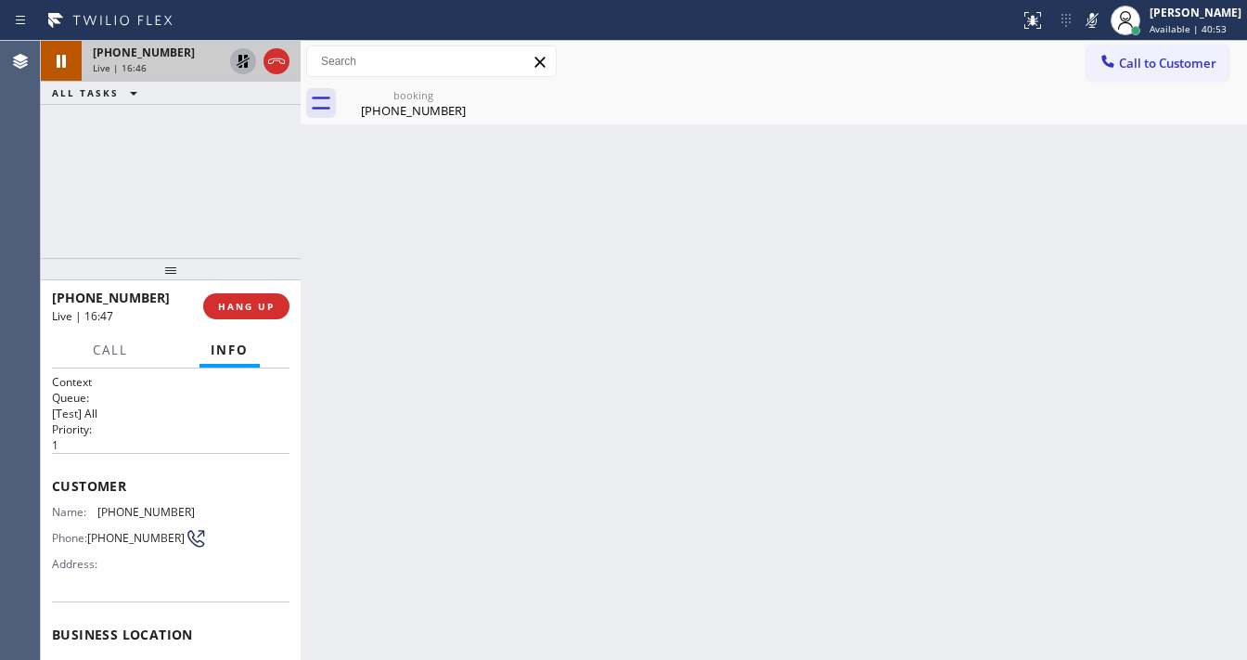
click at [248, 58] on icon at bounding box center [243, 61] width 13 height 13
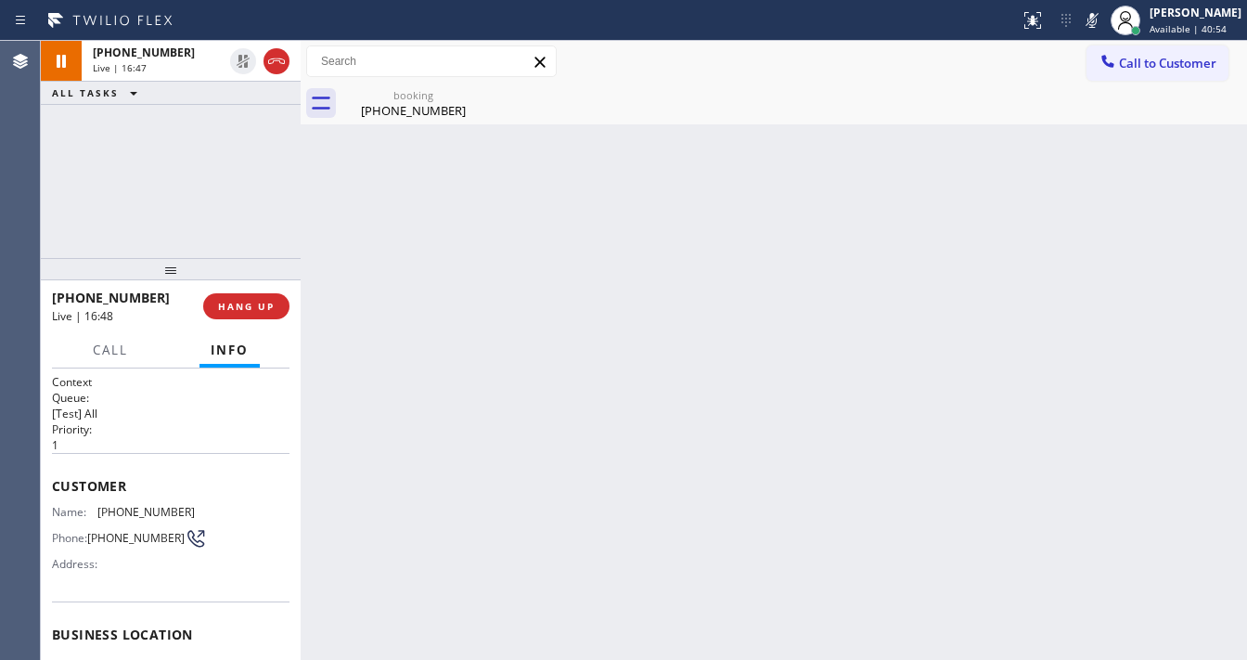
click at [1097, 26] on icon at bounding box center [1092, 20] width 22 height 22
click at [739, 67] on div "Call to Customer Outbound call Location Search location Your caller id phone nu…" at bounding box center [774, 61] width 946 height 32
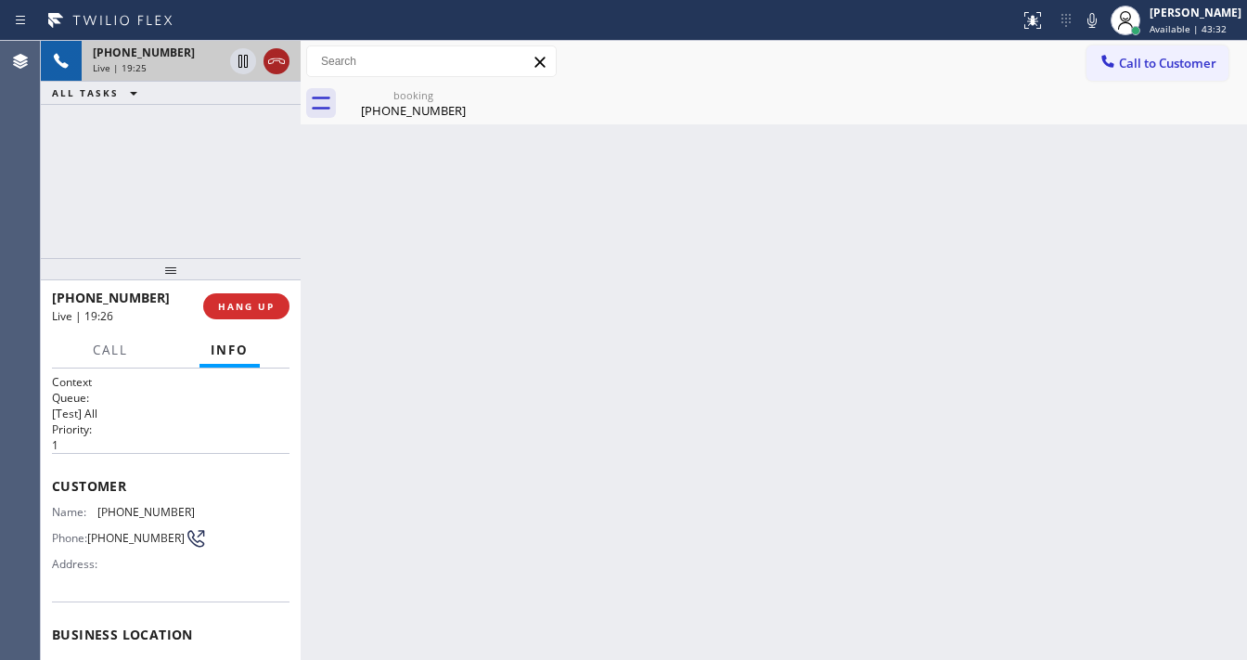
click at [276, 63] on icon at bounding box center [276, 61] width 22 height 22
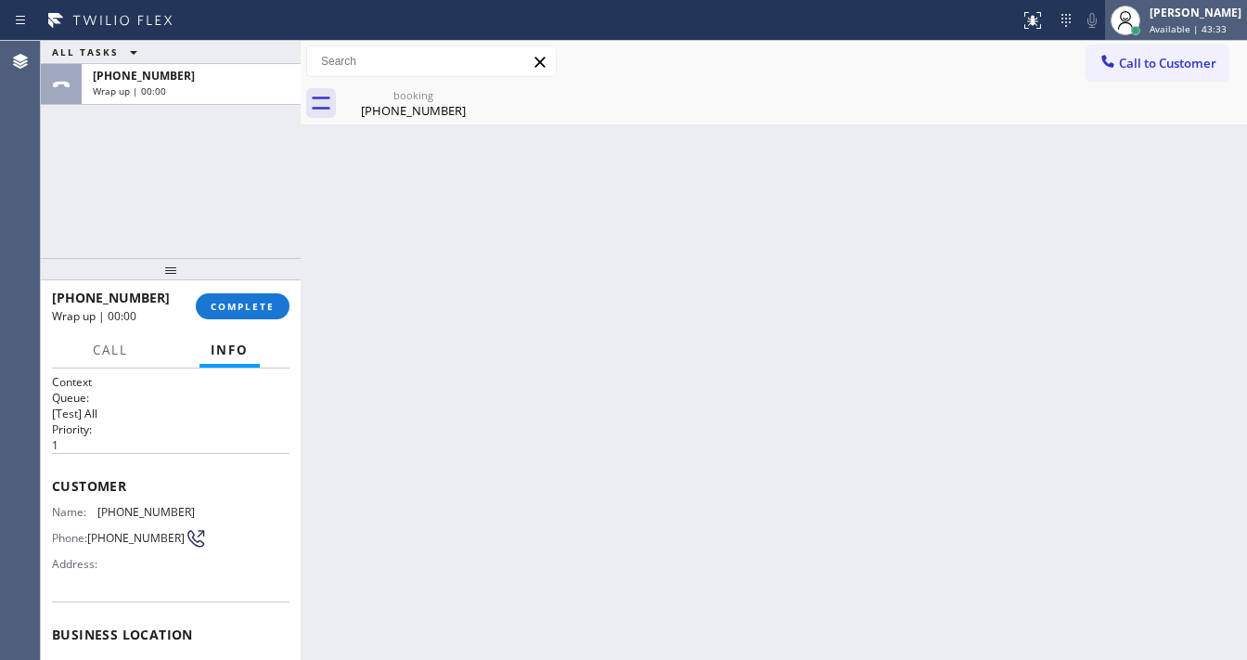
click at [1166, 26] on span "Available | 43:33" at bounding box center [1188, 28] width 77 height 13
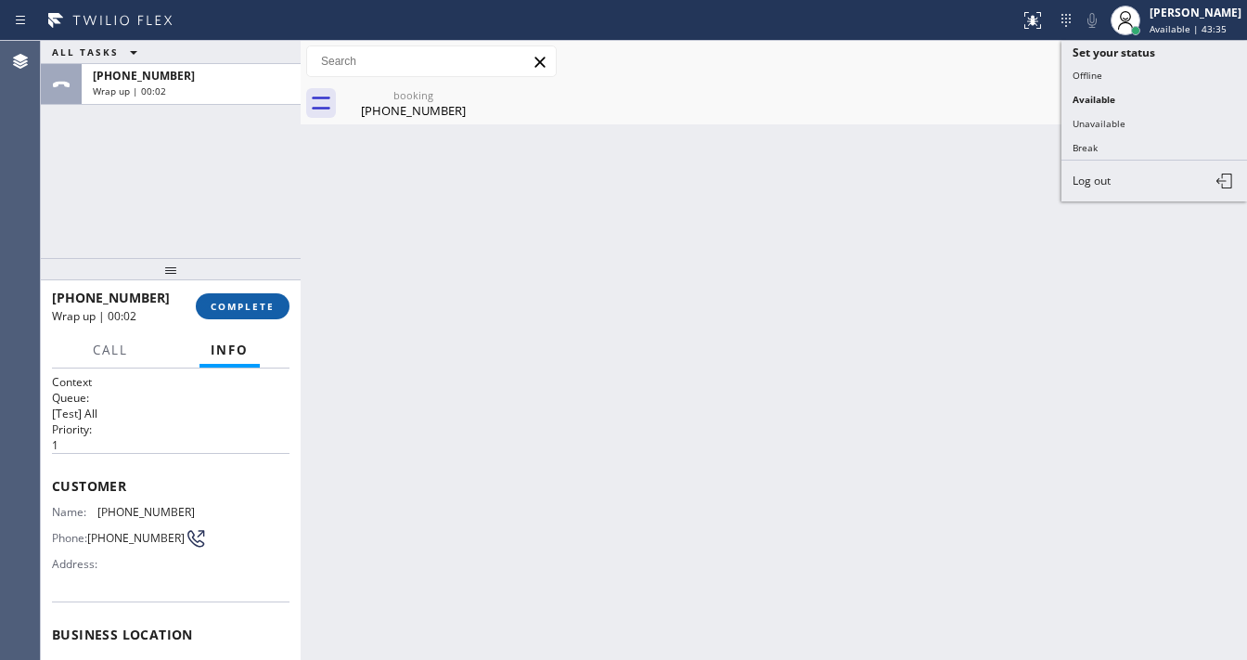
click at [260, 302] on span "COMPLETE" at bounding box center [243, 306] width 64 height 13
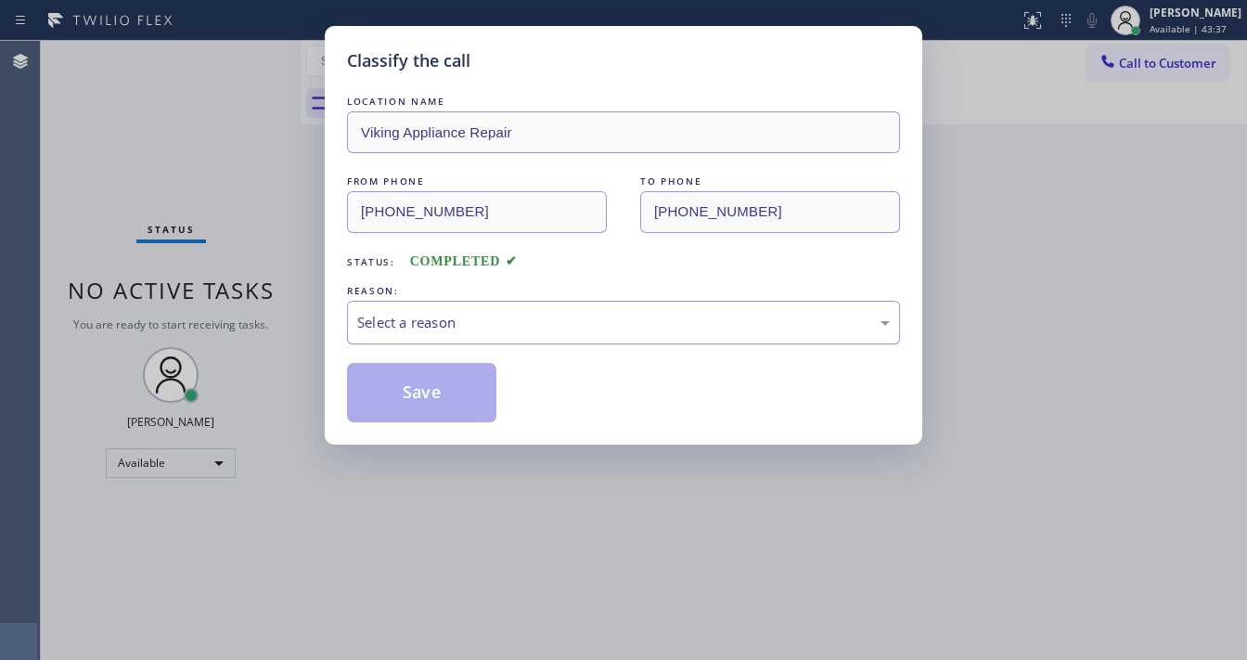
click at [421, 326] on div "Select a reason" at bounding box center [623, 322] width 533 height 21
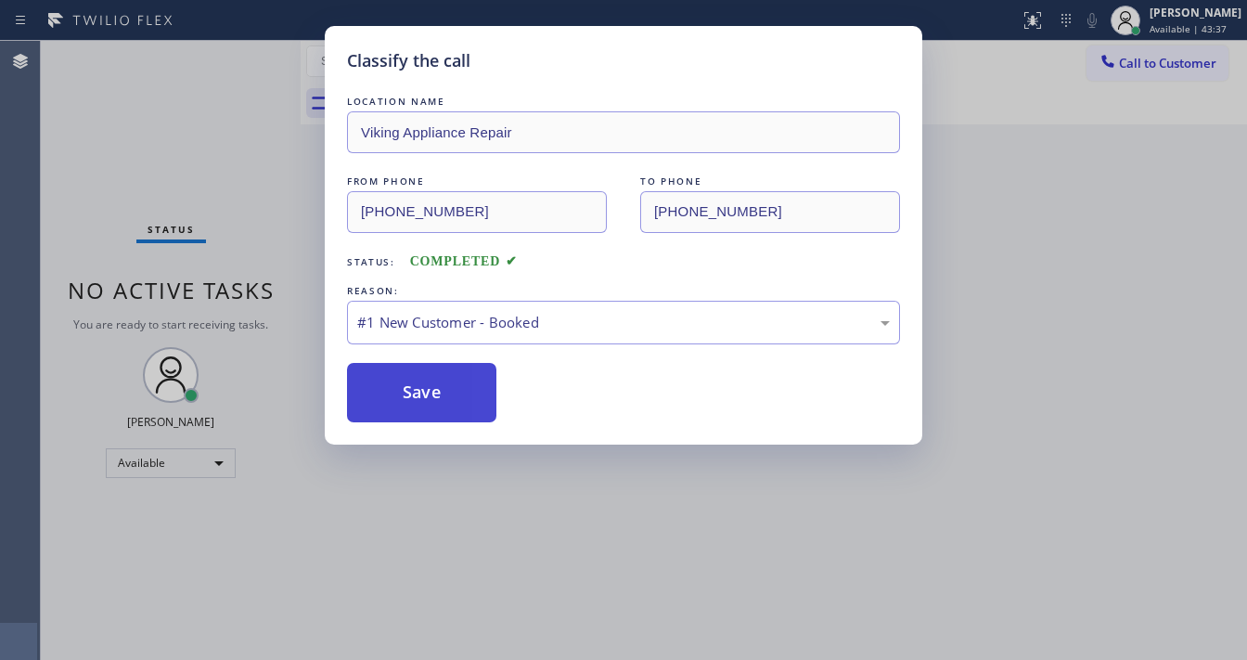
click at [423, 388] on button "Save" at bounding box center [421, 392] width 149 height 59
click at [423, 390] on button "Save" at bounding box center [421, 392] width 149 height 59
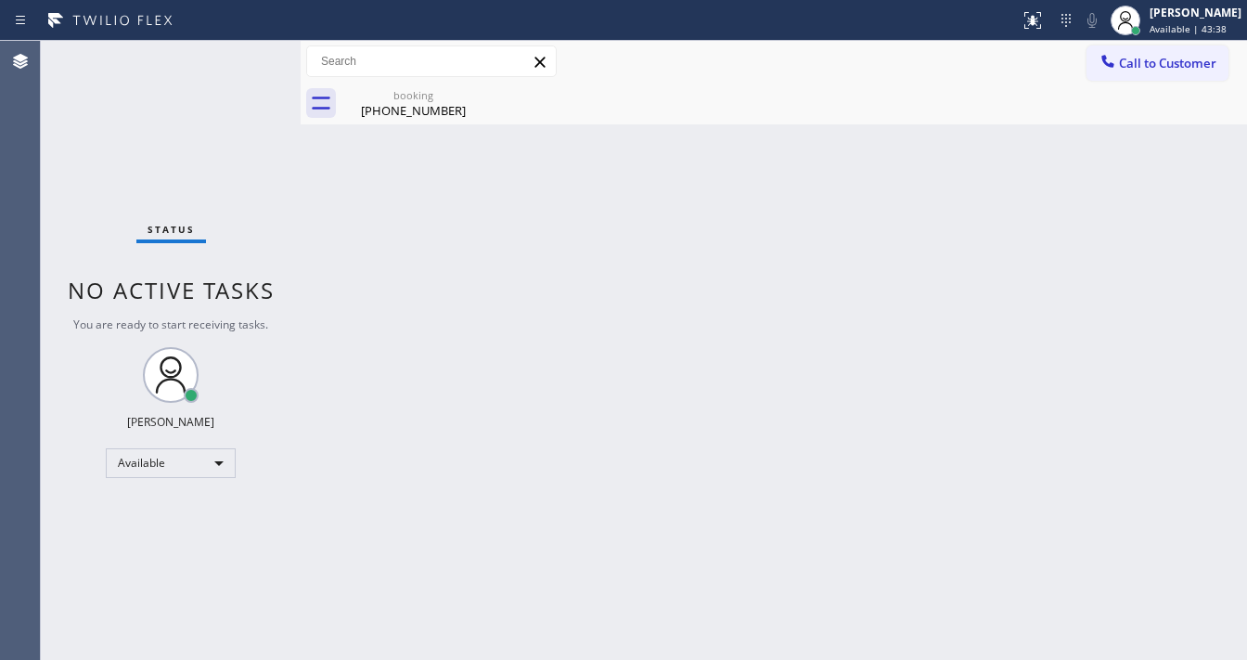
click at [1167, 19] on div "[PERSON_NAME]" at bounding box center [1196, 13] width 92 height 16
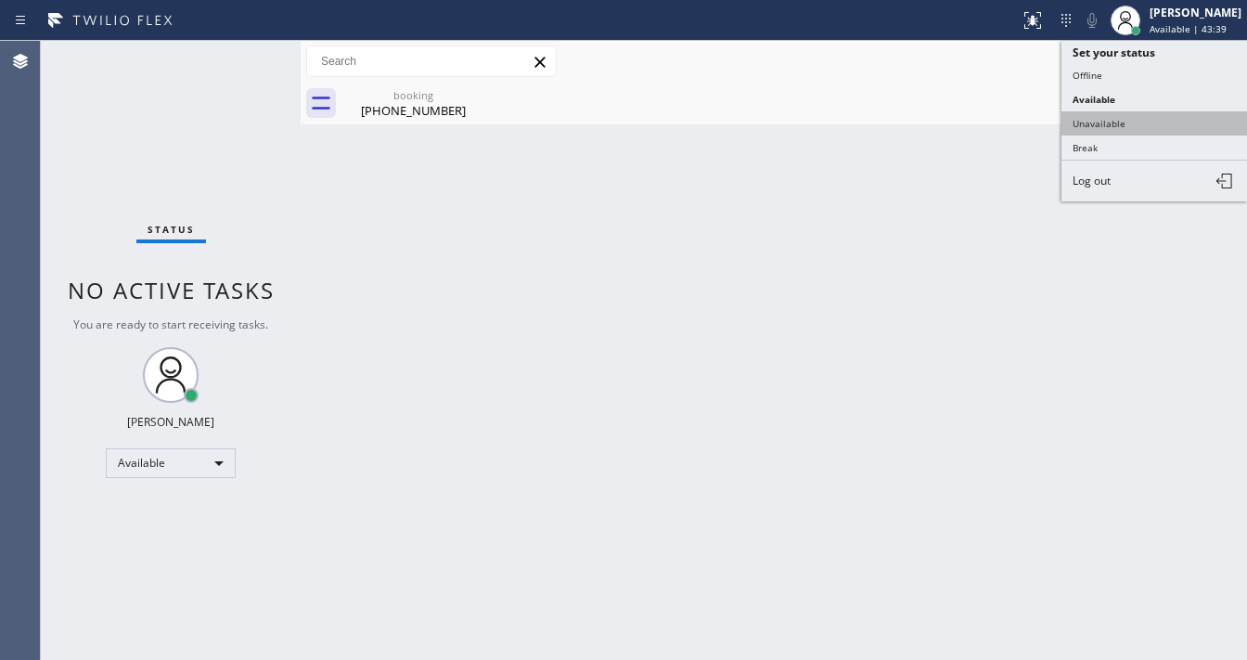
click at [1115, 122] on button "Unavailable" at bounding box center [1154, 123] width 186 height 24
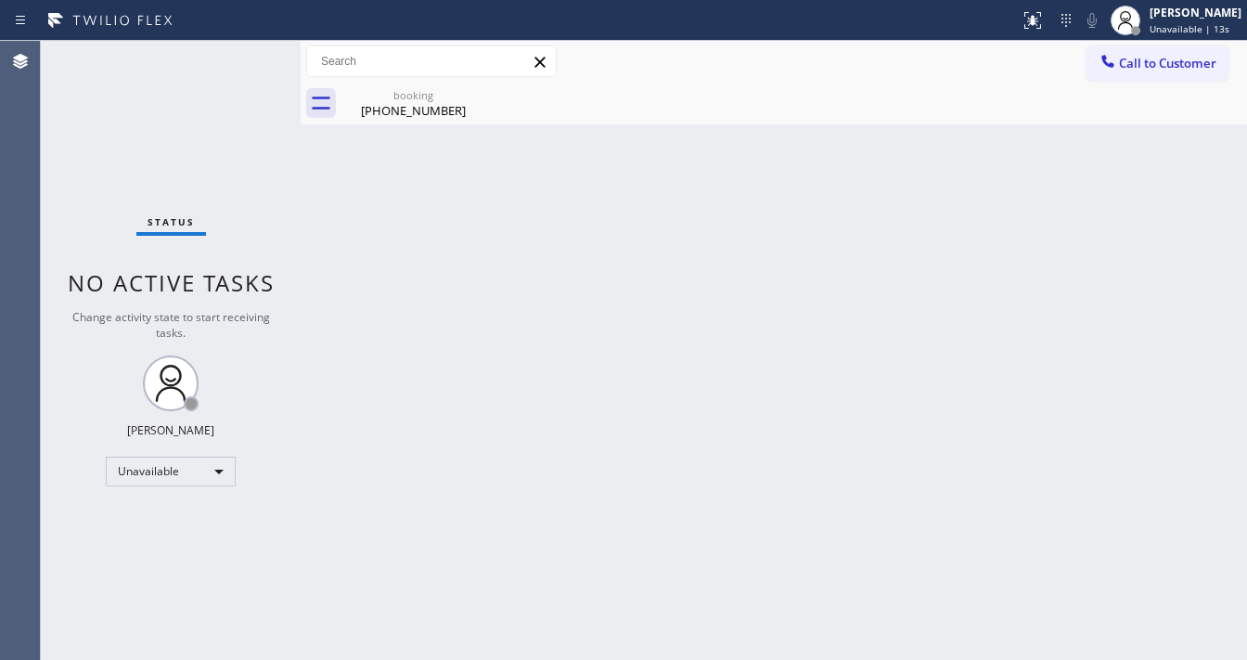
click at [234, 20] on div at bounding box center [509, 21] width 1005 height 30
click at [193, 467] on div "Unavailable" at bounding box center [171, 471] width 130 height 30
click at [173, 520] on li "Available" at bounding box center [170, 519] width 126 height 22
drag, startPoint x: 380, startPoint y: 364, endPoint x: 421, endPoint y: 294, distance: 80.7
click at [383, 362] on div "Back to Dashboard Change Sender ID Customers Technicians Select a contact Outbo…" at bounding box center [774, 350] width 946 height 619
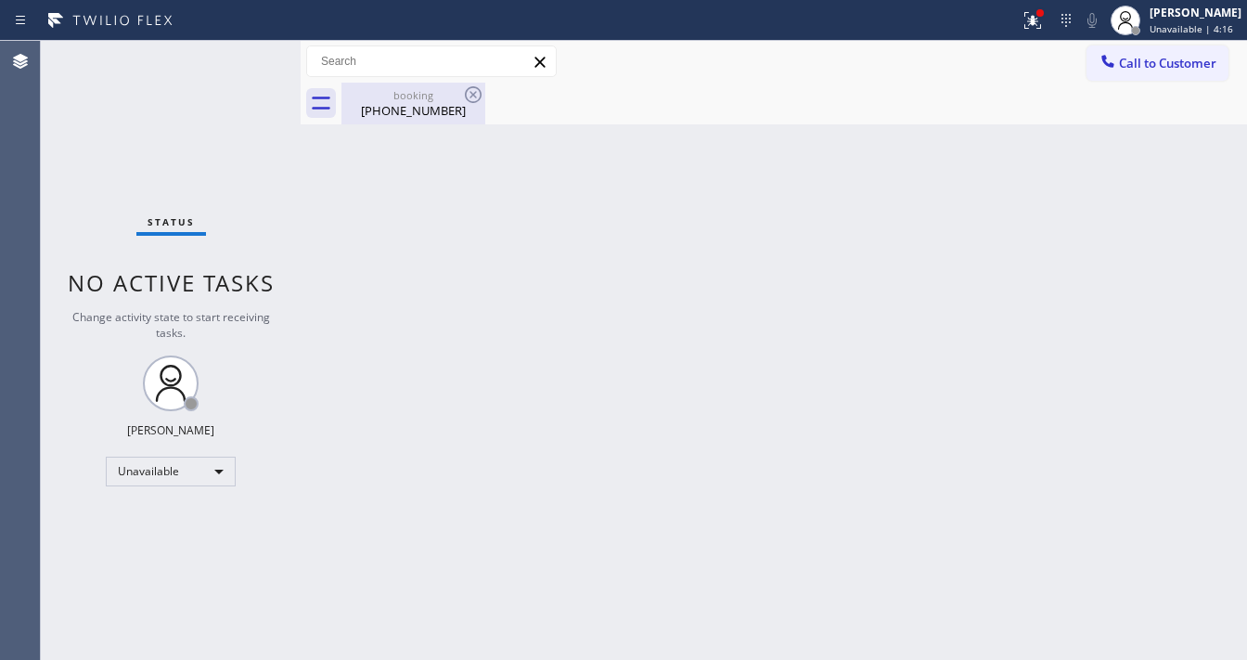
click at [455, 108] on div "(713) 291-6531" at bounding box center [413, 110] width 140 height 17
click at [478, 96] on div at bounding box center [794, 104] width 906 height 42
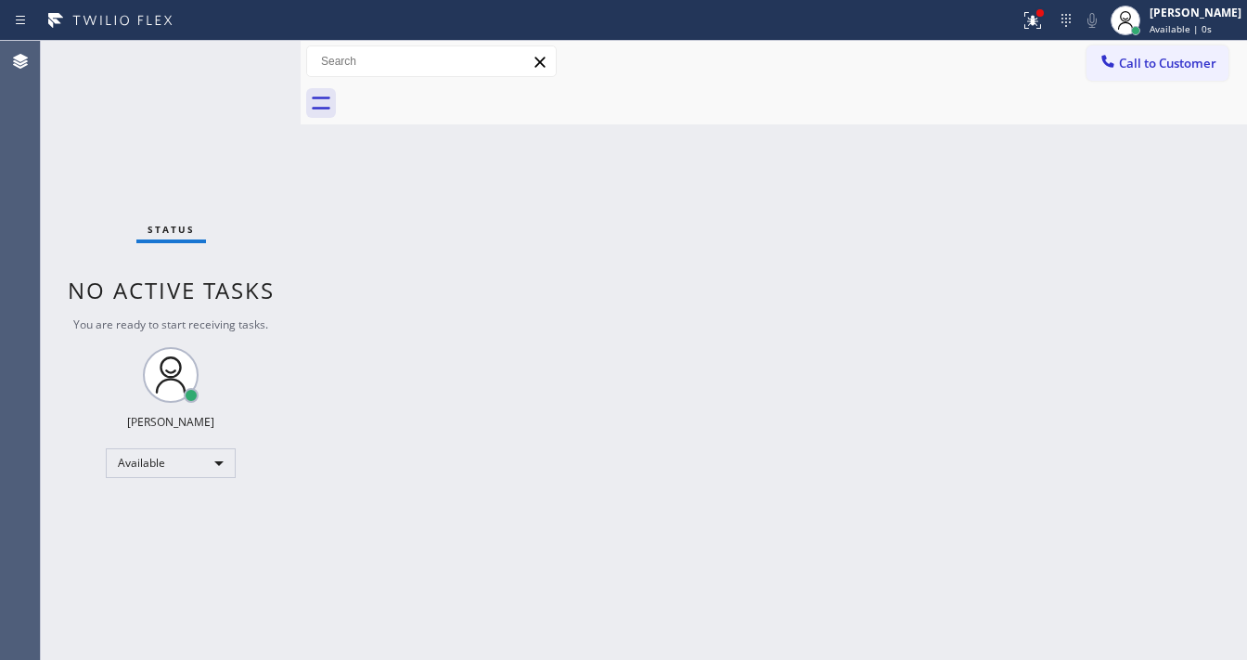
click at [459, 172] on div "Back to Dashboard Change Sender ID Customers Technicians Select a contact Outbo…" at bounding box center [774, 350] width 946 height 619
click at [171, 136] on div "Status No active tasks You are ready to start receiving tasks. [PERSON_NAME]" at bounding box center [171, 350] width 260 height 619
click at [1044, 26] on icon at bounding box center [1033, 20] width 22 height 22
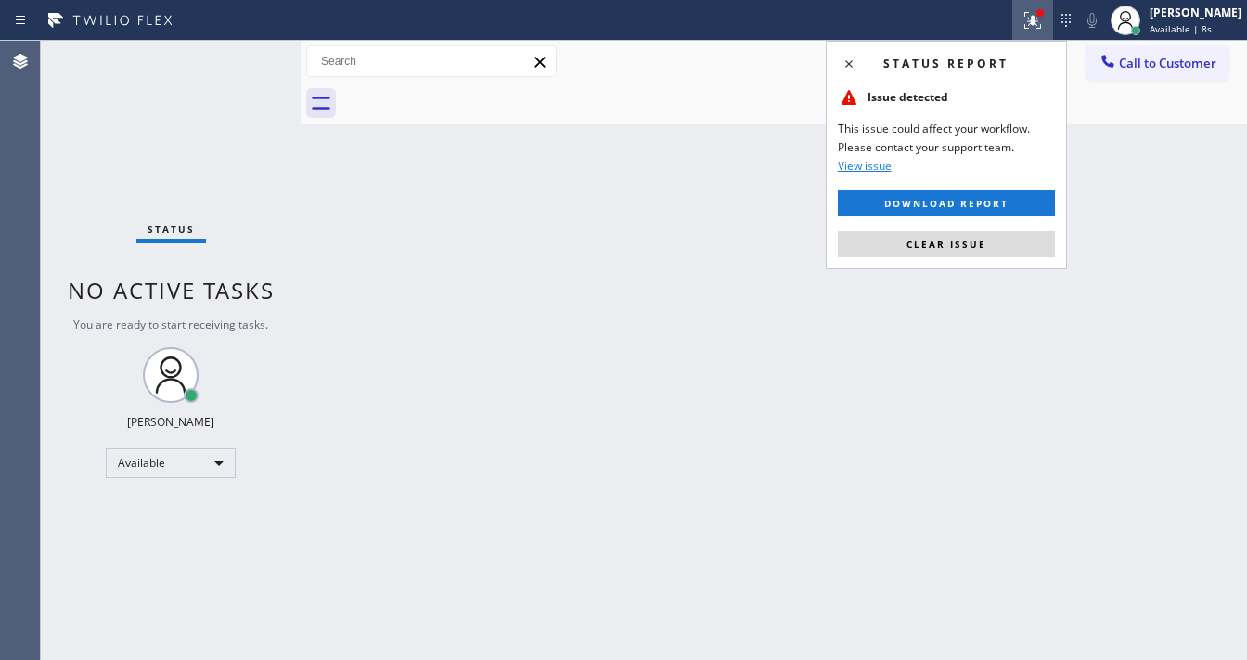
click at [962, 258] on div "Status report Issue detected This issue could affect your workflow. Please cont…" at bounding box center [946, 155] width 241 height 228
click at [967, 243] on span "Clear issue" at bounding box center [946, 244] width 80 height 13
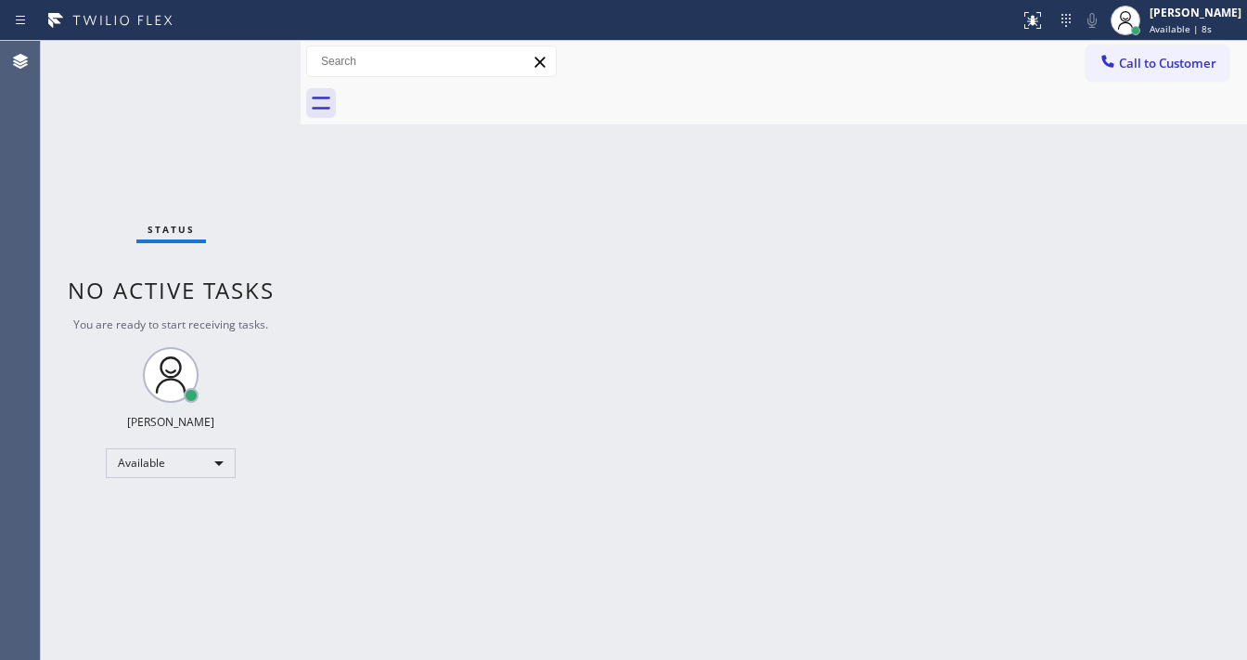
click at [969, 248] on div "Back to Dashboard Change Sender ID Customers Technicians Select a contact Outbo…" at bounding box center [774, 350] width 946 height 619
drag, startPoint x: 601, startPoint y: 67, endPoint x: 508, endPoint y: 53, distance: 94.7
click at [601, 67] on div "Call to Customer Outbound call Location Search location Your caller id phone nu…" at bounding box center [774, 61] width 946 height 32
drag, startPoint x: 933, startPoint y: 41, endPoint x: 919, endPoint y: 56, distance: 21.0
click at [933, 45] on div "Call to Customer Outbound call Location Search location Your caller id phone nu…" at bounding box center [774, 62] width 946 height 42
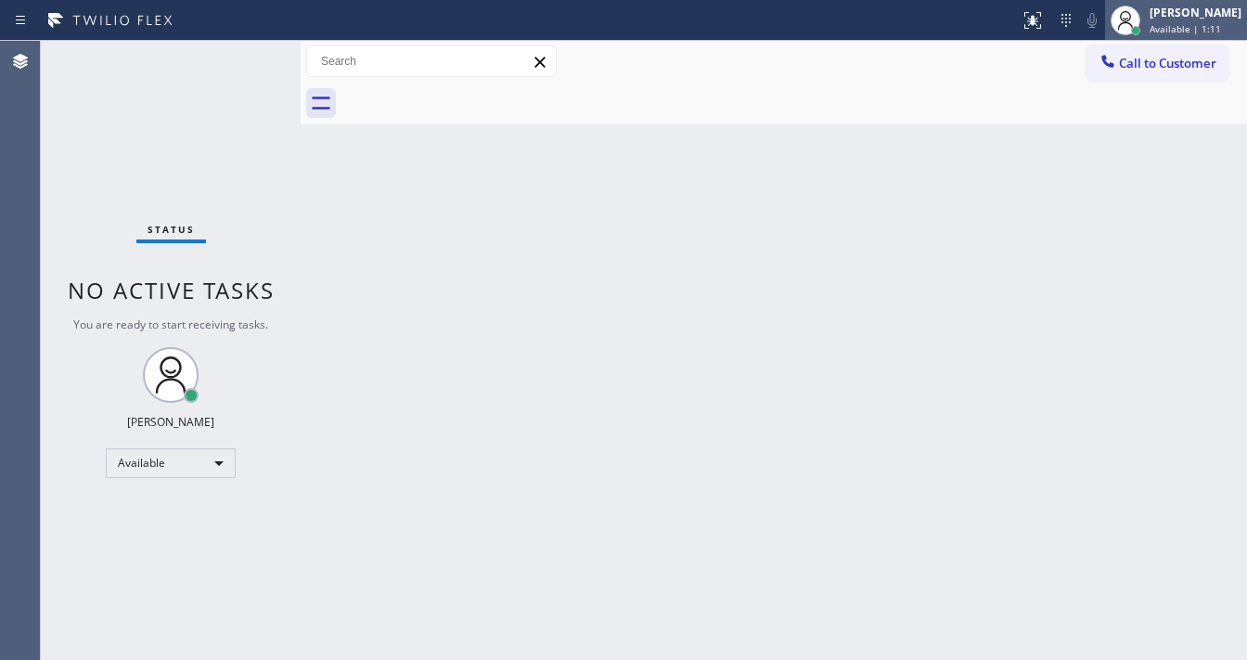
click at [1202, 28] on span "Available | 1:11" at bounding box center [1185, 28] width 71 height 13
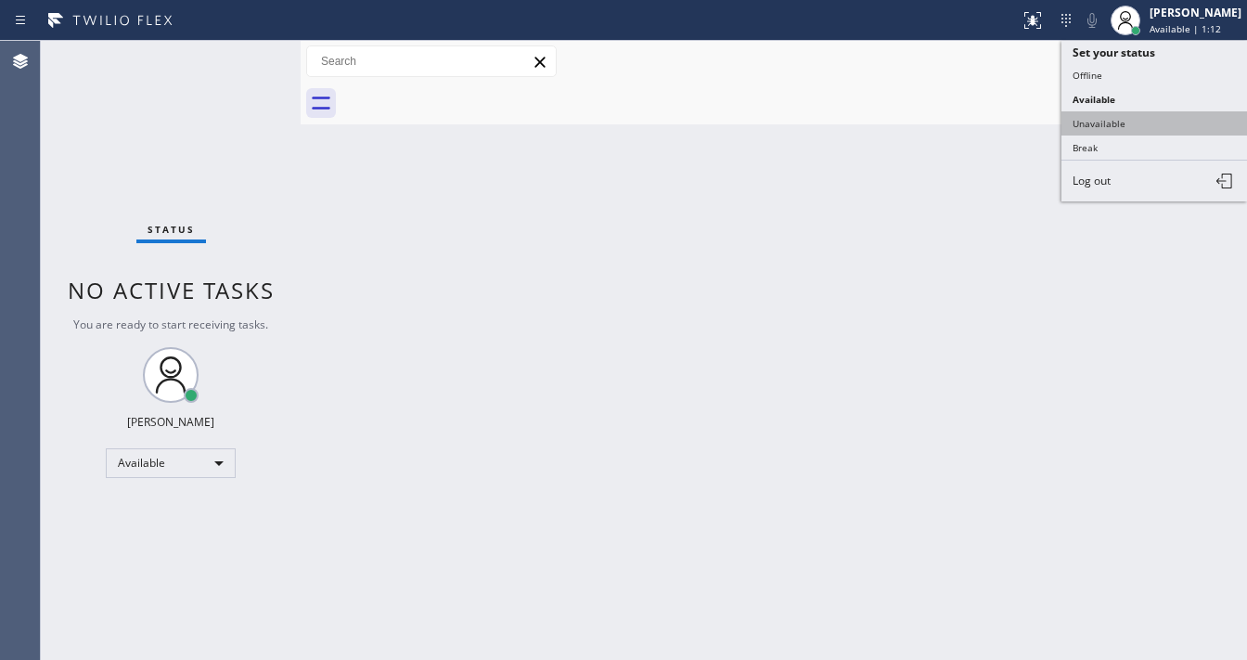
click at [1111, 124] on button "Unavailable" at bounding box center [1154, 123] width 186 height 24
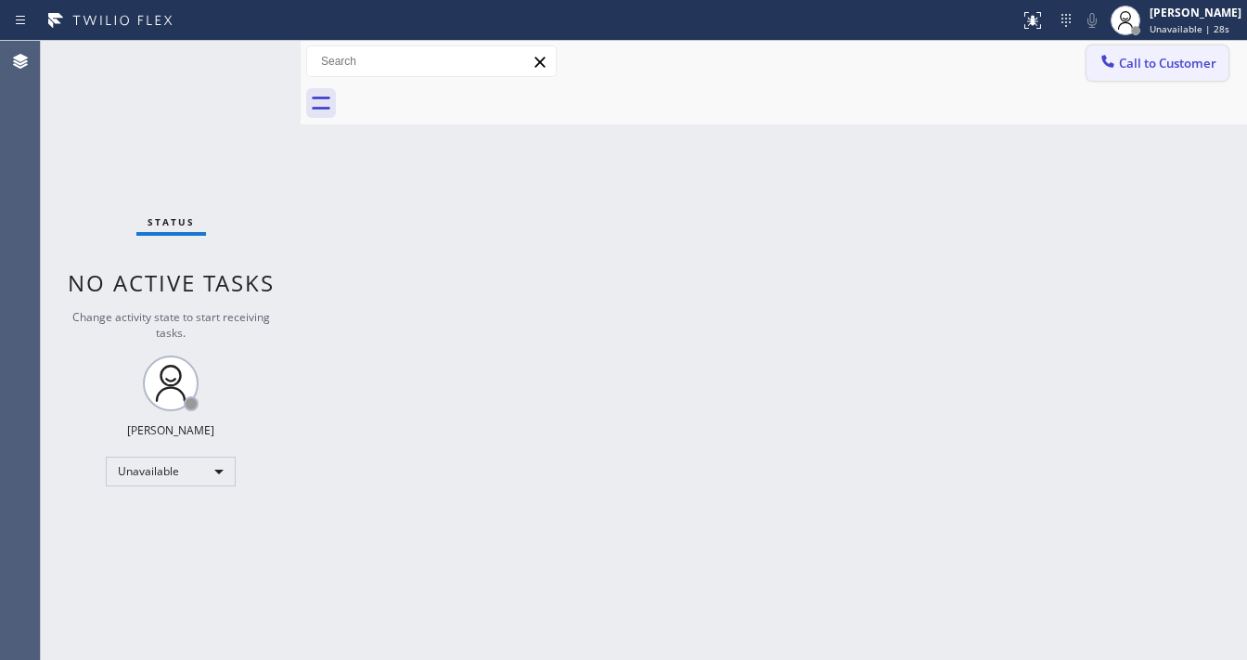
click at [1106, 70] on icon at bounding box center [1108, 61] width 19 height 19
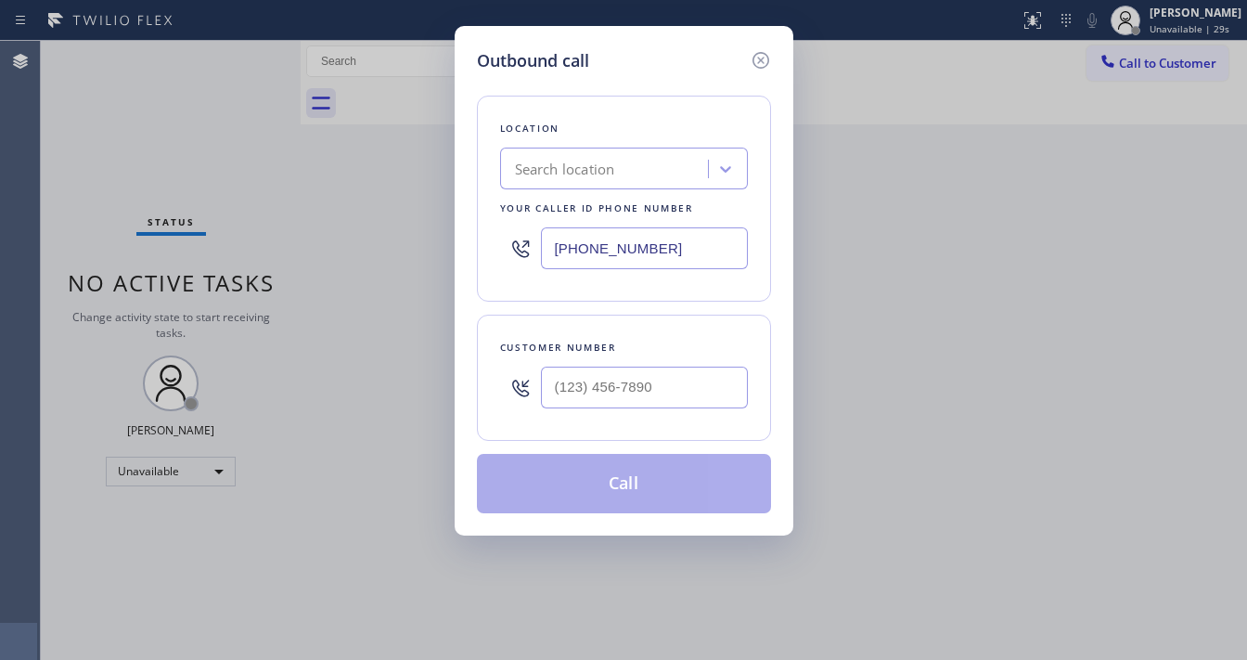
click at [660, 238] on input "(718) 218-3842" at bounding box center [644, 248] width 207 height 42
type input "(___) ___-____"
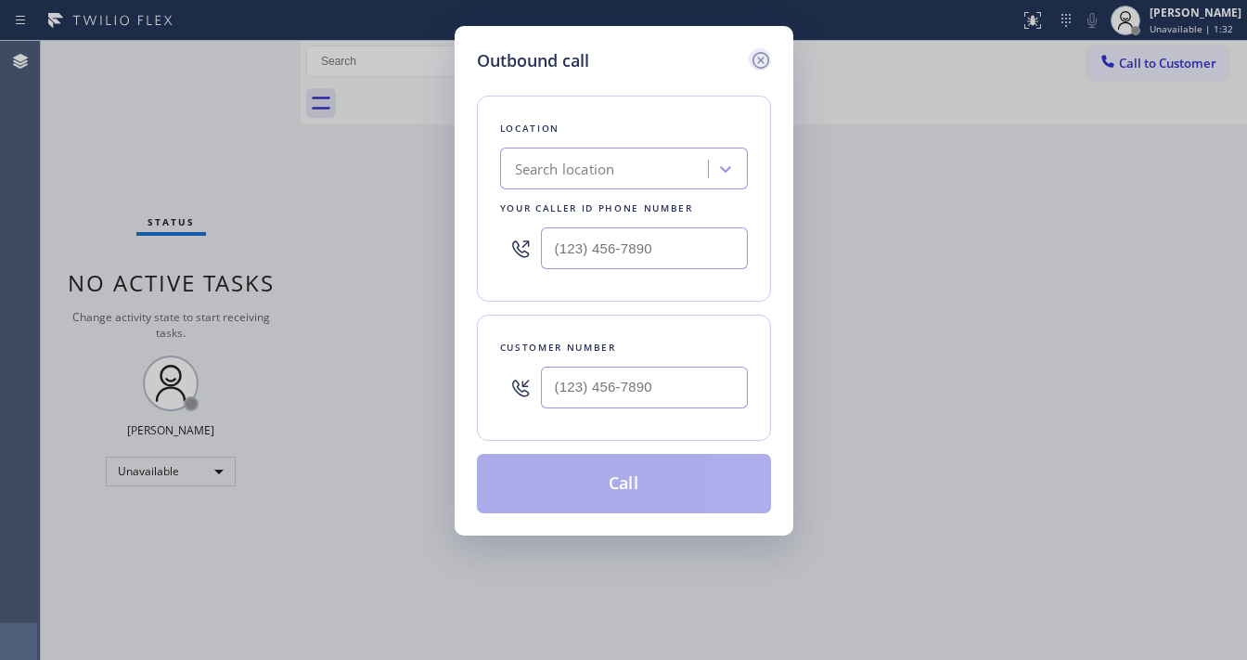
click at [761, 58] on icon at bounding box center [761, 60] width 22 height 22
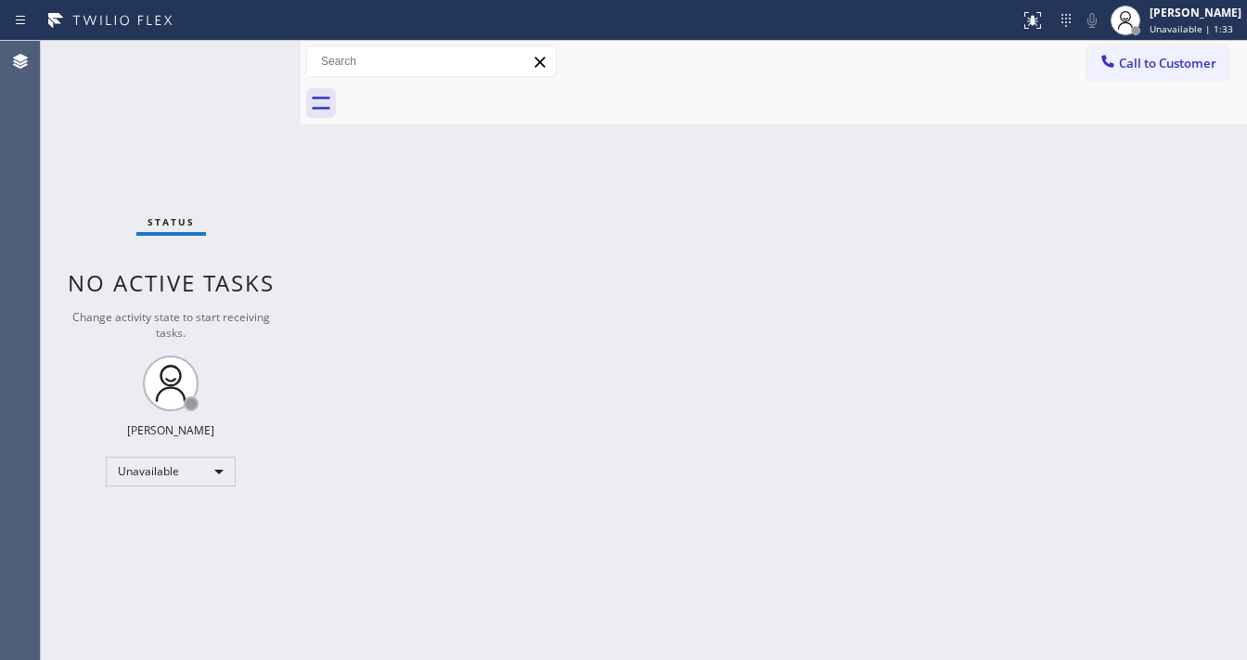
drag, startPoint x: 1172, startPoint y: 19, endPoint x: 1157, endPoint y: 61, distance: 45.2
click at [1173, 19] on div "[PERSON_NAME]" at bounding box center [1196, 13] width 92 height 16
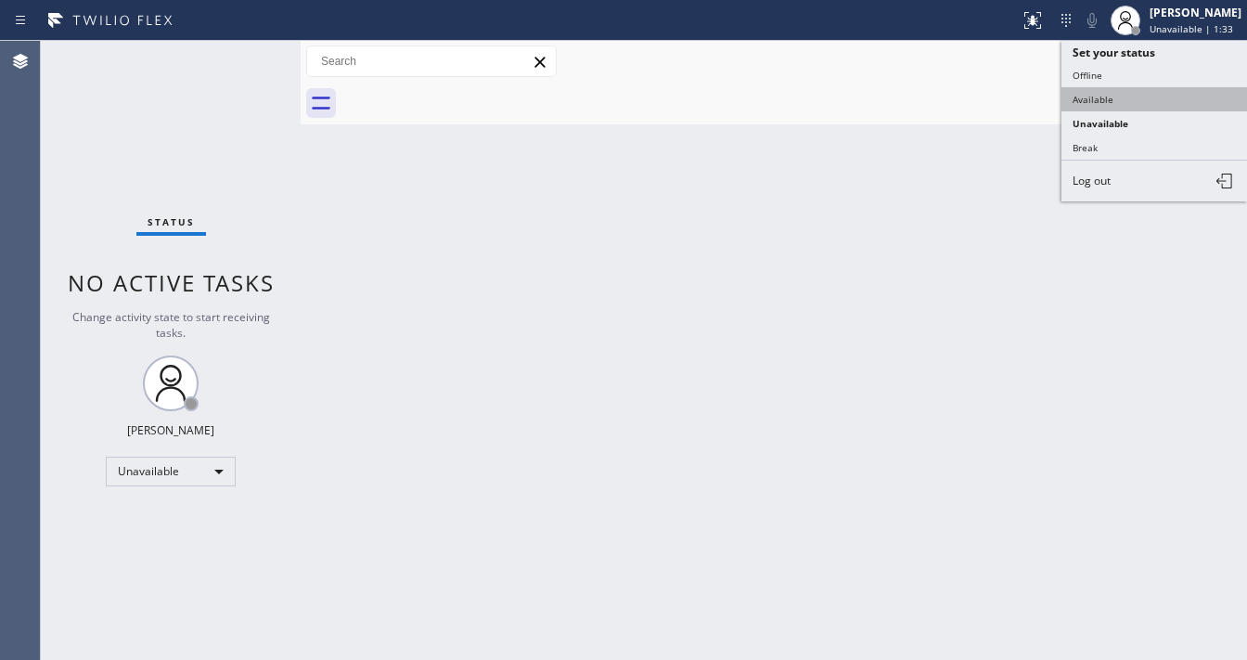
click at [1132, 100] on button "Available" at bounding box center [1154, 99] width 186 height 24
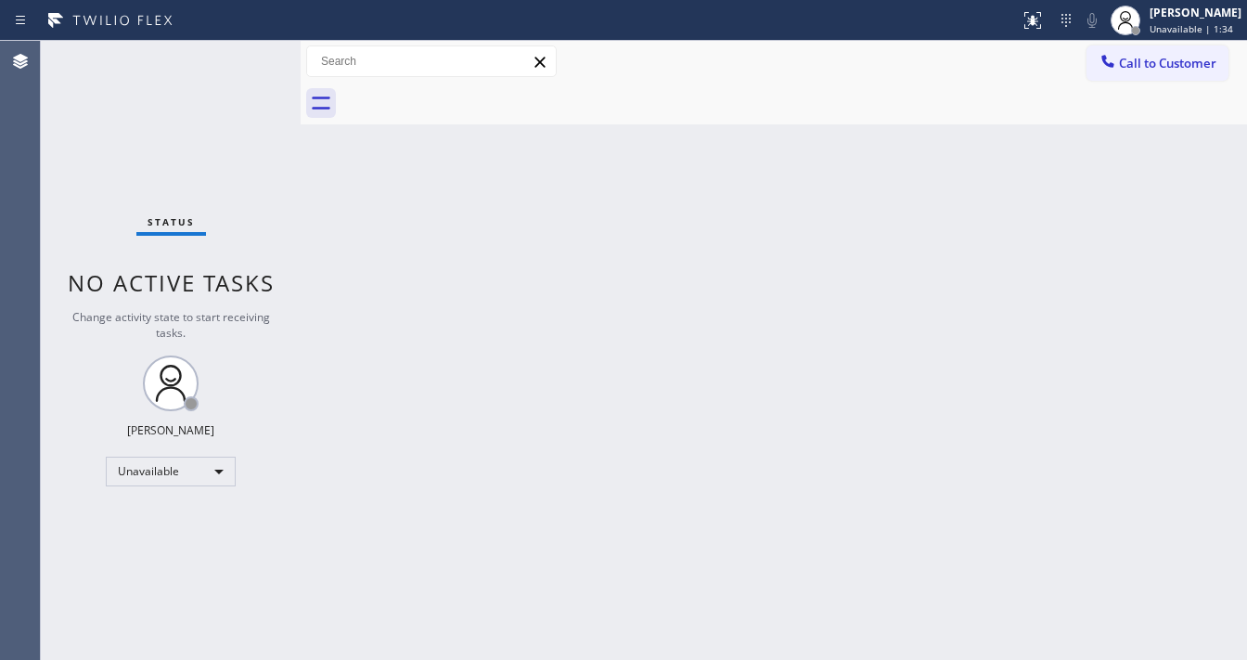
click at [889, 174] on div "Back to Dashboard Change Sender ID Customers Technicians Select a contact Outbo…" at bounding box center [774, 350] width 946 height 619
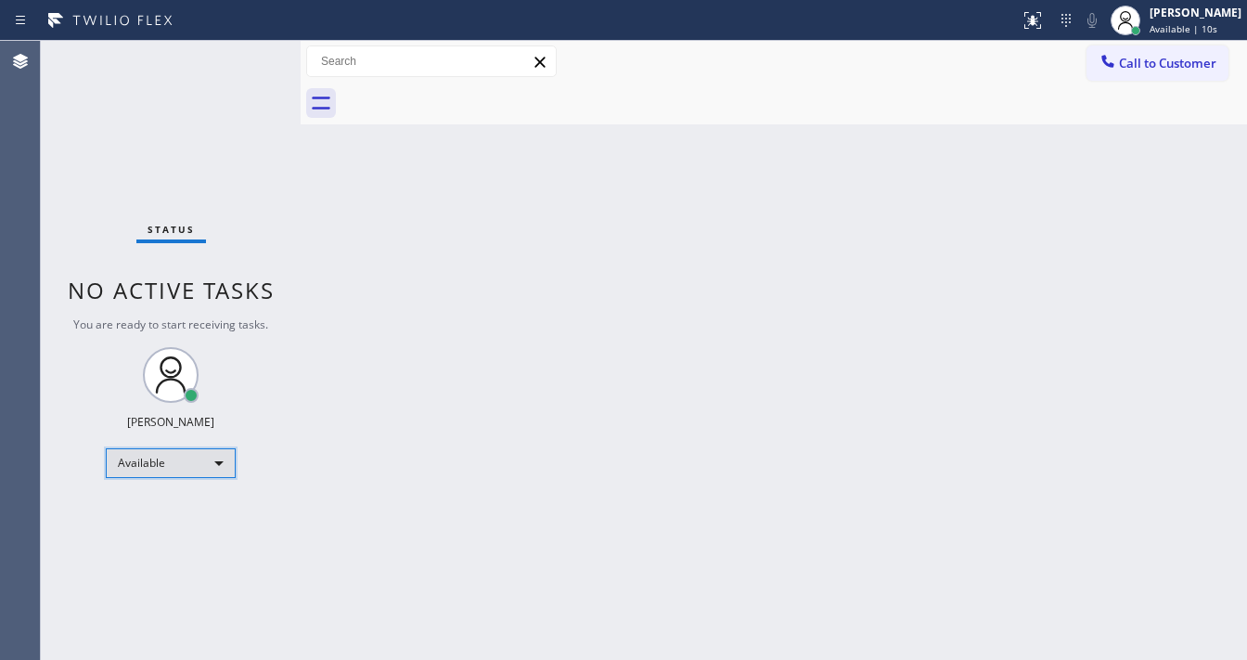
click at [158, 460] on div "Available" at bounding box center [171, 463] width 130 height 30
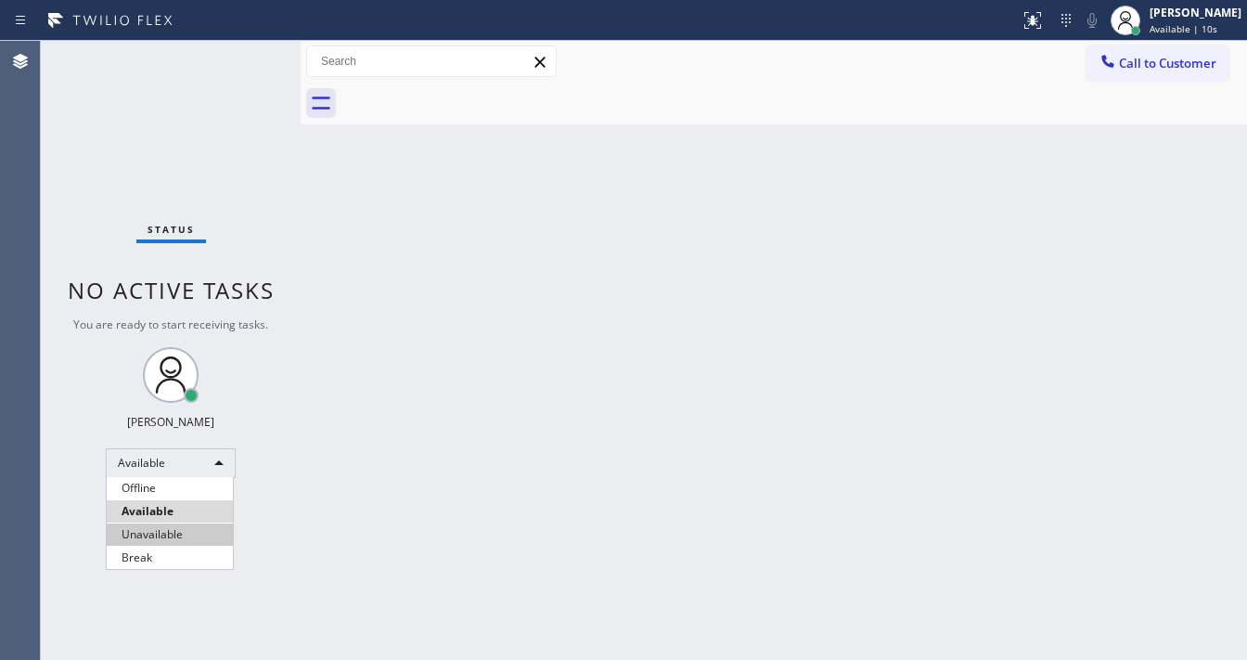
click at [150, 525] on li "Unavailable" at bounding box center [170, 534] width 126 height 22
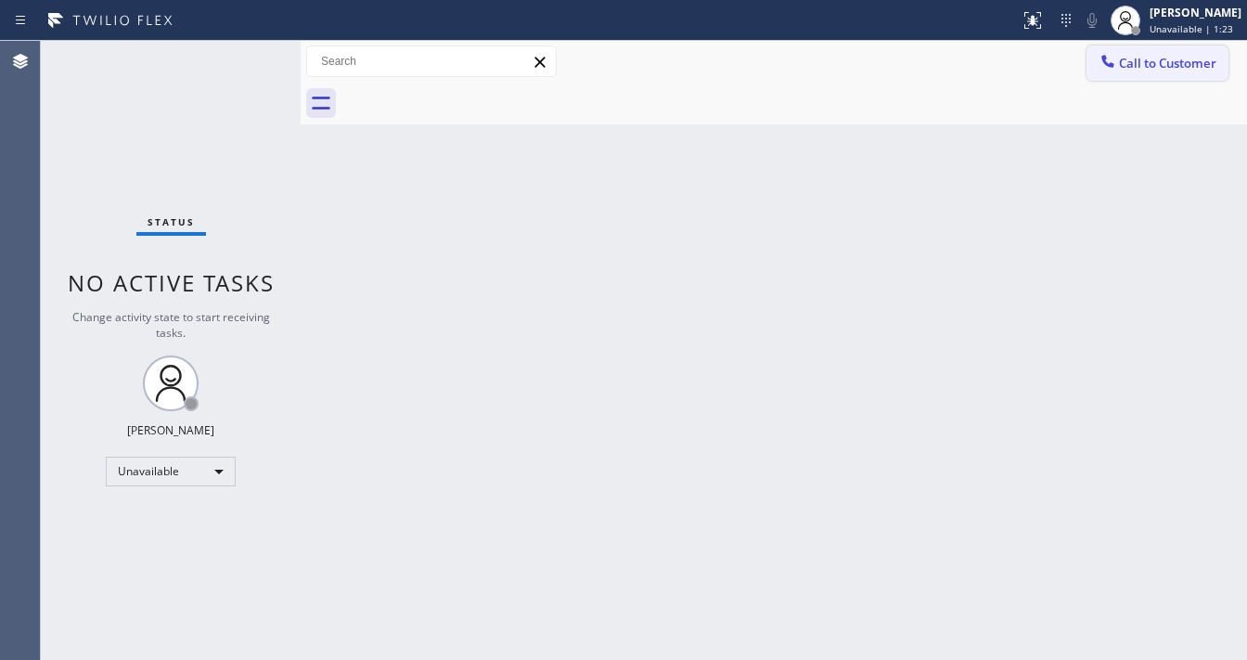
click at [1149, 60] on span "Call to Customer" at bounding box center [1167, 63] width 97 height 17
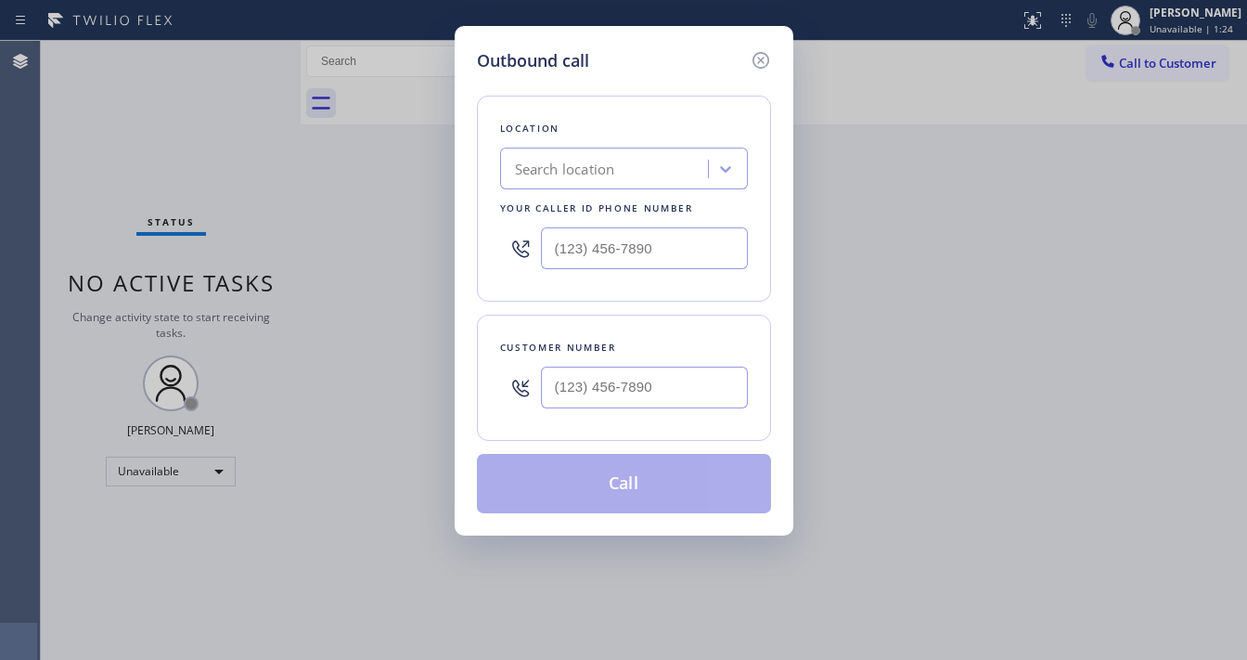
type input "(___) ___-____"
click at [580, 248] on input "(___) ___-____" at bounding box center [644, 248] width 207 height 42
type input "(___) ___-____"
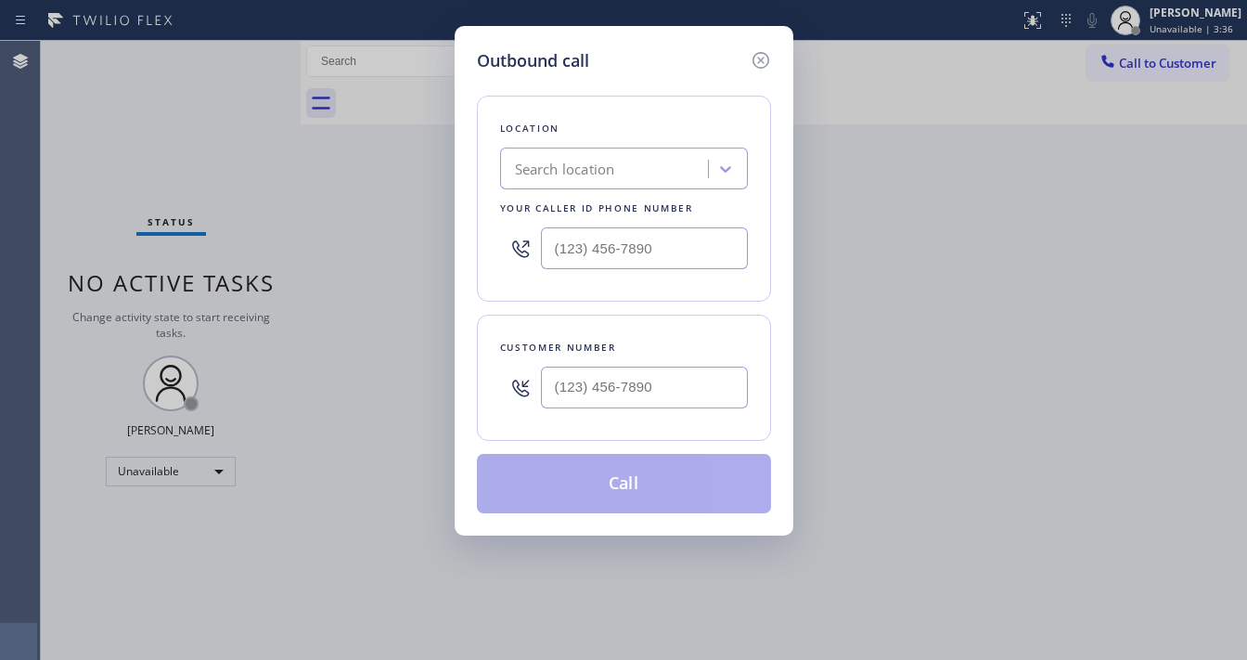
type input "(___) ___-____"
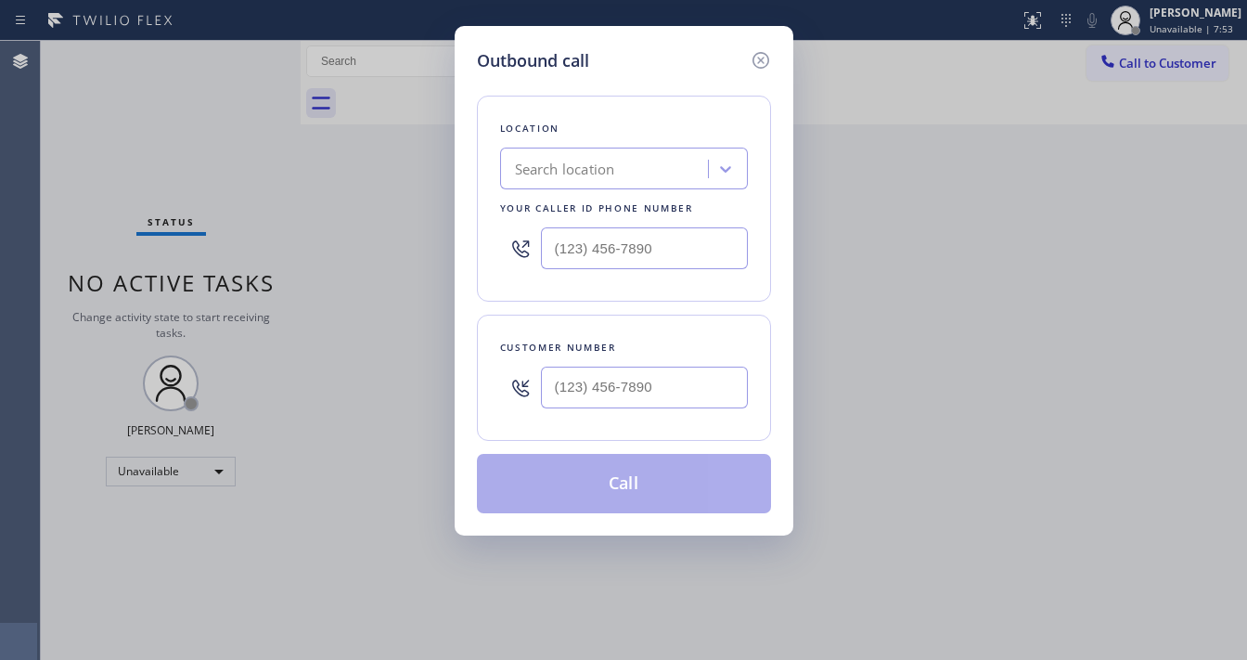
click at [646, 56] on div "Outbound call" at bounding box center [624, 60] width 294 height 25
click at [564, 174] on div "Search location" at bounding box center [565, 169] width 100 height 21
type input "Home"
click at [757, 58] on icon at bounding box center [760, 60] width 17 height 17
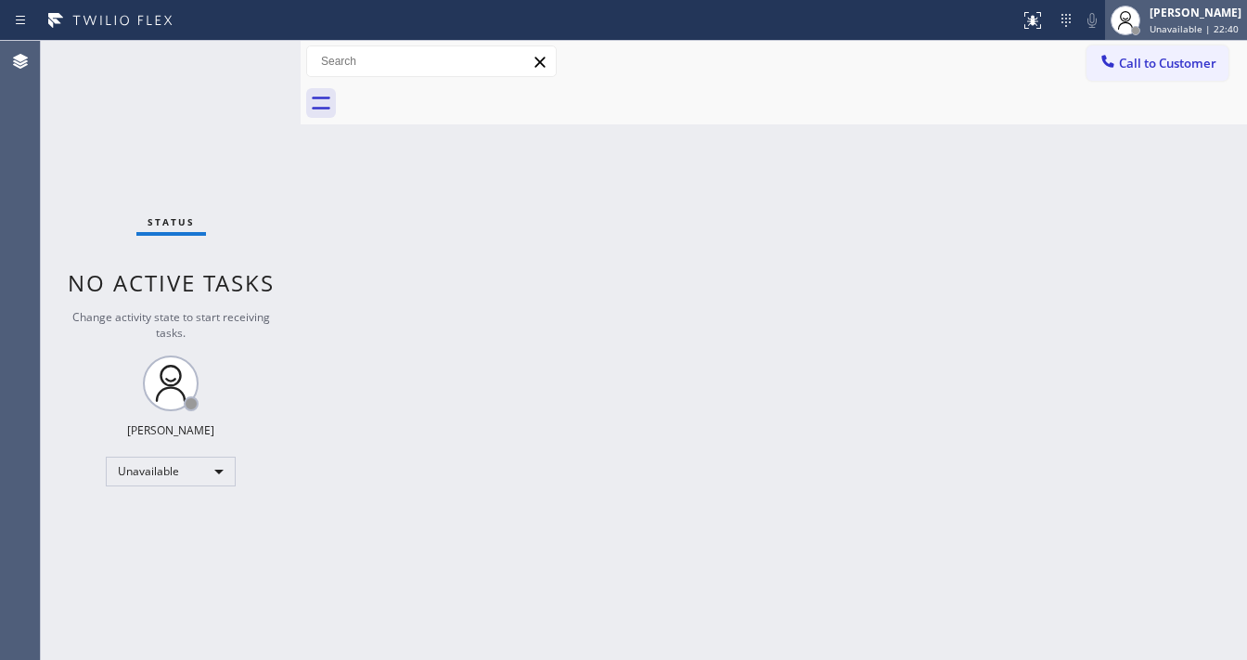
drag, startPoint x: 1179, startPoint y: 25, endPoint x: 1164, endPoint y: 37, distance: 19.1
click at [1177, 24] on span "Unavailable | 22:40" at bounding box center [1194, 28] width 89 height 13
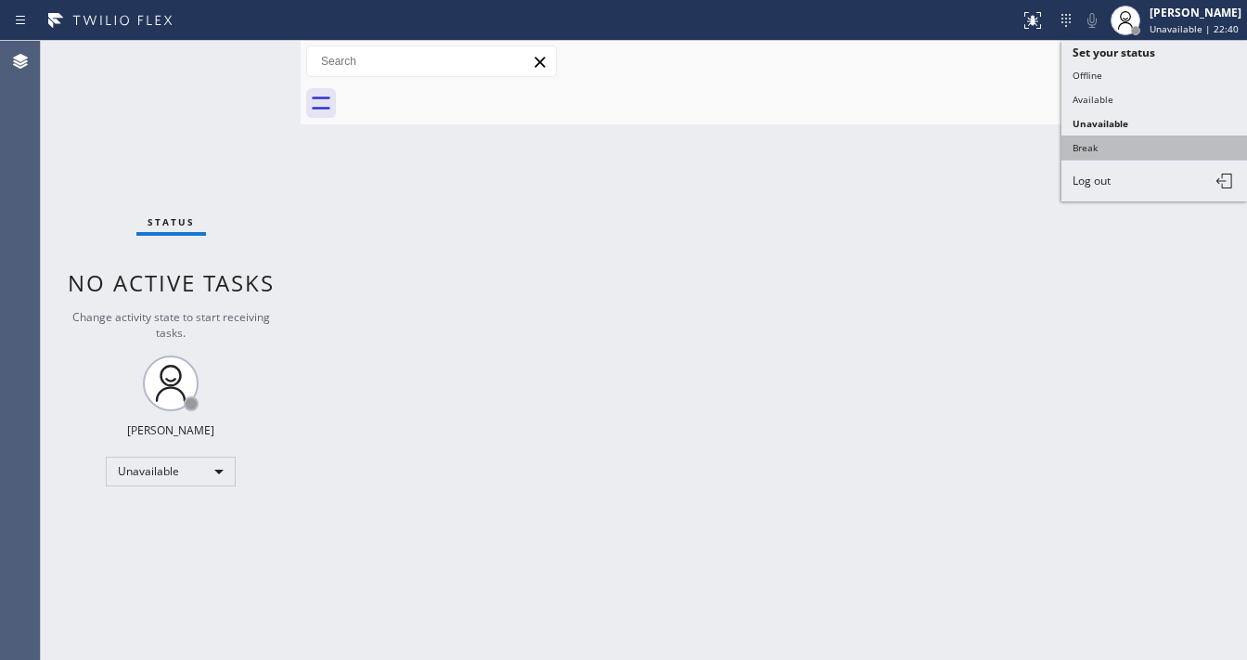
click at [1109, 136] on button "Break" at bounding box center [1154, 147] width 186 height 24
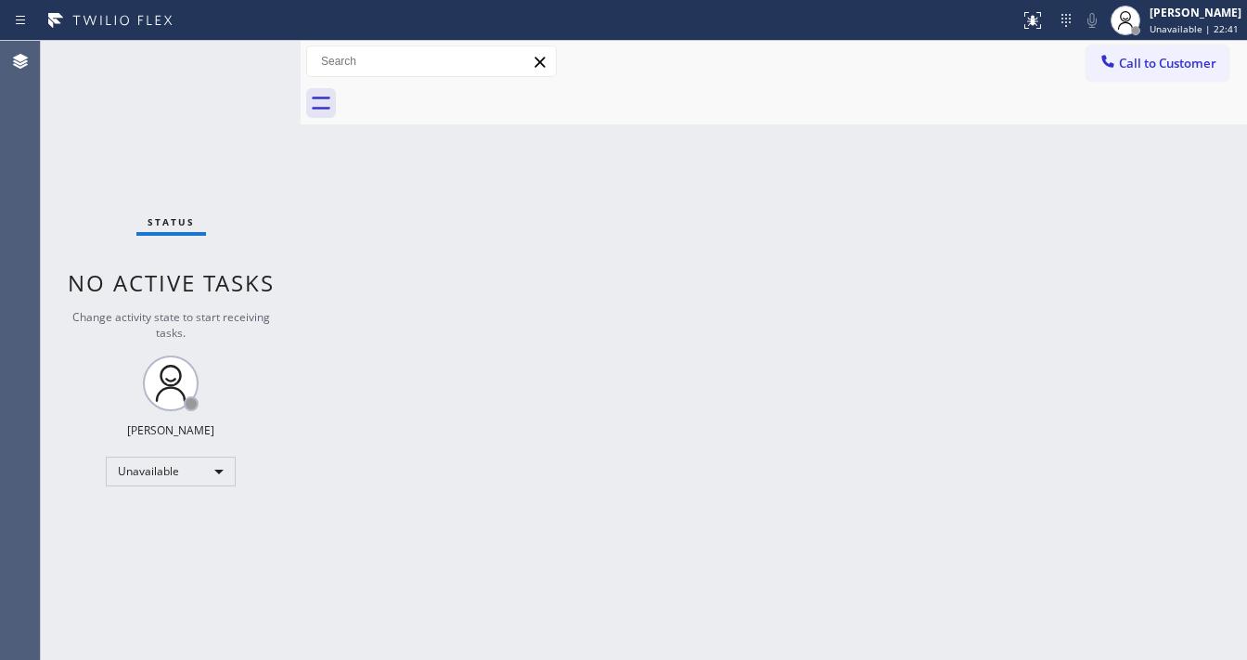
click at [939, 230] on div "Back to Dashboard Change Sender ID Customers Technicians Select a contact Outbo…" at bounding box center [774, 350] width 946 height 619
click at [95, 186] on div "Status No active tasks Change activity state to start receiving tasks. Michael …" at bounding box center [171, 350] width 260 height 619
click at [920, 58] on div "Call to Customer Outbound call Location Search location Your caller id phone nu…" at bounding box center [774, 61] width 946 height 32
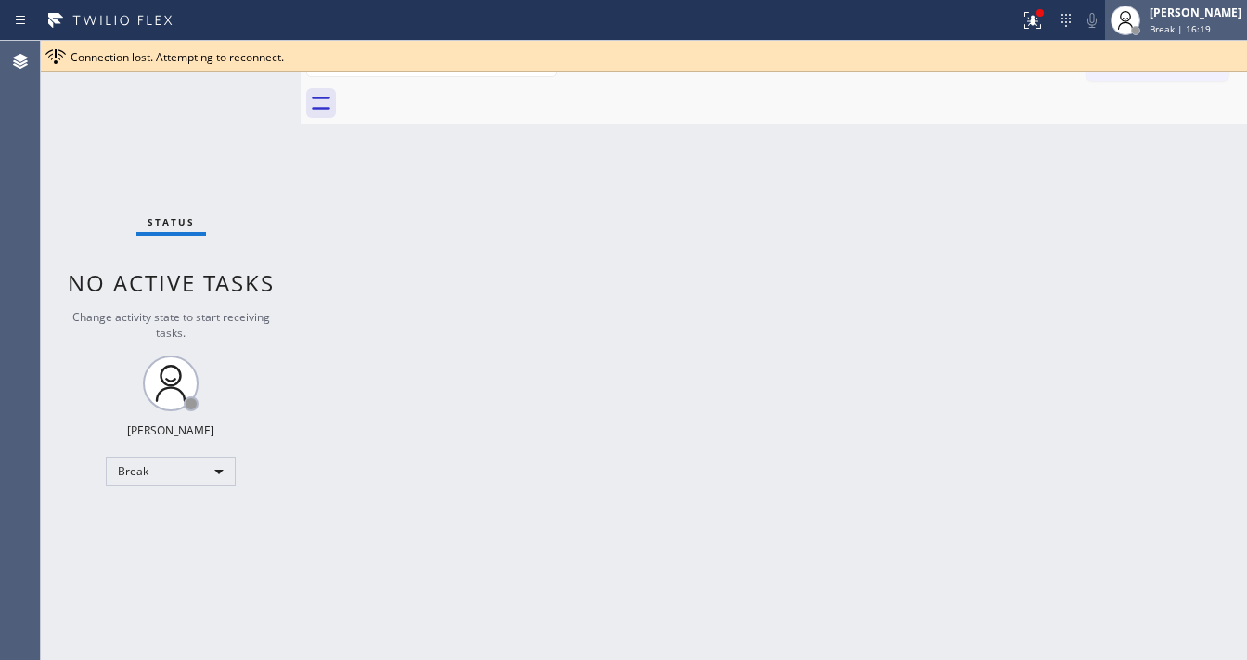
click at [1202, 23] on span "Break | 16:19" at bounding box center [1180, 28] width 61 height 13
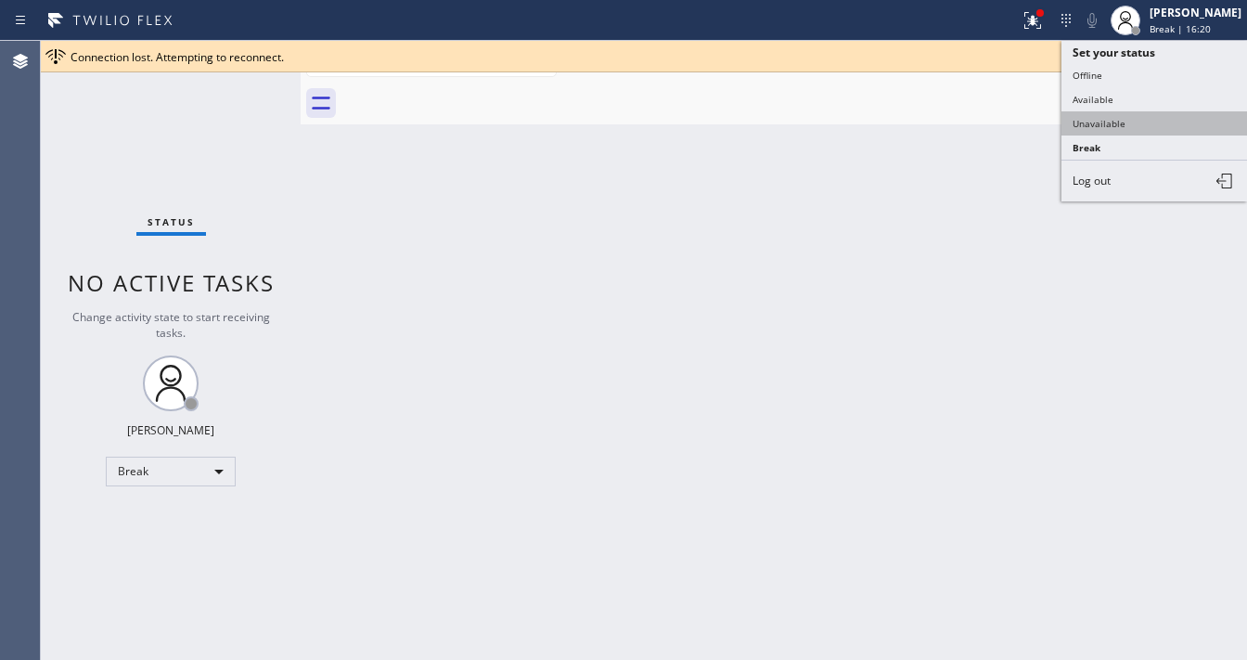
drag, startPoint x: 1121, startPoint y: 113, endPoint x: 787, endPoint y: 164, distance: 337.9
click at [1120, 113] on button "Unavailable" at bounding box center [1154, 123] width 186 height 24
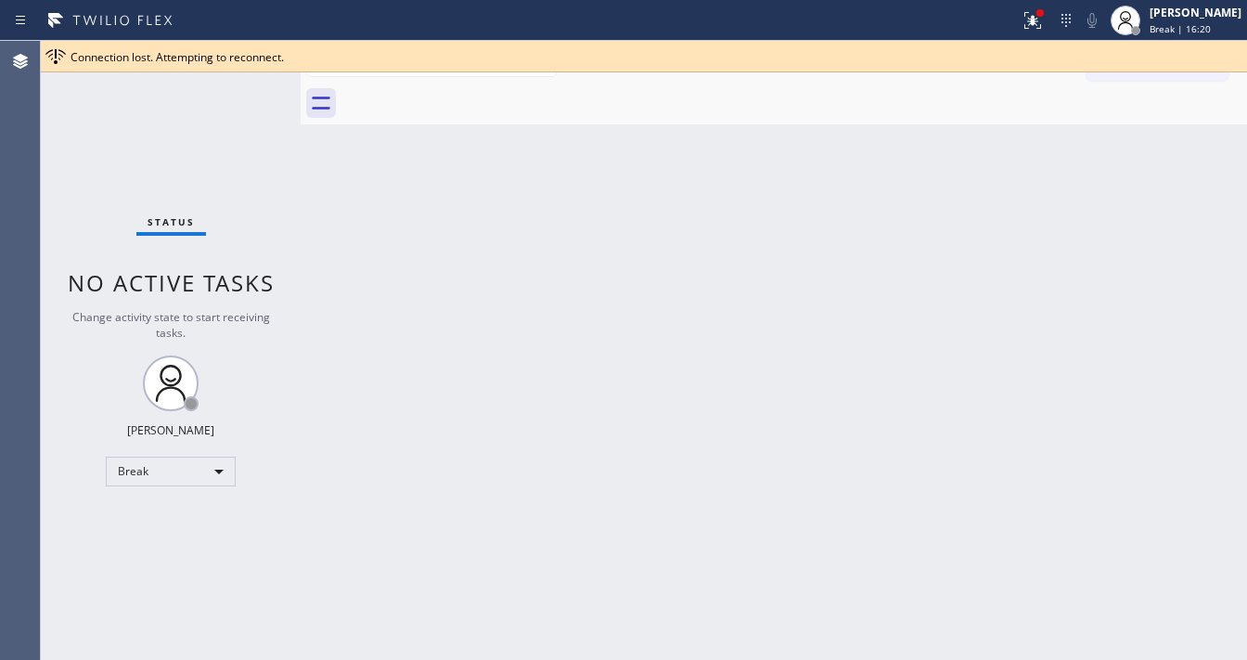
click at [783, 164] on div "Back to Dashboard Change Sender ID Customers Technicians Select a contact Outbo…" at bounding box center [774, 350] width 946 height 619
click at [1044, 30] on icon at bounding box center [1033, 20] width 22 height 22
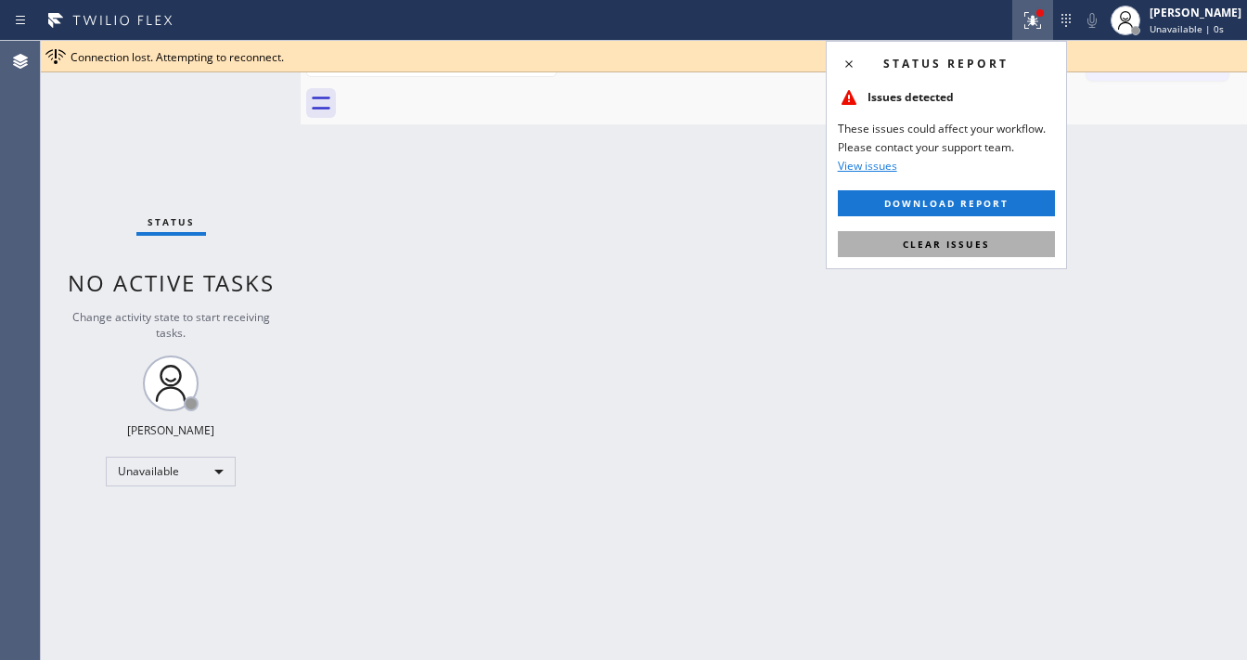
click at [977, 246] on span "Clear issues" at bounding box center [946, 244] width 87 height 13
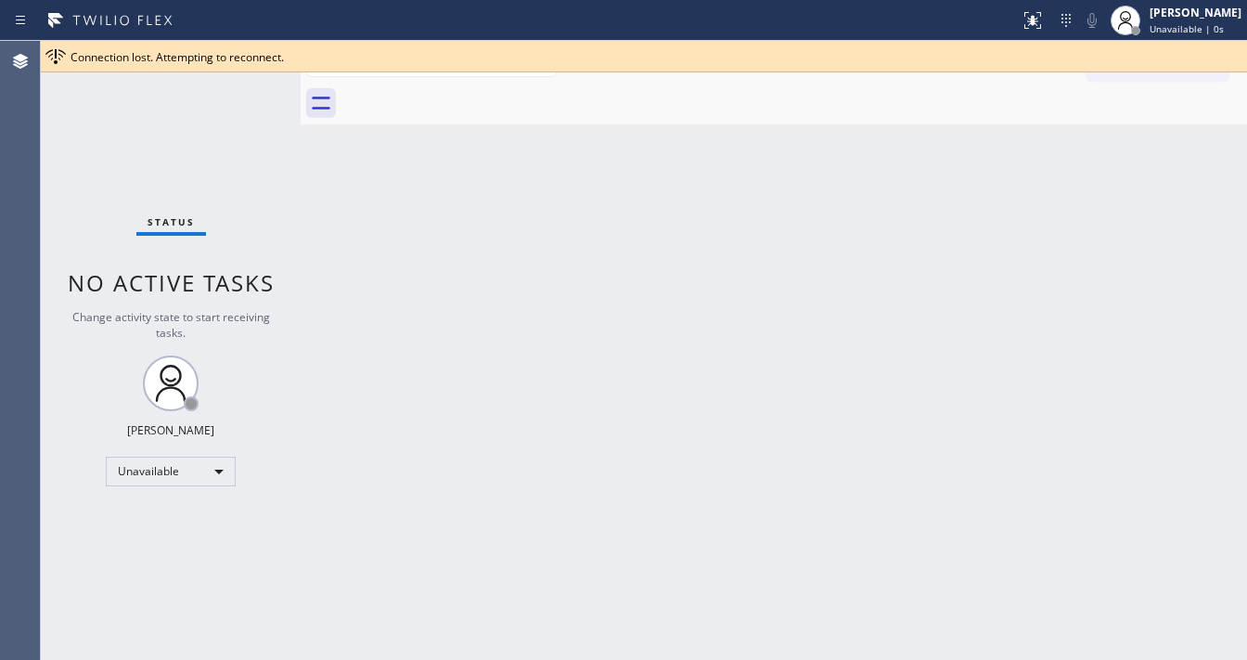
click at [613, 178] on div "Back to Dashboard Change Sender ID Customers Technicians Select a contact Outbo…" at bounding box center [774, 350] width 946 height 619
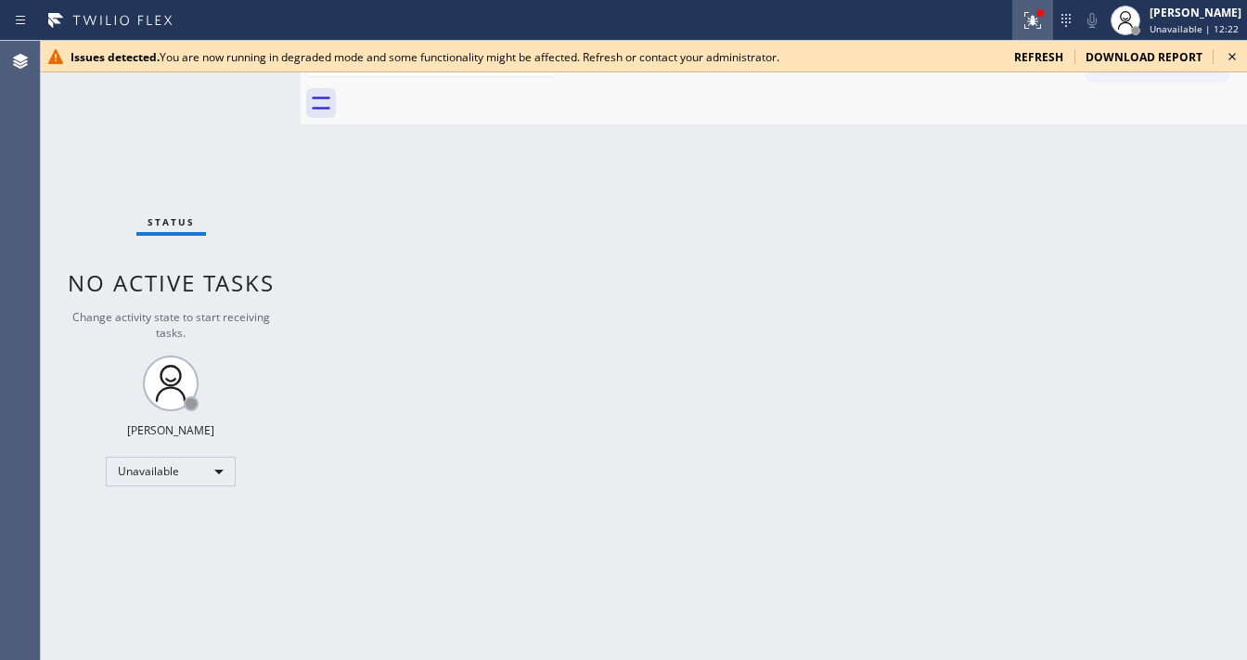
click at [1047, 33] on button at bounding box center [1032, 20] width 41 height 41
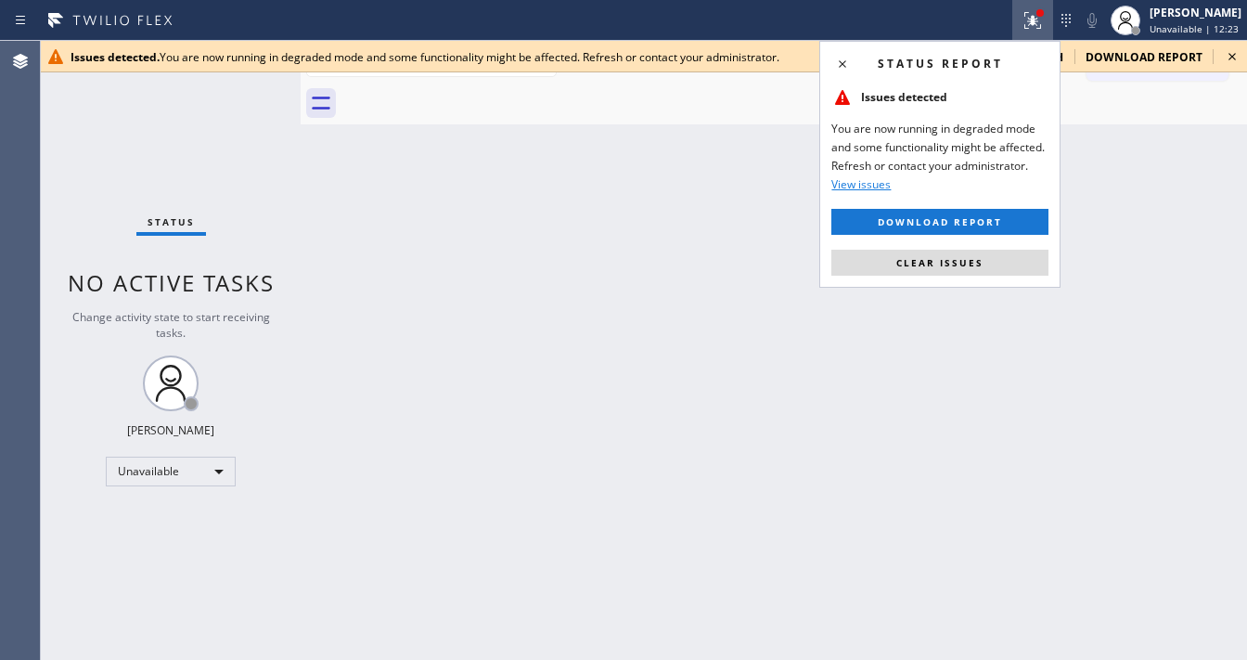
click at [991, 251] on button "Clear issues" at bounding box center [939, 263] width 217 height 26
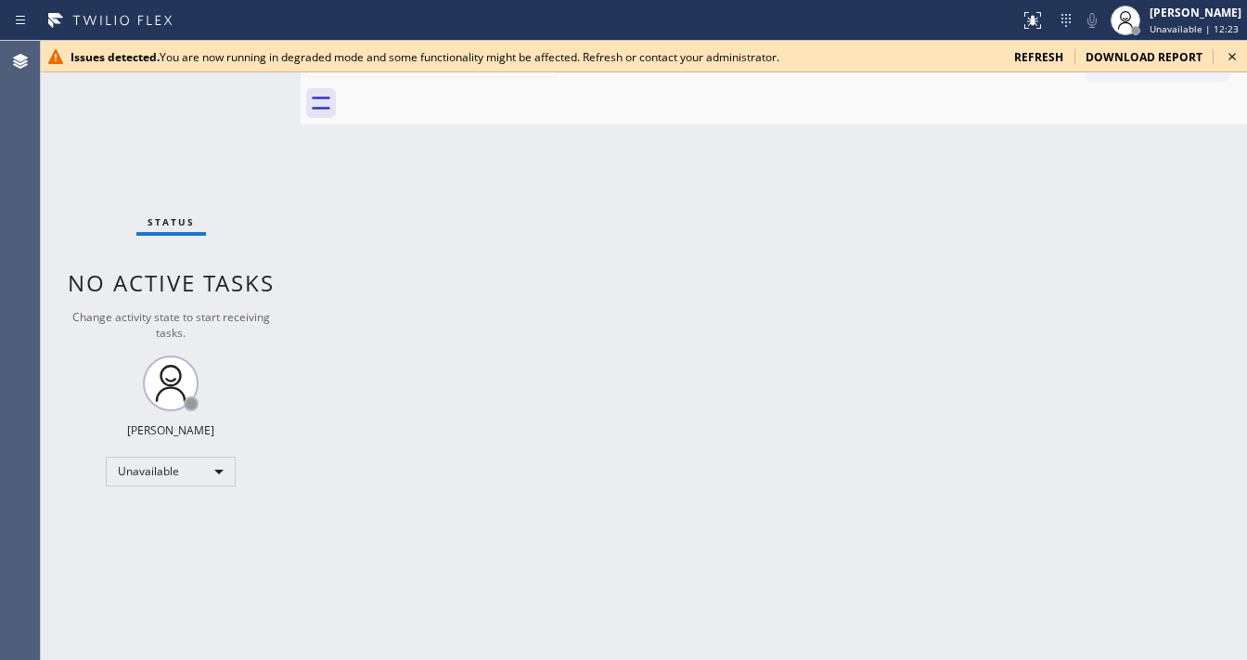
drag, startPoint x: 1021, startPoint y: 221, endPoint x: 1190, endPoint y: 108, distance: 204.1
click at [1022, 219] on div "Back to Dashboard Change Sender ID Customers Technicians Select a contact Outbo…" at bounding box center [774, 350] width 946 height 619
click at [1060, 56] on span "refresh" at bounding box center [1038, 57] width 49 height 16
click at [1047, 55] on span "refresh" at bounding box center [1038, 57] width 49 height 16
click at [1037, 27] on icon at bounding box center [1033, 20] width 22 height 22
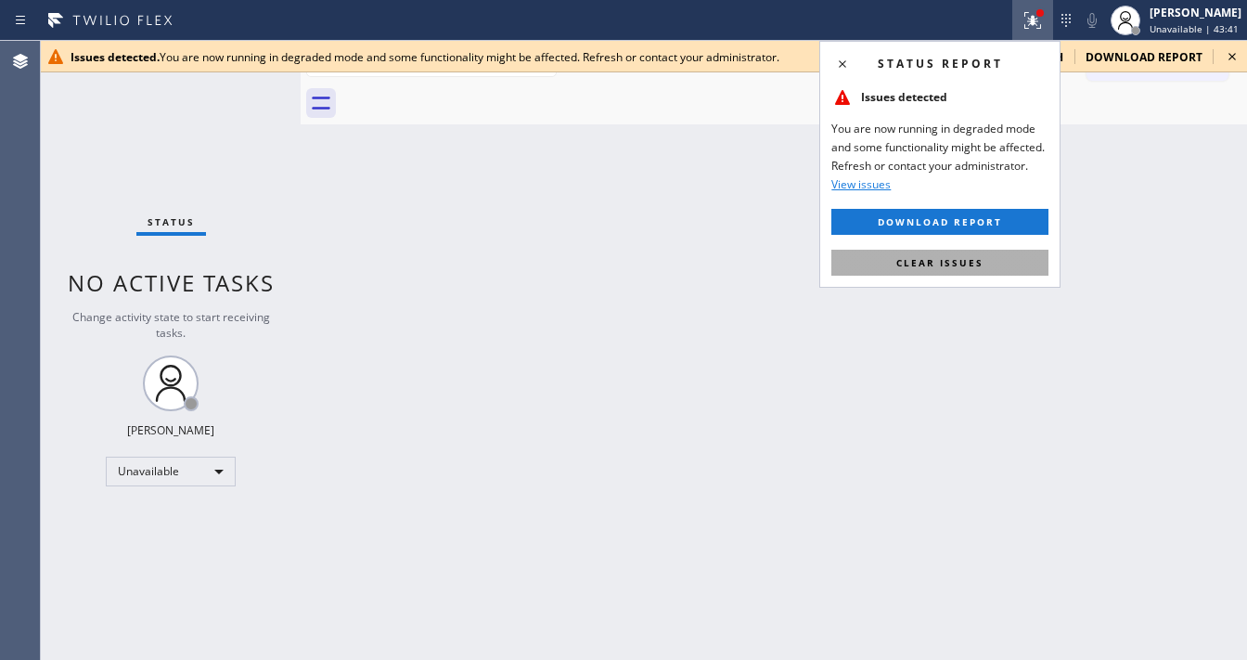
click at [972, 264] on span "Clear issues" at bounding box center [939, 262] width 87 height 13
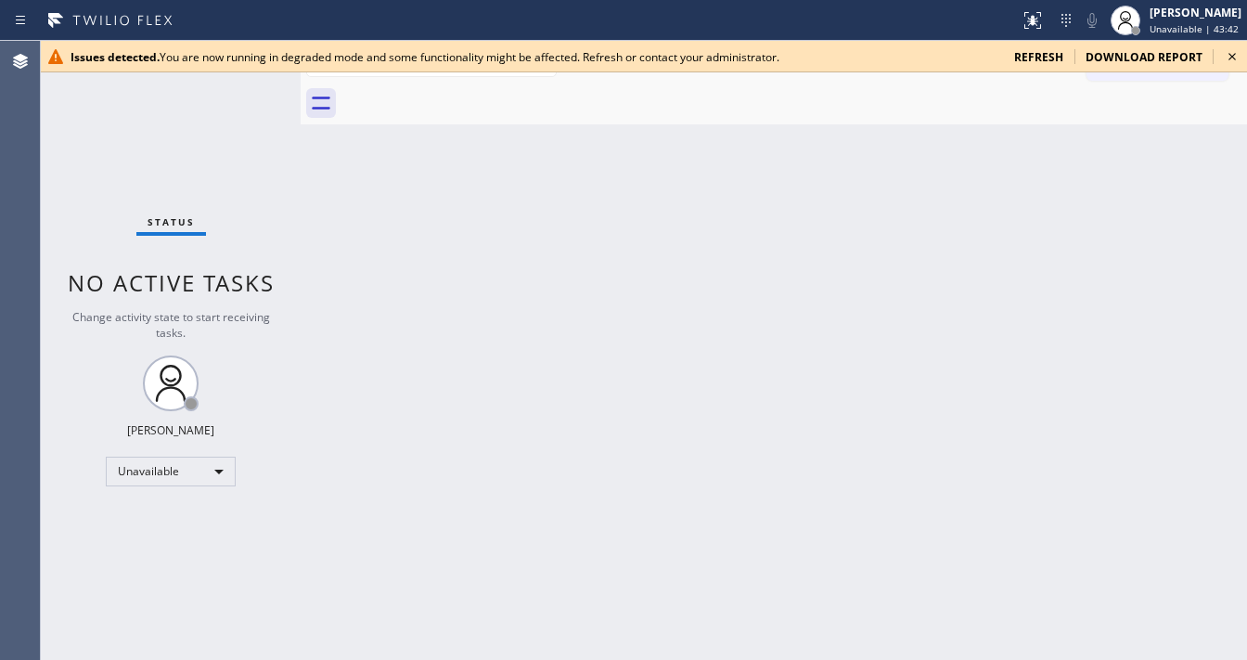
click at [1038, 54] on span "refresh" at bounding box center [1038, 57] width 49 height 16
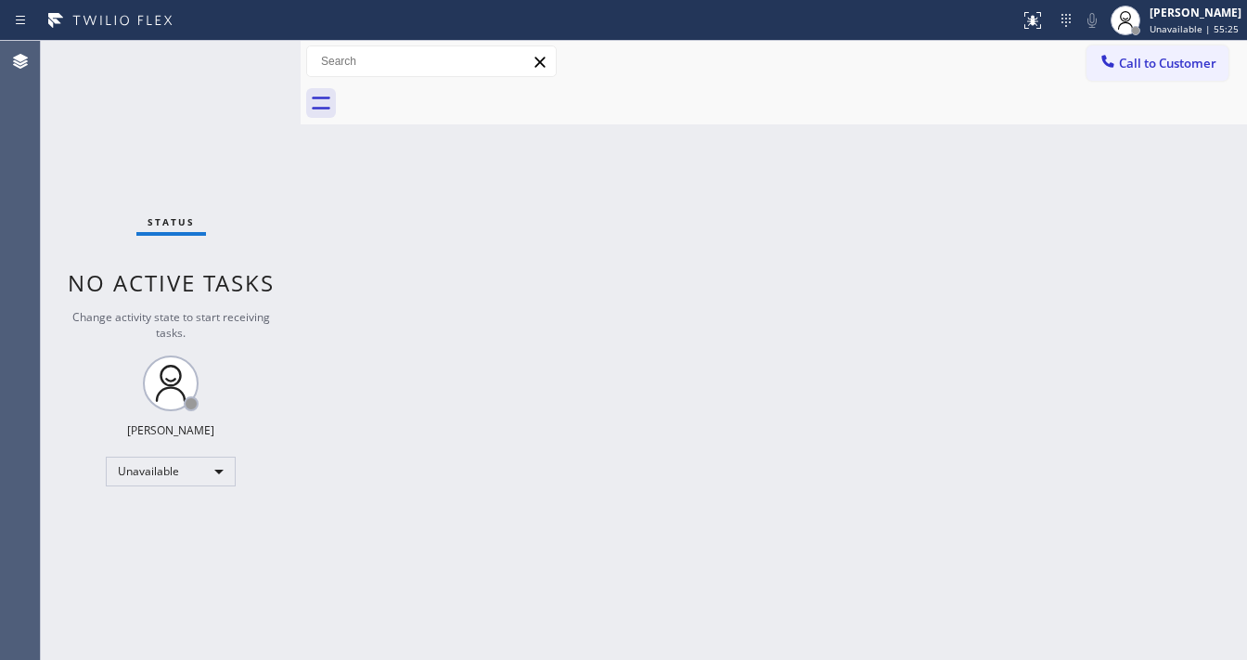
drag, startPoint x: 385, startPoint y: 198, endPoint x: 863, endPoint y: 7, distance: 514.3
click at [388, 198] on div "Back to Dashboard Change Sender ID Customers Technicians Select a contact Outbo…" at bounding box center [774, 350] width 946 height 619
click at [193, 461] on div "Unavailable" at bounding box center [171, 471] width 130 height 30
click at [156, 516] on li "Available" at bounding box center [170, 519] width 126 height 22
click at [241, 330] on div "Change activity state to start receiving tasks." at bounding box center [170, 325] width 223 height 32
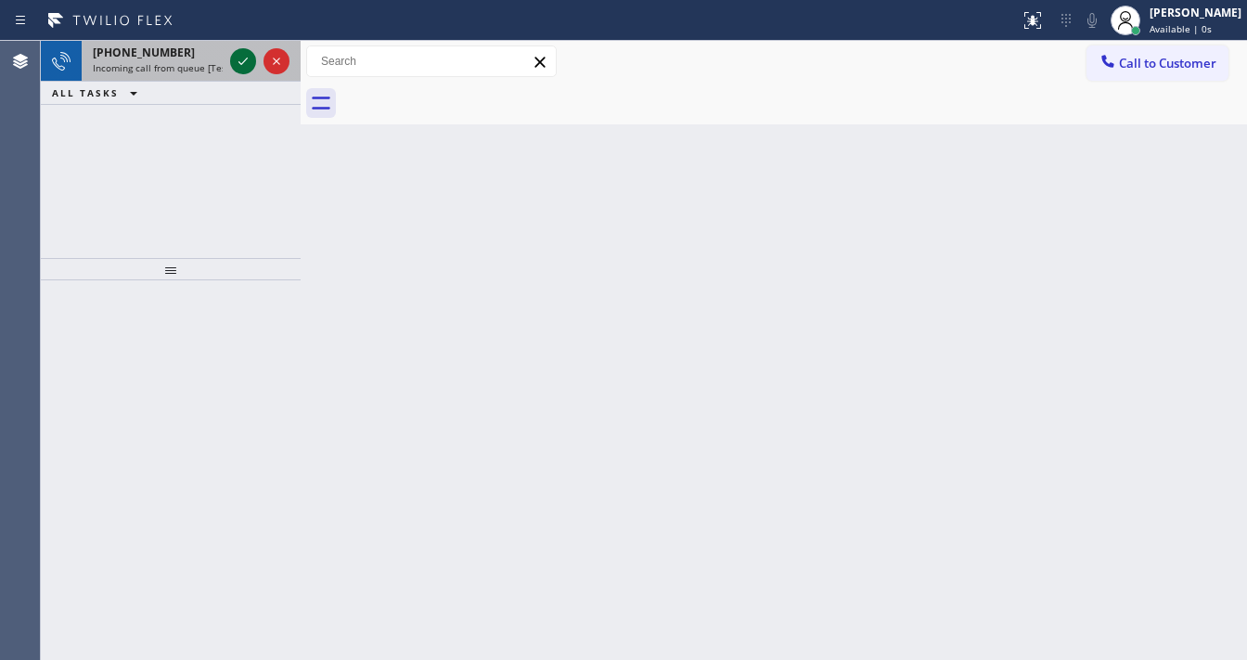
click at [234, 59] on icon at bounding box center [243, 61] width 22 height 22
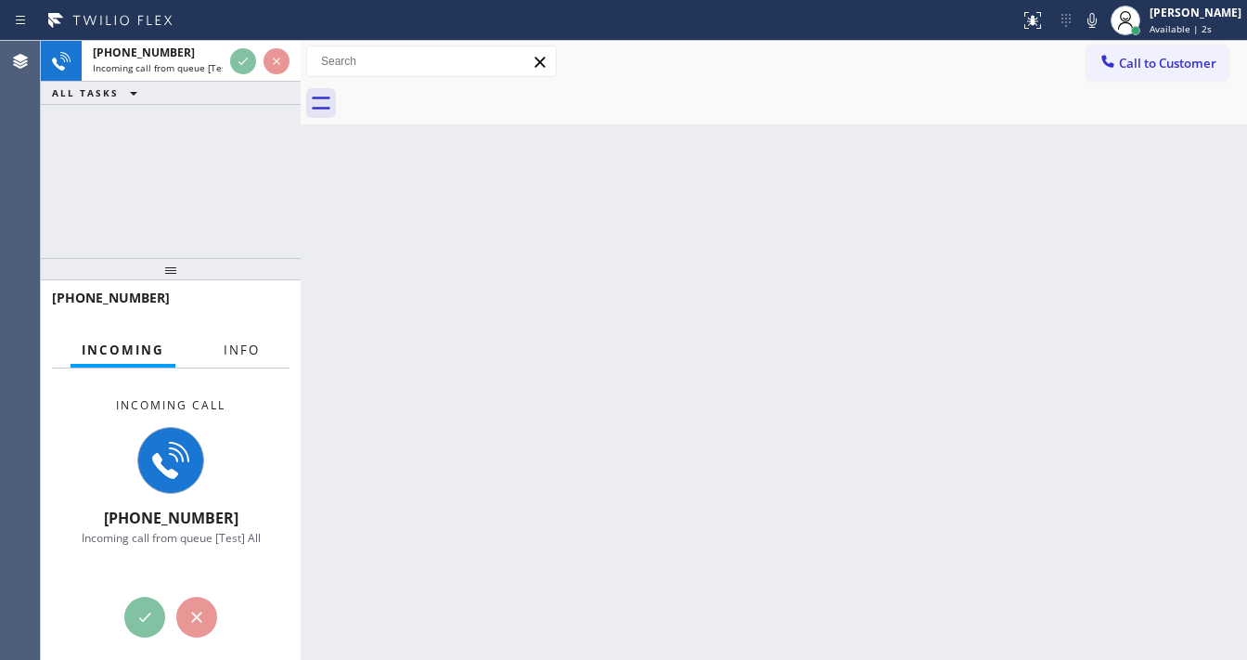
click at [237, 349] on span "Info" at bounding box center [242, 349] width 36 height 17
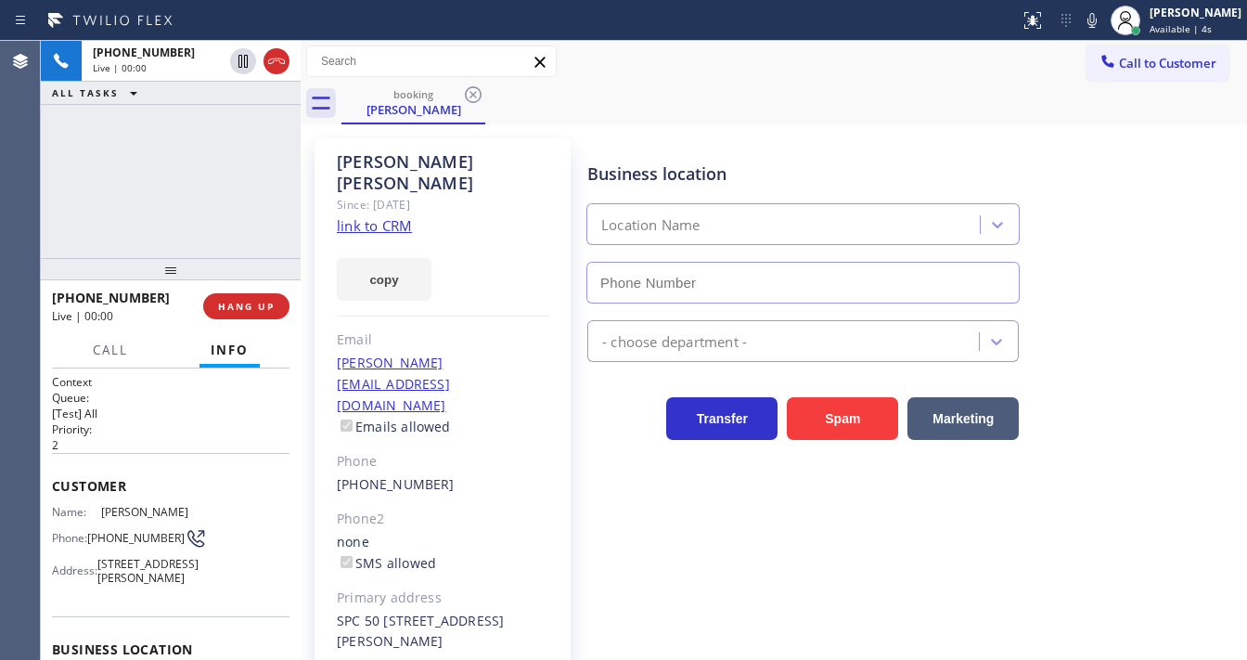
type input "[PHONE_NUMBER]"
click at [160, 165] on div "[PHONE_NUMBER] Live | 00:01 ALL TASKS ALL TASKS ACTIVE TASKS TASKS IN WRAP UP" at bounding box center [171, 149] width 260 height 217
click at [379, 216] on link "link to CRM" at bounding box center [374, 225] width 75 height 19
click at [142, 184] on div "[PHONE_NUMBER] Live | 02:13 ALL TASKS ALL TASKS ACTIVE TASKS TASKS IN WRAP UP" at bounding box center [171, 149] width 260 height 217
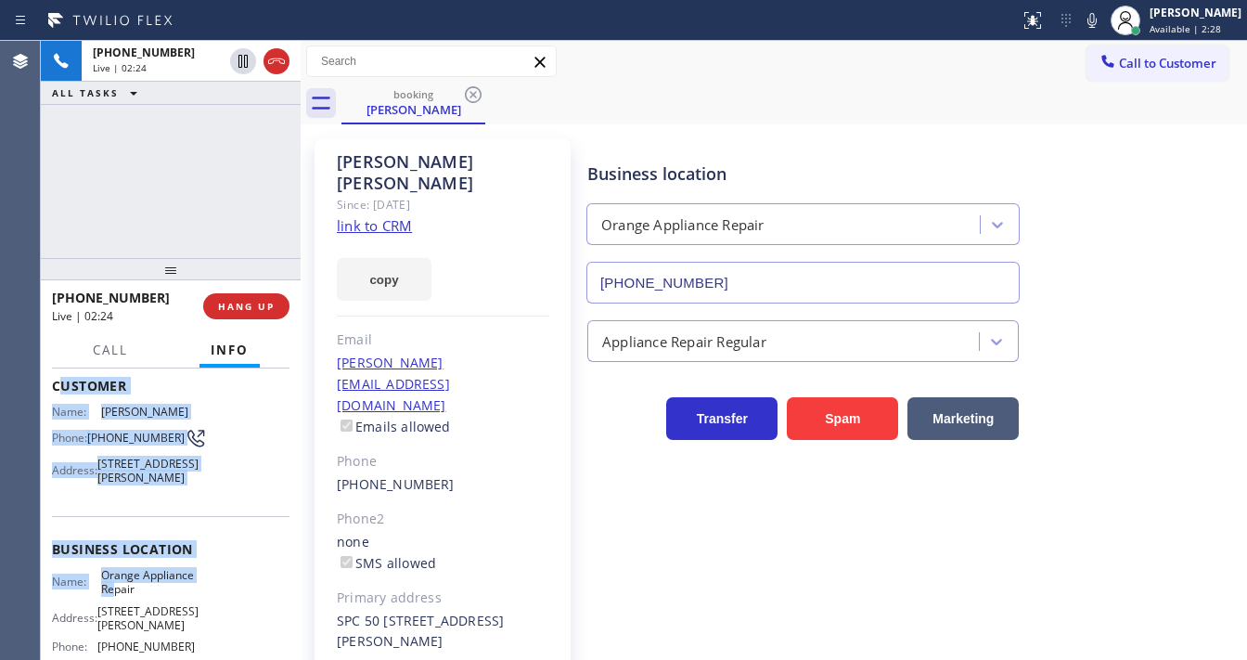
scroll to position [297, 0]
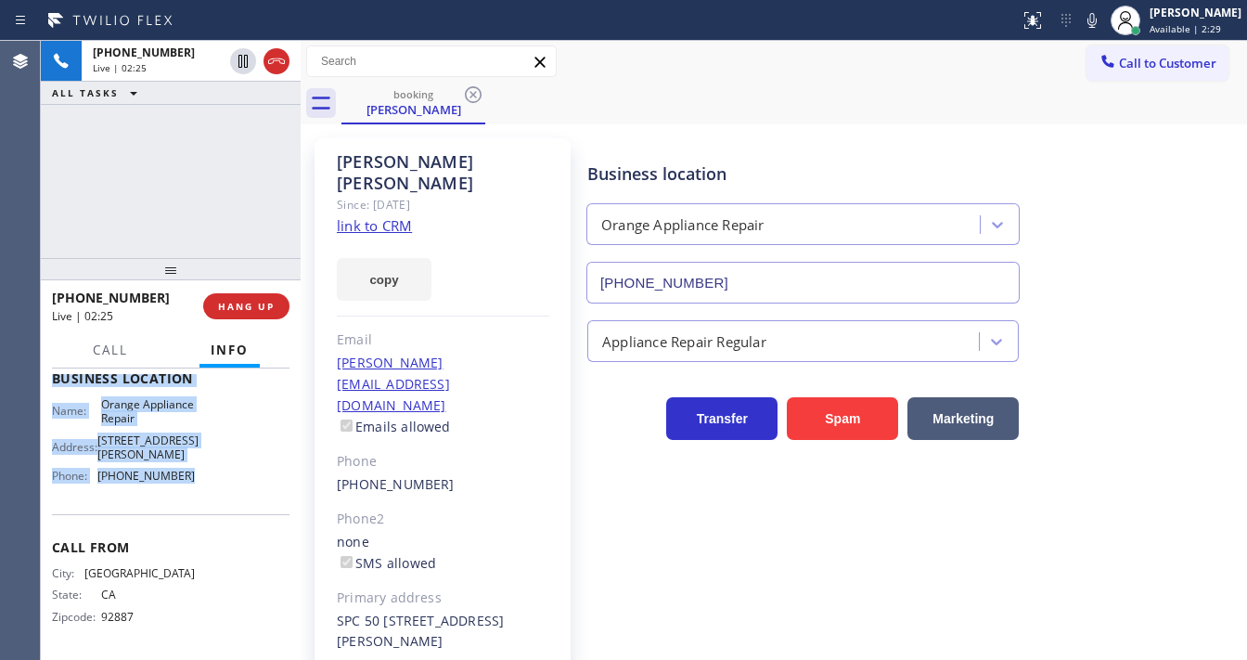
drag, startPoint x: 91, startPoint y: 491, endPoint x: 200, endPoint y: 502, distance: 110.0
click at [200, 502] on div "Context Queue: [Test] All Priority: 2 Customer Name: [PERSON_NAME] Phone: [PHON…" at bounding box center [171, 378] width 238 height 551
copy div "ustomer Name: [PERSON_NAME] Phone: [PHONE_NUMBER] Address: [STREET_ADDRESS][PER…"
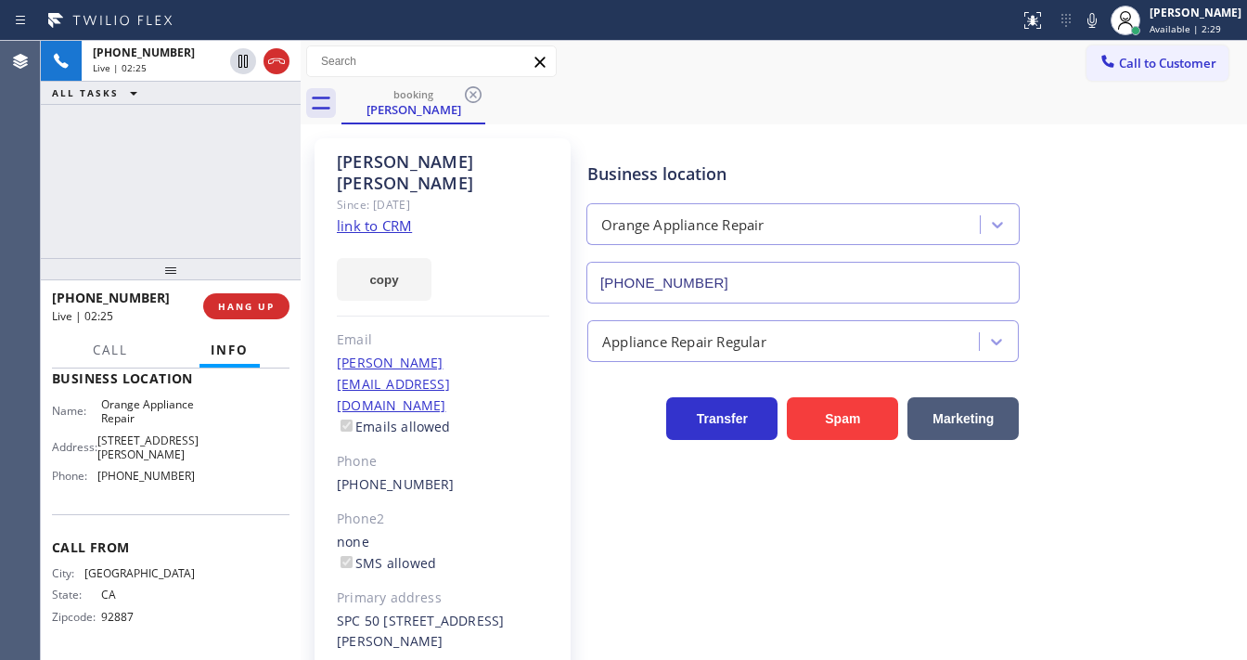
click at [157, 202] on div "[PHONE_NUMBER] Live | 02:25 ALL TASKS ALL TASKS ACTIVE TASKS TASKS IN WRAP UP" at bounding box center [171, 149] width 260 height 217
click at [163, 219] on div "[PHONE_NUMBER] Live | 03:02 ALL TASKS ALL TASKS ACTIVE TASKS TASKS IN WRAP UP" at bounding box center [171, 149] width 260 height 217
click at [187, 208] on div "[PHONE_NUMBER] Live | 04:04 ALL TASKS ALL TASKS ACTIVE TASKS TASKS IN WRAP UP" at bounding box center [171, 149] width 260 height 217
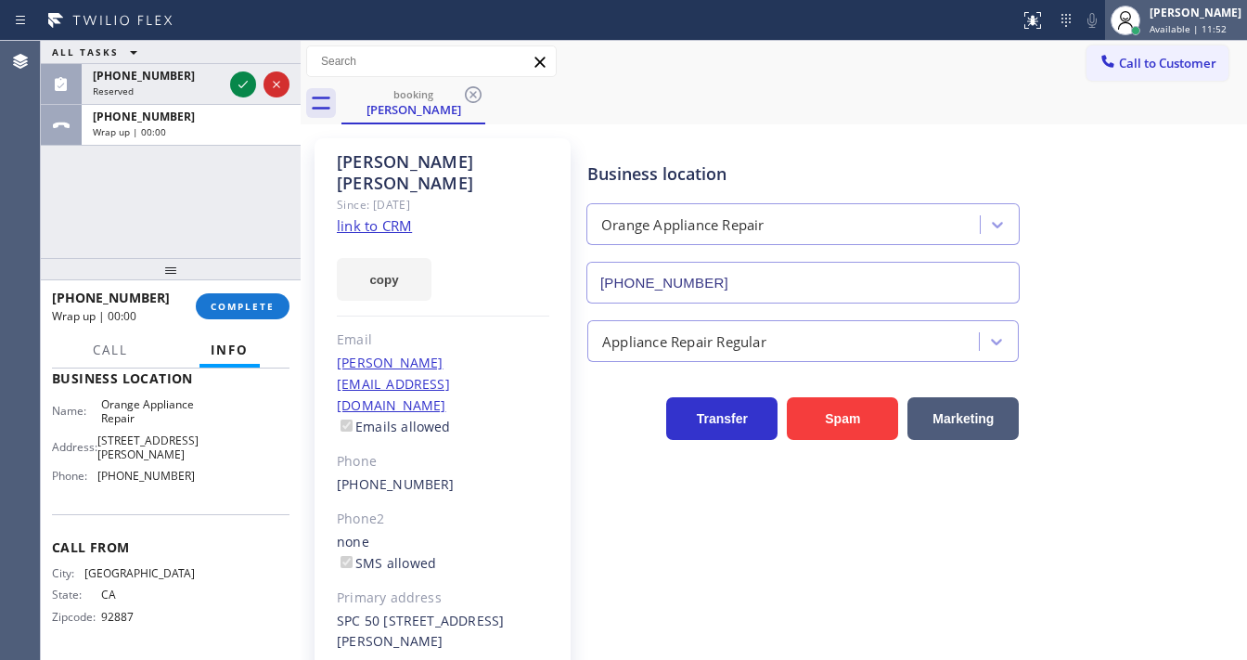
click at [1146, 25] on div at bounding box center [1125, 20] width 41 height 41
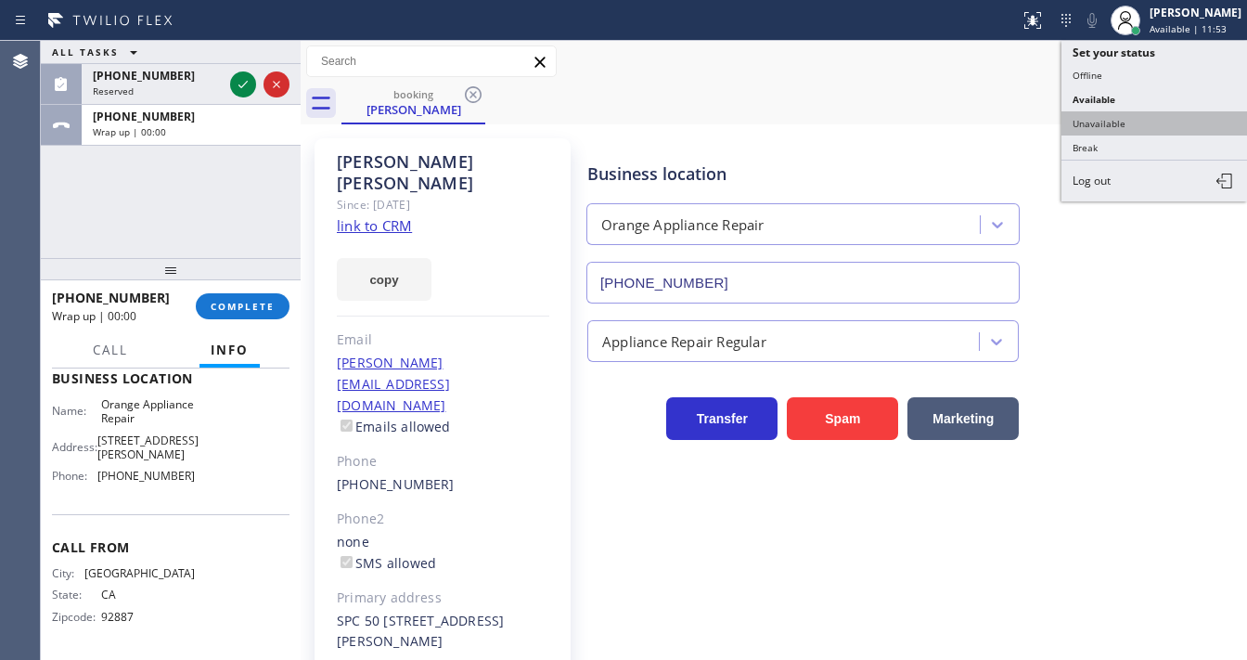
click at [1116, 111] on button "Unavailable" at bounding box center [1154, 123] width 186 height 24
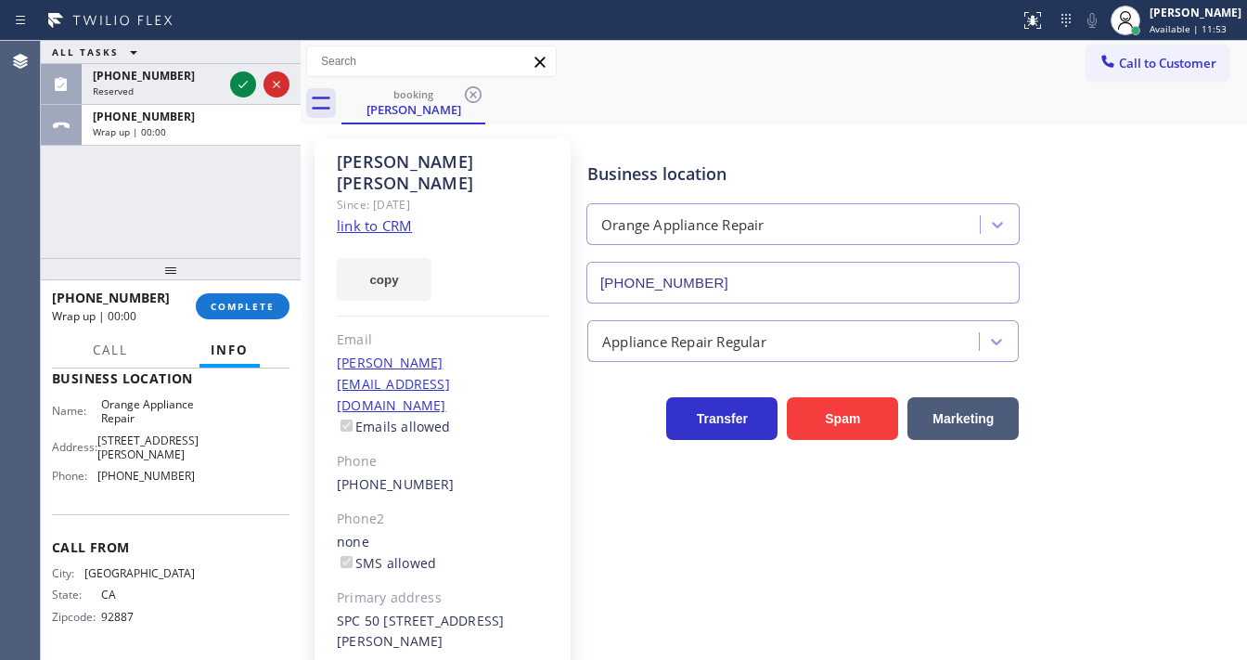
click at [218, 204] on div "ALL TASKS ALL TASKS ACTIVE TASKS TASKS IN WRAP UP [PHONE_NUMBER] Reserved [PHON…" at bounding box center [171, 149] width 260 height 217
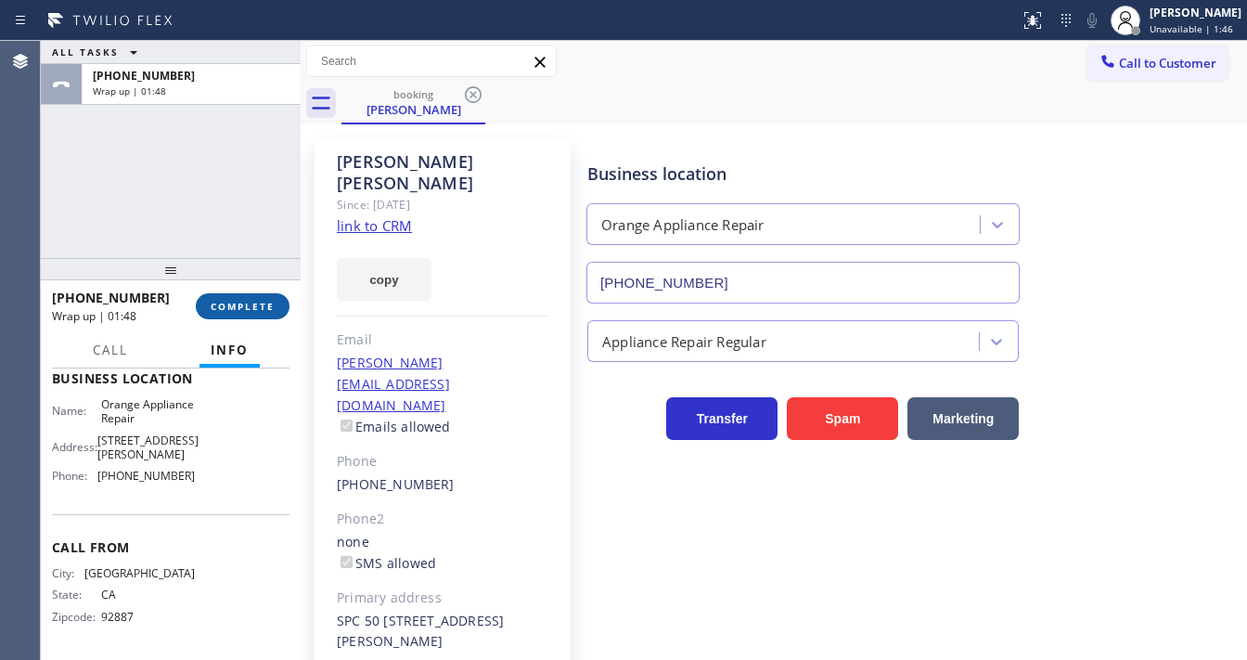
click at [263, 302] on span "COMPLETE" at bounding box center [243, 306] width 64 height 13
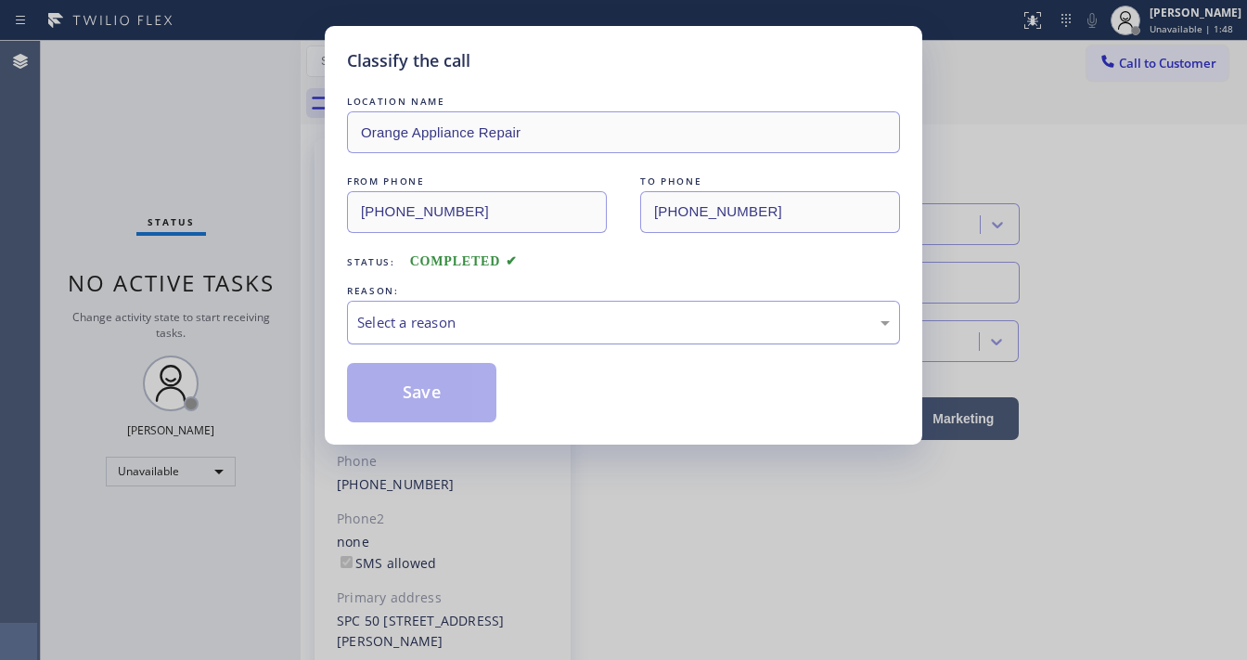
click at [410, 312] on div "Select a reason" at bounding box center [623, 322] width 533 height 21
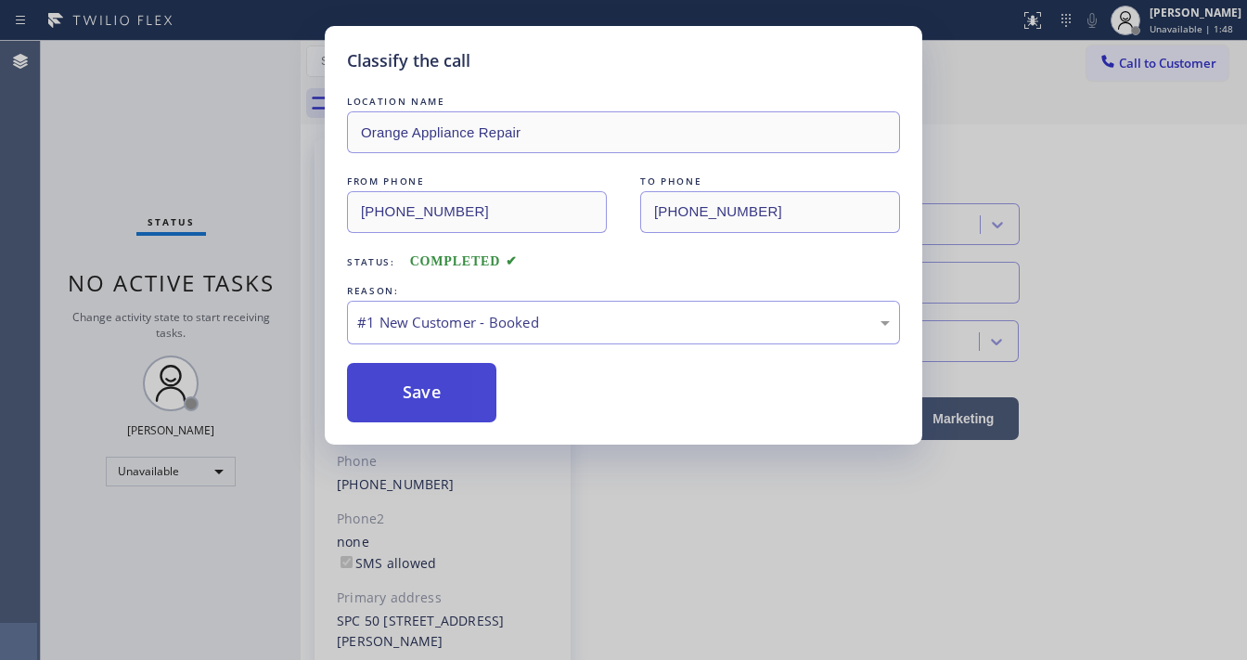
click at [407, 382] on button "Save" at bounding box center [421, 392] width 149 height 59
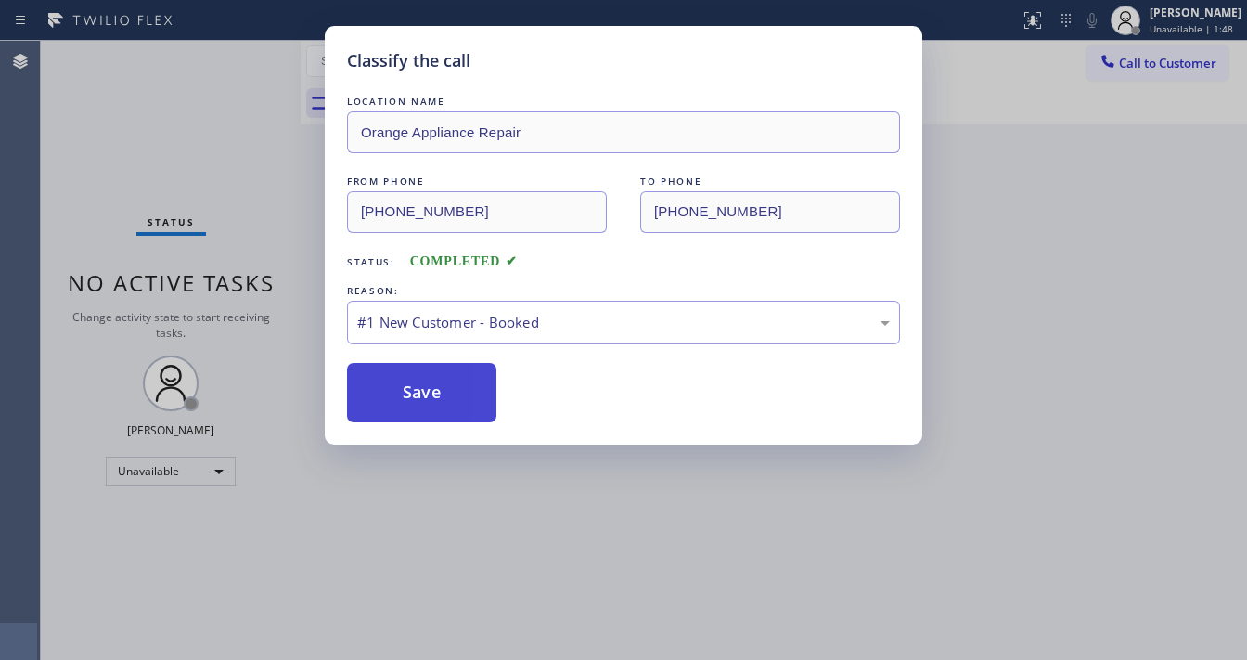
click at [407, 382] on button "Save" at bounding box center [421, 392] width 149 height 59
click at [1076, 198] on div "Classify the call LOCATION NAME Orange Appliance Repair FROM PHONE [PHONE_NUMBE…" at bounding box center [623, 330] width 1247 height 660
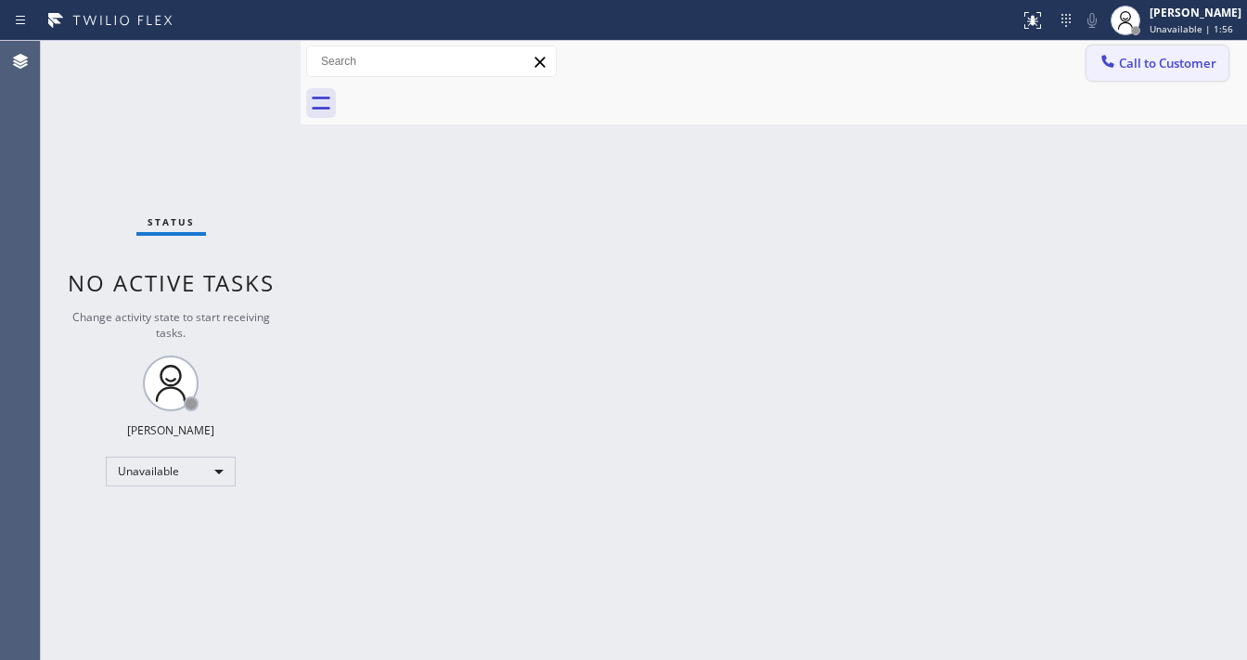
click at [1158, 67] on span "Call to Customer" at bounding box center [1167, 63] width 97 height 17
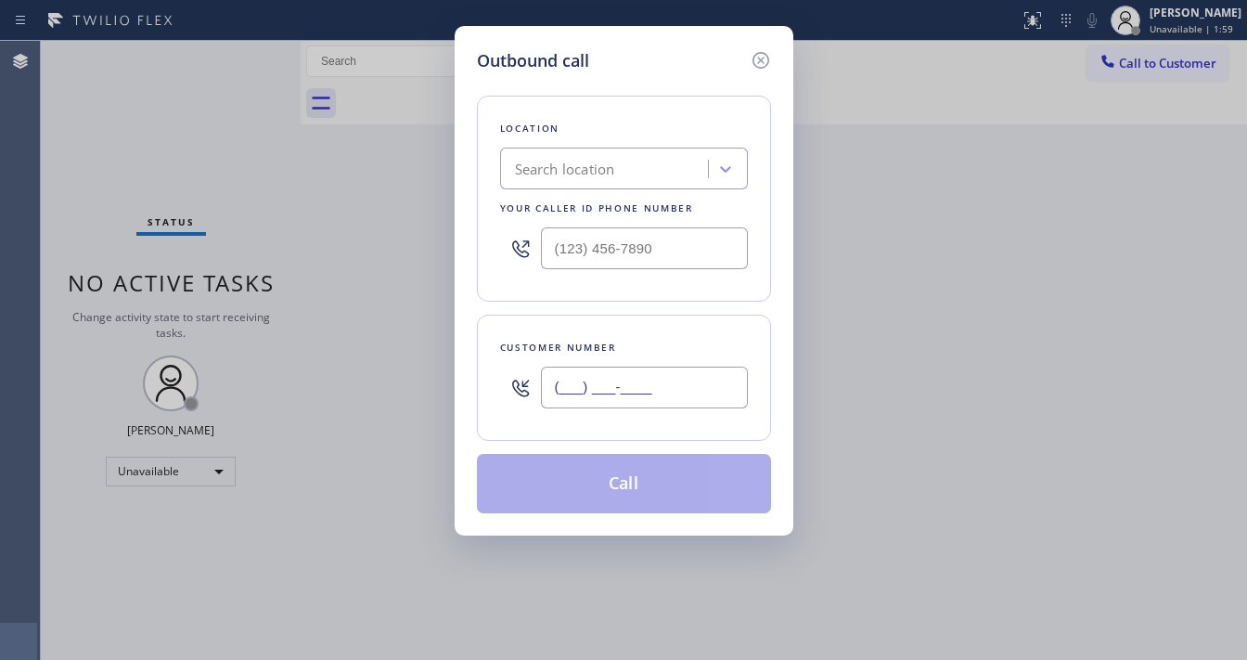
click at [609, 386] on input "(___) ___-____" at bounding box center [644, 387] width 207 height 42
paste input "714) 624-8506"
type input "[PHONE_NUMBER]"
type input "(___) ___-____"
click at [631, 236] on input "(___) ___-____" at bounding box center [644, 248] width 207 height 42
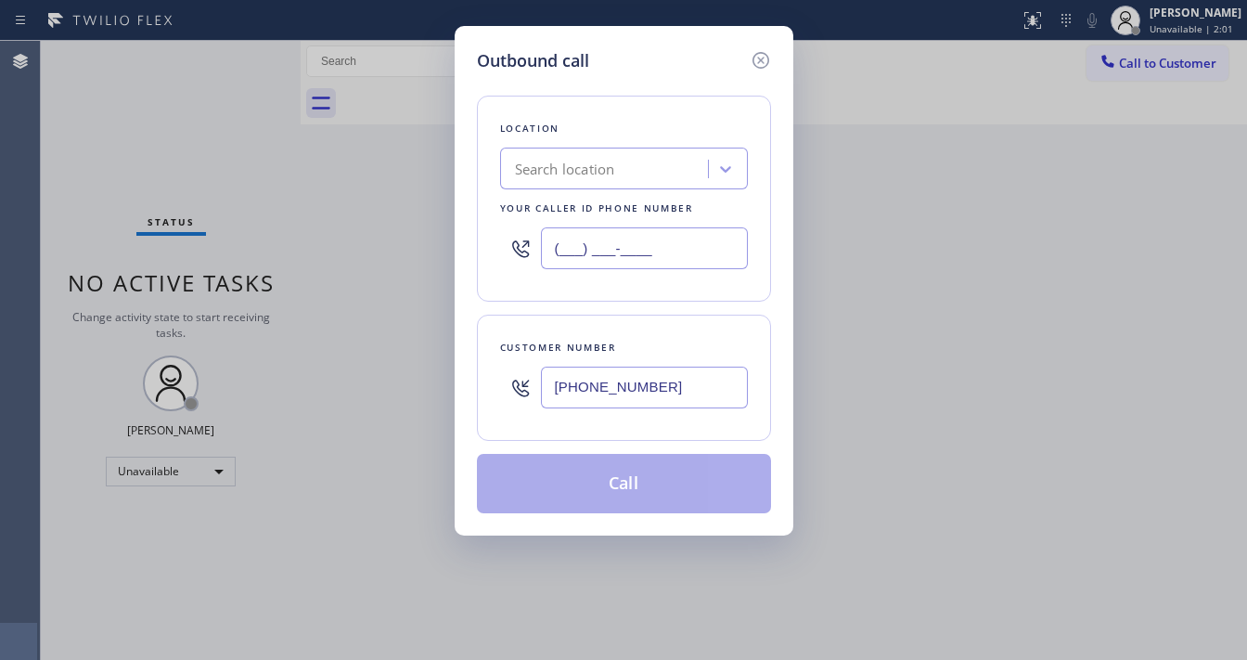
paste input "714) 855-4254"
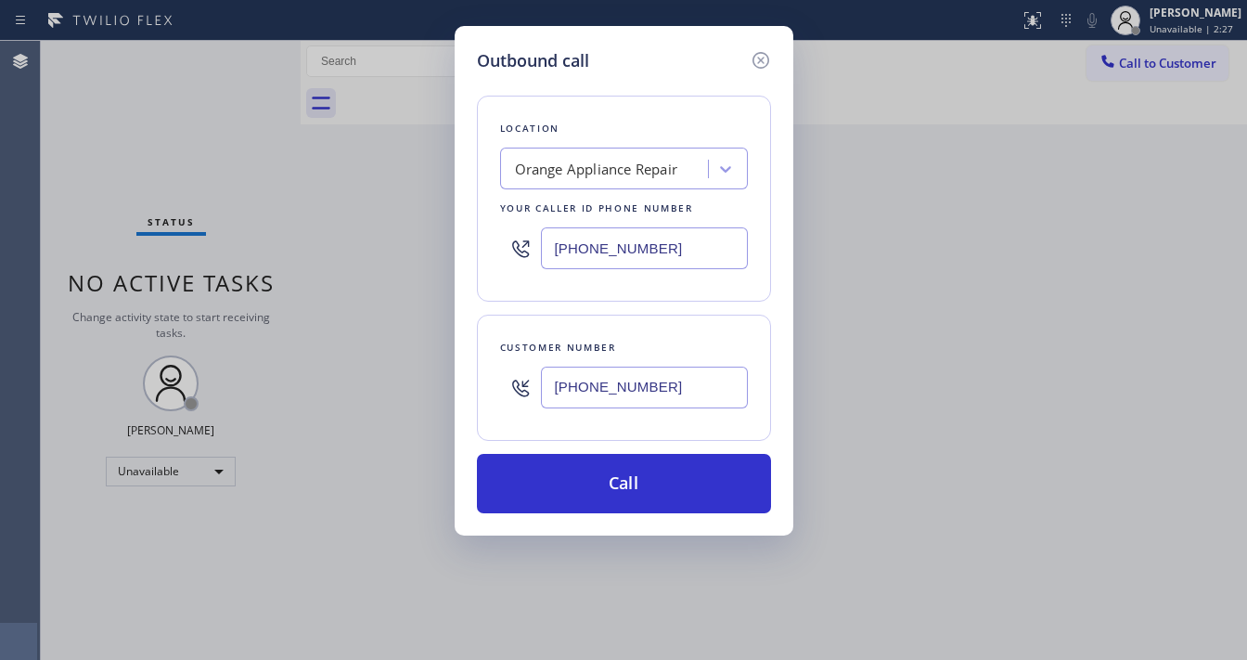
paste input "text"
type input "[PHONE_NUMBER]"
click at [599, 394] on input "[PHONE_NUMBER]" at bounding box center [644, 387] width 207 height 42
click at [752, 57] on icon at bounding box center [760, 60] width 17 height 17
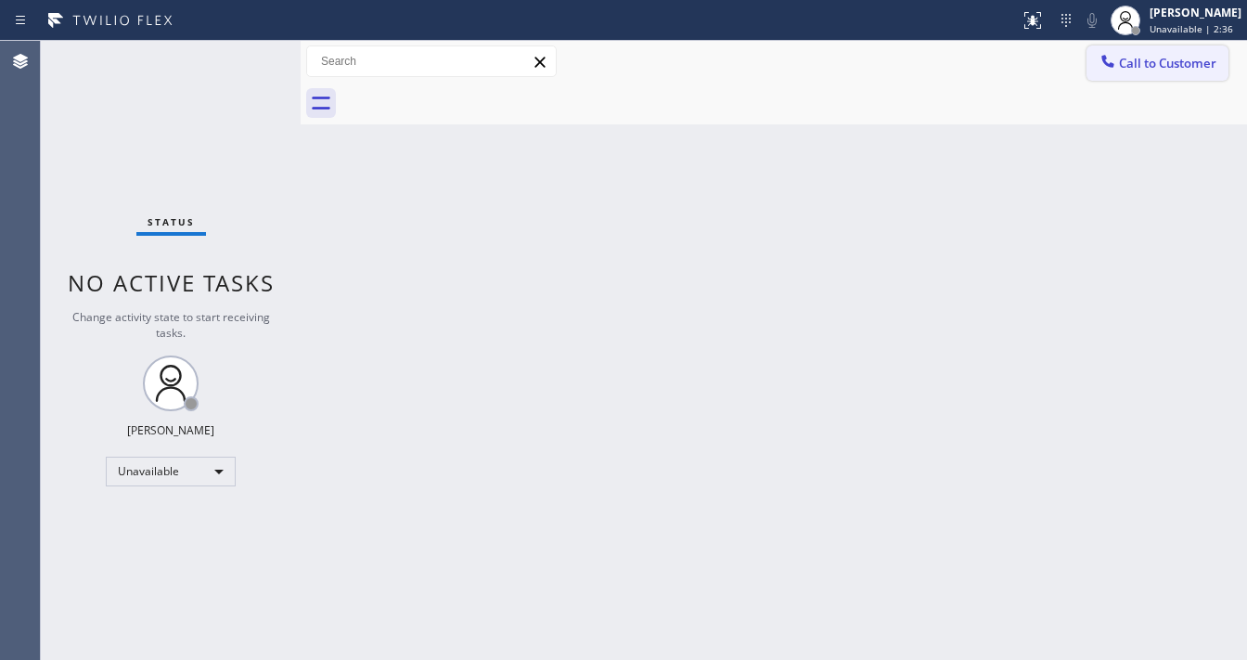
click at [1157, 60] on span "Call to Customer" at bounding box center [1167, 63] width 97 height 17
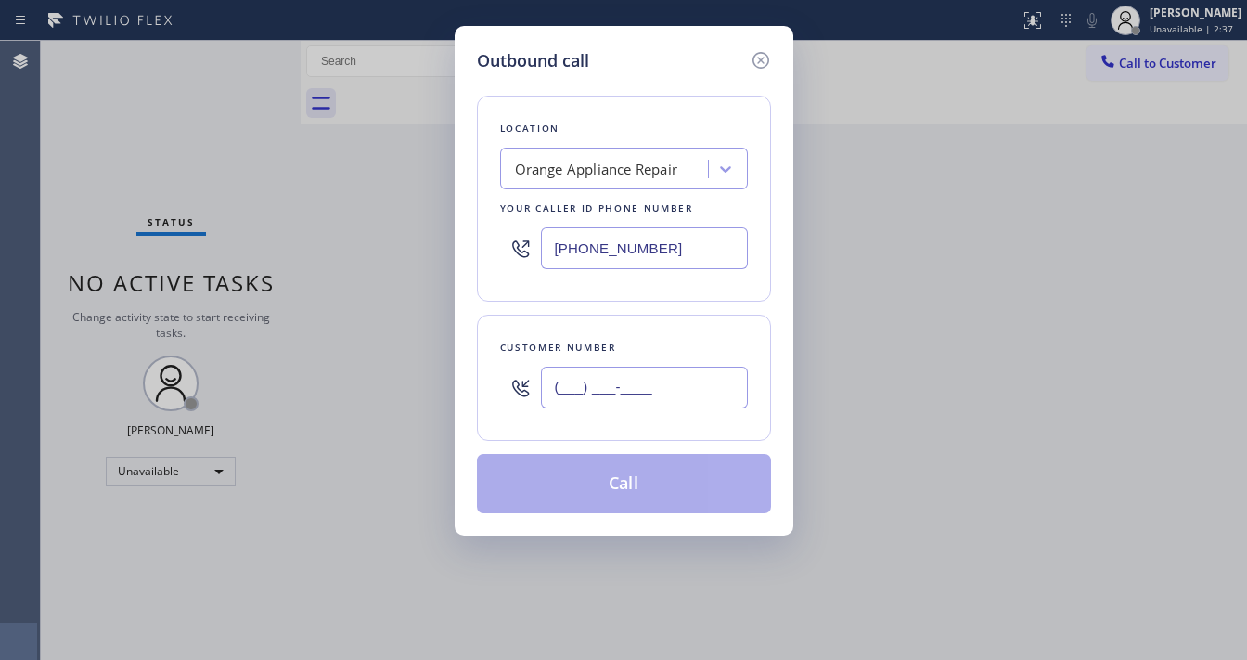
click at [623, 381] on input "(___) ___-____" at bounding box center [644, 387] width 207 height 42
paste input "714) 624-8506"
type input "[PHONE_NUMBER]"
click at [646, 326] on div "Customer number [PHONE_NUMBER]" at bounding box center [624, 378] width 294 height 126
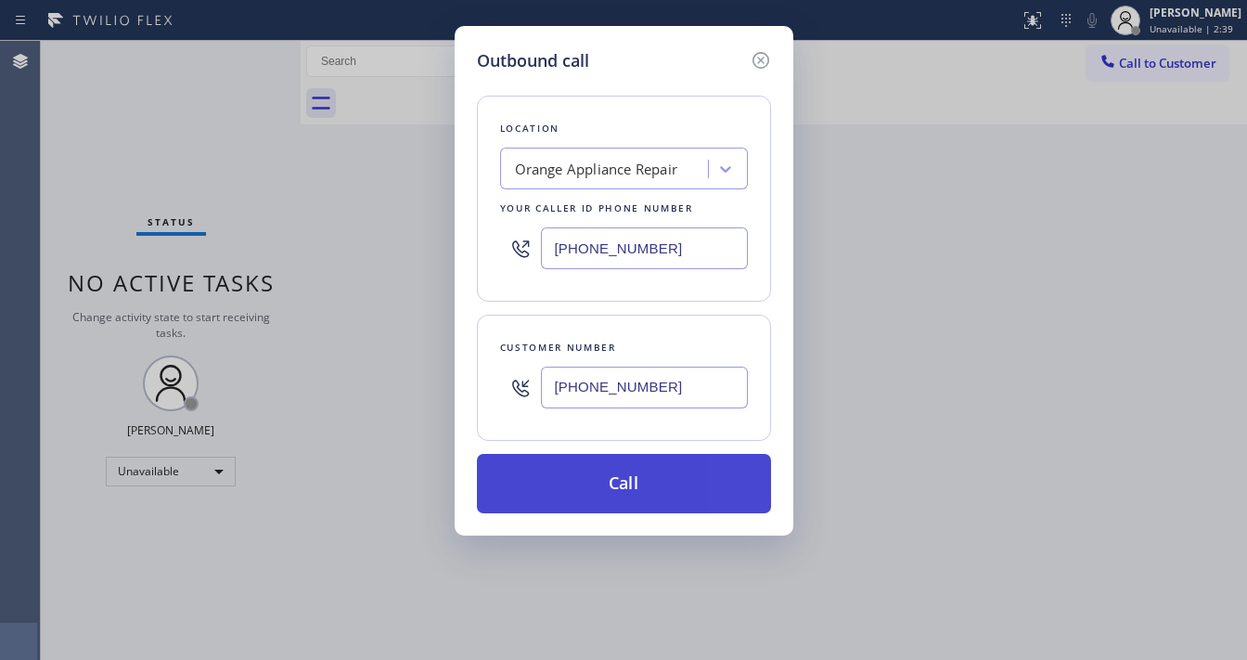
click at [635, 470] on button "Call" at bounding box center [624, 483] width 294 height 59
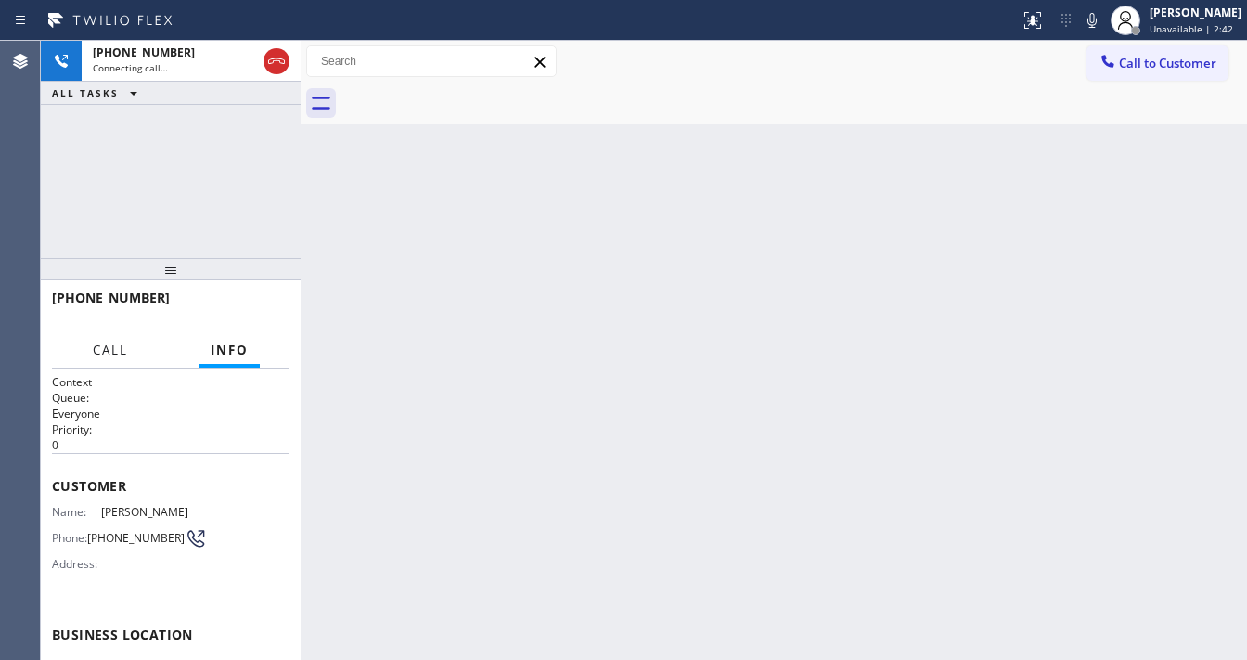
click at [111, 349] on span "Call" at bounding box center [110, 349] width 35 height 17
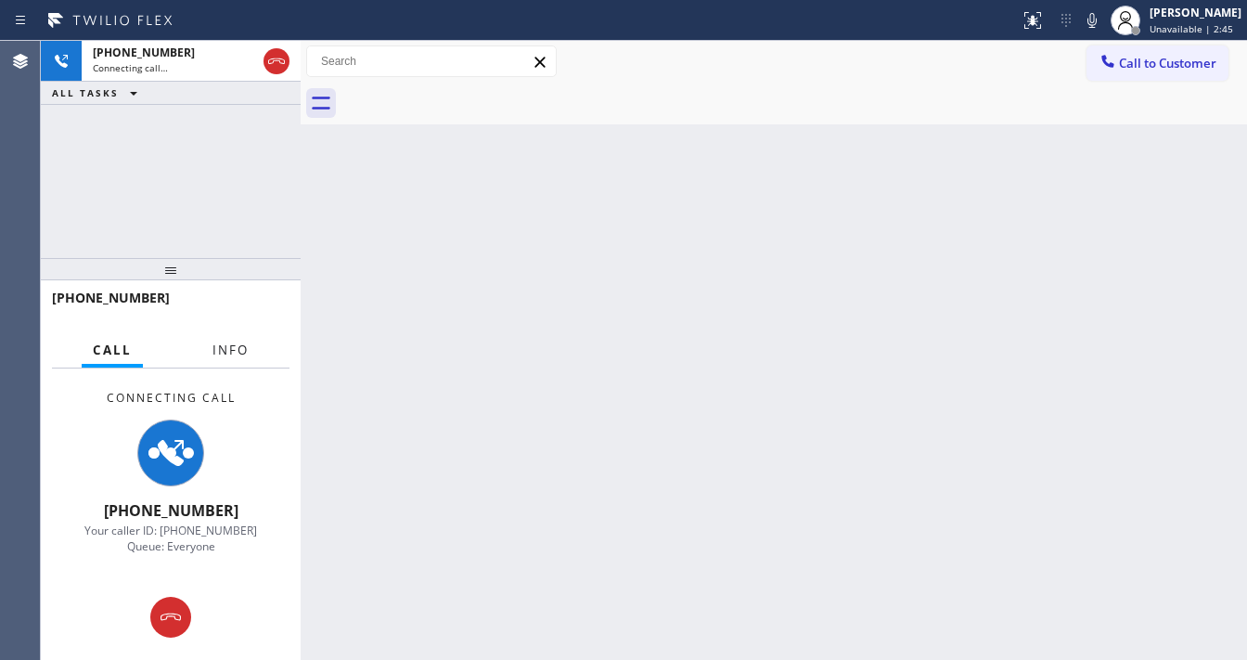
click at [230, 353] on span "Info" at bounding box center [230, 349] width 36 height 17
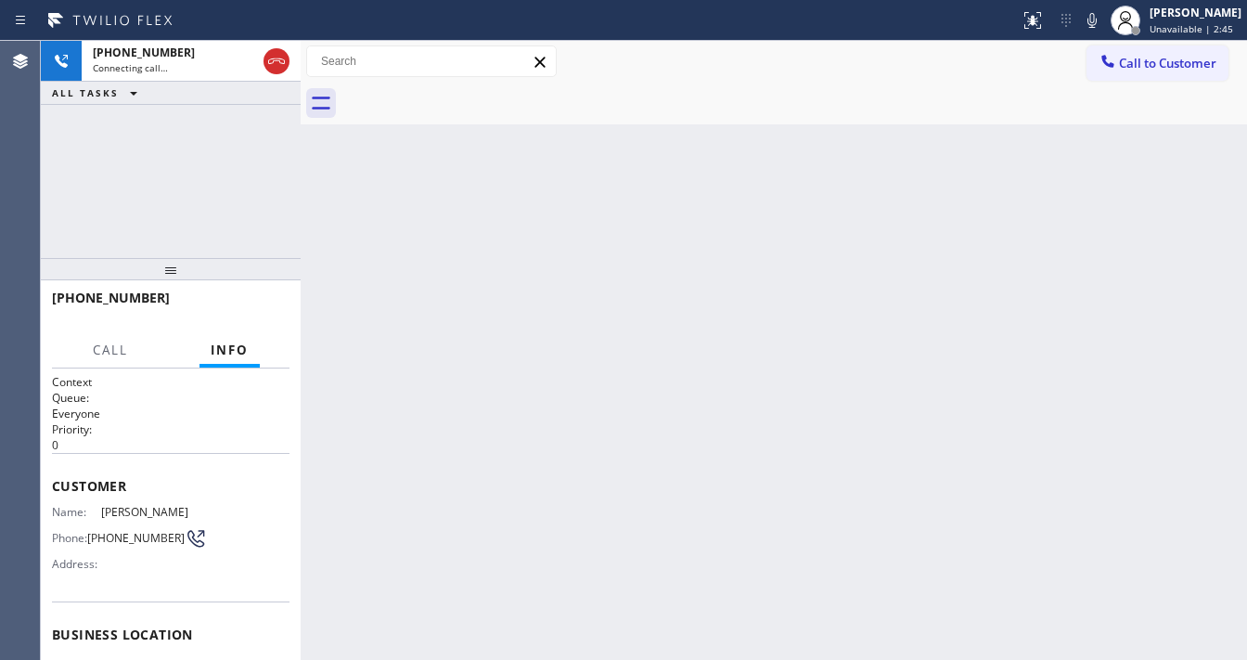
click at [191, 182] on div "[PHONE_NUMBER] Connecting call… ALL TASKS ALL TASKS ACTIVE TASKS TASKS IN WRAP …" at bounding box center [171, 149] width 260 height 217
drag, startPoint x: 195, startPoint y: 160, endPoint x: 192, endPoint y: 122, distance: 38.1
click at [195, 160] on div "[PHONE_NUMBER] Connecting call… ALL TASKS ALL TASKS ACTIVE TASKS TASKS IN WRAP …" at bounding box center [171, 149] width 260 height 217
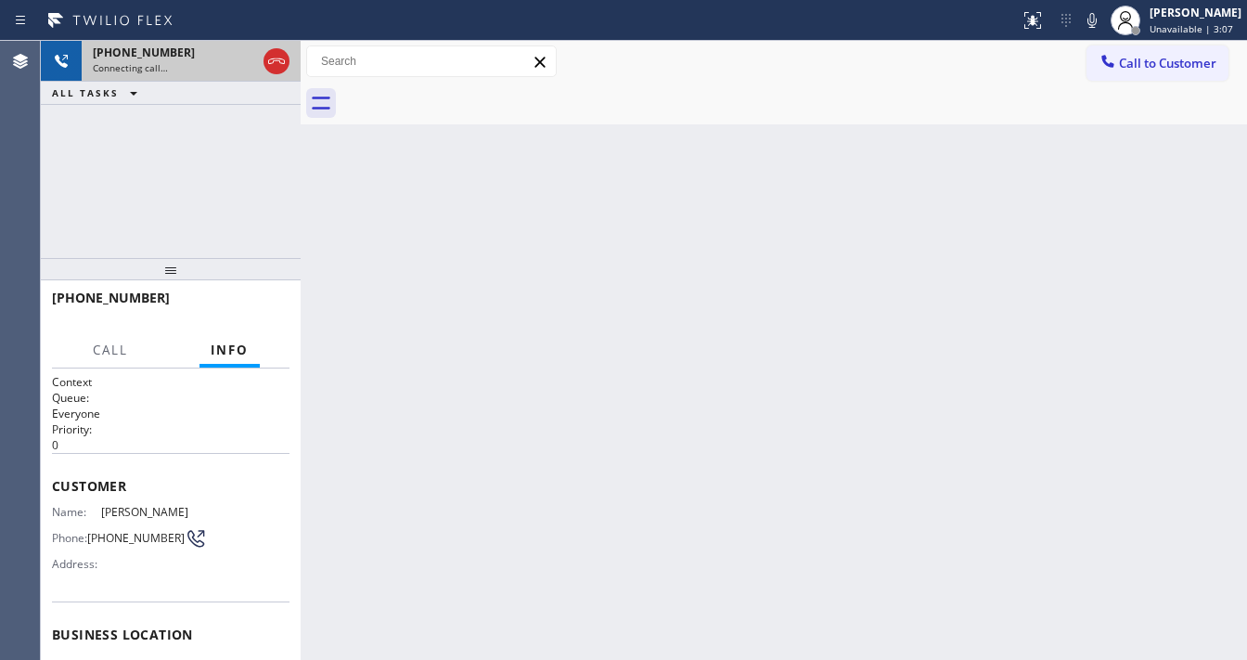
click at [186, 71] on div "Connecting call…" at bounding box center [174, 67] width 163 height 13
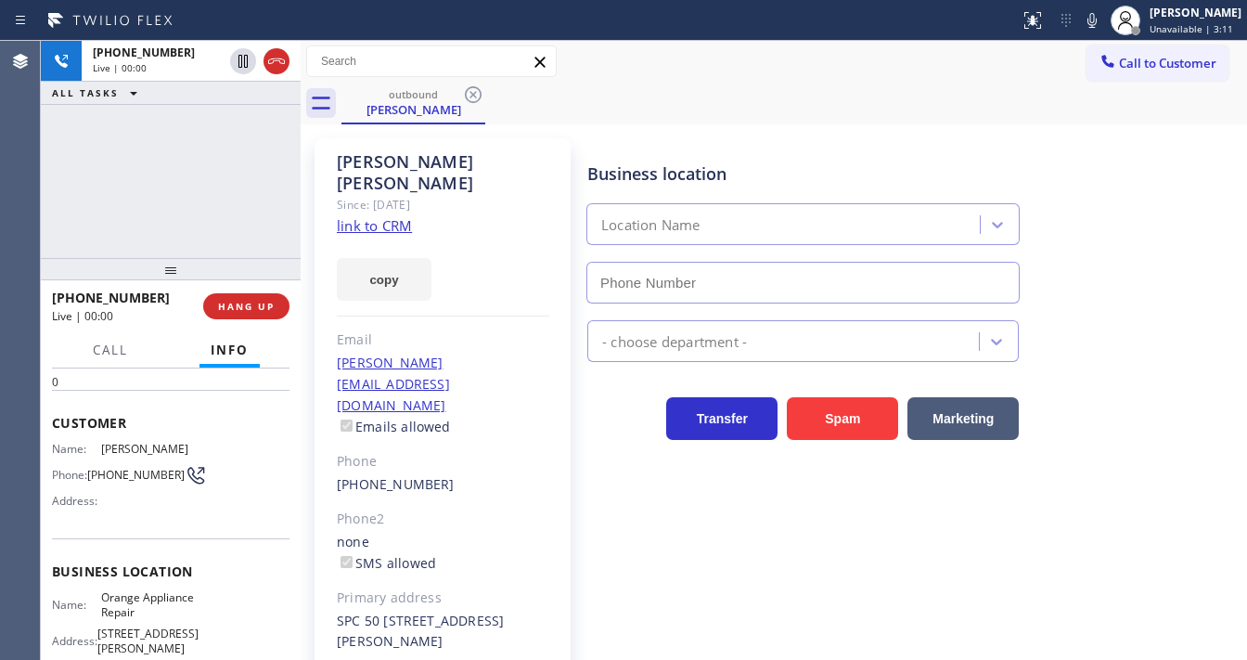
scroll to position [61, 0]
type input "[PHONE_NUMBER]"
click at [232, 192] on div "[PHONE_NUMBER] Live | 00:00 ALL TASKS ALL TASKS ACTIVE TASKS TASKS IN WRAP UP" at bounding box center [171, 149] width 260 height 217
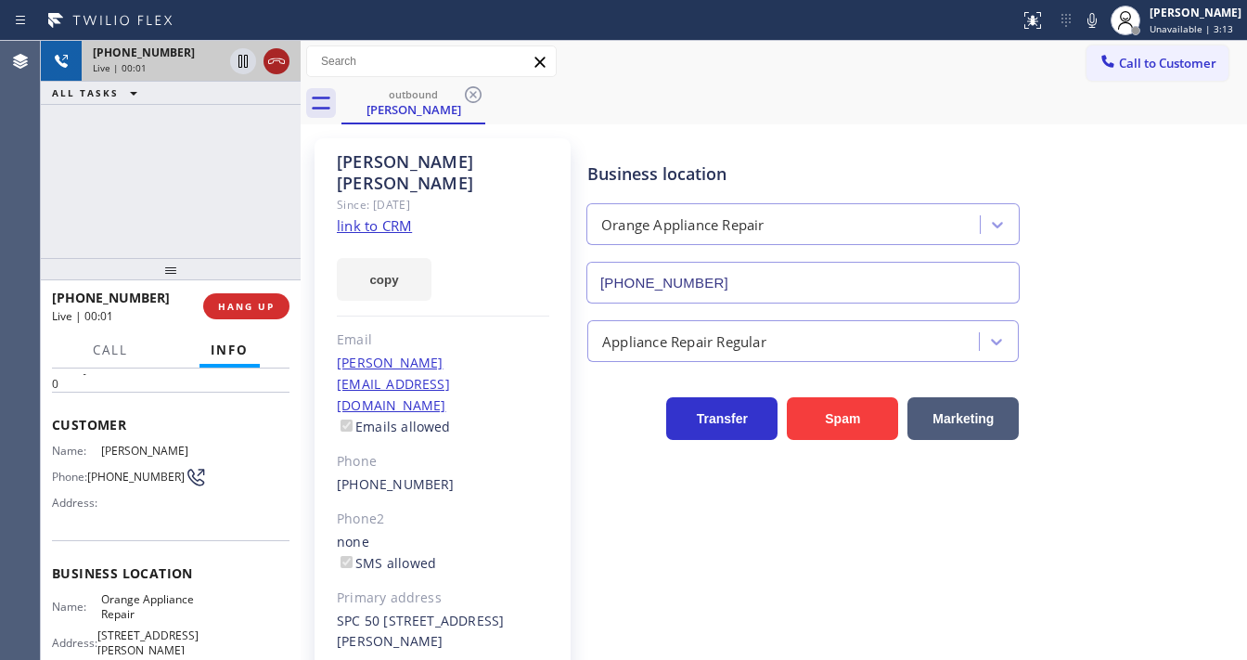
click at [277, 67] on icon at bounding box center [276, 61] width 22 height 22
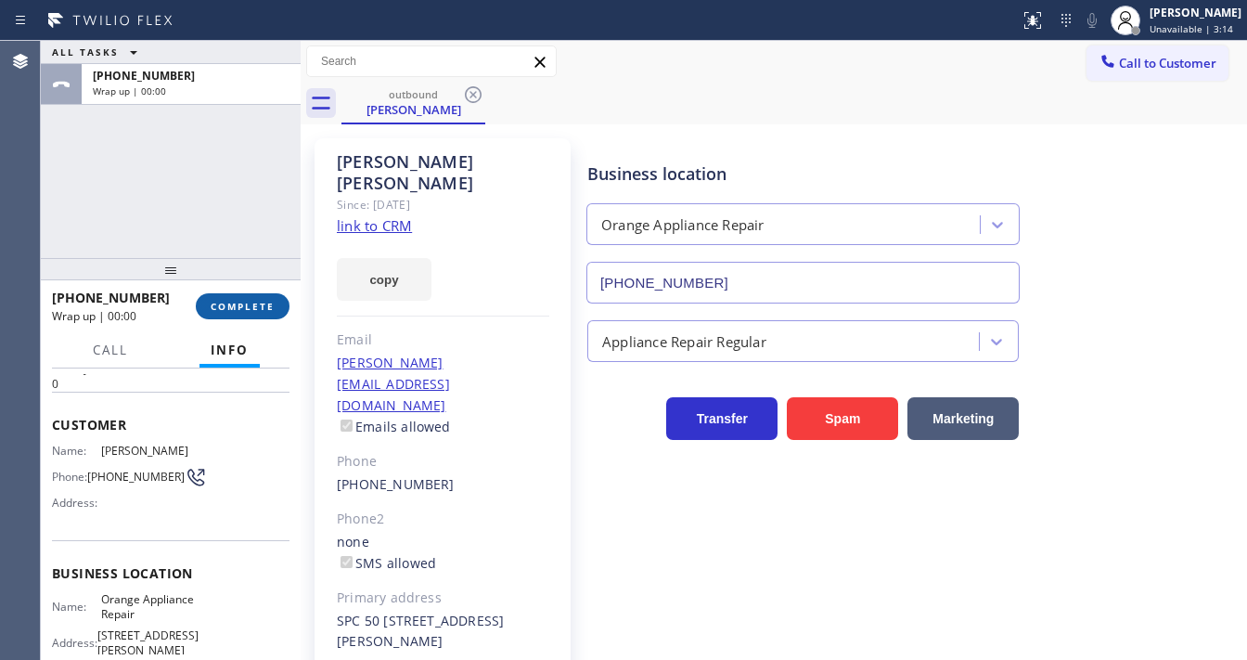
click at [251, 301] on span "COMPLETE" at bounding box center [243, 306] width 64 height 13
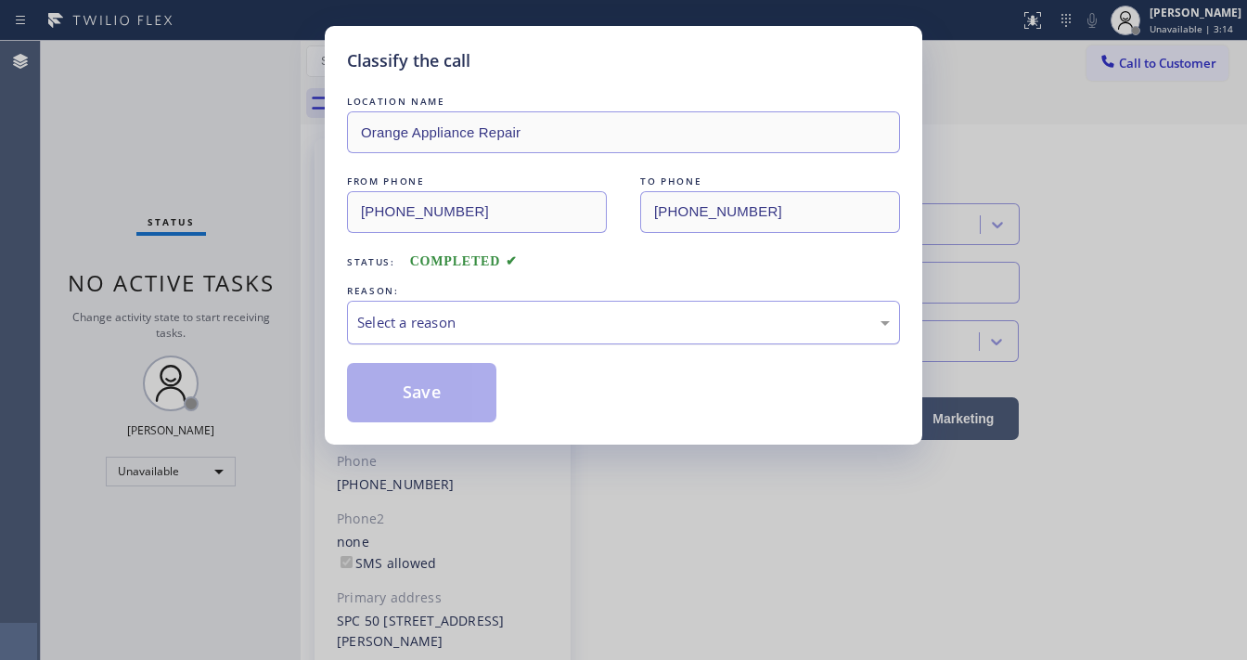
drag, startPoint x: 423, startPoint y: 318, endPoint x: 443, endPoint y: 341, distance: 30.9
click at [425, 318] on div "Select a reason" at bounding box center [623, 322] width 533 height 21
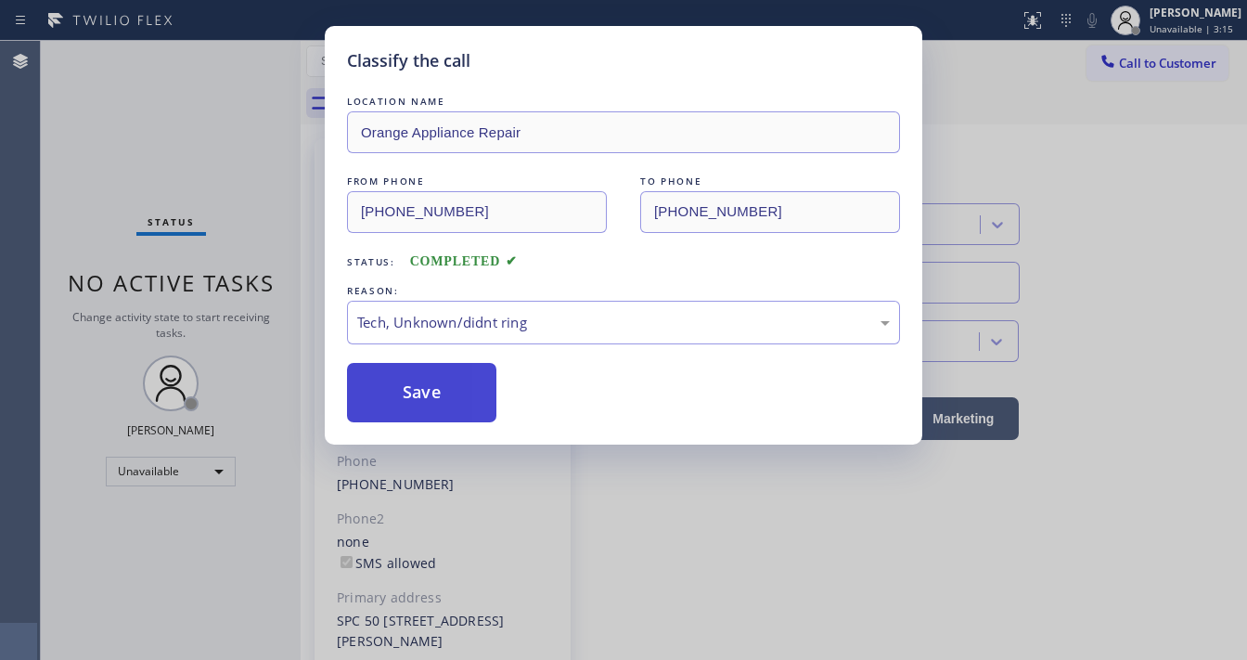
click at [419, 397] on button "Save" at bounding box center [421, 392] width 149 height 59
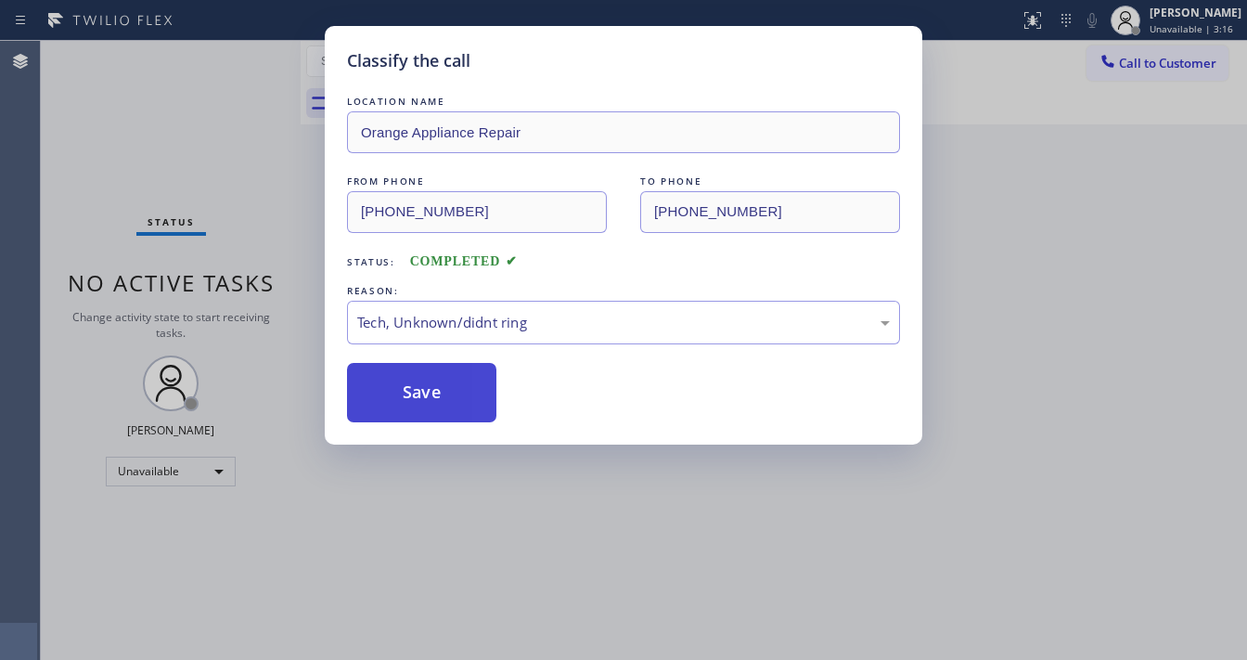
click at [419, 397] on button "Save" at bounding box center [421, 392] width 149 height 59
click at [196, 218] on div "Classify the call LOCATION NAME Orange Appliance Repair FROM PHONE [PHONE_NUMBE…" at bounding box center [623, 330] width 1247 height 660
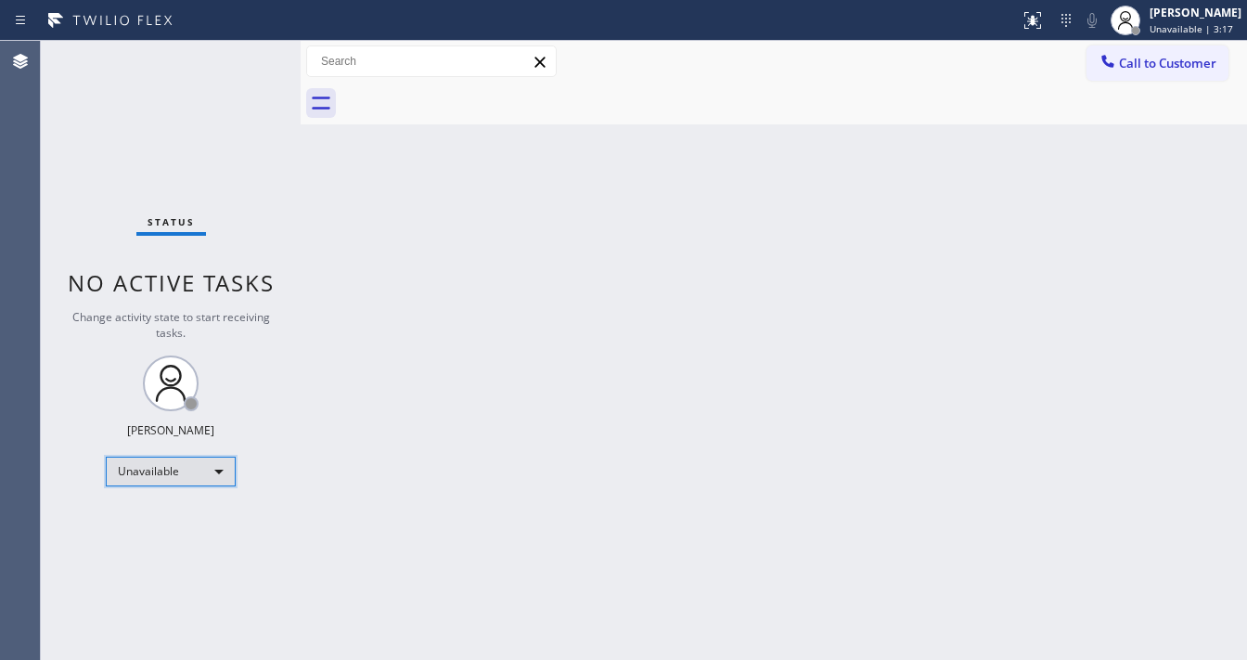
click at [171, 472] on div "Unavailable" at bounding box center [171, 471] width 130 height 30
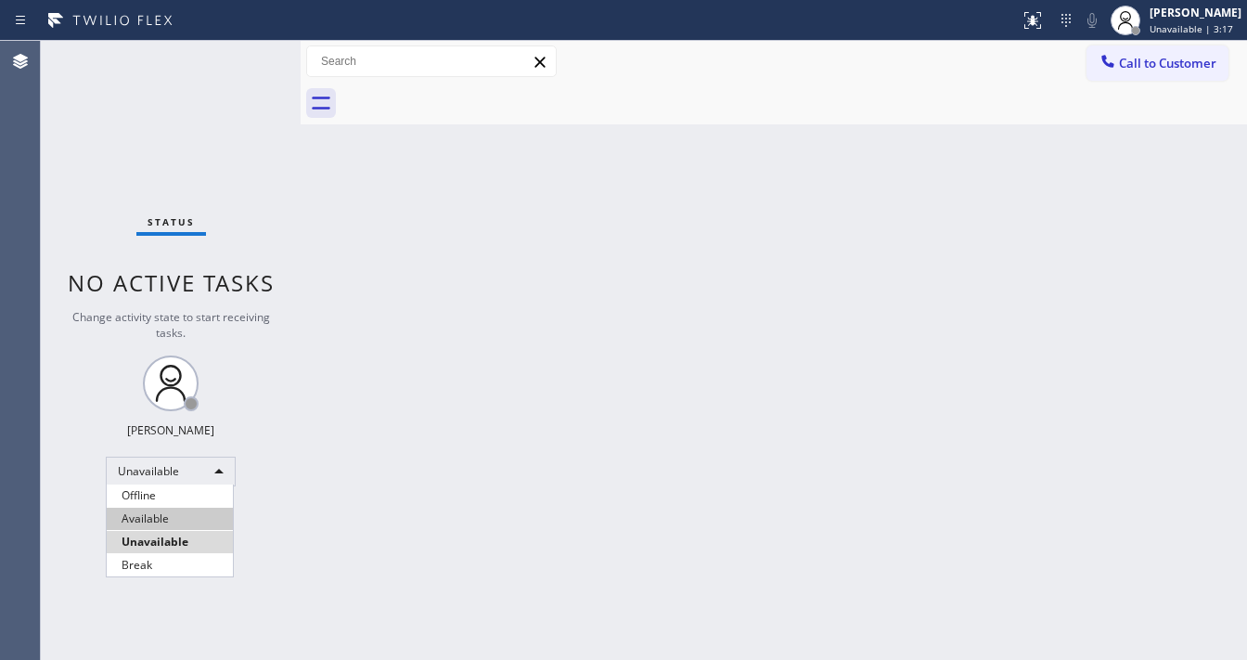
click at [165, 520] on li "Available" at bounding box center [170, 519] width 126 height 22
click at [347, 405] on div "Back to Dashboard Change Sender ID Customers Technicians Select a contact Outbo…" at bounding box center [774, 350] width 946 height 619
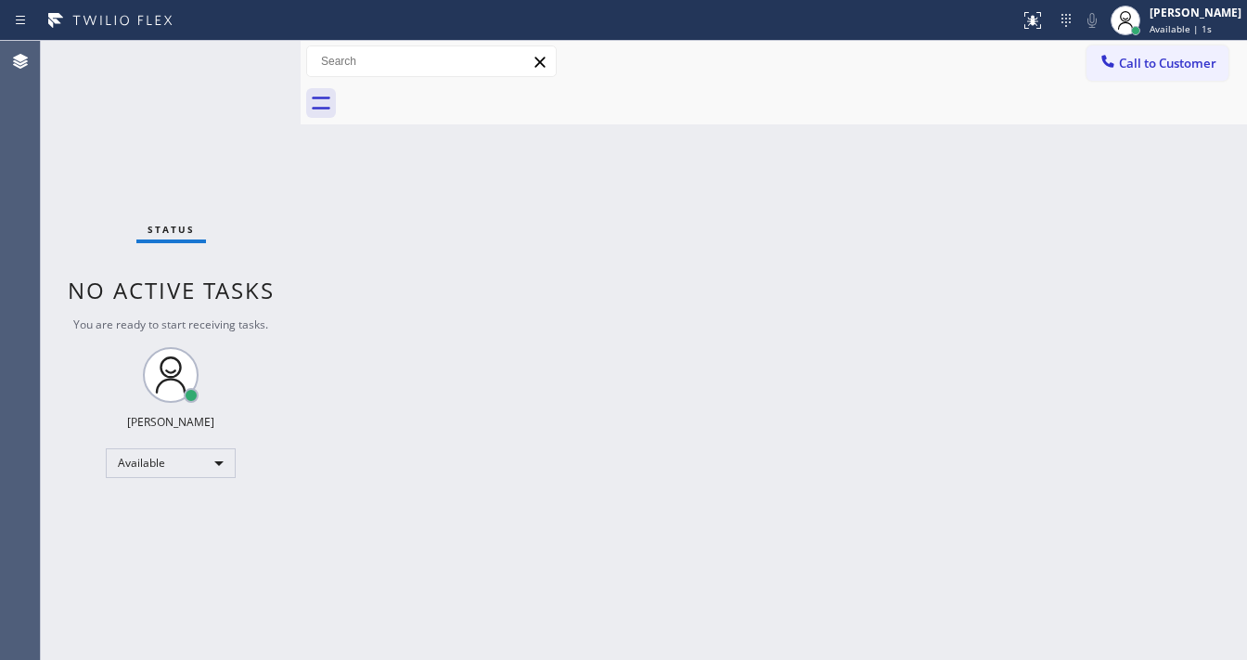
click at [160, 145] on div "Status No active tasks You are ready to start receiving tasks. [PERSON_NAME]" at bounding box center [171, 350] width 260 height 619
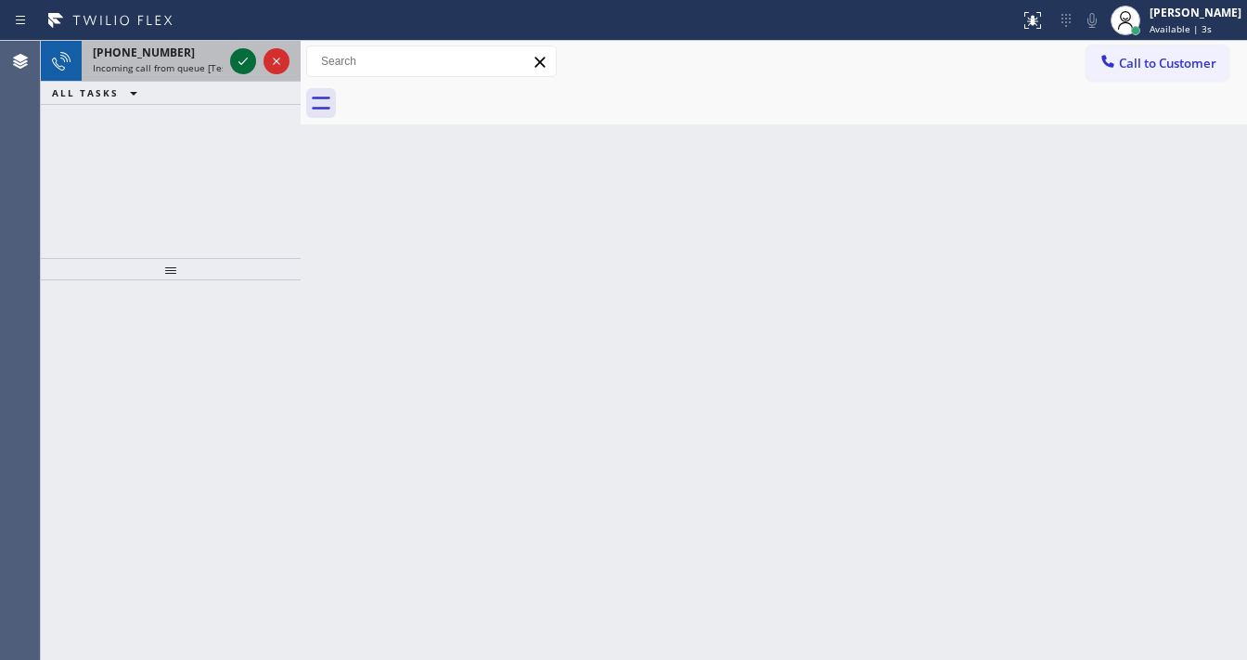
click at [238, 57] on icon at bounding box center [243, 61] width 22 height 22
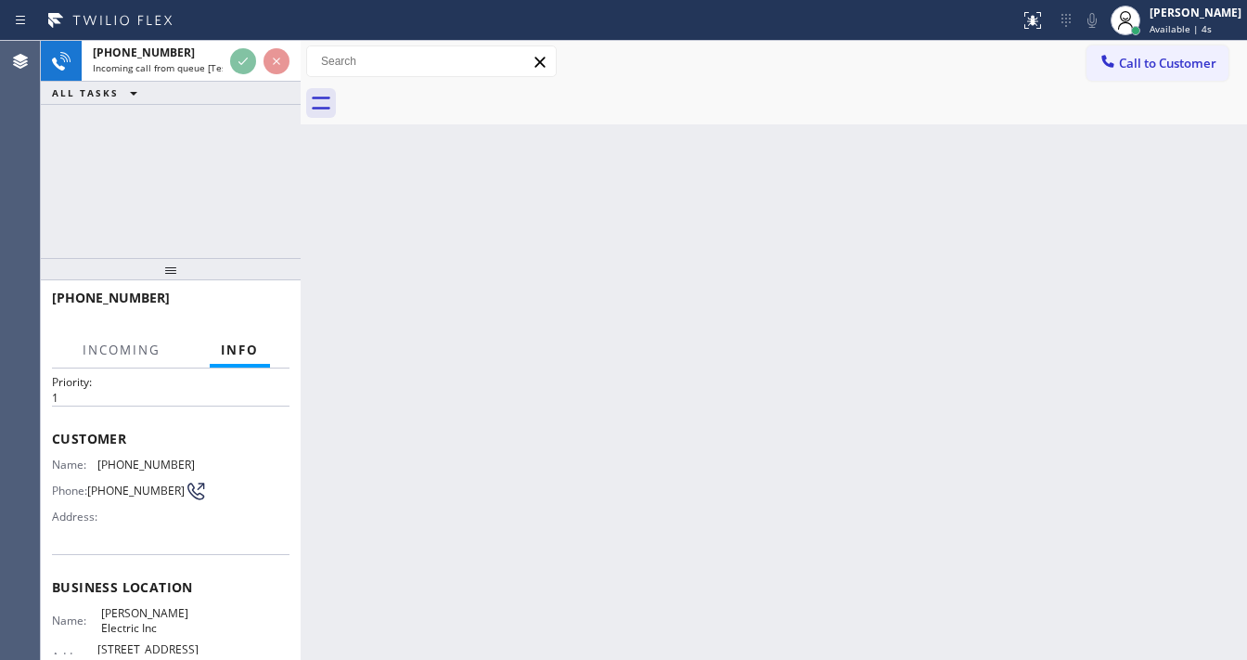
scroll to position [74, 0]
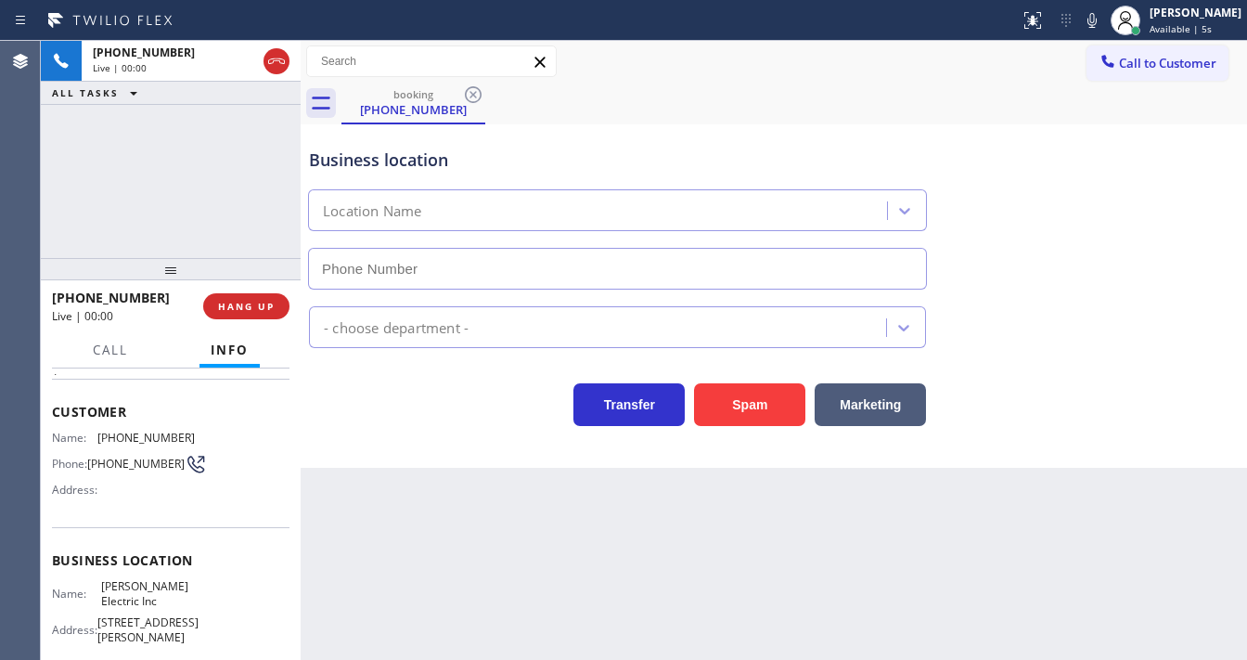
type input "[PHONE_NUMBER]"
click at [712, 391] on button "Spam" at bounding box center [749, 404] width 111 height 43
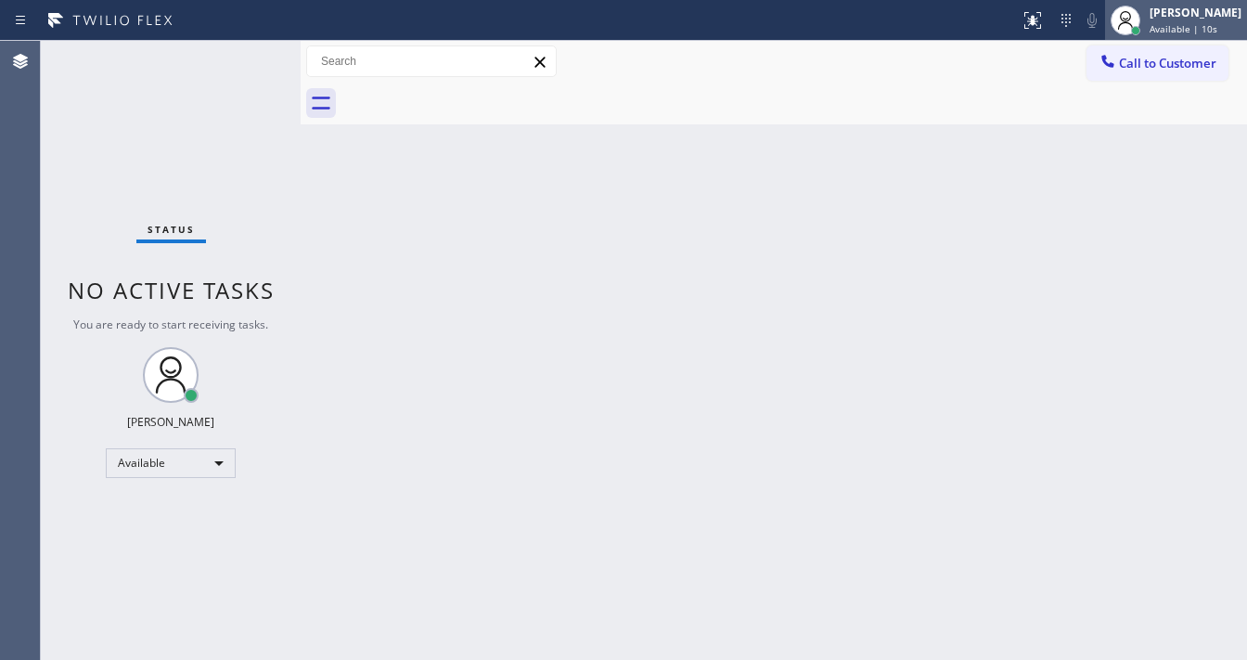
click at [1208, 23] on span "Available | 10s" at bounding box center [1184, 28] width 68 height 13
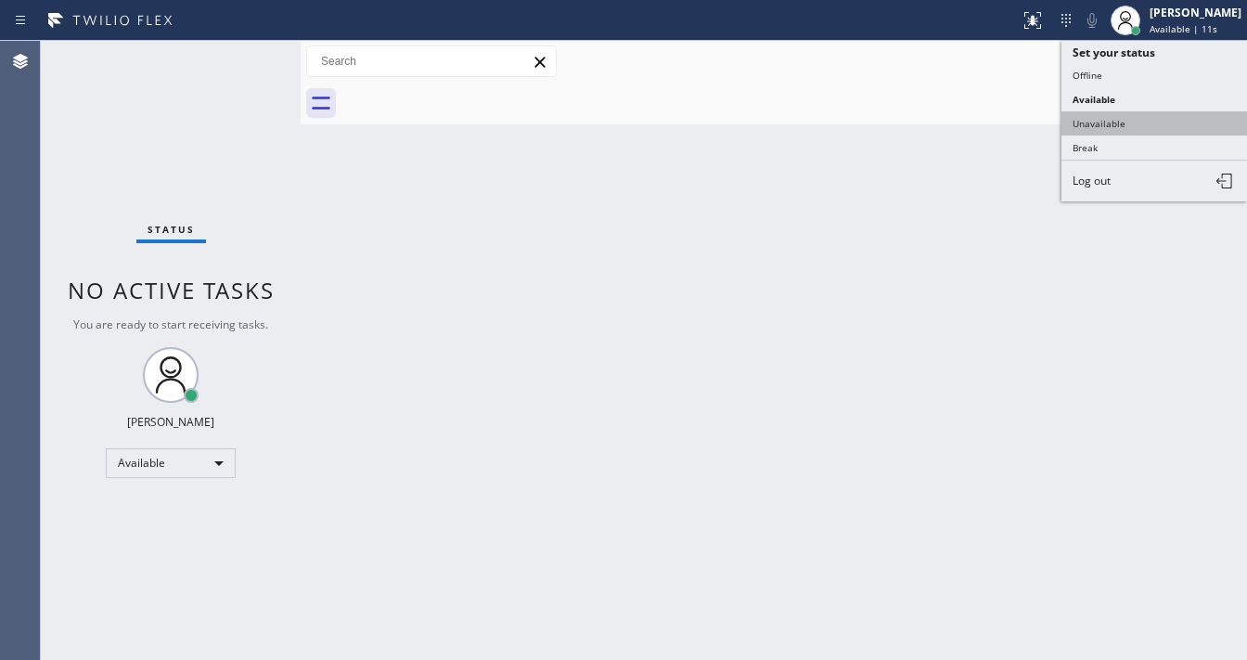
click at [1110, 119] on button "Unavailable" at bounding box center [1154, 123] width 186 height 24
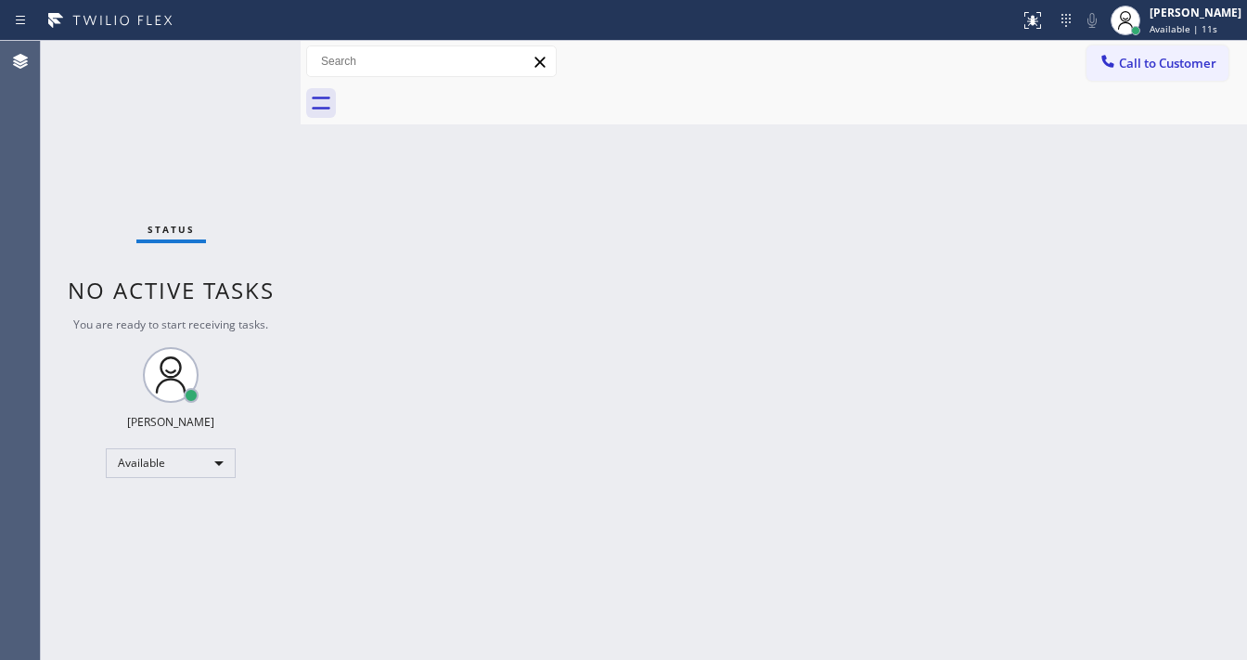
click at [1086, 135] on div "Back to Dashboard Change Sender ID Customers Technicians Select a contact Outbo…" at bounding box center [774, 350] width 946 height 619
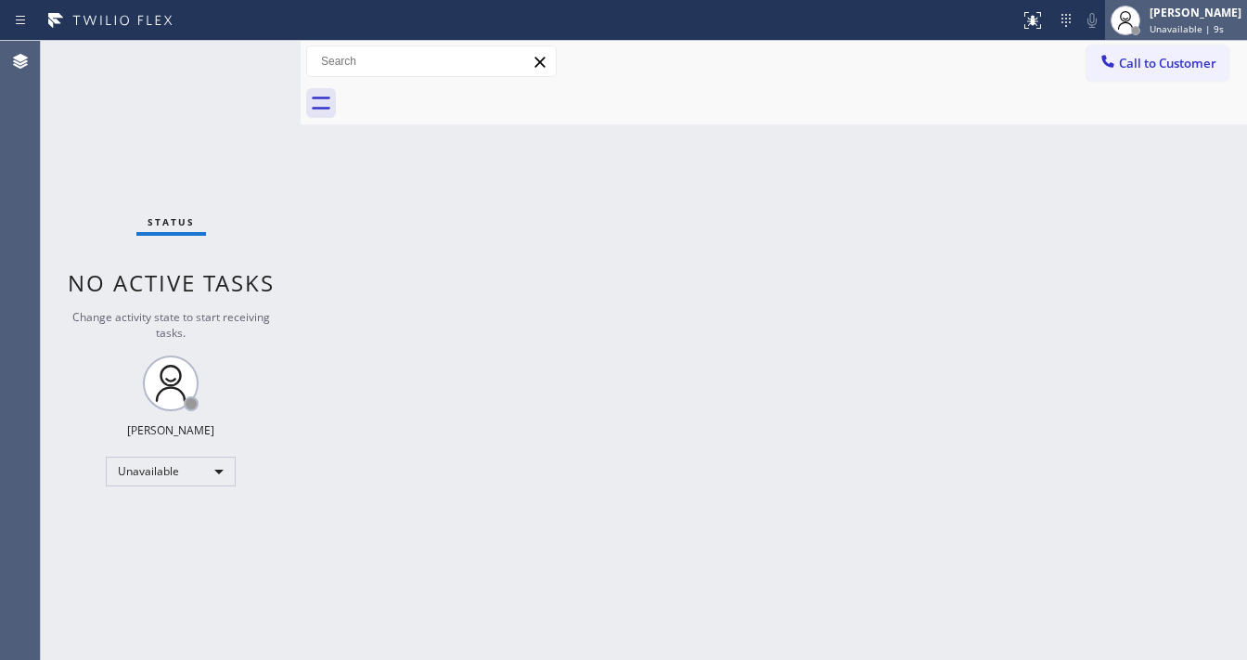
click at [1171, 10] on div "[PERSON_NAME]" at bounding box center [1196, 13] width 92 height 16
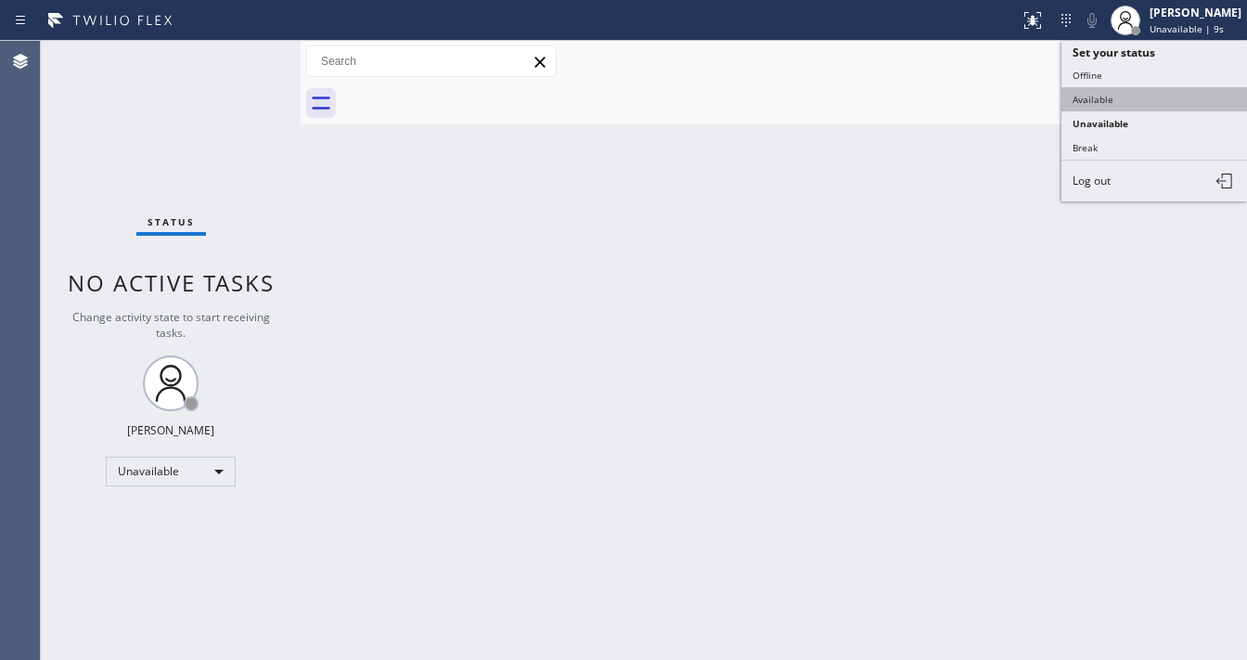
click at [1125, 97] on button "Available" at bounding box center [1154, 99] width 186 height 24
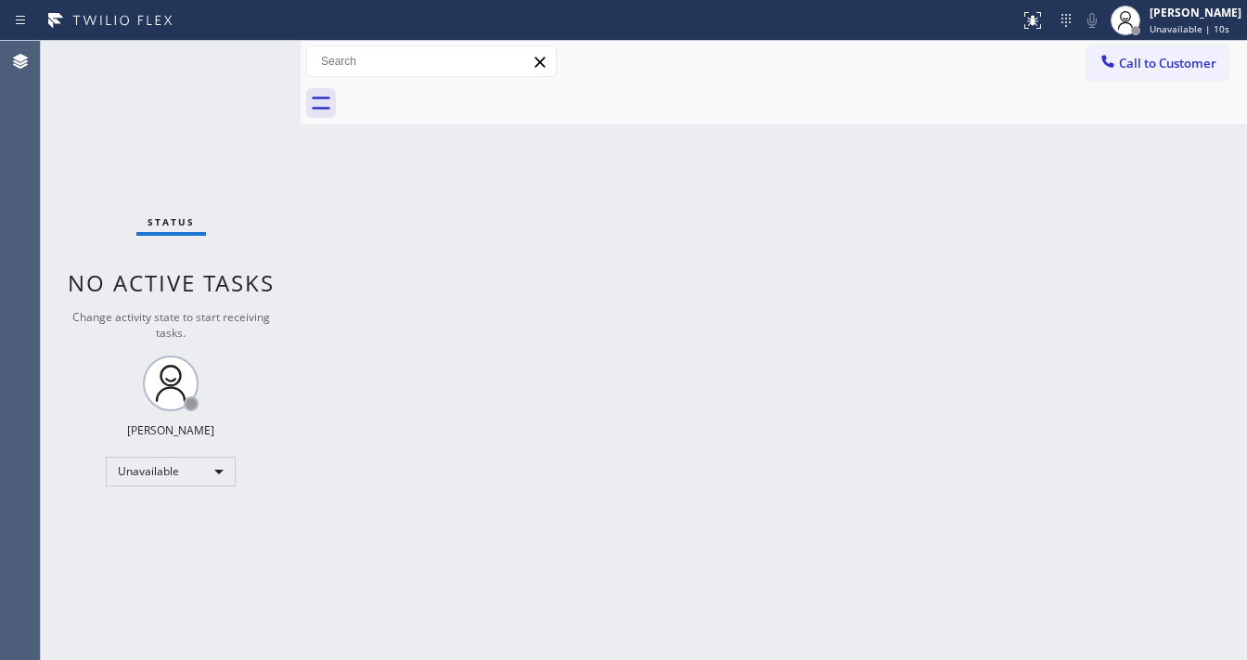
drag, startPoint x: 1025, startPoint y: 170, endPoint x: 1035, endPoint y: 175, distance: 11.6
click at [1022, 173] on div "Back to Dashboard Change Sender ID Customers Technicians Select a contact Outbo…" at bounding box center [774, 350] width 946 height 619
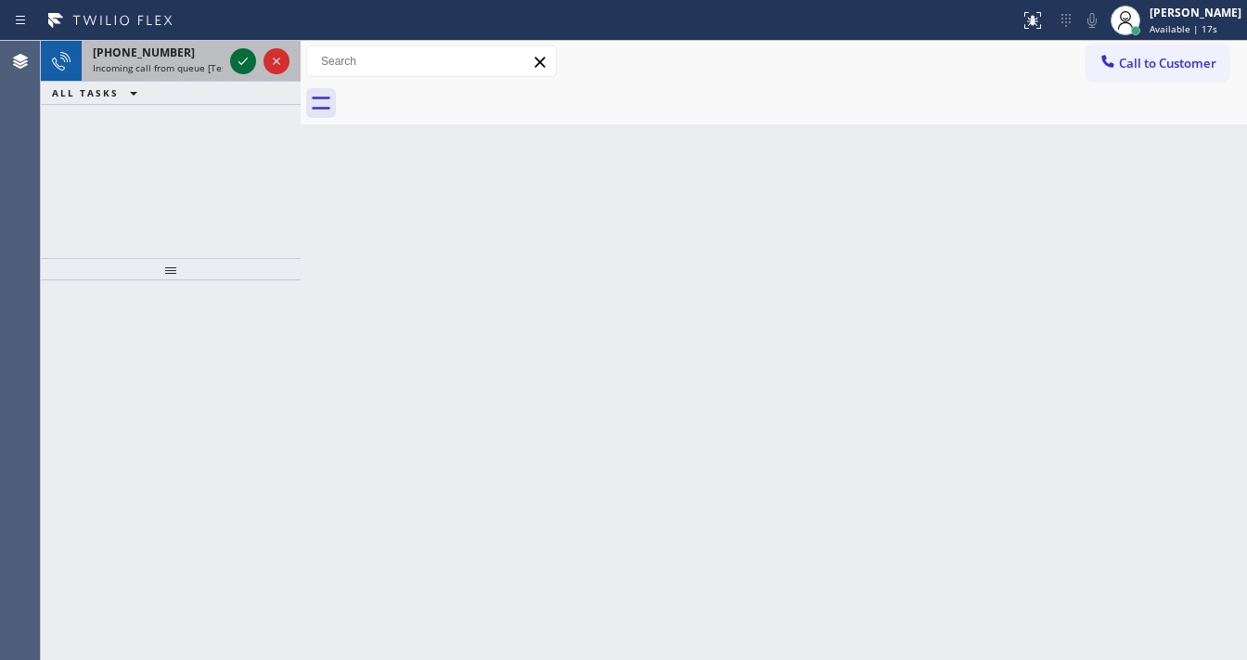
click at [244, 68] on icon at bounding box center [243, 61] width 22 height 22
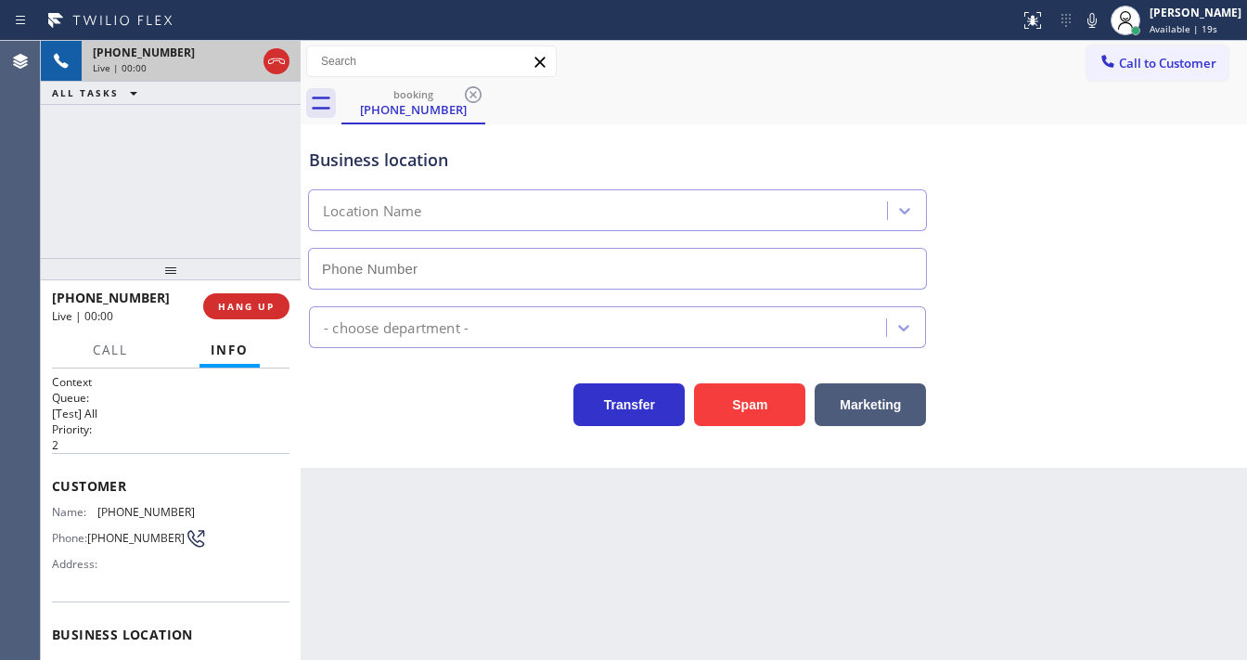
type input "[PHONE_NUMBER]"
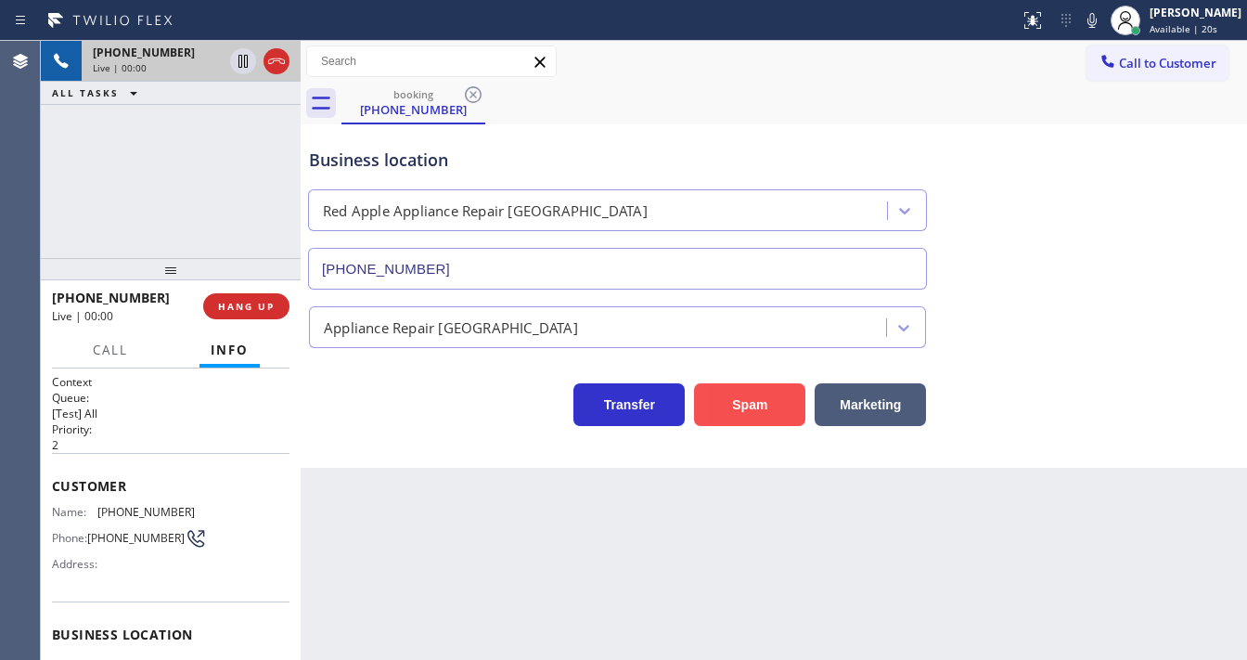
click at [780, 409] on button "Spam" at bounding box center [749, 404] width 111 height 43
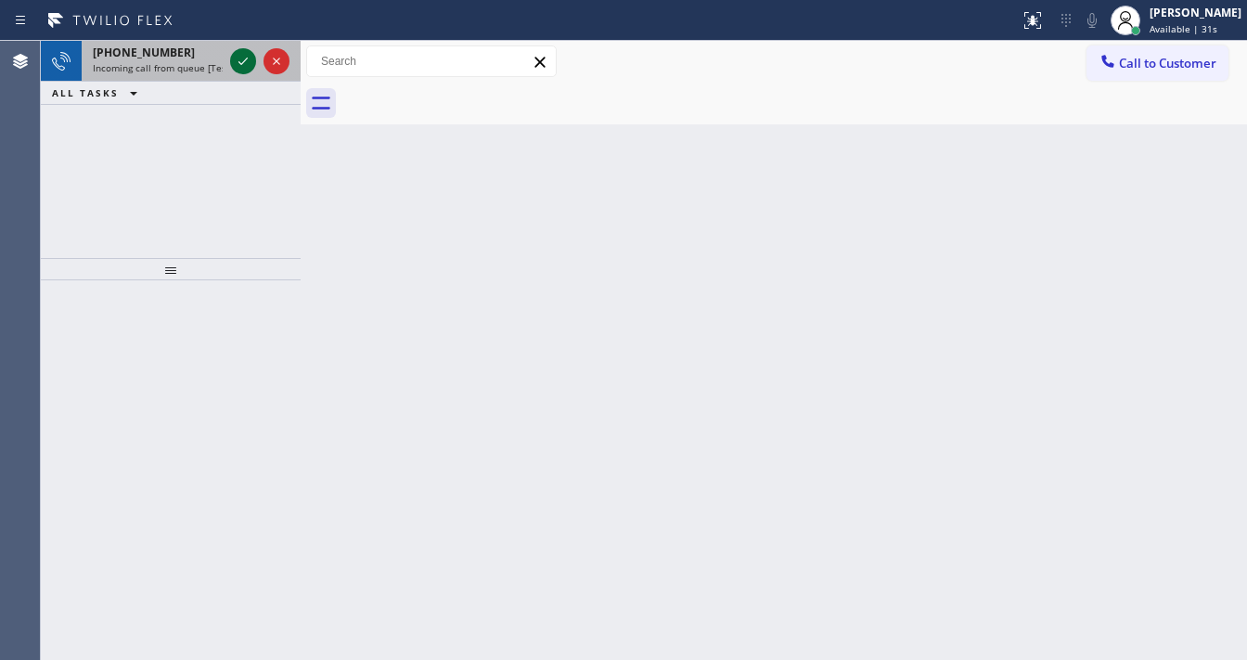
click at [243, 67] on icon at bounding box center [243, 61] width 22 height 22
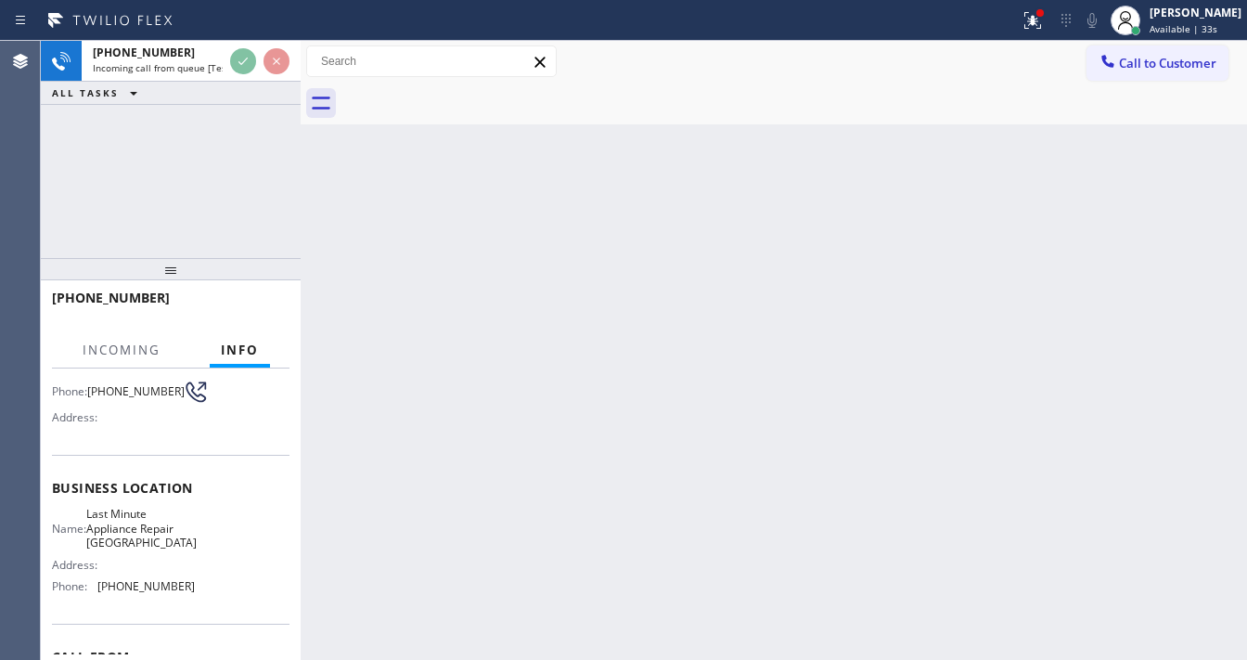
scroll to position [148, 0]
click at [1041, 19] on icon at bounding box center [1033, 20] width 22 height 22
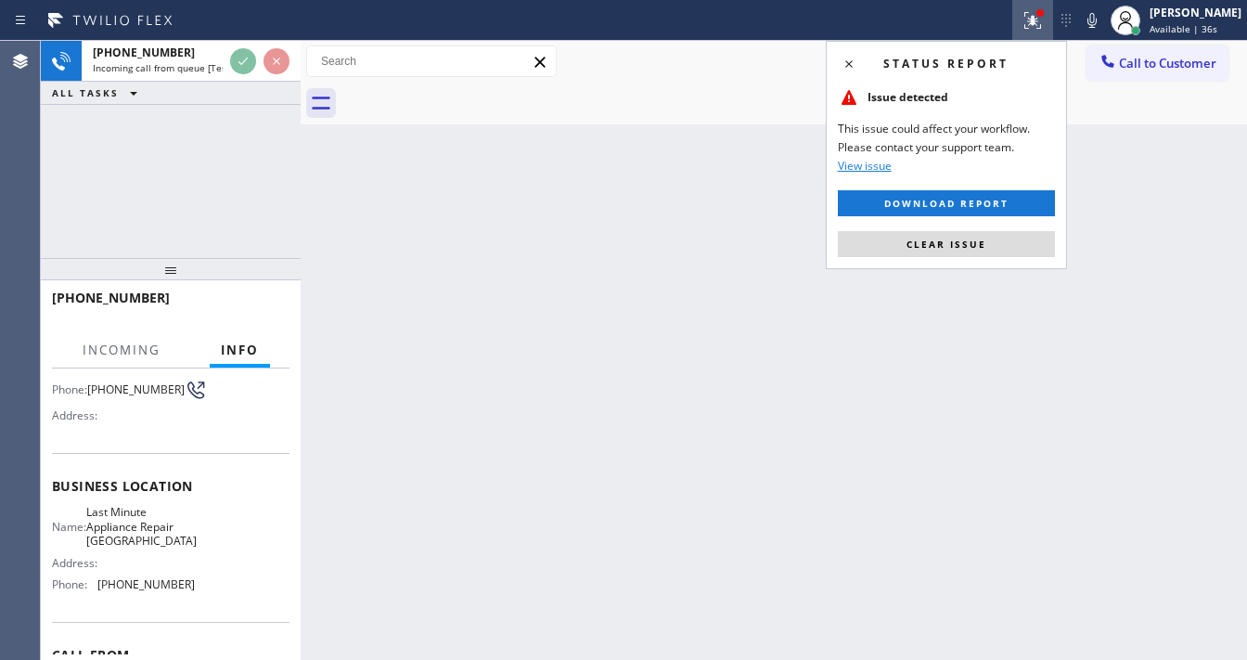
click at [1002, 238] on button "Clear issue" at bounding box center [946, 244] width 217 height 26
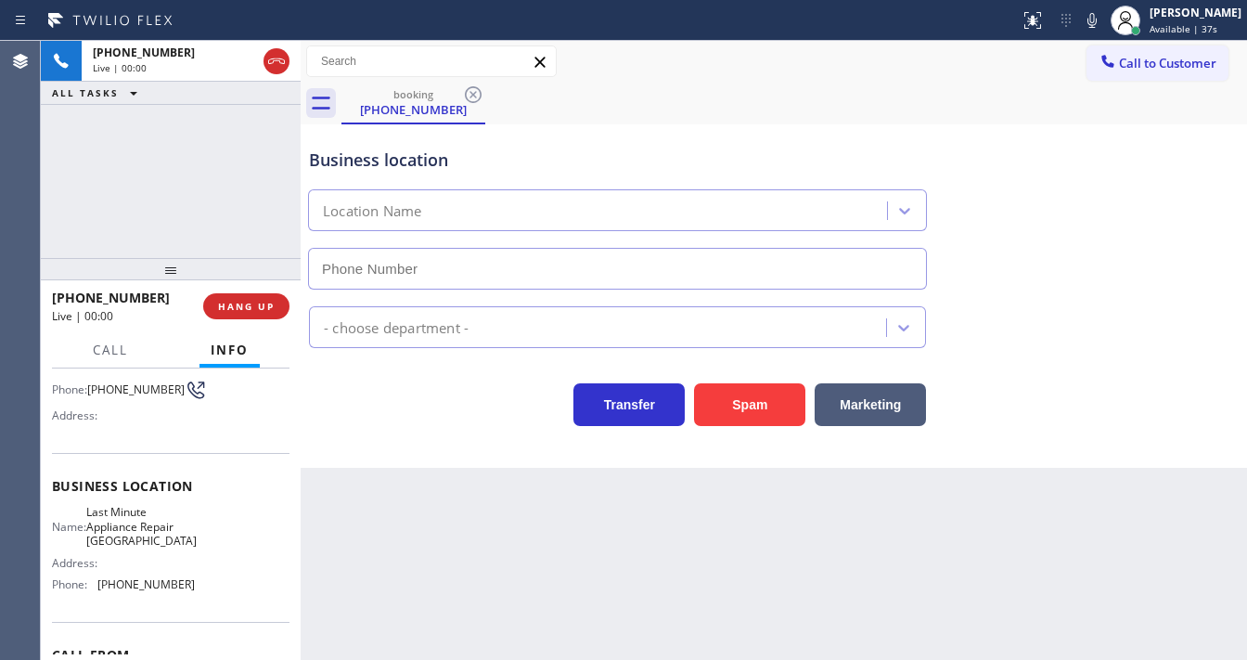
type input "[PHONE_NUMBER]"
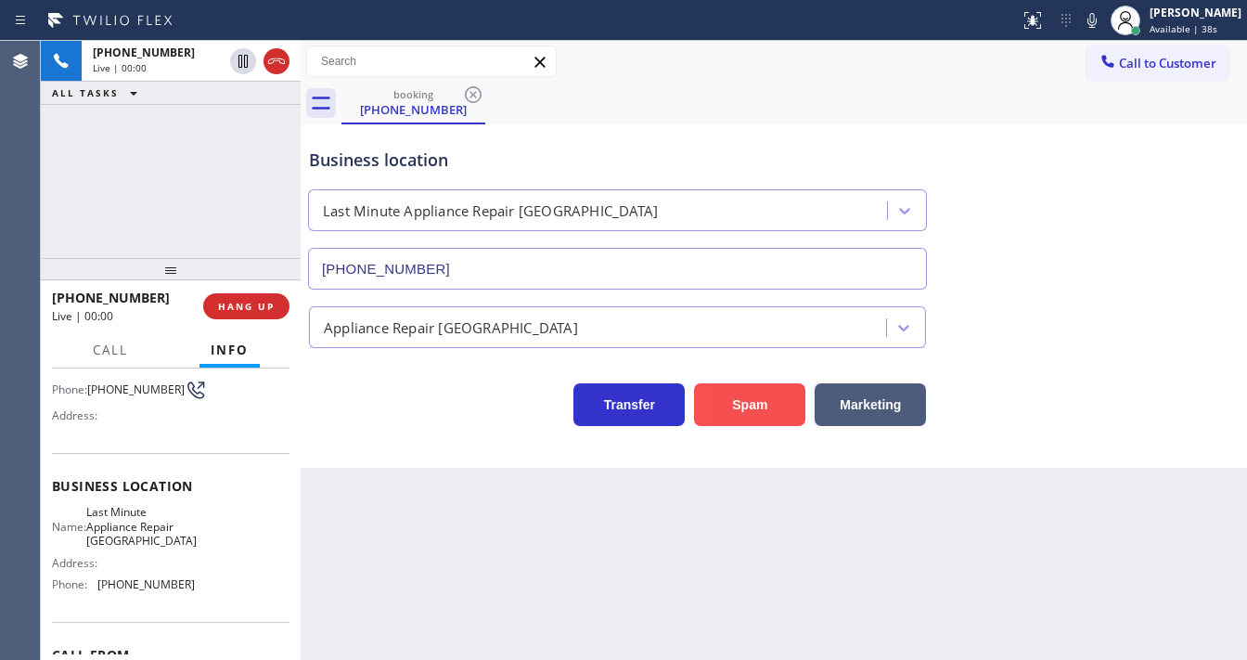
click at [763, 401] on button "Spam" at bounding box center [749, 404] width 111 height 43
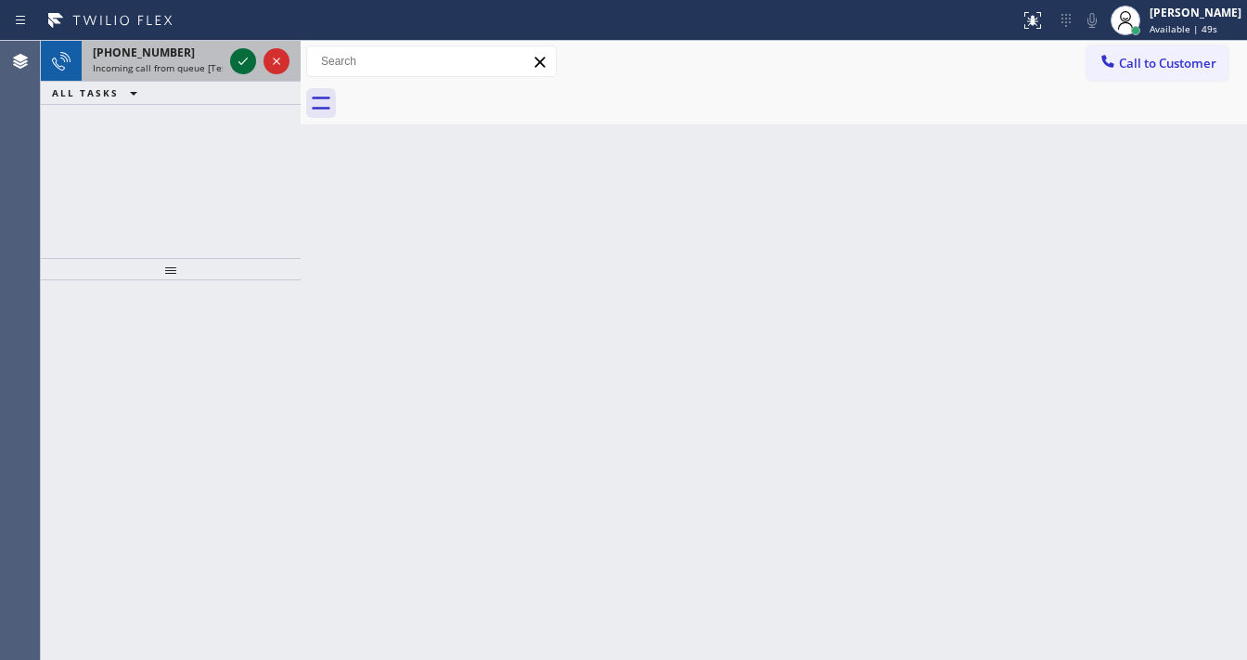
click at [250, 61] on icon at bounding box center [243, 61] width 22 height 22
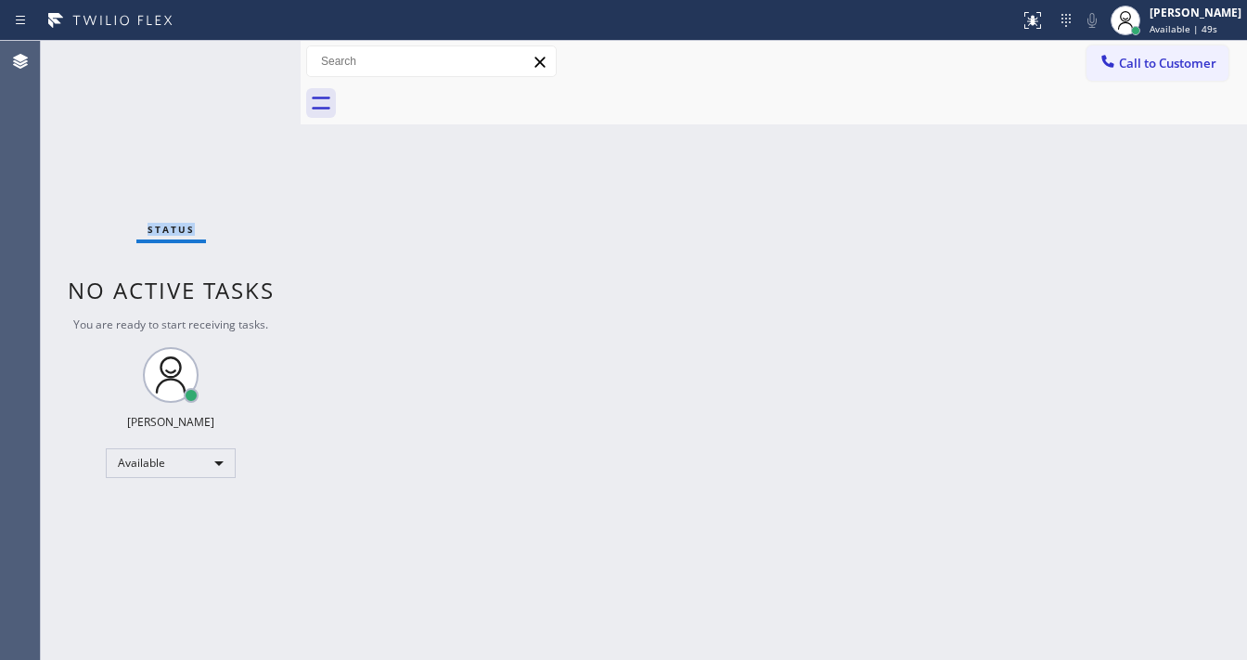
click at [250, 61] on div "Status No active tasks You are ready to start receiving tasks. [PERSON_NAME]" at bounding box center [171, 350] width 260 height 619
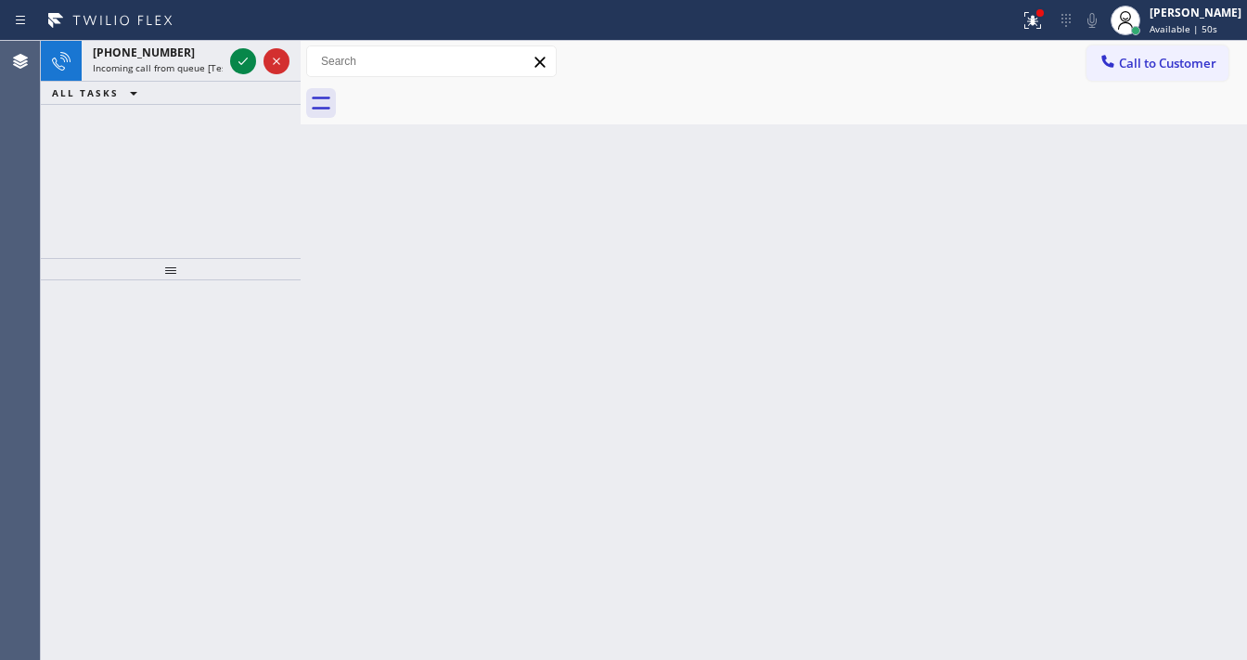
click at [249, 61] on icon at bounding box center [243, 61] width 22 height 22
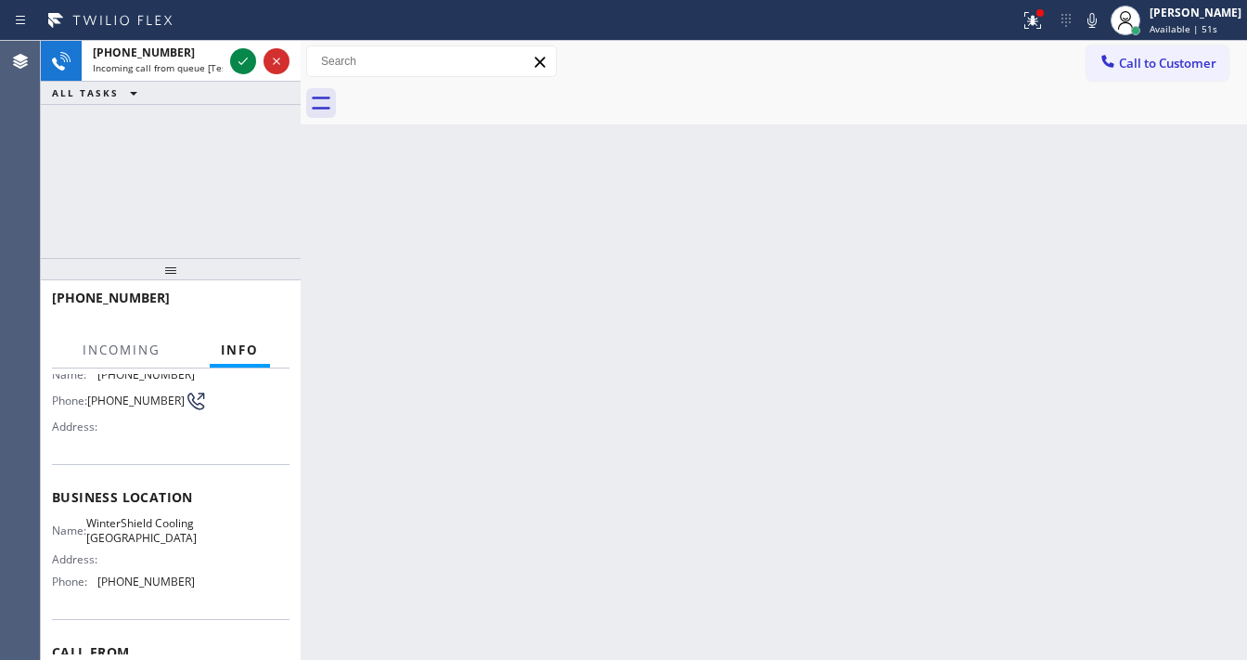
scroll to position [148, 0]
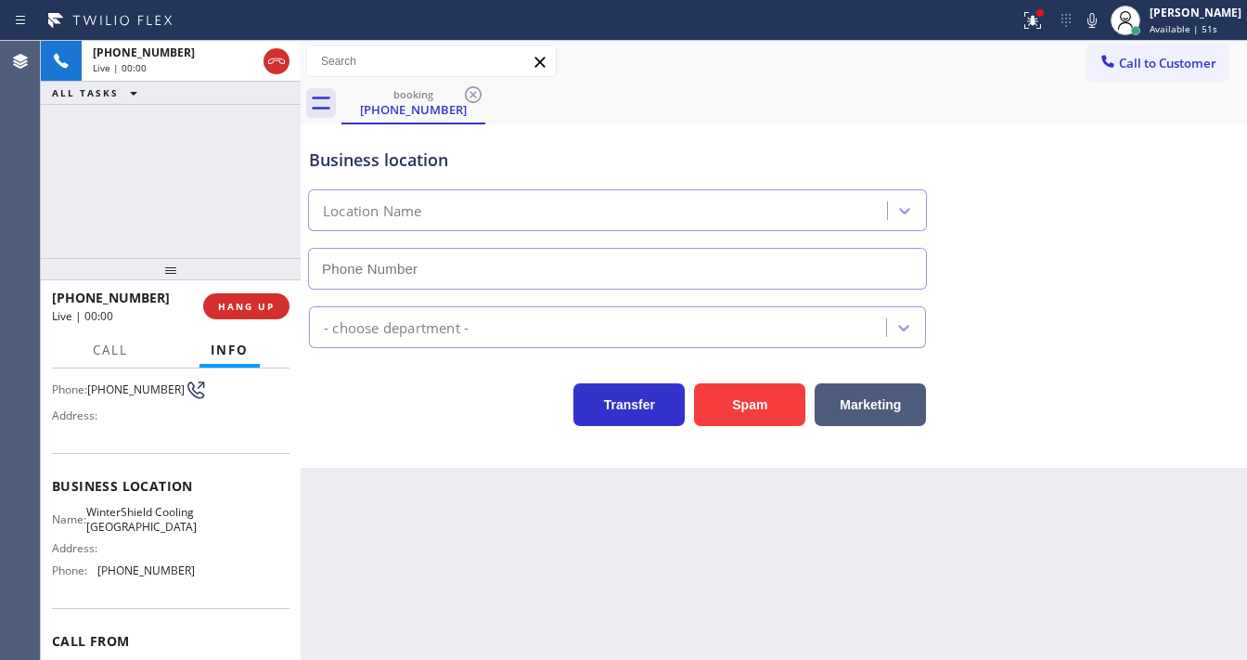
type input "[PHONE_NUMBER]"
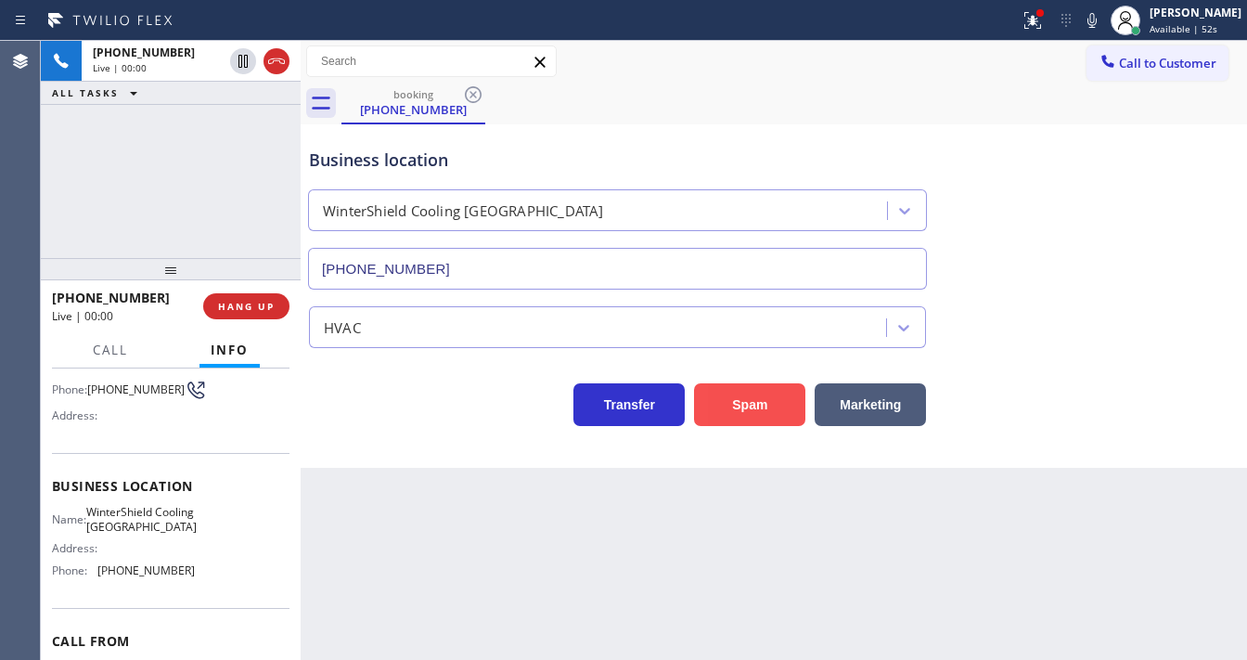
click at [728, 399] on button "Spam" at bounding box center [749, 404] width 111 height 43
click at [1175, 17] on div "[PERSON_NAME]" at bounding box center [1196, 13] width 92 height 16
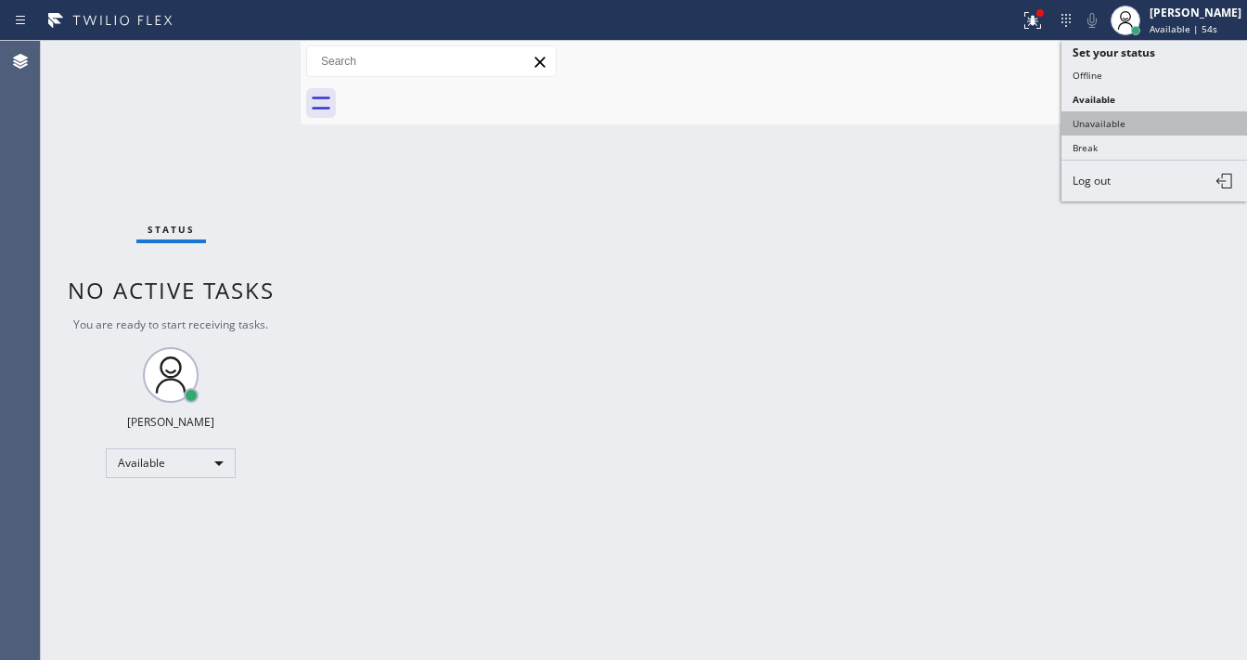
click at [1100, 116] on button "Unavailable" at bounding box center [1154, 123] width 186 height 24
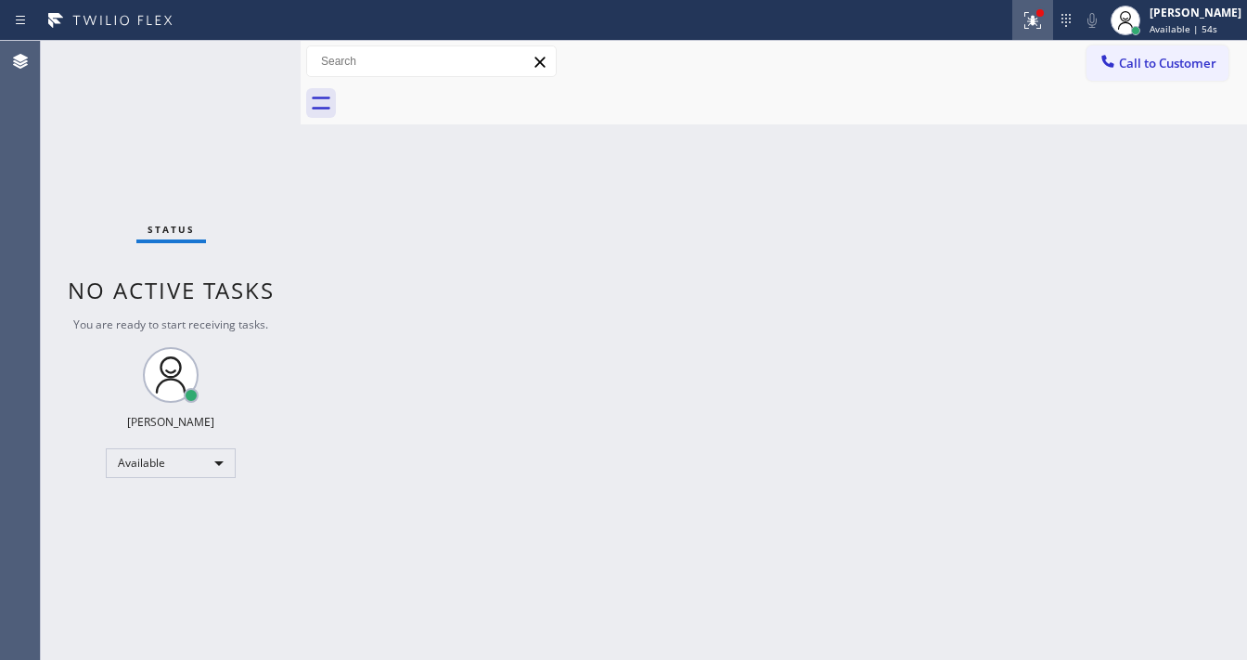
click at [1044, 25] on icon at bounding box center [1033, 20] width 22 height 22
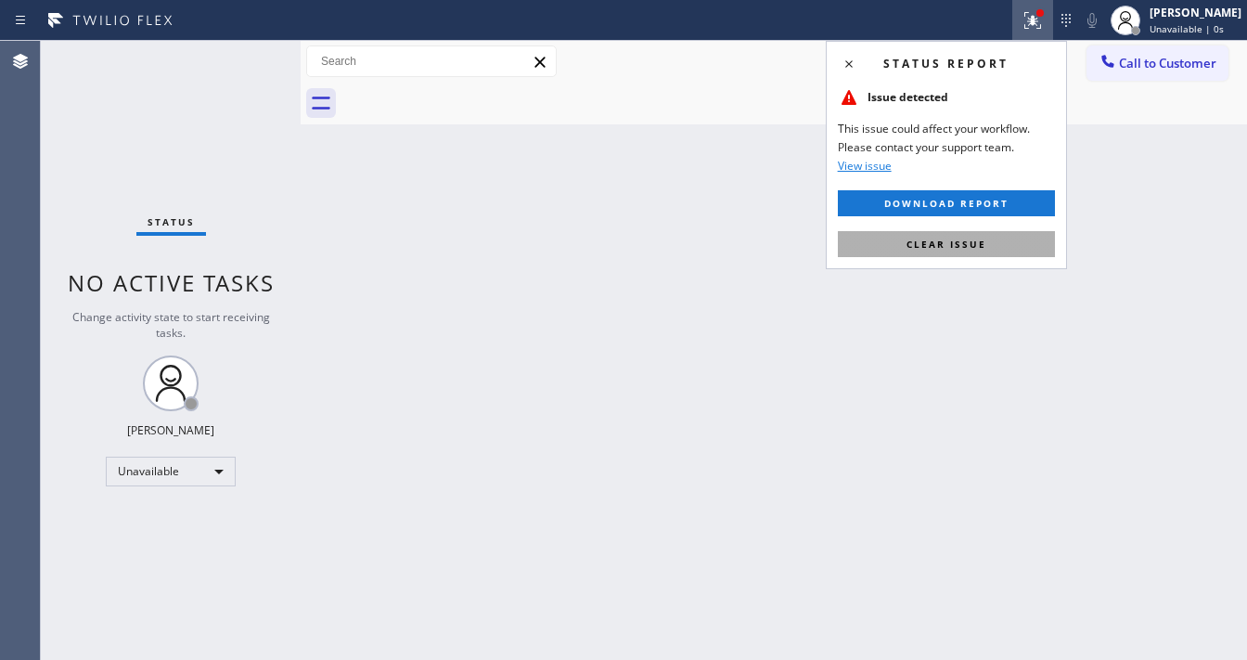
click at [963, 250] on button "Clear issue" at bounding box center [946, 244] width 217 height 26
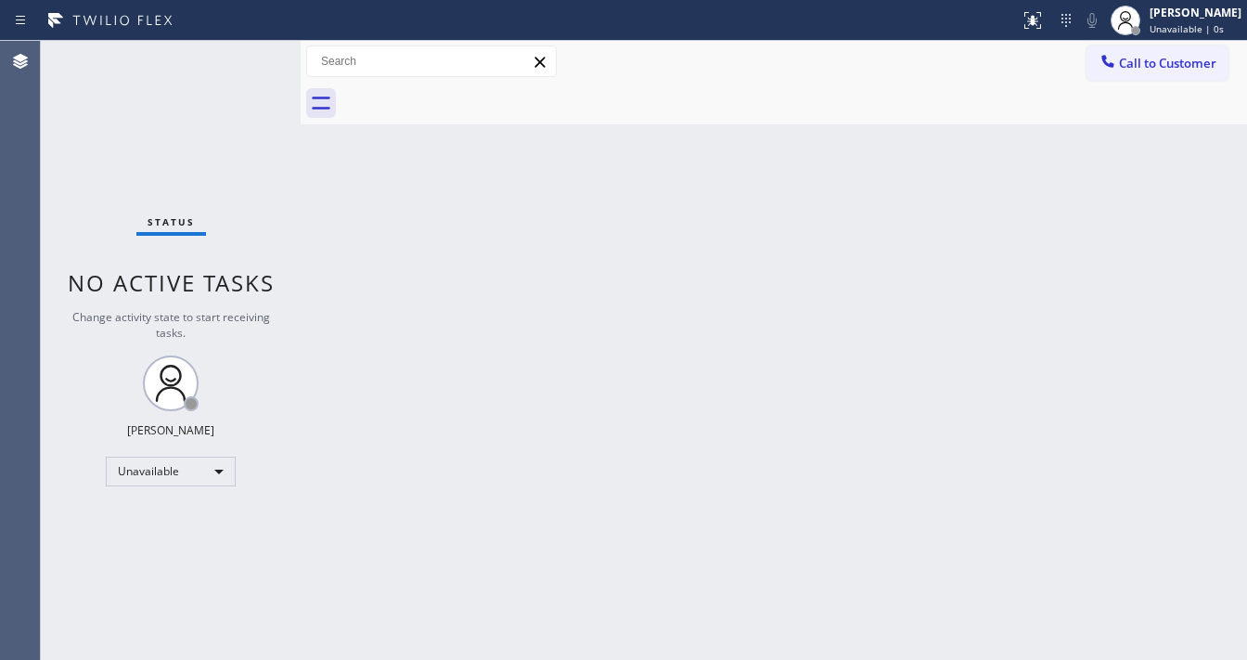
click at [756, 243] on div "Back to Dashboard Change Sender ID Customers Technicians Select a contact Outbo…" at bounding box center [774, 350] width 946 height 619
click at [856, 48] on div "Call to Customer Outbound call Location Orange Appliance Repair Your caller id …" at bounding box center [774, 61] width 946 height 32
click at [1171, 29] on span "Unavailable | 4s" at bounding box center [1187, 28] width 74 height 13
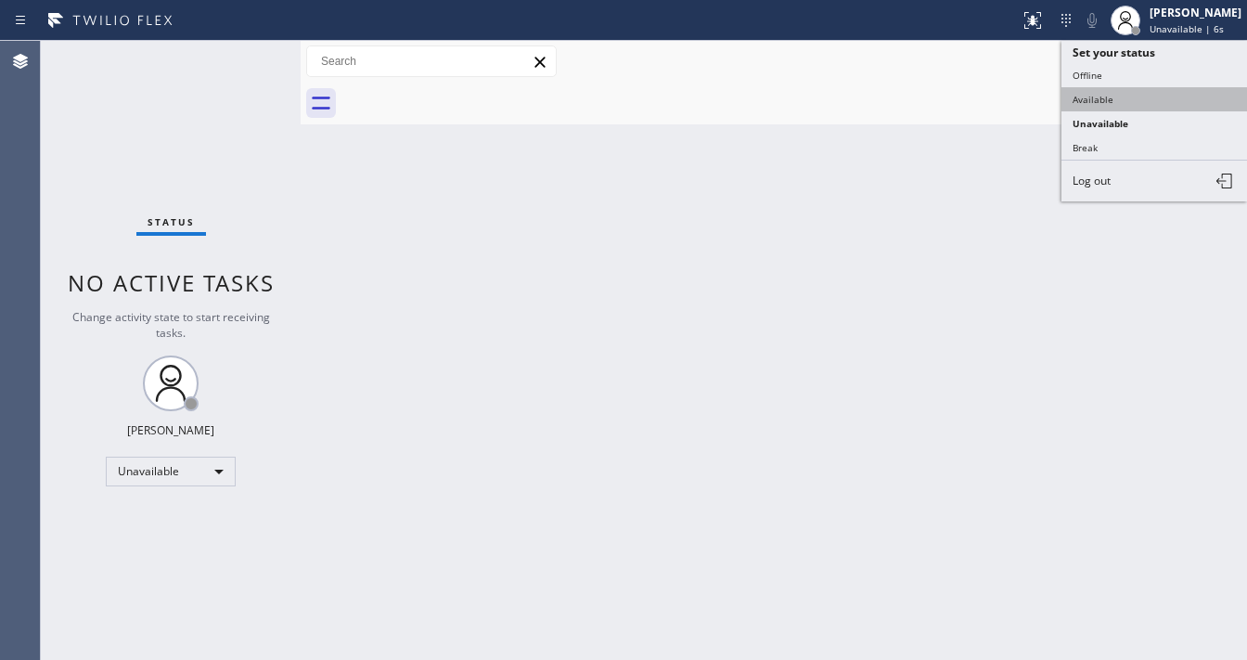
click at [1098, 99] on button "Available" at bounding box center [1154, 99] width 186 height 24
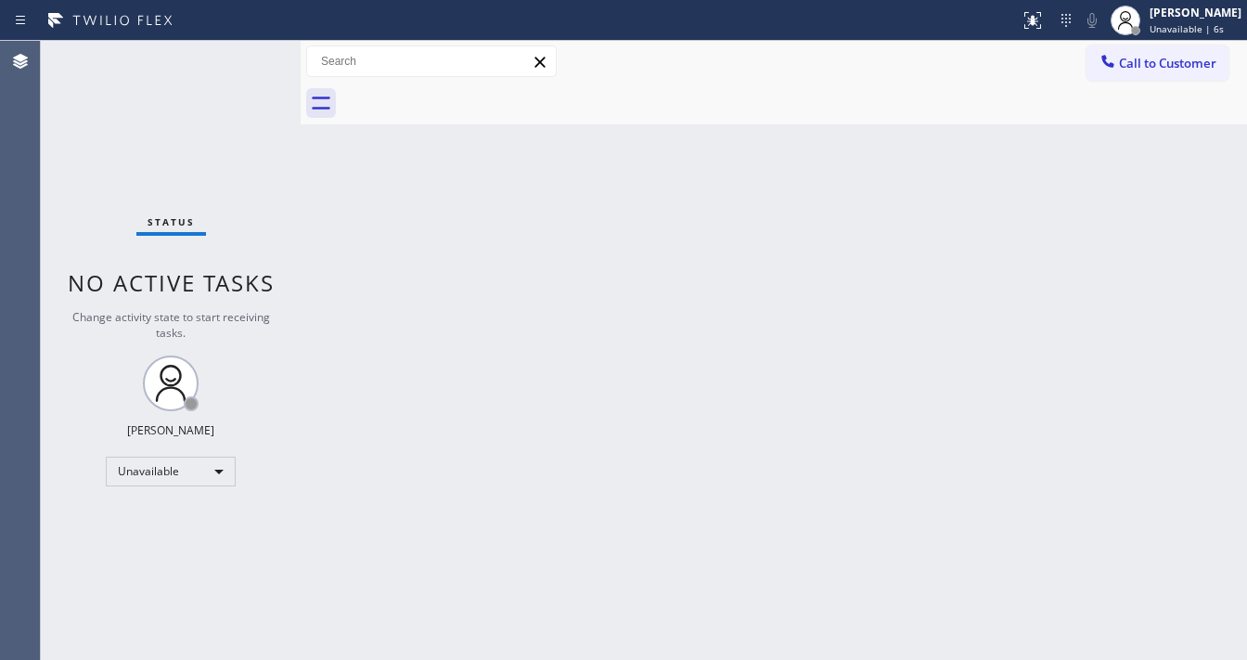
click at [943, 189] on div "Back to Dashboard Change Sender ID Customers Technicians Select a contact Outbo…" at bounding box center [774, 350] width 946 height 619
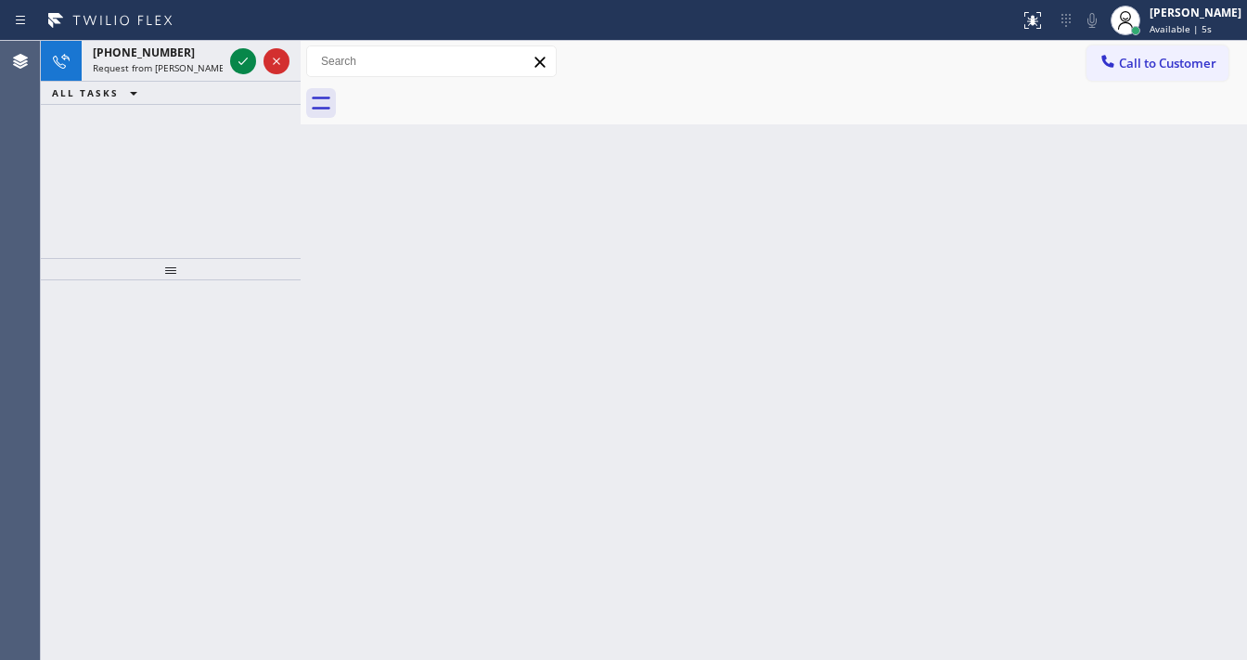
click at [59, 182] on div "[PHONE_NUMBER] Request from [PERSON_NAME] (direct) ALL TASKS ALL TASKS ACTIVE T…" at bounding box center [171, 149] width 260 height 217
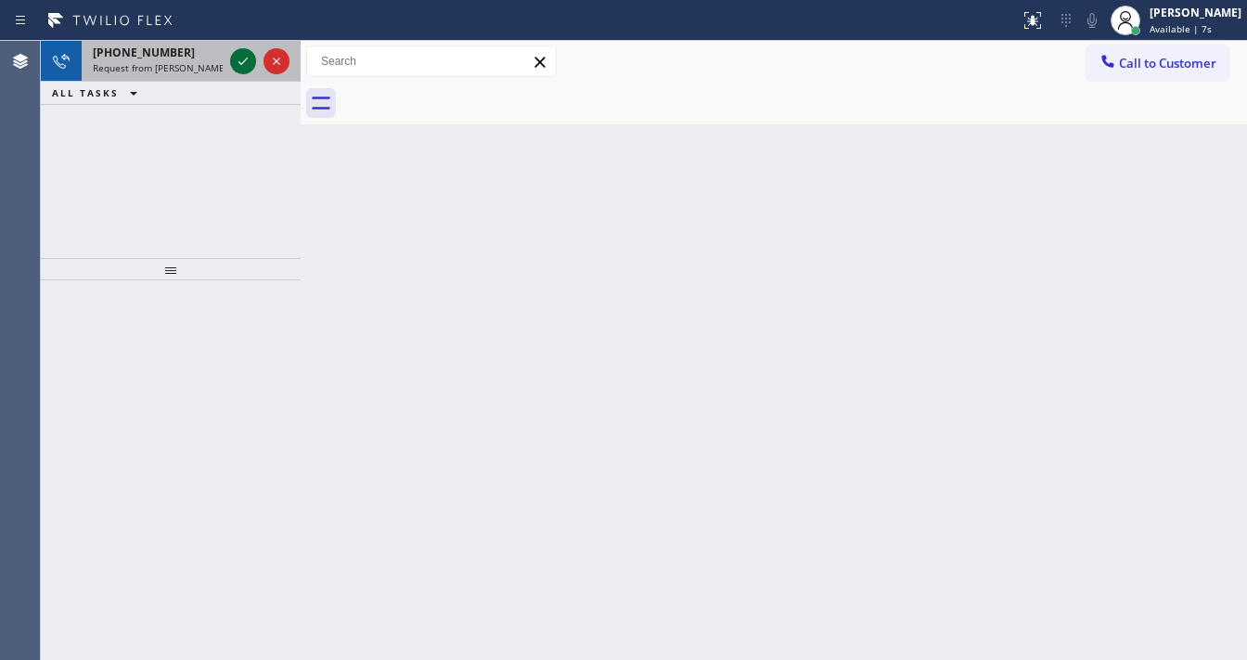
click at [238, 58] on icon at bounding box center [243, 61] width 22 height 22
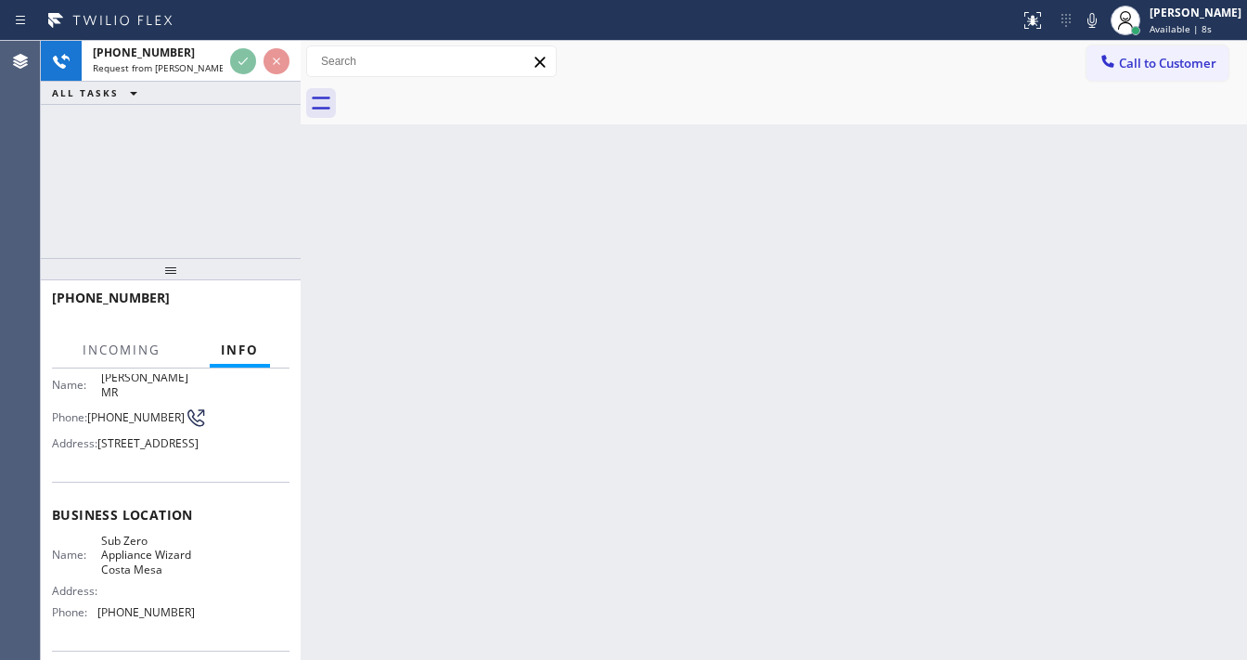
scroll to position [148, 0]
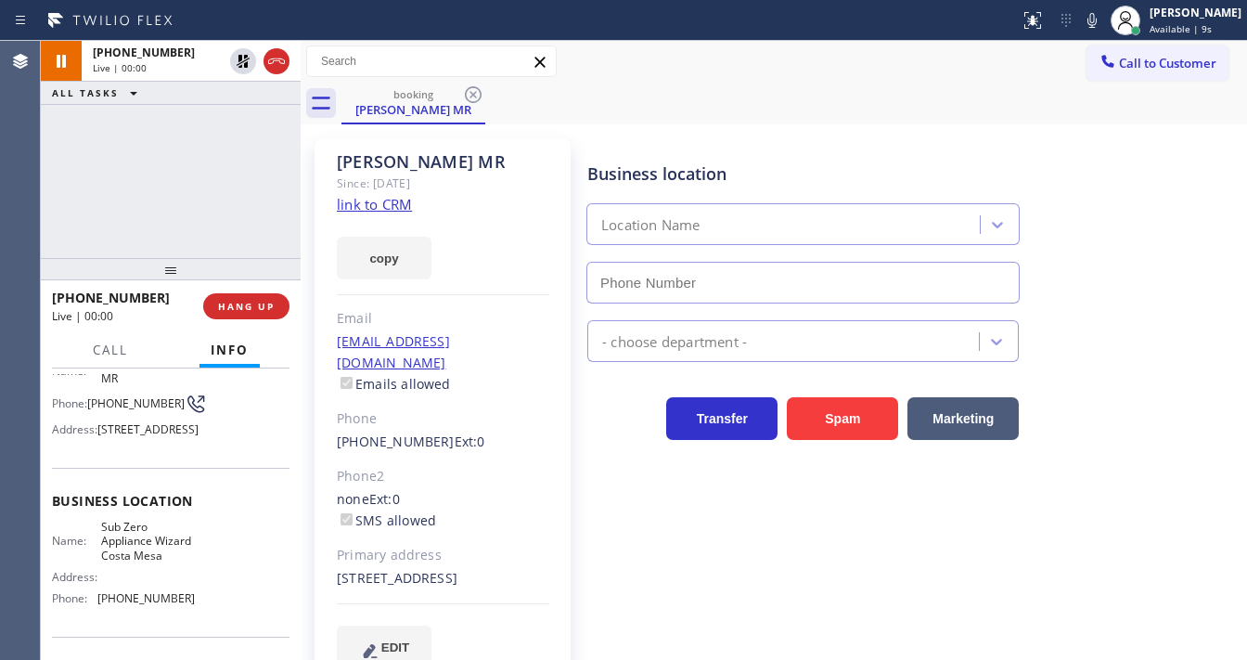
type input "[PHONE_NUMBER]"
click at [368, 199] on link "link to CRM" at bounding box center [374, 204] width 75 height 19
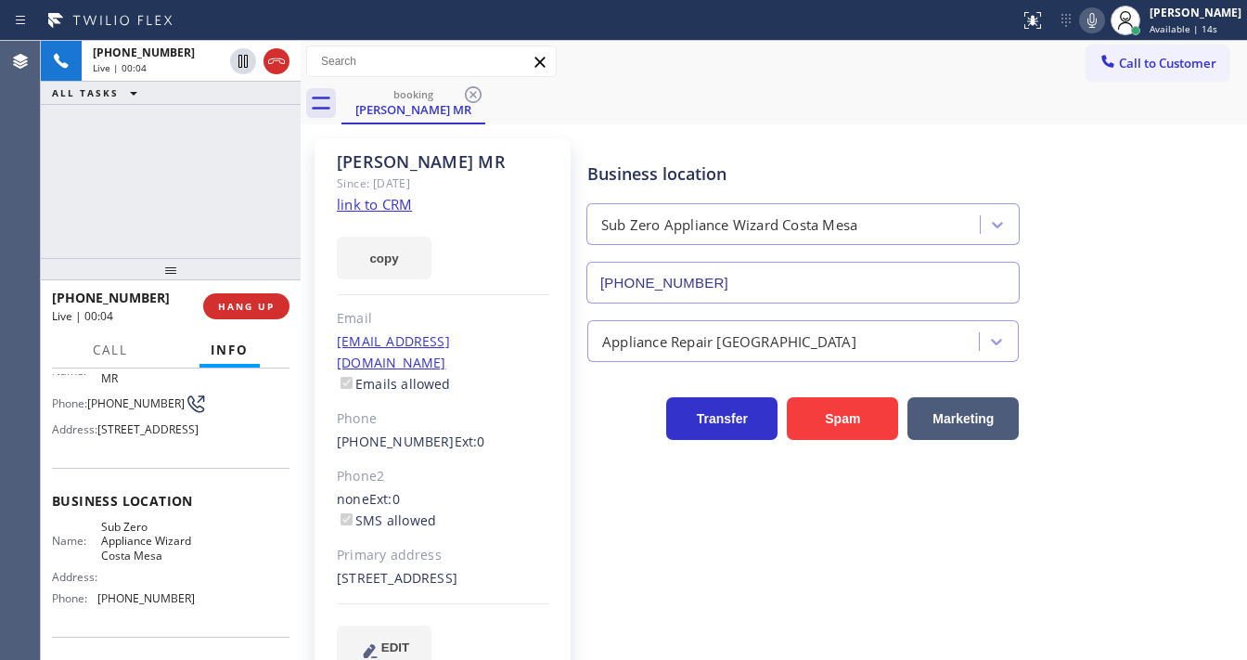
click at [1098, 22] on icon at bounding box center [1092, 20] width 22 height 22
click at [1099, 25] on rect at bounding box center [1092, 18] width 13 height 13
click at [48, 238] on div "[PHONE_NUMBER] Live | 00:40 ALL TASKS ALL TASKS ACTIVE TASKS TASKS IN WRAP UP" at bounding box center [171, 149] width 260 height 217
click at [256, 298] on button "HANG UP" at bounding box center [246, 306] width 86 height 26
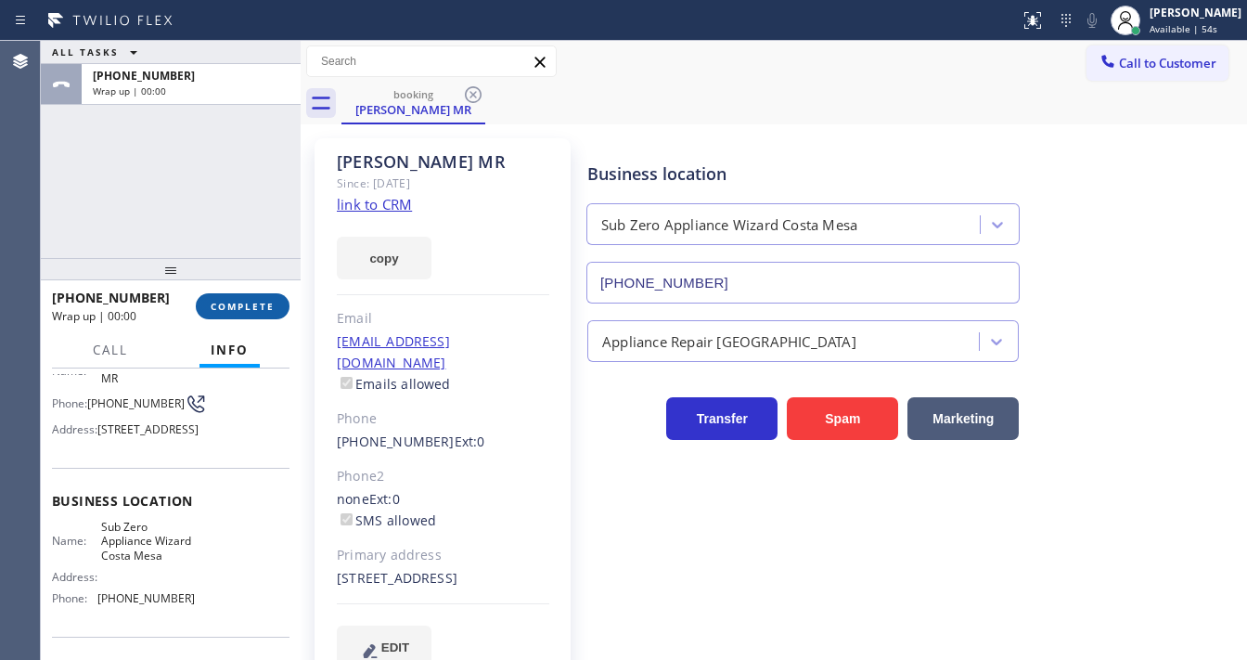
click at [252, 301] on span "COMPLETE" at bounding box center [243, 306] width 64 height 13
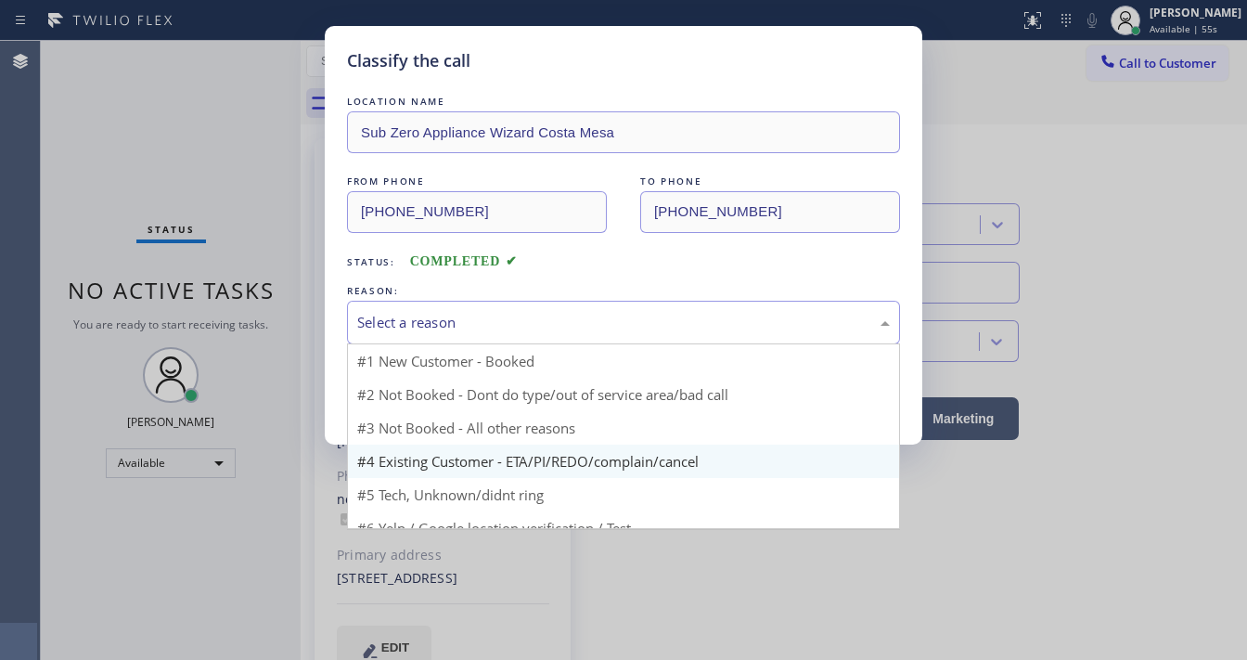
drag, startPoint x: 466, startPoint y: 309, endPoint x: 446, endPoint y: 422, distance: 114.9
click at [467, 312] on div "Select a reason" at bounding box center [623, 323] width 553 height 44
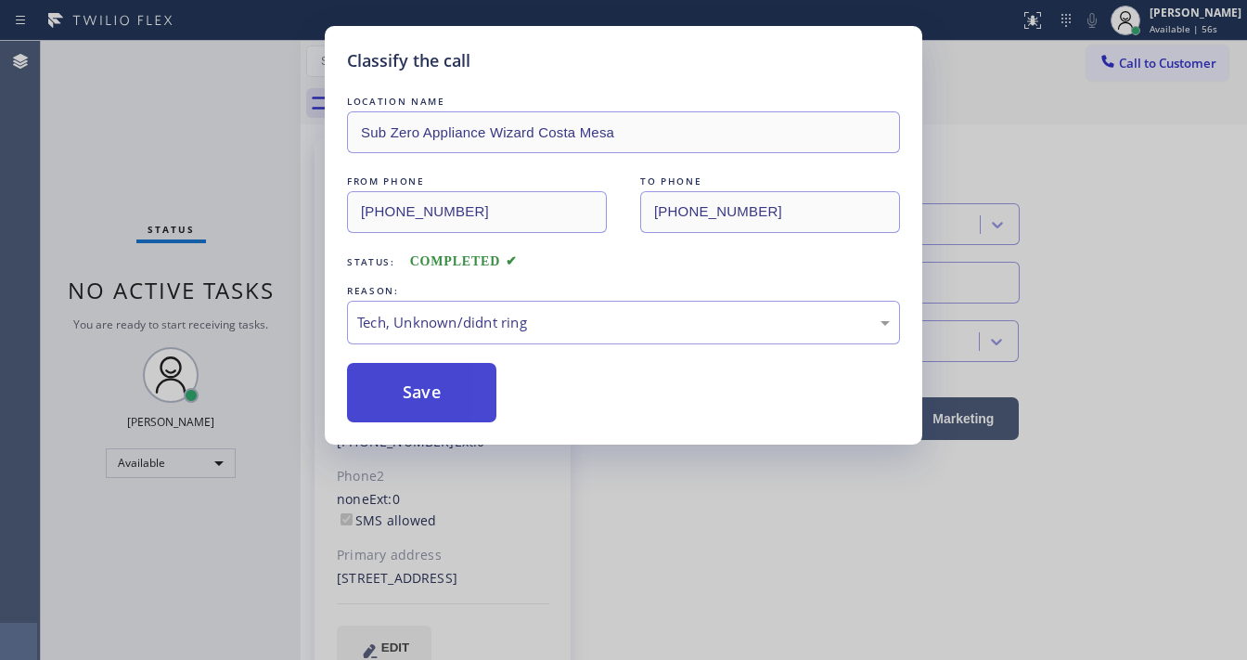
click at [430, 397] on button "Save" at bounding box center [421, 392] width 149 height 59
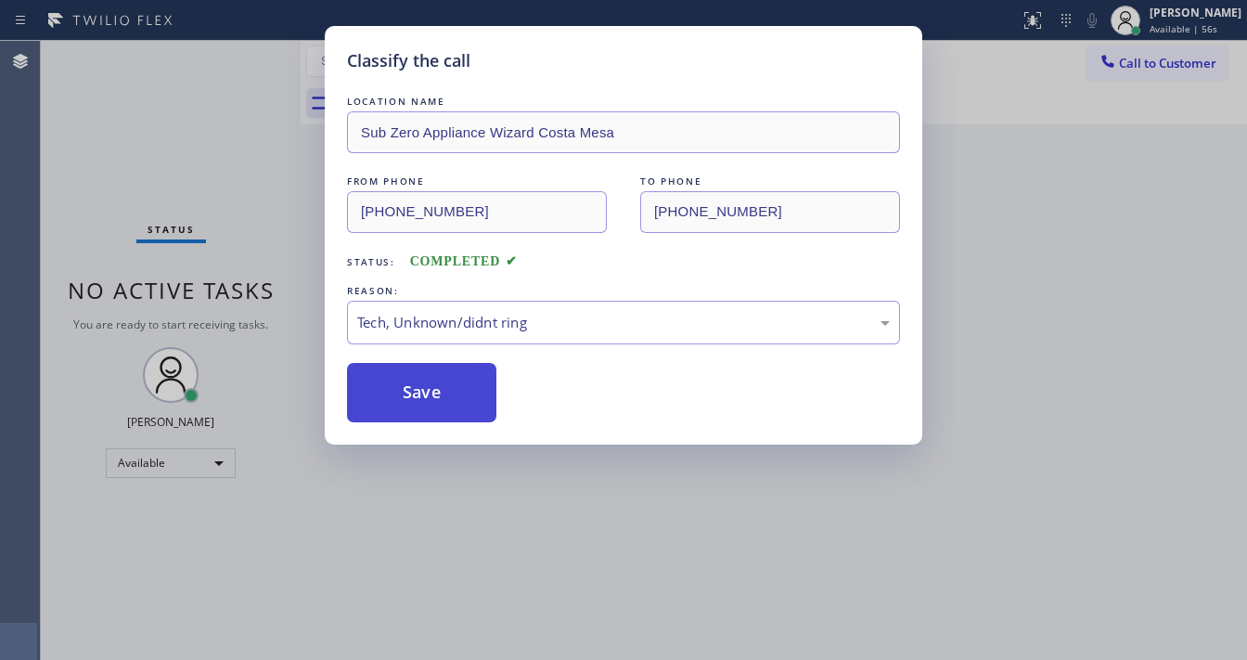
click at [430, 397] on button "Save" at bounding box center [421, 392] width 149 height 59
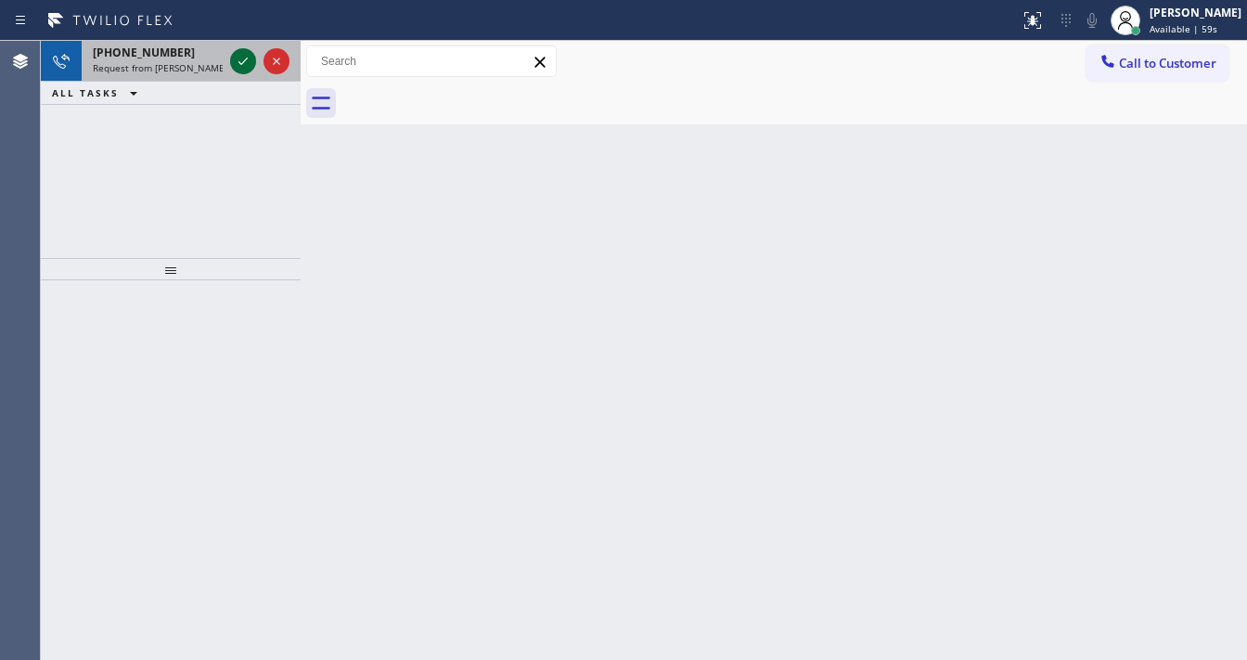
click at [232, 59] on div at bounding box center [243, 61] width 26 height 22
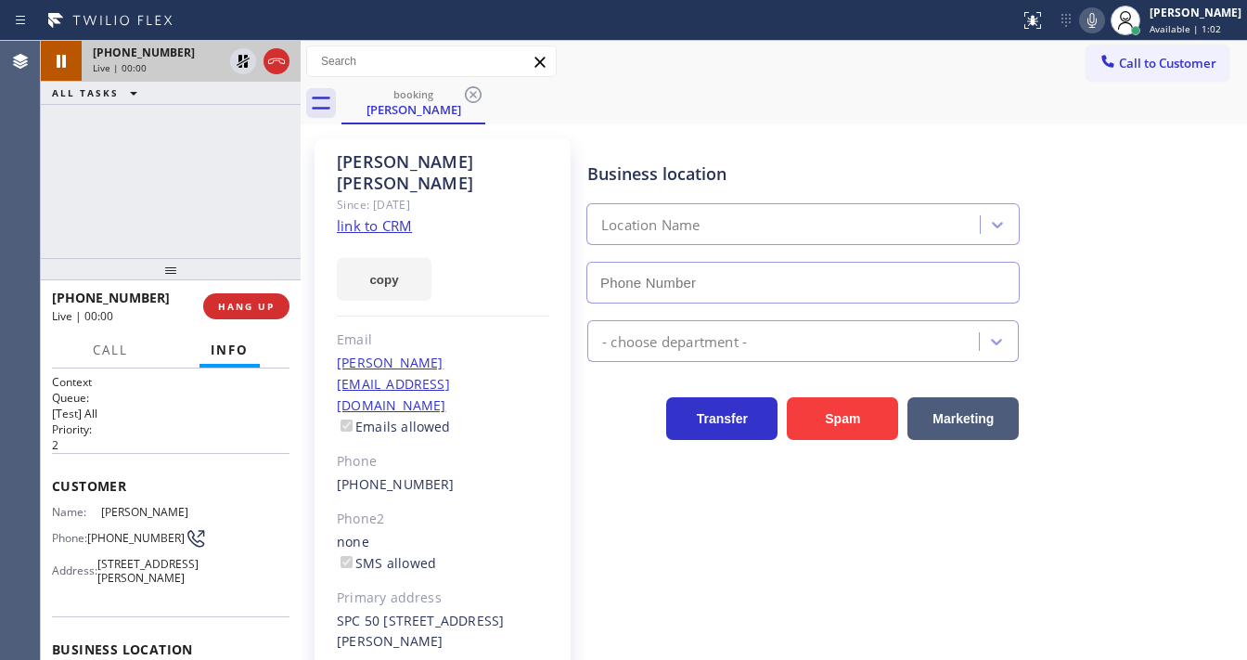
type input "[PHONE_NUMBER]"
click at [194, 176] on div "[PHONE_NUMBER] Live | 00:04 ALL TASKS ALL TASKS ACTIVE TASKS TASKS IN WRAP UP" at bounding box center [171, 149] width 260 height 217
click at [103, 164] on div "[PHONE_NUMBER] Live | 00:10 ALL TASKS ALL TASKS ACTIVE TASKS TASKS IN WRAP UP" at bounding box center [171, 149] width 260 height 217
click at [275, 63] on icon at bounding box center [276, 61] width 22 height 22
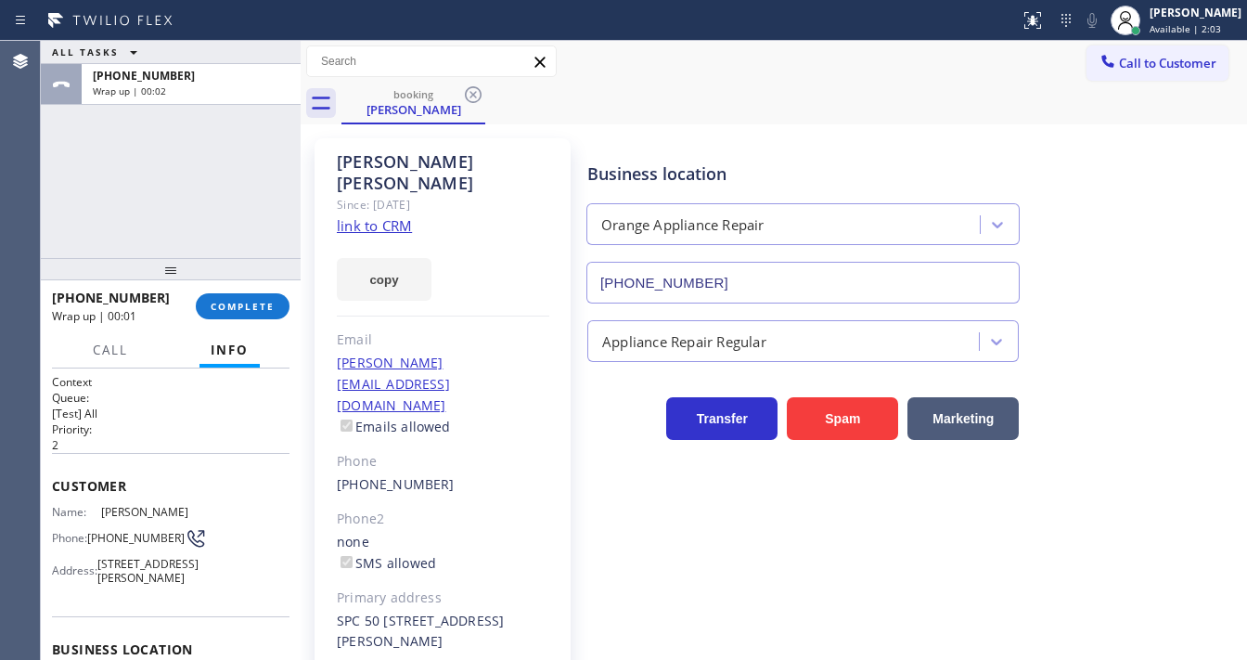
click at [275, 287] on div "[PHONE_NUMBER] Wrap up | 00:01 COMPLETE" at bounding box center [171, 306] width 238 height 48
click at [267, 304] on span "COMPLETE" at bounding box center [243, 306] width 64 height 13
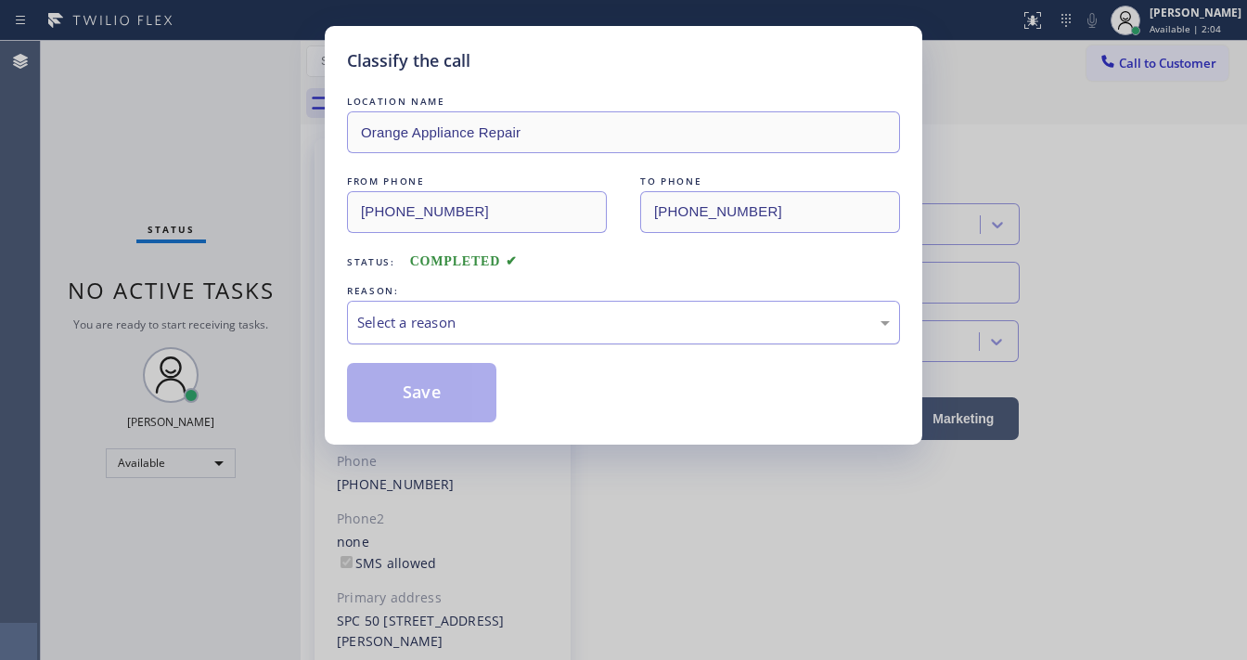
click at [436, 319] on div "Select a reason" at bounding box center [623, 322] width 533 height 21
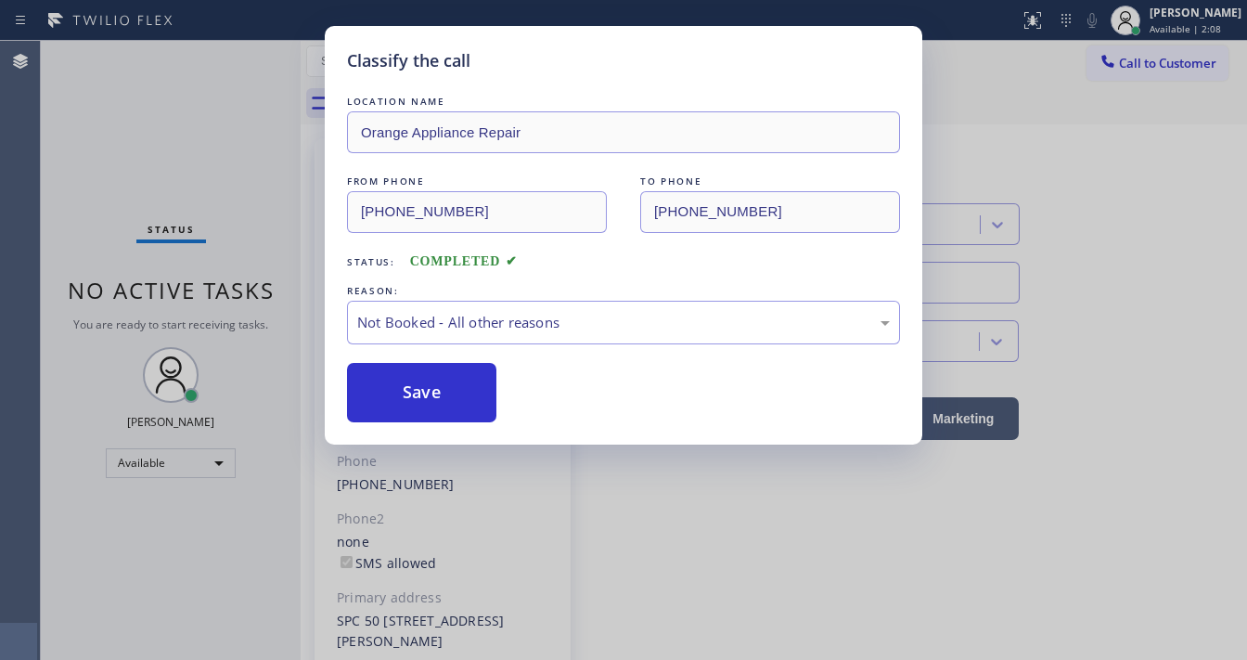
click at [447, 349] on div "LOCATION NAME Orange Appliance Repair FROM PHONE [PHONE_NUMBER] TO PHONE [PHONE…" at bounding box center [623, 257] width 553 height 330
click at [451, 331] on div "Not Booked - All other reasons" at bounding box center [623, 322] width 533 height 21
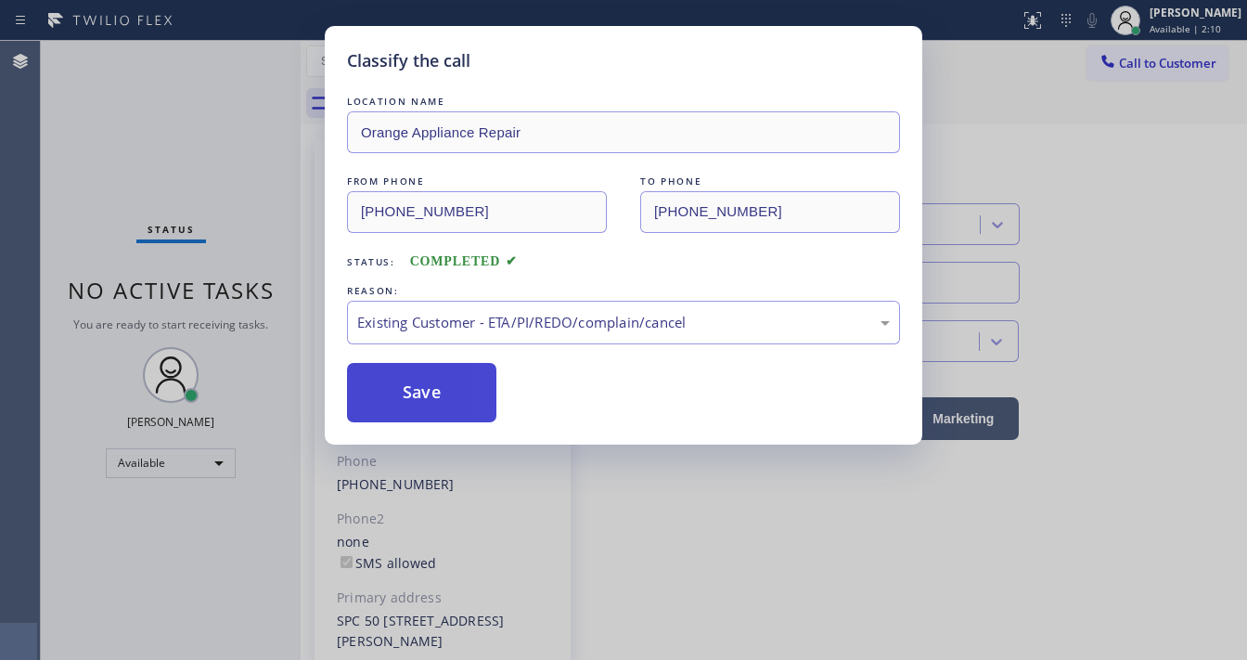
click at [432, 386] on button "Save" at bounding box center [421, 392] width 149 height 59
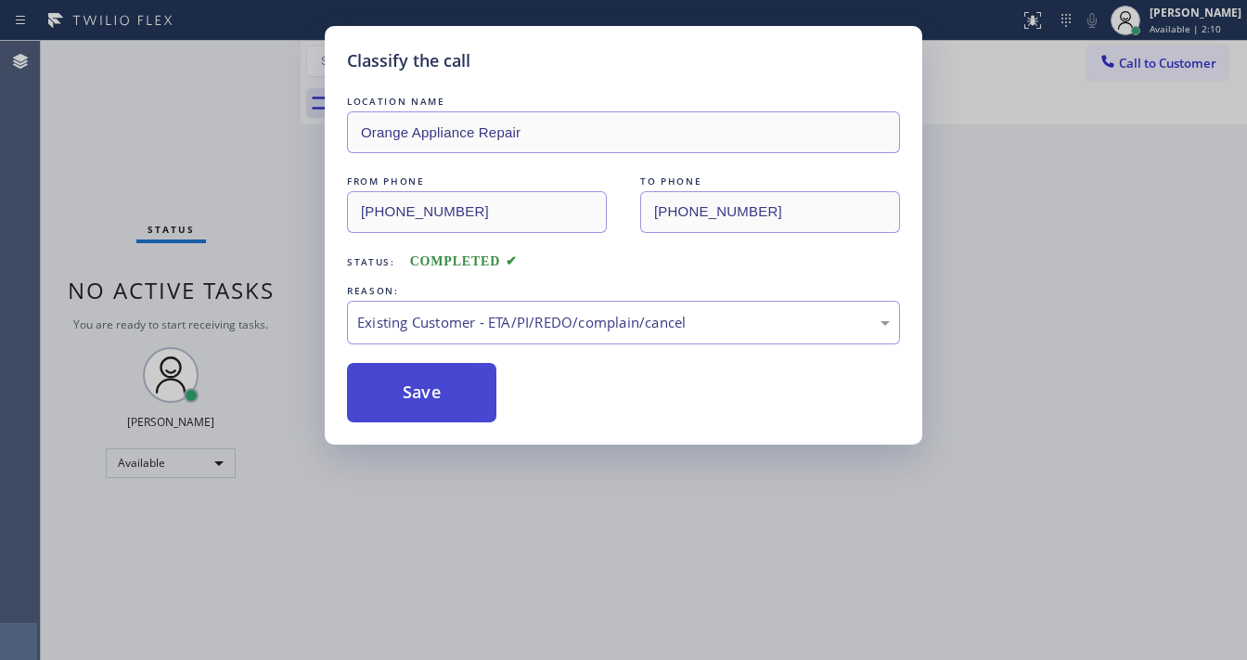
click at [432, 386] on button "Save" at bounding box center [421, 392] width 149 height 59
drag, startPoint x: 135, startPoint y: 191, endPoint x: 173, endPoint y: 29, distance: 166.8
click at [137, 182] on div "Classify the call LOCATION NAME Orange Appliance Repair FROM PHONE [PHONE_NUMBE…" at bounding box center [623, 330] width 1247 height 660
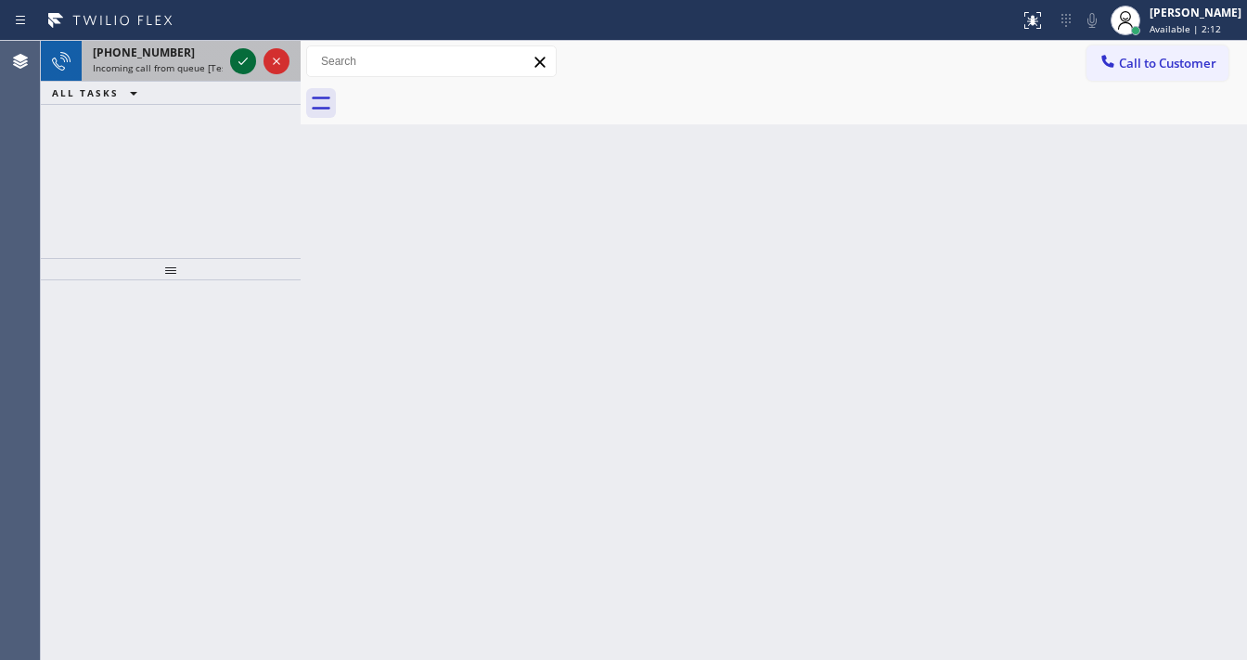
click at [239, 58] on icon at bounding box center [243, 61] width 22 height 22
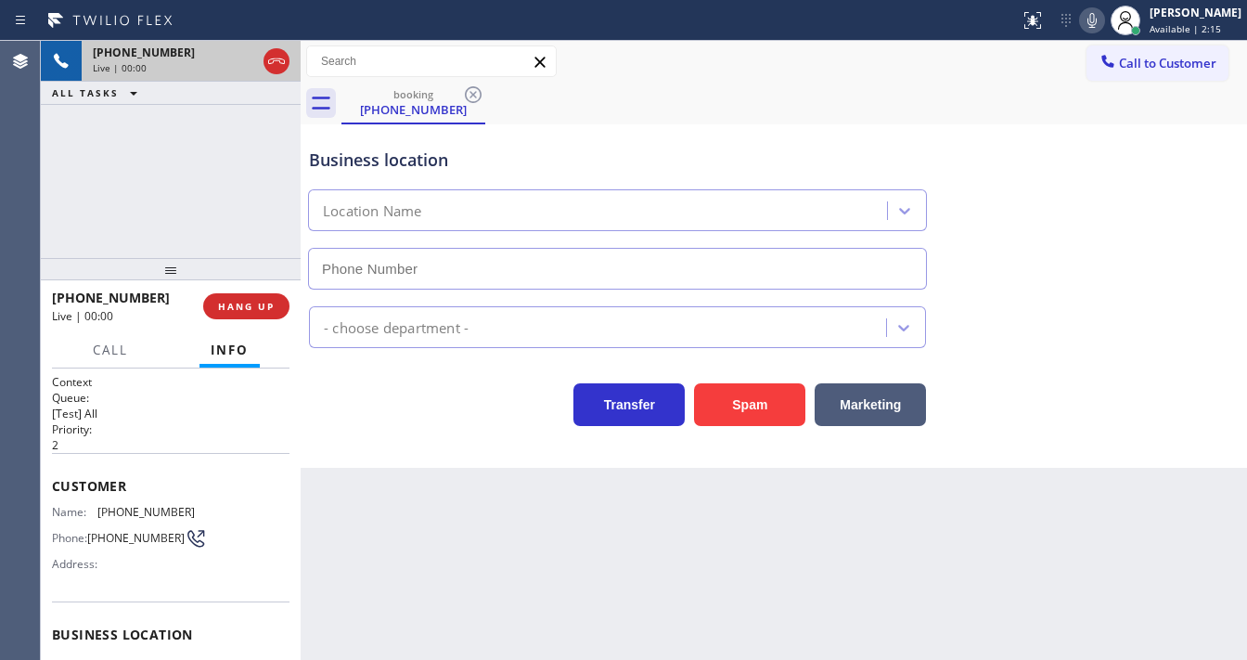
type input "[PHONE_NUMBER]"
click at [19, 171] on div "Agent Desktop" at bounding box center [20, 350] width 40 height 619
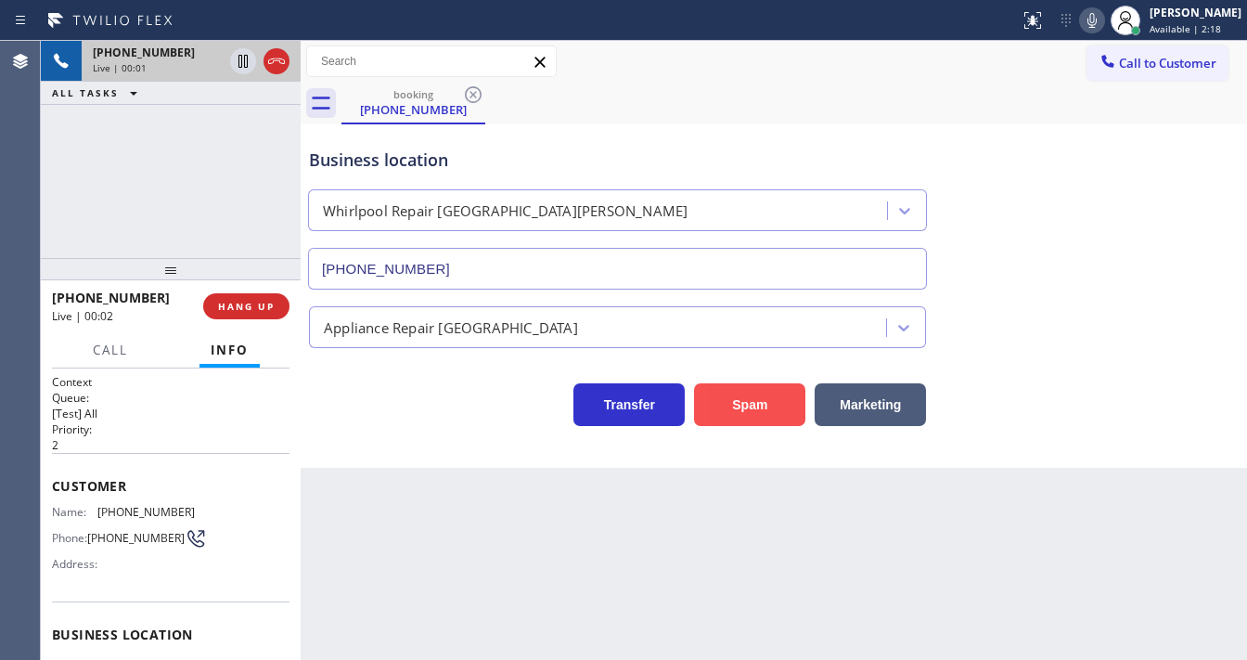
click at [744, 405] on button "Spam" at bounding box center [749, 404] width 111 height 43
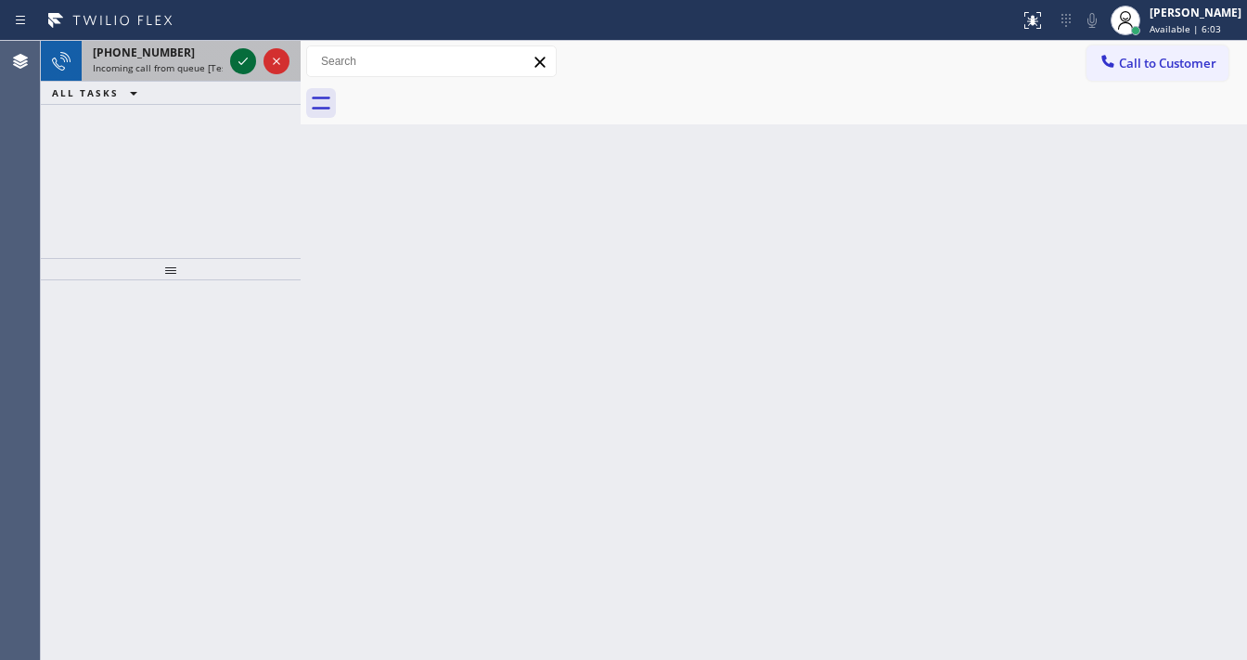
click at [238, 56] on icon at bounding box center [243, 61] width 22 height 22
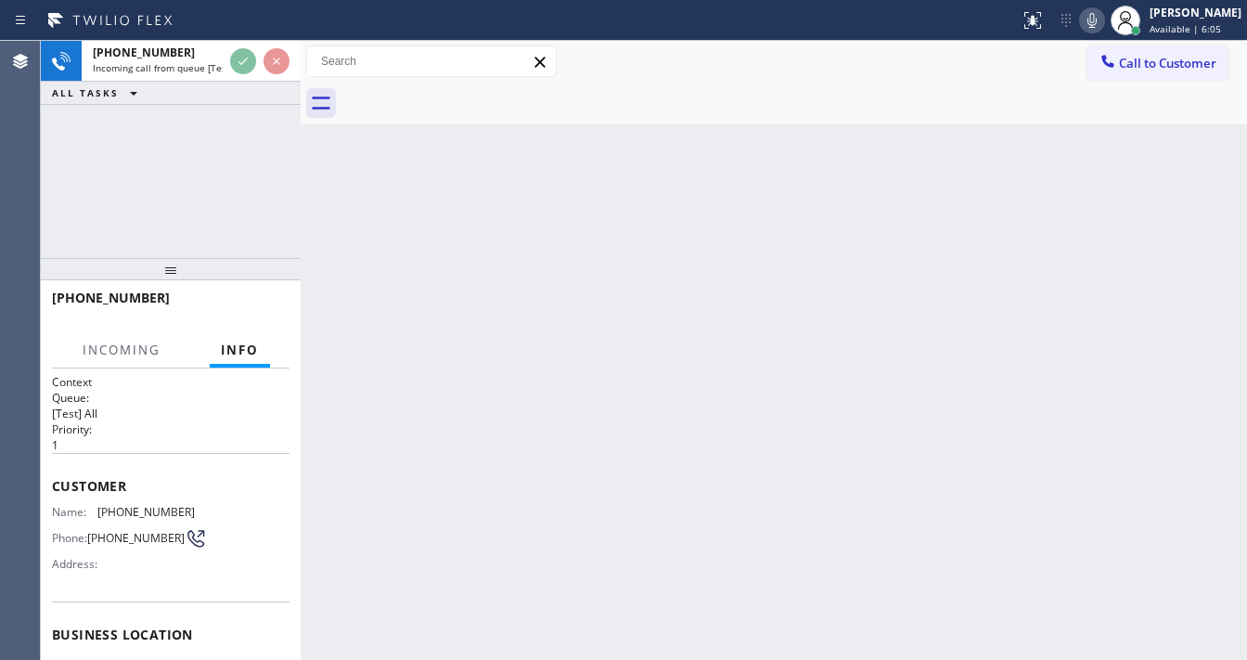
click at [1099, 16] on icon at bounding box center [1092, 20] width 22 height 22
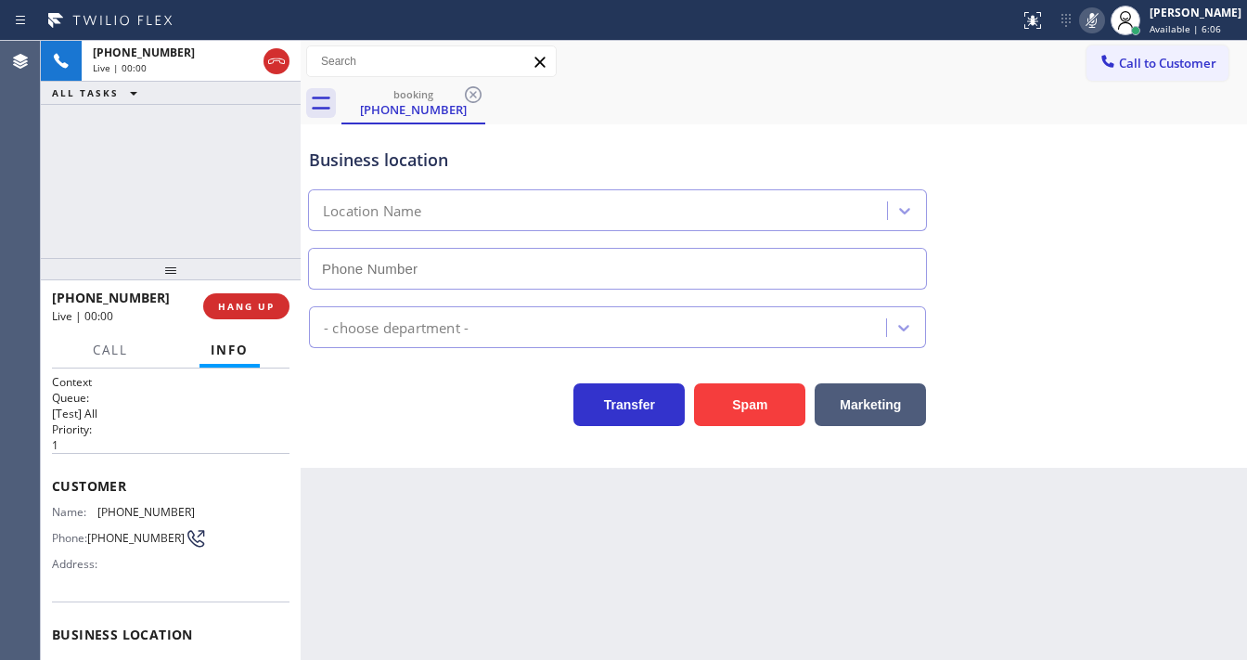
type input "[PHONE_NUMBER]"
click at [1103, 19] on icon at bounding box center [1092, 20] width 22 height 22
drag, startPoint x: 167, startPoint y: 296, endPoint x: 68, endPoint y: 297, distance: 99.3
click at [68, 297] on div "[PHONE_NUMBER]" at bounding box center [121, 298] width 138 height 18
click at [202, 241] on div "[PHONE_NUMBER] Live | 00:34 ALL TASKS ALL TASKS ACTIVE TASKS TASKS IN WRAP UP" at bounding box center [171, 149] width 260 height 217
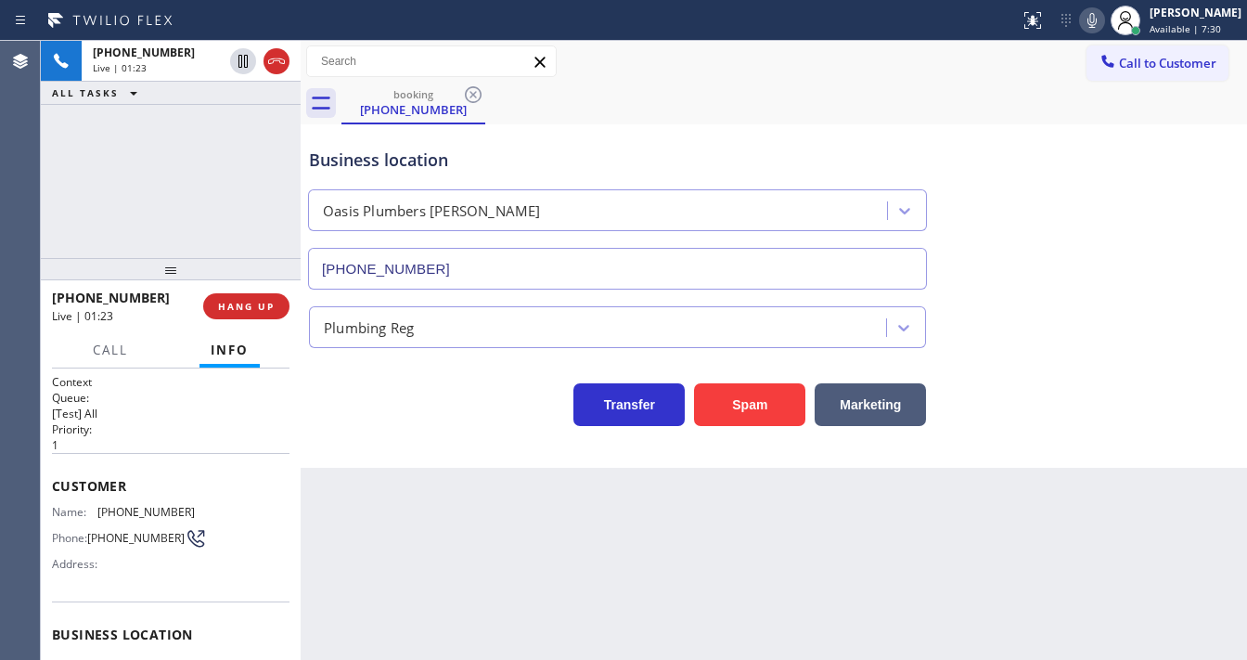
click at [67, 204] on div "[PHONE_NUMBER] Live | 01:23 ALL TASKS ALL TASKS ACTIVE TASKS TASKS IN WRAP UP" at bounding box center [171, 149] width 260 height 217
click at [743, 387] on button "Spam" at bounding box center [749, 404] width 111 height 43
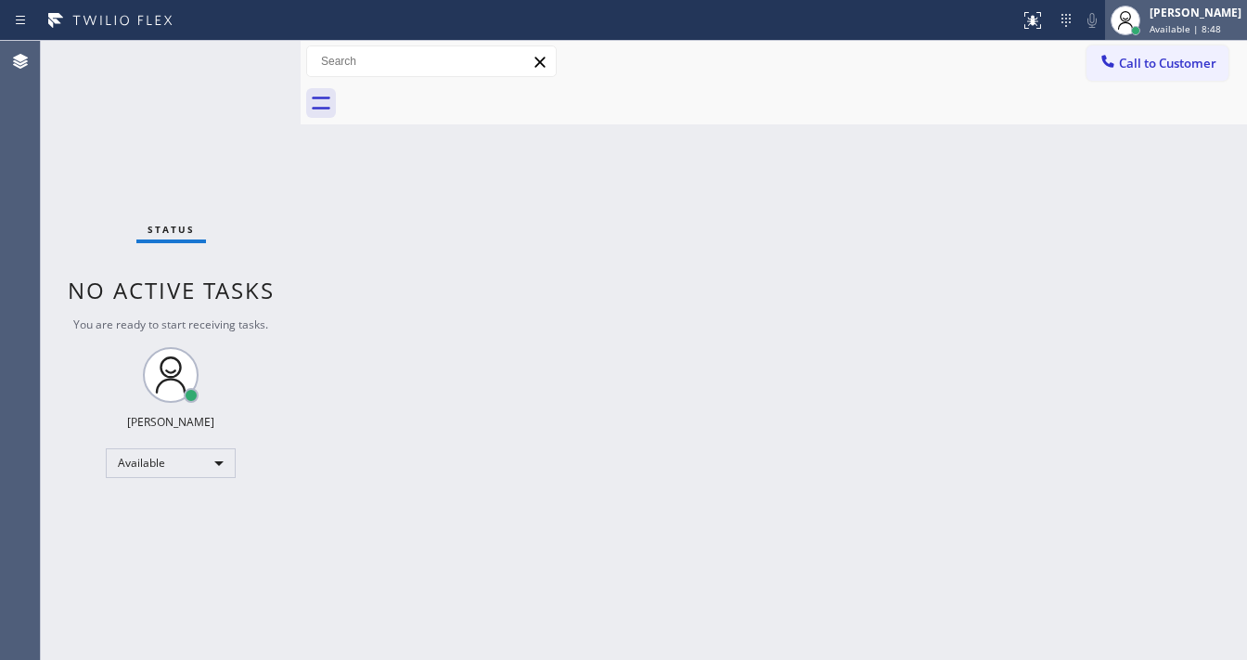
click at [1184, 15] on div "[PERSON_NAME]" at bounding box center [1196, 13] width 92 height 16
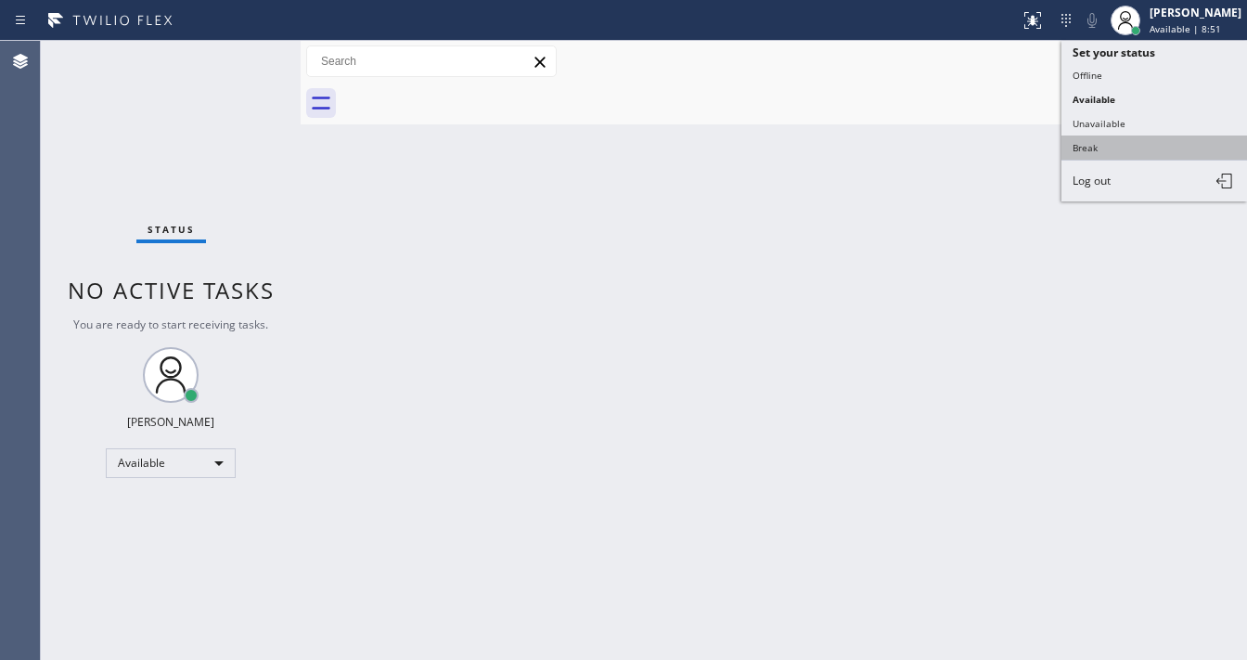
click at [1101, 137] on button "Break" at bounding box center [1154, 147] width 186 height 24
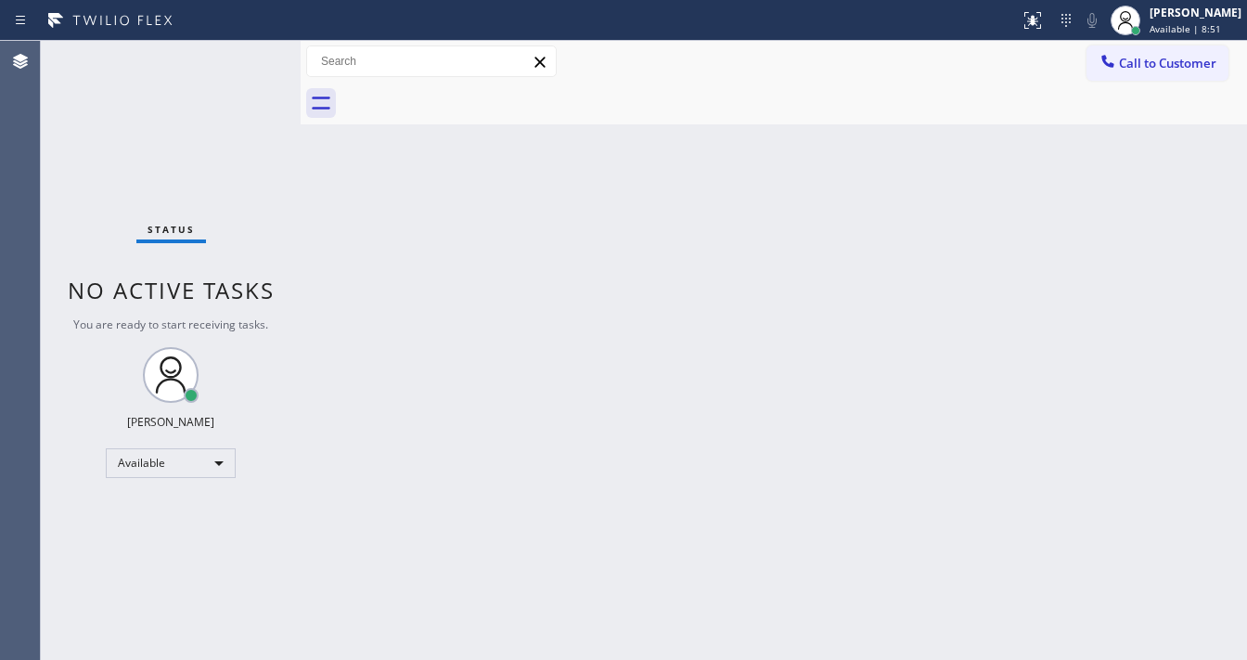
drag, startPoint x: 816, startPoint y: 284, endPoint x: 596, endPoint y: 492, distance: 302.6
click at [810, 289] on div "Back to Dashboard Change Sender ID Customers Technicians Select a contact Outbo…" at bounding box center [774, 350] width 946 height 619
